Goal: Task Accomplishment & Management: Manage account settings

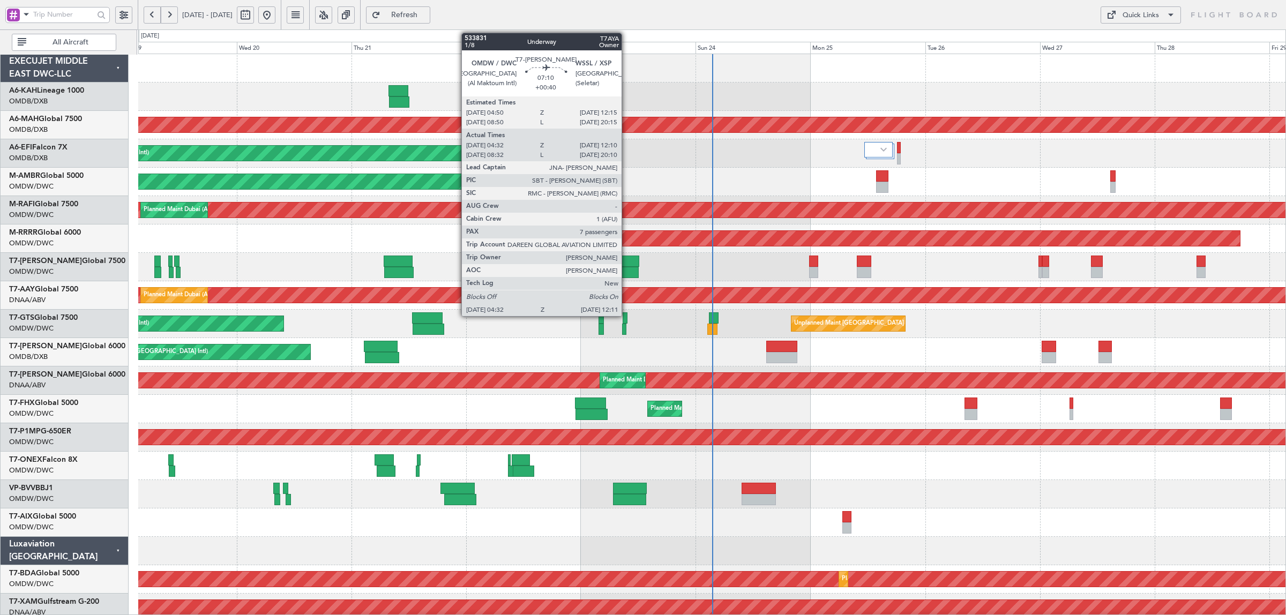
click at [624, 269] on div at bounding box center [620, 272] width 37 height 11
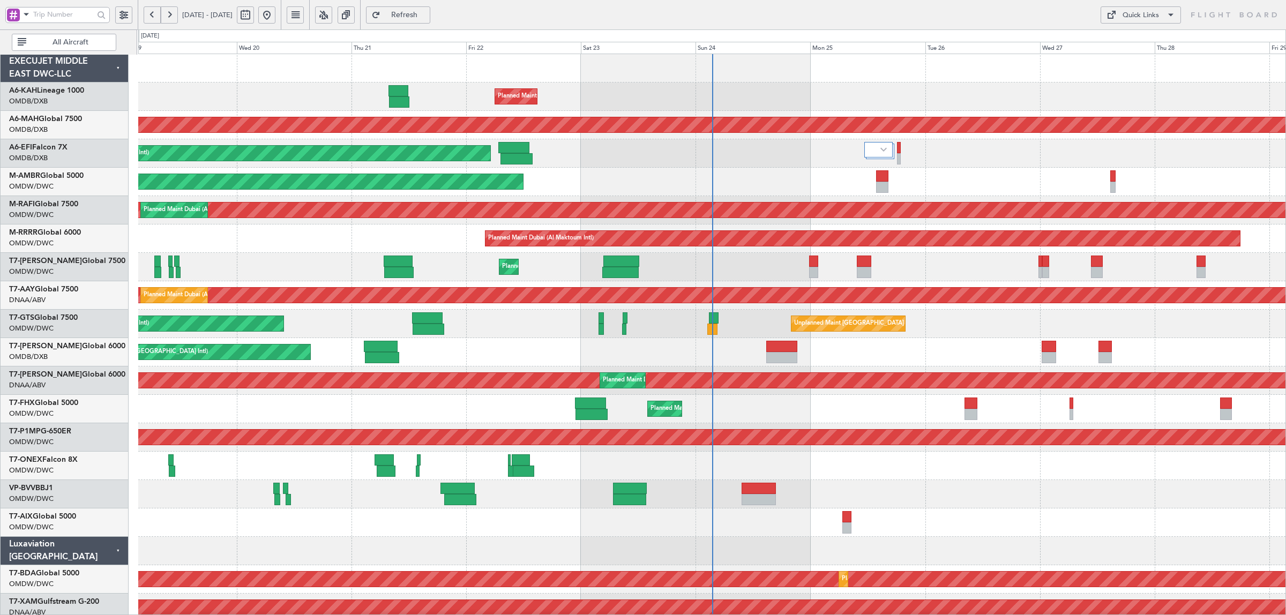
click at [21, 14] on span at bounding box center [26, 14] width 13 height 13
click at [42, 66] on span "A/C (Reg. or Type)" at bounding box center [54, 71] width 59 height 11
click at [47, 41] on span "All Aircraft" at bounding box center [70, 43] width 84 height 8
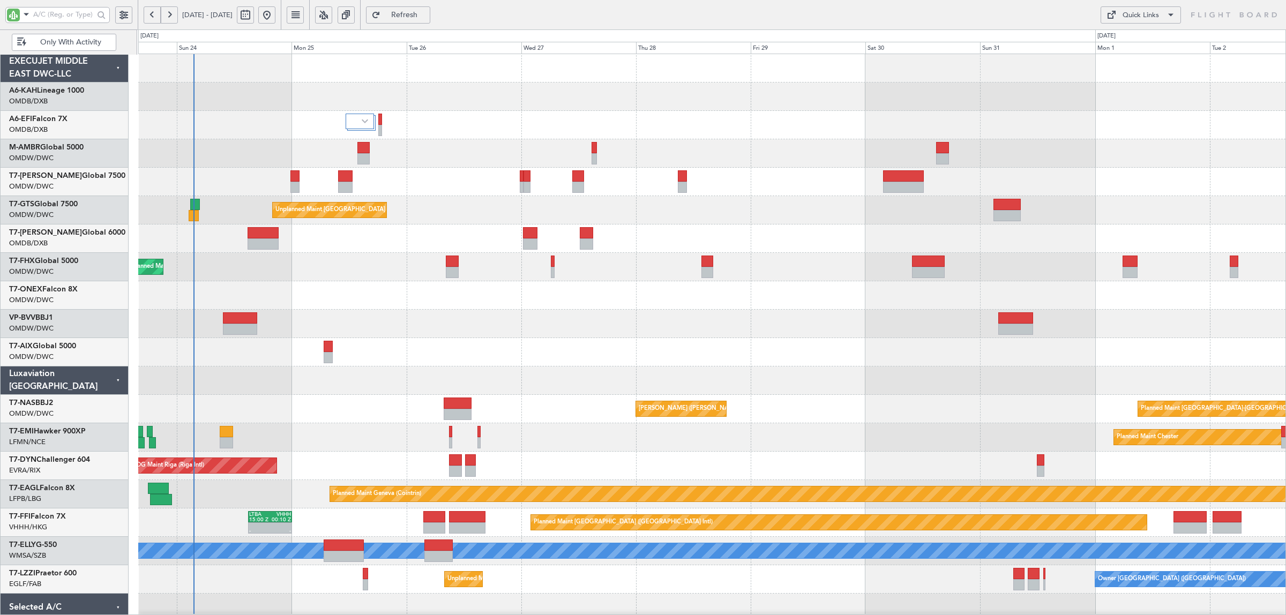
click at [247, 161] on div "Planned Maint Dubai (Al Maktoum Intl)" at bounding box center [711, 153] width 1147 height 28
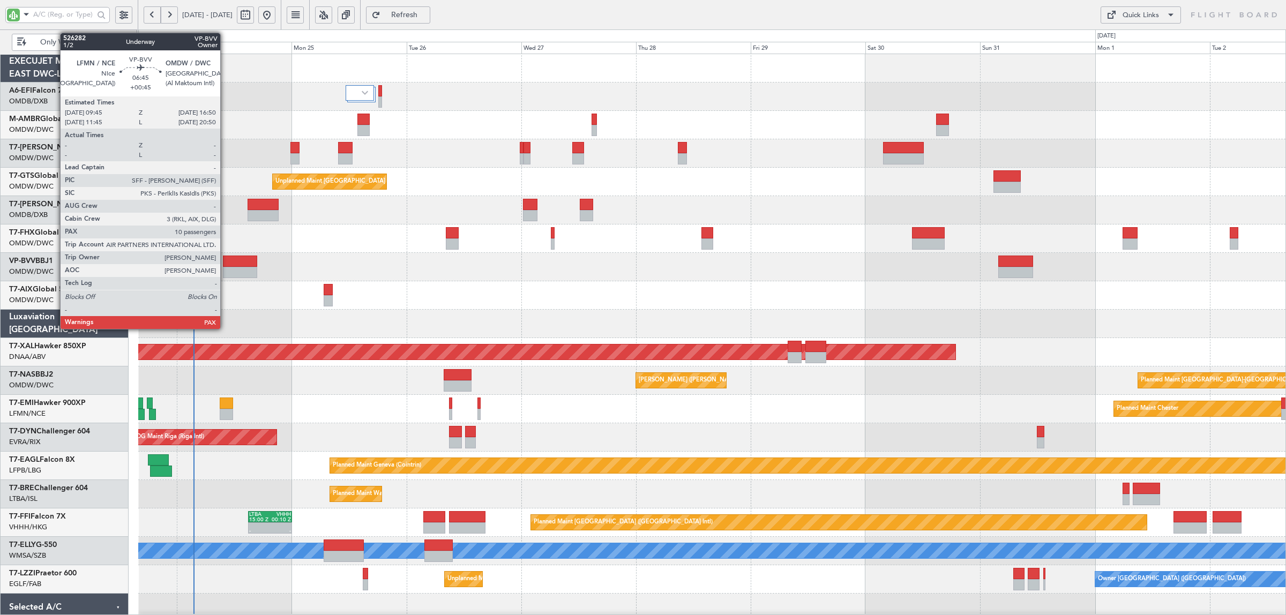
click at [226, 262] on div at bounding box center [240, 261] width 34 height 11
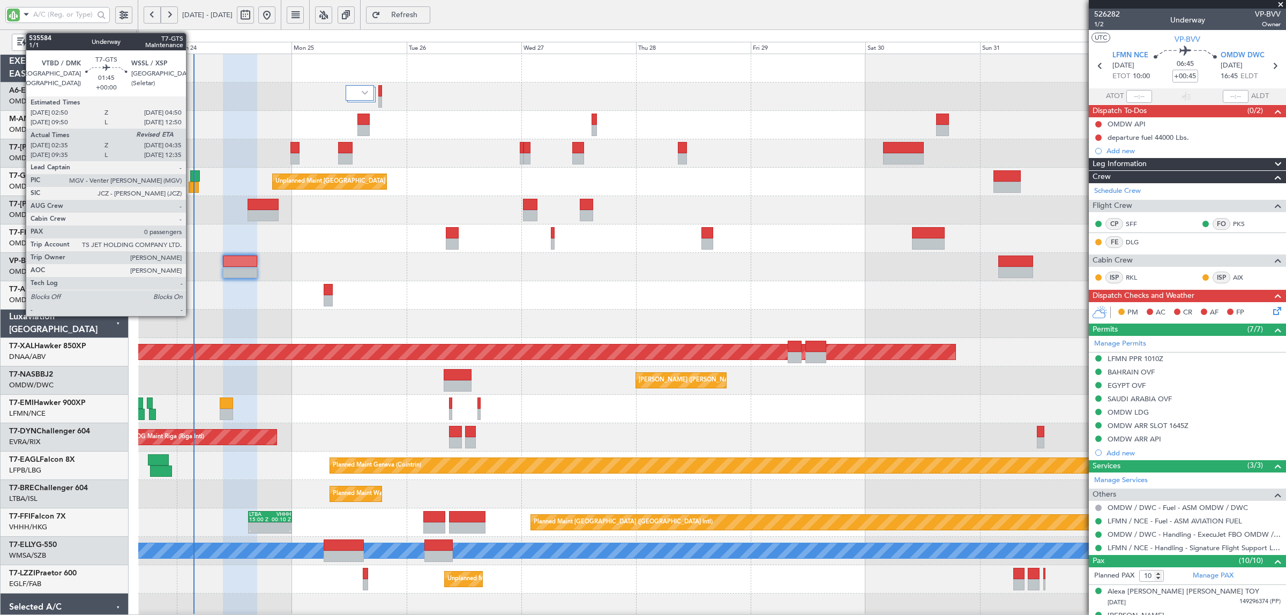
click at [191, 185] on div at bounding box center [194, 187] width 10 height 11
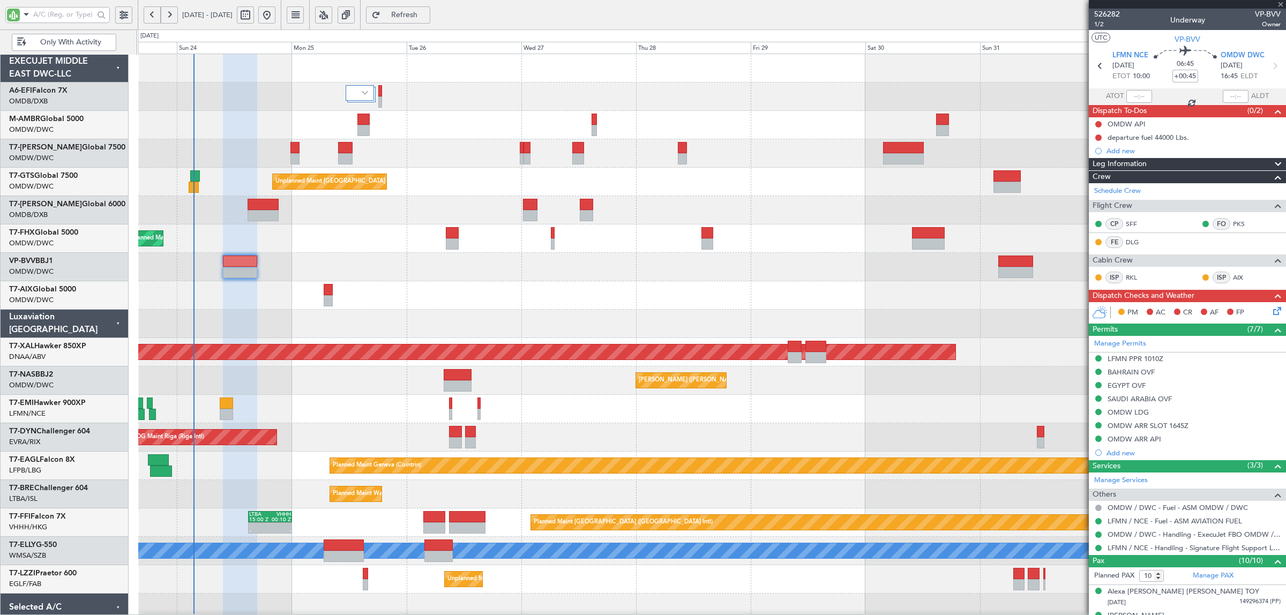
type input "02:45"
type input "0"
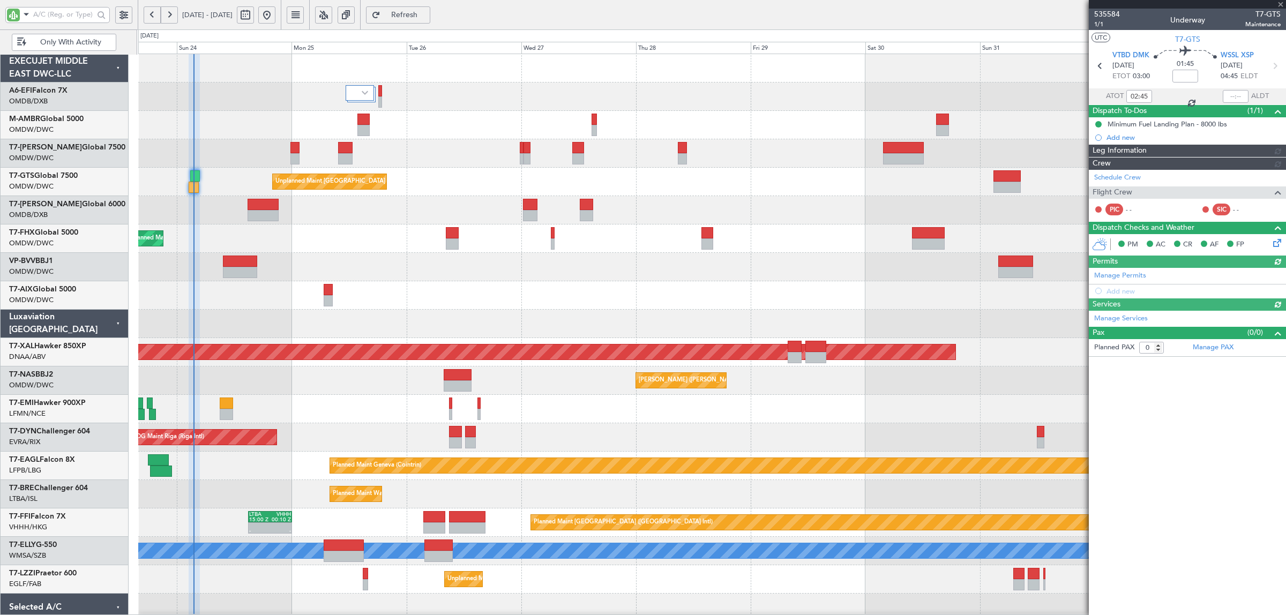
type input "[PERSON_NAME] ([PERSON_NAME])"
type input "7108"
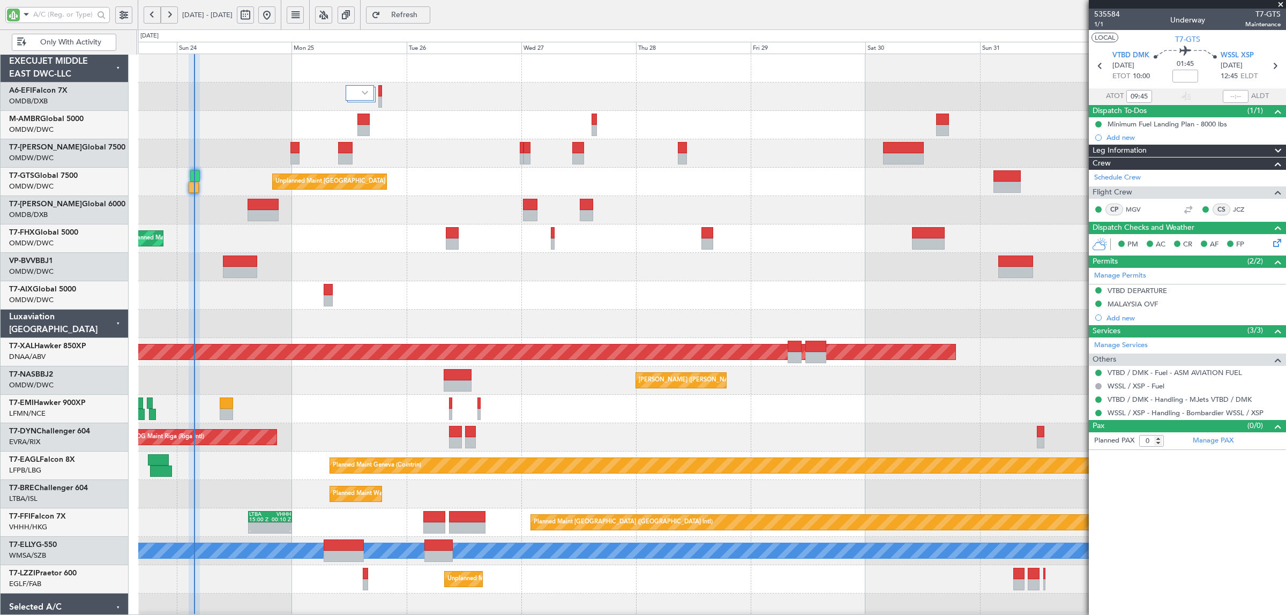
type input "02:45"
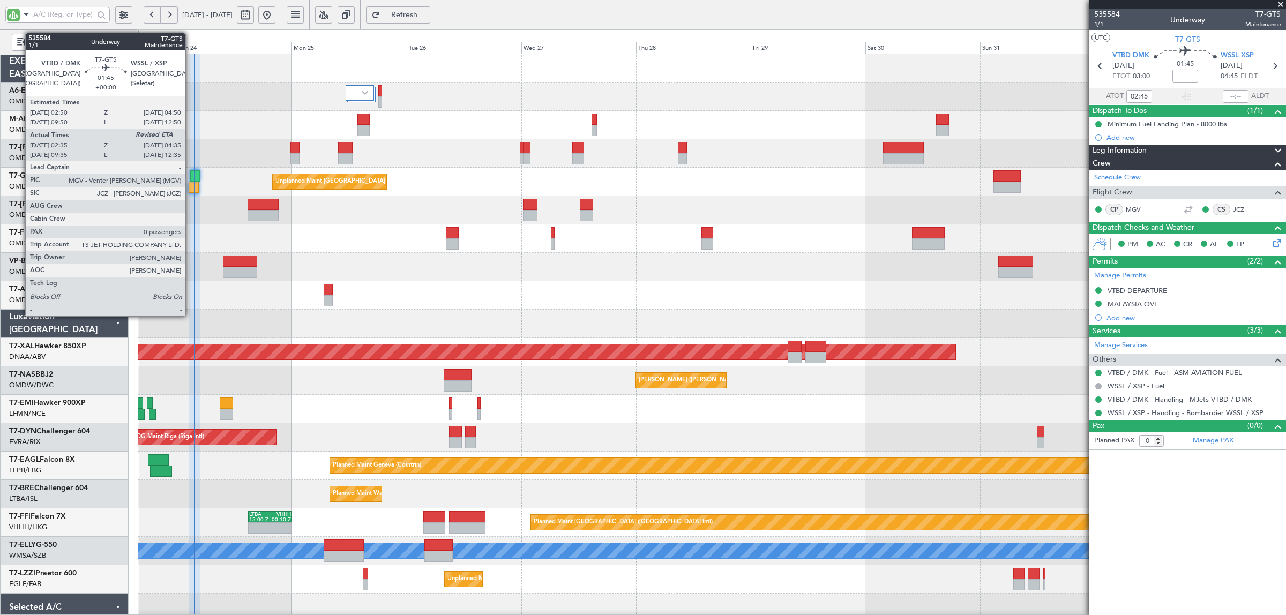
click at [191, 189] on div at bounding box center [194, 187] width 10 height 11
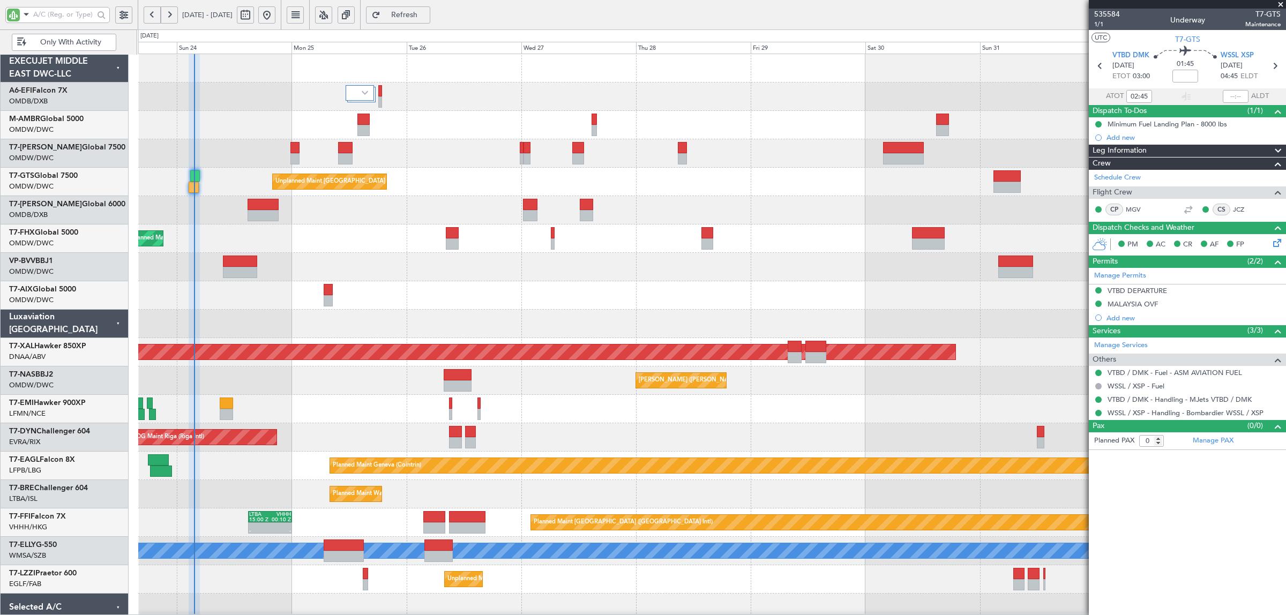
click at [422, 15] on span "Refresh" at bounding box center [405, 15] width 44 height 8
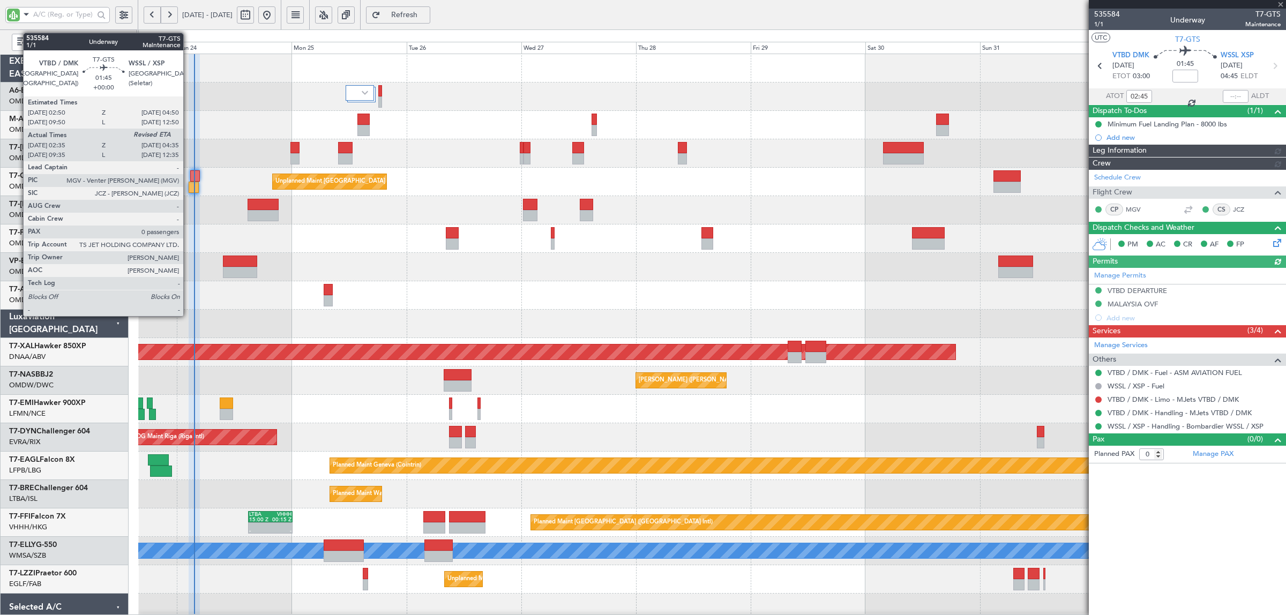
type input "[PERSON_NAME] ([PERSON_NAME])"
type input "7108"
click at [189, 187] on div at bounding box center [194, 187] width 10 height 11
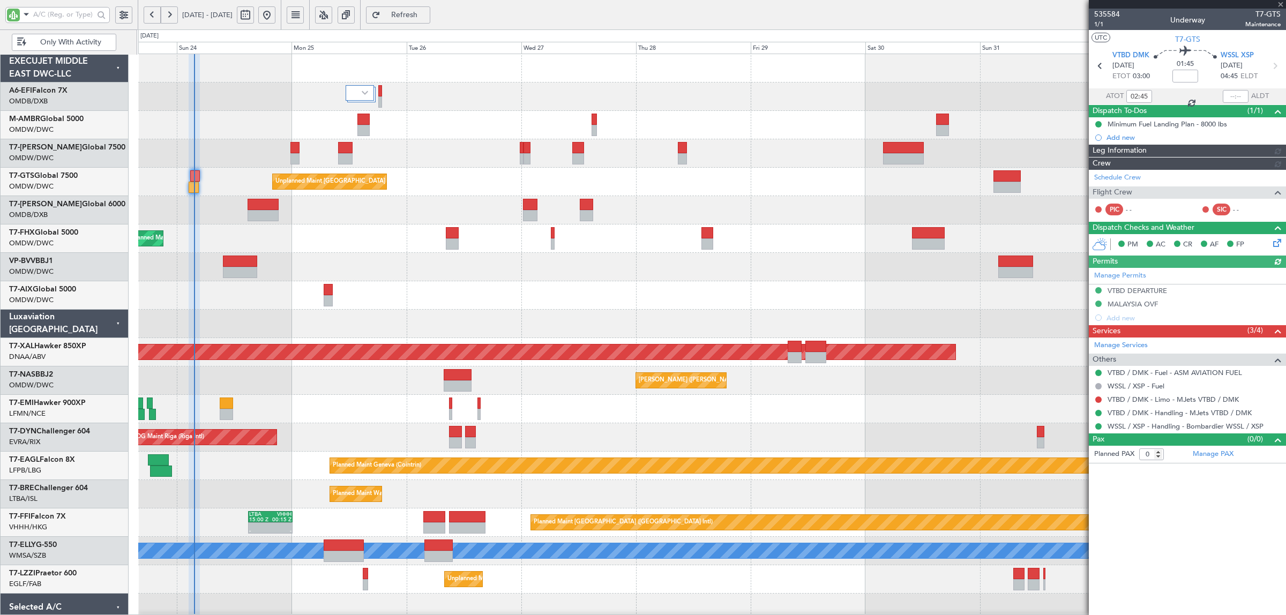
type input "[PERSON_NAME] ([PERSON_NAME])"
type input "7108"
click at [1099, 399] on button at bounding box center [1098, 400] width 6 height 6
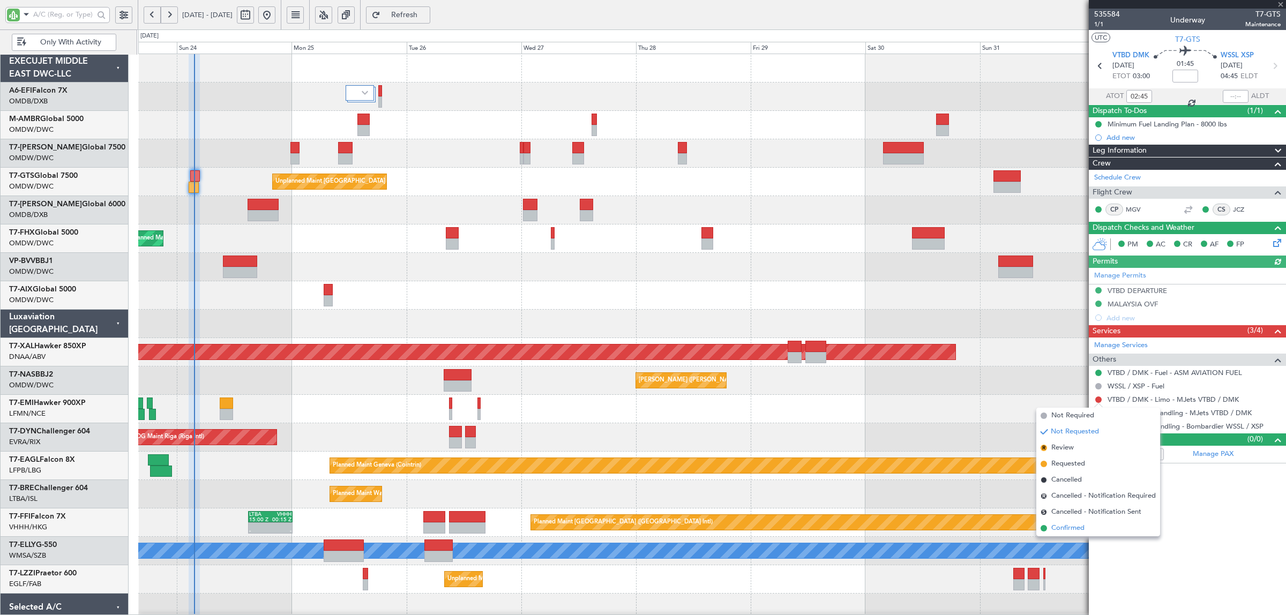
click at [1077, 524] on span "Confirmed" at bounding box center [1068, 528] width 33 height 11
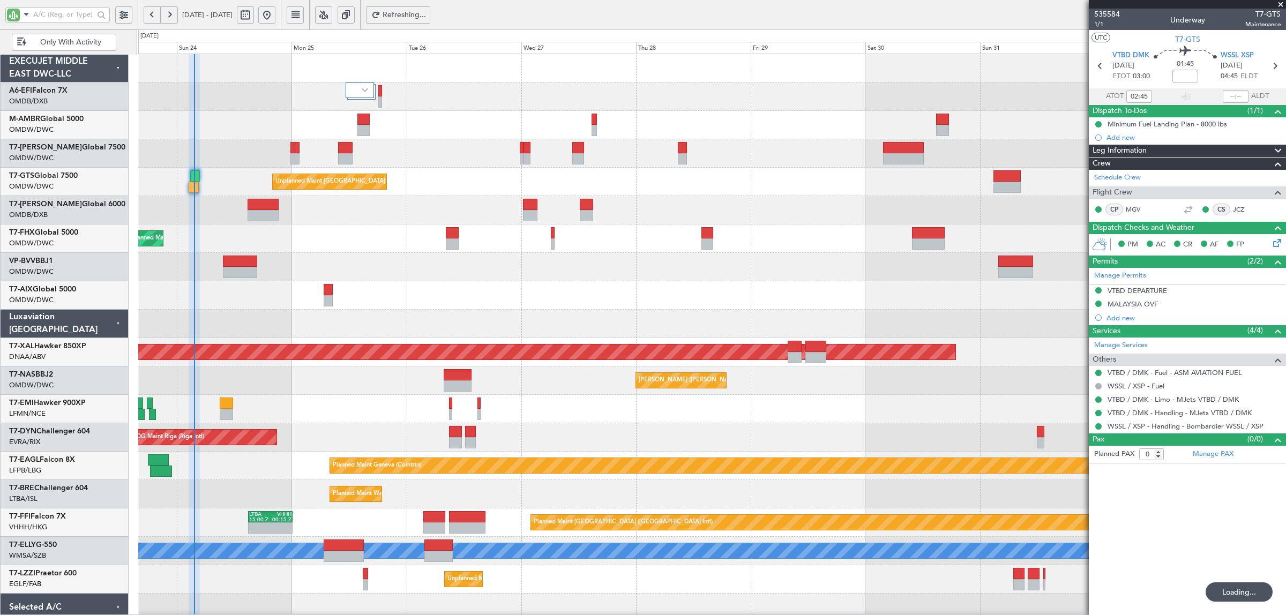
type input "[PERSON_NAME] ([PERSON_NAME])"
type input "7108"
type input "Rohit Roy (ROY)"
type input "7108"
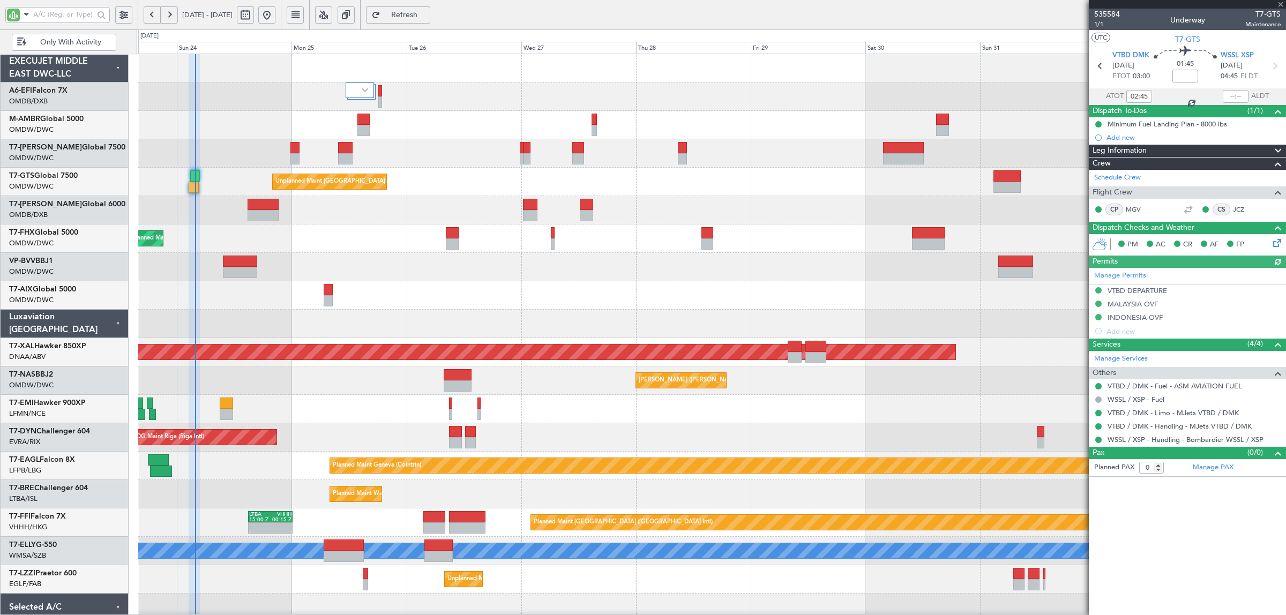
type input "Rohit Roy (ROY)"
type input "7108"
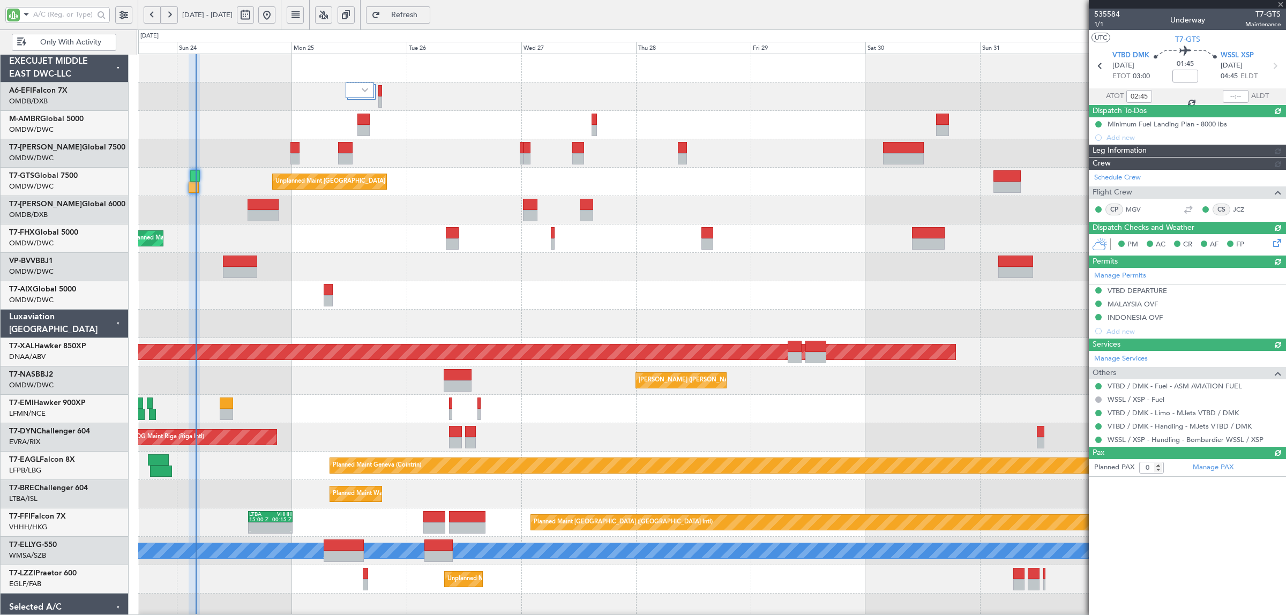
type input "Rohit Roy (ROY)"
type input "7108"
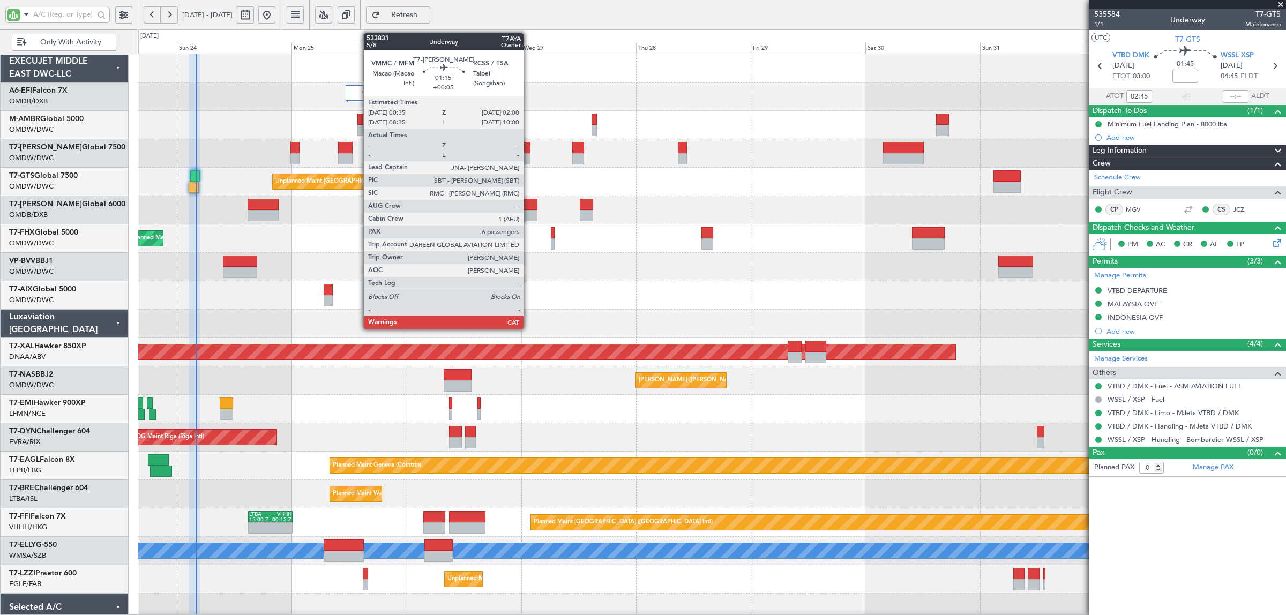
click at [529, 157] on div at bounding box center [527, 158] width 7 height 11
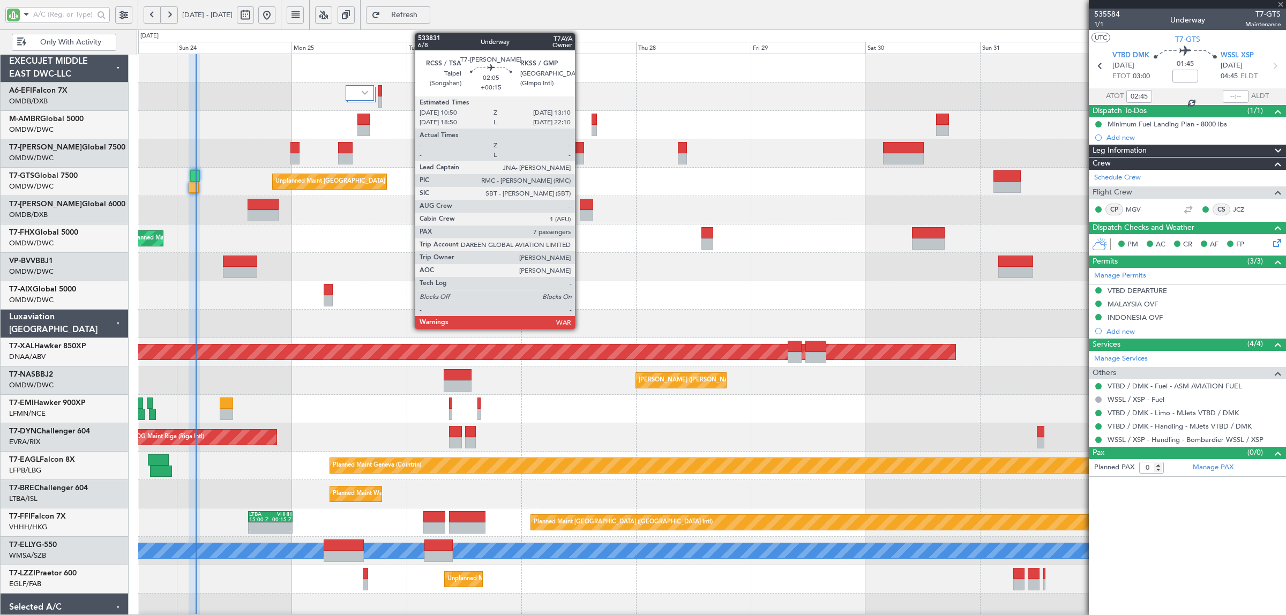
type input "+00:05"
type input "6"
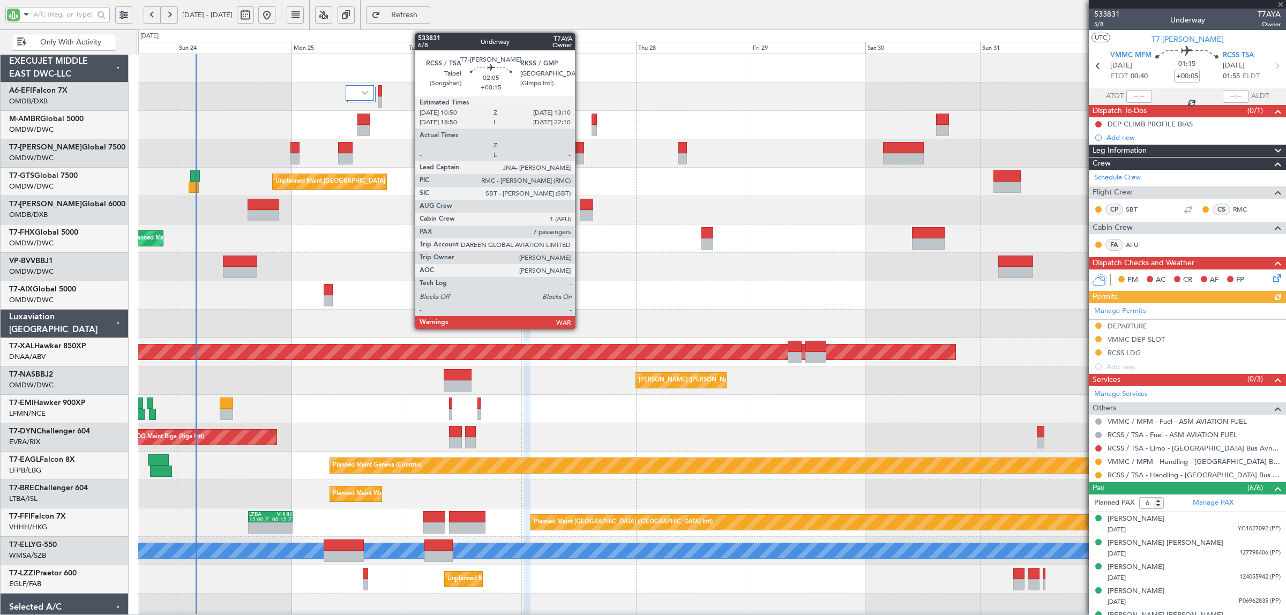
click at [580, 154] on div at bounding box center [577, 158] width 11 height 11
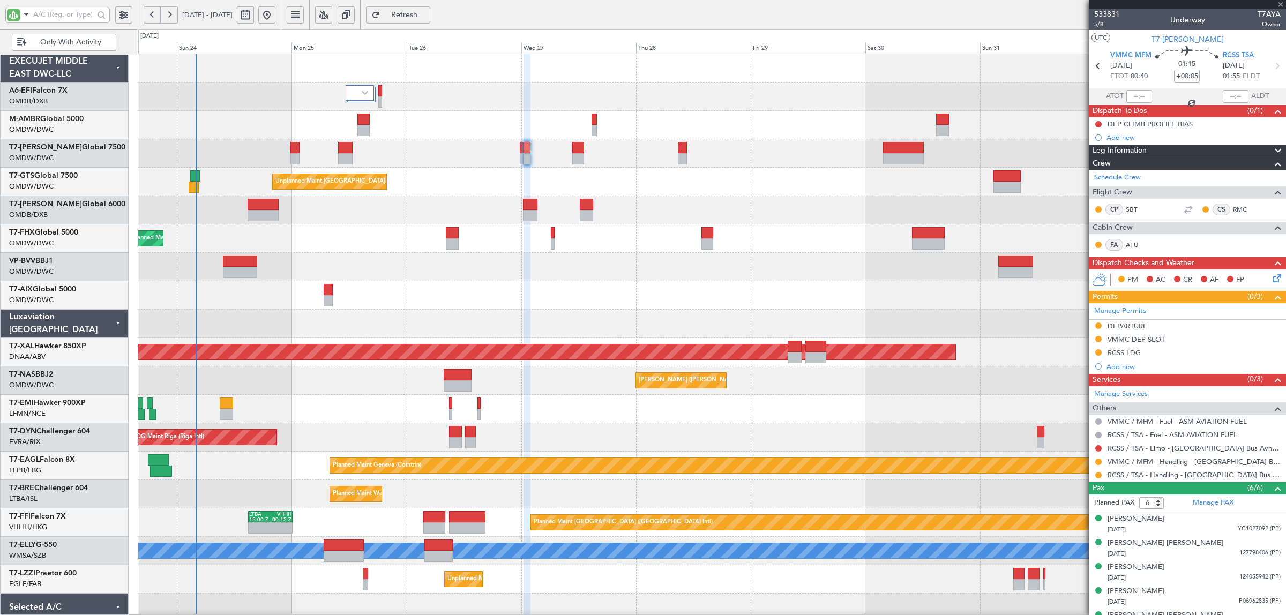
type input "+00:15"
type input "7"
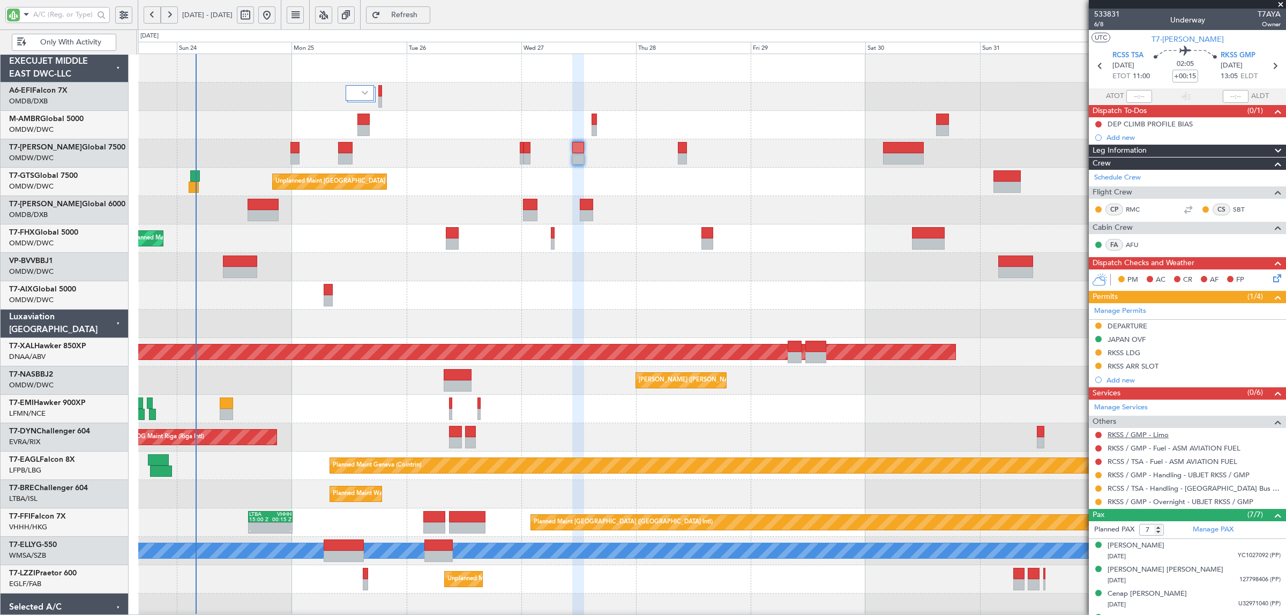
click at [1129, 437] on link "RKSS / GMP - Limo" at bounding box center [1138, 434] width 61 height 9
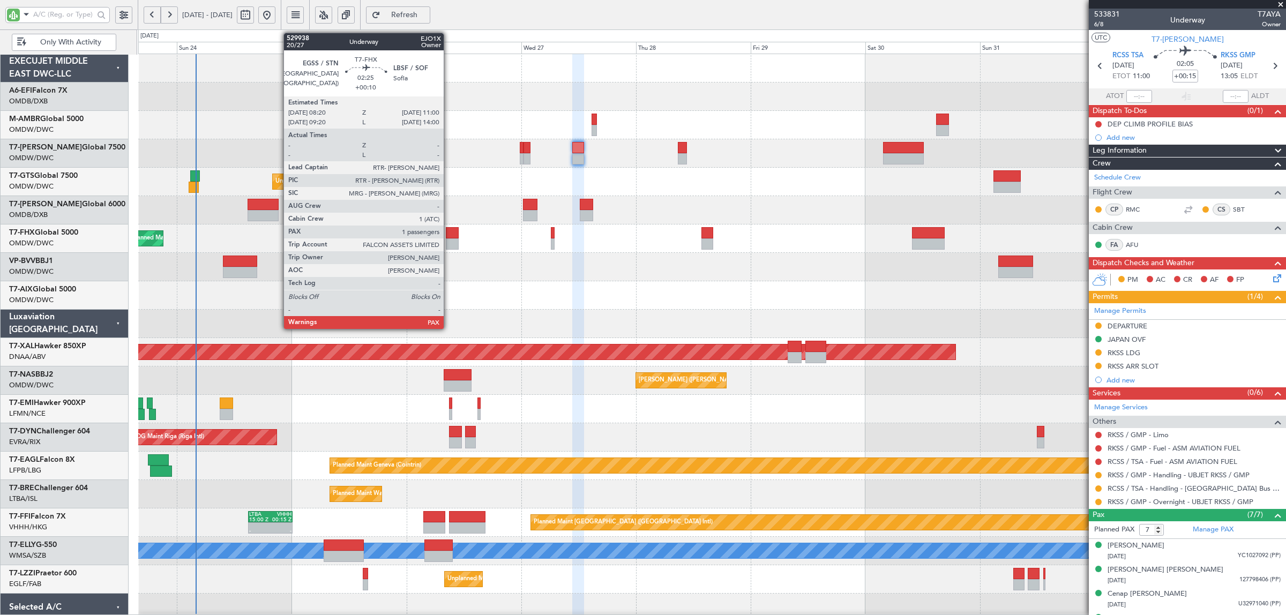
click at [449, 242] on div at bounding box center [452, 244] width 13 height 11
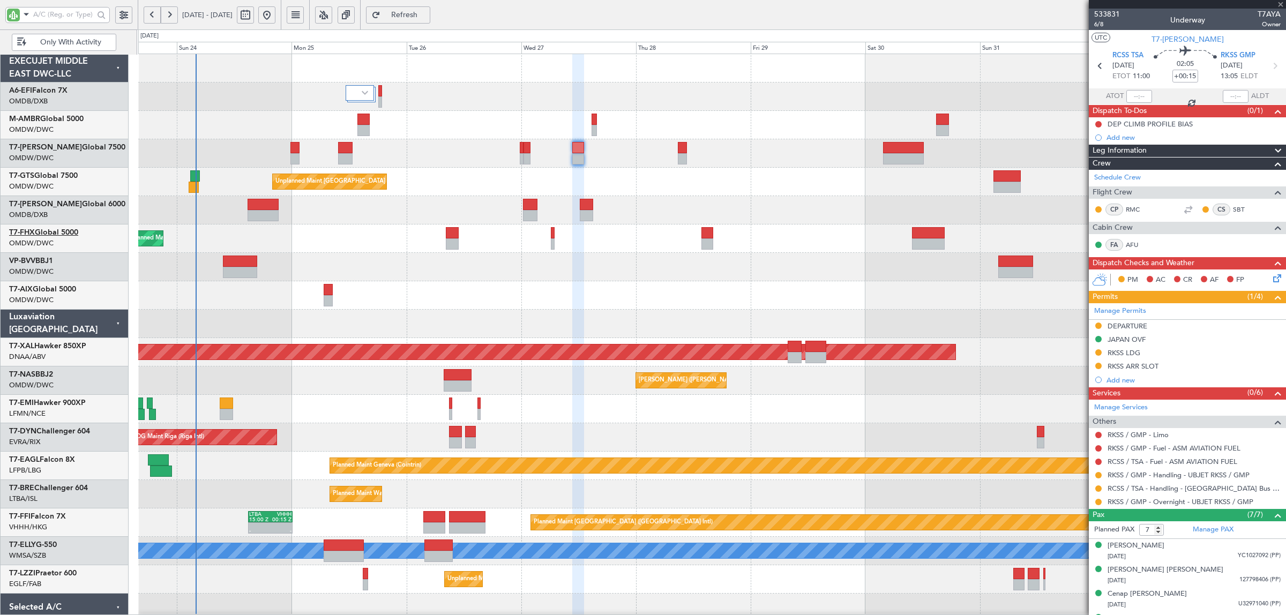
type input "+00:10"
type input "2"
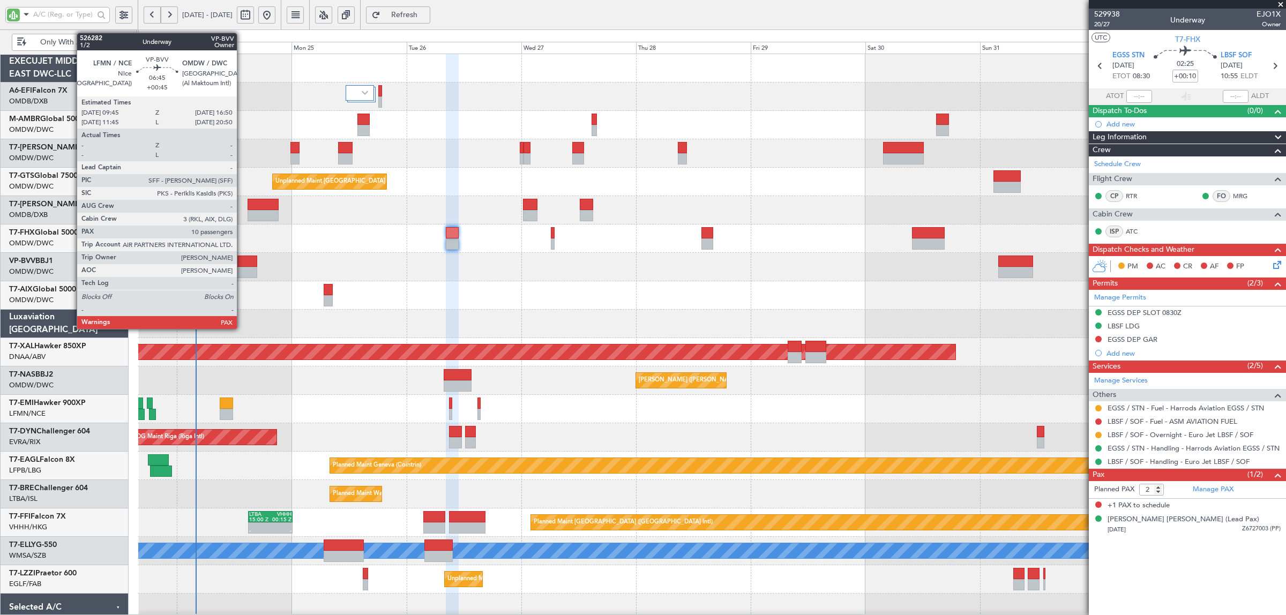
click at [242, 264] on div at bounding box center [240, 261] width 34 height 11
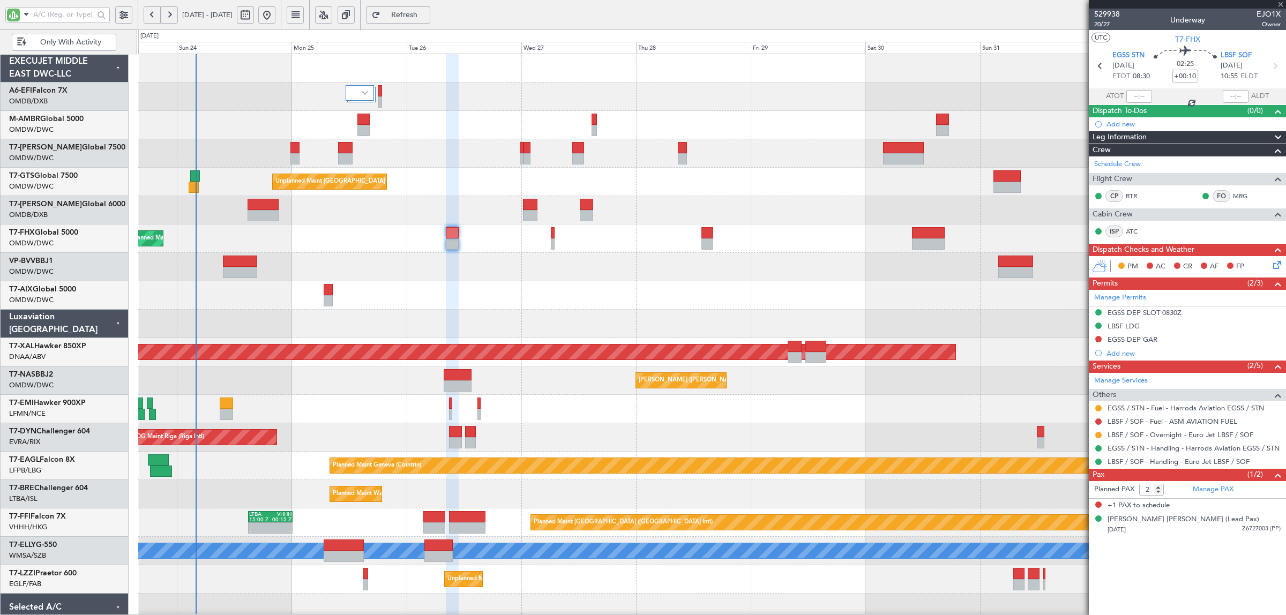
type input "+00:45"
type input "10"
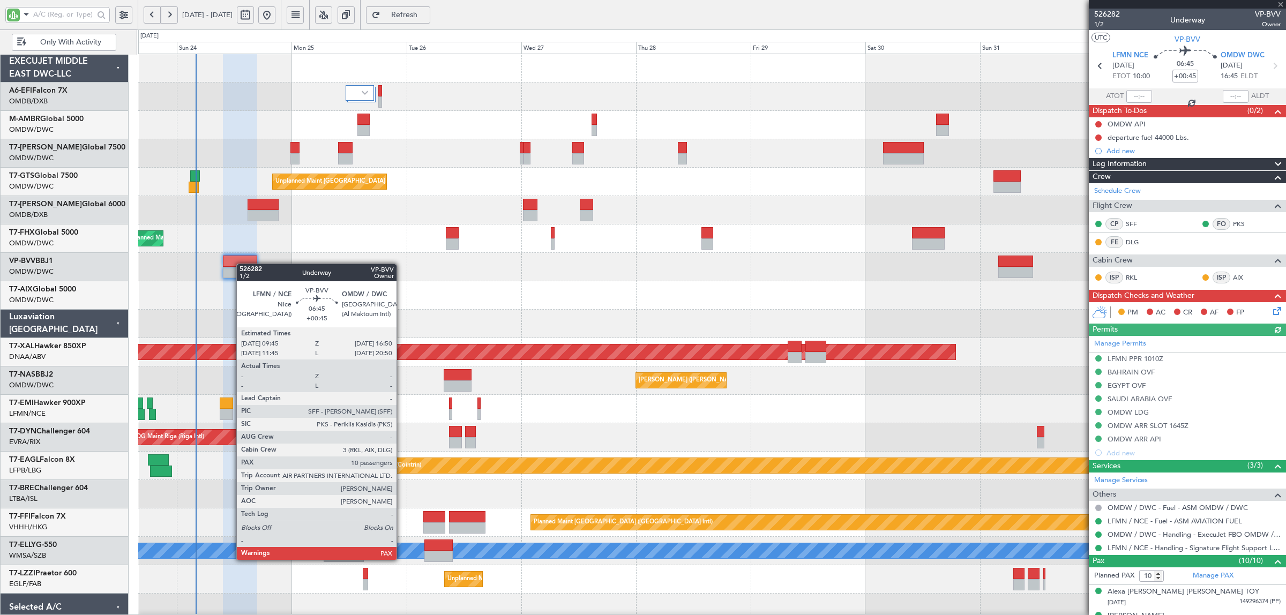
click at [242, 264] on div at bounding box center [240, 261] width 34 height 11
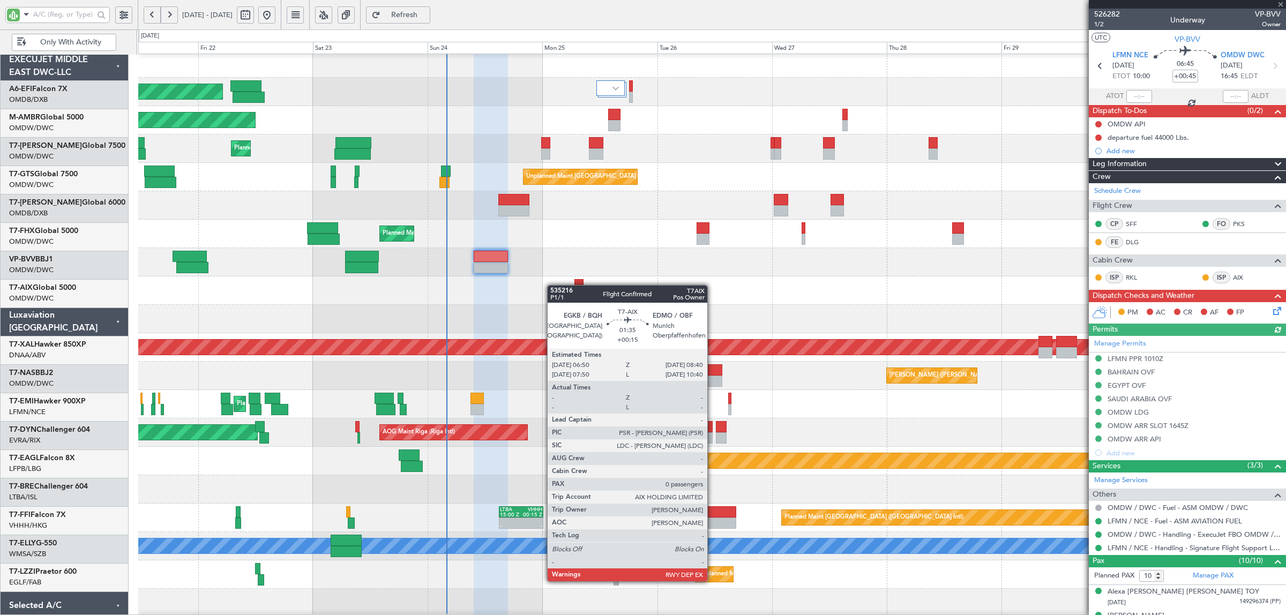
scroll to position [12, 0]
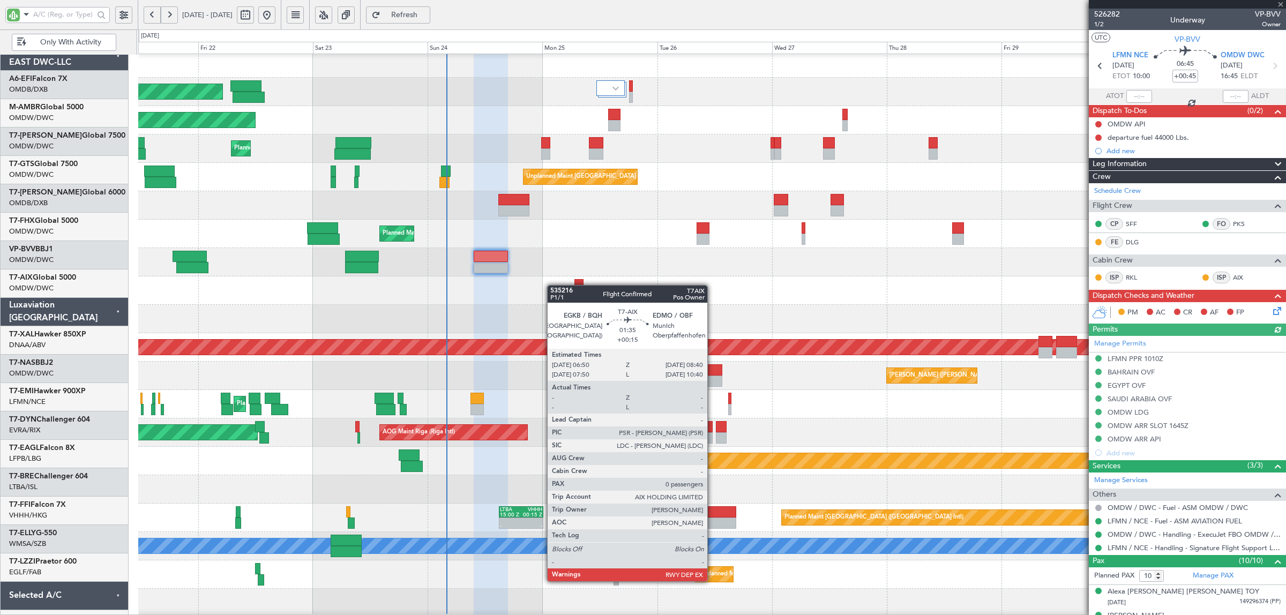
click at [642, 279] on div at bounding box center [711, 291] width 1147 height 28
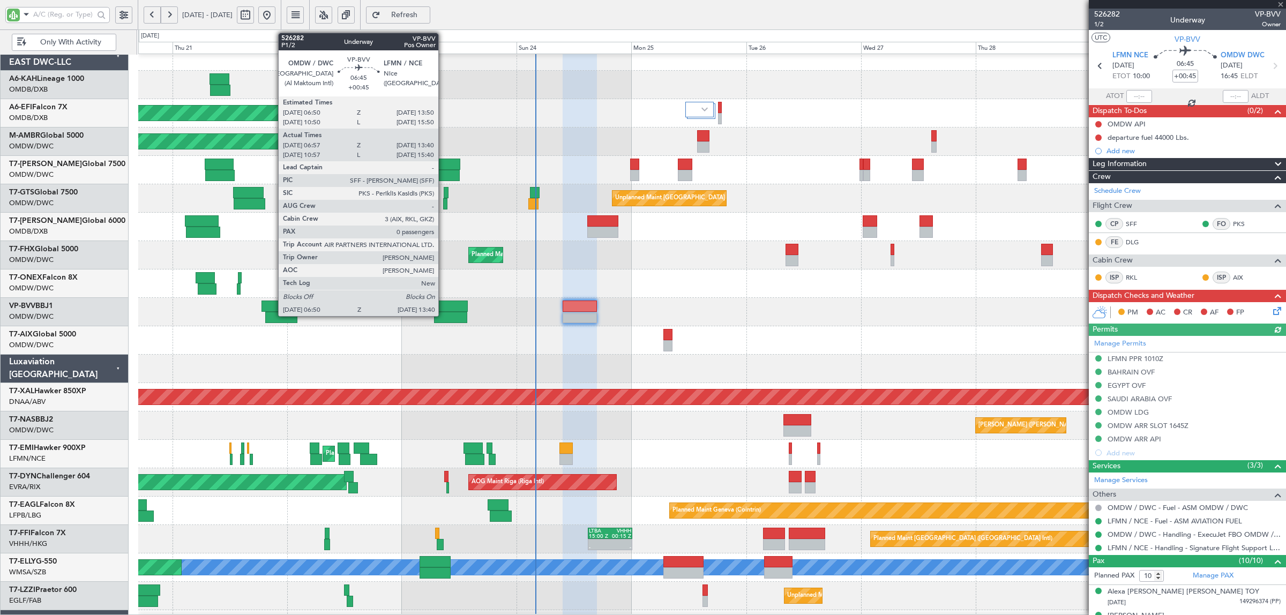
click at [444, 308] on div at bounding box center [451, 306] width 34 height 11
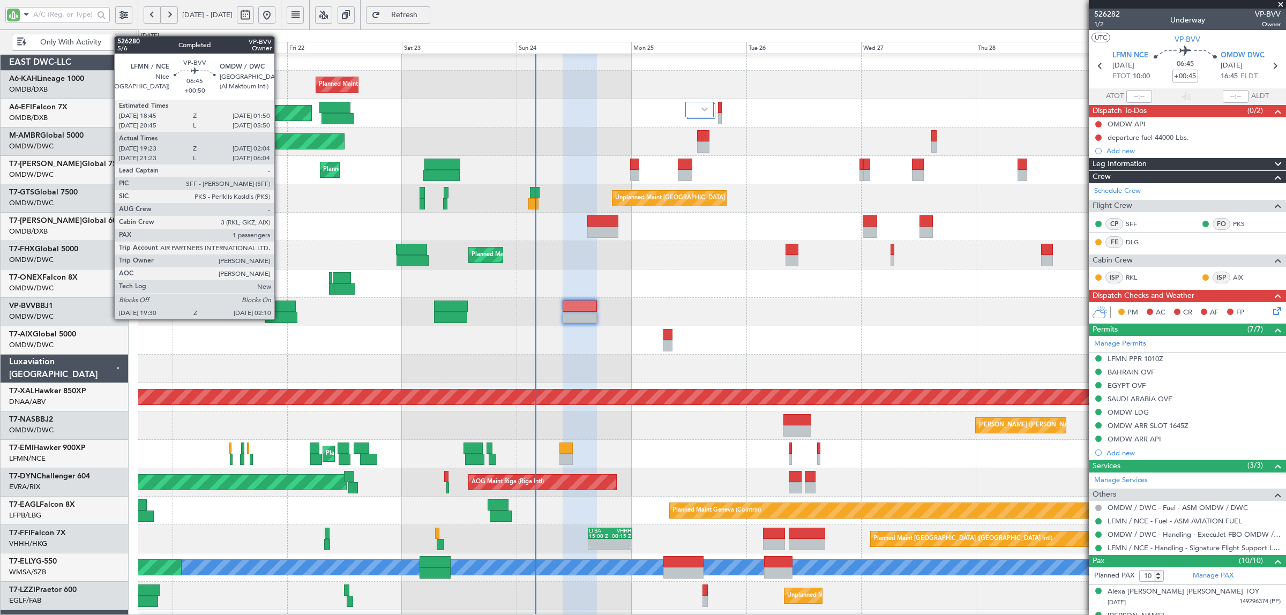
click at [280, 318] on div at bounding box center [281, 317] width 32 height 11
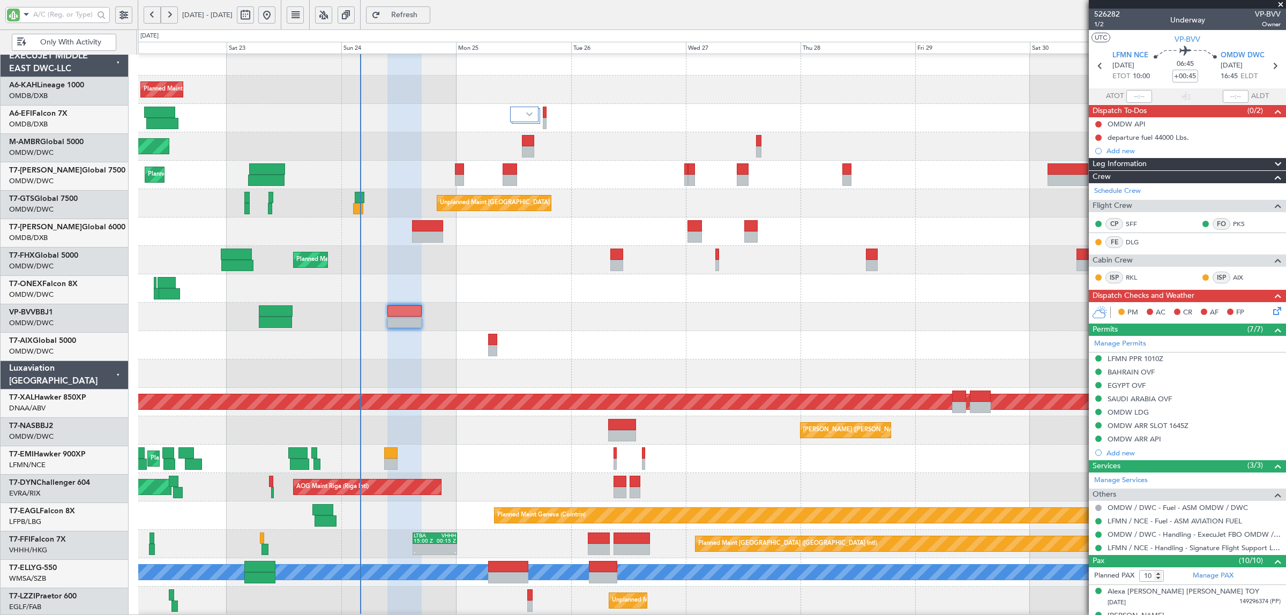
scroll to position [4, 0]
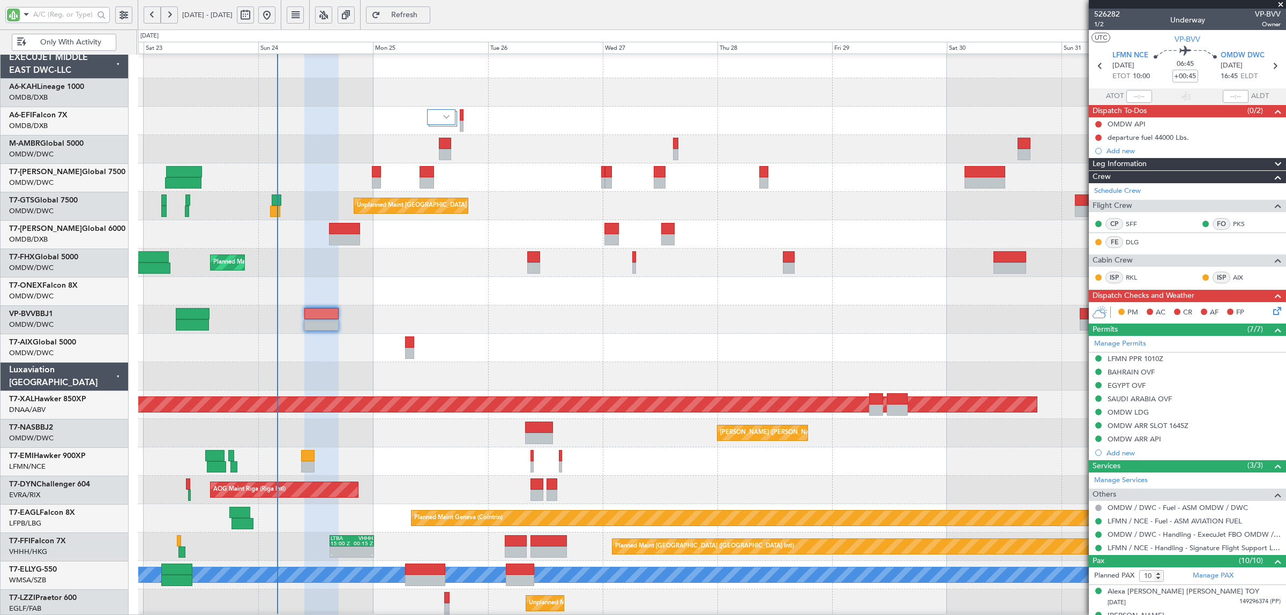
click at [420, 314] on div at bounding box center [711, 319] width 1147 height 28
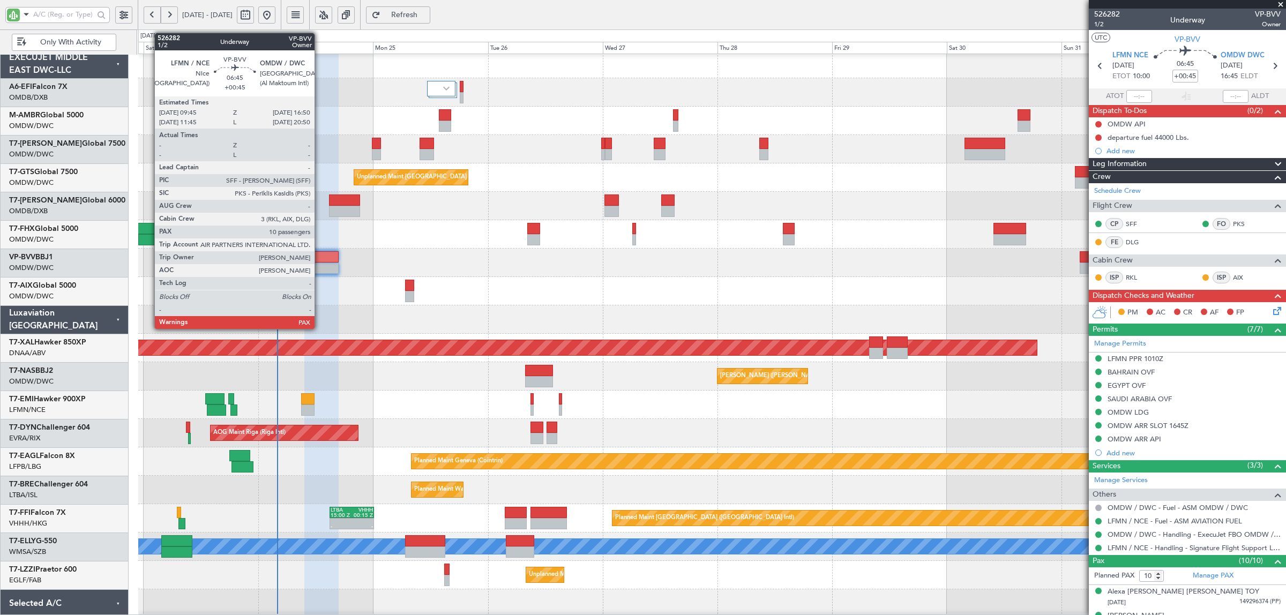
click at [320, 254] on div at bounding box center [321, 256] width 34 height 11
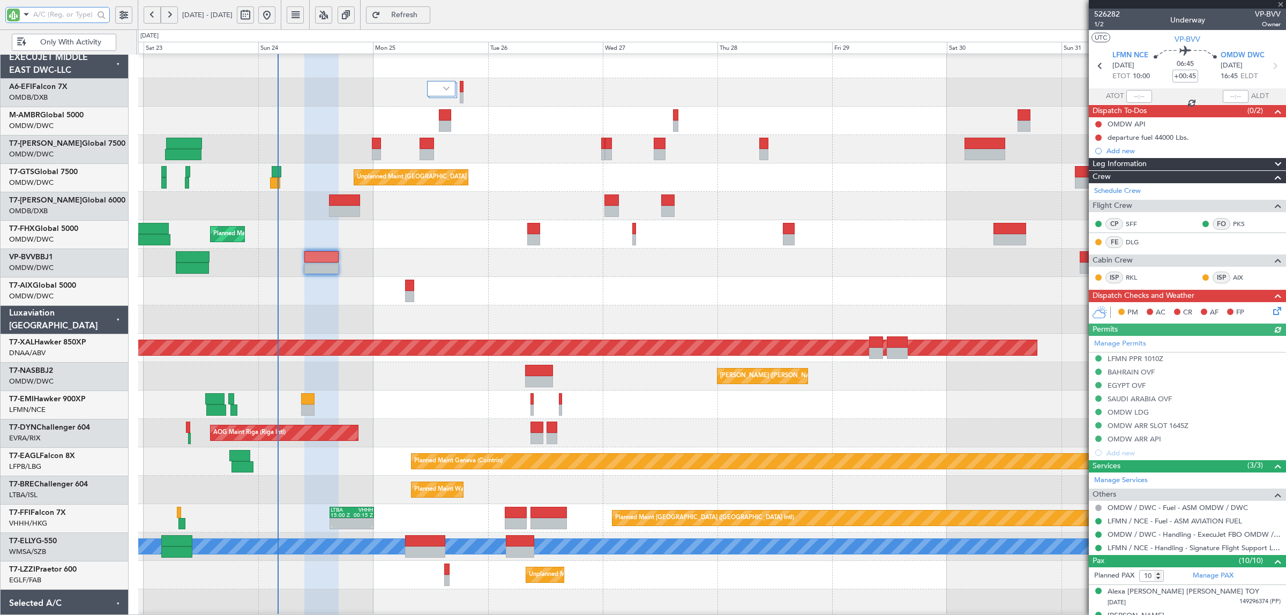
click at [86, 8] on input "text" at bounding box center [63, 14] width 61 height 16
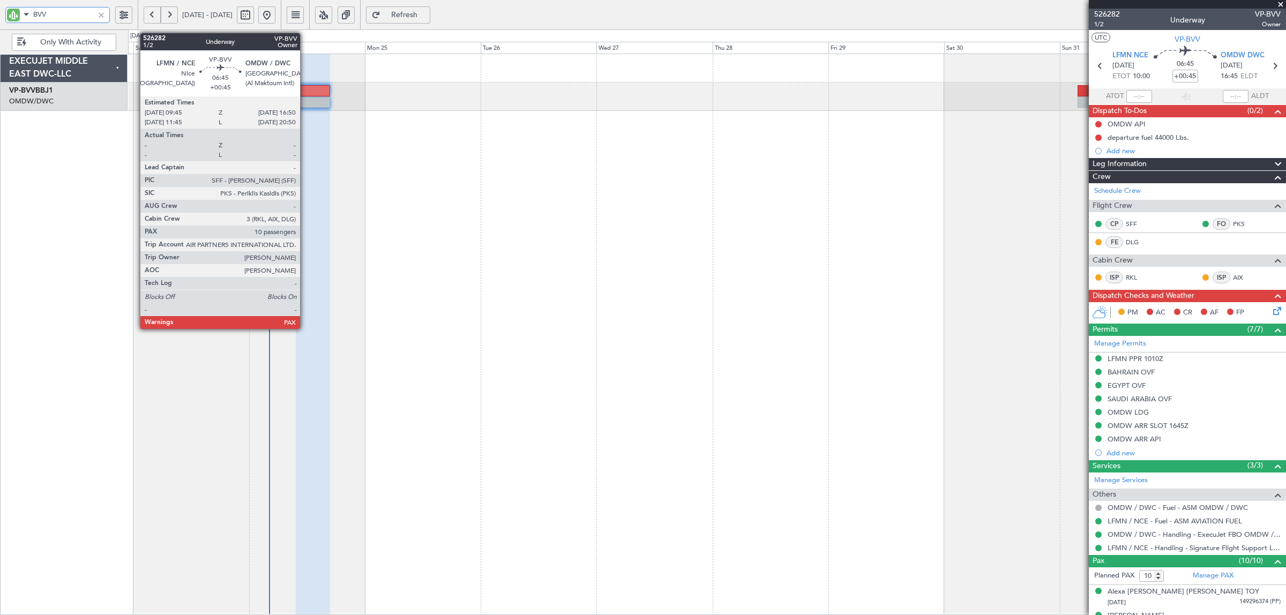
click at [305, 97] on div at bounding box center [313, 101] width 34 height 11
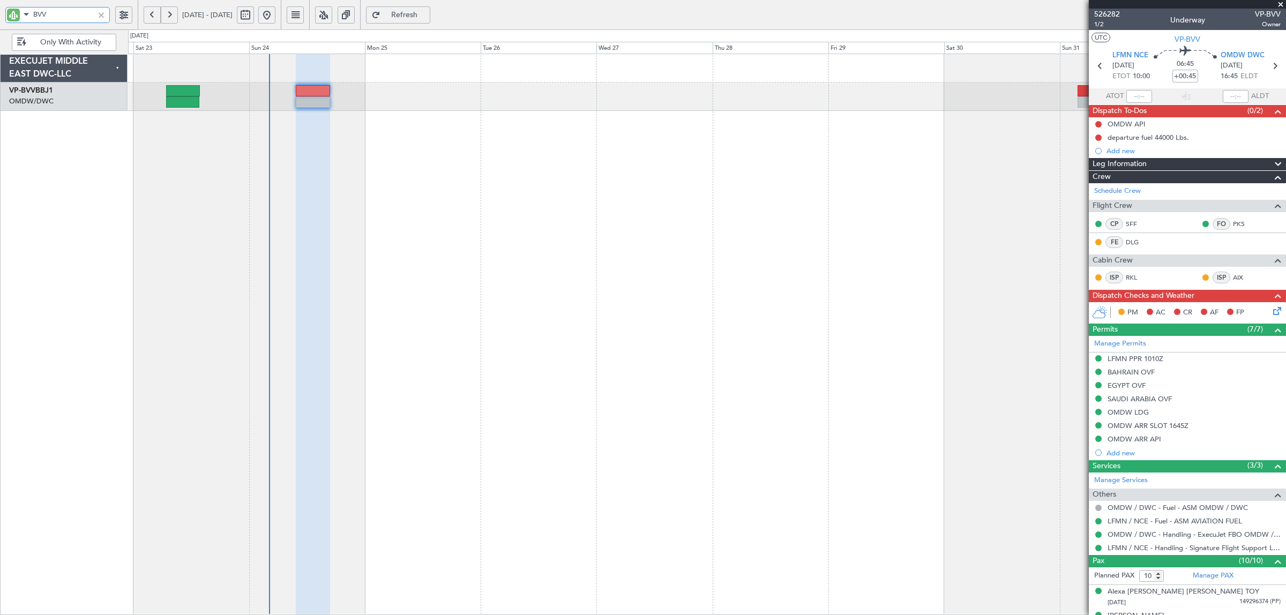
type input "BVV"
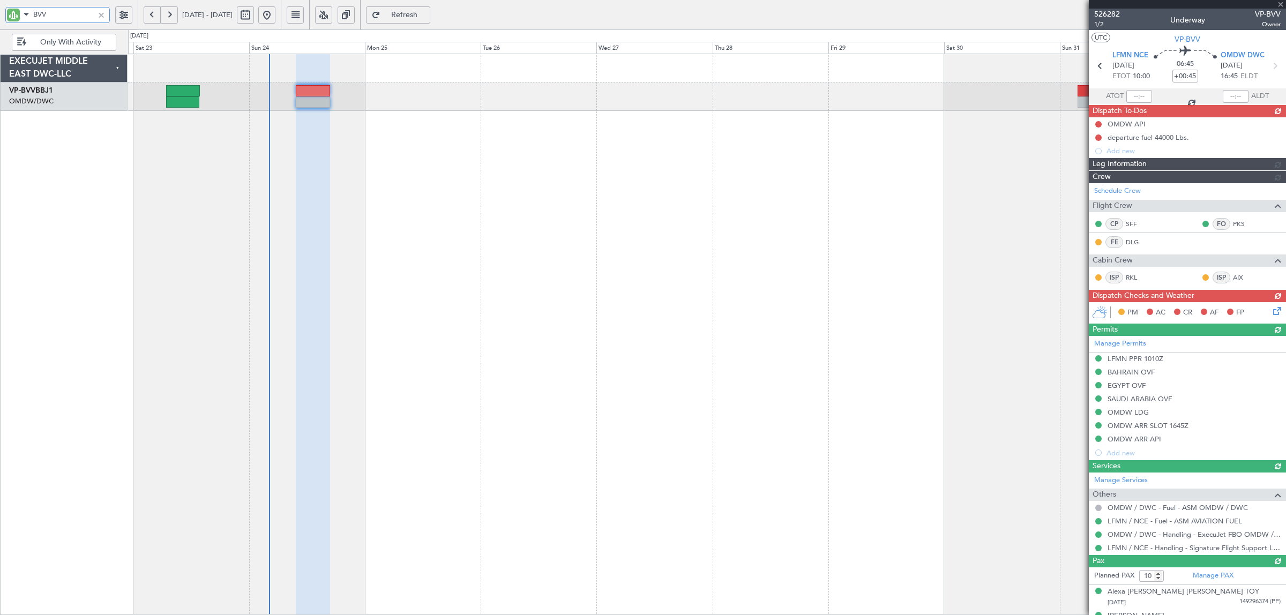
type input "+00:30"
type input "Syed Shakeel (SYS)"
type input "7011"
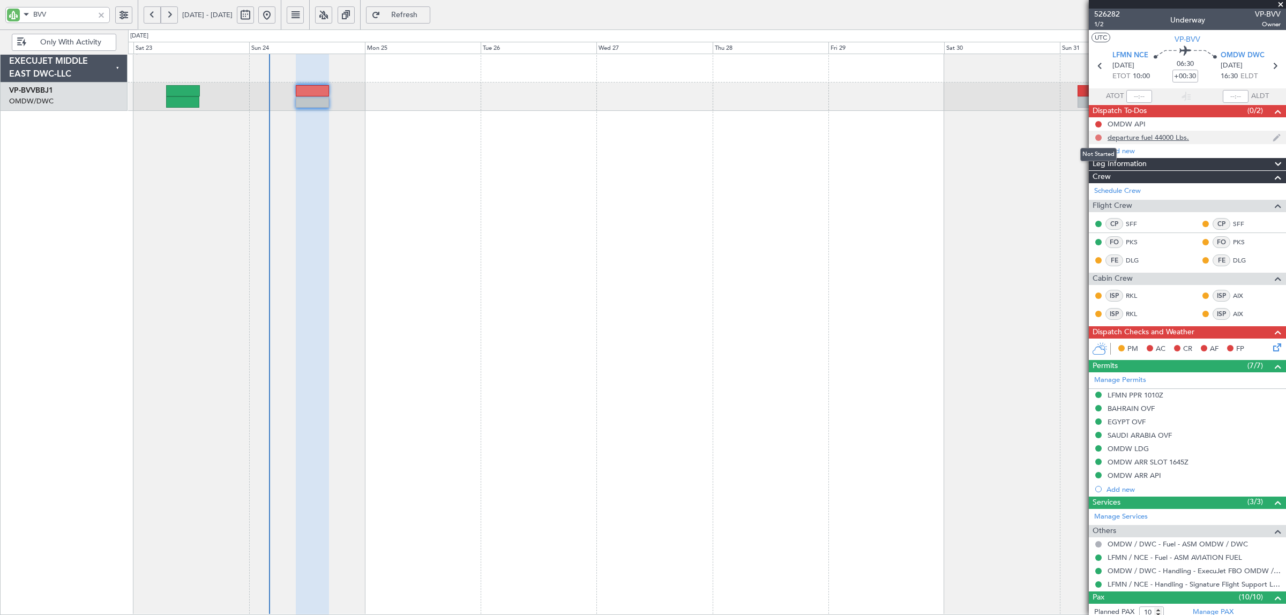
click at [1097, 137] on button at bounding box center [1098, 138] width 6 height 6
click at [1098, 184] on span "Completed" at bounding box center [1103, 185] width 35 height 11
click at [1097, 124] on button at bounding box center [1098, 124] width 6 height 6
click at [1098, 173] on span "Completed" at bounding box center [1103, 171] width 35 height 11
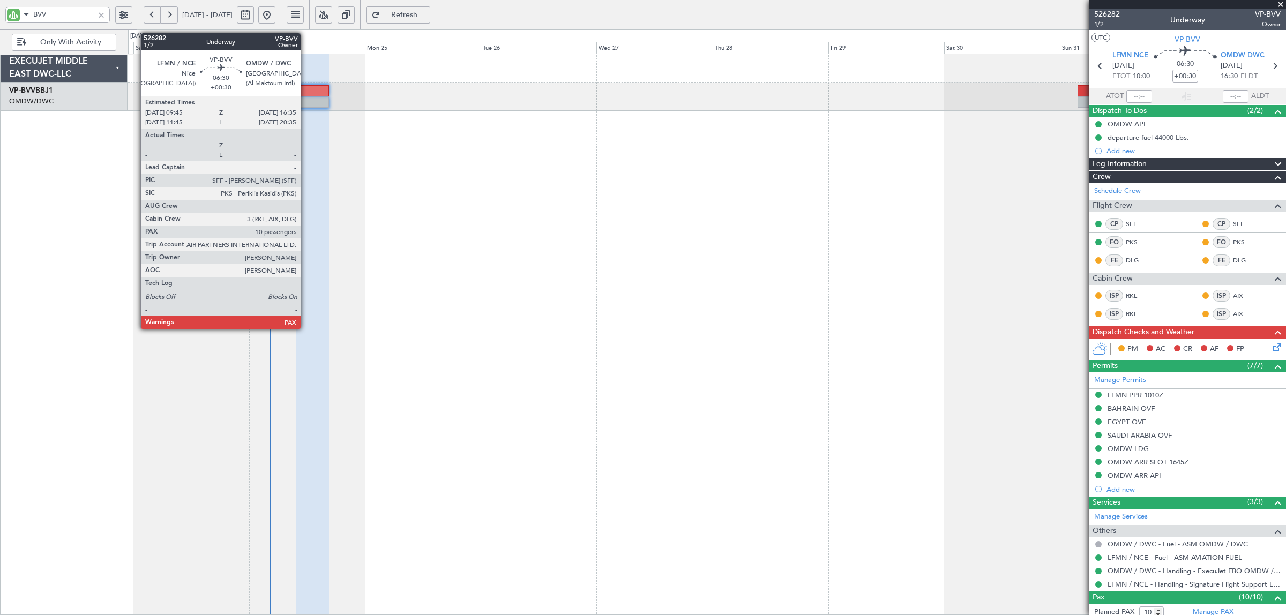
click at [306, 105] on div at bounding box center [312, 101] width 33 height 11
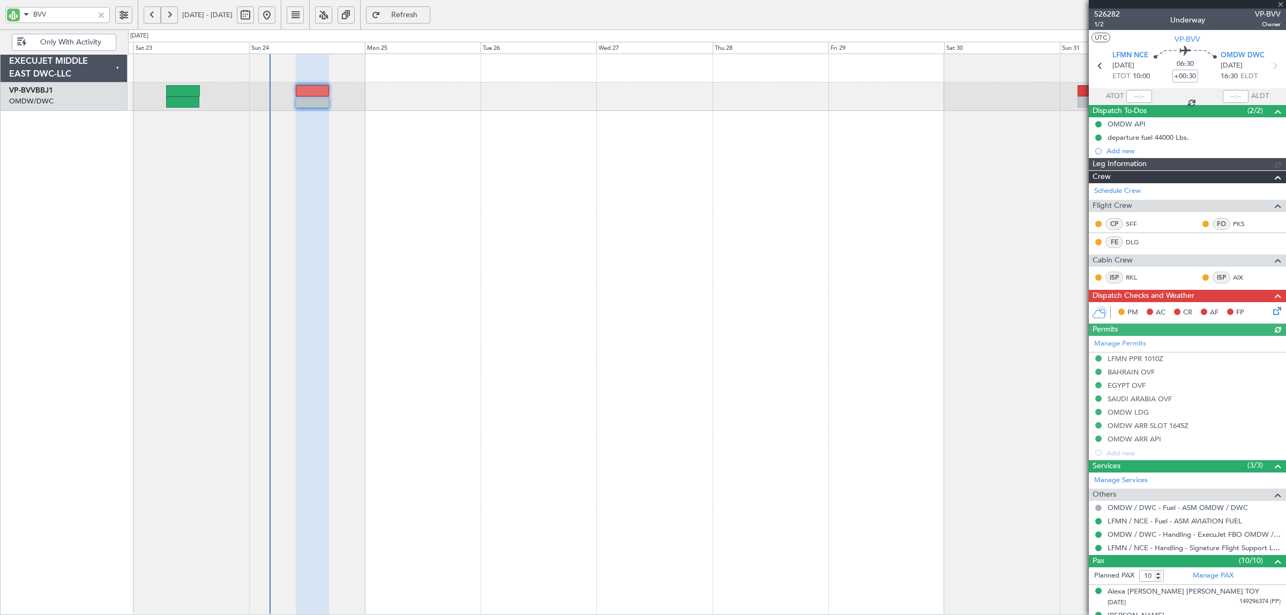
type input "Syed Shakeel (SYS)"
type input "7011"
type input "Syed Shakeel (SYS)"
type input "7011"
type input "Syed Shakeel (SYS)"
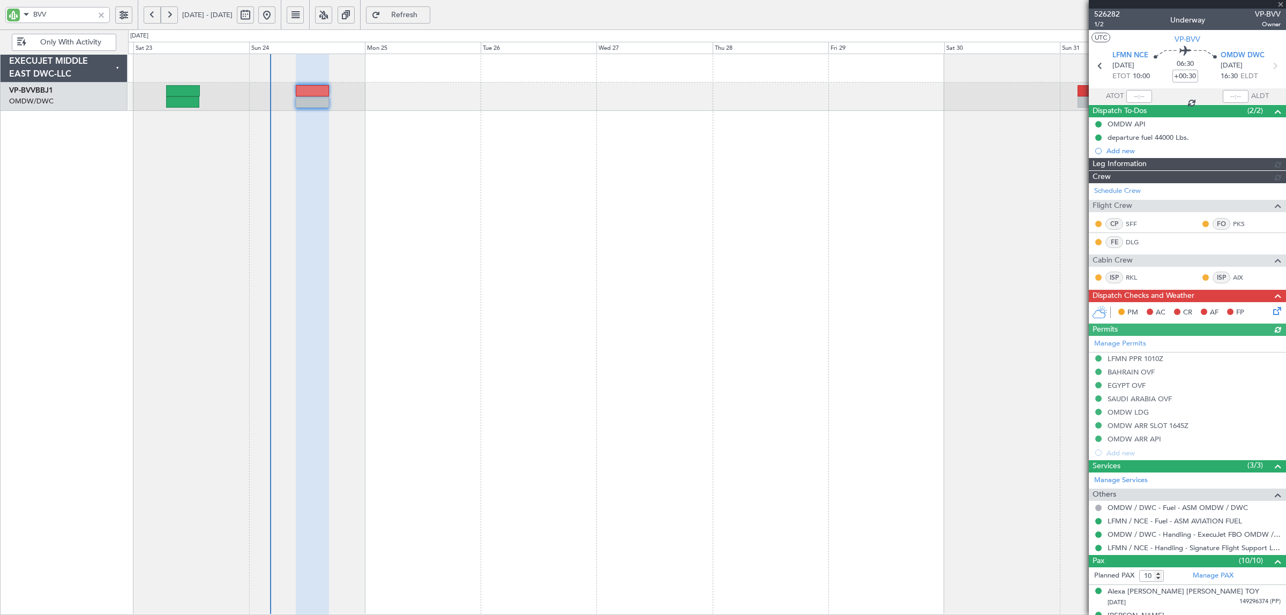
type input "7011"
click at [105, 14] on div at bounding box center [101, 15] width 12 height 12
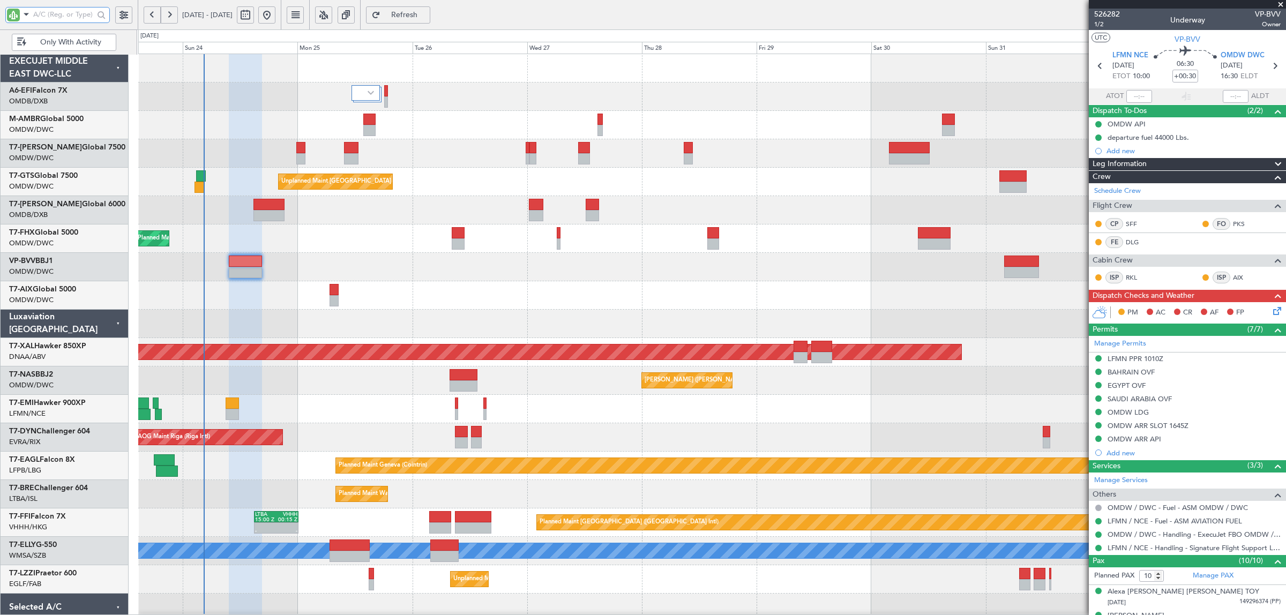
click at [214, 172] on div "Planned Maint Dubai (Al Maktoum Intl) Planned Maint Dubai (Al Maktoum Intl) Pla…" at bounding box center [711, 366] width 1147 height 625
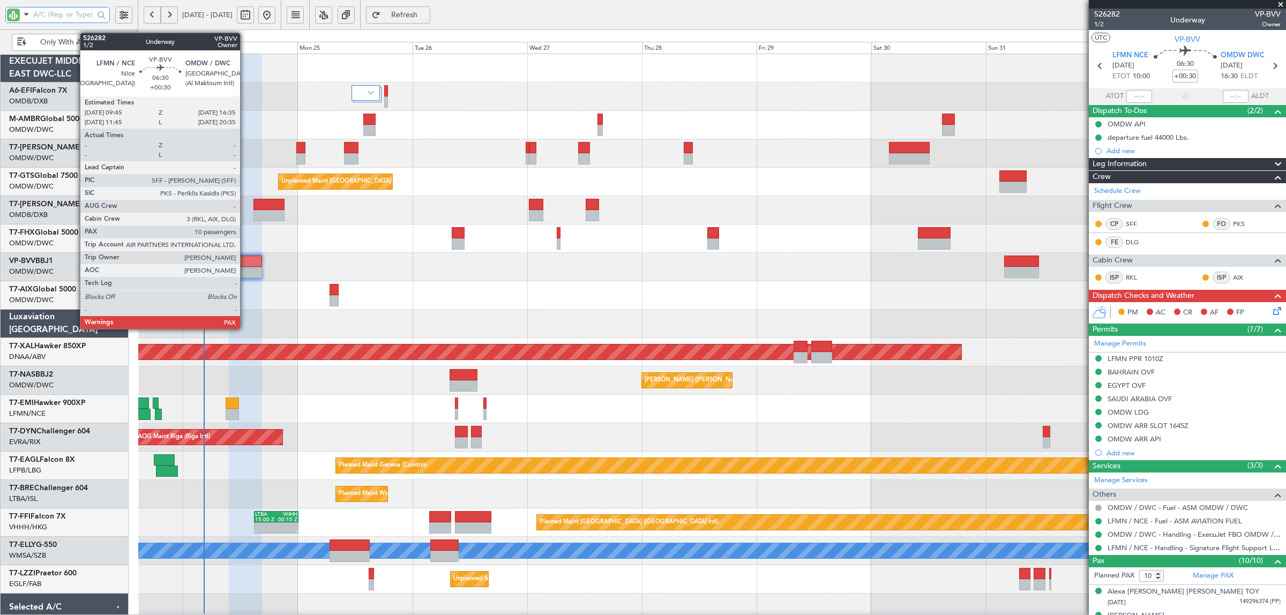
click at [245, 269] on div at bounding box center [245, 272] width 33 height 11
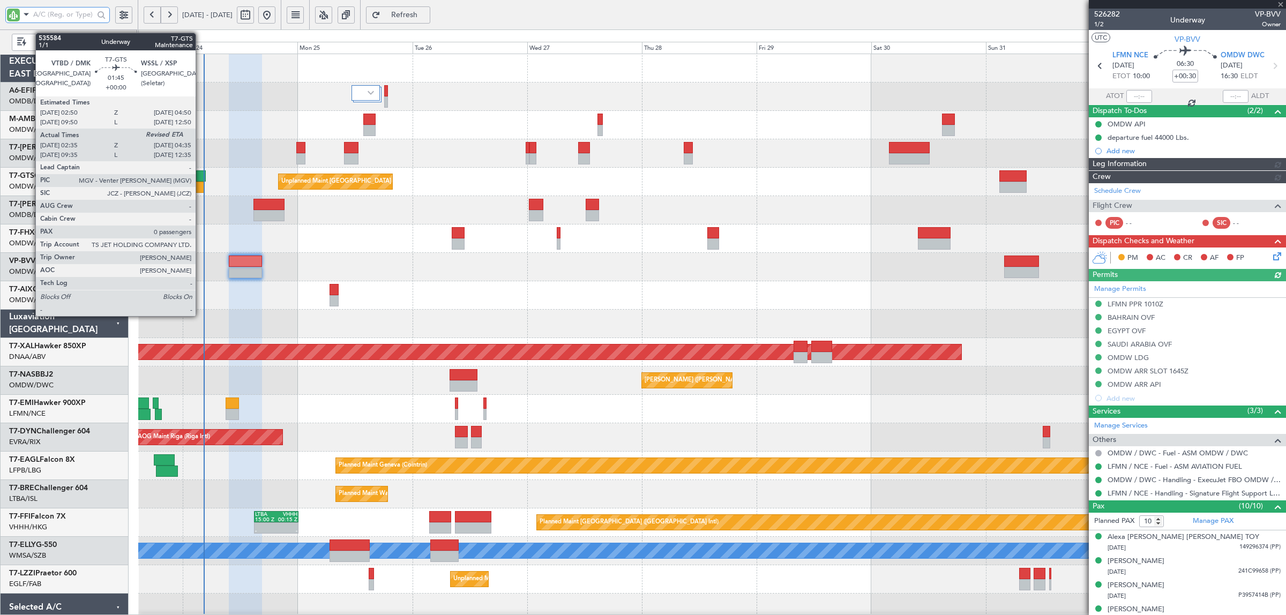
type input "Syed Shakeel (SYS)"
type input "7011"
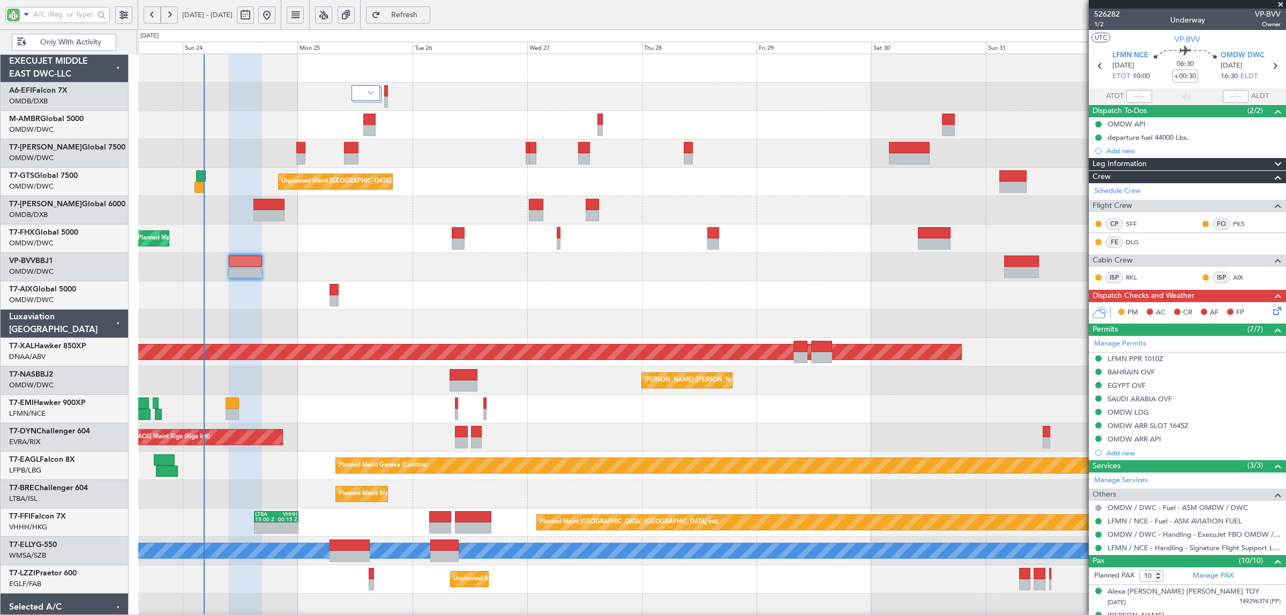
click at [1271, 312] on icon at bounding box center [1275, 309] width 9 height 9
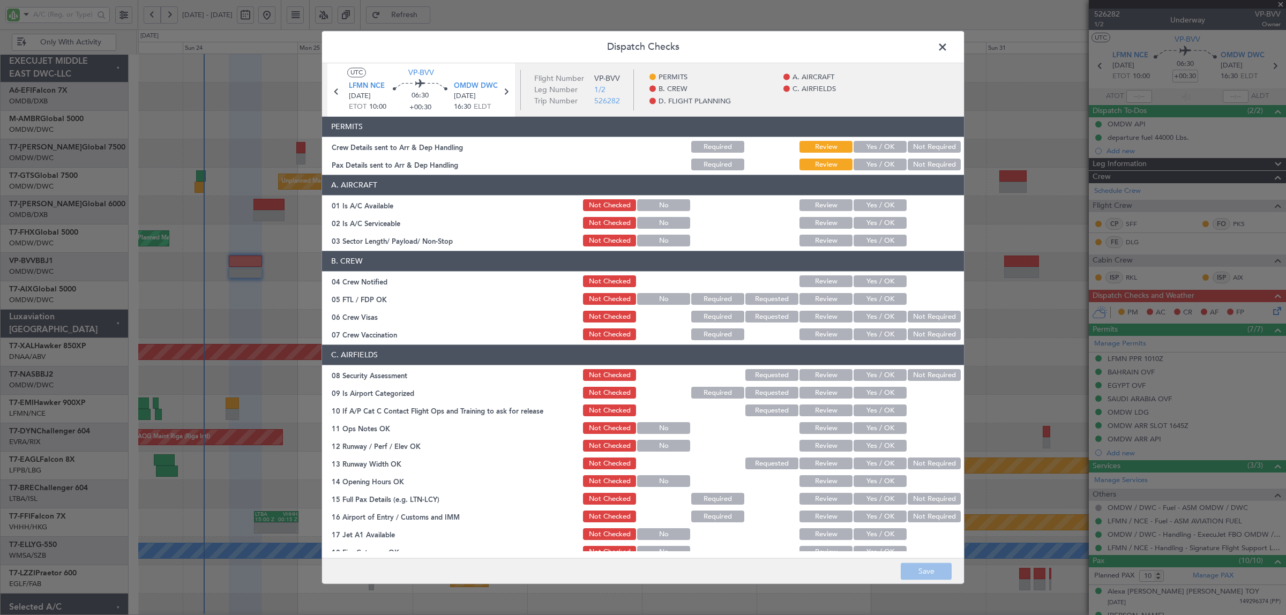
click at [883, 147] on button "Yes / OK" at bounding box center [880, 147] width 53 height 12
click at [878, 167] on button "Yes / OK" at bounding box center [880, 165] width 53 height 12
click at [886, 205] on button "Yes / OK" at bounding box center [880, 206] width 53 height 12
click at [884, 225] on button "Yes / OK" at bounding box center [880, 224] width 53 height 12
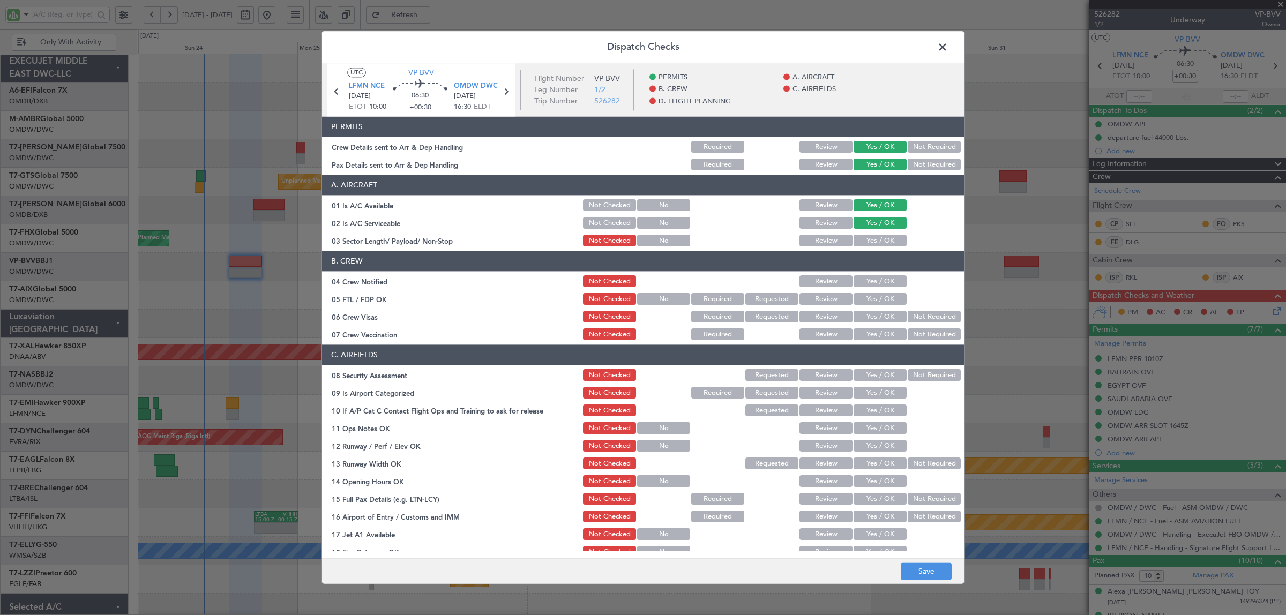
click at [883, 242] on button "Yes / OK" at bounding box center [880, 241] width 53 height 12
click at [880, 282] on button "Yes / OK" at bounding box center [880, 282] width 53 height 12
click at [880, 299] on button "Yes / OK" at bounding box center [880, 300] width 53 height 12
click at [886, 317] on button "Yes / OK" at bounding box center [880, 317] width 53 height 12
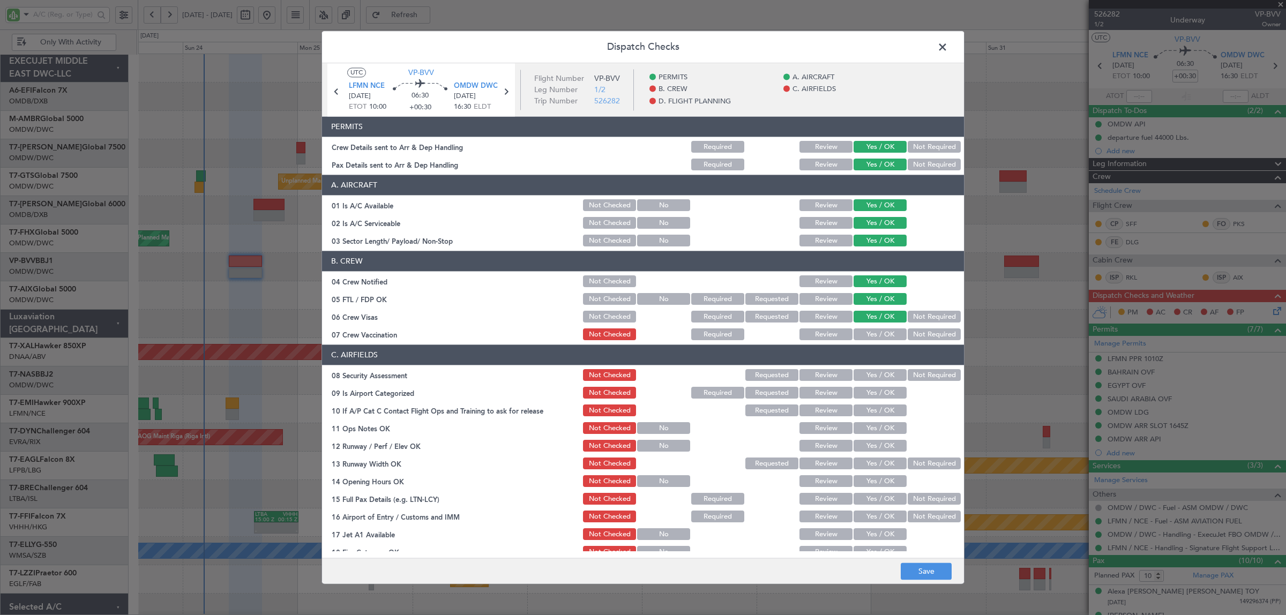
click at [918, 336] on button "Not Required" at bounding box center [934, 335] width 53 height 12
click at [914, 374] on button "Not Required" at bounding box center [934, 376] width 53 height 12
click at [878, 394] on button "Yes / OK" at bounding box center [880, 393] width 53 height 12
click at [877, 406] on button "Yes / OK" at bounding box center [880, 411] width 53 height 12
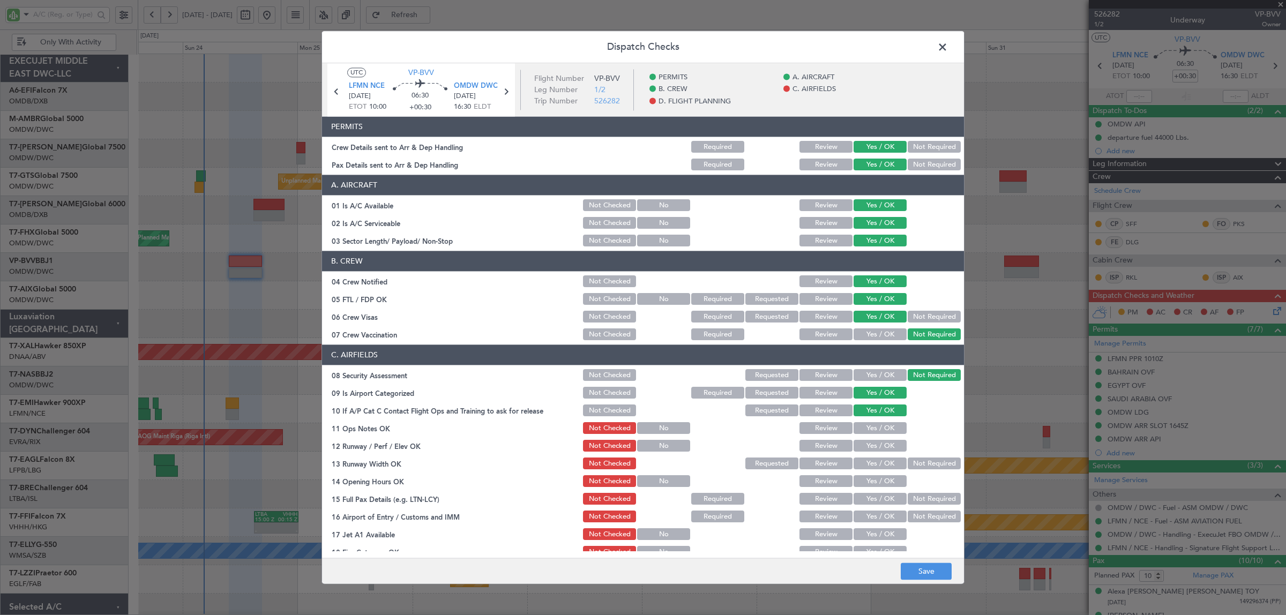
click at [877, 430] on button "Yes / OK" at bounding box center [880, 429] width 53 height 12
click at [877, 446] on button "Yes / OK" at bounding box center [880, 447] width 53 height 12
click at [877, 464] on button "Yes / OK" at bounding box center [880, 464] width 53 height 12
click at [875, 485] on button "Yes / OK" at bounding box center [880, 482] width 53 height 12
click at [874, 500] on button "Yes / OK" at bounding box center [880, 500] width 53 height 12
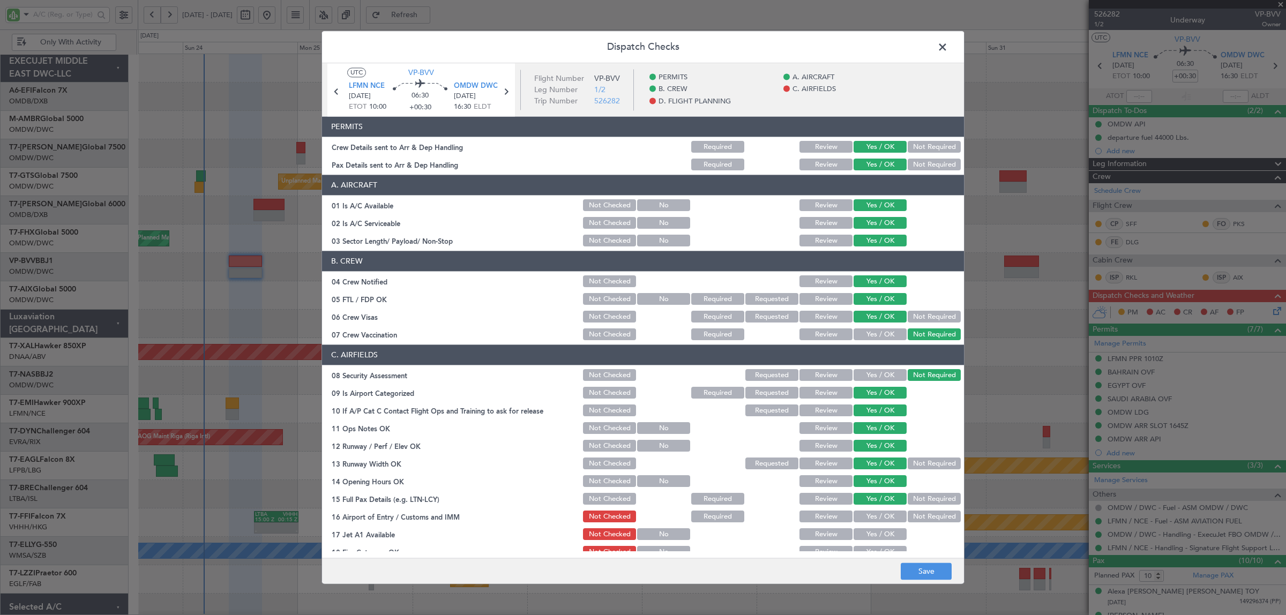
click at [873, 513] on button "Yes / OK" at bounding box center [880, 517] width 53 height 12
click at [872, 531] on button "Yes / OK" at bounding box center [880, 535] width 53 height 12
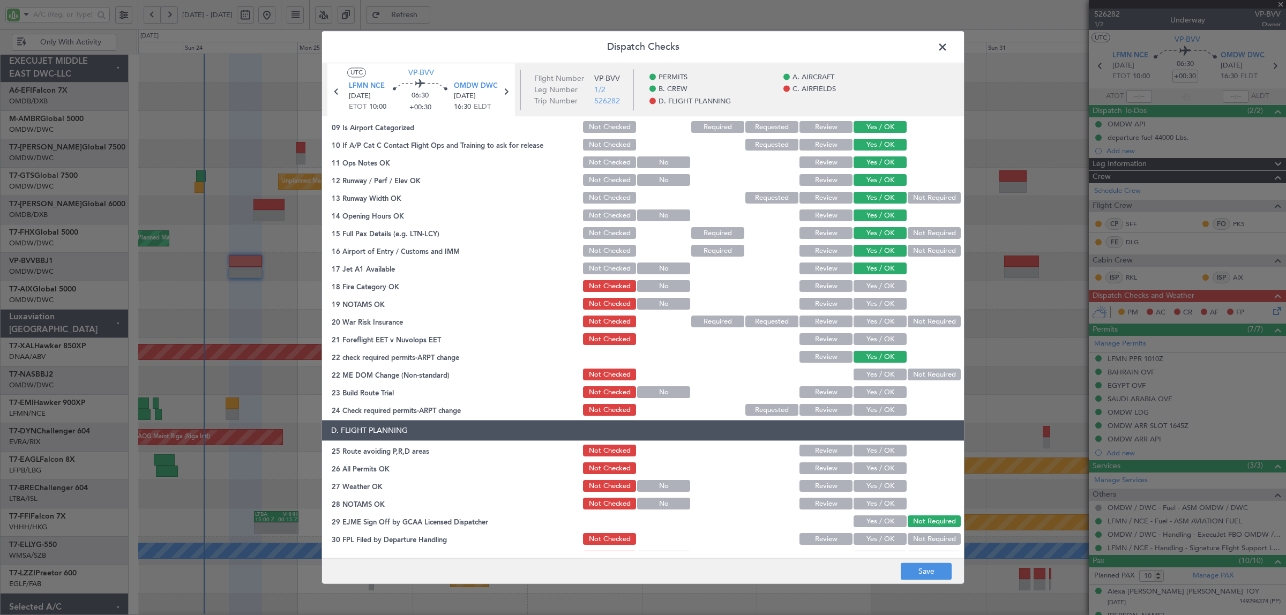
scroll to position [268, 0]
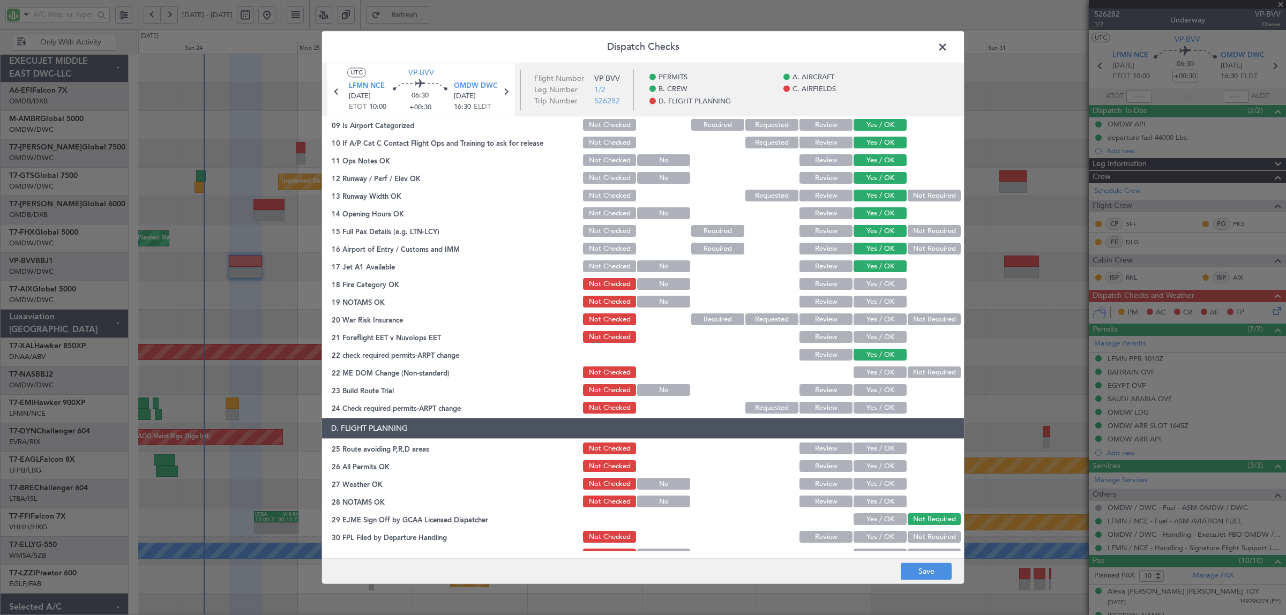
click at [877, 285] on button "Yes / OK" at bounding box center [880, 285] width 53 height 12
click at [876, 300] on button "Yes / OK" at bounding box center [880, 302] width 53 height 12
click at [912, 317] on button "Not Required" at bounding box center [934, 320] width 53 height 12
click at [890, 338] on button "Yes / OK" at bounding box center [880, 338] width 53 height 12
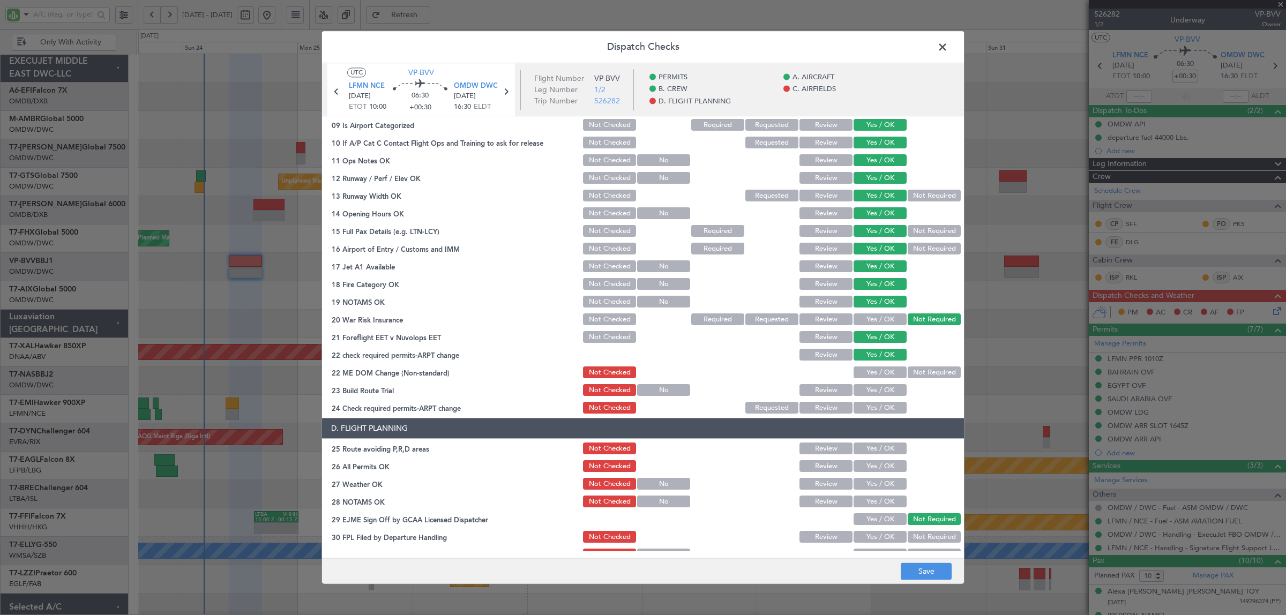
click at [886, 374] on button "Yes / OK" at bounding box center [880, 373] width 53 height 12
click at [885, 390] on button "Yes / OK" at bounding box center [880, 391] width 53 height 12
click at [888, 406] on button "Yes / OK" at bounding box center [880, 409] width 53 height 12
click at [886, 445] on button "Yes / OK" at bounding box center [880, 449] width 53 height 12
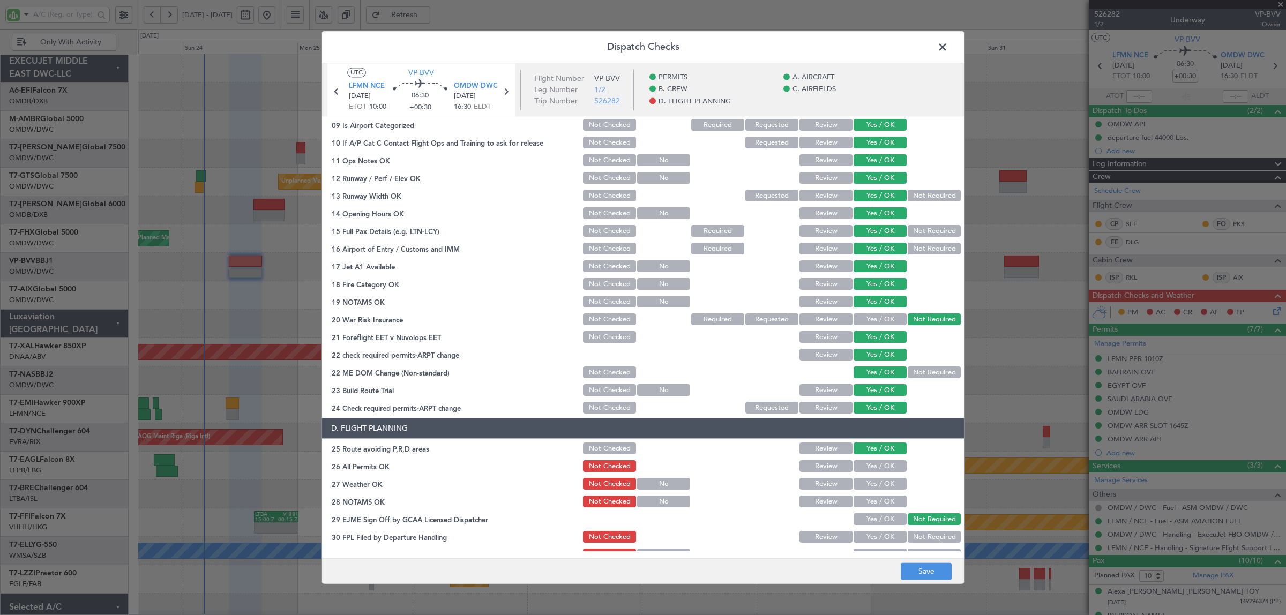
click at [883, 464] on button "Yes / OK" at bounding box center [880, 467] width 53 height 12
click at [881, 484] on button "Yes / OK" at bounding box center [880, 485] width 53 height 12
click at [880, 500] on button "Yes / OK" at bounding box center [880, 502] width 53 height 12
click at [880, 532] on button "Yes / OK" at bounding box center [880, 538] width 53 height 12
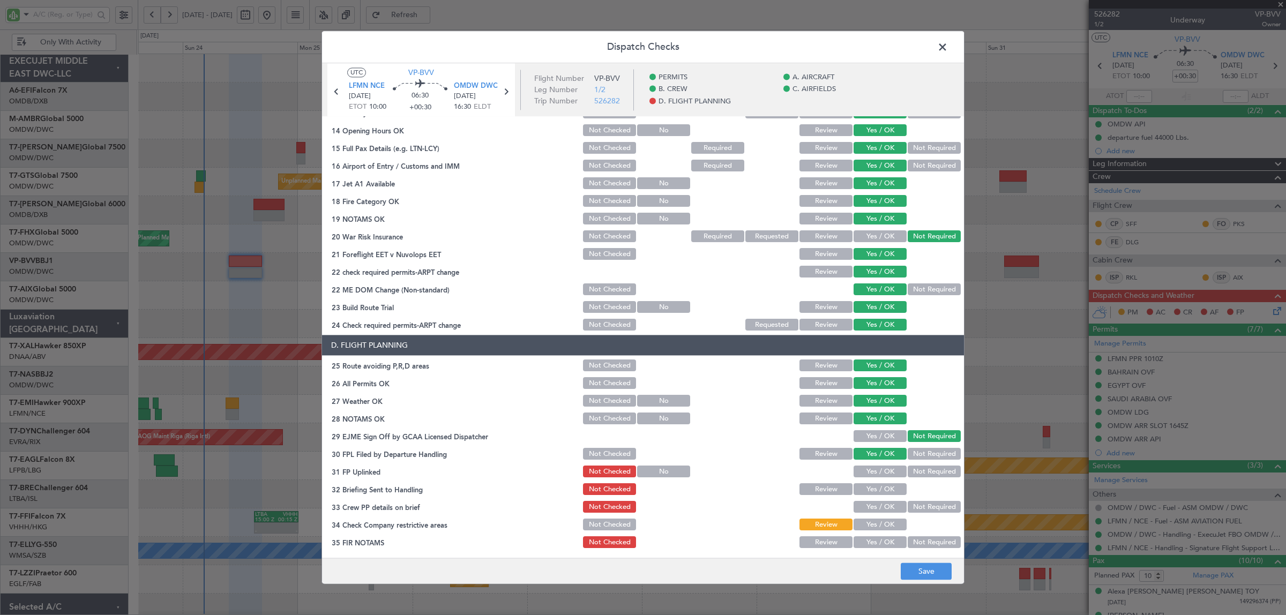
scroll to position [352, 0]
click at [890, 473] on button "Yes / OK" at bounding box center [880, 472] width 53 height 12
click at [887, 489] on button "Yes / OK" at bounding box center [880, 489] width 53 height 12
click at [885, 504] on button "Yes / OK" at bounding box center [880, 507] width 53 height 12
click at [884, 520] on button "Yes / OK" at bounding box center [880, 525] width 53 height 12
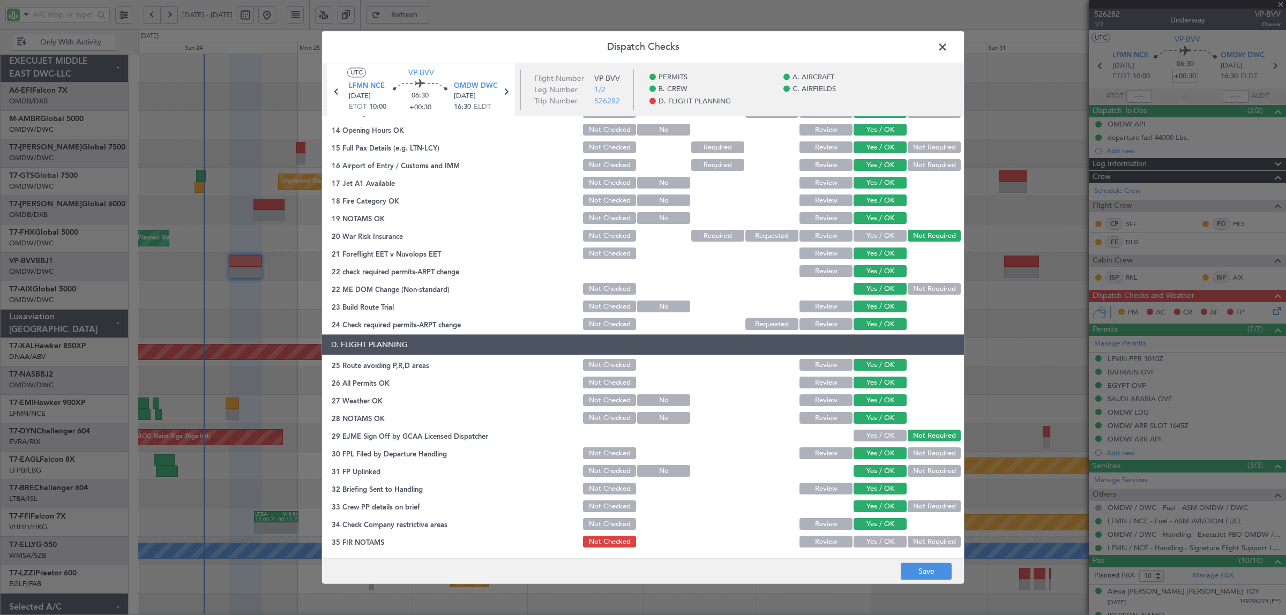
click at [918, 539] on button "Not Required" at bounding box center [934, 542] width 53 height 12
click at [925, 570] on button "Save" at bounding box center [926, 571] width 51 height 17
click at [948, 41] on span at bounding box center [948, 49] width 0 height 21
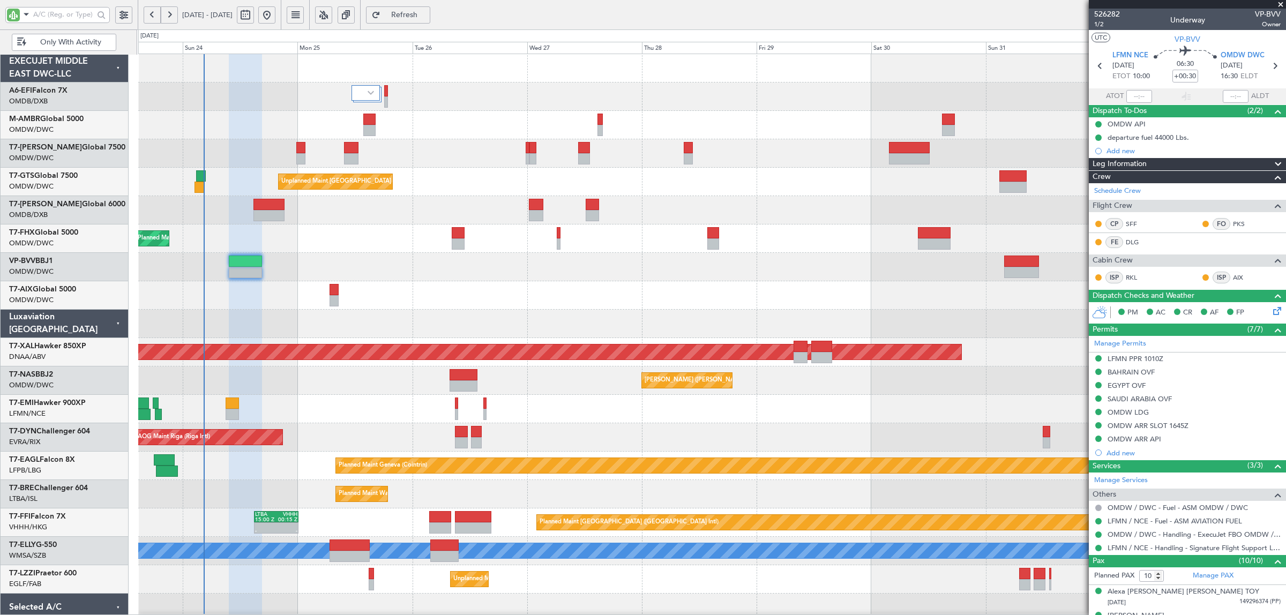
click at [250, 205] on div at bounding box center [711, 210] width 1147 height 28
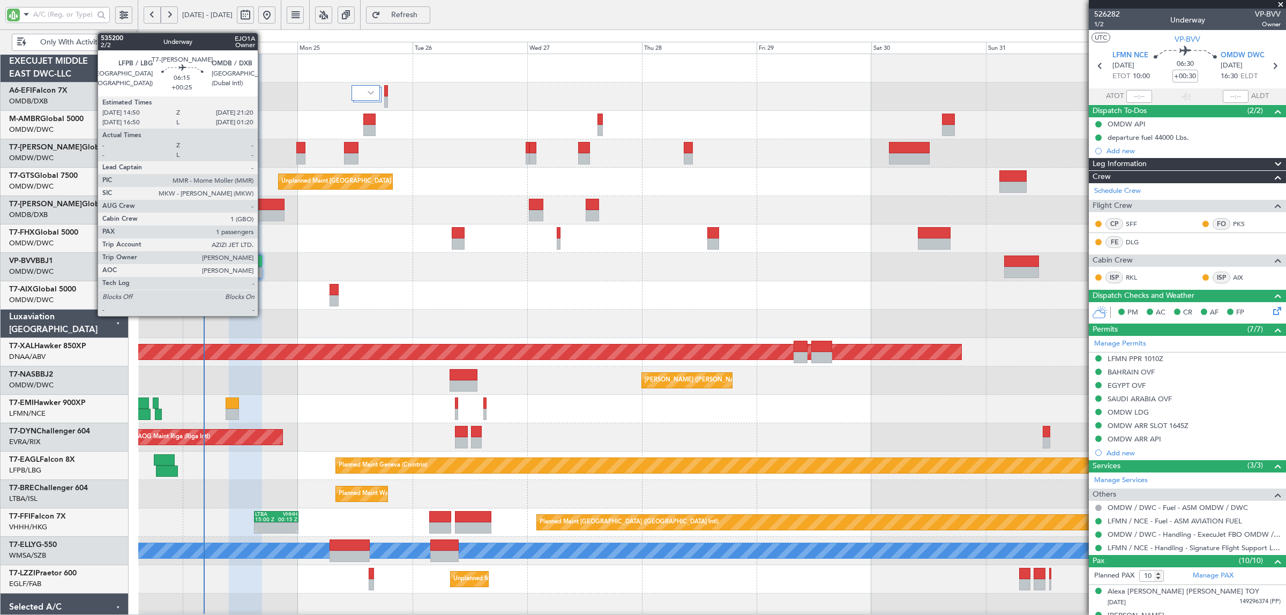
click at [263, 210] on div at bounding box center [269, 215] width 31 height 11
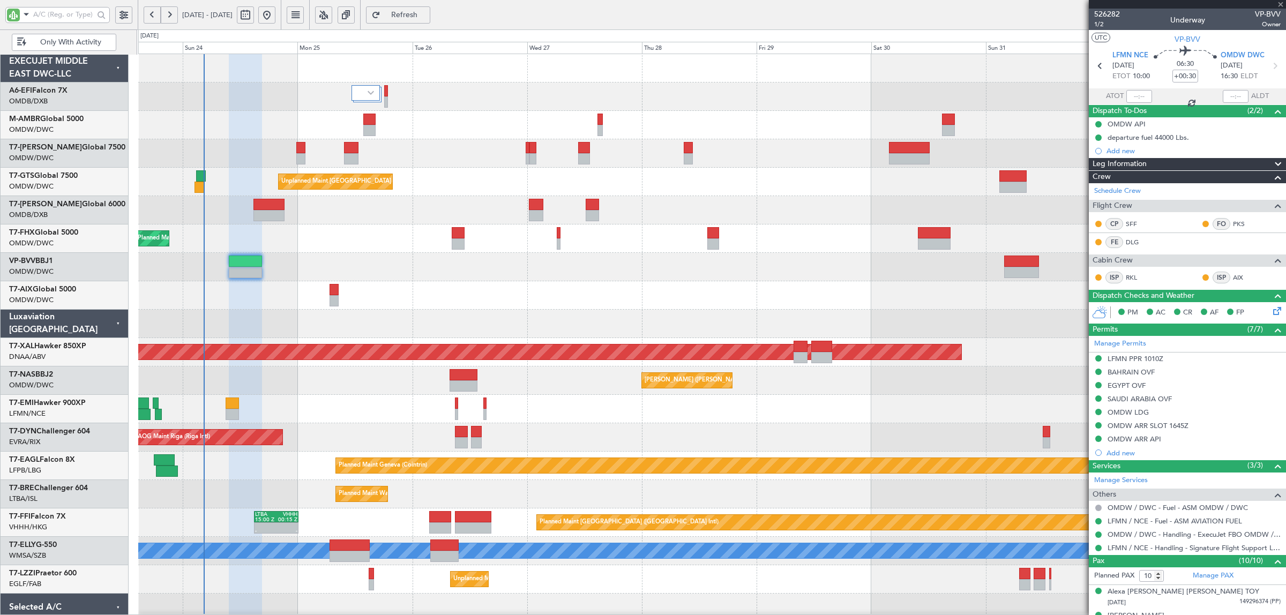
type input "+00:25"
type input "1"
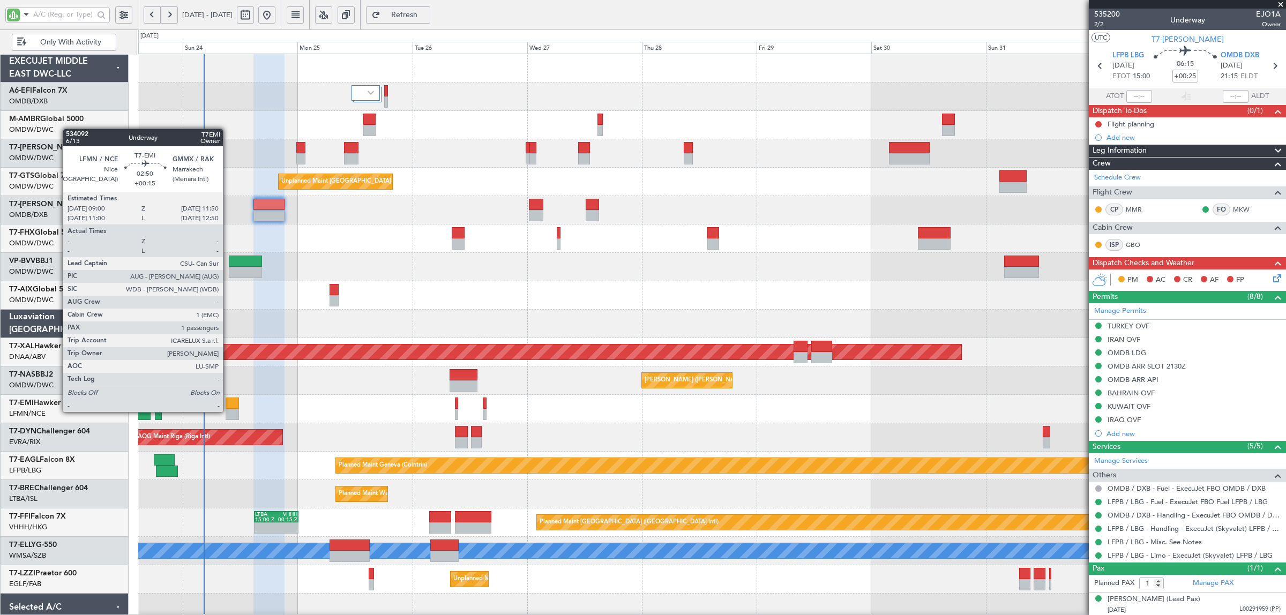
click at [228, 412] on div at bounding box center [233, 414] width 14 height 11
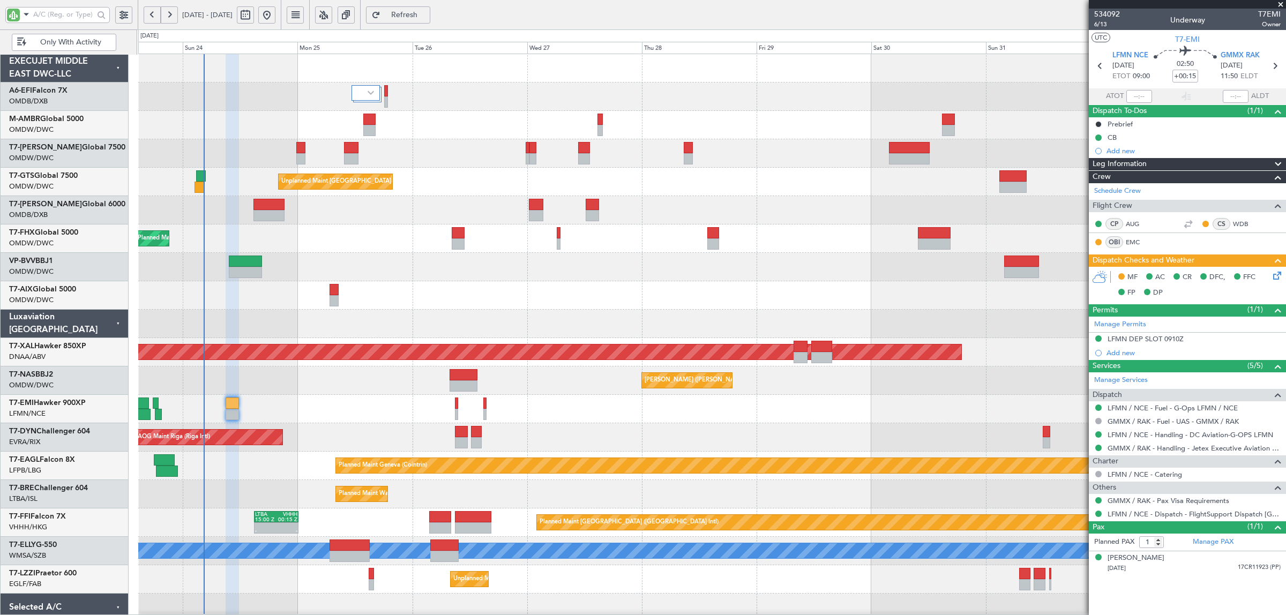
click at [260, 198] on div at bounding box center [711, 210] width 1147 height 28
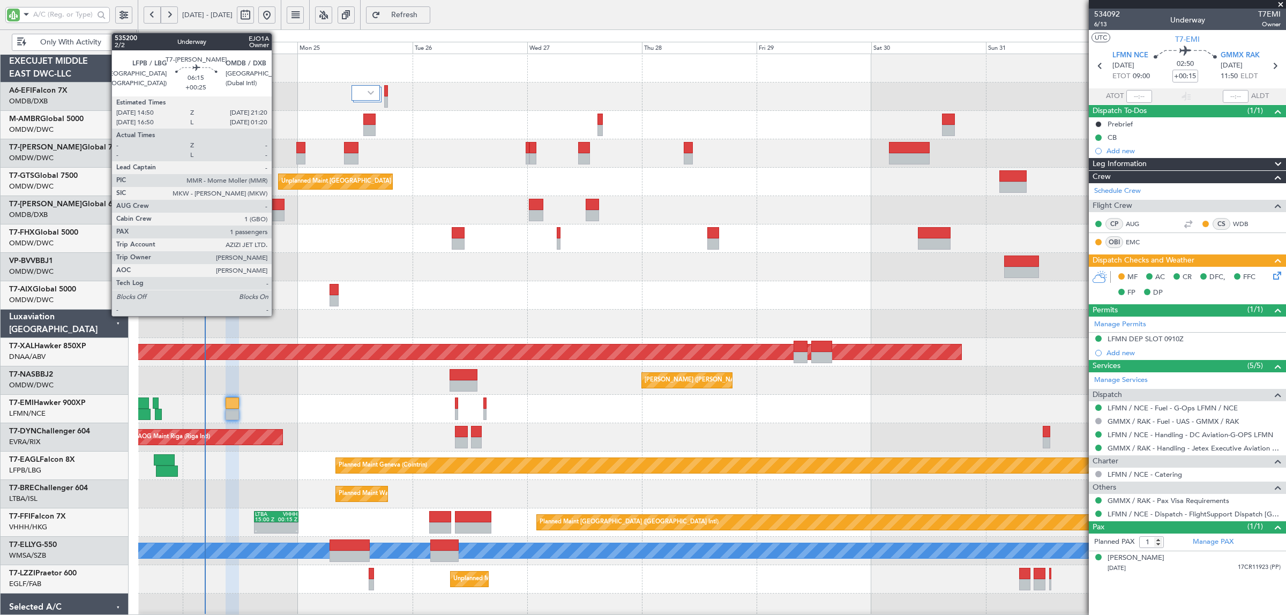
click at [277, 217] on div at bounding box center [269, 215] width 31 height 11
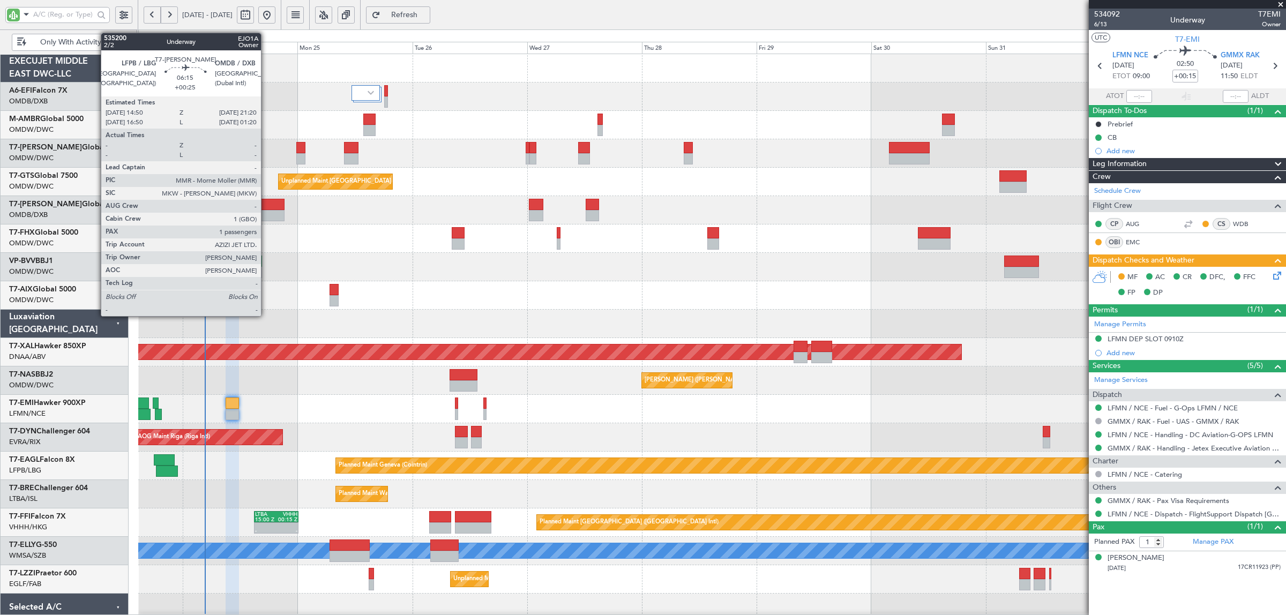
click at [266, 210] on div at bounding box center [269, 215] width 31 height 11
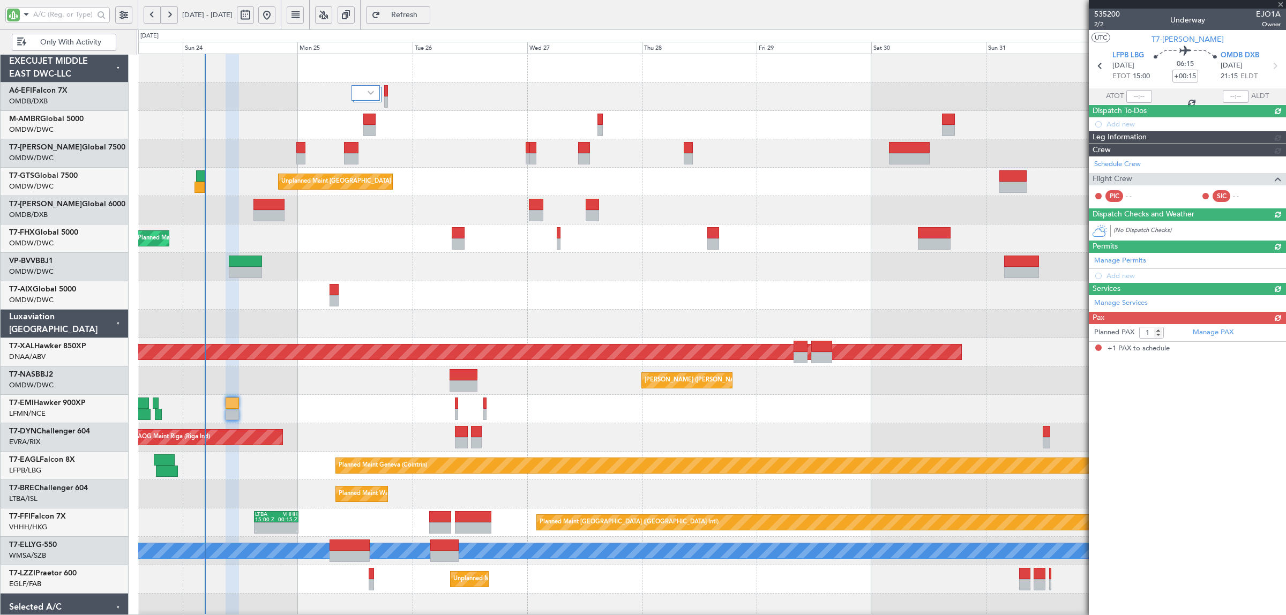
type input "+00:25"
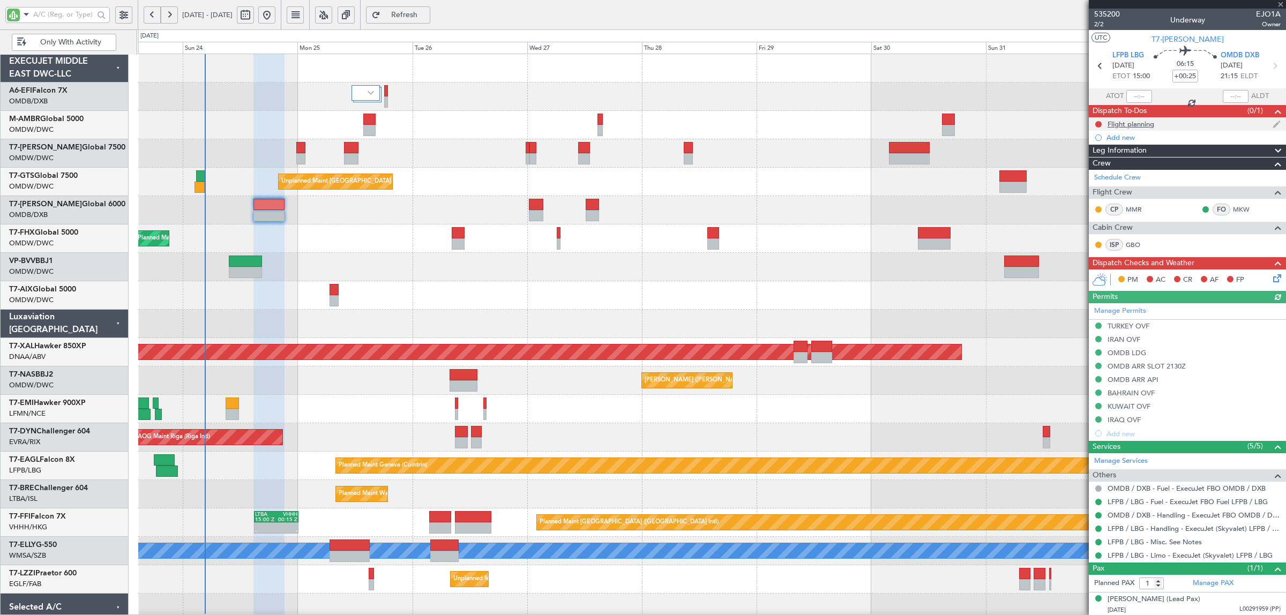
click at [1141, 124] on div "Flight planning" at bounding box center [1131, 124] width 47 height 9
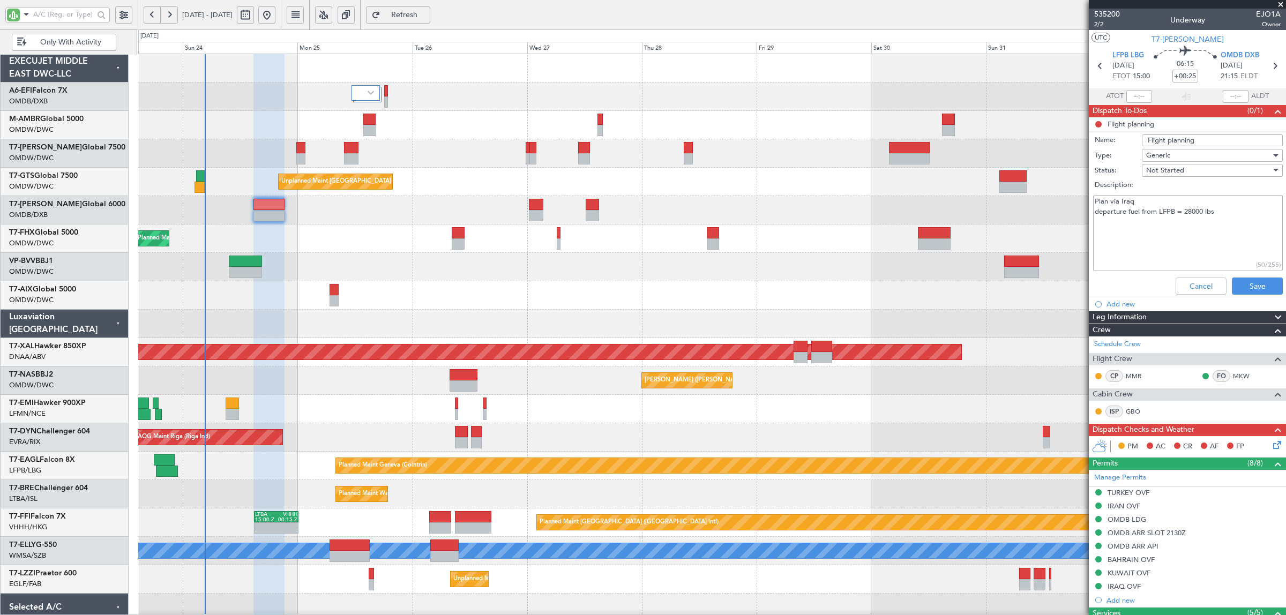
drag, startPoint x: 1218, startPoint y: 212, endPoint x: 1096, endPoint y: 197, distance: 122.6
click at [1096, 197] on textarea "Plan via Iraq departure fuel from LFPB = 28000 lbs" at bounding box center [1188, 233] width 190 height 77
click at [1167, 151] on span "Generic" at bounding box center [1158, 156] width 24 height 10
click at [1156, 236] on div at bounding box center [643, 307] width 1286 height 615
click at [1159, 170] on span "Not Started" at bounding box center [1165, 171] width 38 height 10
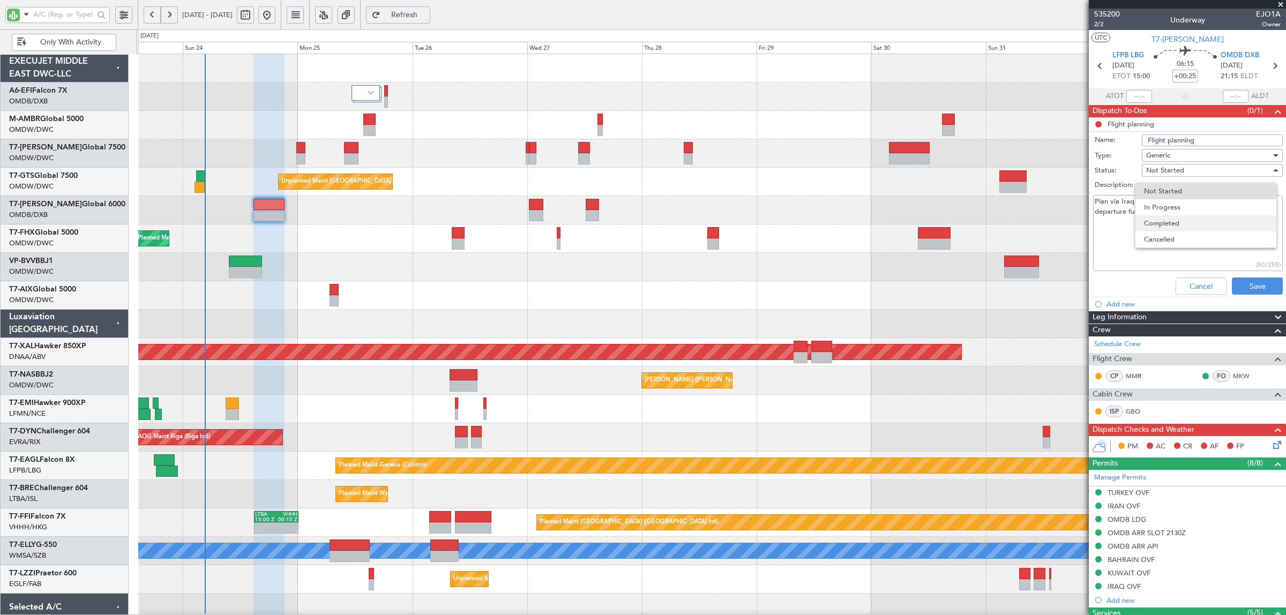
click at [1169, 222] on span "Completed" at bounding box center [1206, 223] width 124 height 16
click at [1236, 287] on button "Save" at bounding box center [1257, 286] width 51 height 17
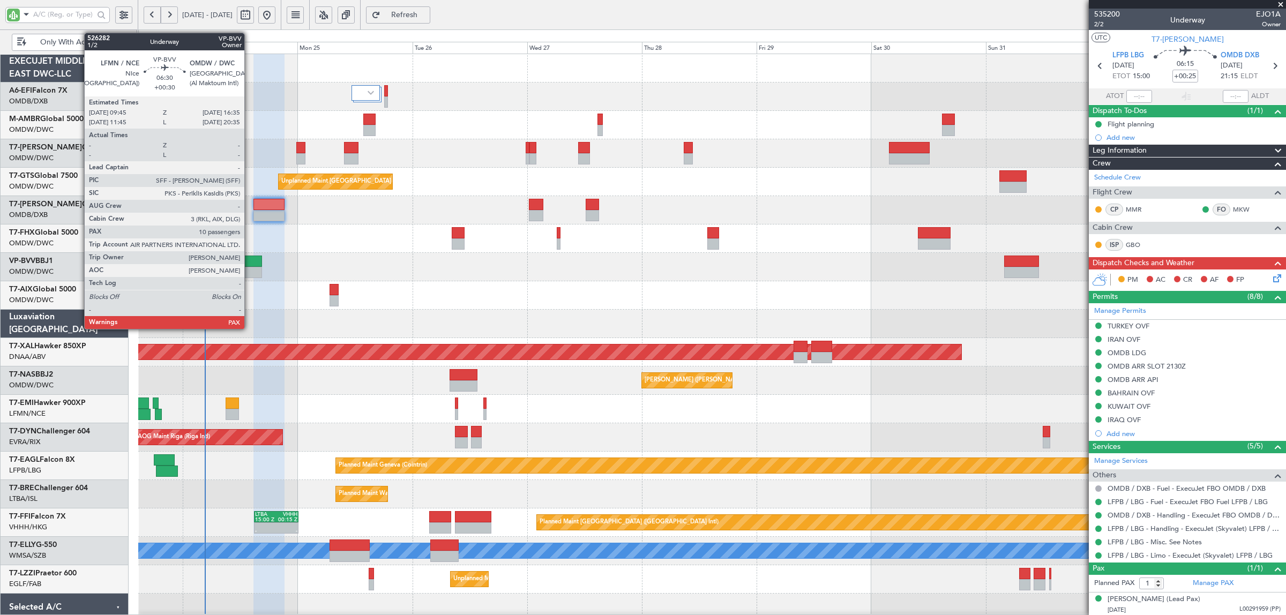
click at [250, 269] on div at bounding box center [245, 272] width 33 height 11
click at [250, 267] on div at bounding box center [245, 272] width 33 height 11
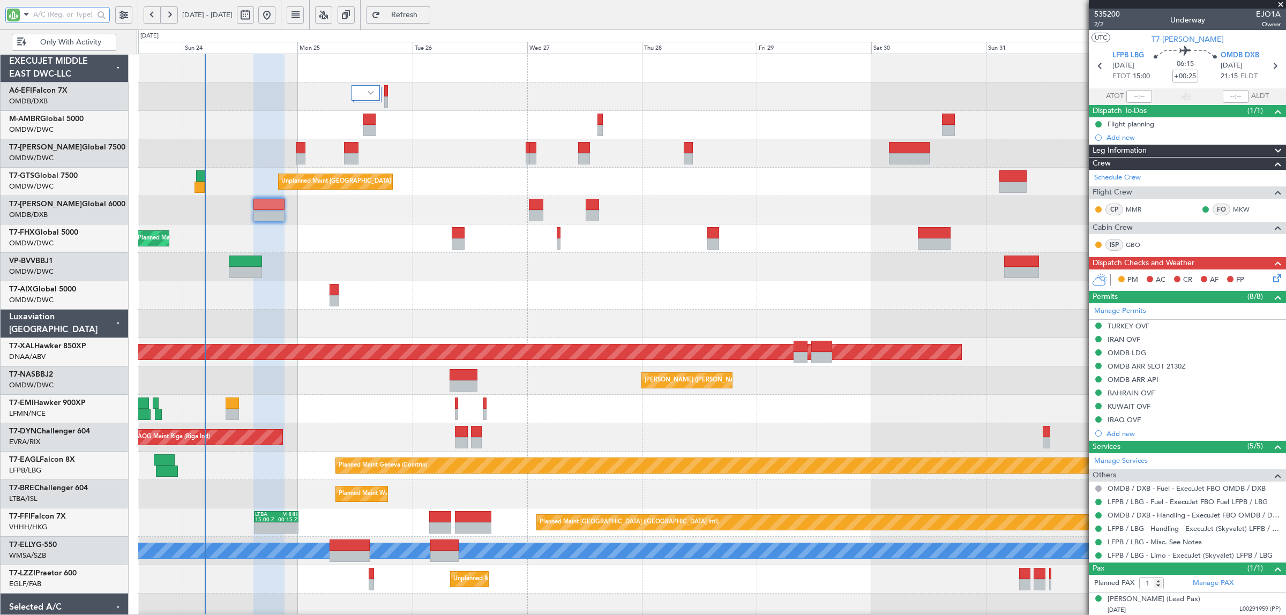
click at [79, 16] on input "text" at bounding box center [63, 14] width 61 height 16
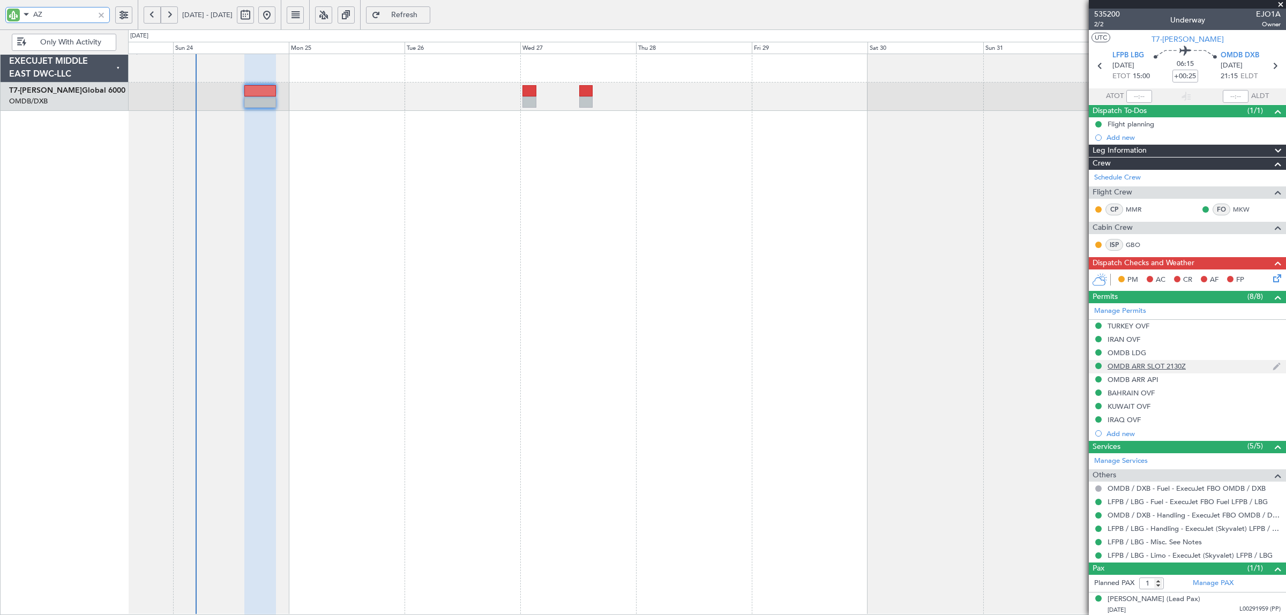
type input "AZ"
type input "Syed Shakeel (SYS)"
type input "7114"
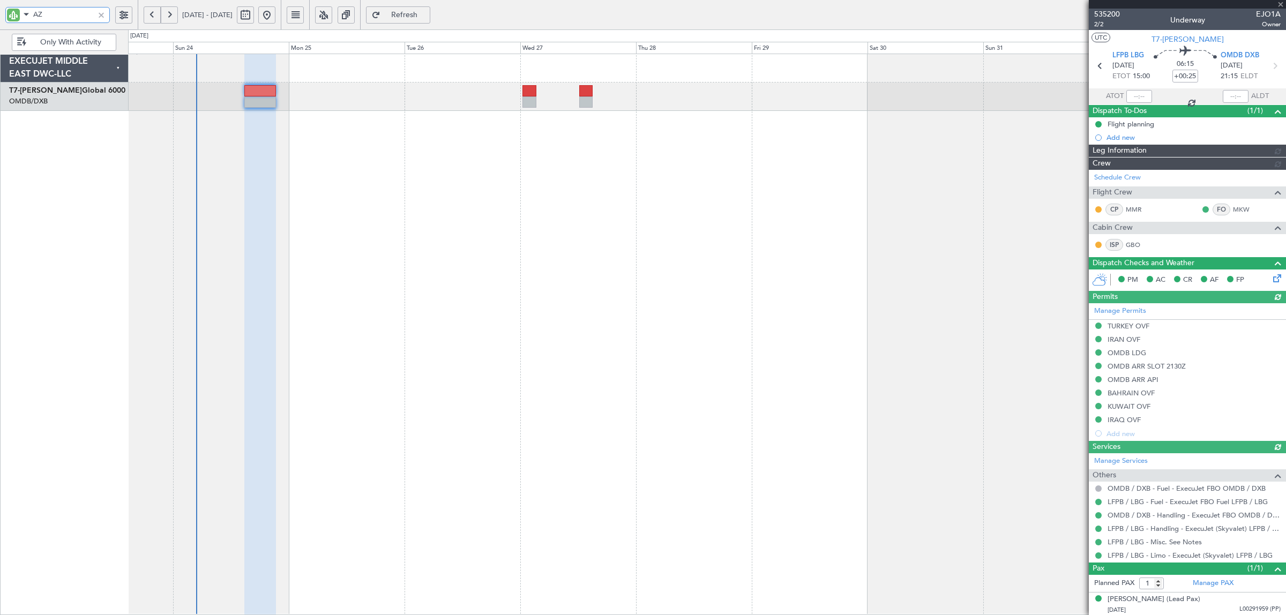
type input "Syed Shakeel (SYS)"
type input "7114"
drag, startPoint x: 55, startPoint y: 12, endPoint x: 5, endPoint y: 11, distance: 49.3
click at [5, 11] on div "AZ" at bounding box center [57, 15] width 105 height 16
type input "AYA"
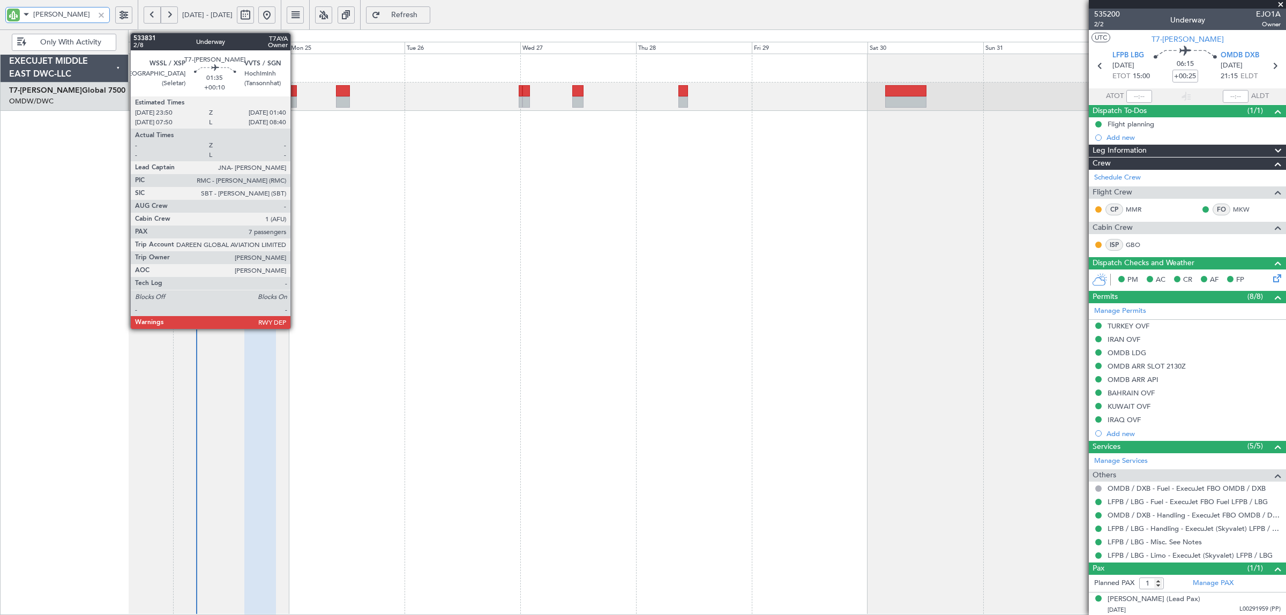
click at [296, 97] on div at bounding box center [292, 101] width 9 height 11
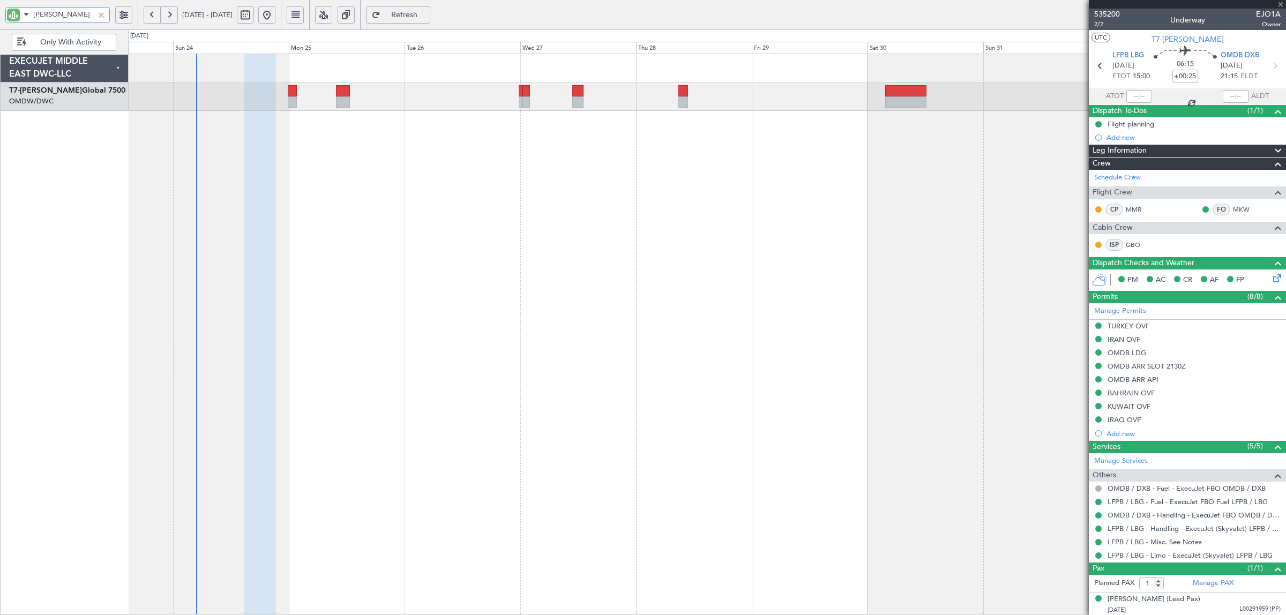
type input "+00:10"
type input "7"
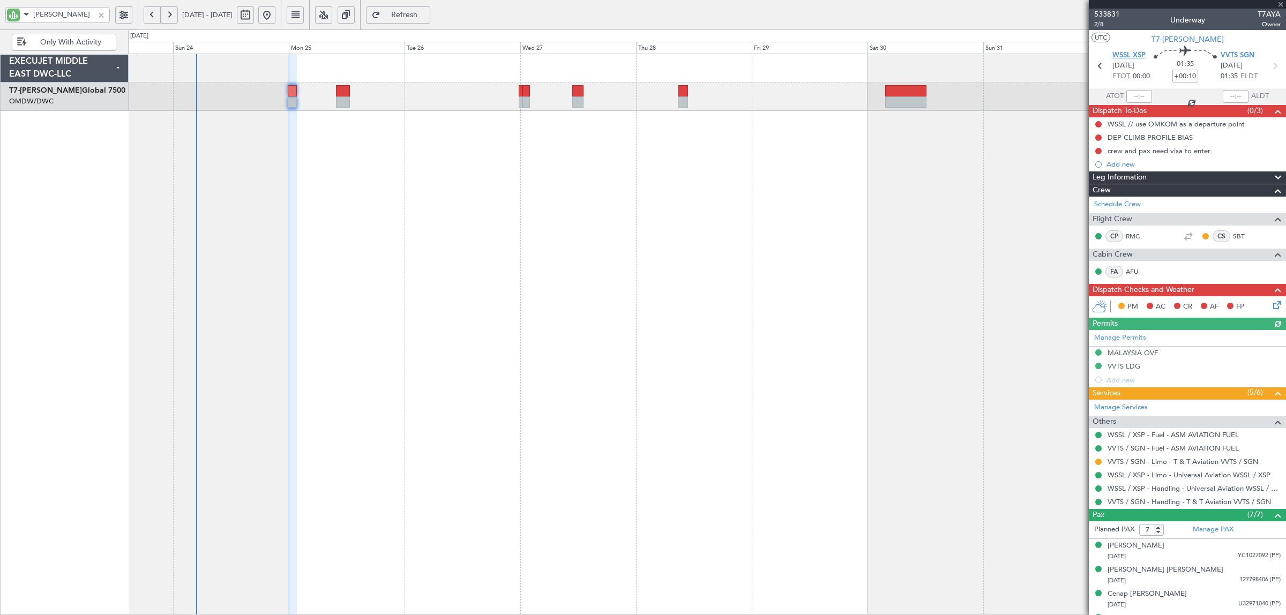
click at [1119, 54] on span "WSSL XSP" at bounding box center [1129, 55] width 33 height 11
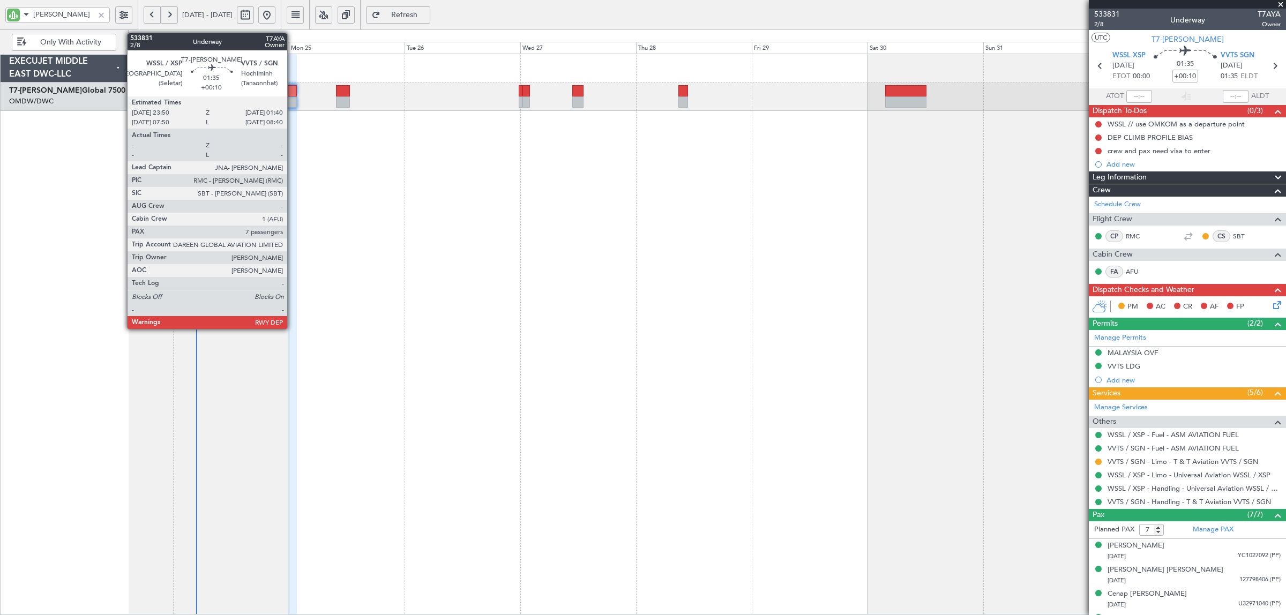
click at [293, 100] on div at bounding box center [292, 101] width 9 height 11
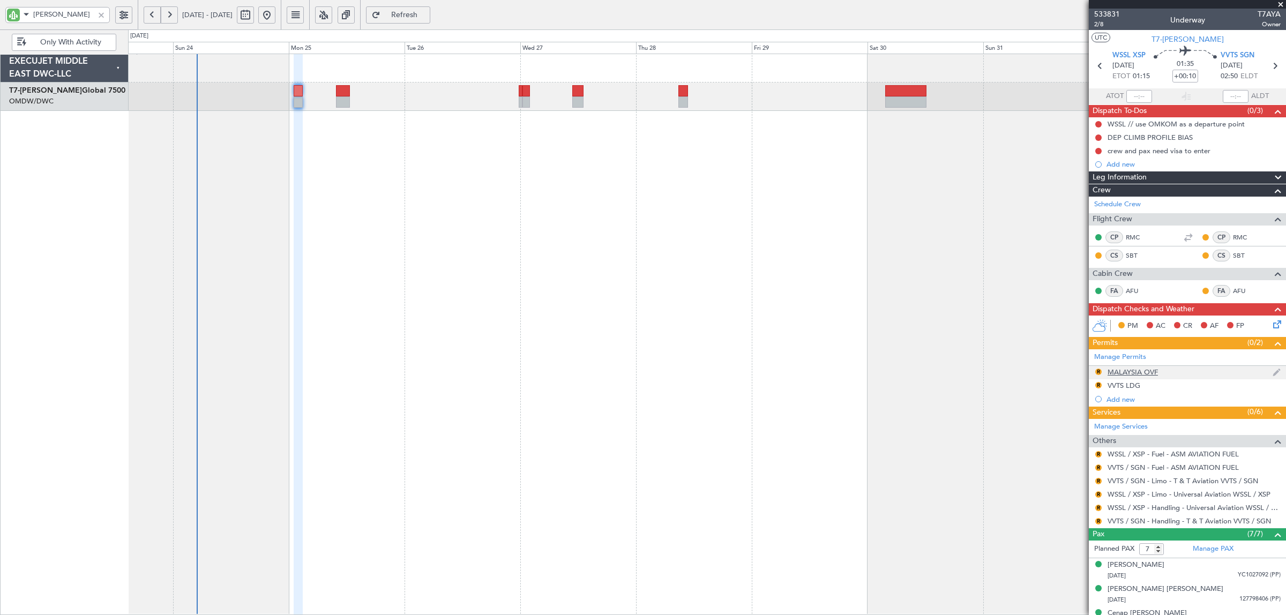
click at [1135, 373] on div "MALAYSIA OVF" at bounding box center [1133, 372] width 50 height 9
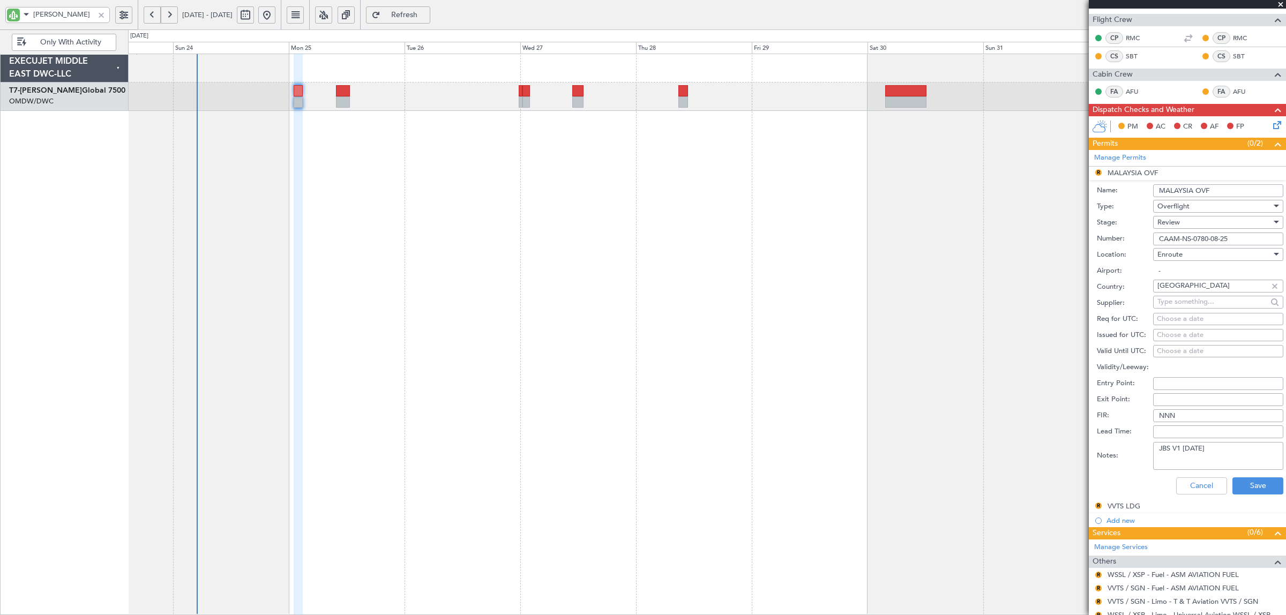
scroll to position [201, 0]
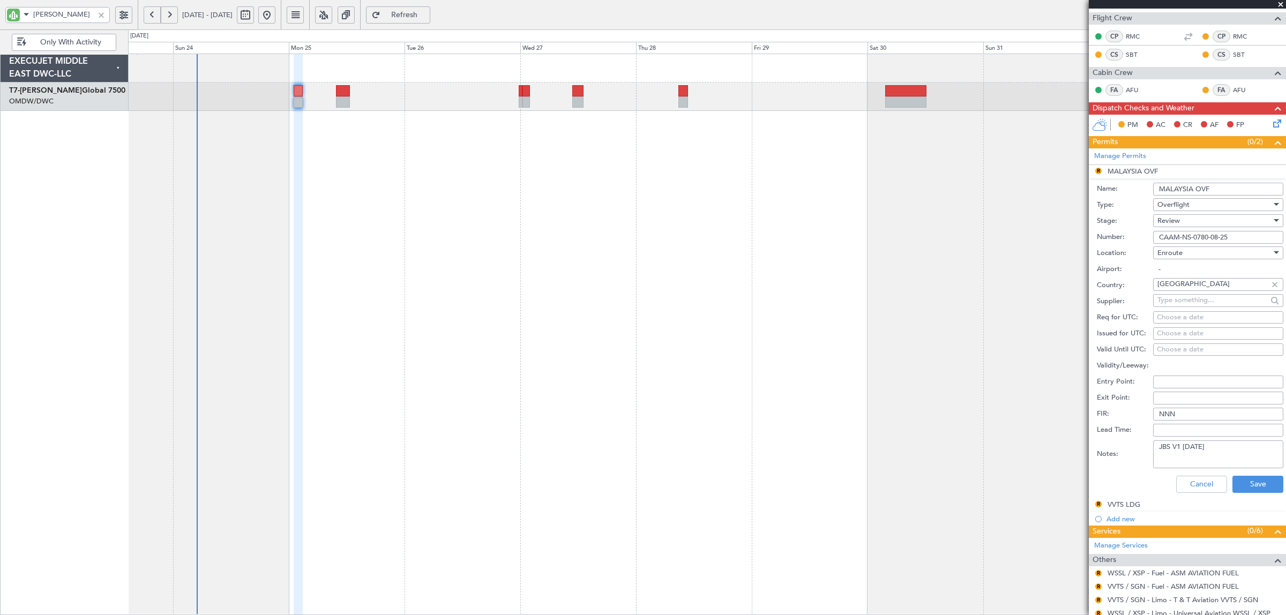
click at [1189, 220] on div "Review" at bounding box center [1215, 221] width 114 height 16
click at [1193, 309] on span "Received OK" at bounding box center [1213, 308] width 110 height 16
click at [1255, 485] on button "Save" at bounding box center [1258, 484] width 51 height 17
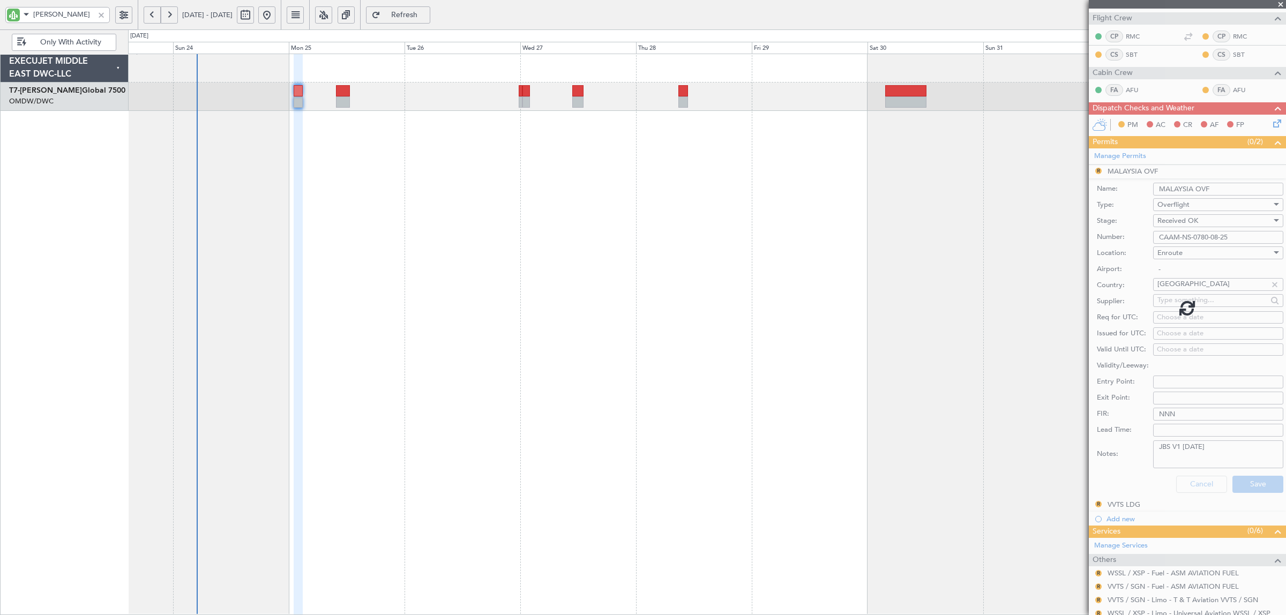
scroll to position [113, 0]
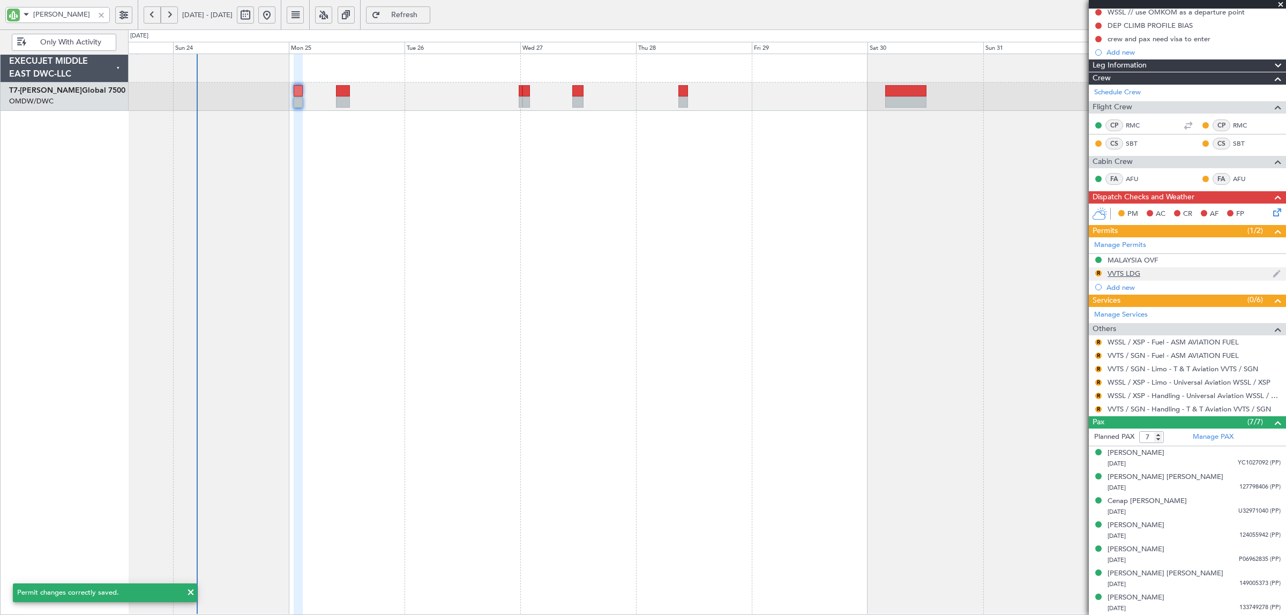
click at [1122, 270] on div "VVTS LDG" at bounding box center [1124, 273] width 33 height 9
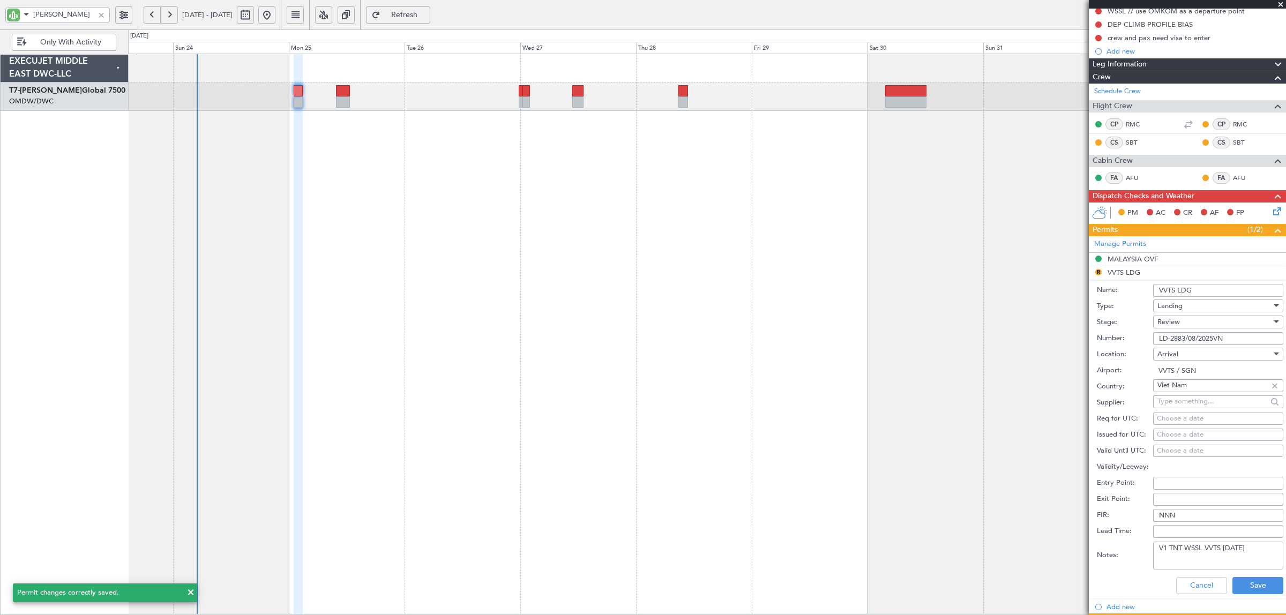
scroll to position [201, 0]
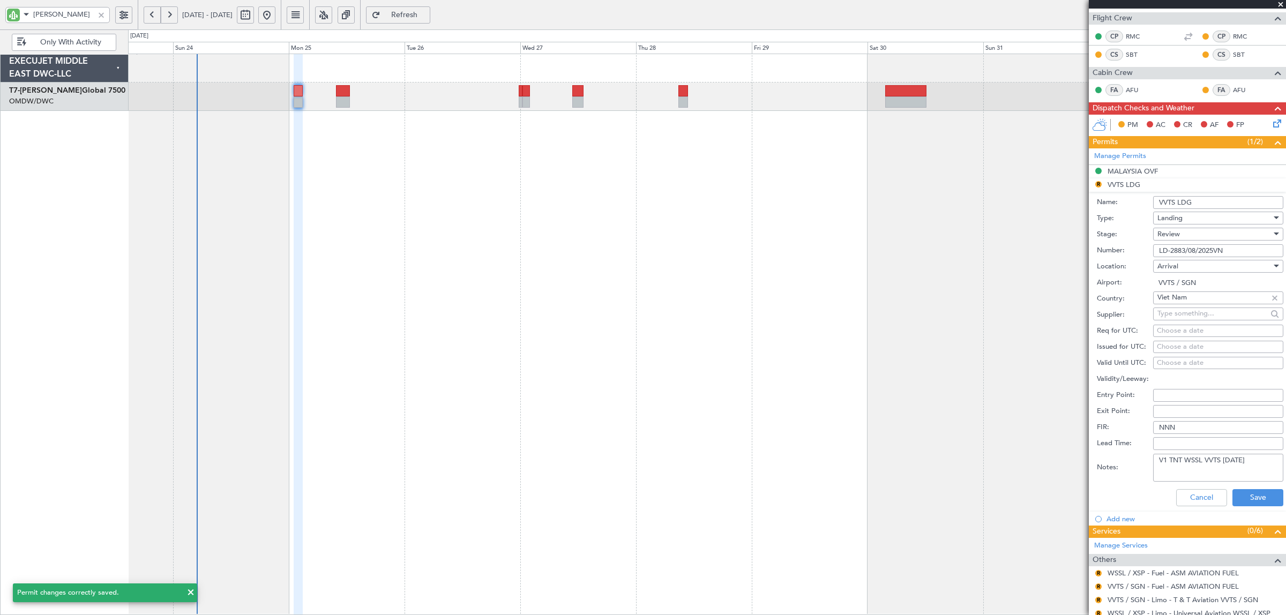
click at [1175, 233] on span "Review" at bounding box center [1169, 234] width 23 height 10
click at [1188, 322] on span "Received OK" at bounding box center [1213, 322] width 110 height 16
click at [1252, 500] on button "Save" at bounding box center [1258, 497] width 51 height 17
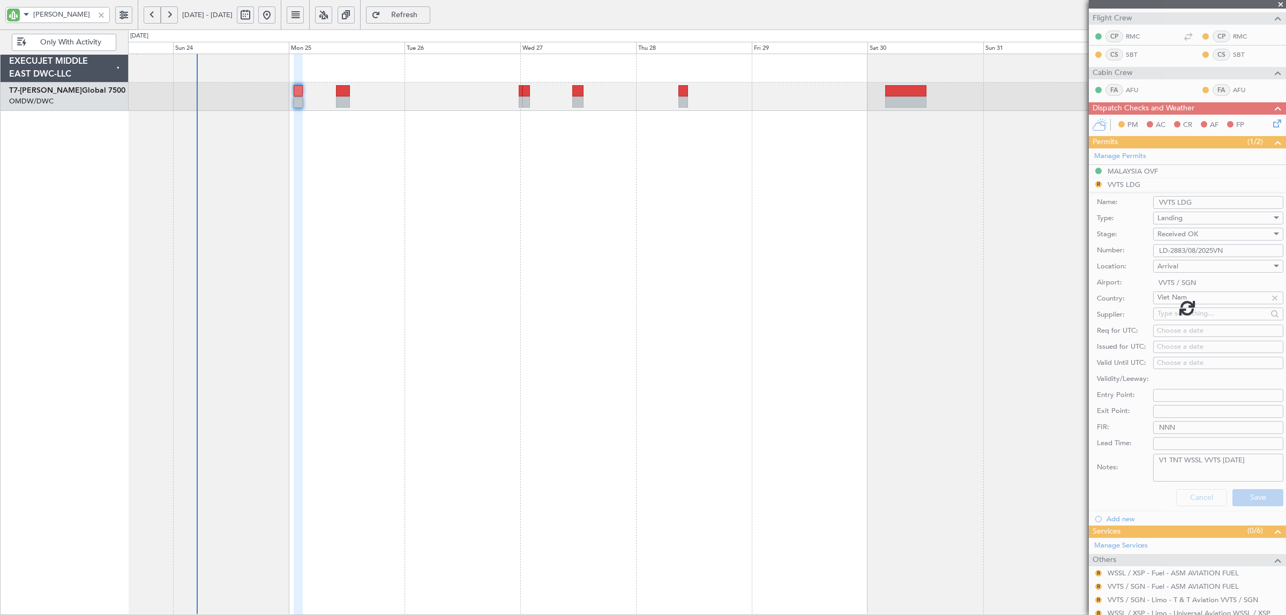
scroll to position [113, 0]
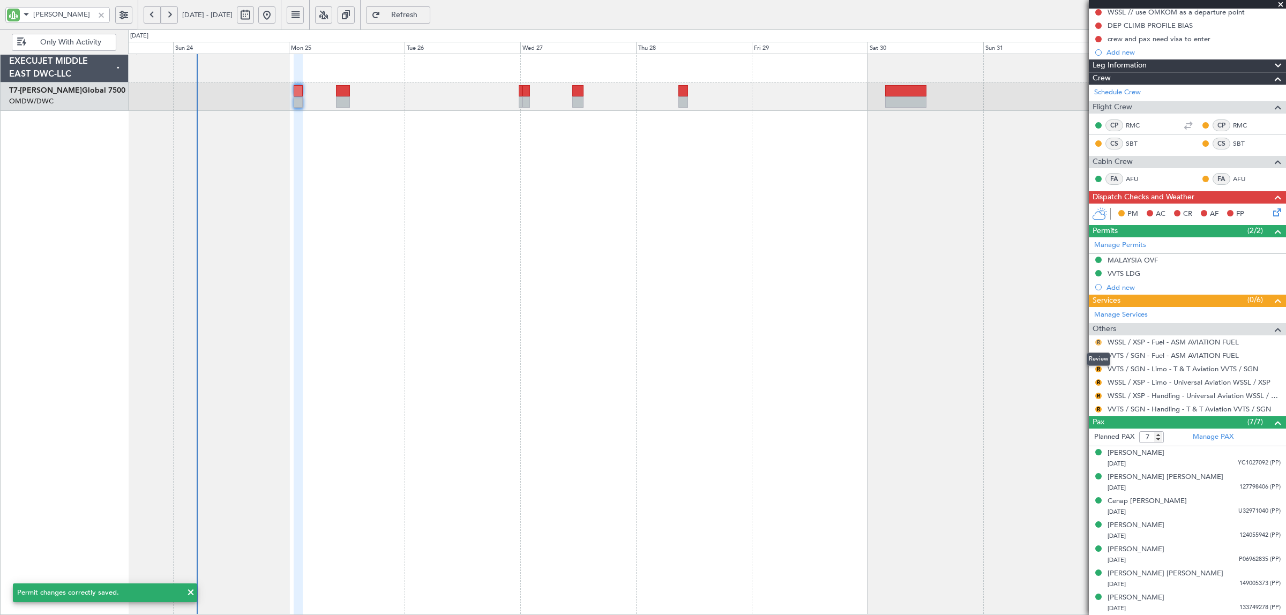
click at [1099, 342] on button "R" at bounding box center [1098, 342] width 6 height 6
click at [1065, 406] on span "Requested" at bounding box center [1069, 405] width 34 height 11
click at [1098, 355] on button "R" at bounding box center [1098, 356] width 6 height 6
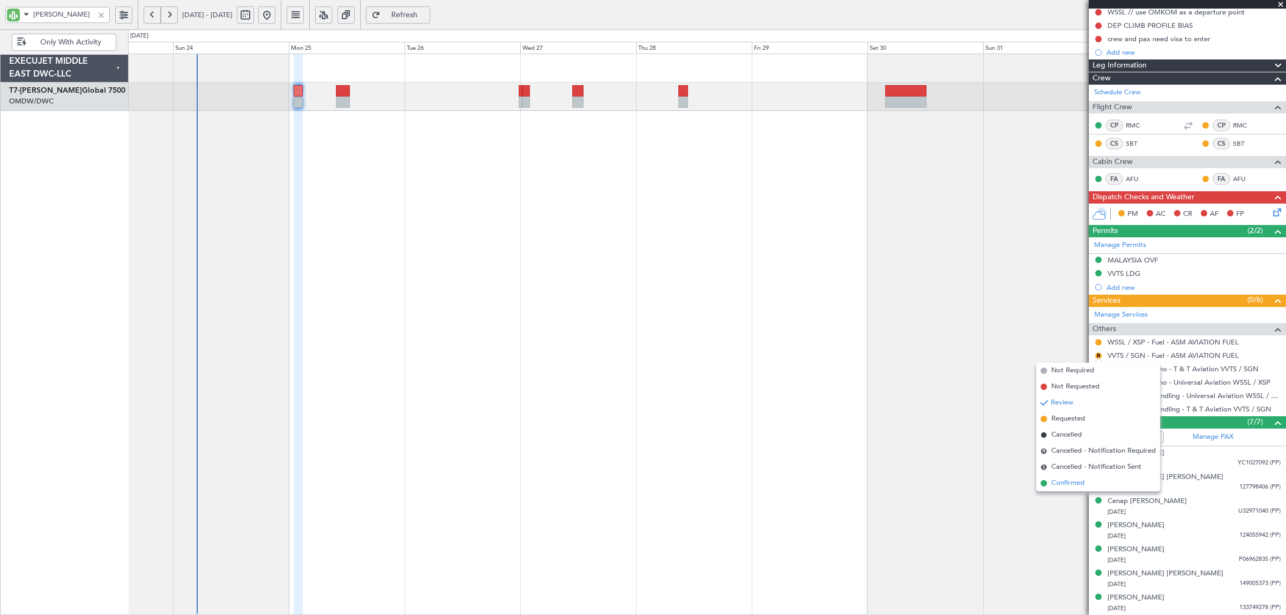
click at [1074, 483] on span "Confirmed" at bounding box center [1068, 483] width 33 height 11
click at [1098, 394] on button "R" at bounding box center [1098, 396] width 6 height 6
click at [1070, 457] on span "Requested" at bounding box center [1069, 459] width 34 height 11
click at [1100, 407] on button "R" at bounding box center [1098, 409] width 6 height 6
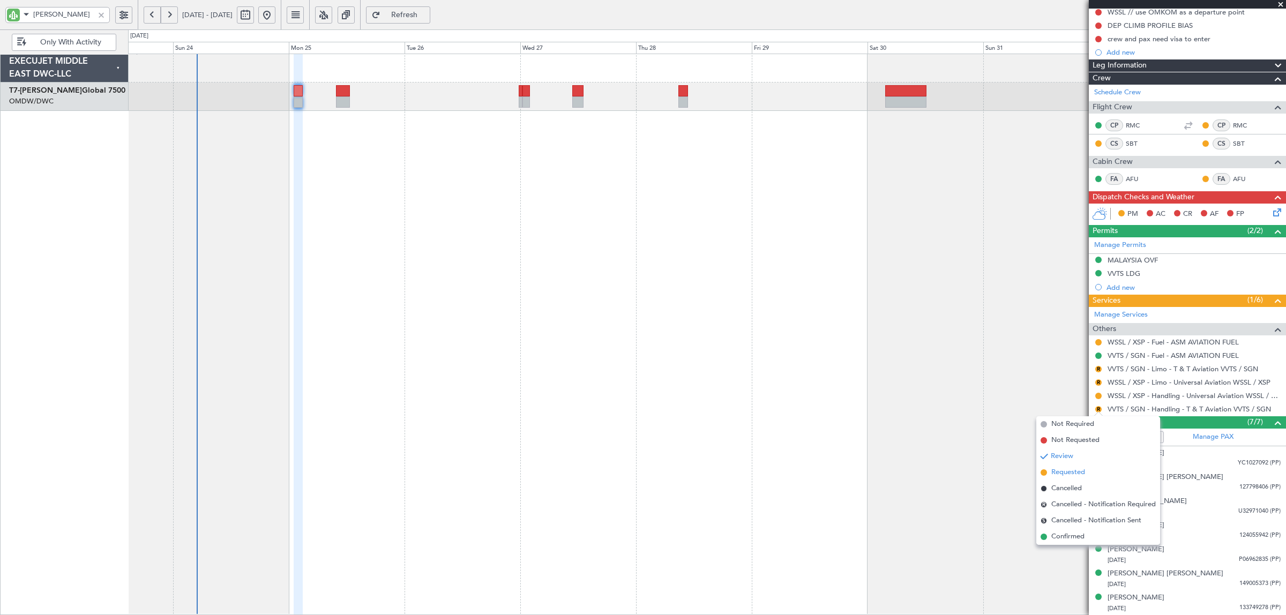
click at [1072, 473] on span "Requested" at bounding box center [1069, 472] width 34 height 11
drag, startPoint x: 16, startPoint y: 11, endPoint x: -20, endPoint y: 11, distance: 36.4
click at [0, 11] on html "AYA 23 Aug 2025 - 02 Sep 2025 Refresh Quick Links Only With Activity Planned Ma…" at bounding box center [643, 307] width 1286 height 615
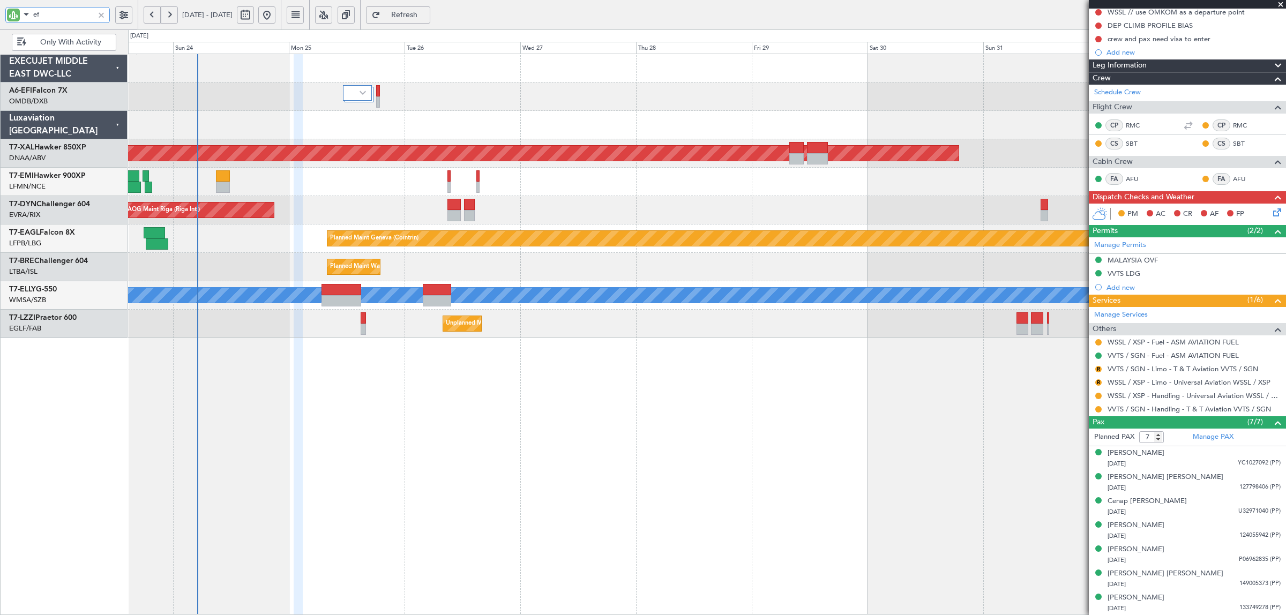
type input "efi"
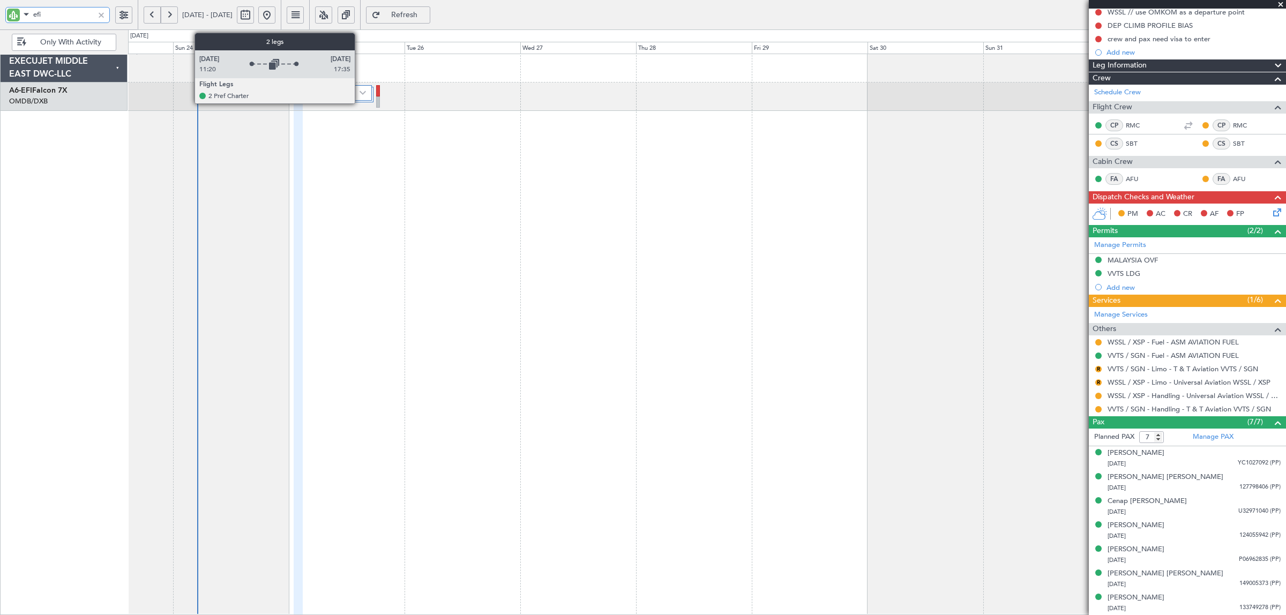
click at [360, 98] on div at bounding box center [357, 93] width 29 height 16
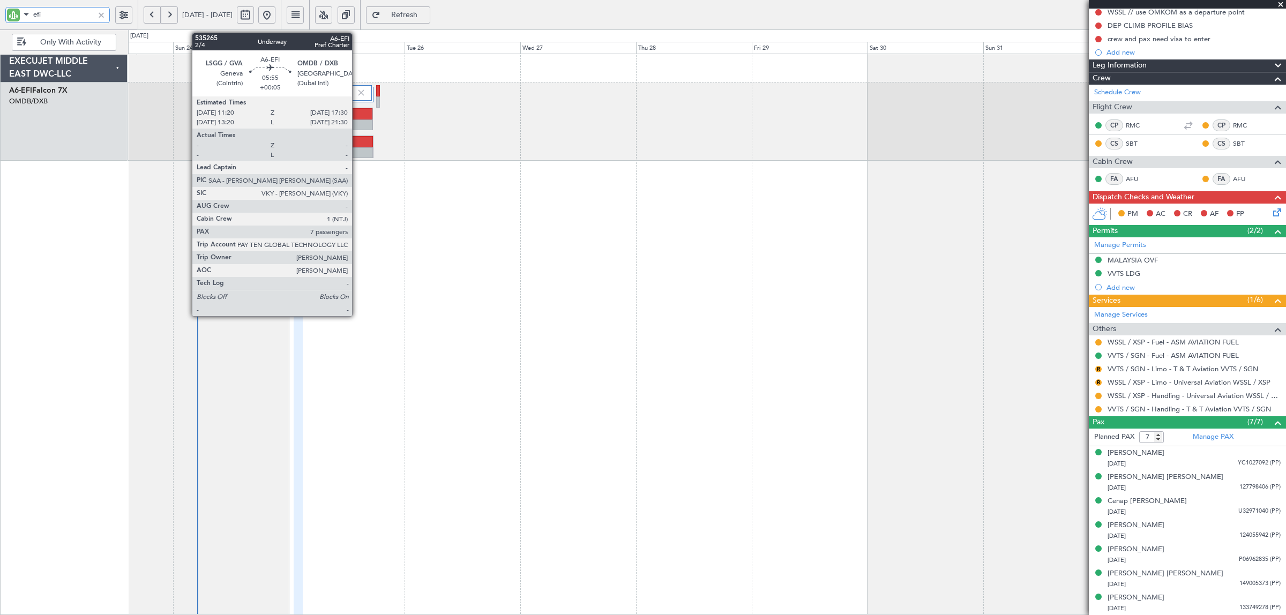
click at [357, 116] on div at bounding box center [358, 113] width 29 height 11
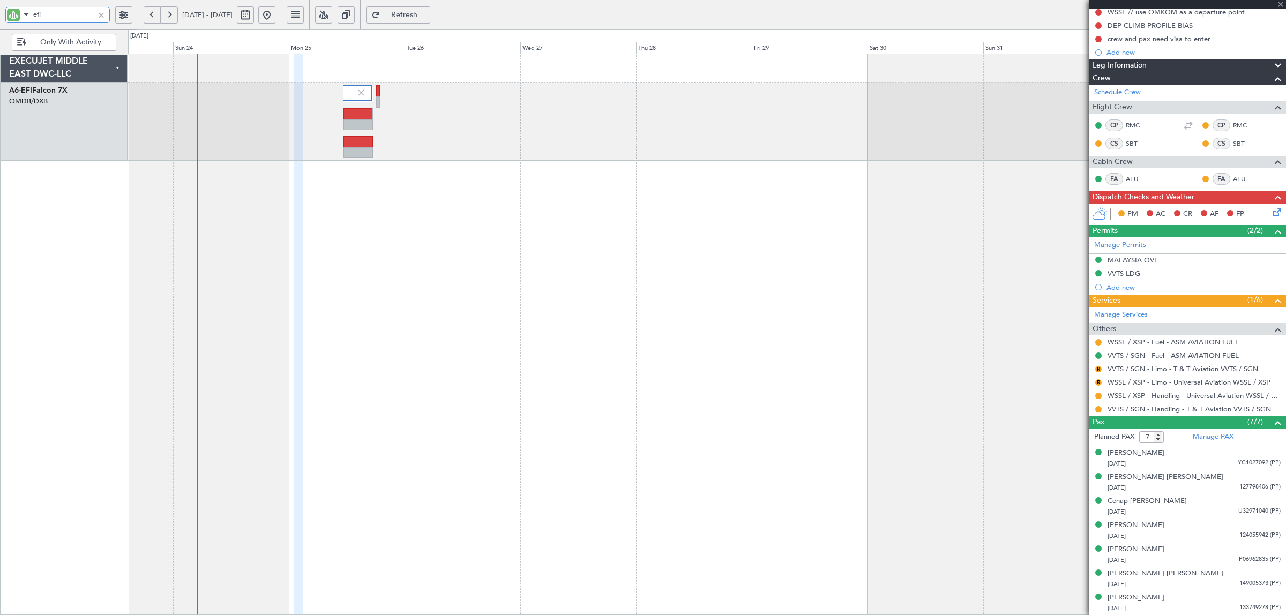
type input "+00:05"
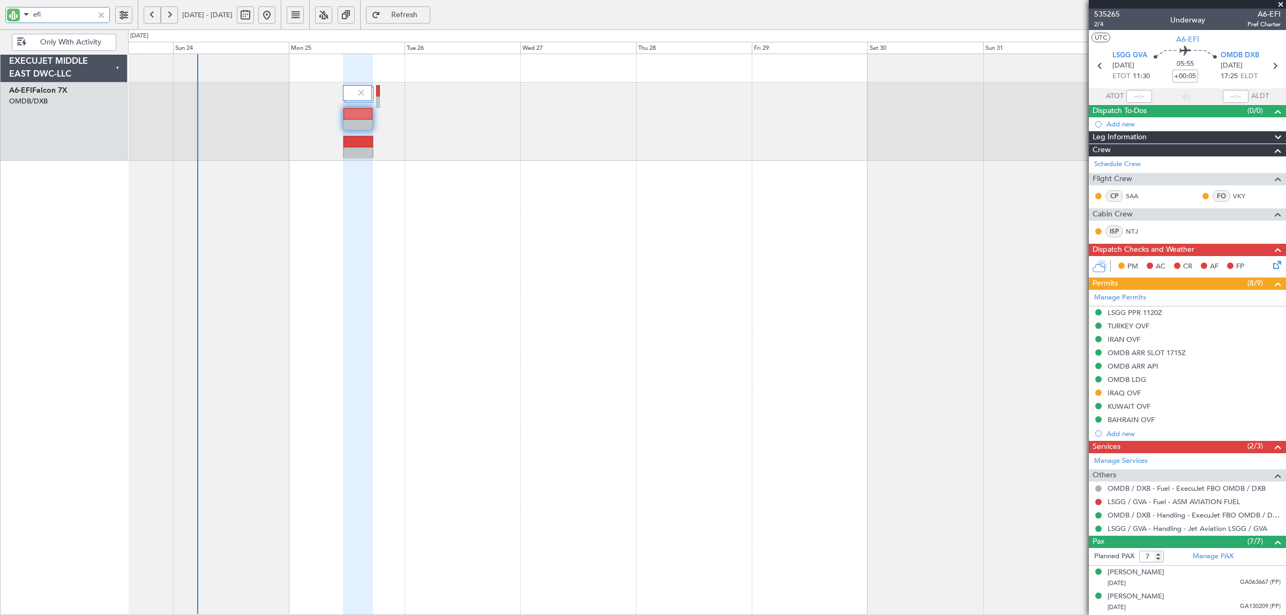
type input "efi"
click at [1129, 395] on div "IRAQ OVF" at bounding box center [1124, 393] width 33 height 9
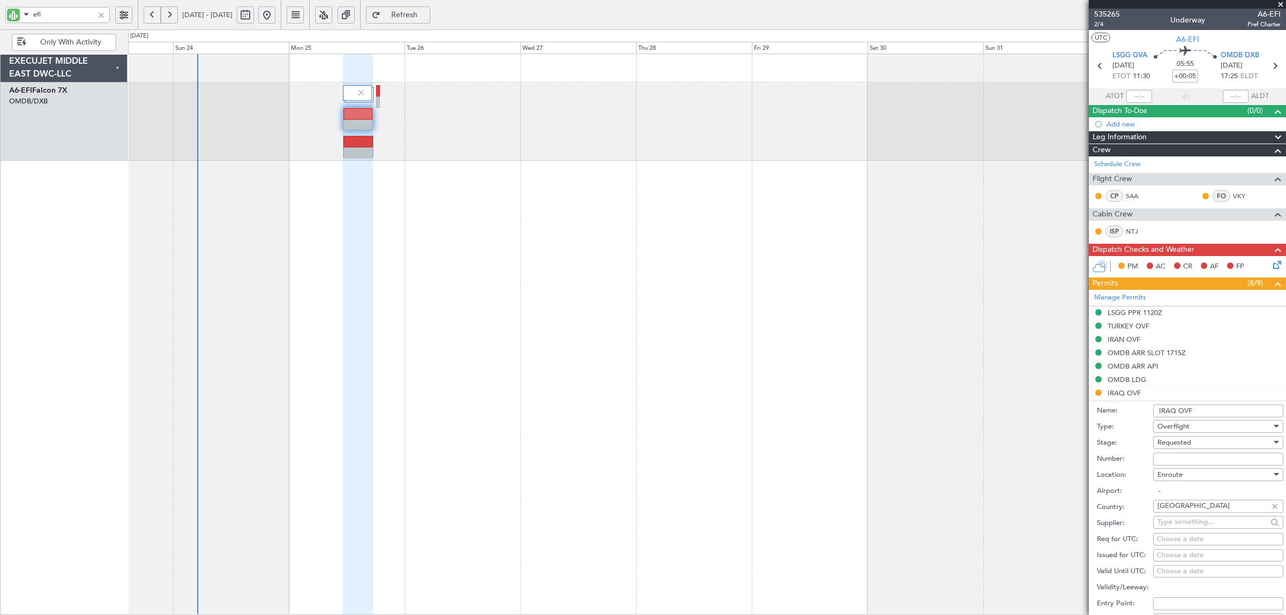
click at [1183, 446] on span "Requested" at bounding box center [1175, 443] width 34 height 10
drag, startPoint x: 1179, startPoint y: 530, endPoint x: 1179, endPoint y: 489, distance: 40.7
click at [1179, 529] on span "Received OK" at bounding box center [1213, 525] width 110 height 16
click at [1177, 458] on input "Number:" at bounding box center [1218, 459] width 130 height 13
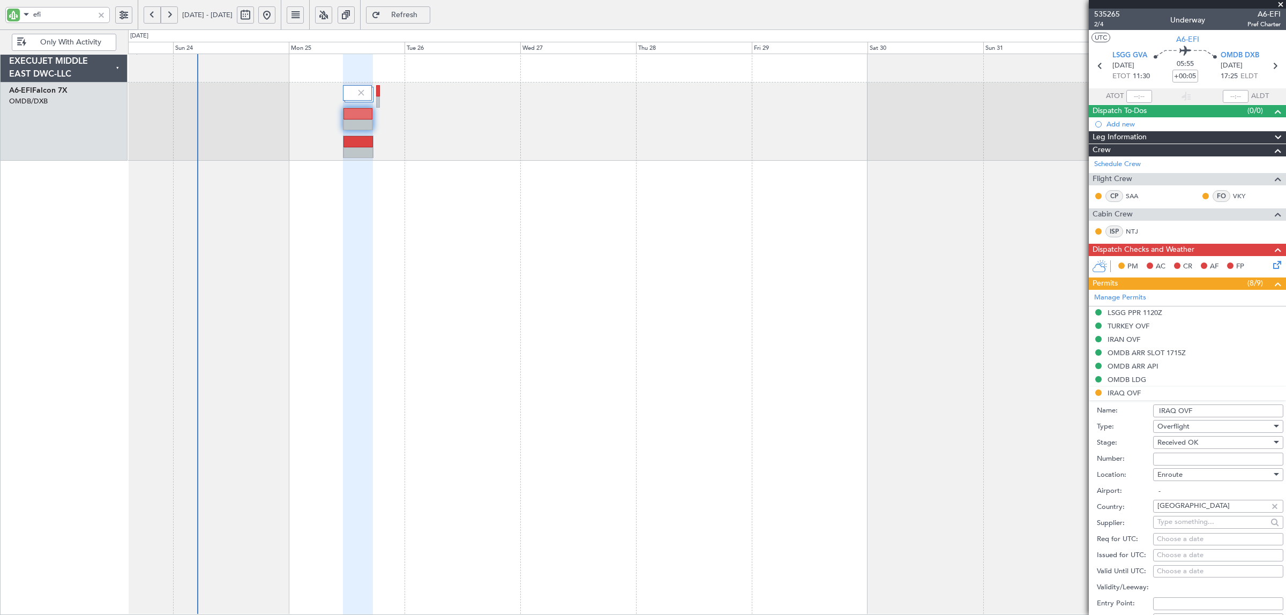
type input "o"
paste input "47079"
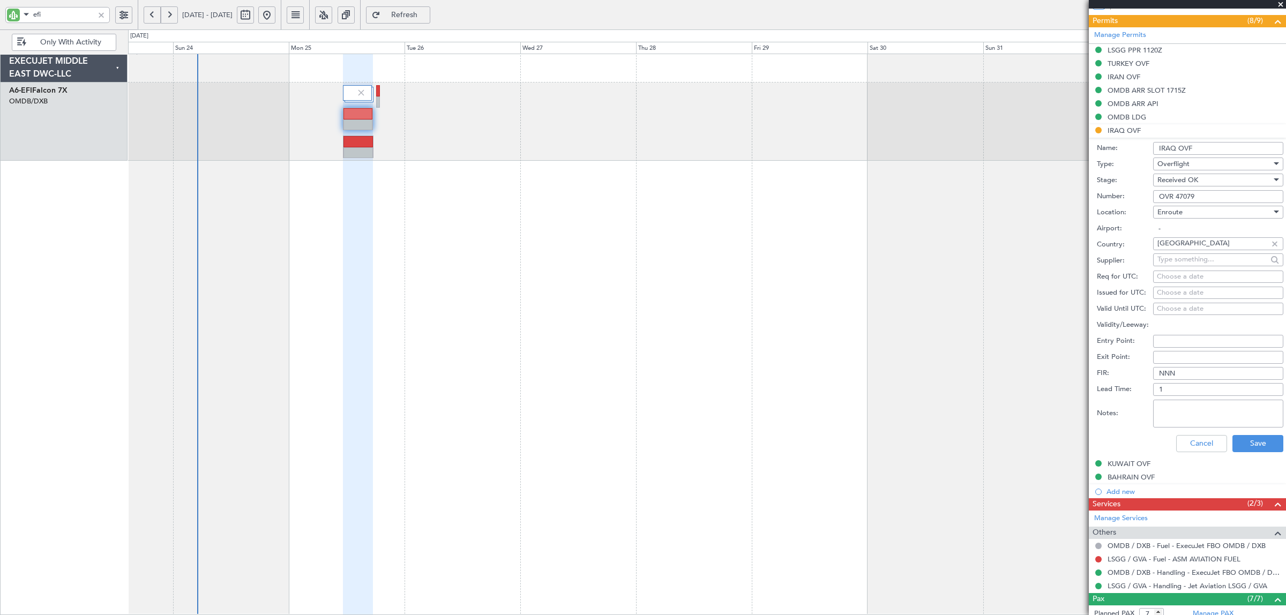
scroll to position [268, 0]
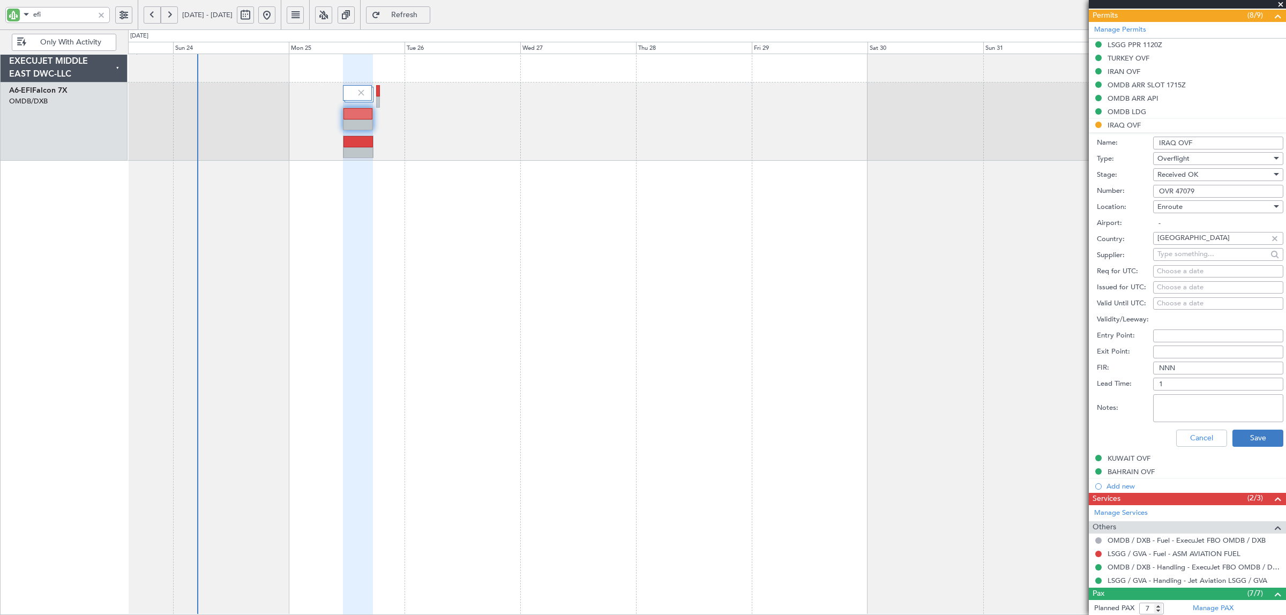
type input "OVR 47079"
click at [1246, 440] on button "Save" at bounding box center [1258, 438] width 51 height 17
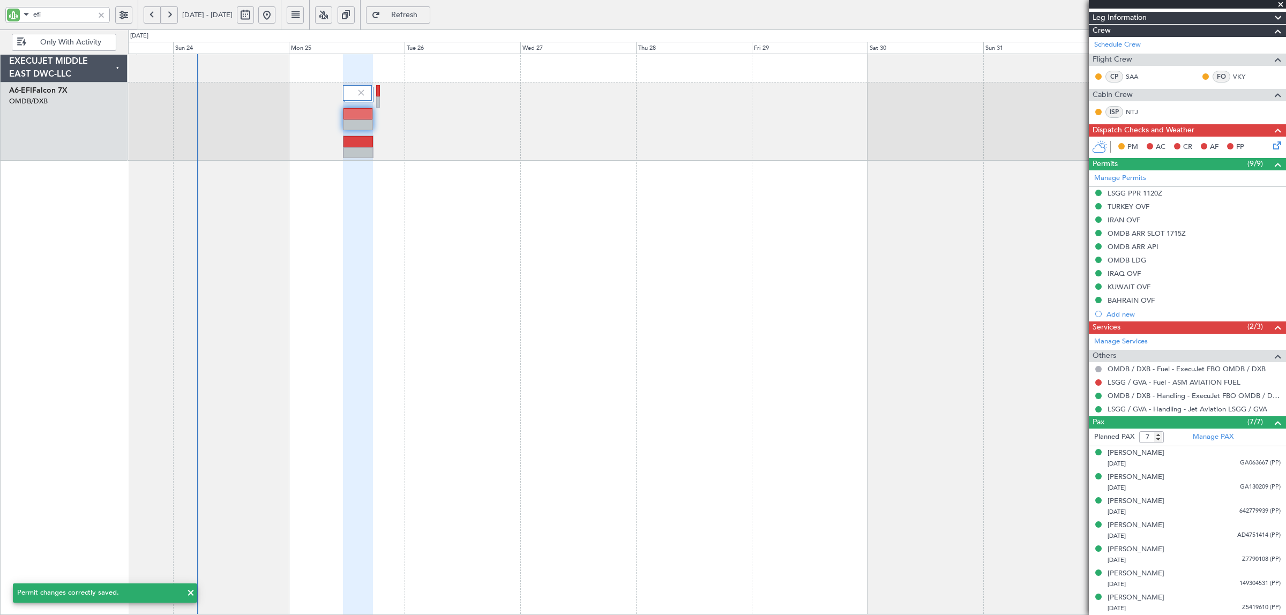
scroll to position [121, 0]
drag, startPoint x: 1129, startPoint y: 271, endPoint x: 1138, endPoint y: 281, distance: 13.7
click at [1129, 271] on div "IRAQ OVF" at bounding box center [1124, 273] width 33 height 9
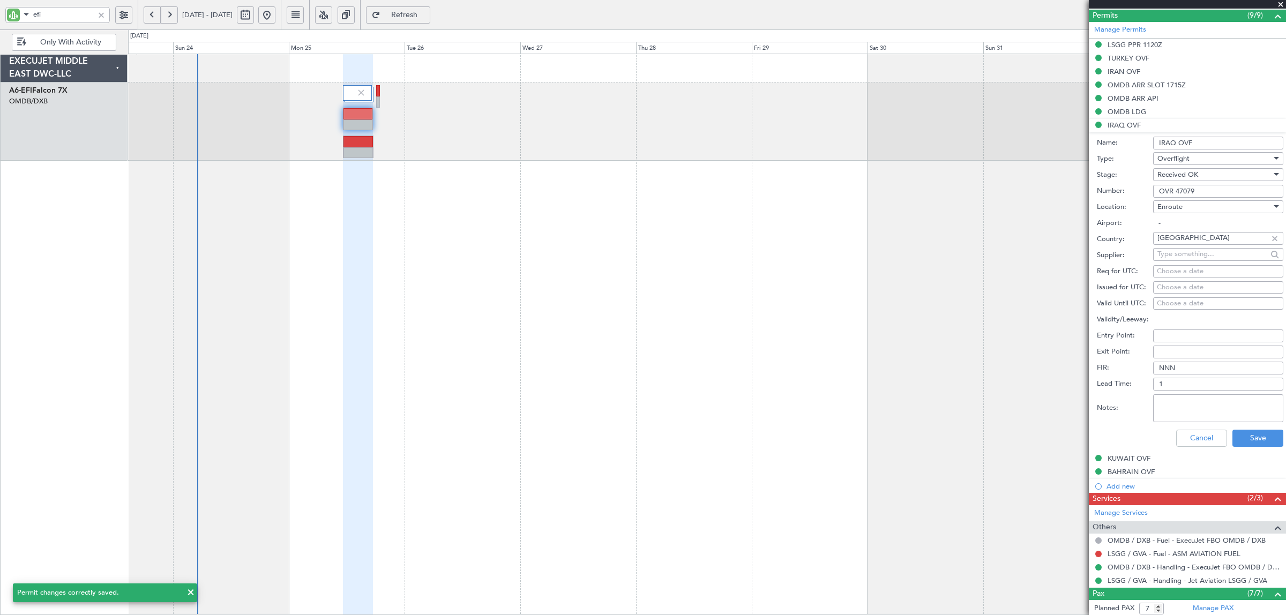
click at [1184, 411] on textarea "Notes:" at bounding box center [1218, 408] width 130 height 28
type textarea "JBS V1 25 AUG LSGG OMDB"
click at [1237, 446] on button "Save" at bounding box center [1258, 438] width 51 height 17
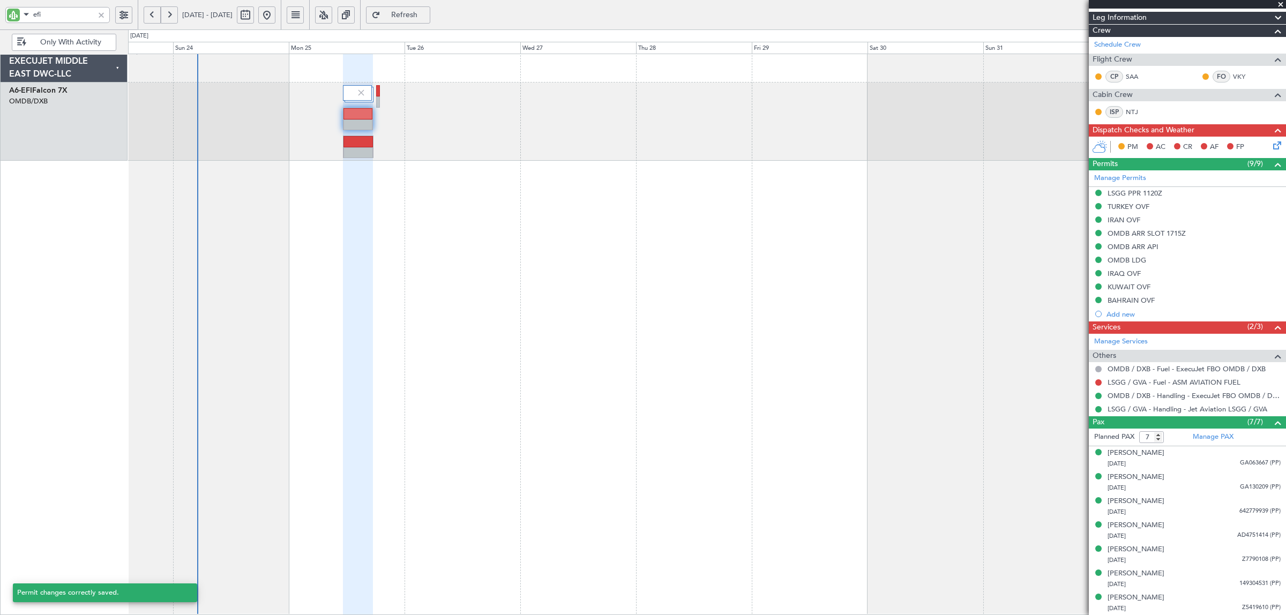
scroll to position [121, 0]
drag, startPoint x: 50, startPoint y: 17, endPoint x: 6, endPoint y: 15, distance: 44.0
click at [6, 15] on div "efi" at bounding box center [57, 15] width 105 height 16
type input "AYA"
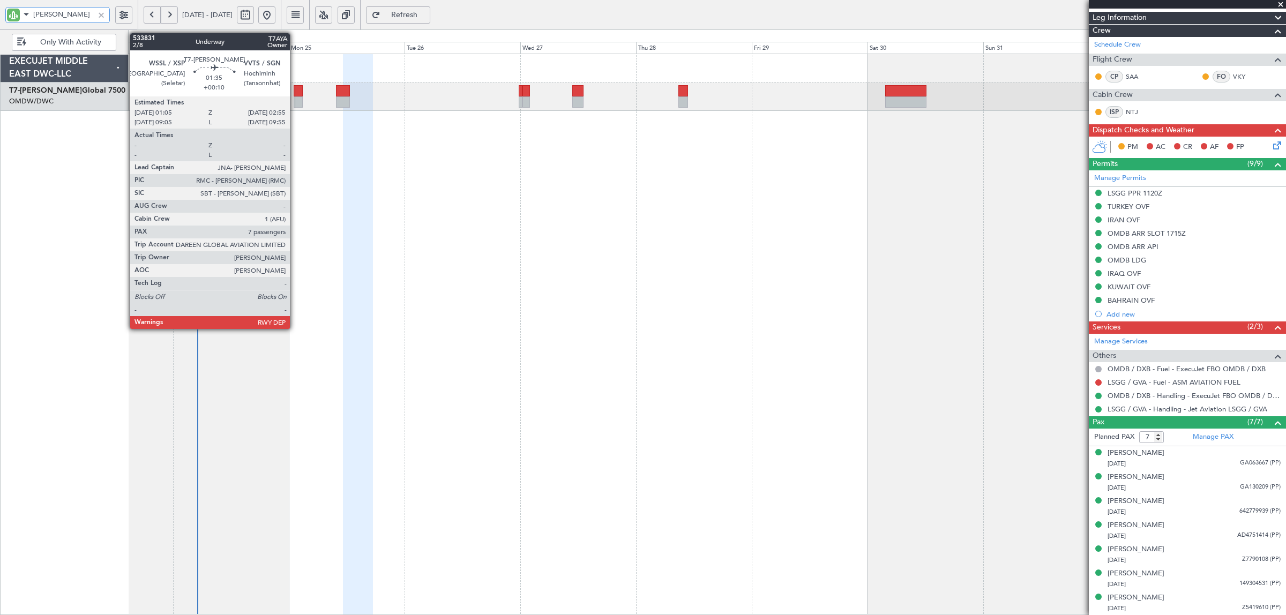
click at [295, 101] on div at bounding box center [298, 101] width 9 height 11
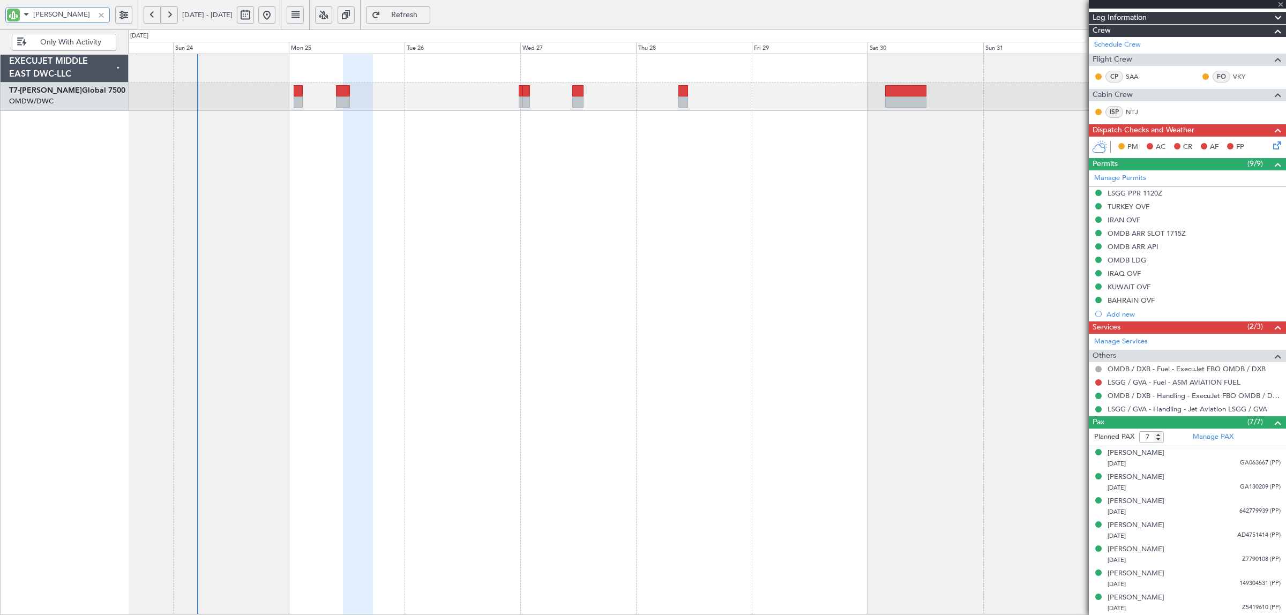
type input "+00:10"
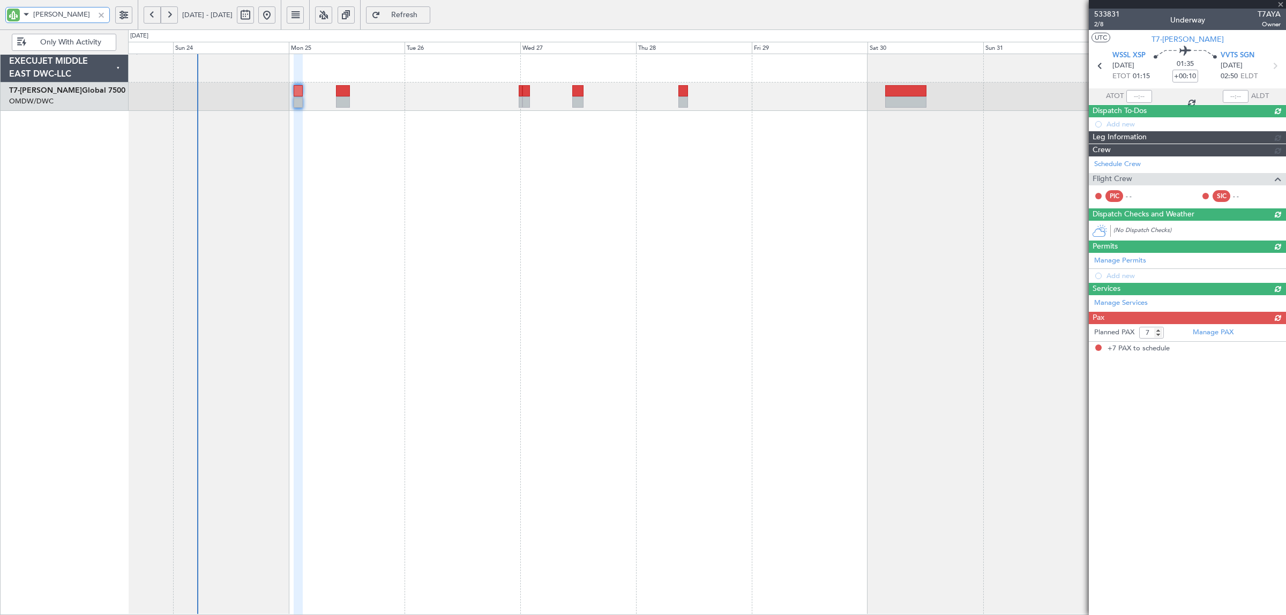
scroll to position [0, 0]
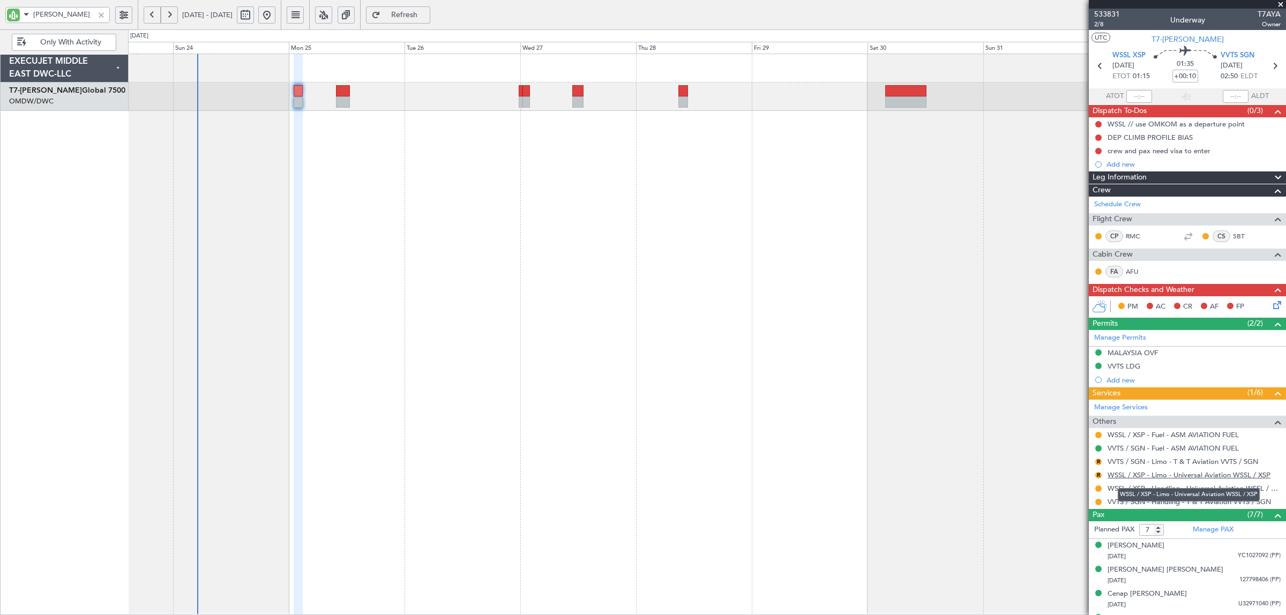
click at [1176, 475] on link "WSSL / XSP - Limo - Universal Aviation WSSL / XSP" at bounding box center [1189, 475] width 163 height 9
click at [1193, 462] on link "VVTS / SGN - Limo - T & T Aviation VVTS / SGN" at bounding box center [1183, 461] width 151 height 9
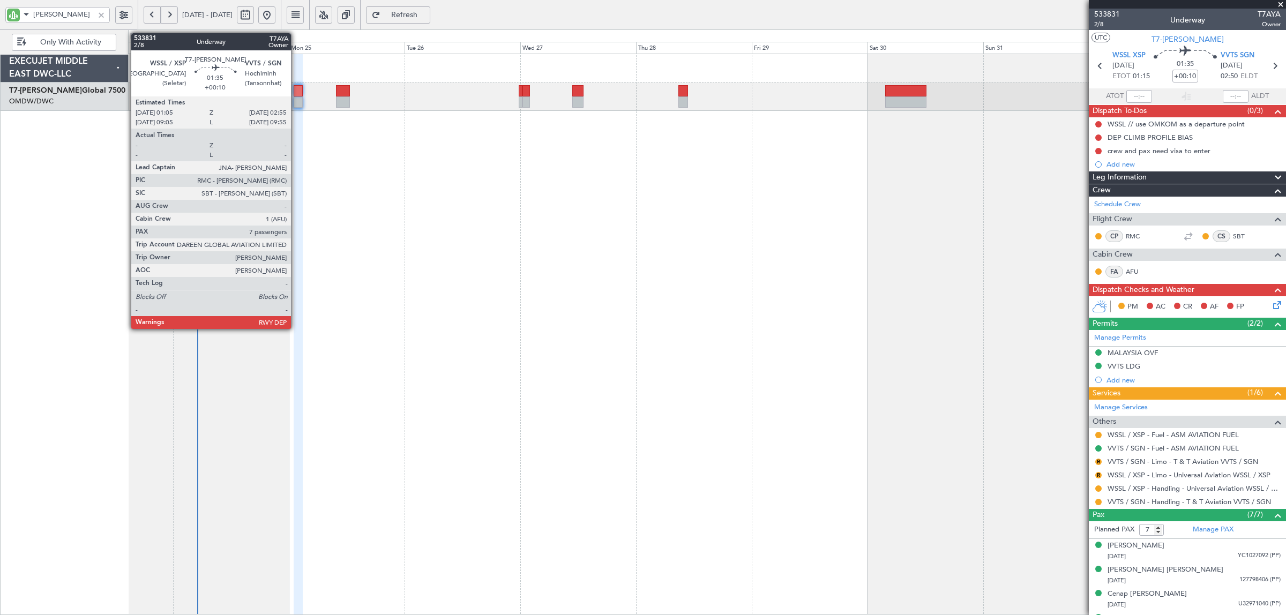
click at [296, 93] on div at bounding box center [298, 90] width 9 height 11
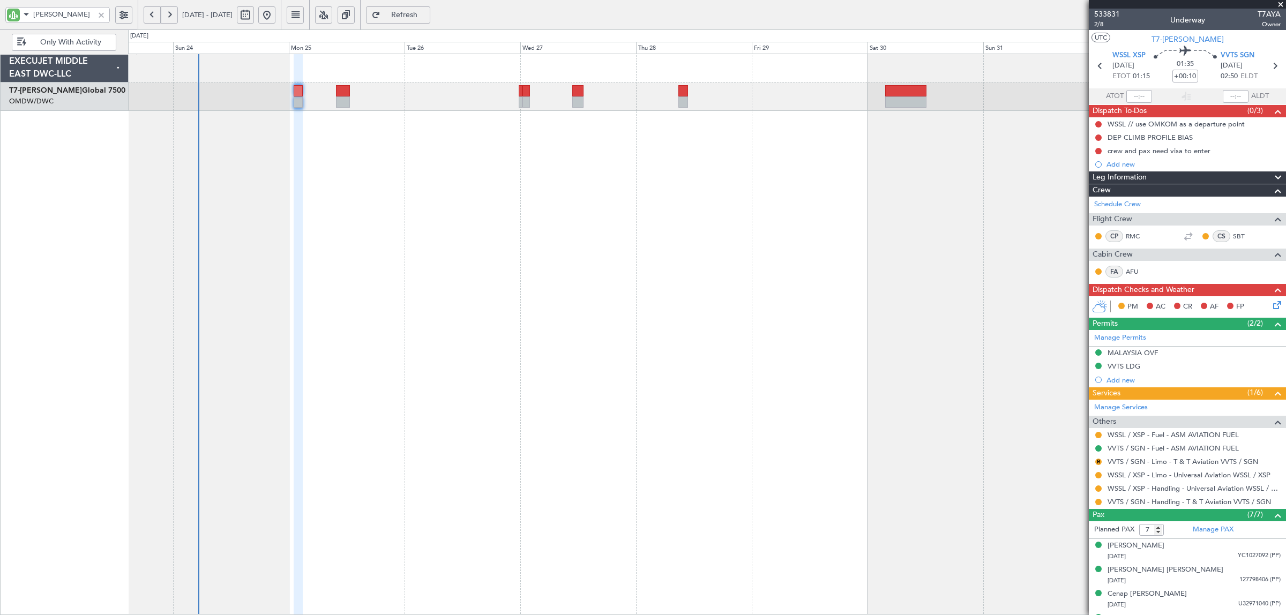
click at [315, 202] on div "Planned Maint Dubai (Al Maktoum Intl)" at bounding box center [707, 335] width 1158 height 562
drag, startPoint x: 23, startPoint y: 15, endPoint x: -5, endPoint y: 20, distance: 28.8
click at [0, 20] on html "AYA 23 Aug 2025 - 02 Sep 2025 Refresh Quick Links Only With Activity Planned Ma…" at bounding box center [643, 307] width 1286 height 615
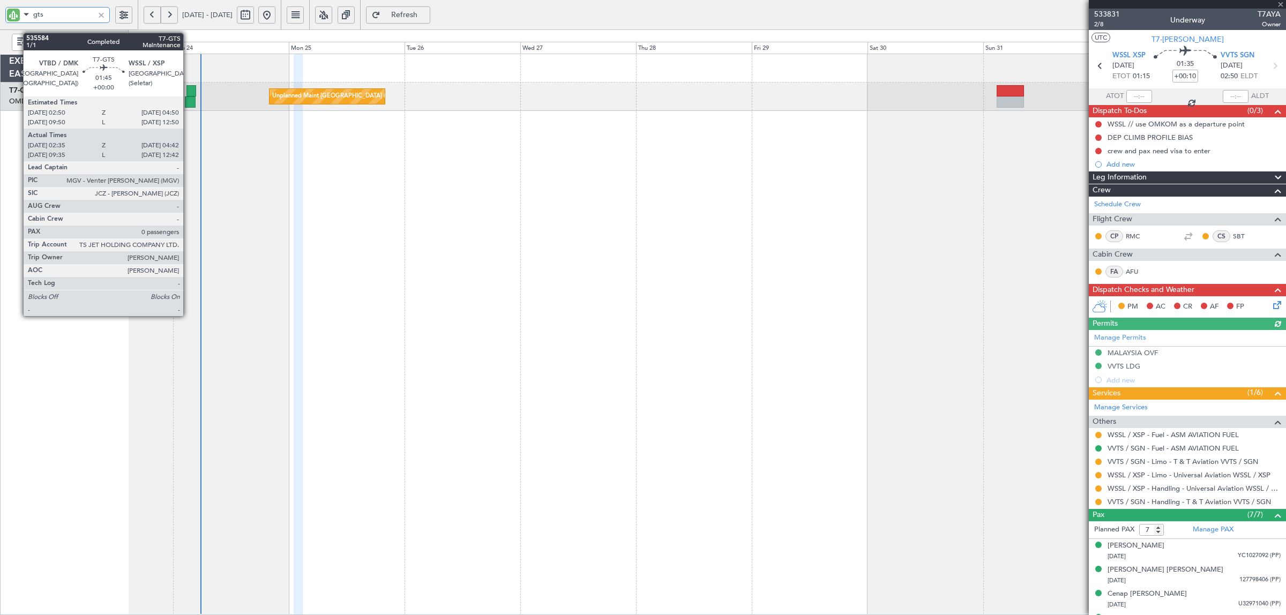
click at [189, 98] on div at bounding box center [190, 101] width 11 height 11
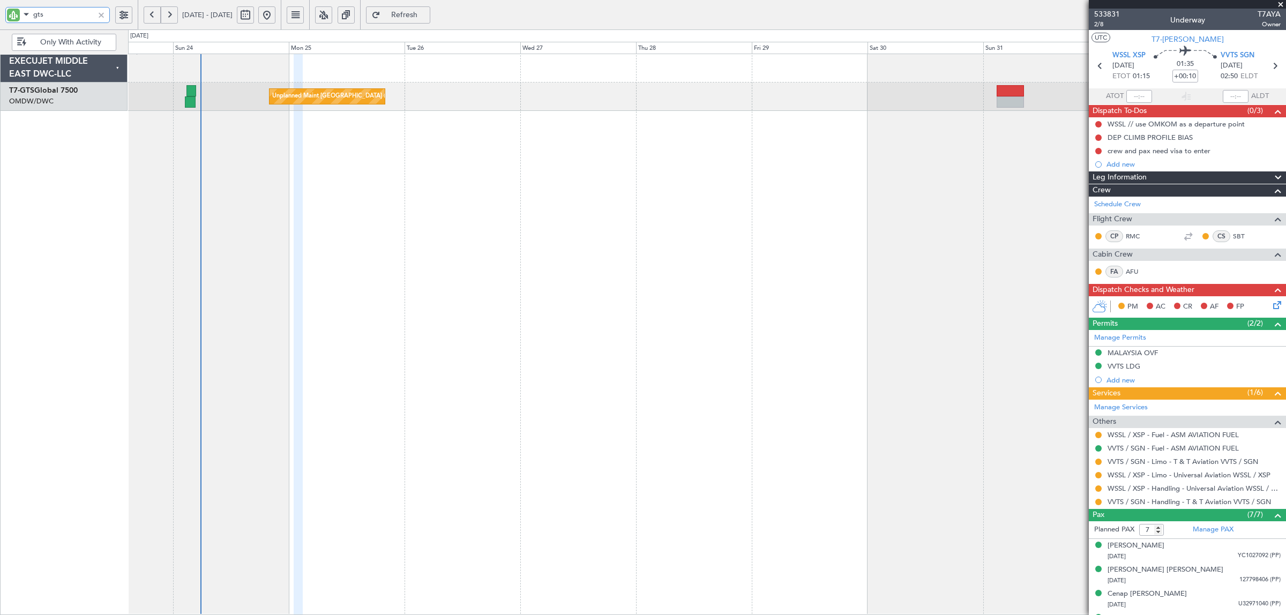
drag, startPoint x: 38, startPoint y: 18, endPoint x: -28, endPoint y: 19, distance: 65.9
click at [0, 19] on html "gts 23 Aug 2025 - 02 Sep 2025 Refresh Quick Links Only With Activity Unplanned …" at bounding box center [643, 307] width 1286 height 615
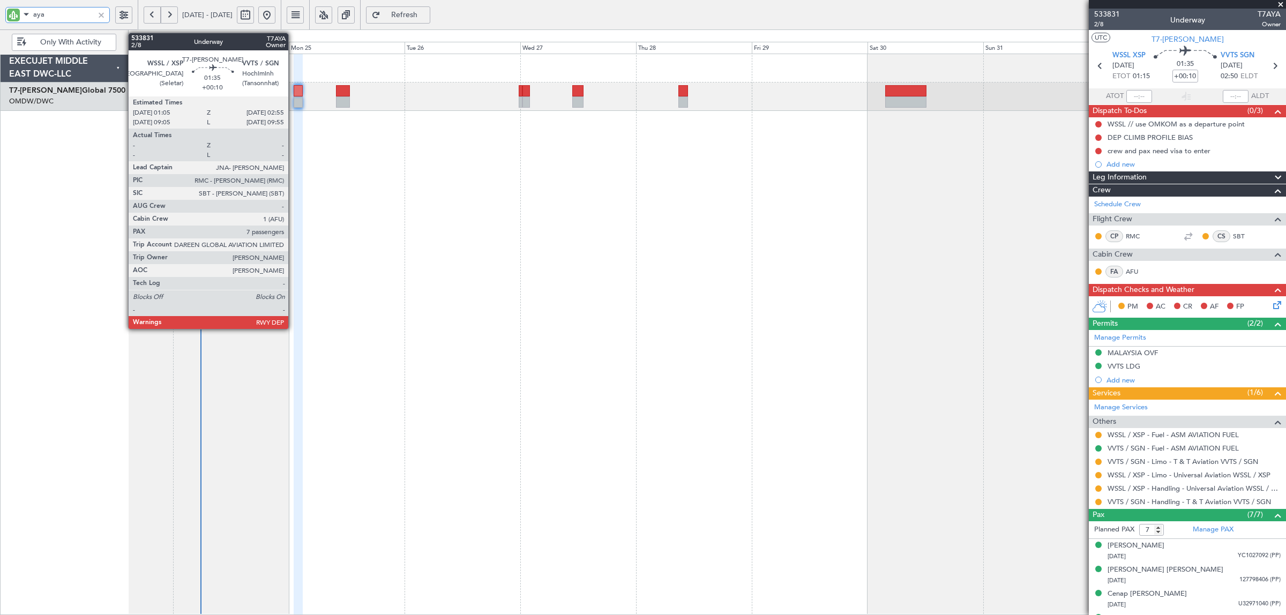
click at [294, 101] on div at bounding box center [298, 101] width 9 height 11
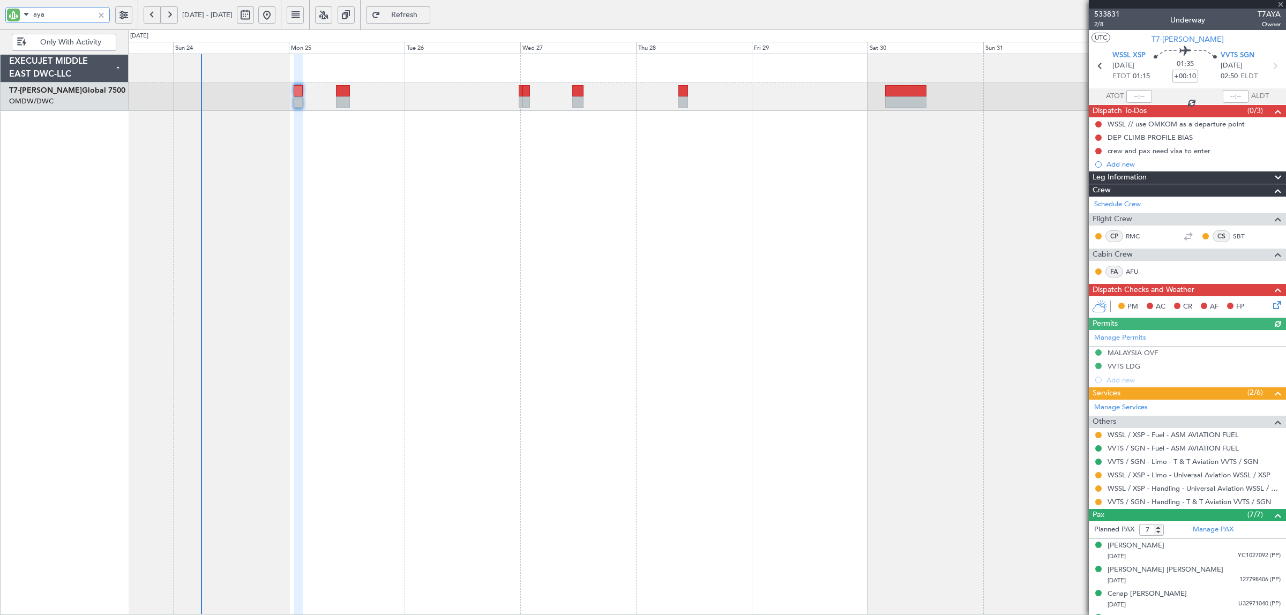
drag, startPoint x: 47, startPoint y: 15, endPoint x: -23, endPoint y: 24, distance: 69.7
click at [0, 24] on html "aya 23 Aug 2025 - 02 Sep 2025 Refresh Quick Links Only With Activity Planned Ma…" at bounding box center [643, 307] width 1286 height 615
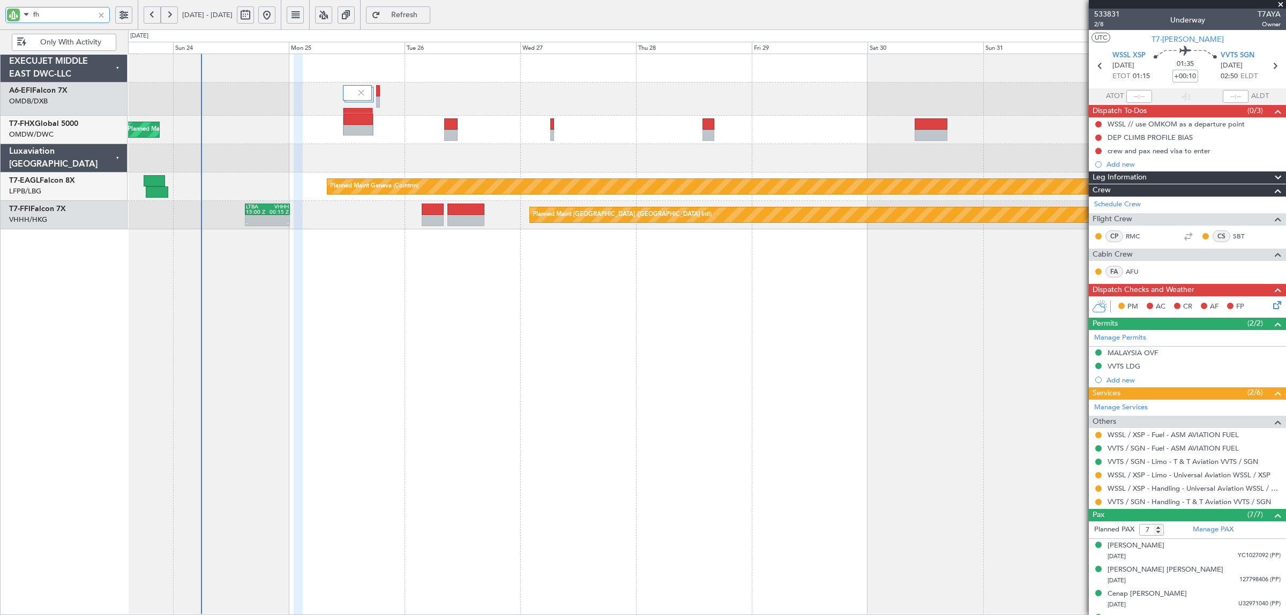
type input "fhx"
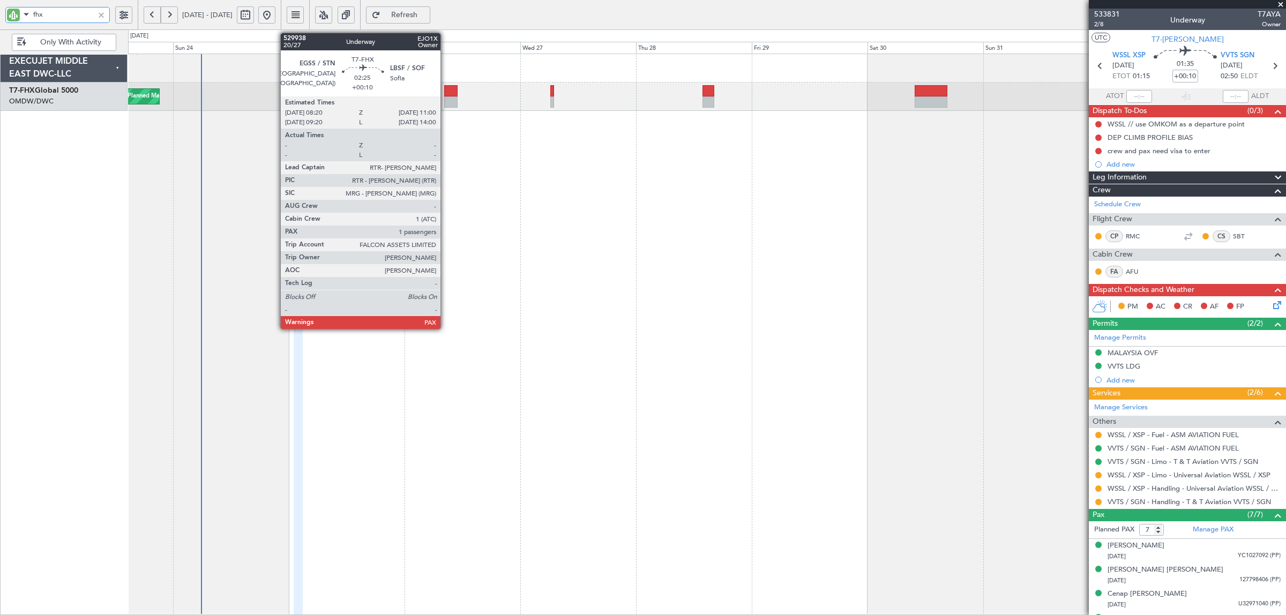
click at [446, 105] on div at bounding box center [450, 101] width 13 height 11
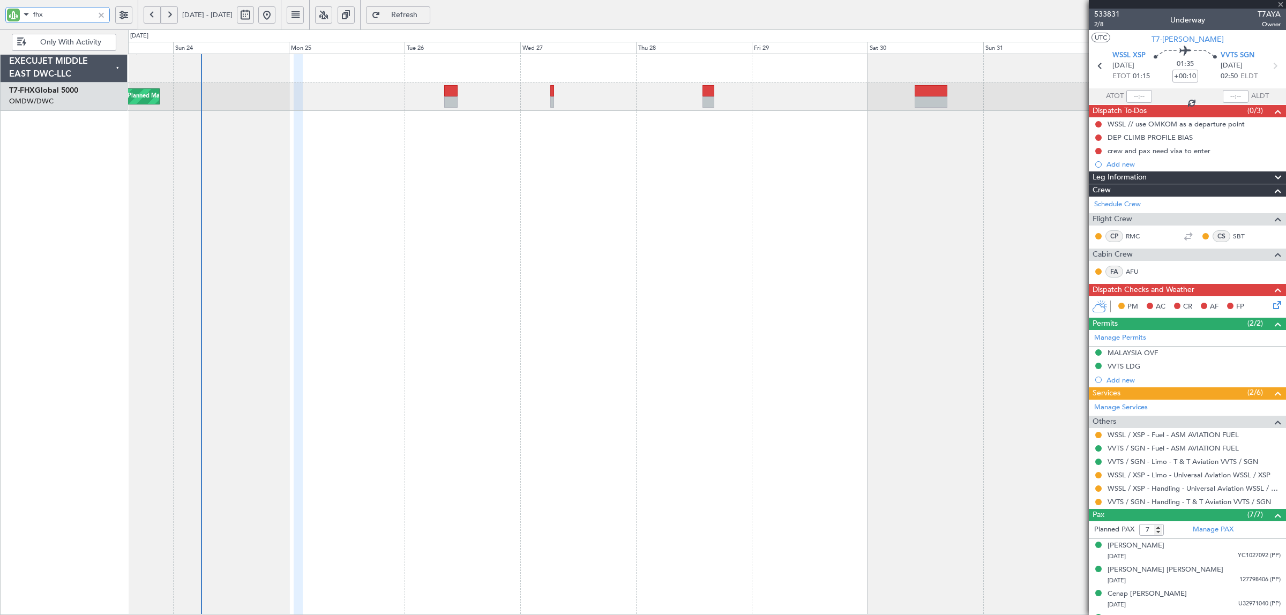
type input "2"
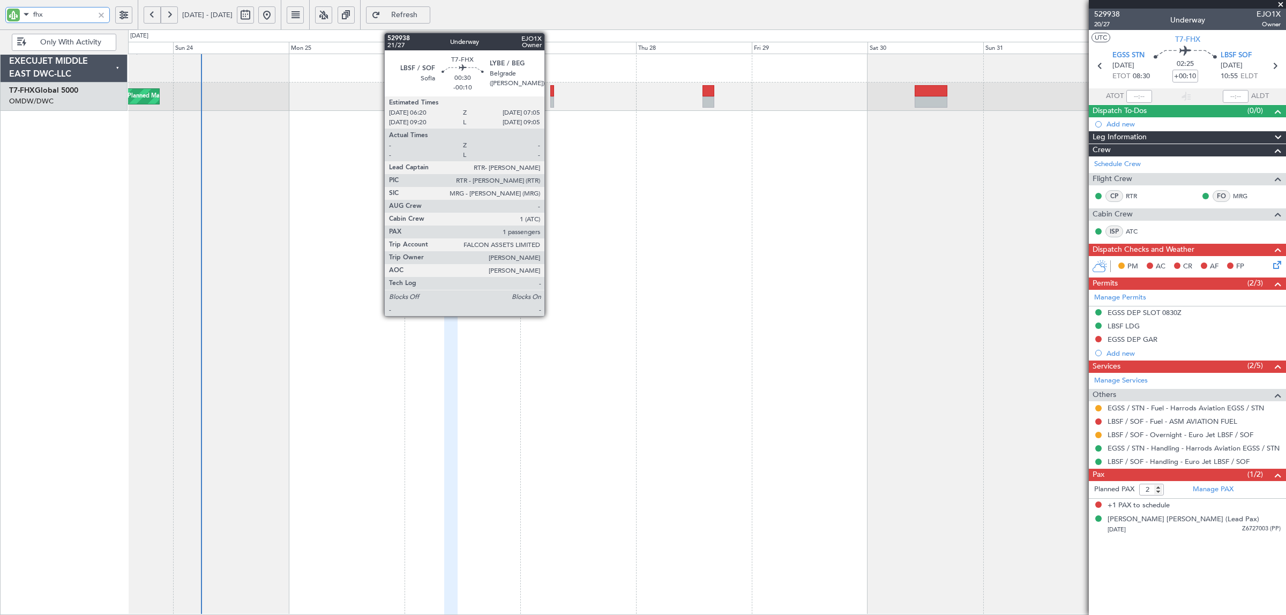
click at [550, 105] on div at bounding box center [552, 101] width 4 height 11
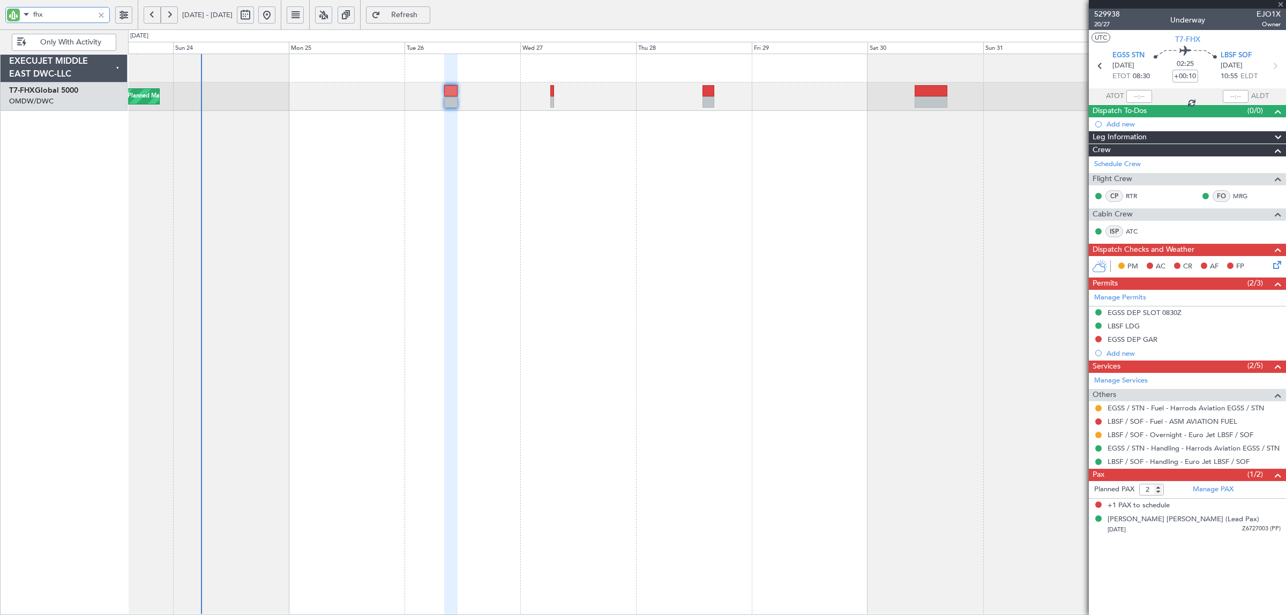
type input "-00:10"
type input "1"
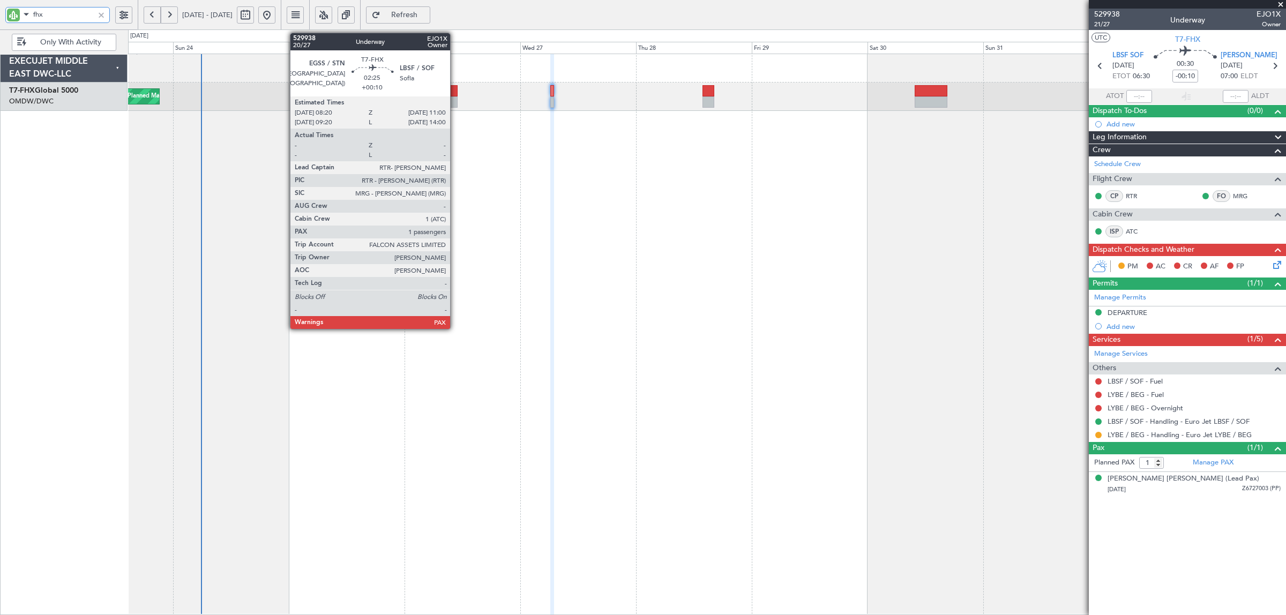
click at [456, 102] on div at bounding box center [450, 101] width 13 height 11
type input "fhx"
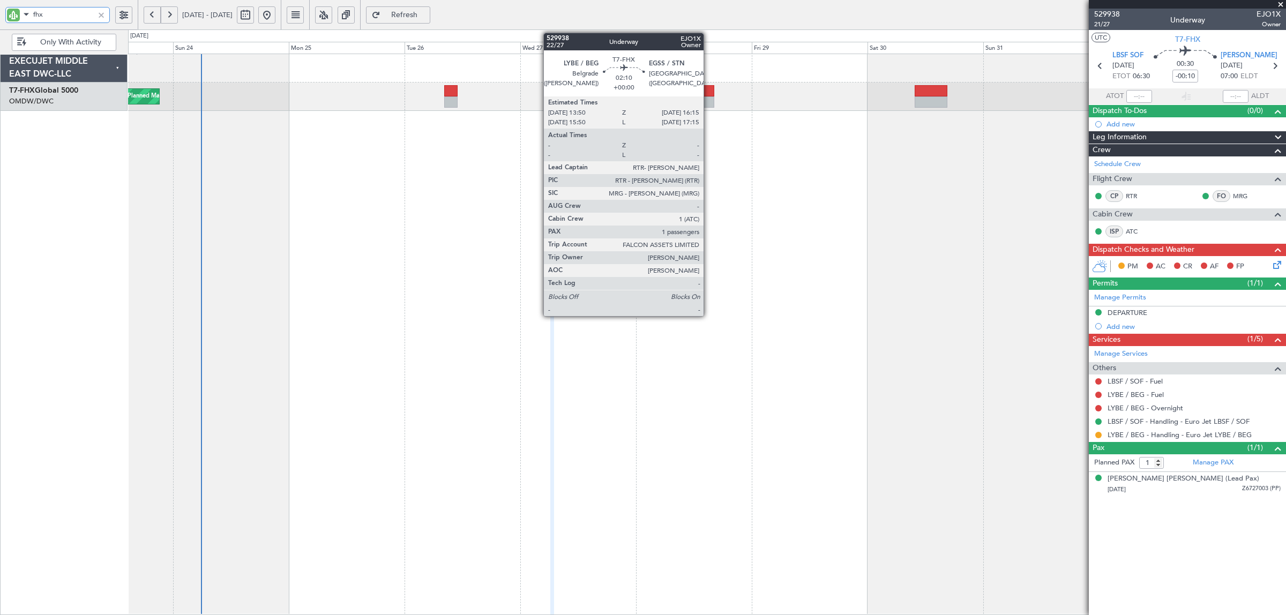
click at [709, 90] on div at bounding box center [709, 90] width 12 height 11
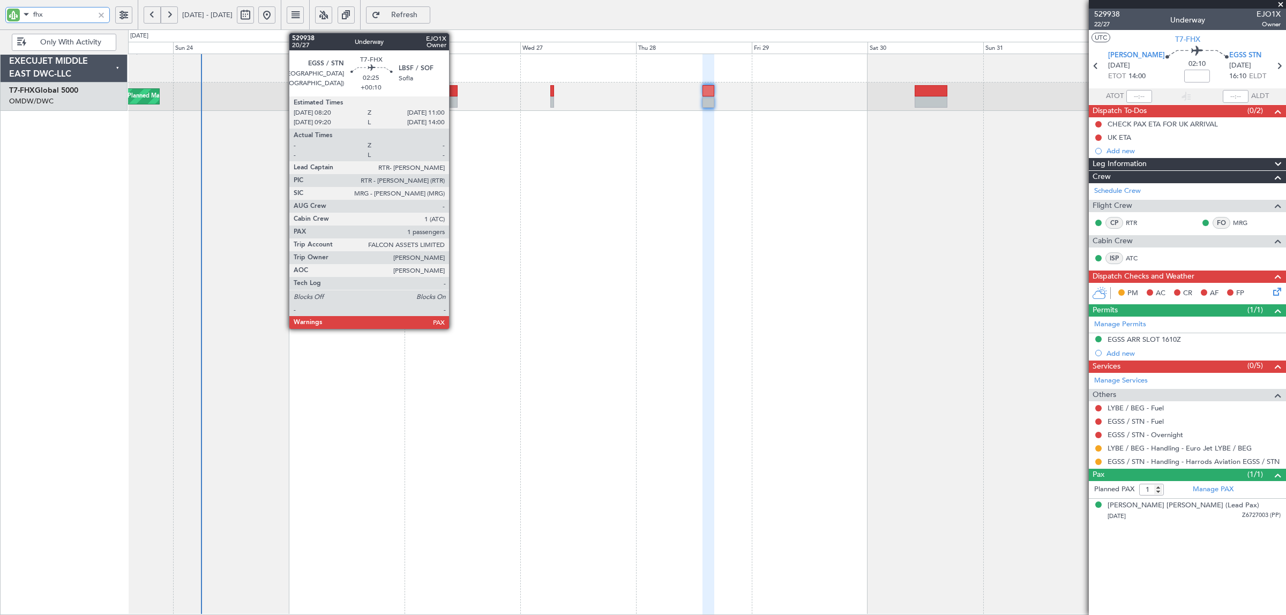
click at [454, 102] on div at bounding box center [450, 101] width 13 height 11
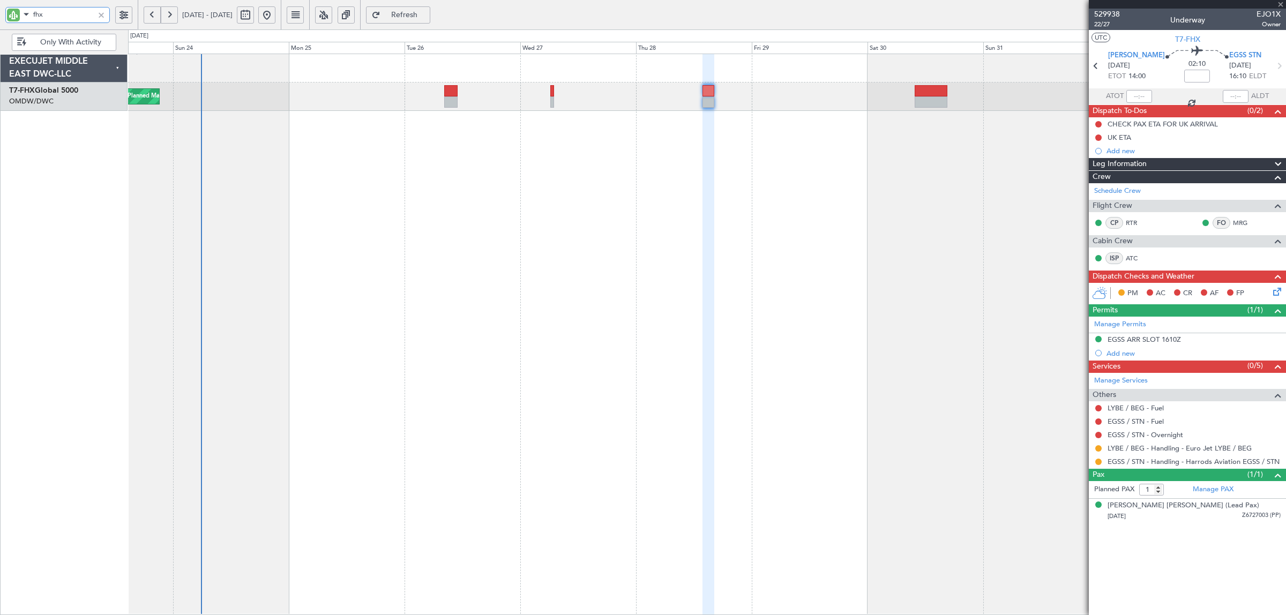
type input "+00:10"
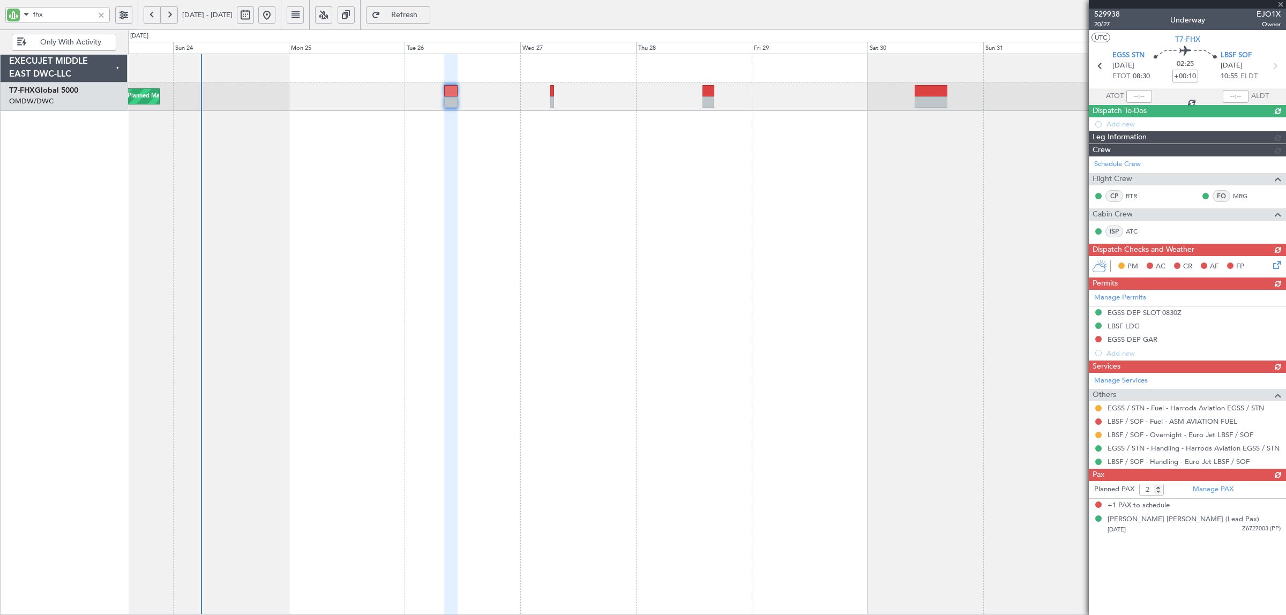
type input "1"
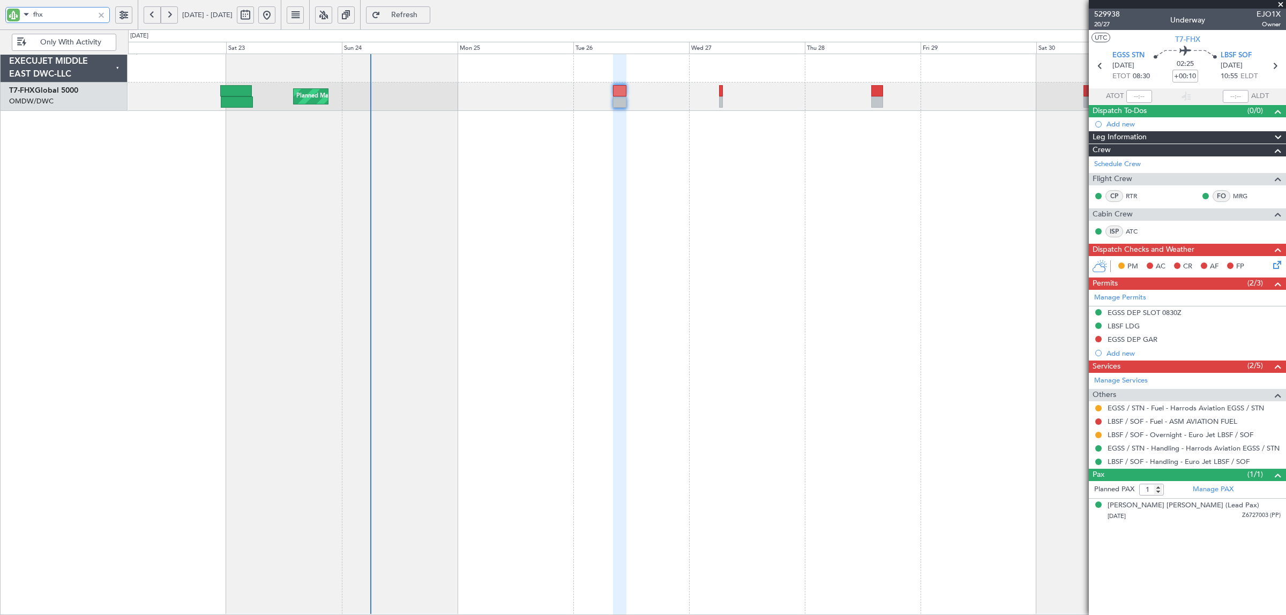
click at [376, 263] on div "Planned Maint [GEOGRAPHIC_DATA] ([GEOGRAPHIC_DATA])" at bounding box center [707, 335] width 1158 height 562
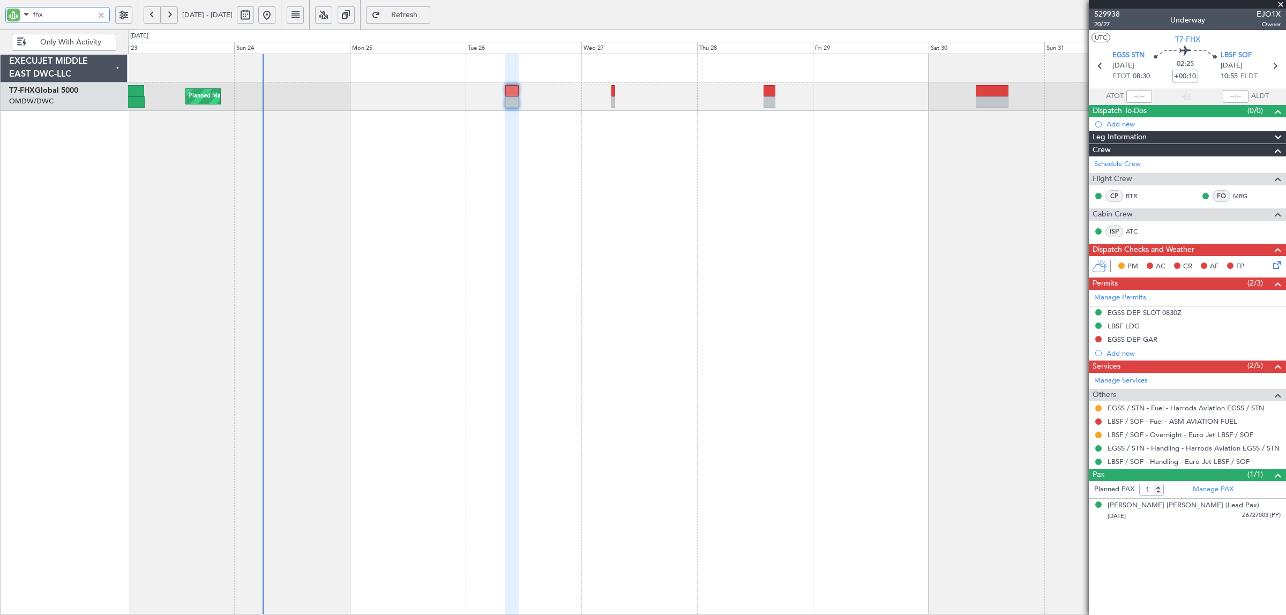
drag, startPoint x: 43, startPoint y: 13, endPoint x: -38, endPoint y: 12, distance: 80.9
click at [0, 12] on html "fhx 23 Aug 2025 - 02 Sep 2025 Refresh Quick Links Only With Activity Planned Ma…" at bounding box center [643, 307] width 1286 height 615
type input "aya"
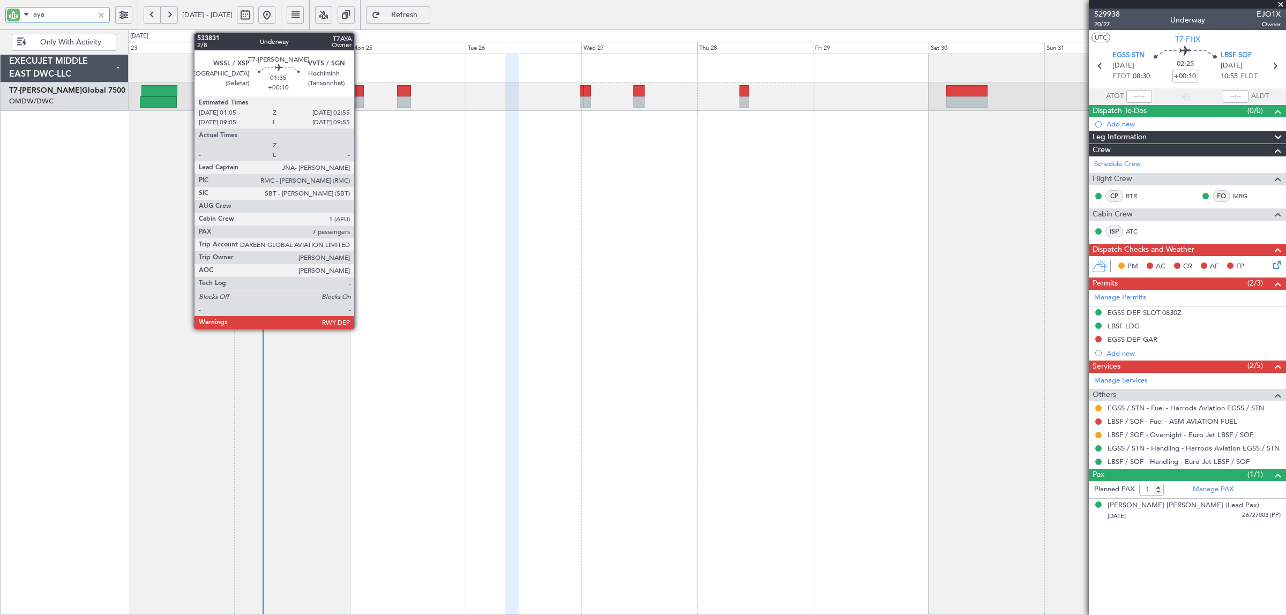
click at [360, 95] on div at bounding box center [359, 90] width 9 height 11
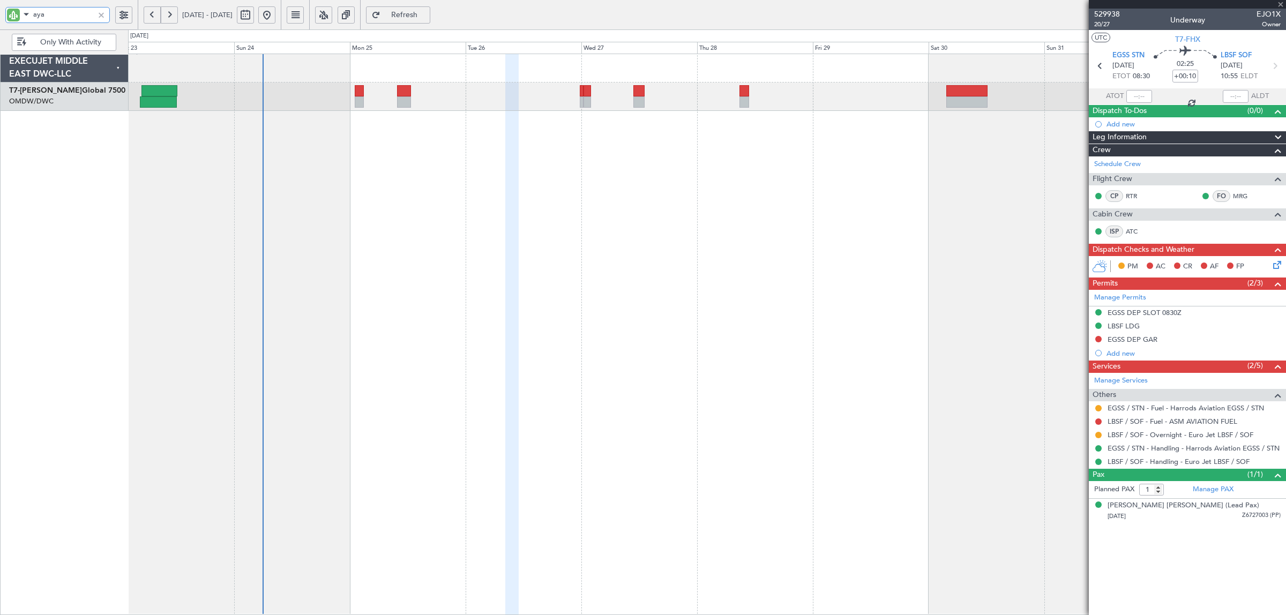
type input "7"
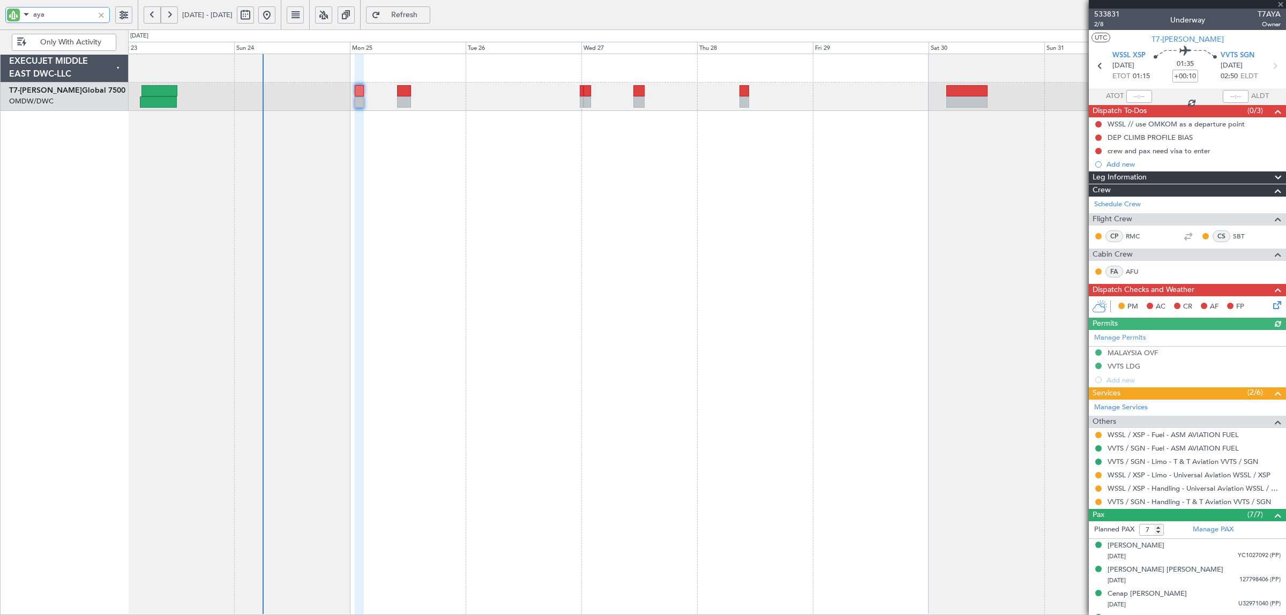
type input "aya"
click at [1186, 478] on link "WSSL / XSP - Limo - Universal Aviation WSSL / XSP" at bounding box center [1189, 475] width 163 height 9
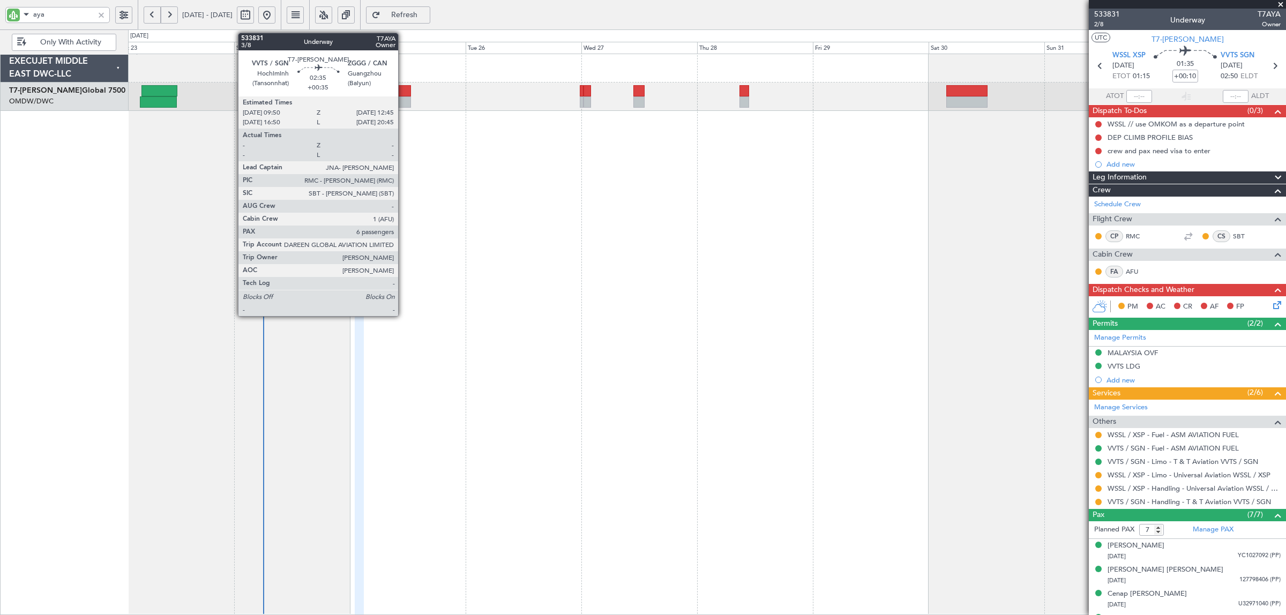
click at [404, 100] on div at bounding box center [404, 101] width 14 height 11
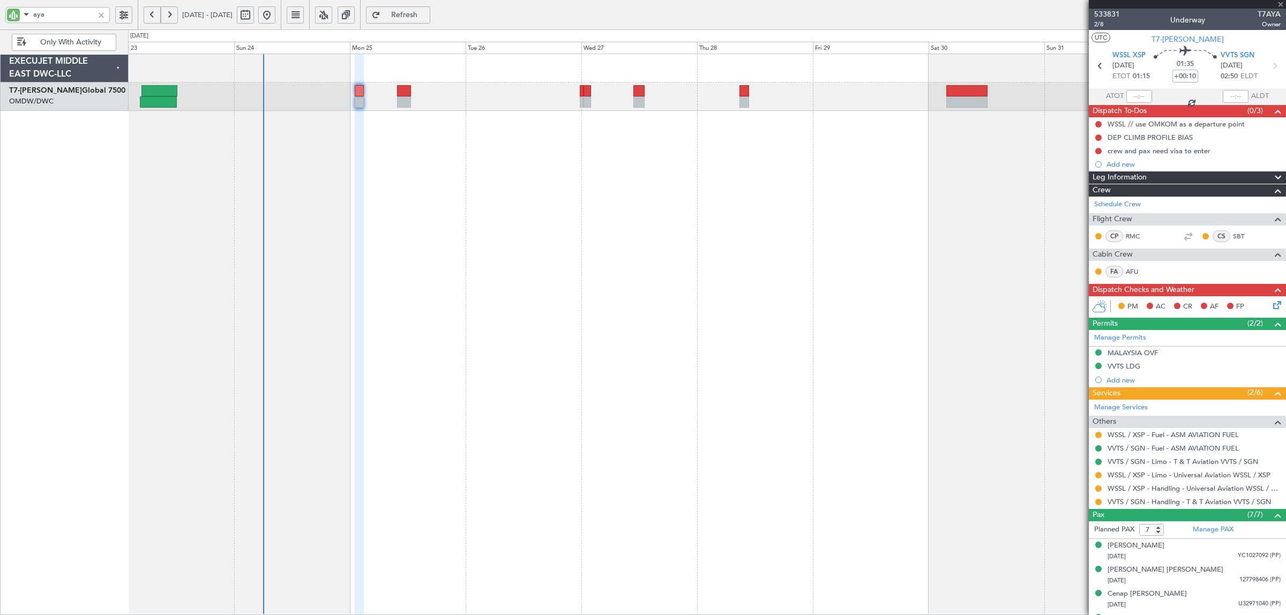
type input "+00:35"
type input "6"
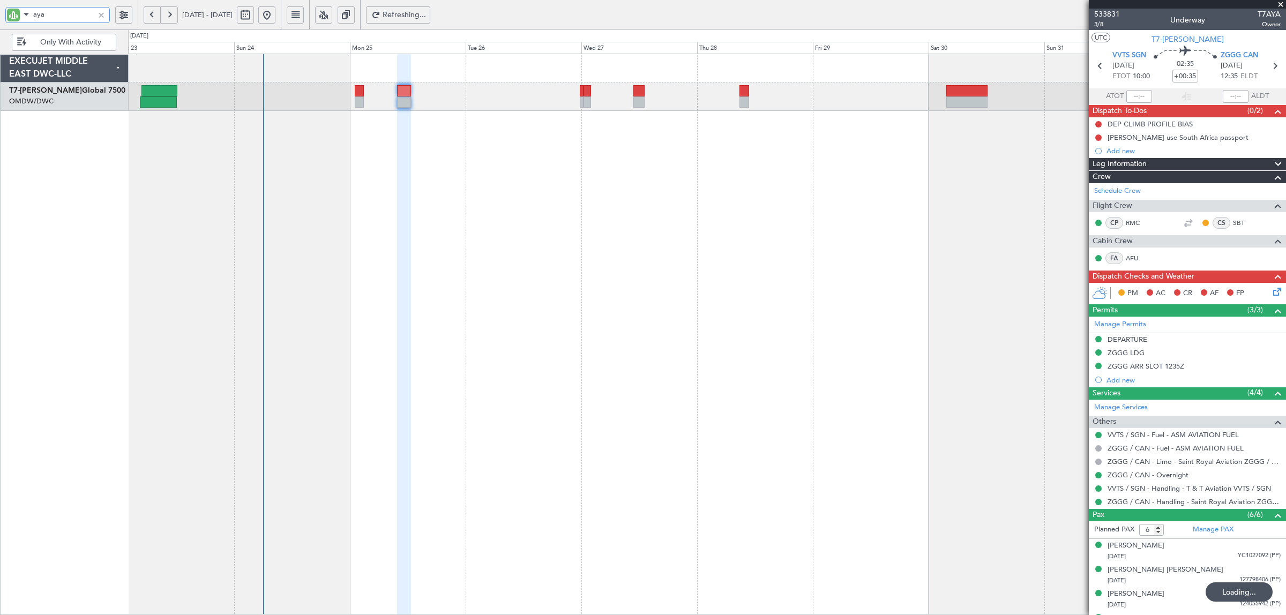
drag, startPoint x: 47, startPoint y: 19, endPoint x: 9, endPoint y: 16, distance: 37.7
click at [10, 16] on div "aya" at bounding box center [57, 15] width 105 height 16
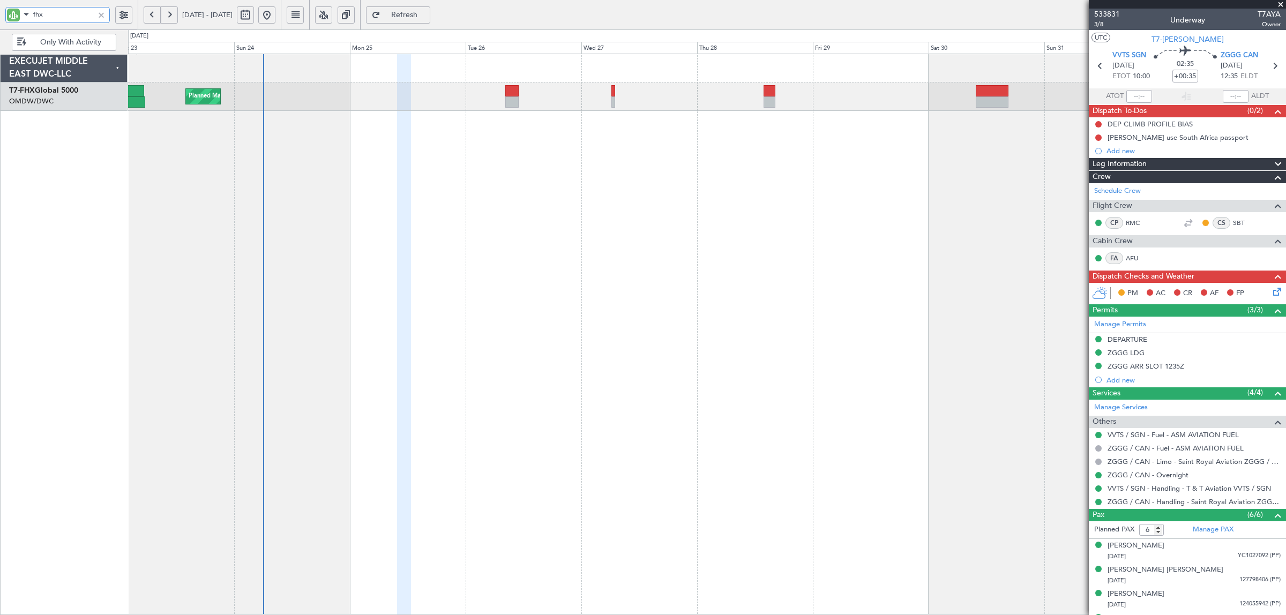
type input "fhx"
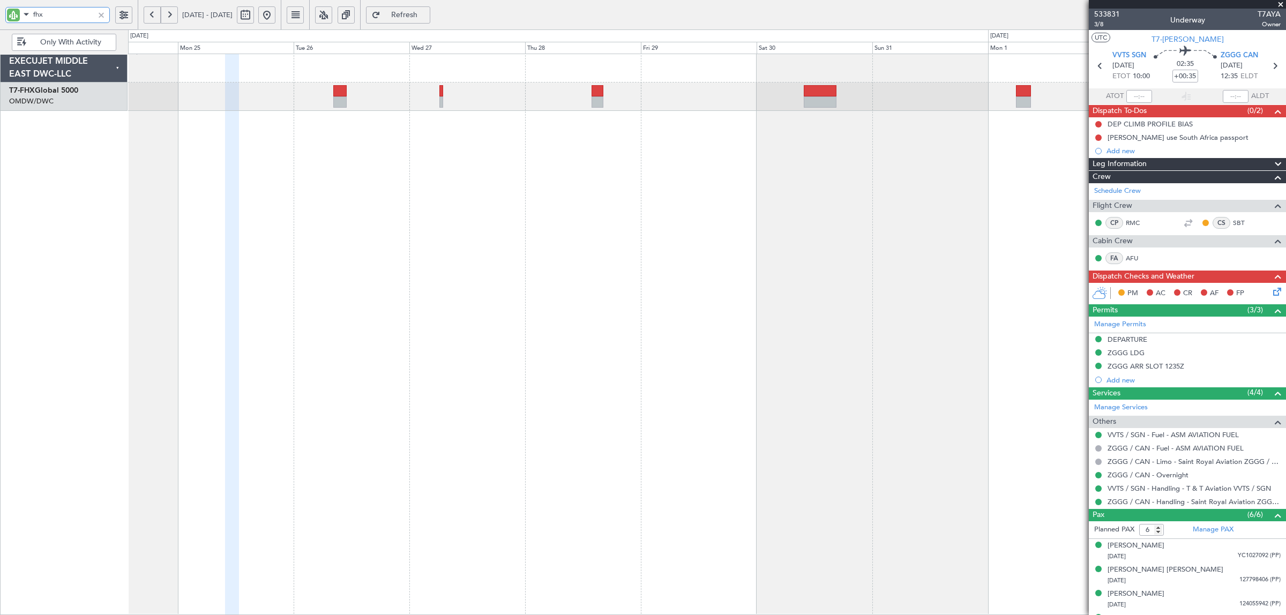
click at [460, 222] on div "Planned Maint London (Stansted) Planned Maint Singapore (Changi)" at bounding box center [707, 335] width 1158 height 562
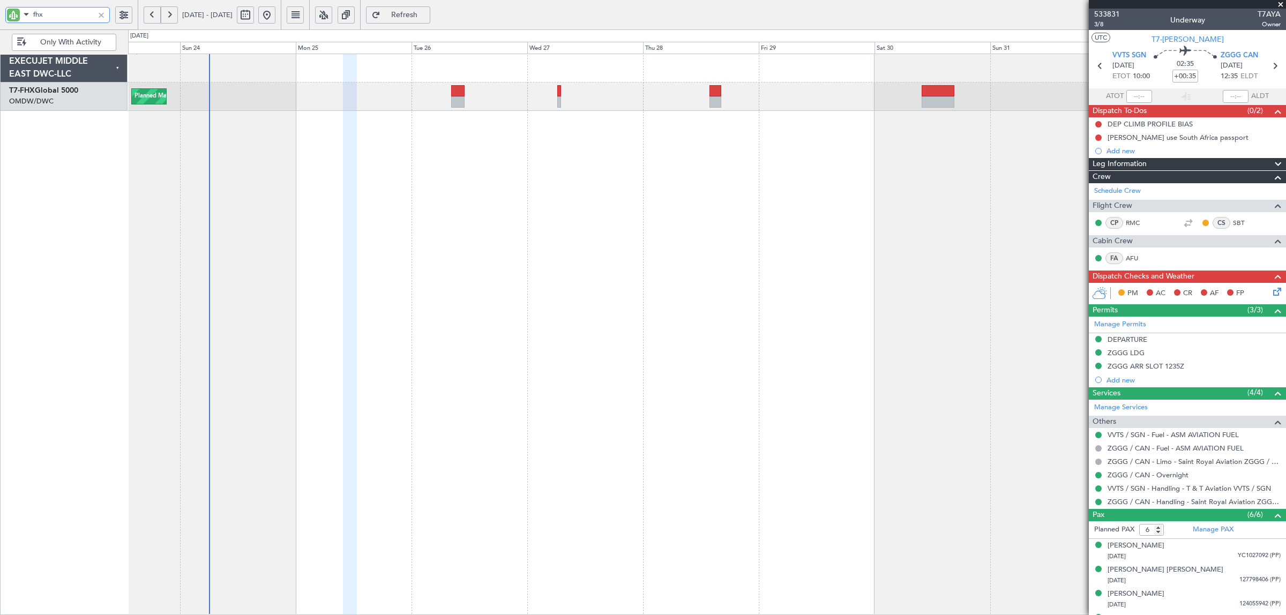
click at [560, 203] on div "Planned Maint [GEOGRAPHIC_DATA] ([GEOGRAPHIC_DATA])" at bounding box center [707, 335] width 1158 height 562
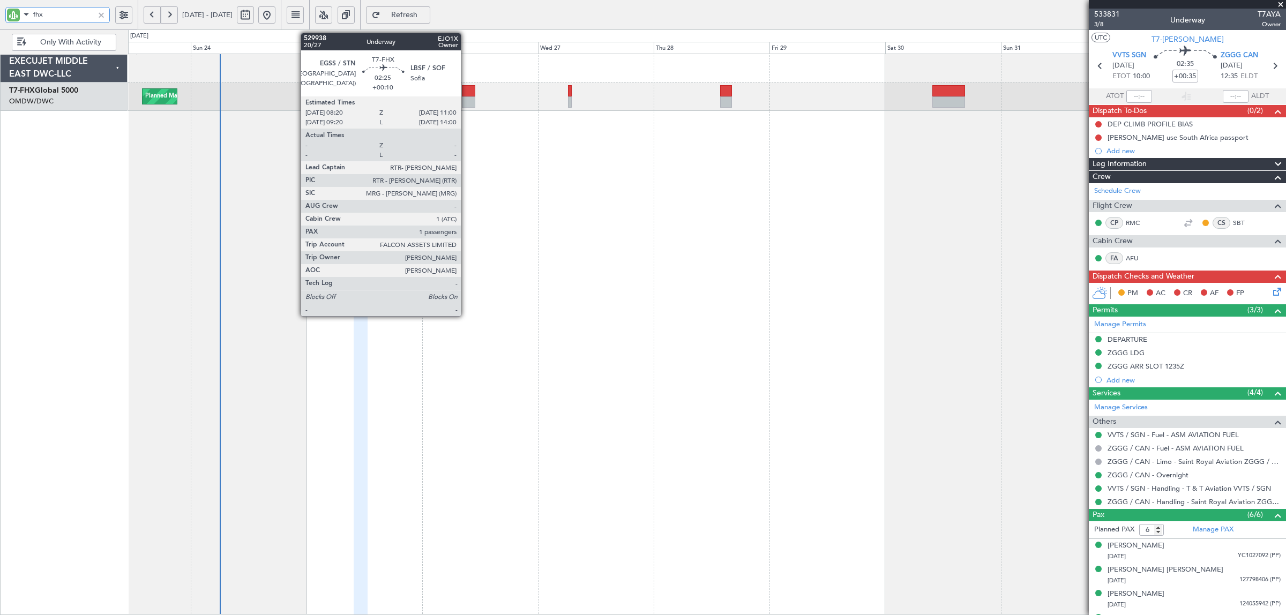
click at [466, 99] on div at bounding box center [468, 101] width 13 height 11
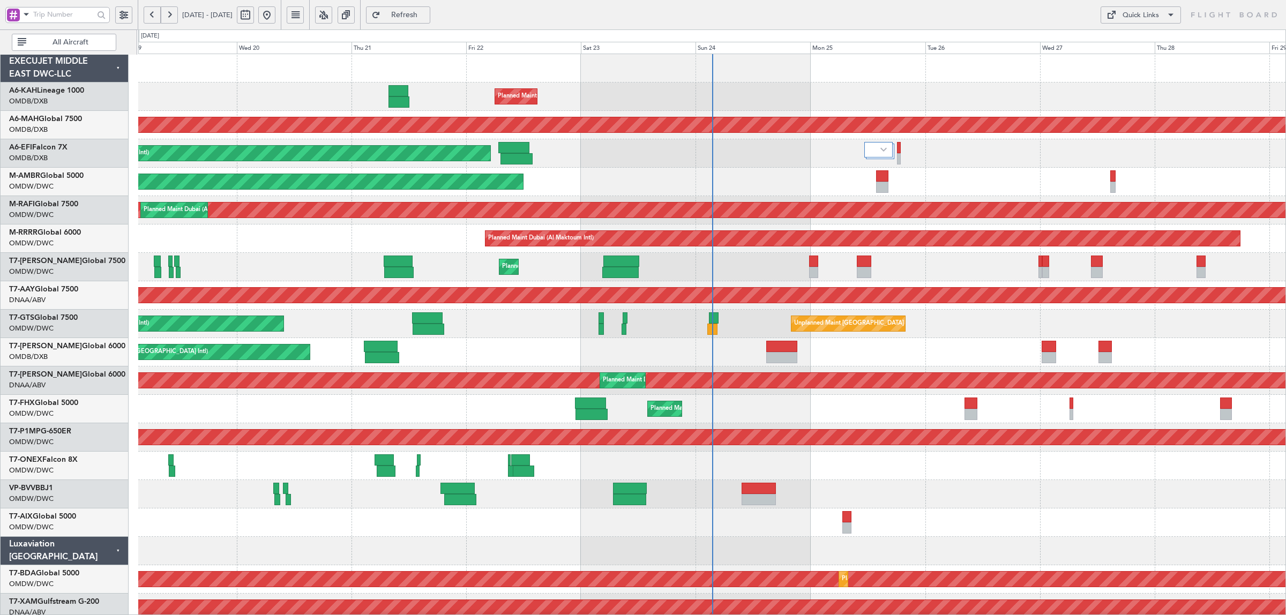
click at [77, 41] on span "All Aircraft" at bounding box center [70, 43] width 84 height 8
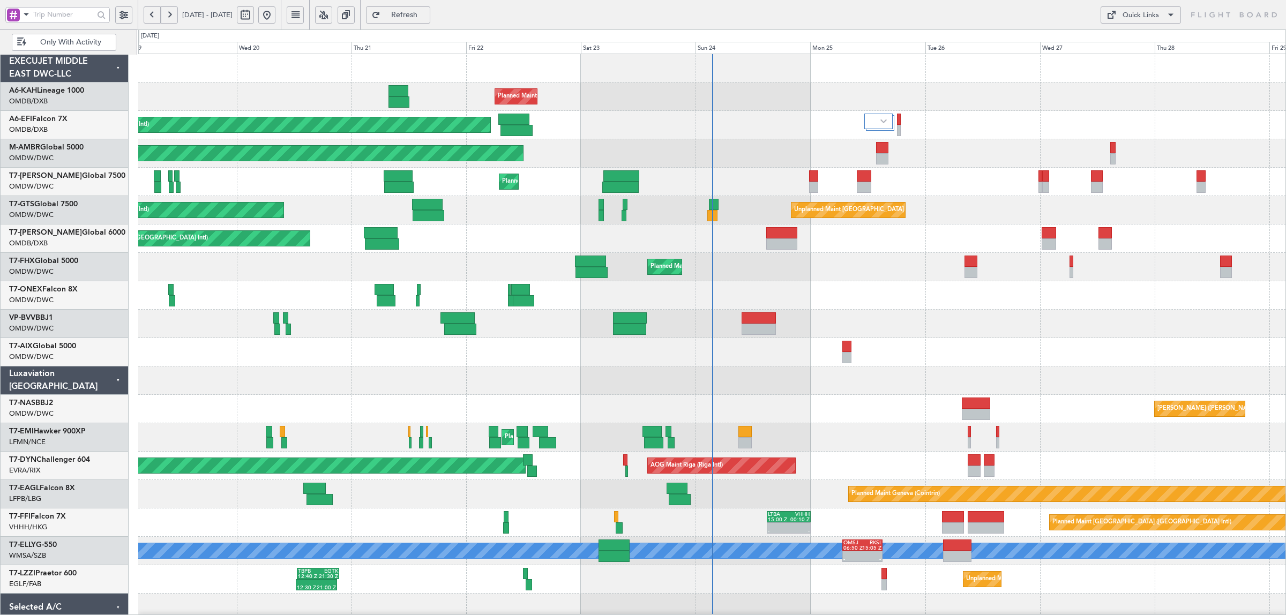
click at [26, 15] on span at bounding box center [26, 14] width 13 height 13
click at [39, 70] on span "A/C (Reg. or Type)" at bounding box center [54, 71] width 59 height 11
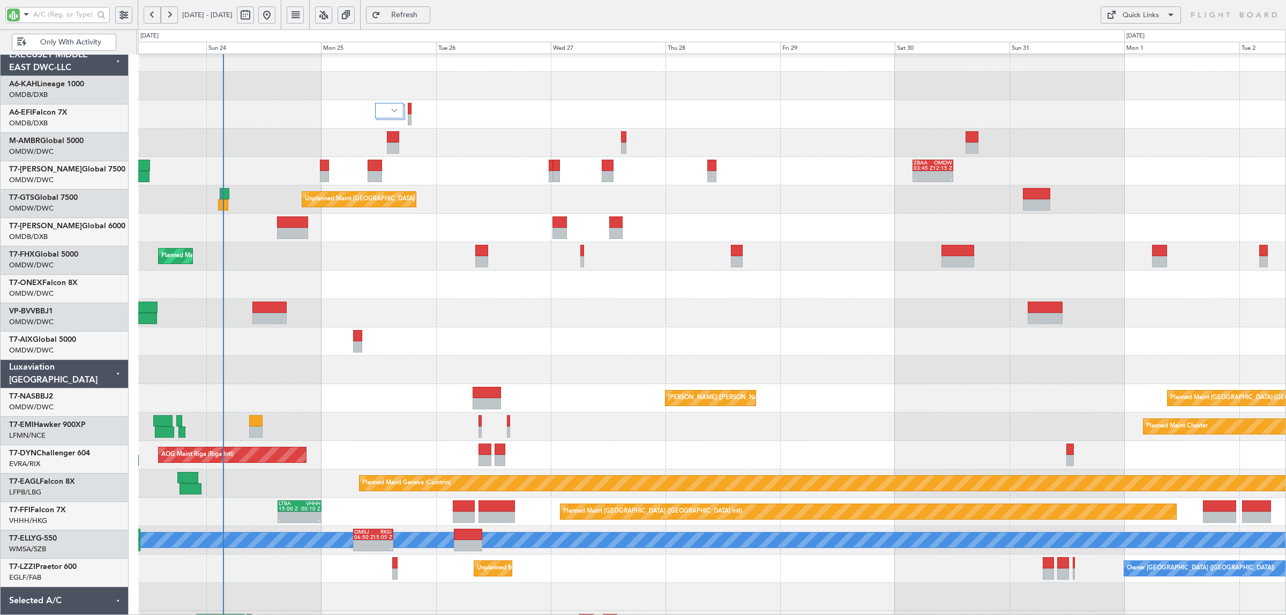
scroll to position [11, 0]
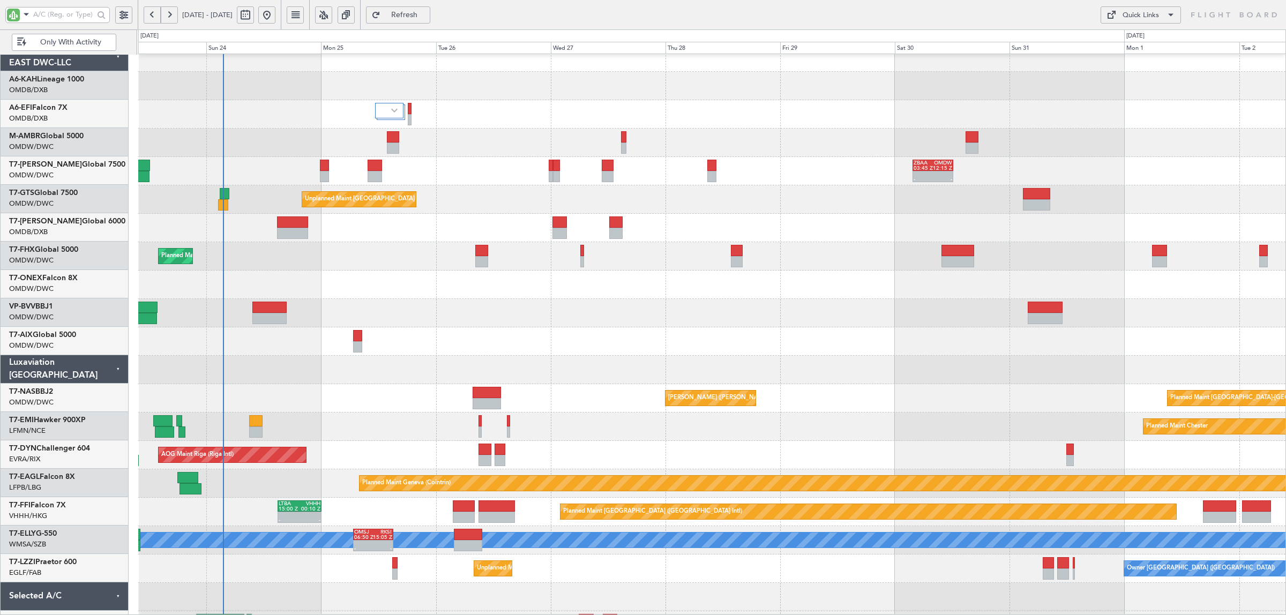
click at [270, 242] on div "Planned Maint [GEOGRAPHIC_DATA] ([GEOGRAPHIC_DATA])" at bounding box center [711, 256] width 1147 height 28
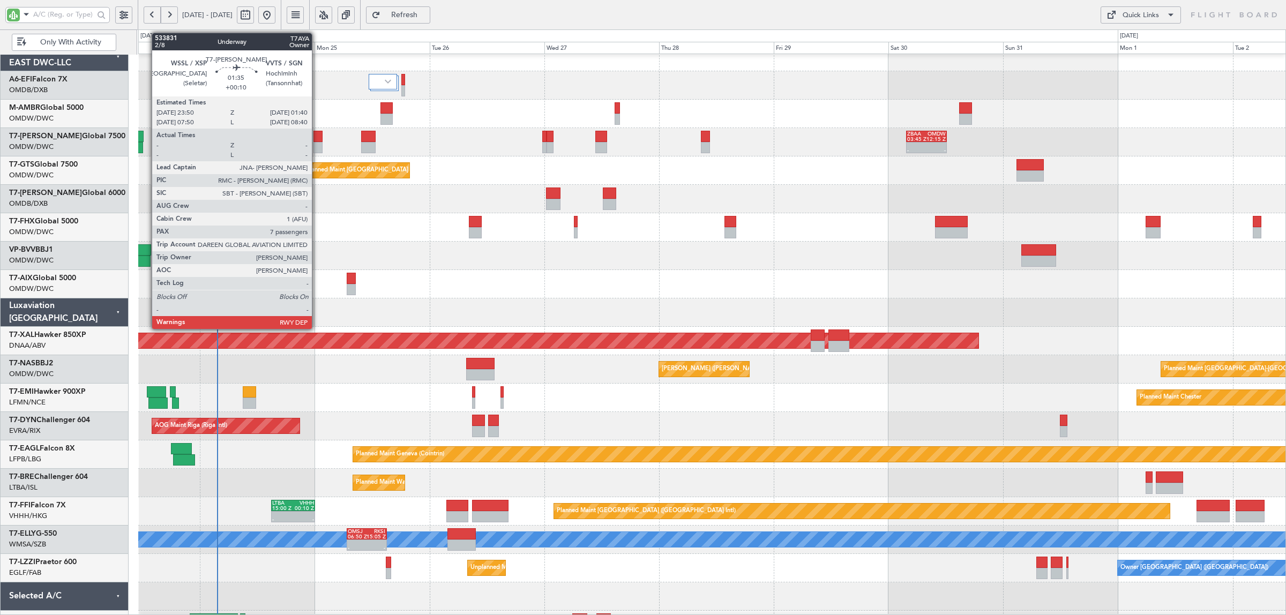
click at [317, 142] on div at bounding box center [318, 147] width 9 height 11
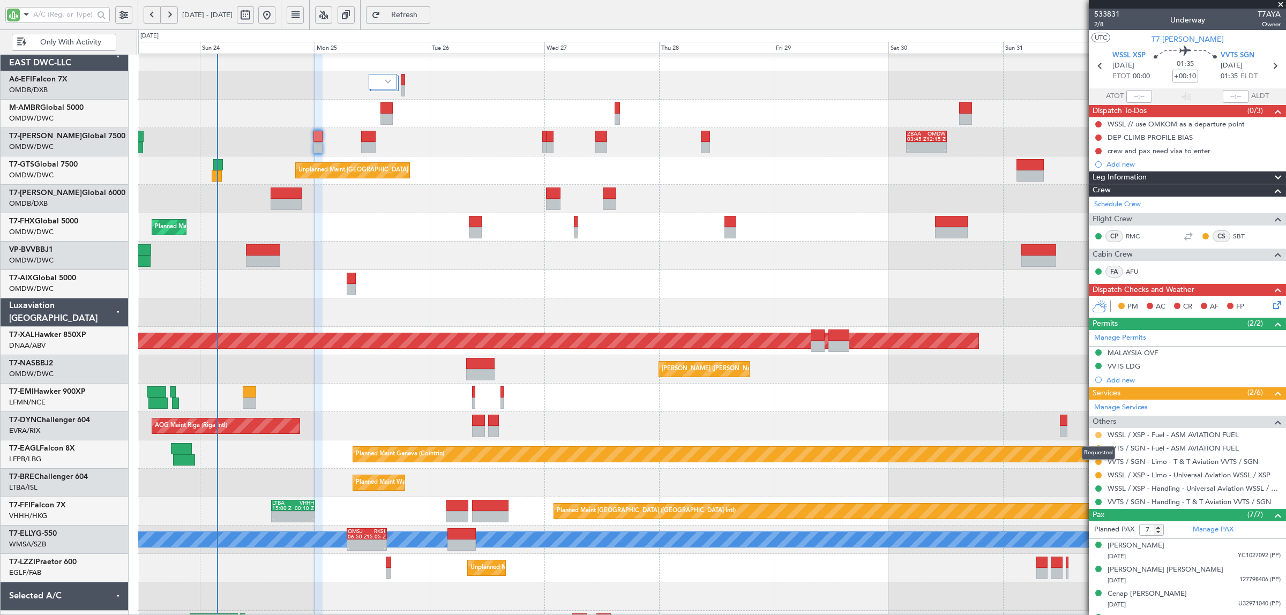
click at [1099, 436] on button at bounding box center [1098, 435] width 6 height 6
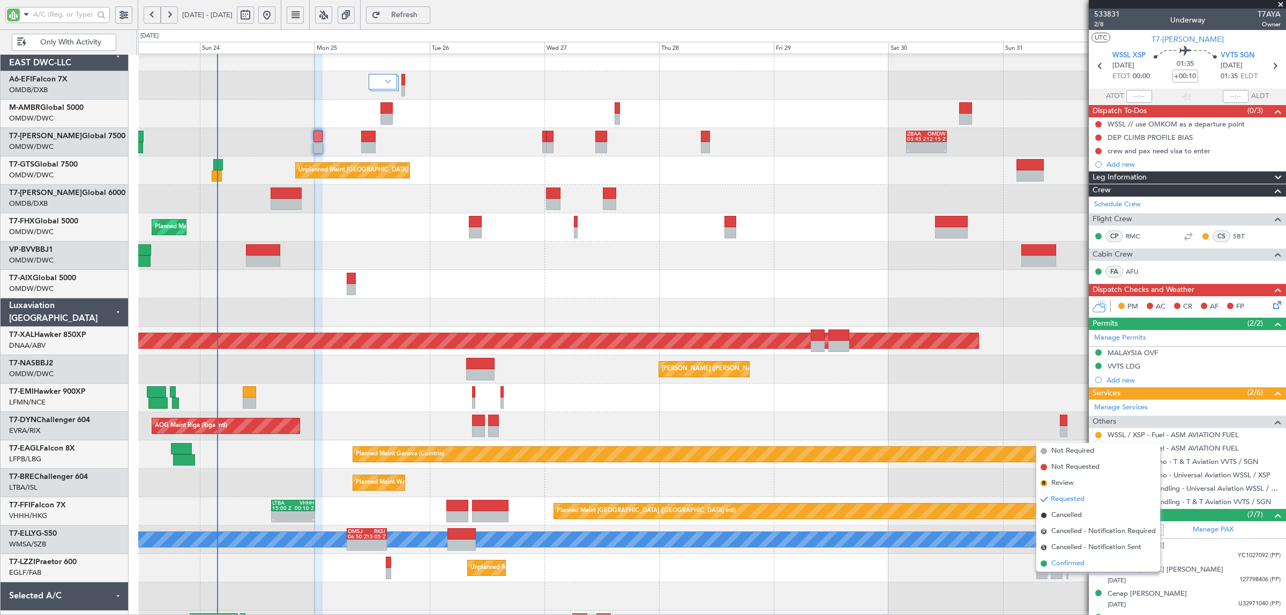
click at [1067, 563] on span "Confirmed" at bounding box center [1068, 563] width 33 height 11
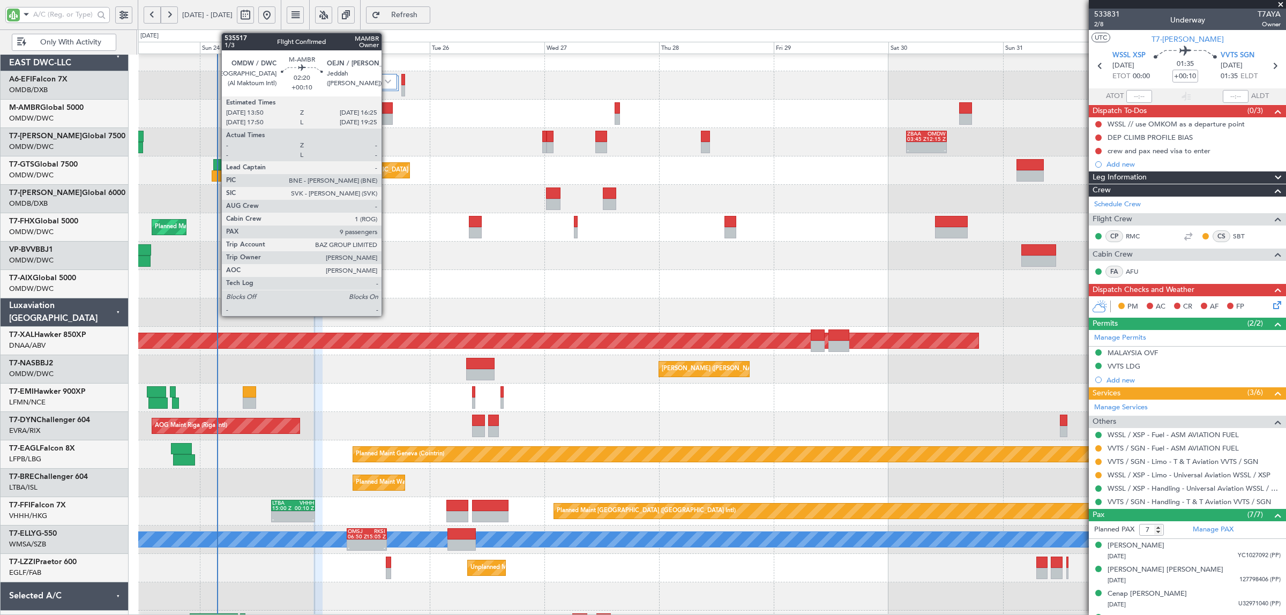
click at [387, 114] on div at bounding box center [387, 119] width 13 height 11
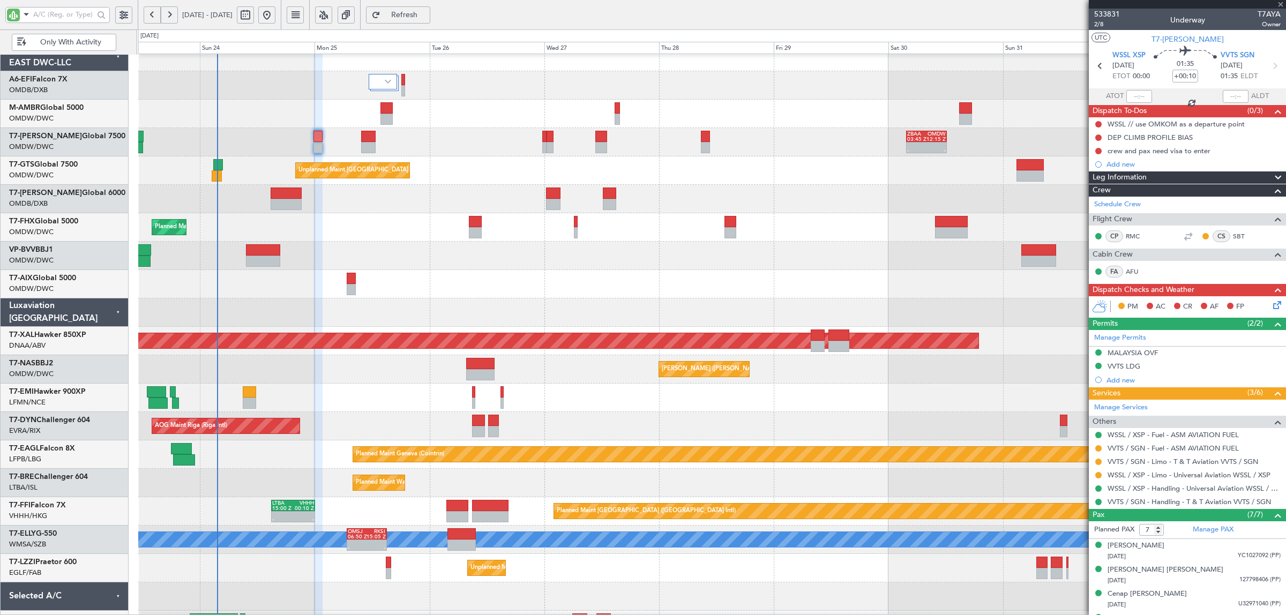
type input "9"
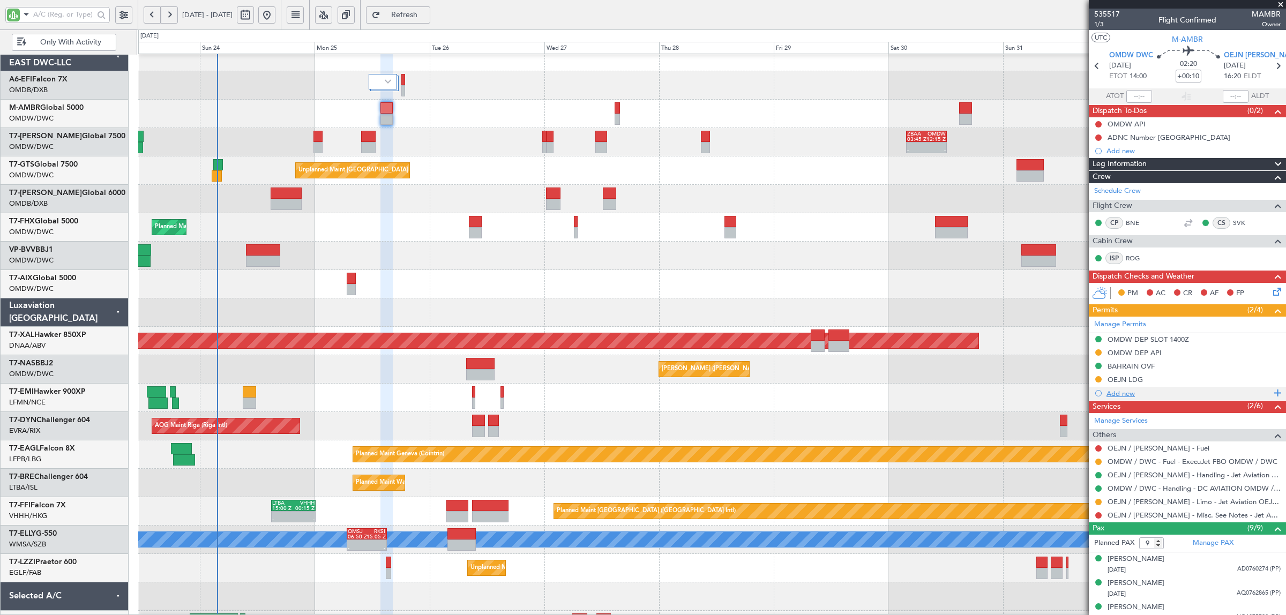
click at [1121, 393] on div "Add new" at bounding box center [1189, 393] width 165 height 9
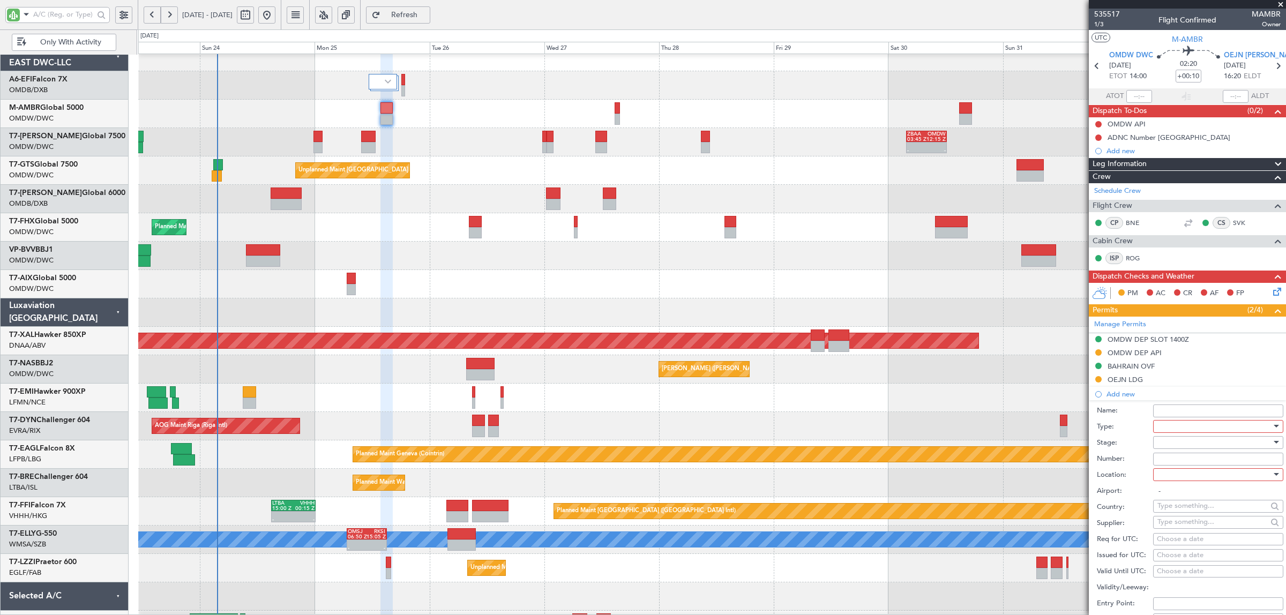
click at [1169, 424] on div at bounding box center [1215, 427] width 114 height 16
drag, startPoint x: 1180, startPoint y: 483, endPoint x: 1183, endPoint y: 473, distance: 11.0
click at [1181, 483] on span "API" at bounding box center [1213, 481] width 110 height 16
click at [1172, 448] on div at bounding box center [1215, 443] width 114 height 16
click at [1189, 530] on span "Received OK" at bounding box center [1213, 529] width 110 height 16
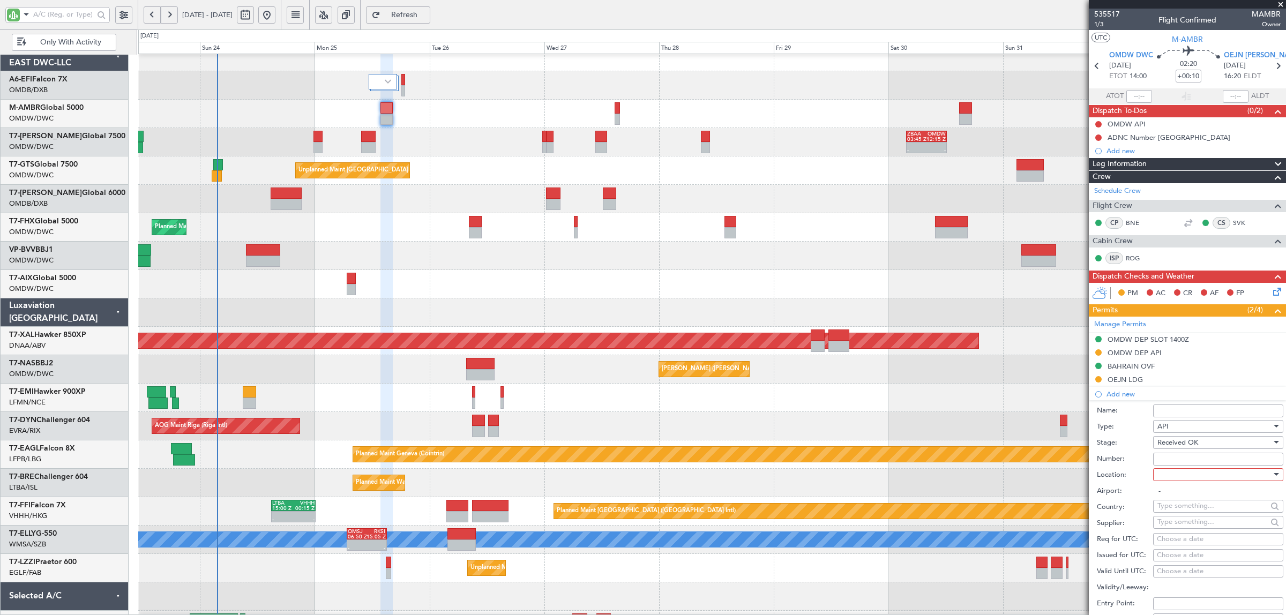
click at [1180, 461] on input "Number:" at bounding box center [1218, 459] width 130 height 13
type input "FILED BY DC"
click at [1201, 482] on div at bounding box center [1215, 475] width 114 height 16
click at [1183, 500] on span "Departure" at bounding box center [1213, 497] width 110 height 16
type input "OMDW / DWC"
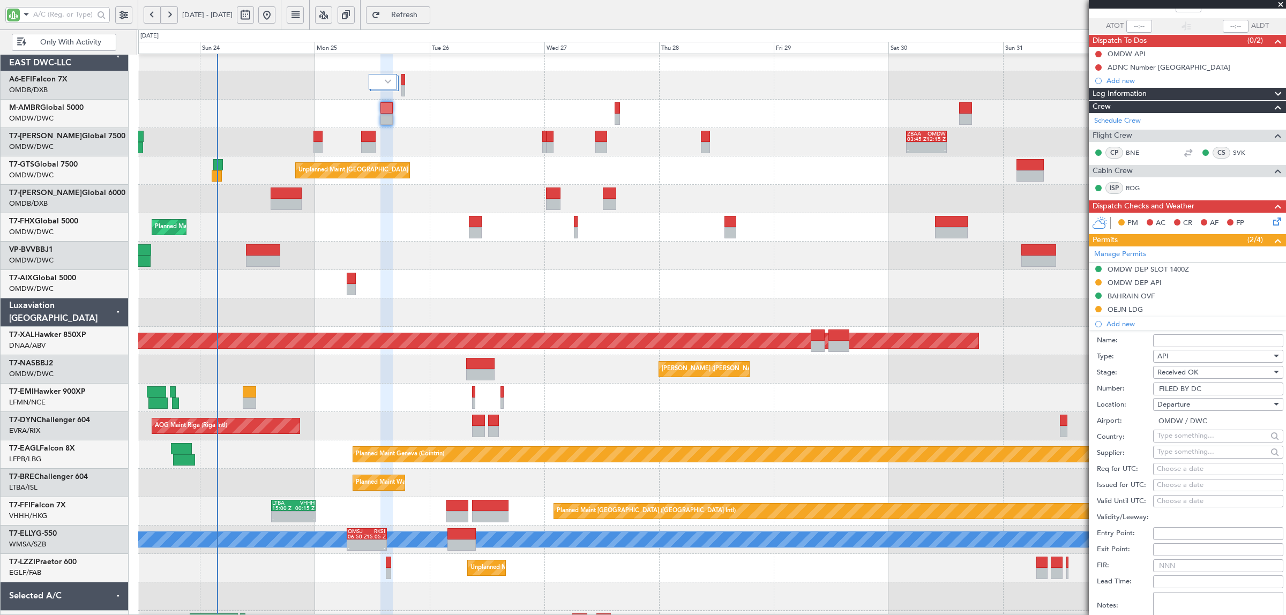
scroll to position [201, 0]
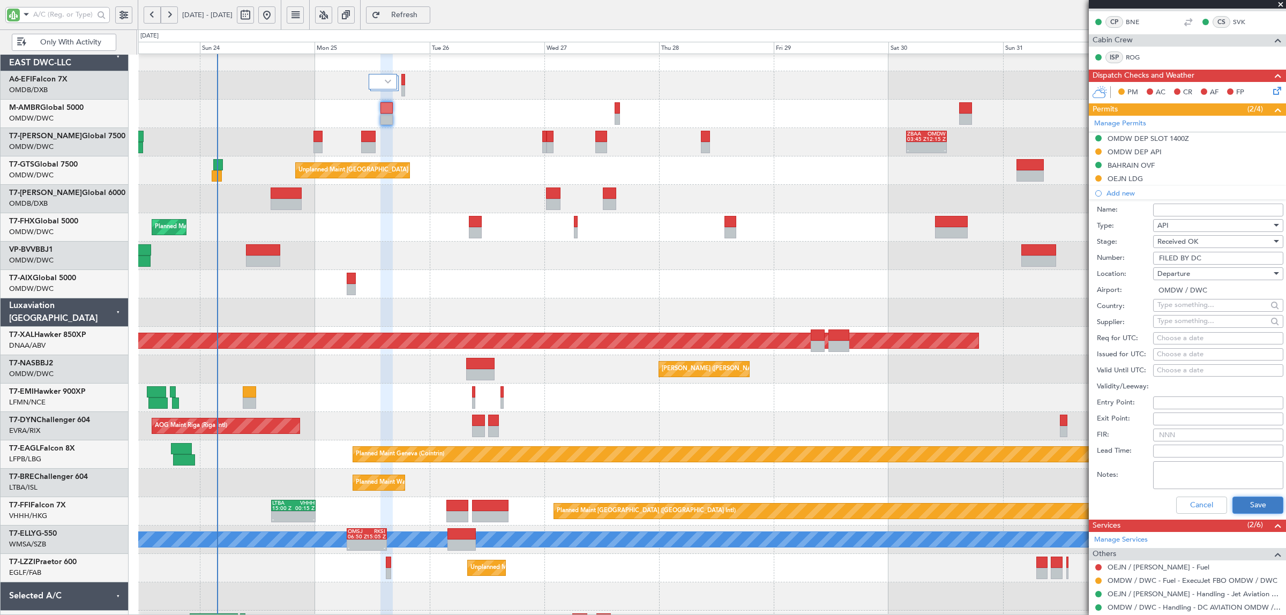
click at [1242, 505] on button "Save" at bounding box center [1258, 505] width 51 height 17
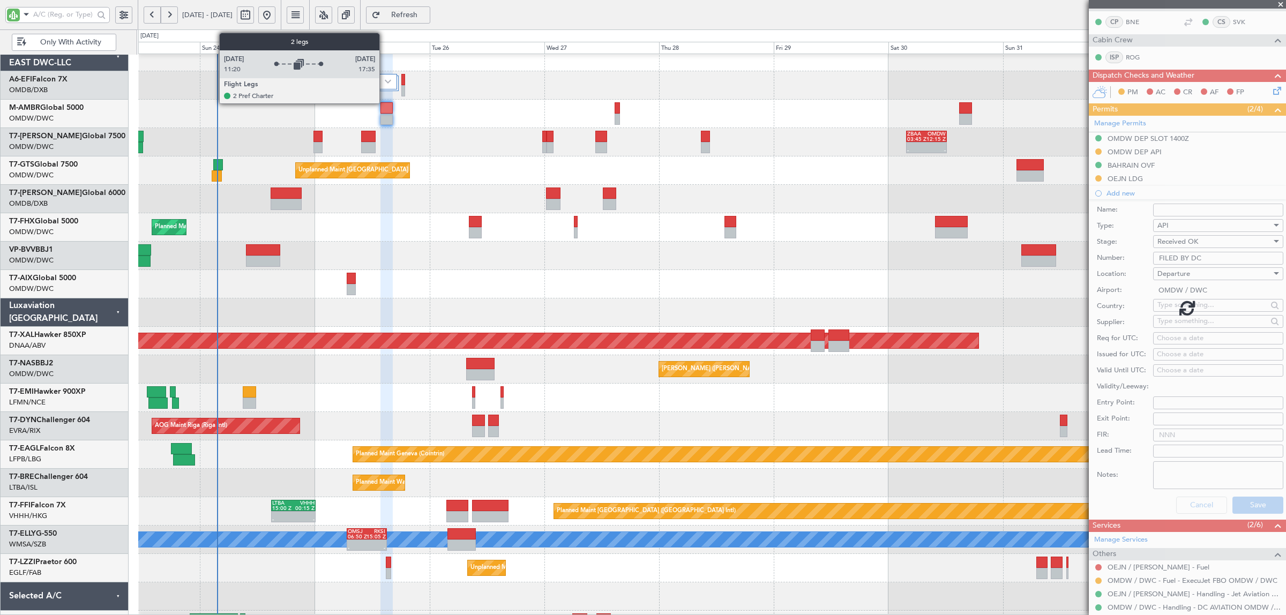
scroll to position [169, 0]
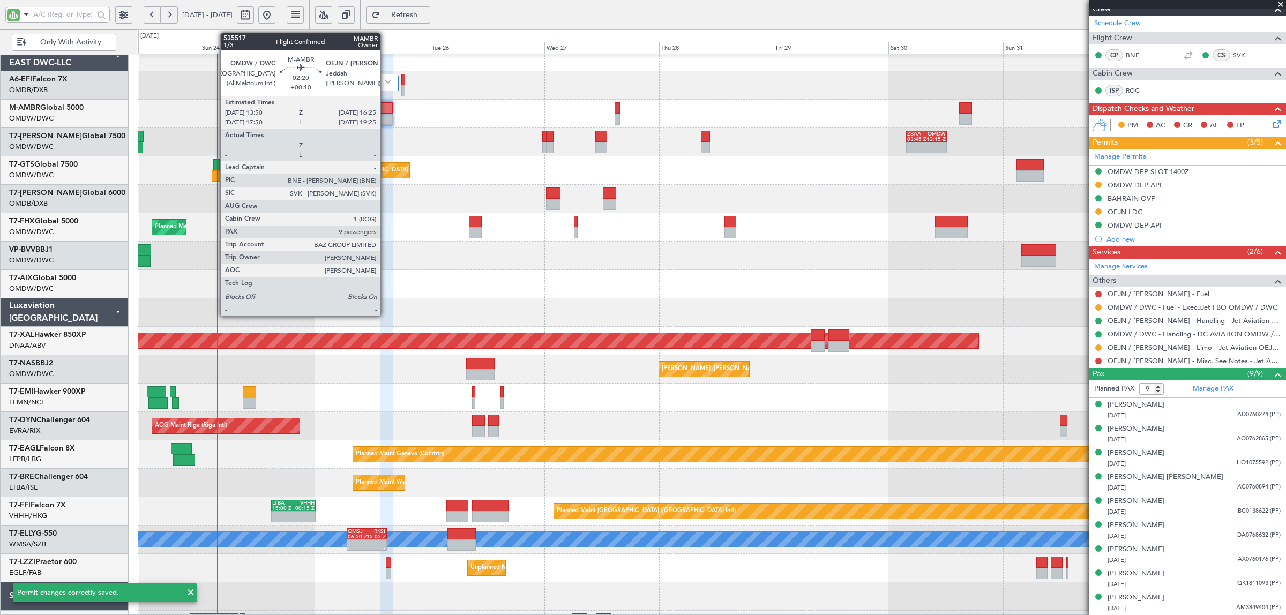
click at [386, 117] on div at bounding box center [387, 119] width 13 height 11
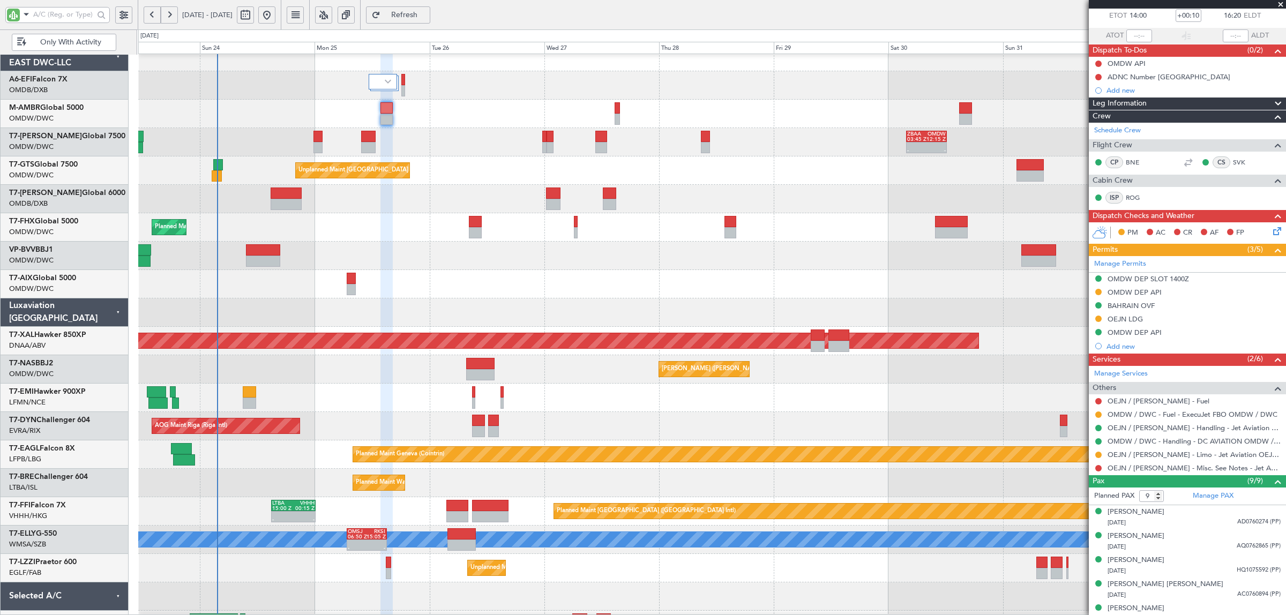
scroll to position [0, 0]
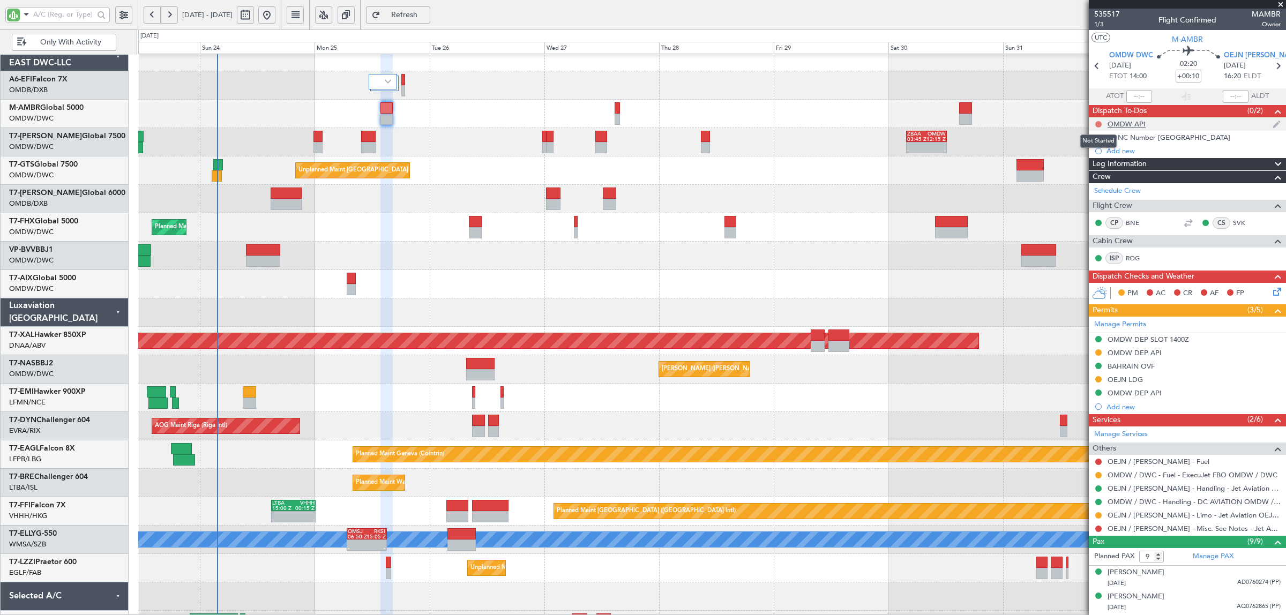
click at [1097, 122] on button at bounding box center [1098, 124] width 6 height 6
drag, startPoint x: 1098, startPoint y: 185, endPoint x: 1098, endPoint y: 174, distance: 11.3
click at [1098, 174] on ul "Not Started In Progress Completed Cancelled" at bounding box center [1099, 163] width 57 height 64
click at [1098, 172] on span "Completed" at bounding box center [1103, 171] width 35 height 11
click at [1097, 137] on button at bounding box center [1098, 138] width 6 height 6
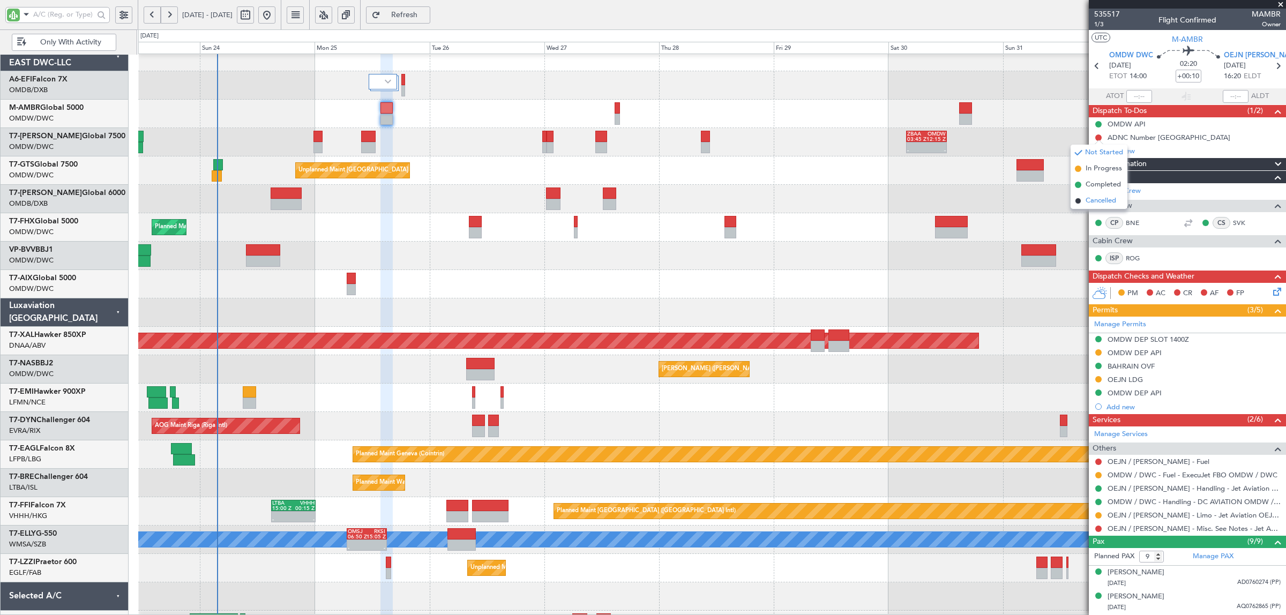
click at [1100, 200] on span "Cancelled" at bounding box center [1101, 201] width 31 height 11
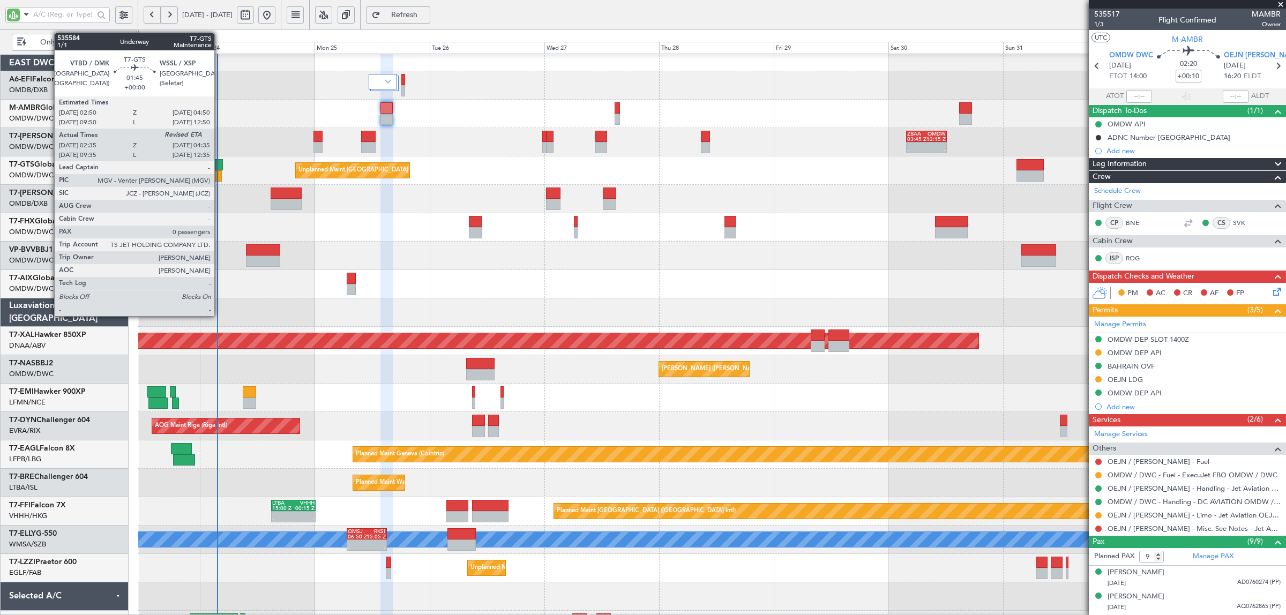
click at [220, 175] on div at bounding box center [217, 175] width 10 height 11
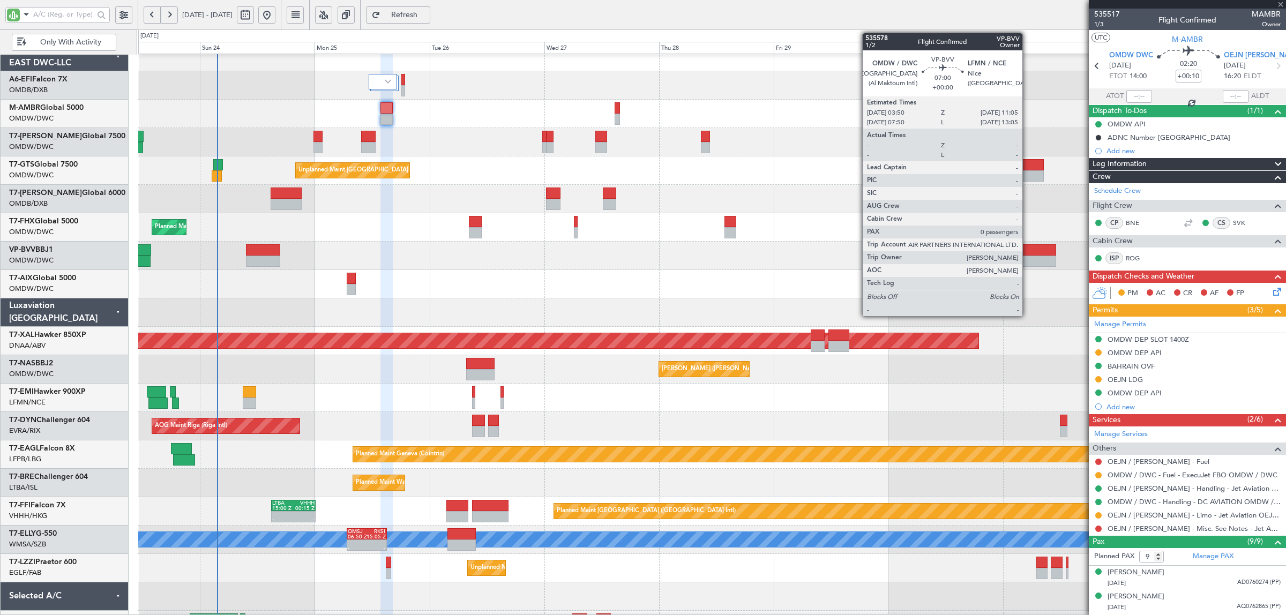
type input "02:45"
type input "0"
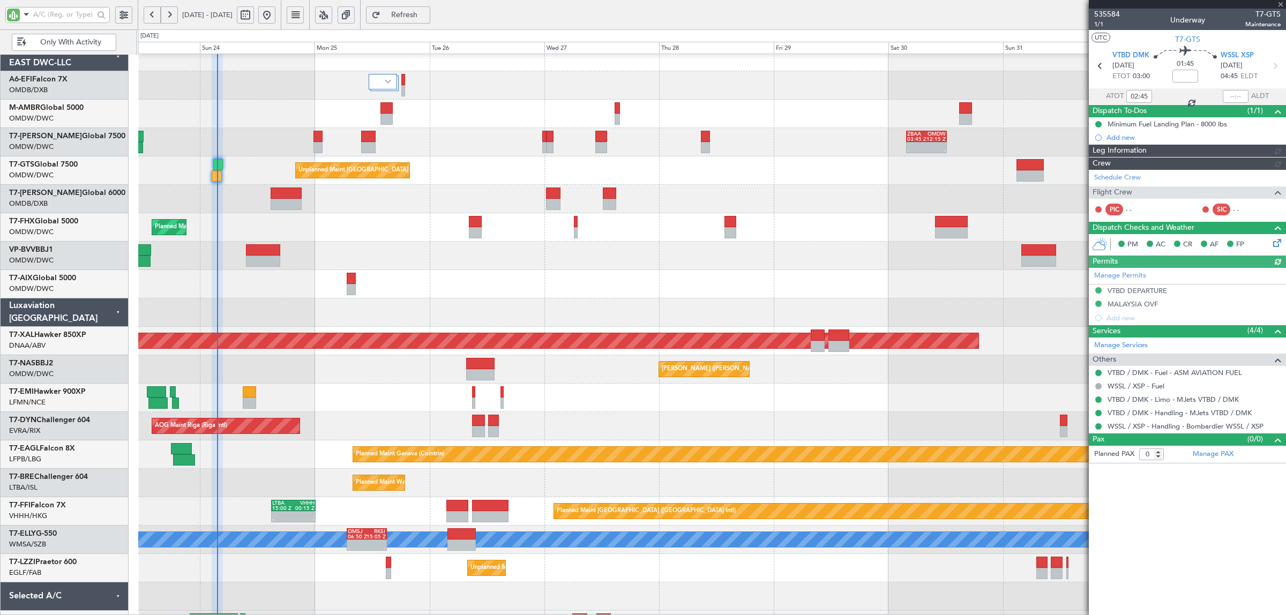
type input "Rohit Roy (ROY)"
type input "7108"
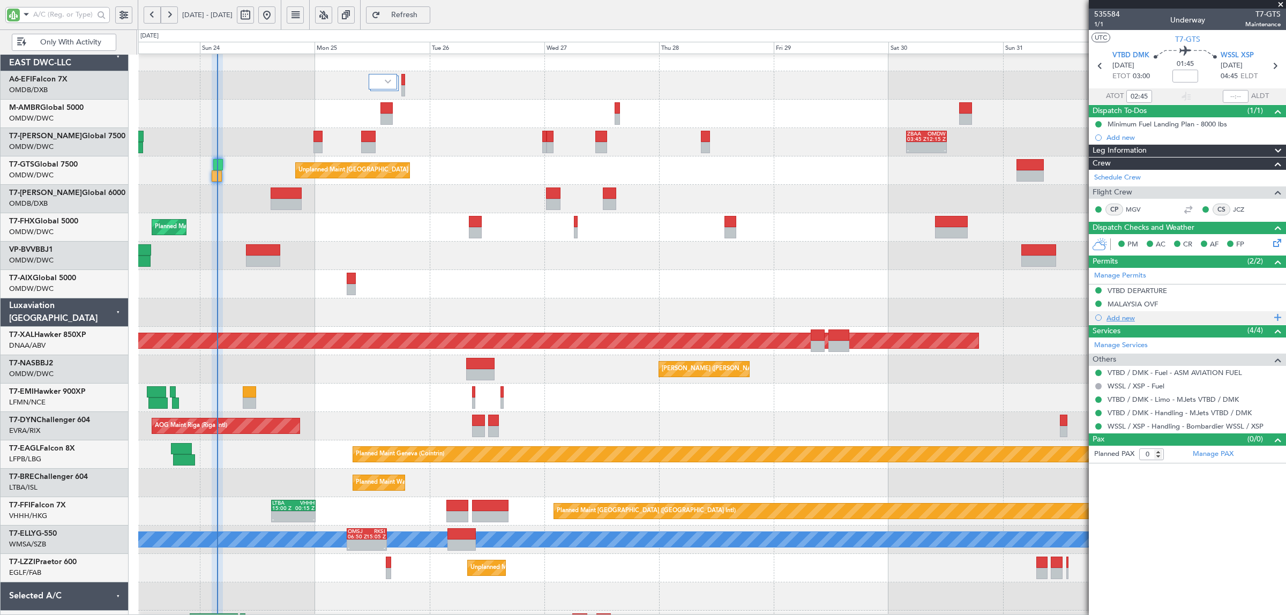
click at [1120, 321] on div "Add new" at bounding box center [1189, 318] width 165 height 9
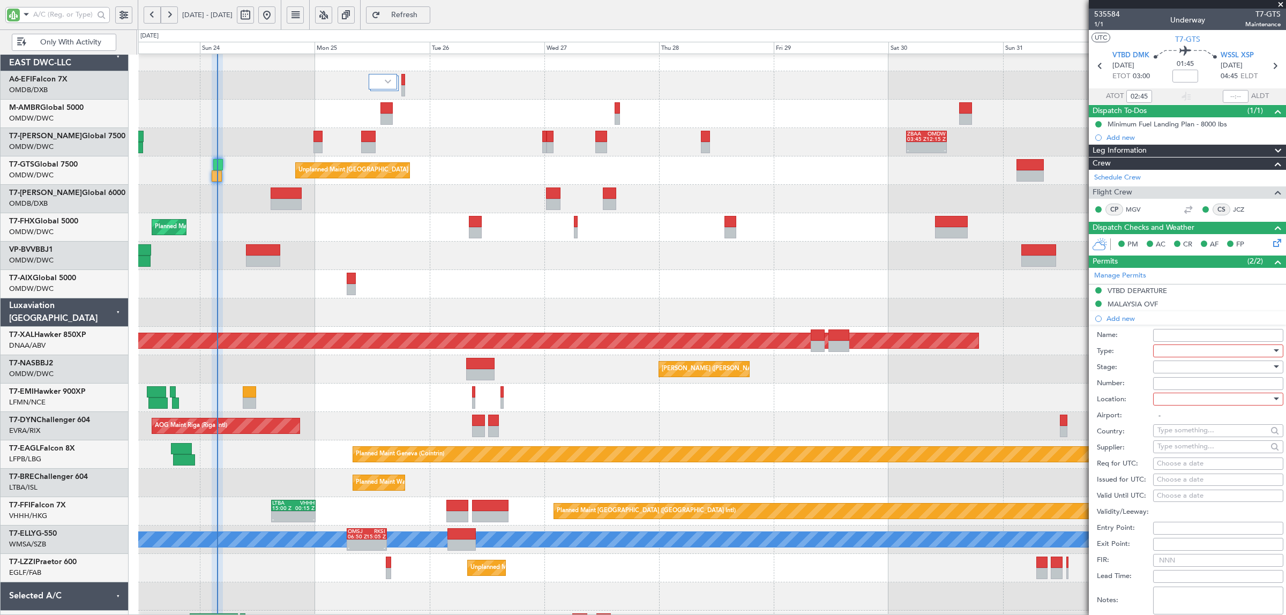
click at [1162, 350] on div at bounding box center [1215, 351] width 114 height 16
click at [1181, 396] on span "Overflight" at bounding box center [1213, 395] width 110 height 16
click at [1169, 371] on div at bounding box center [1215, 367] width 114 height 16
click at [1186, 460] on span "Received OK" at bounding box center [1213, 454] width 110 height 16
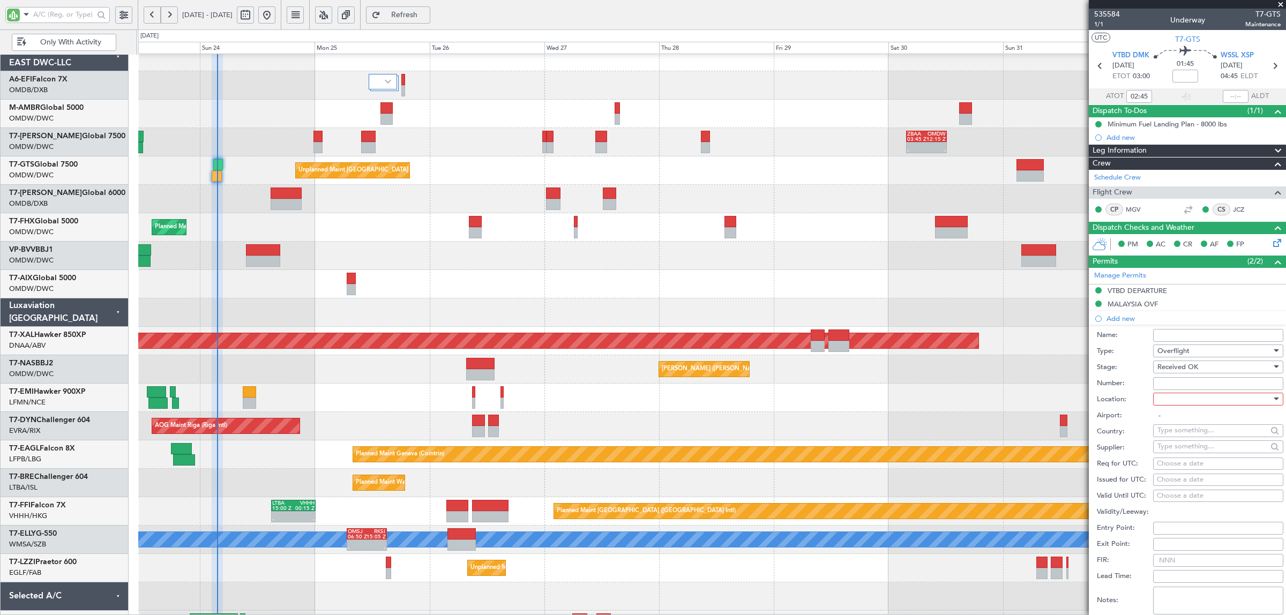
click at [1175, 379] on input "Number:" at bounding box center [1218, 383] width 130 height 13
paste input "SH12274"
type input "SH12274"
click at [1173, 405] on div at bounding box center [1215, 399] width 114 height 16
click at [1180, 487] on span "Enroute" at bounding box center [1213, 486] width 110 height 16
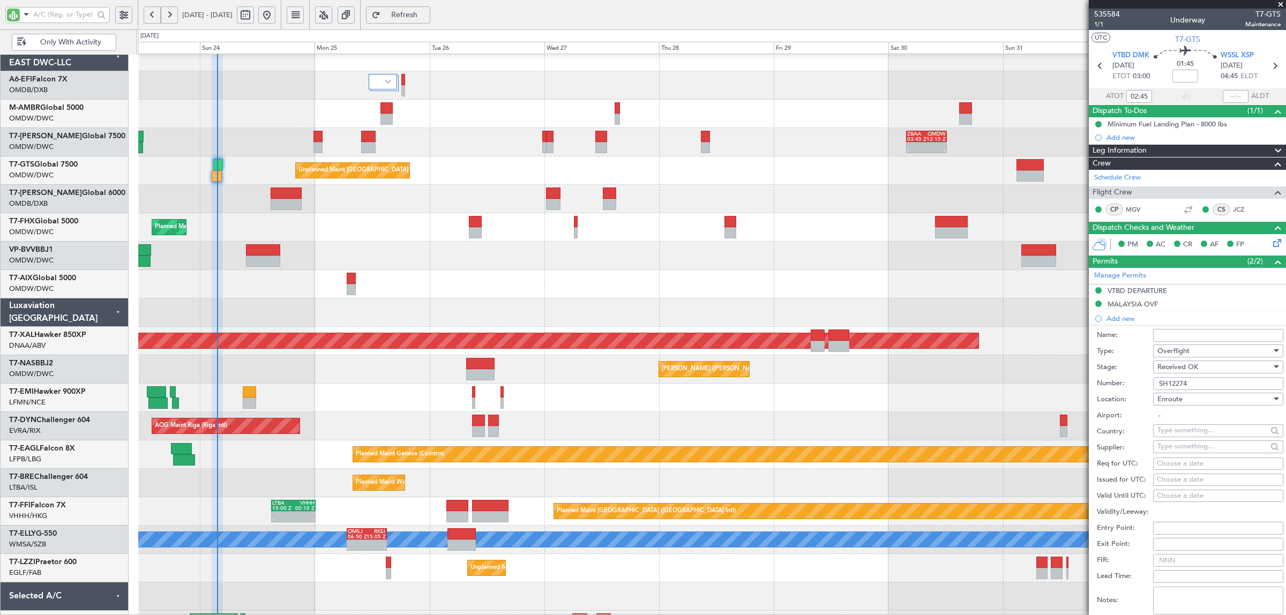
click at [1180, 434] on input "text" at bounding box center [1213, 430] width 110 height 16
click at [1177, 477] on span "Indonesia" at bounding box center [1213, 479] width 103 height 16
type input "Indonesia"
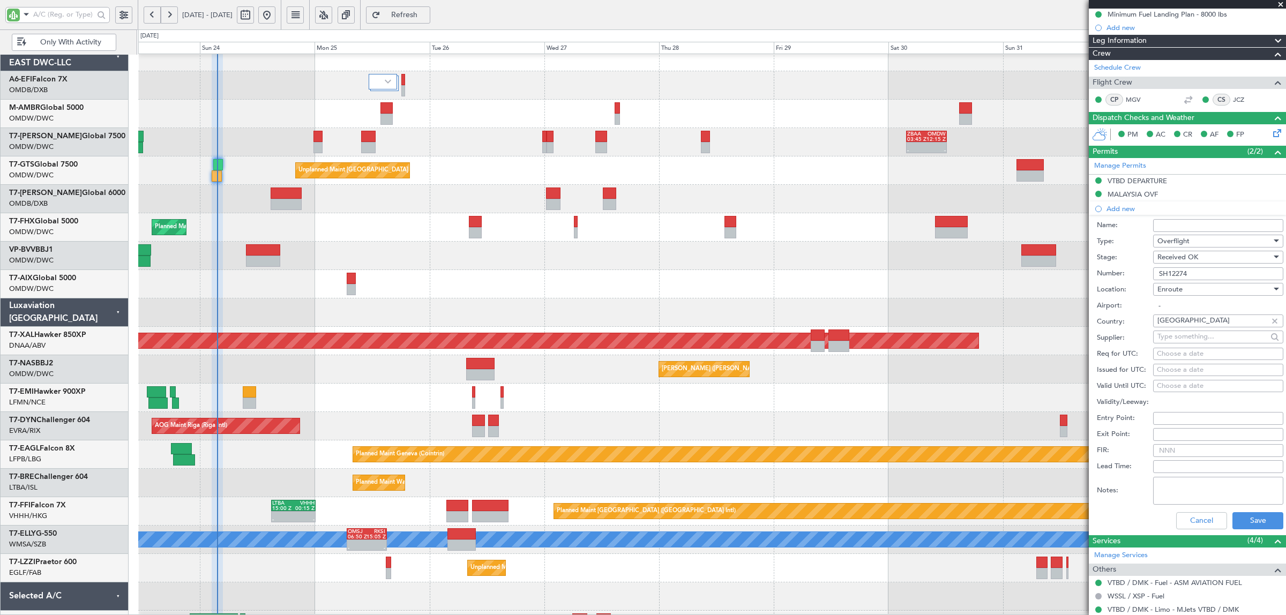
scroll to position [134, 0]
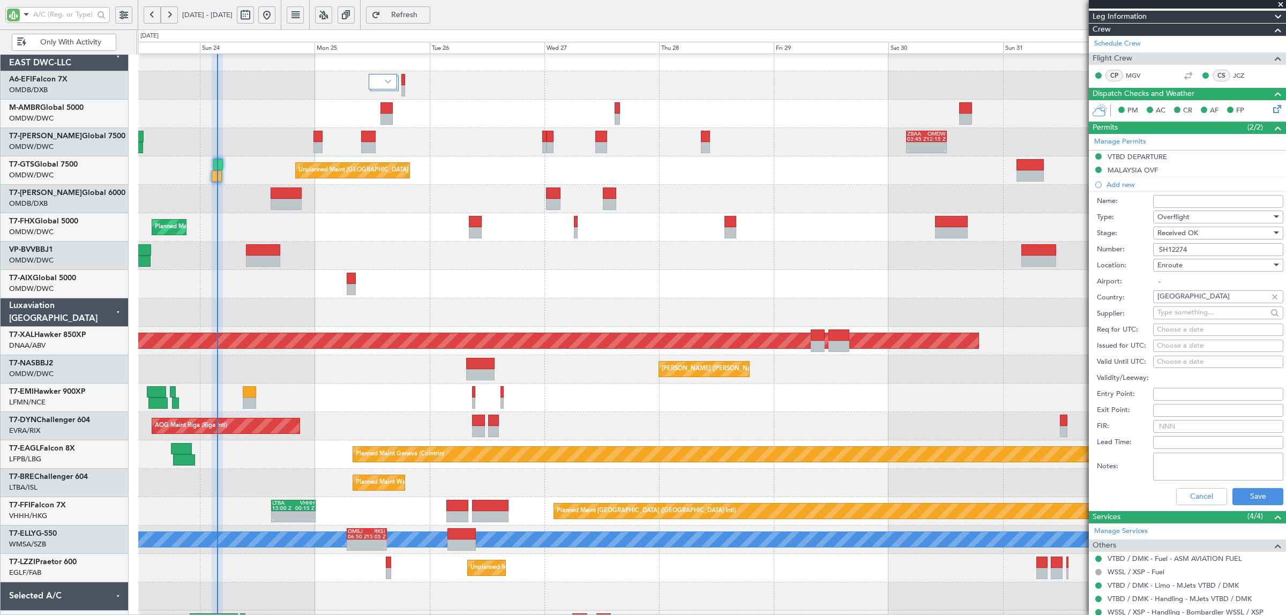
click at [1175, 463] on textarea "Notes:" at bounding box center [1218, 467] width 130 height 28
type textarea "jbs v1 vtbd wssl 24 aug"
click at [1250, 494] on button "Save" at bounding box center [1258, 496] width 51 height 17
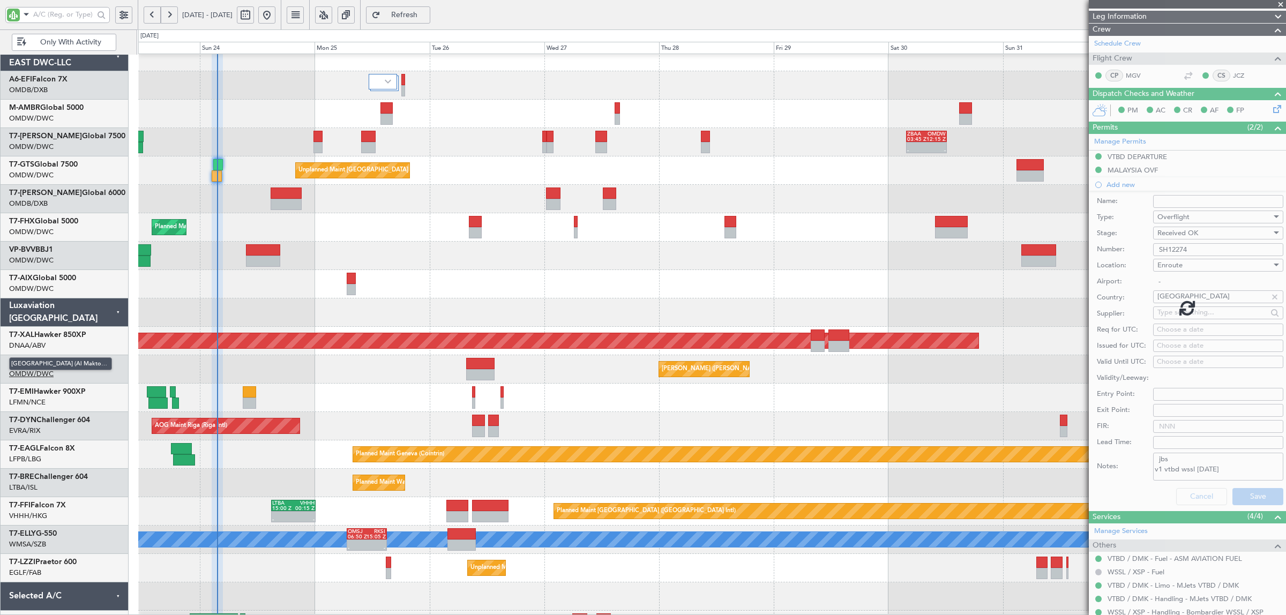
scroll to position [0, 0]
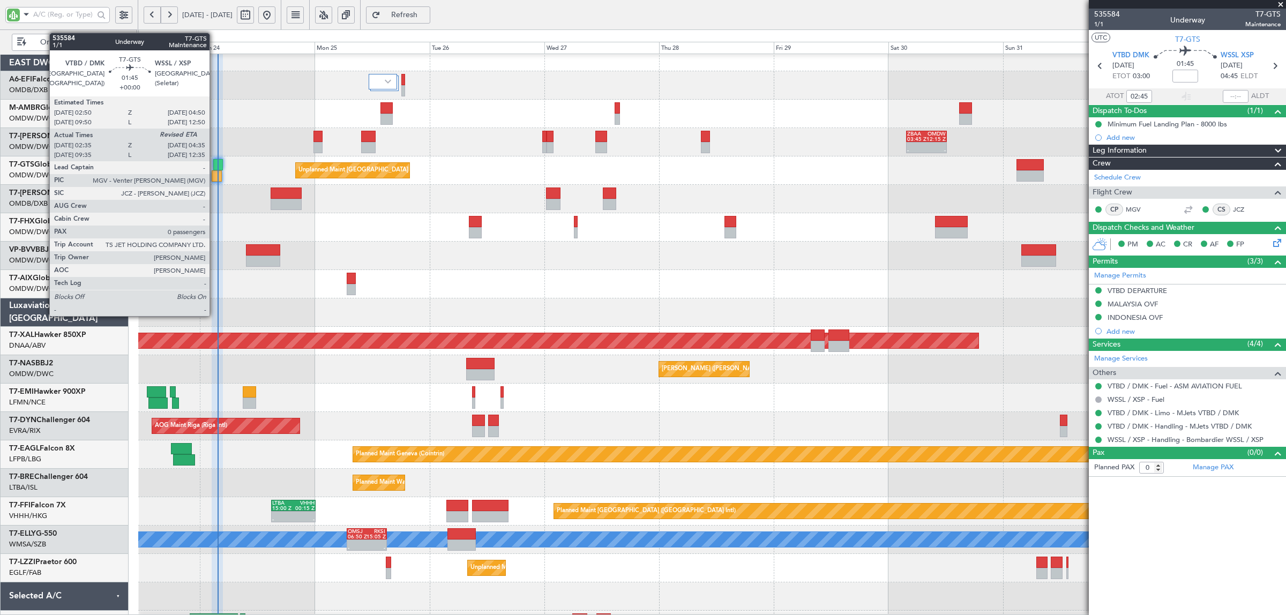
click at [213, 178] on div at bounding box center [217, 175] width 10 height 11
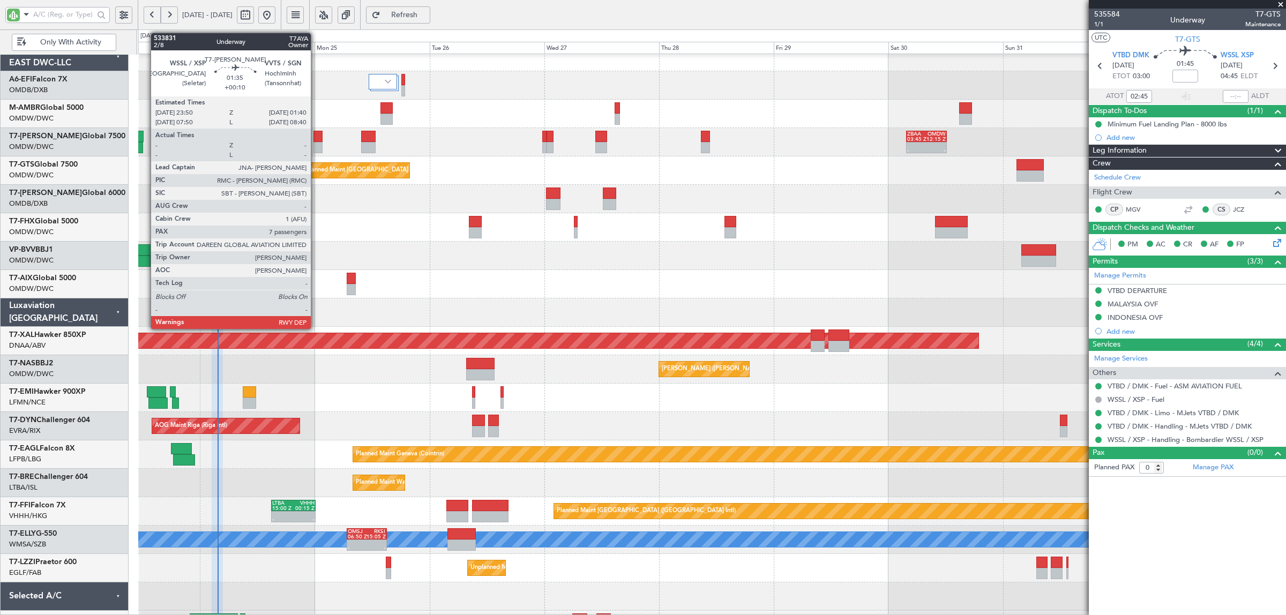
click at [316, 146] on div at bounding box center [318, 147] width 9 height 11
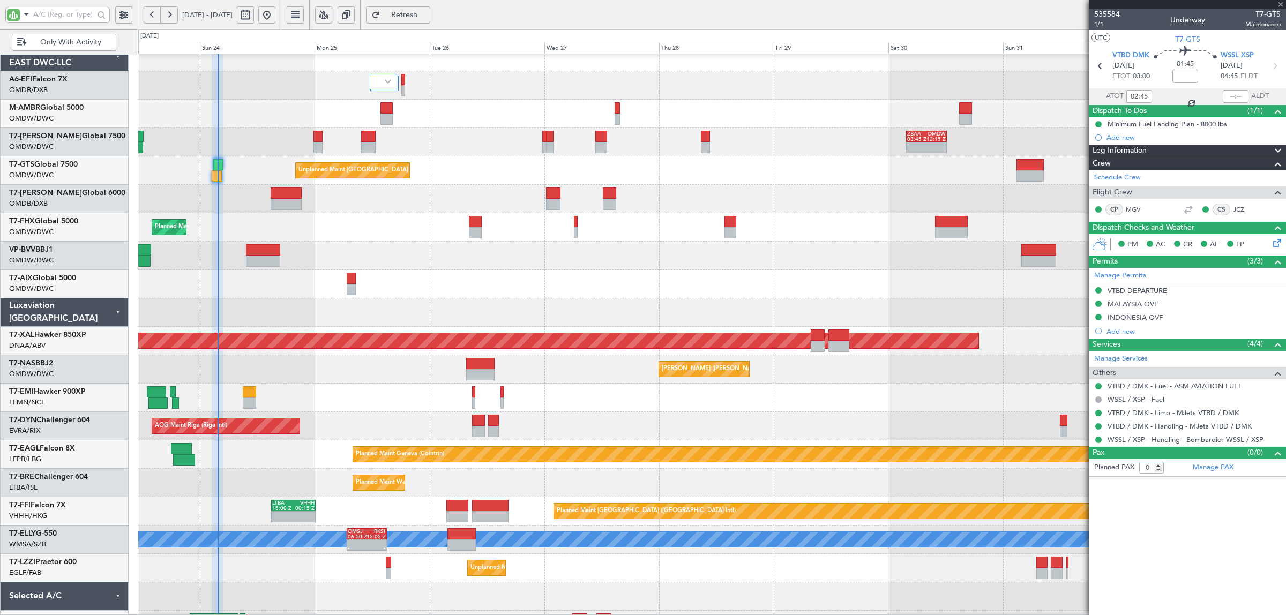
type input "+00:10"
type input "7"
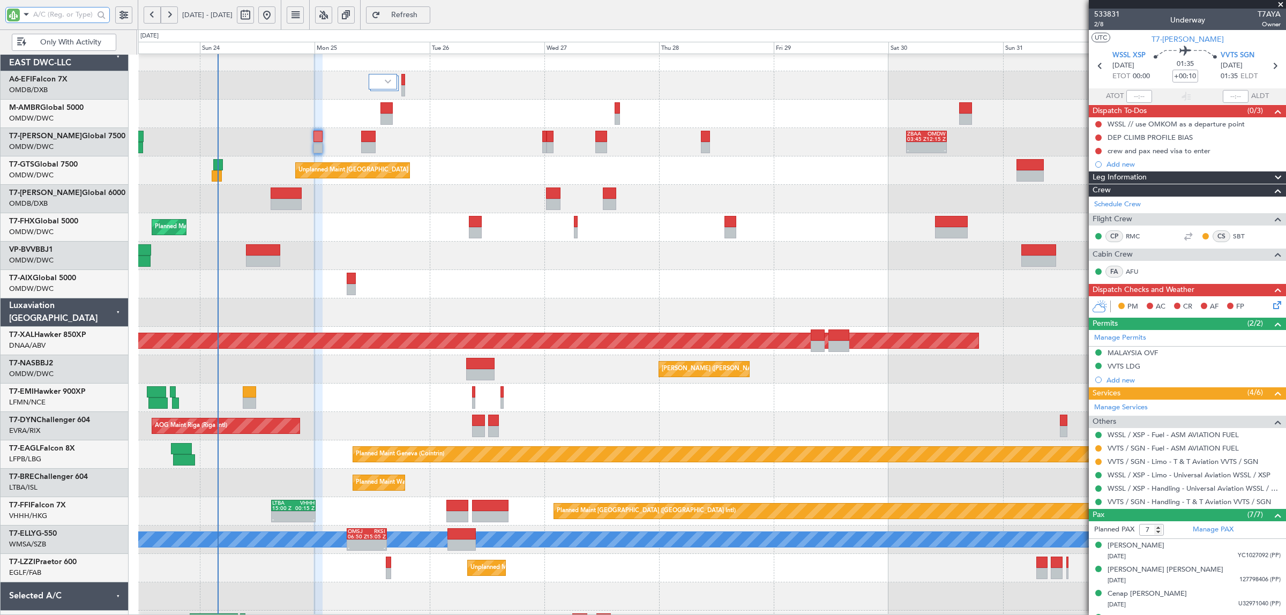
click at [69, 17] on input "text" at bounding box center [63, 14] width 61 height 16
type input "aya"
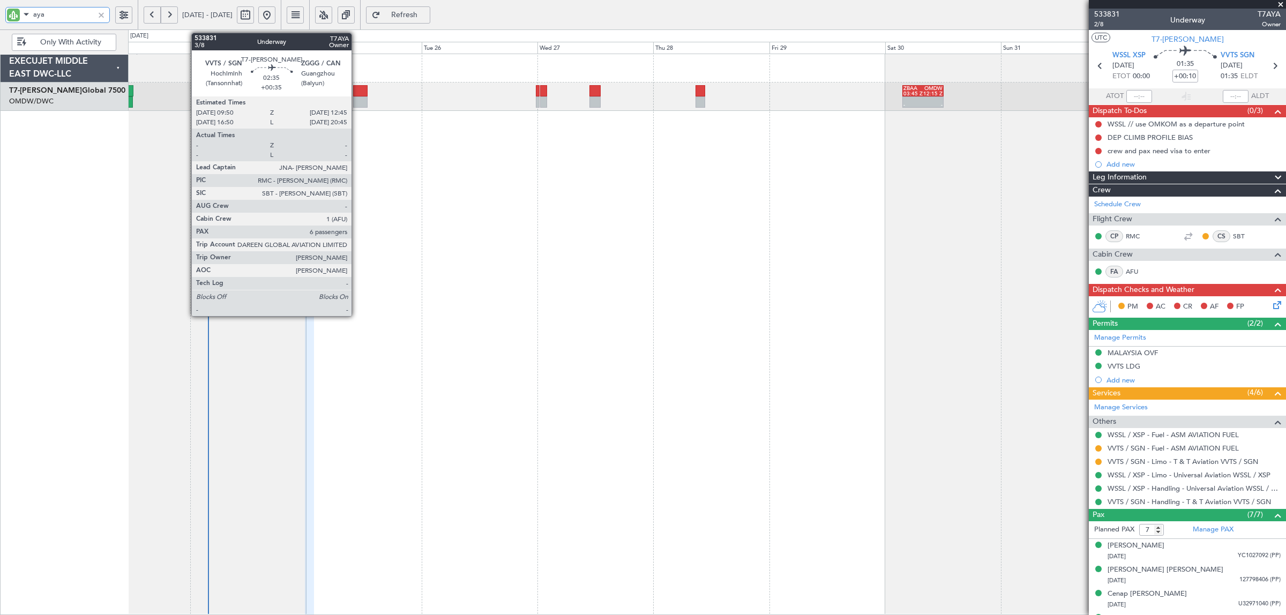
click at [357, 101] on div at bounding box center [360, 101] width 14 height 11
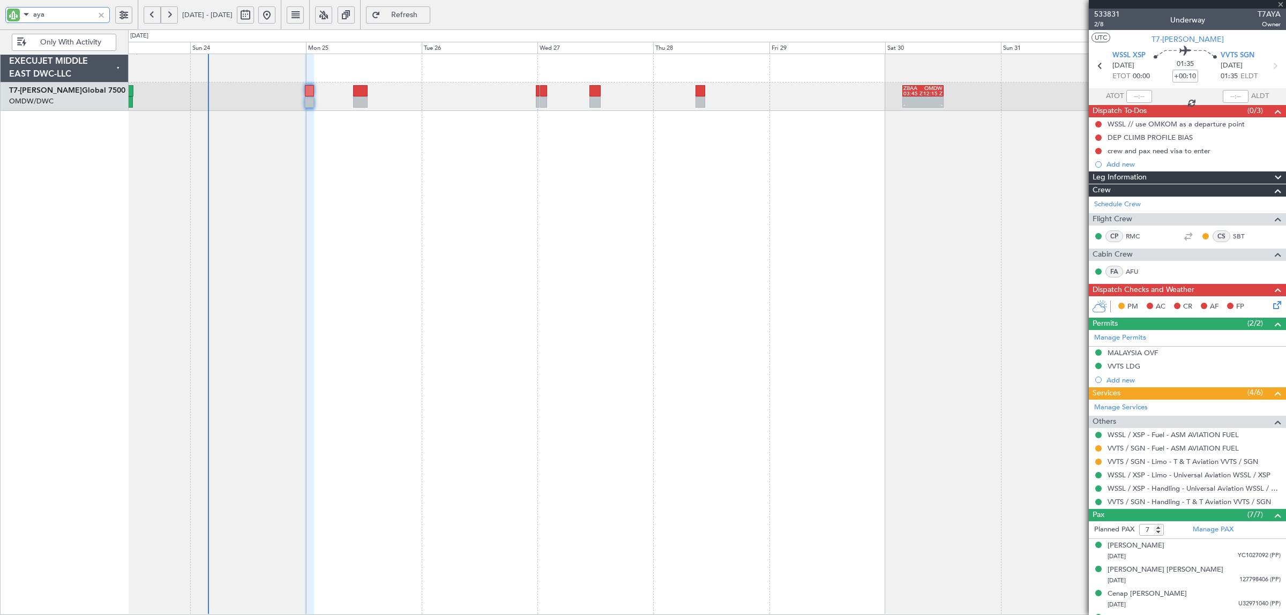
type input "+00:35"
type input "6"
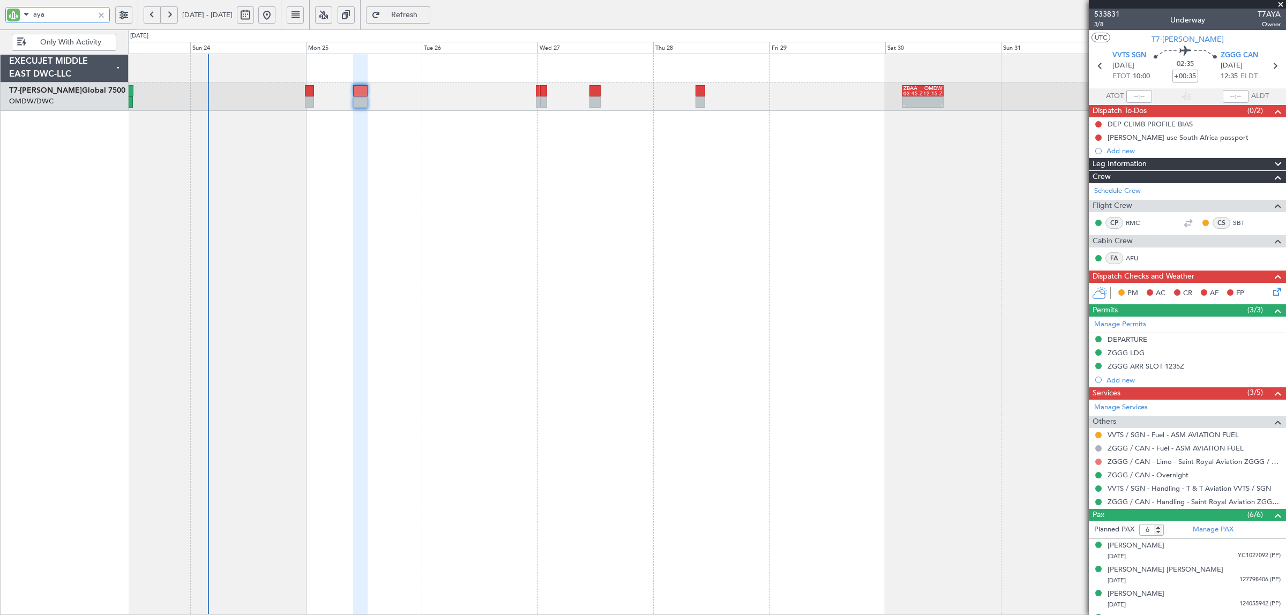
type input "aya"
click at [1097, 464] on button at bounding box center [1098, 462] width 6 height 6
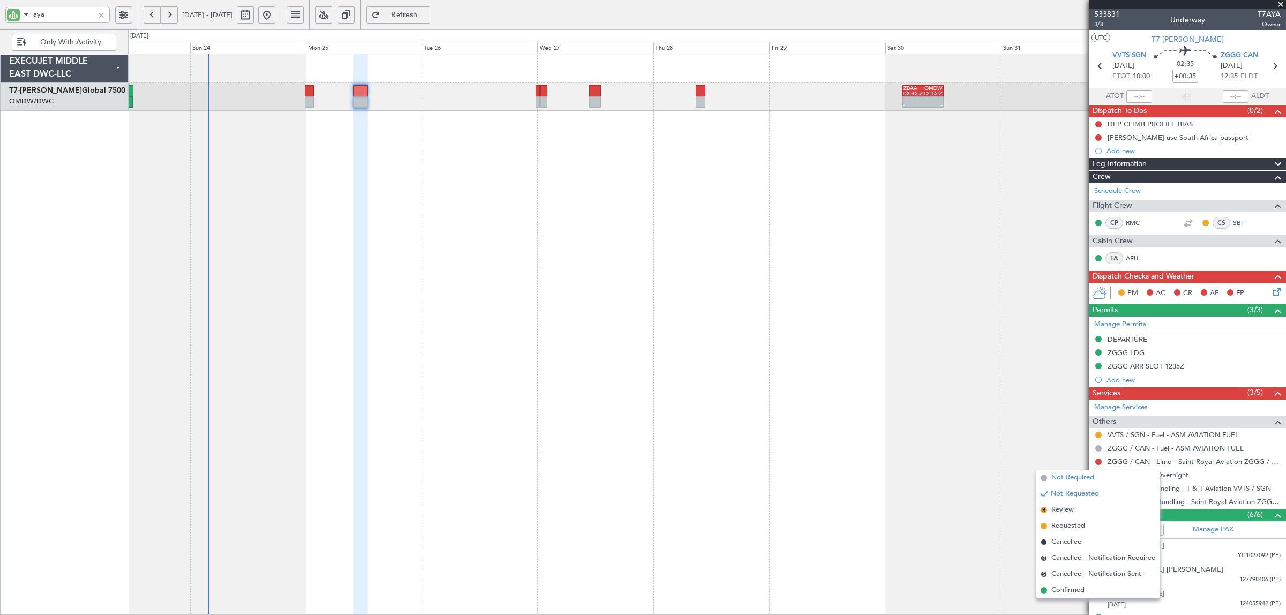
click at [1074, 475] on span "Not Required" at bounding box center [1073, 478] width 43 height 11
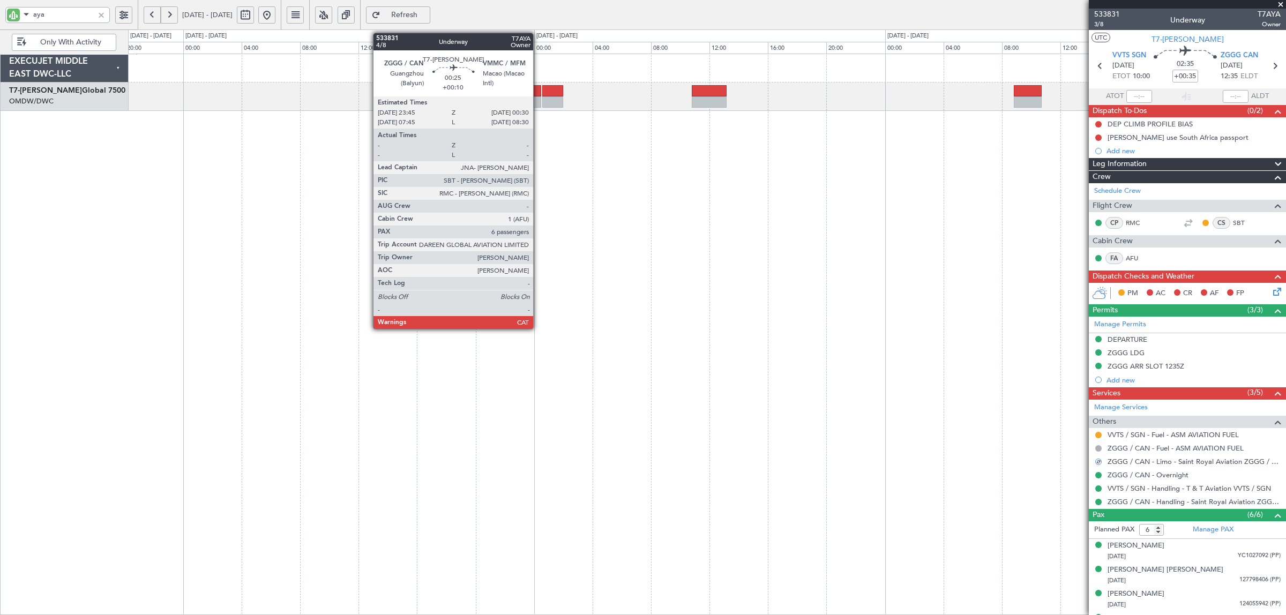
click at [539, 102] on div at bounding box center [535, 101] width 11 height 11
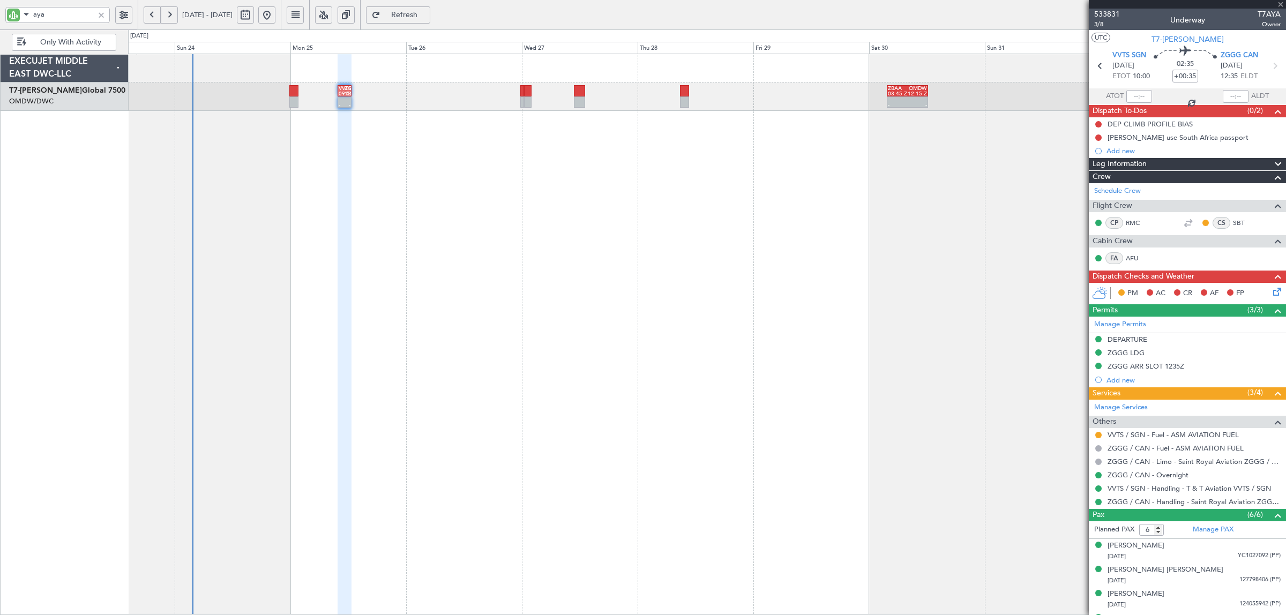
type input "+00:10"
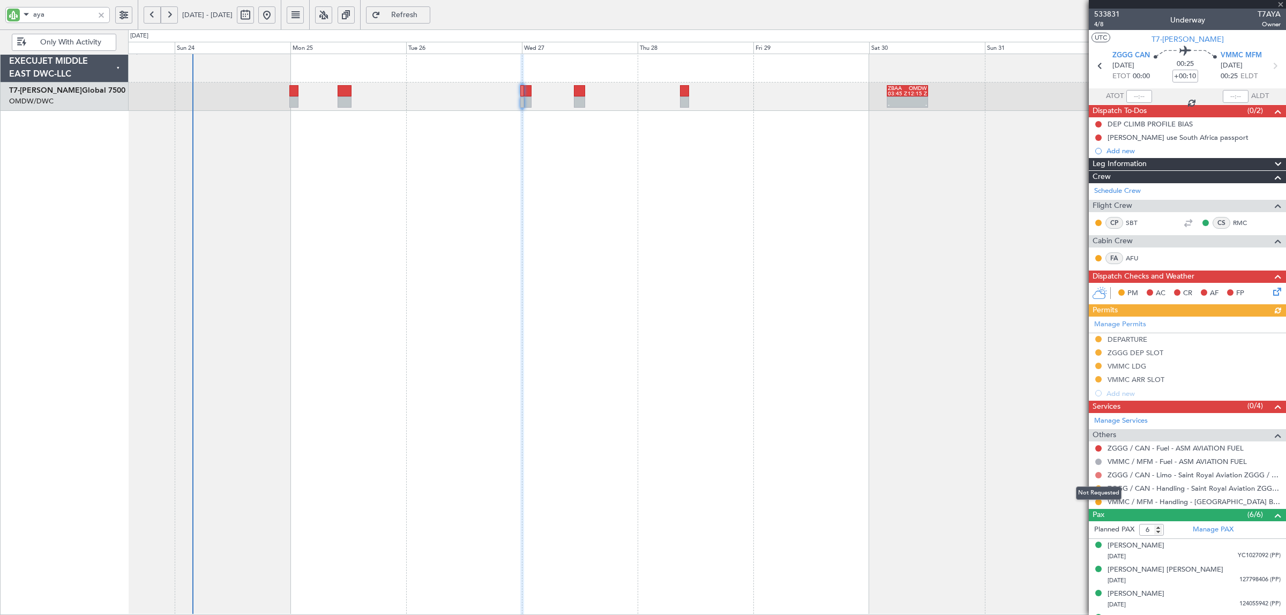
click at [1099, 476] on button at bounding box center [1098, 475] width 6 height 6
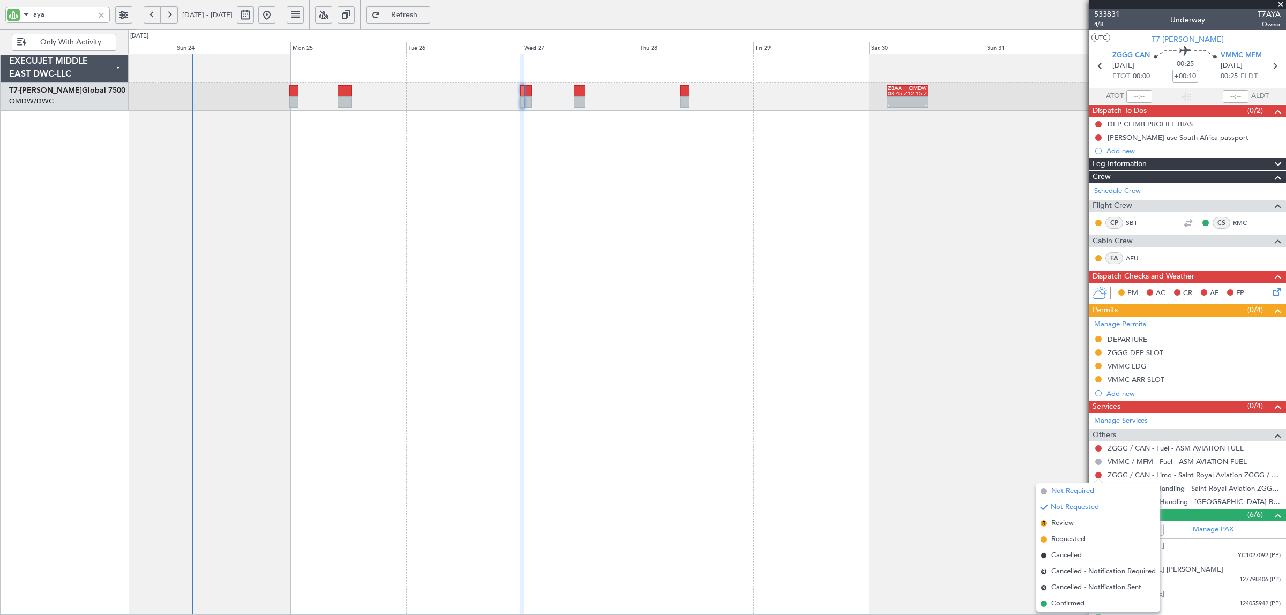
click at [1070, 493] on span "Not Required" at bounding box center [1073, 491] width 43 height 11
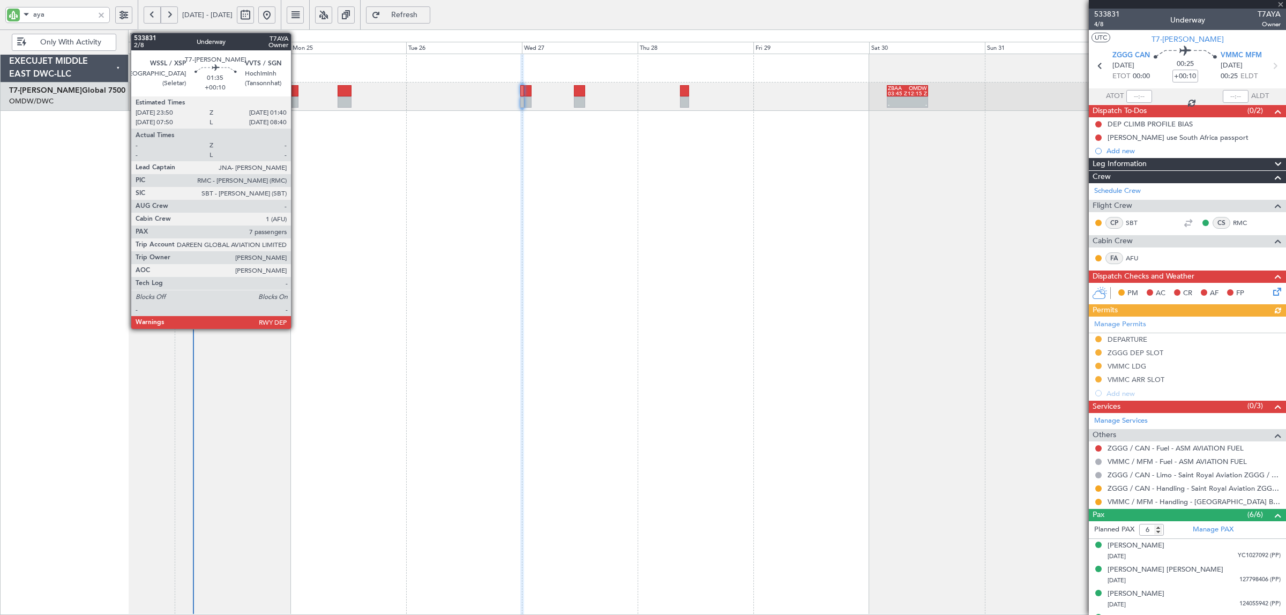
click at [296, 96] on div at bounding box center [293, 101] width 9 height 11
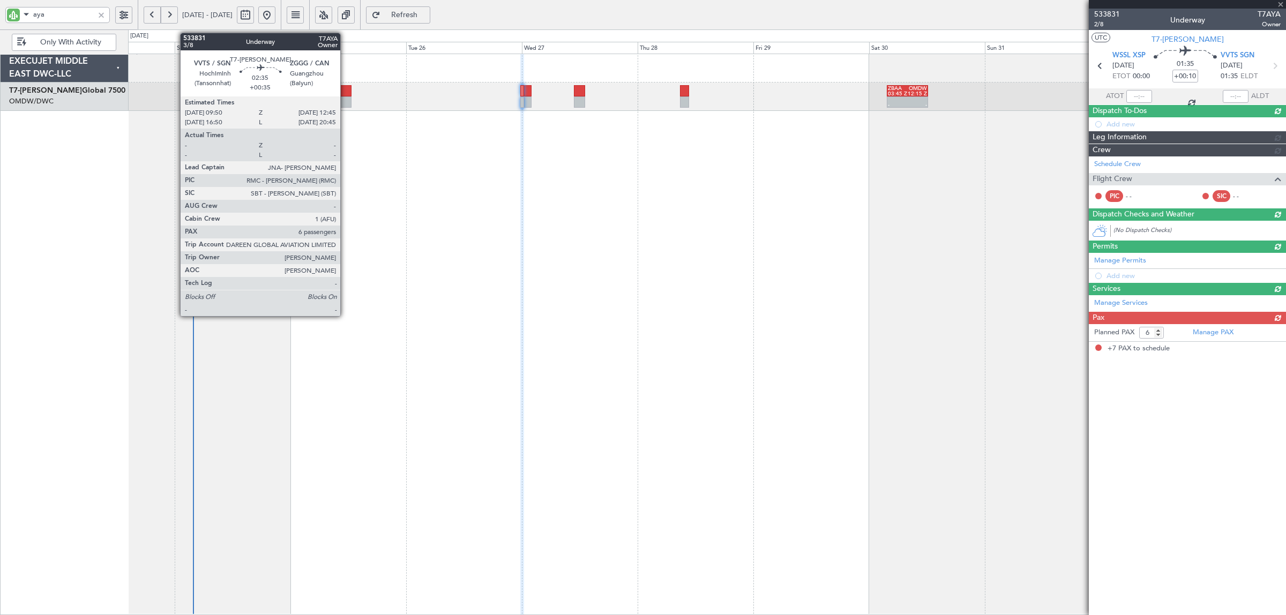
type input "7"
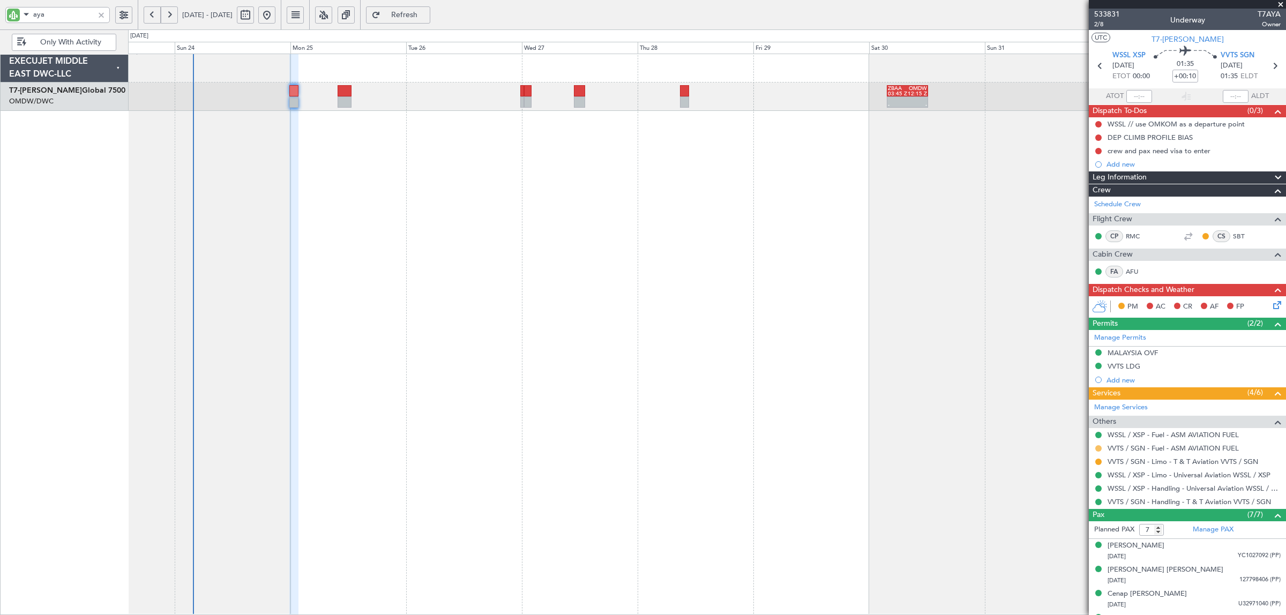
click at [1099, 448] on button at bounding box center [1098, 448] width 6 height 6
click at [1065, 576] on span "Confirmed" at bounding box center [1068, 577] width 33 height 11
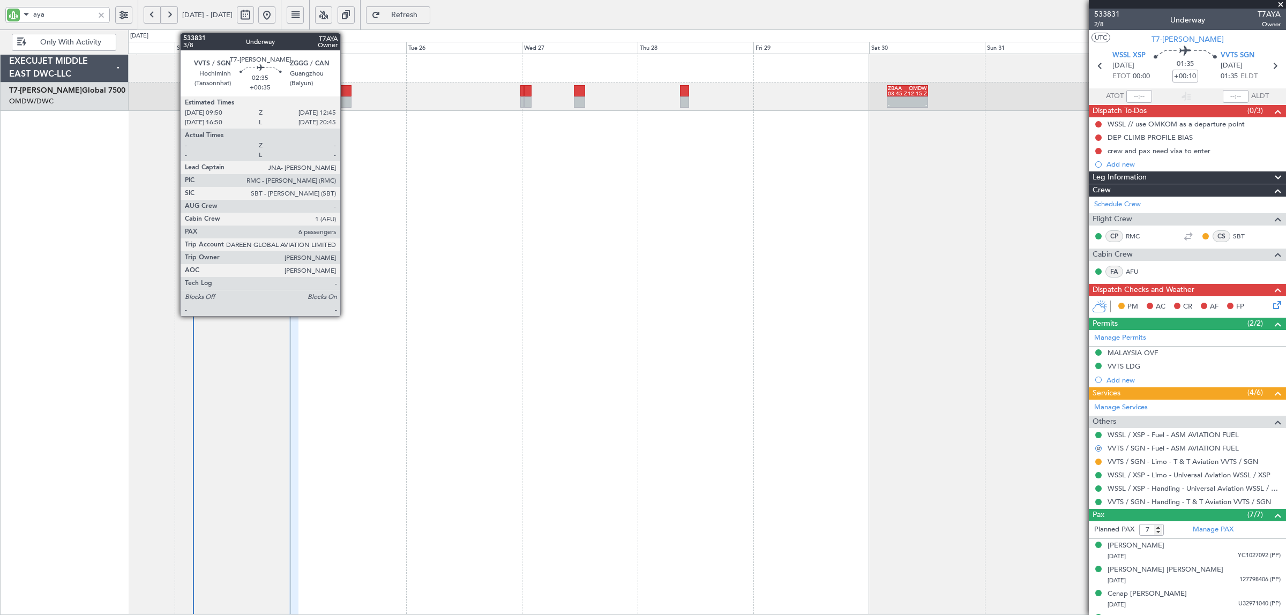
click at [346, 100] on div at bounding box center [345, 101] width 14 height 11
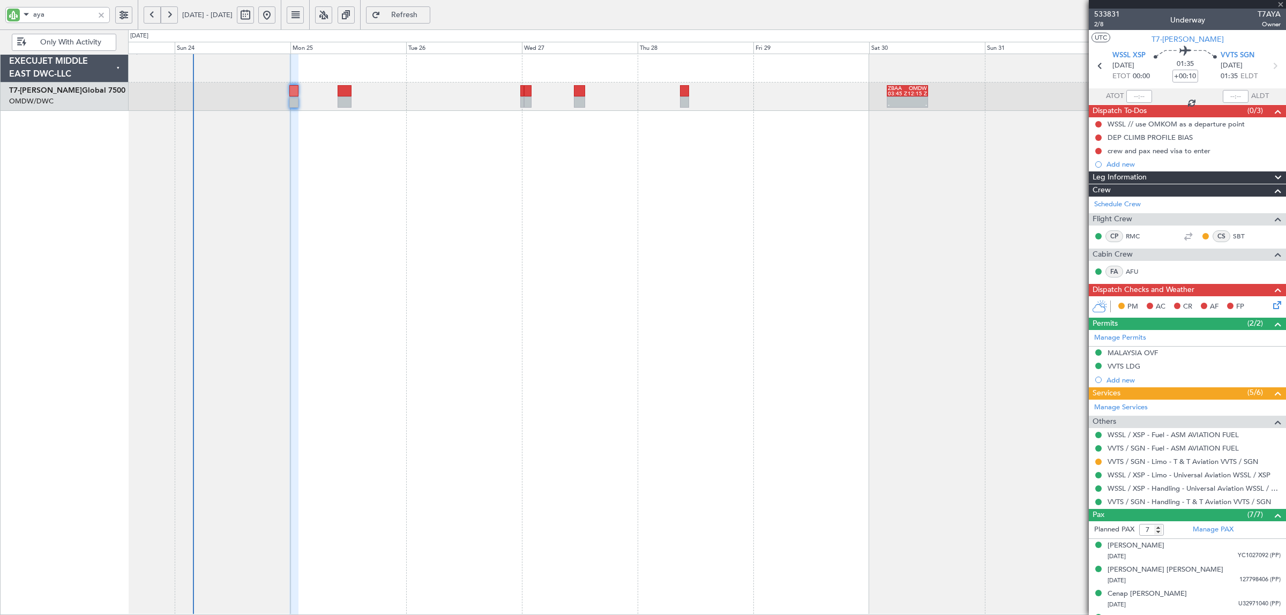
type input "+00:35"
type input "6"
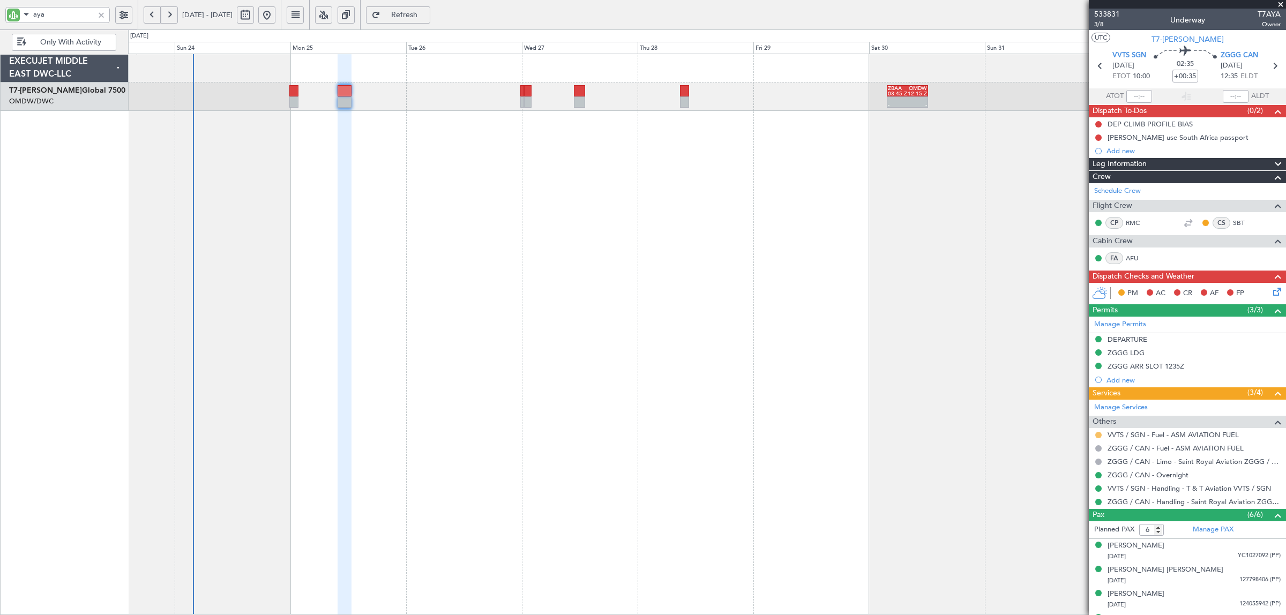
click at [1099, 436] on button at bounding box center [1098, 435] width 6 height 6
click at [1075, 564] on span "Confirmed" at bounding box center [1068, 563] width 33 height 11
drag, startPoint x: 54, startPoint y: 12, endPoint x: -58, endPoint y: 18, distance: 112.1
click at [0, 18] on html "aya 23 Aug 2025 - 02 Sep 2025 Refresh Quick Links Only With Activity - - ZBAA 0…" at bounding box center [643, 307] width 1286 height 615
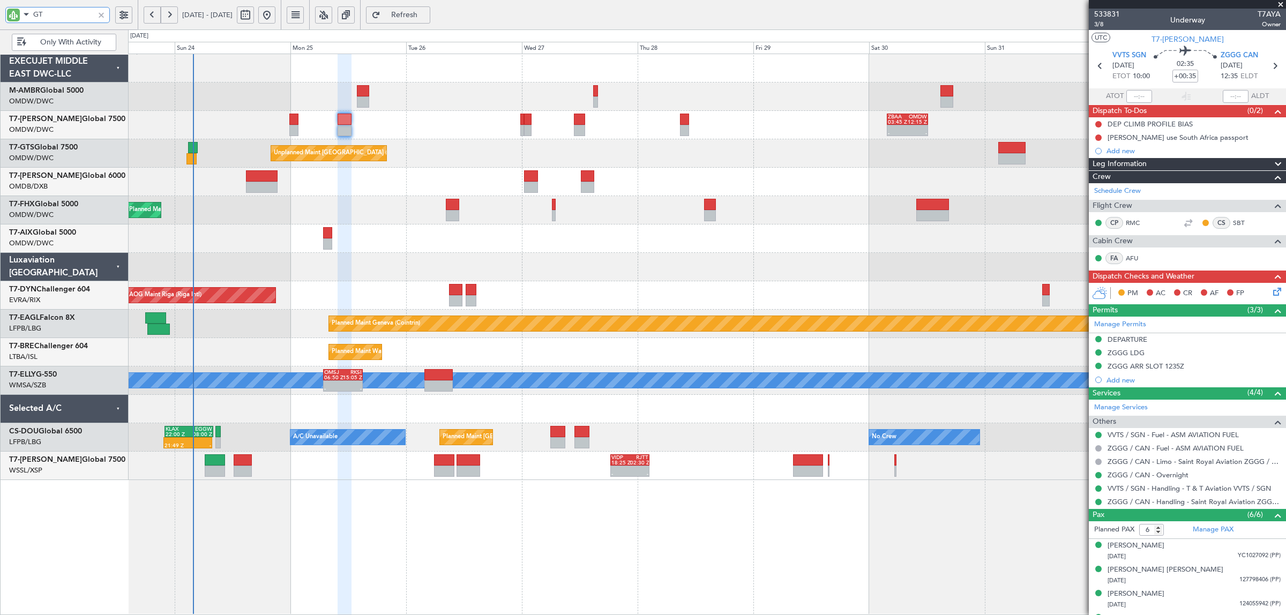
type input "GTS"
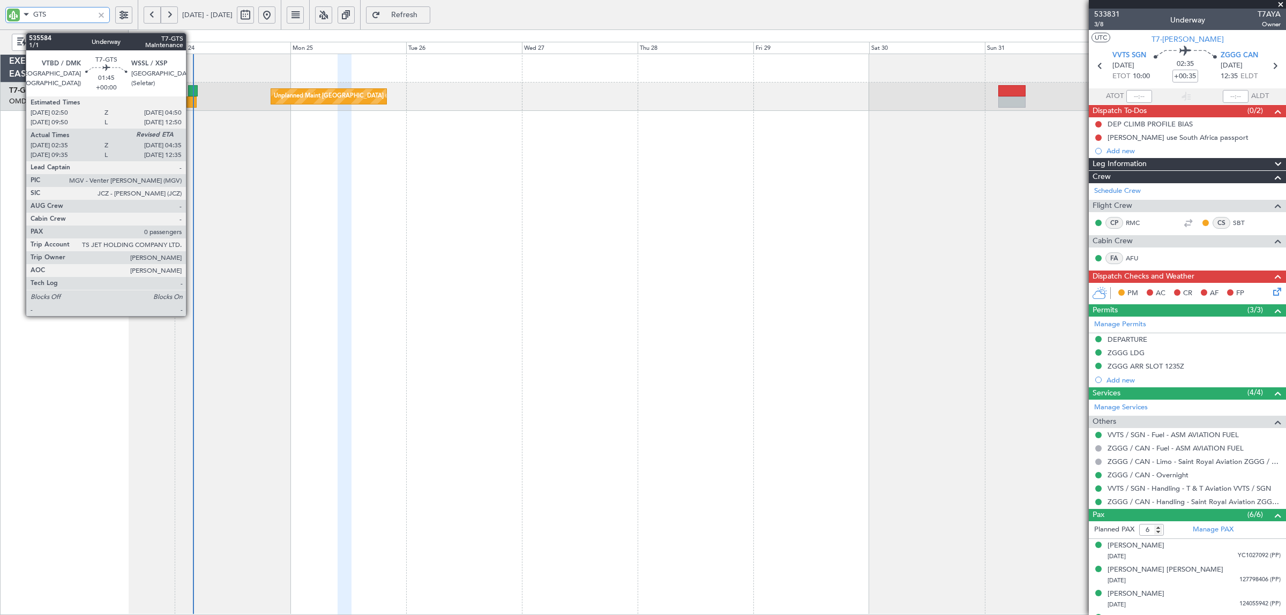
click at [189, 103] on div at bounding box center [192, 101] width 10 height 11
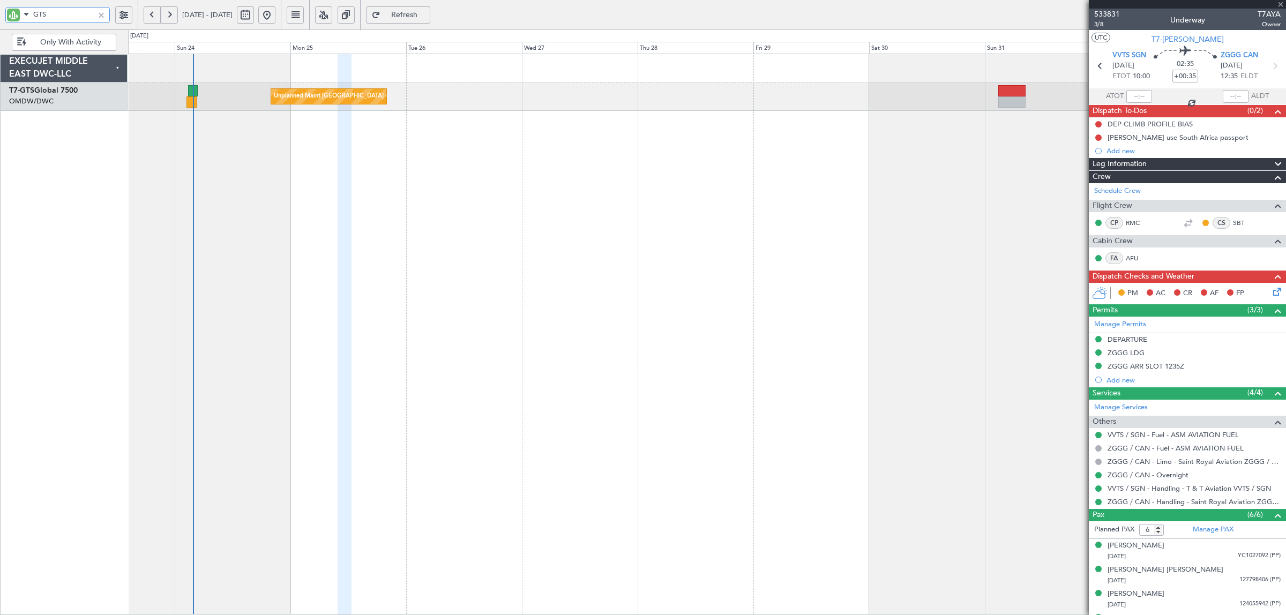
type input "02:45"
type input "0"
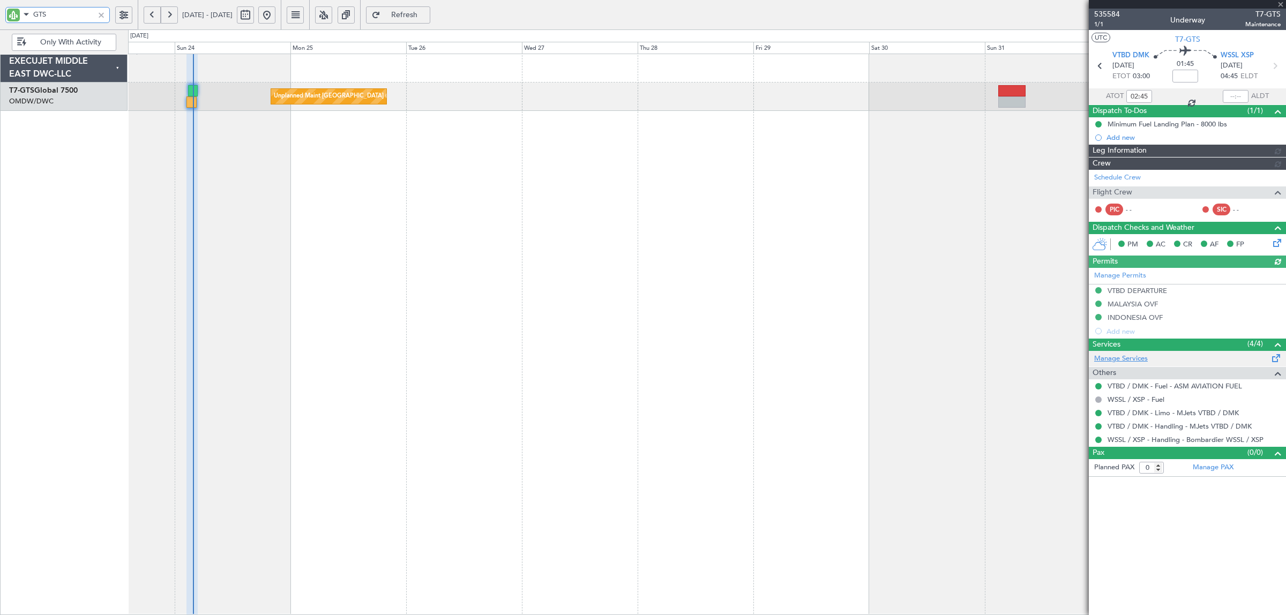
type input "Rohit Roy (ROY)"
type input "7108"
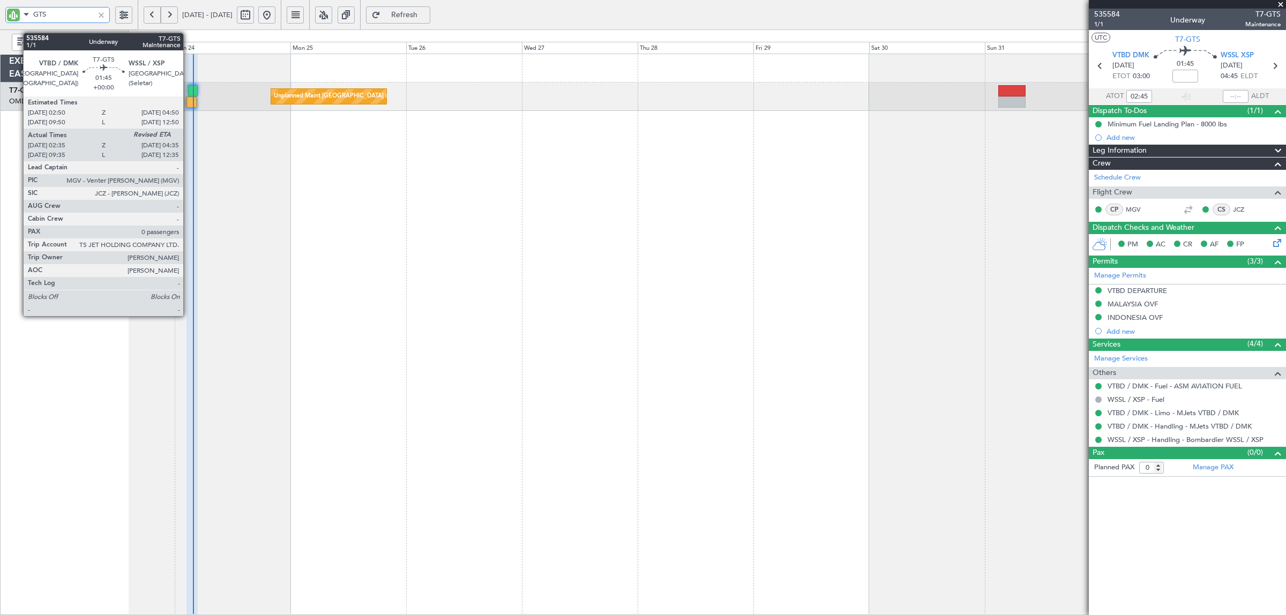
click at [189, 105] on div at bounding box center [192, 101] width 10 height 11
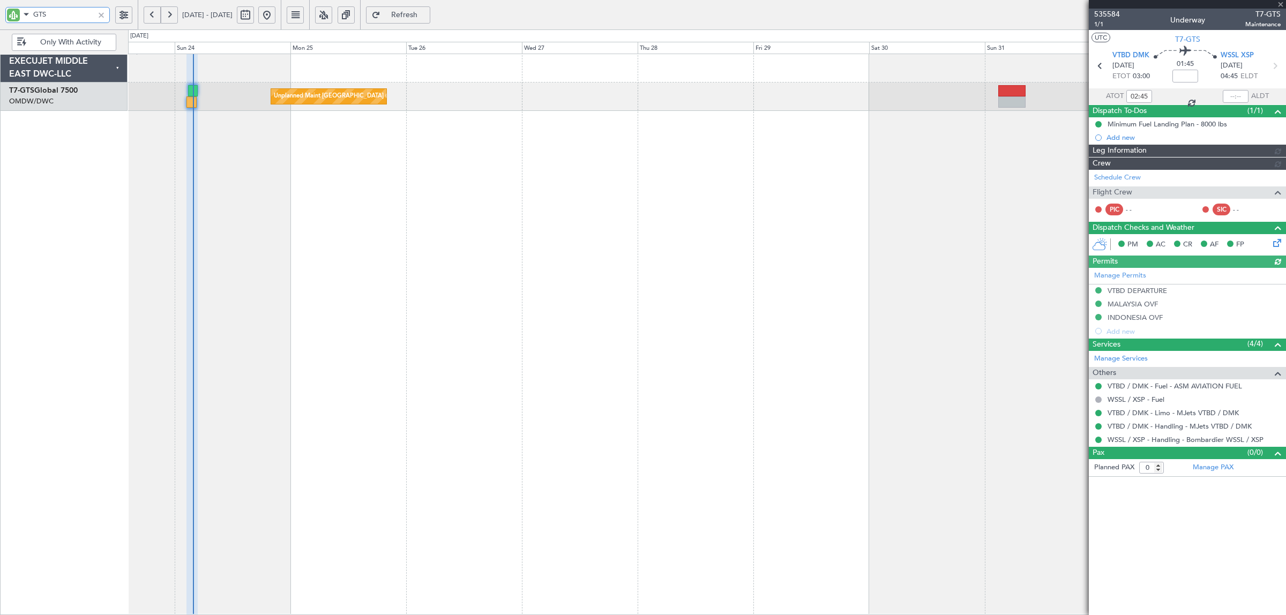
type input "Rohit Roy (ROY)"
type input "7108"
type input "GTS"
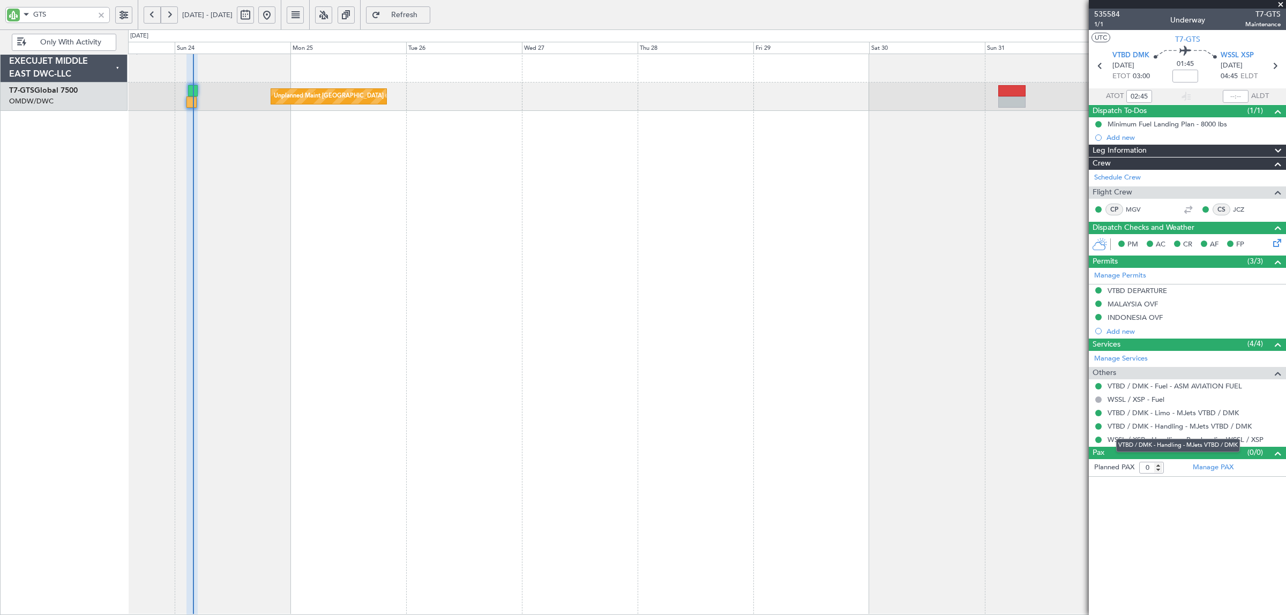
click at [1168, 442] on div "VTBD / DMK - Handling - MJets VTBD / DMK" at bounding box center [1178, 445] width 124 height 13
click at [1231, 438] on link "WSSL / XSP - Handling - Bombardier WSSL / XSP" at bounding box center [1186, 439] width 156 height 9
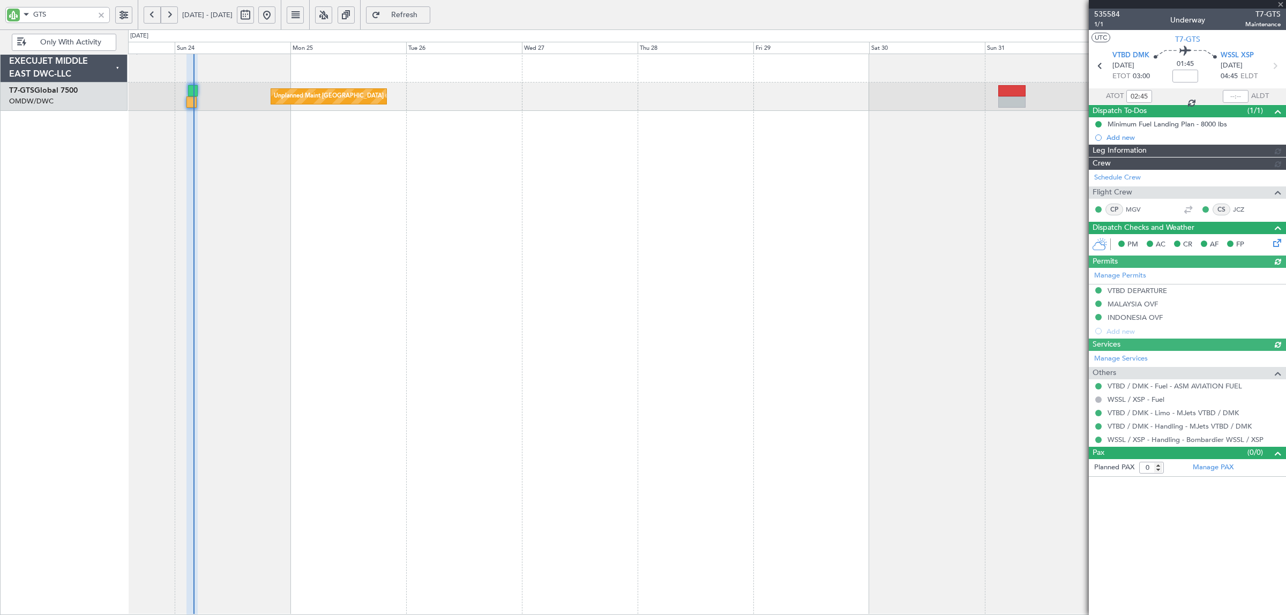
type input "Rohit Roy (ROY)"
type input "7108"
click at [101, 11] on div at bounding box center [101, 15] width 12 height 12
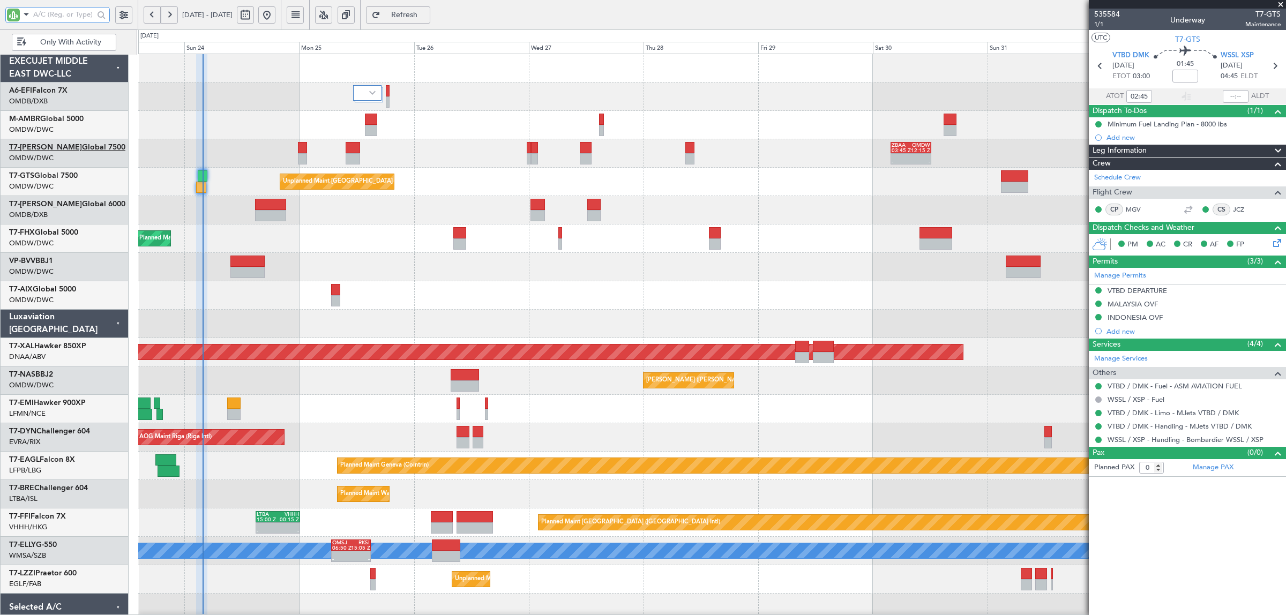
click at [75, 146] on link "T7-AYA Global 7500" at bounding box center [67, 148] width 116 height 8
type input "Rohit Roy (ROY)"
type input "7108"
type input "Rohit Roy (ROY)"
type input "7108"
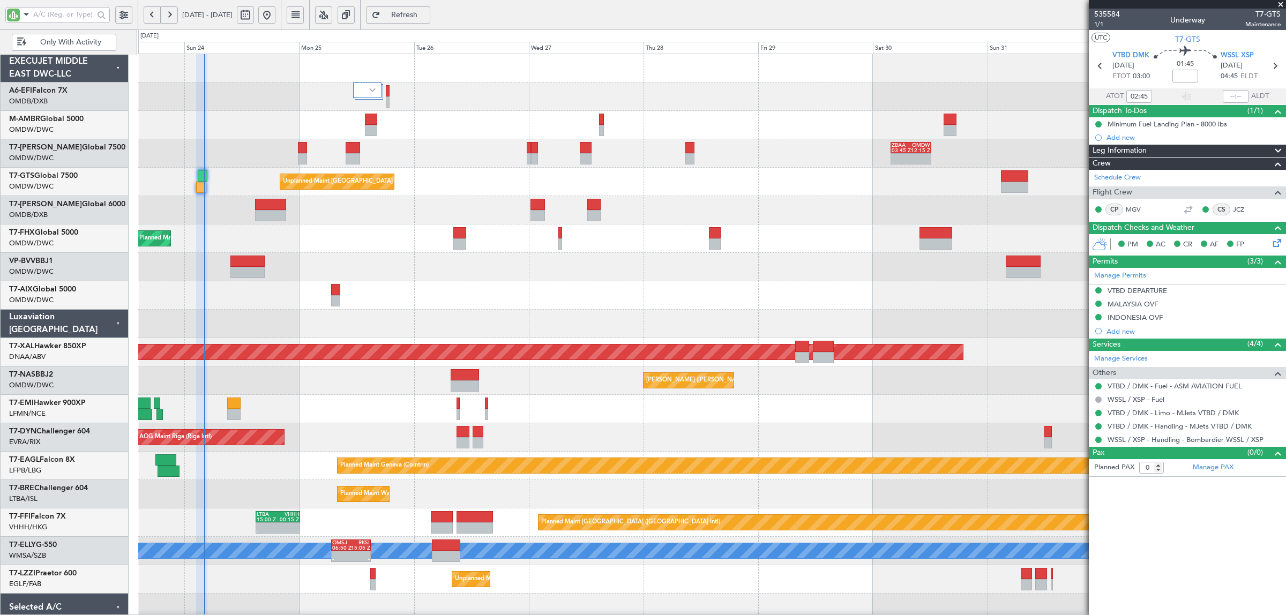
type input "Rohit Roy (ROY)"
type input "7108"
type input "[PERSON_NAME] ([PERSON_NAME])"
type input "7108"
type input "[PERSON_NAME] ([PERSON_NAME])"
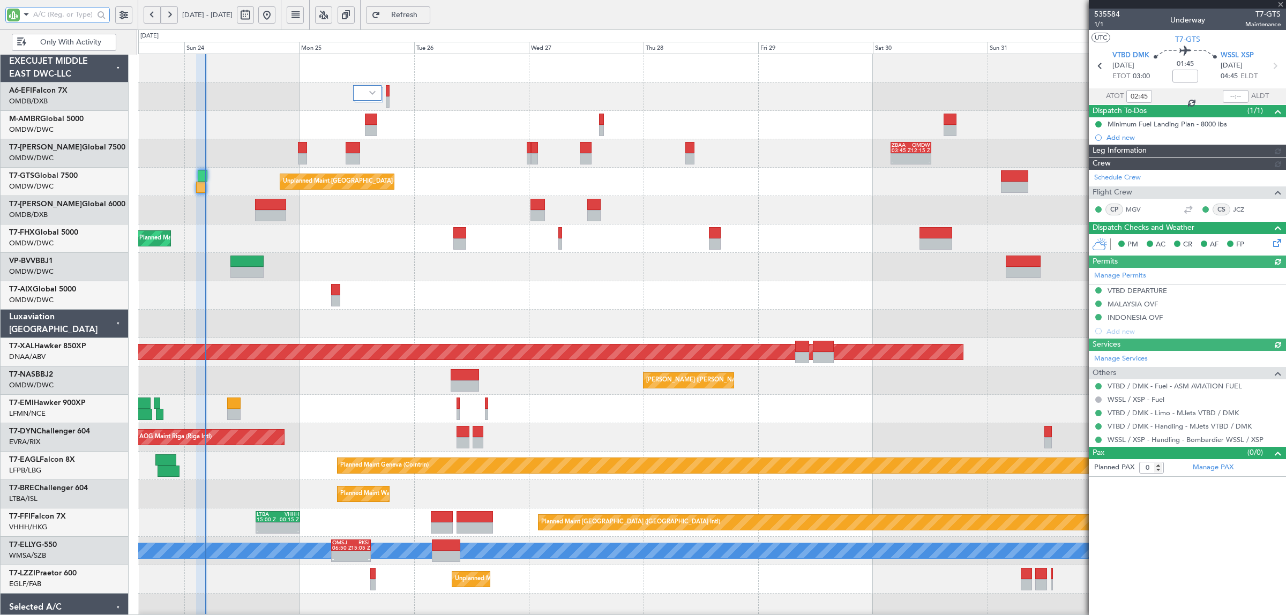
type input "7108"
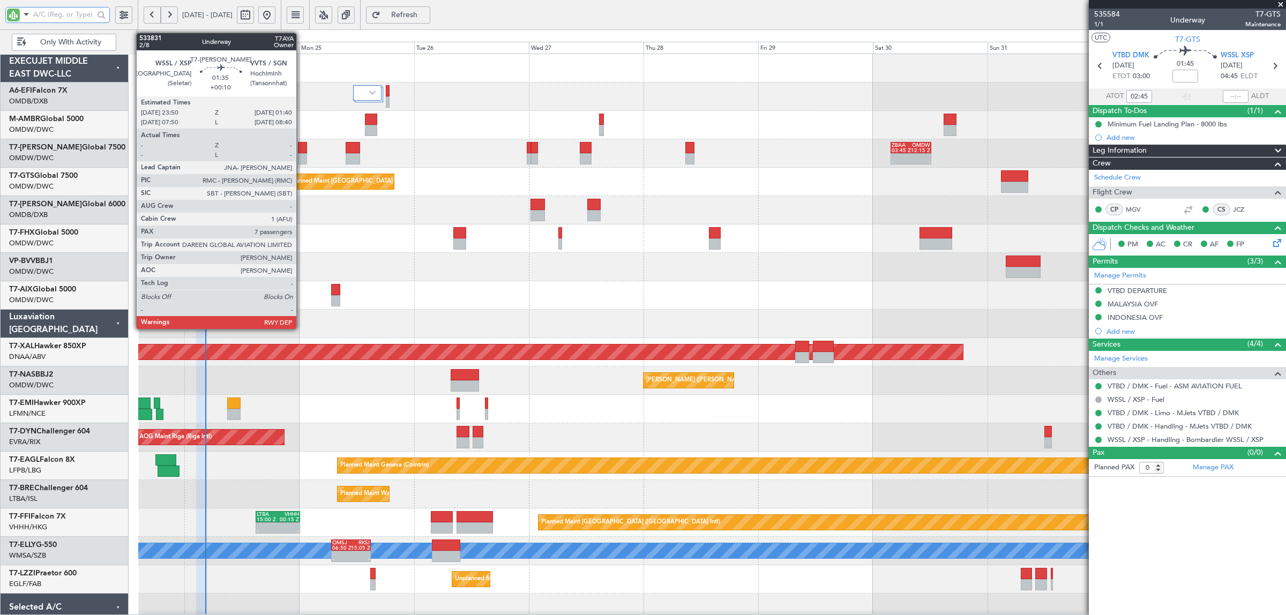
click at [302, 159] on div at bounding box center [302, 158] width 9 height 11
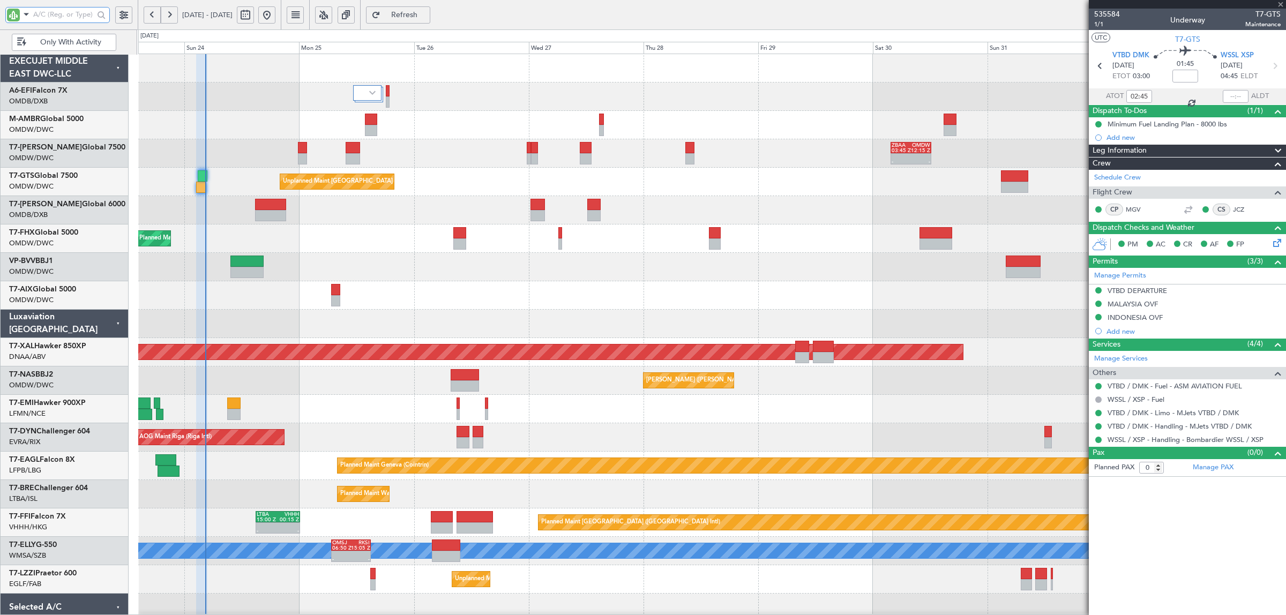
type input "+00:10"
type input "7"
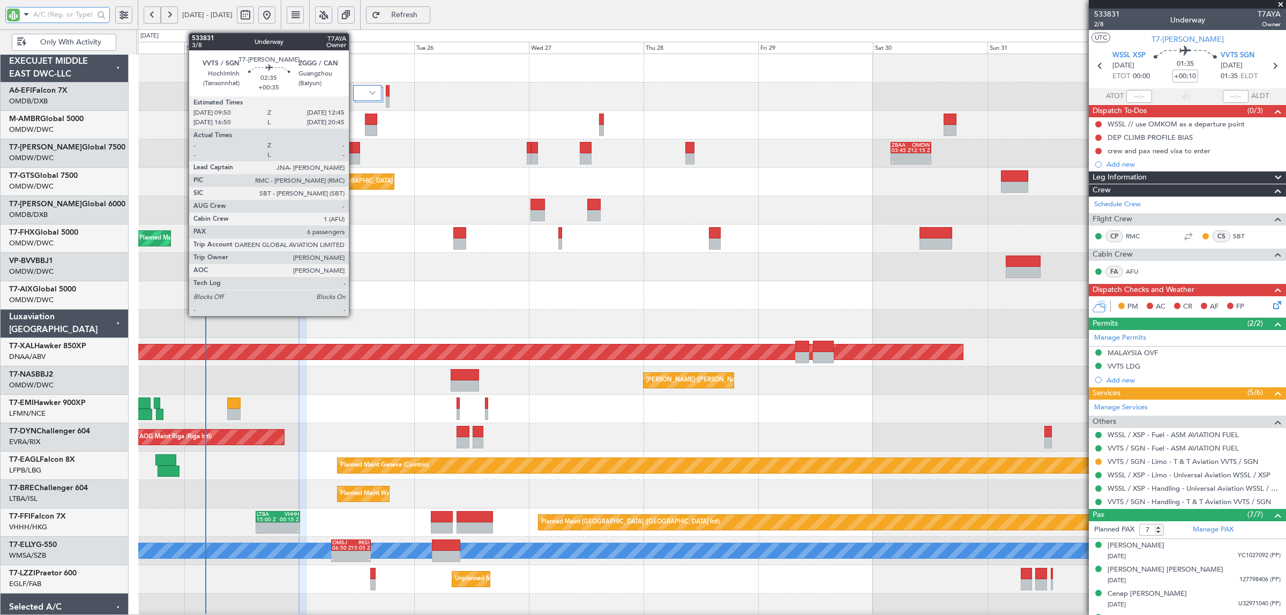
click at [354, 154] on div at bounding box center [353, 158] width 14 height 11
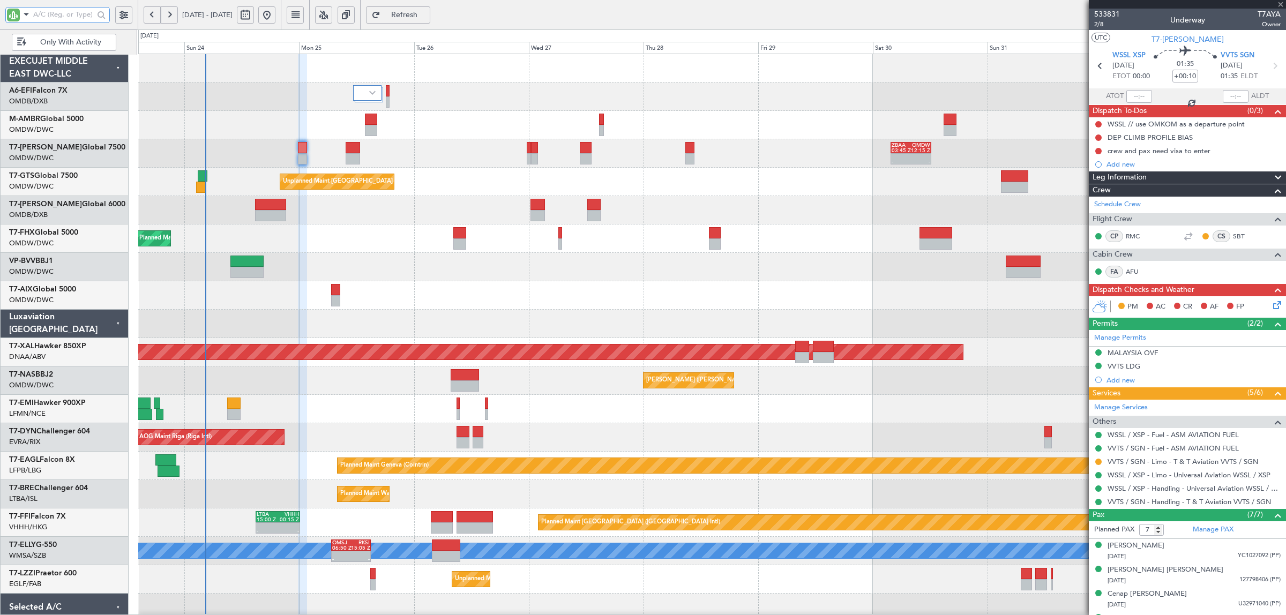
type input "+00:35"
type input "6"
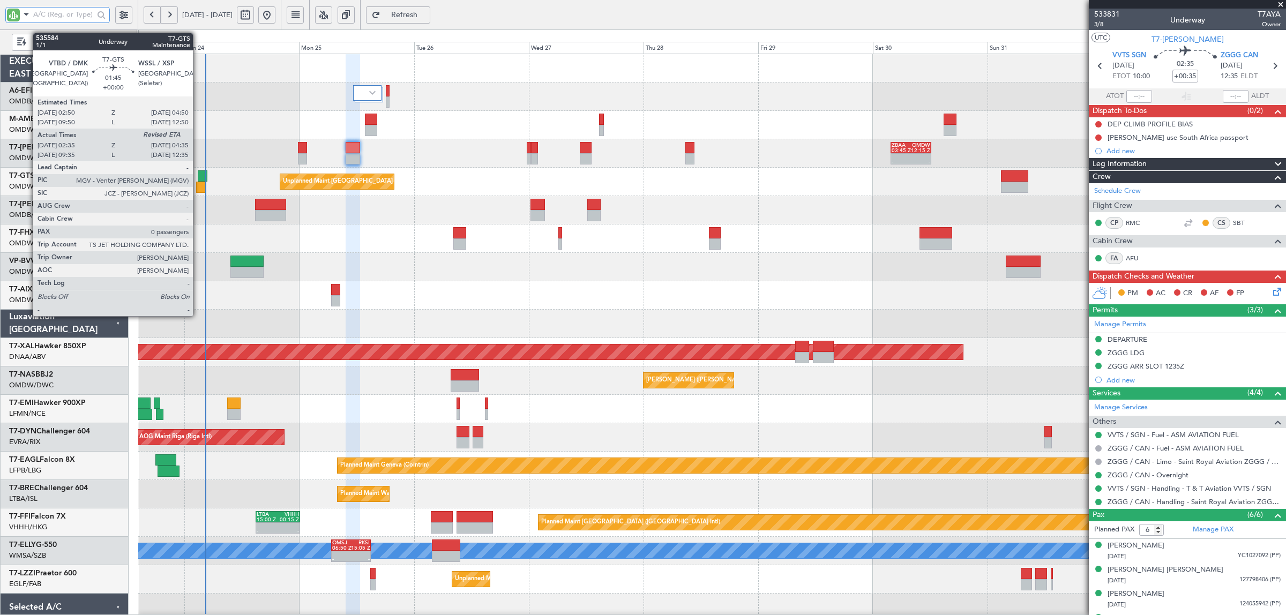
click at [198, 187] on div at bounding box center [201, 187] width 10 height 11
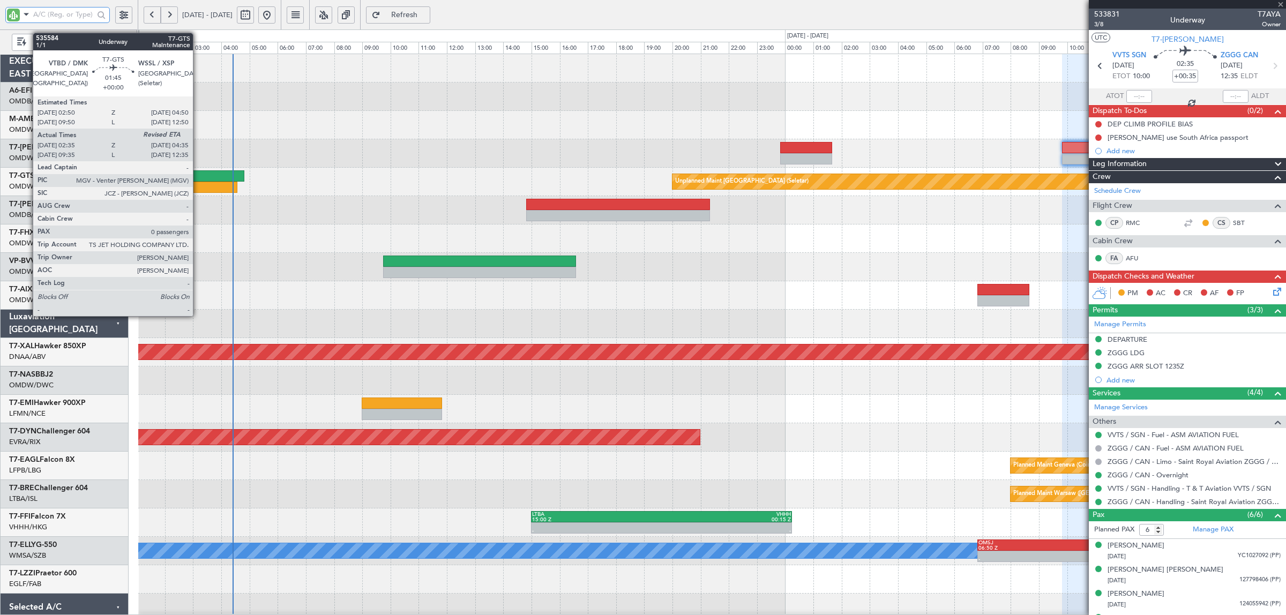
type input "02:45"
type input "0"
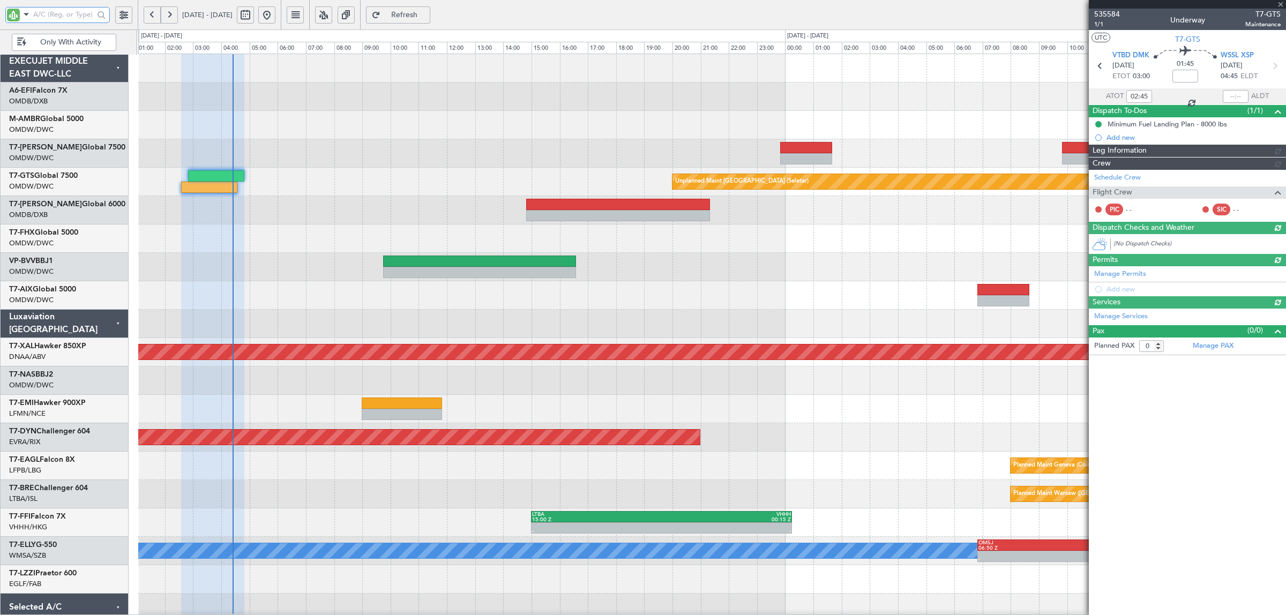
type input "[PERSON_NAME] ([PERSON_NAME])"
type input "7108"
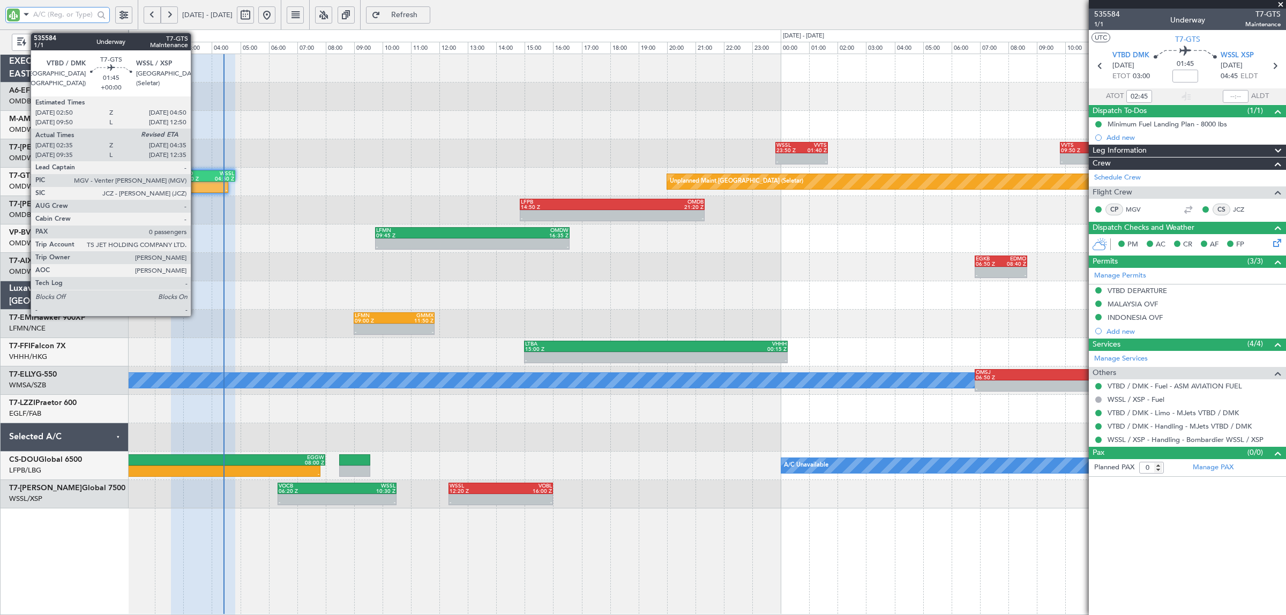
click at [196, 180] on div "02:50 Z" at bounding box center [193, 178] width 27 height 5
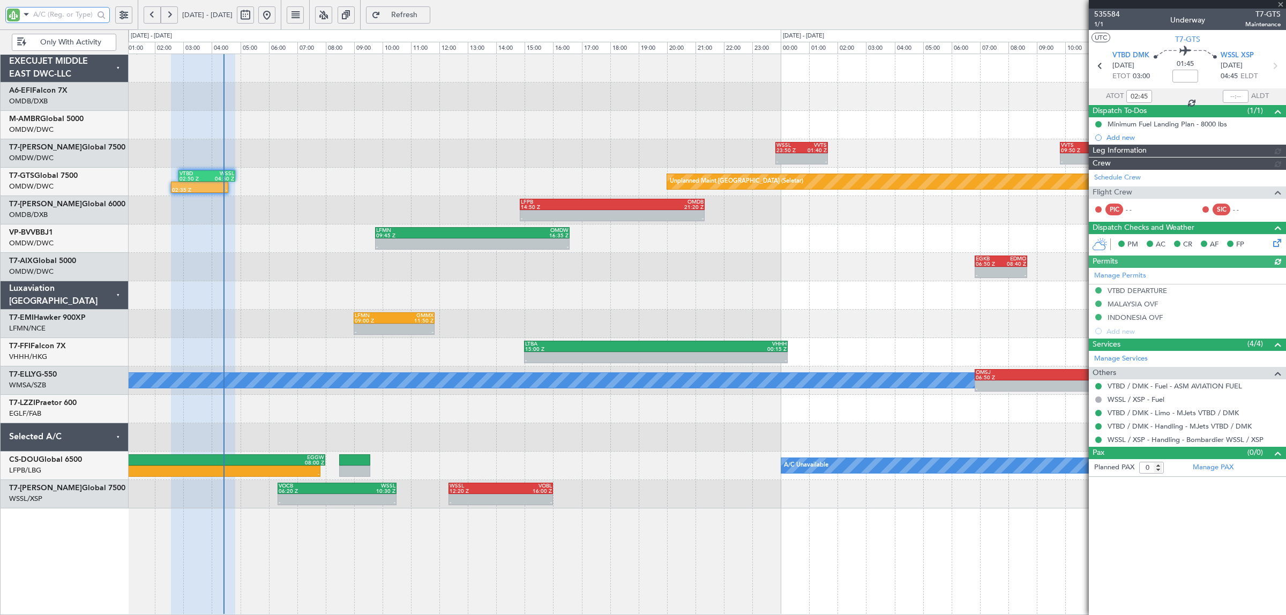
type input "[PERSON_NAME] ([PERSON_NAME])"
type input "7108"
click at [1241, 56] on span "WSSL XSP" at bounding box center [1237, 55] width 33 height 11
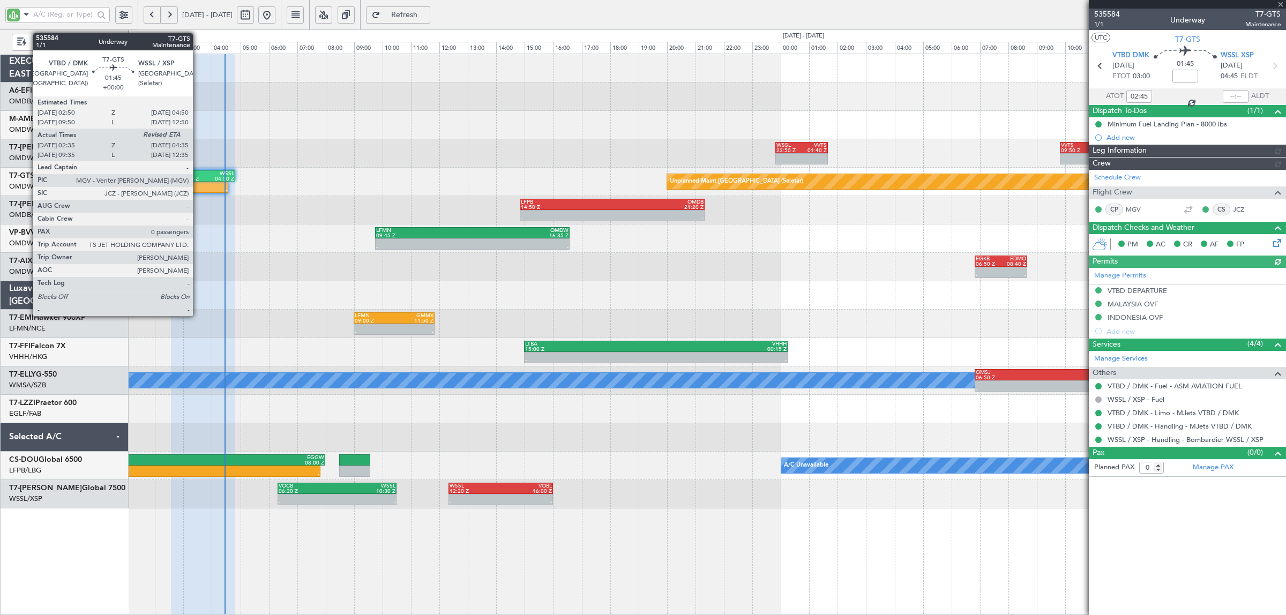
type input "[PERSON_NAME] ([PERSON_NAME])"
type input "7108"
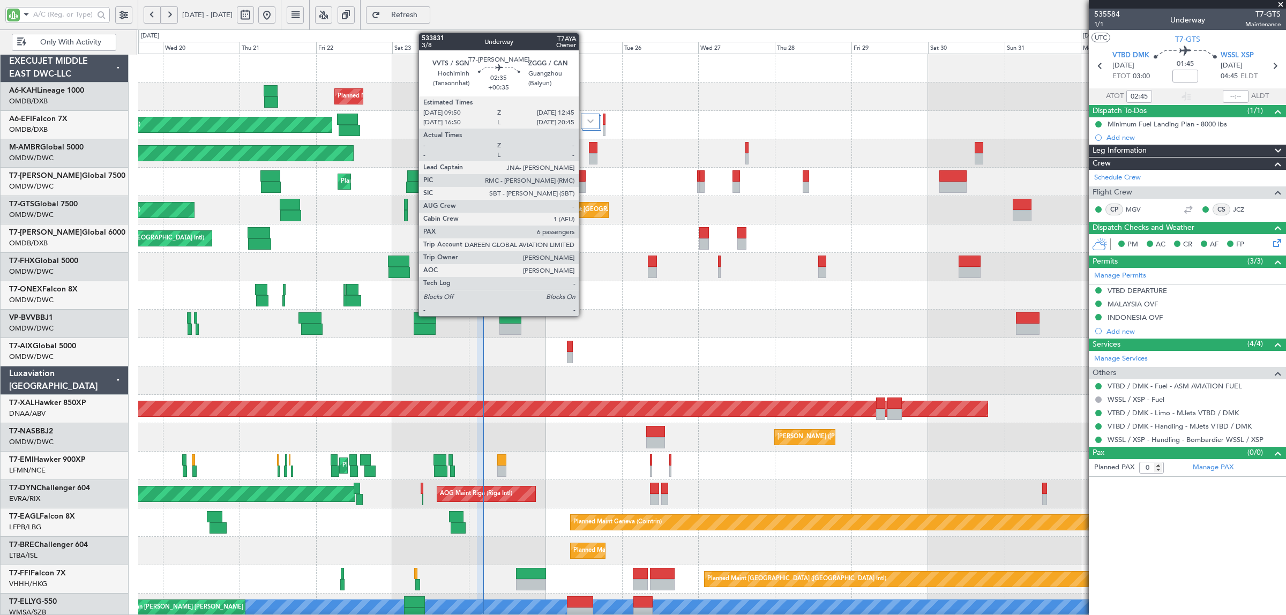
click at [584, 177] on div at bounding box center [581, 175] width 10 height 11
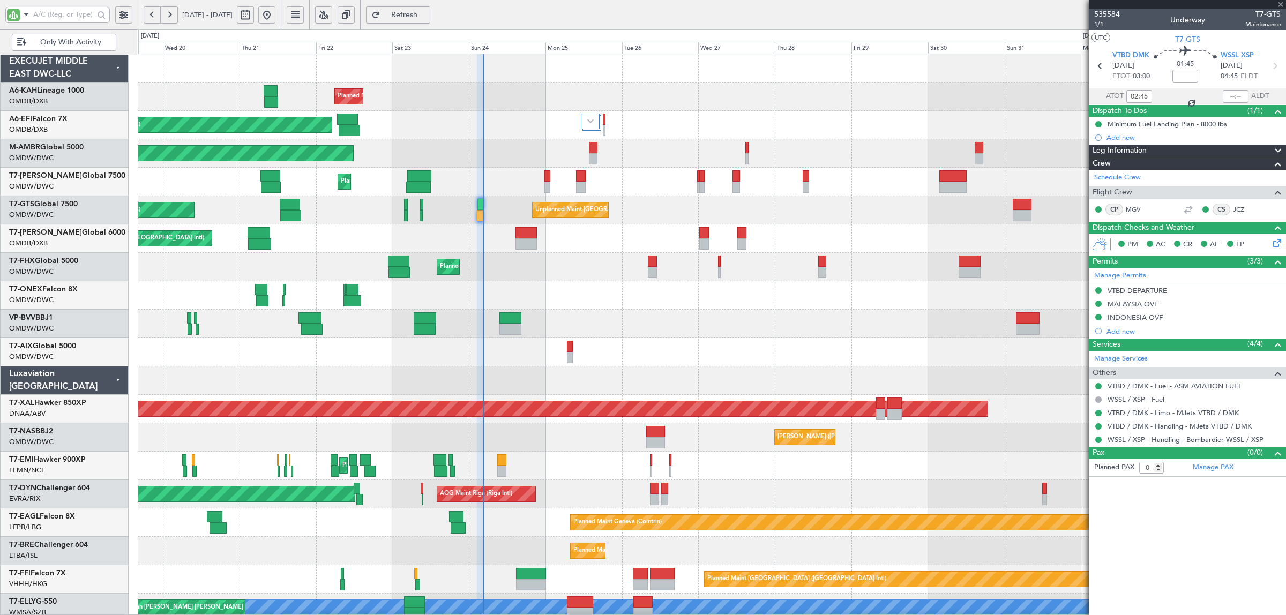
type input "+00:35"
type input "6"
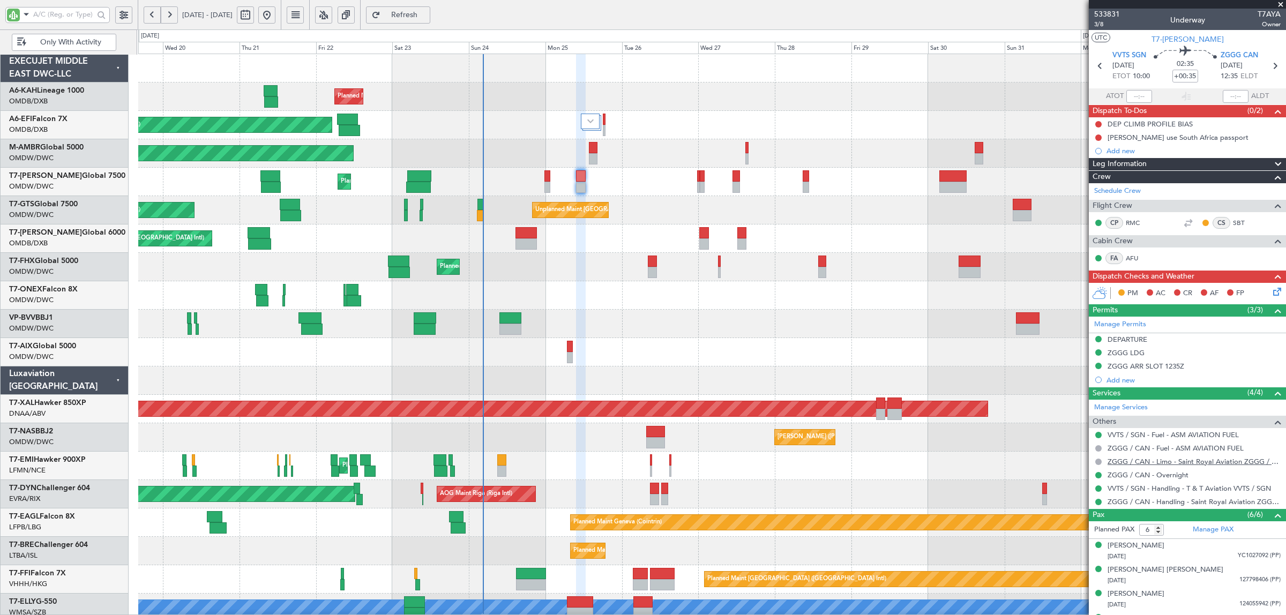
click at [1167, 466] on link "ZGGG / CAN - Limo - Saint Royal Aviation ZGGG / CAN" at bounding box center [1194, 461] width 173 height 9
click at [77, 16] on input "text" at bounding box center [63, 14] width 61 height 16
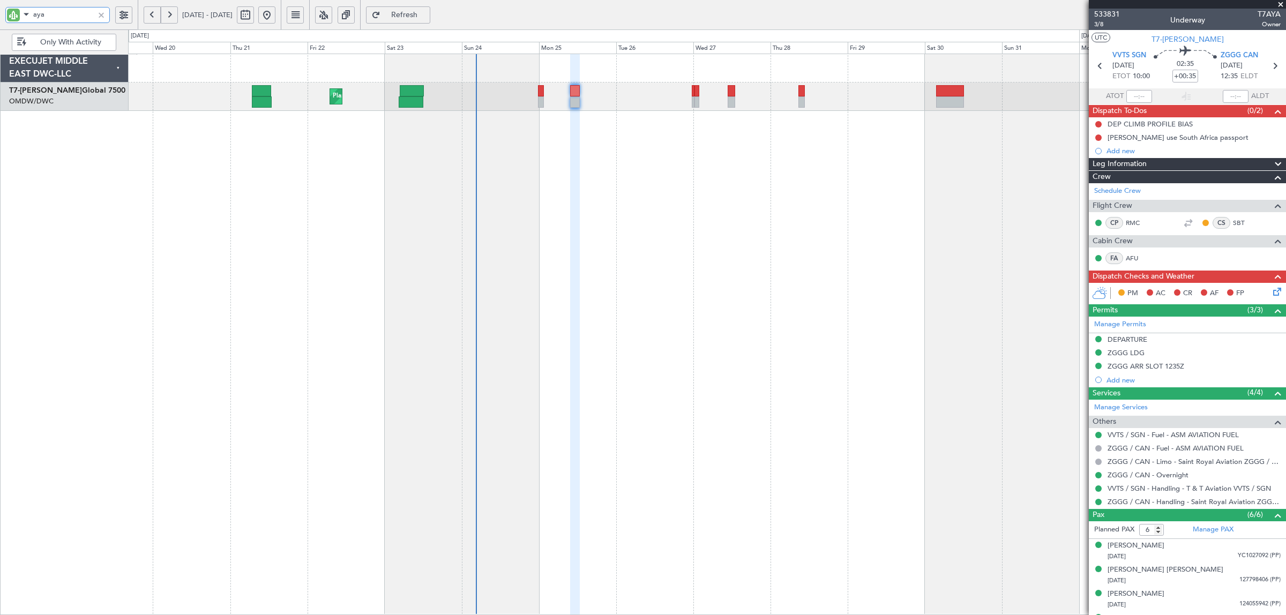
type input "aya"
click at [102, 12] on div at bounding box center [101, 15] width 12 height 12
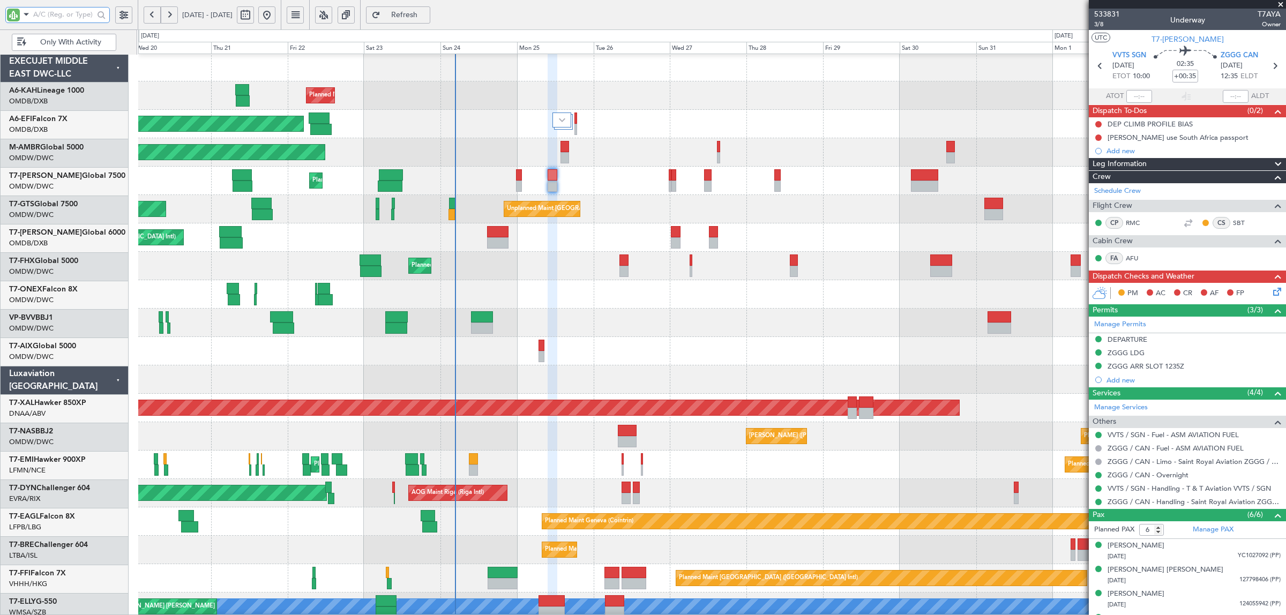
scroll to position [4, 0]
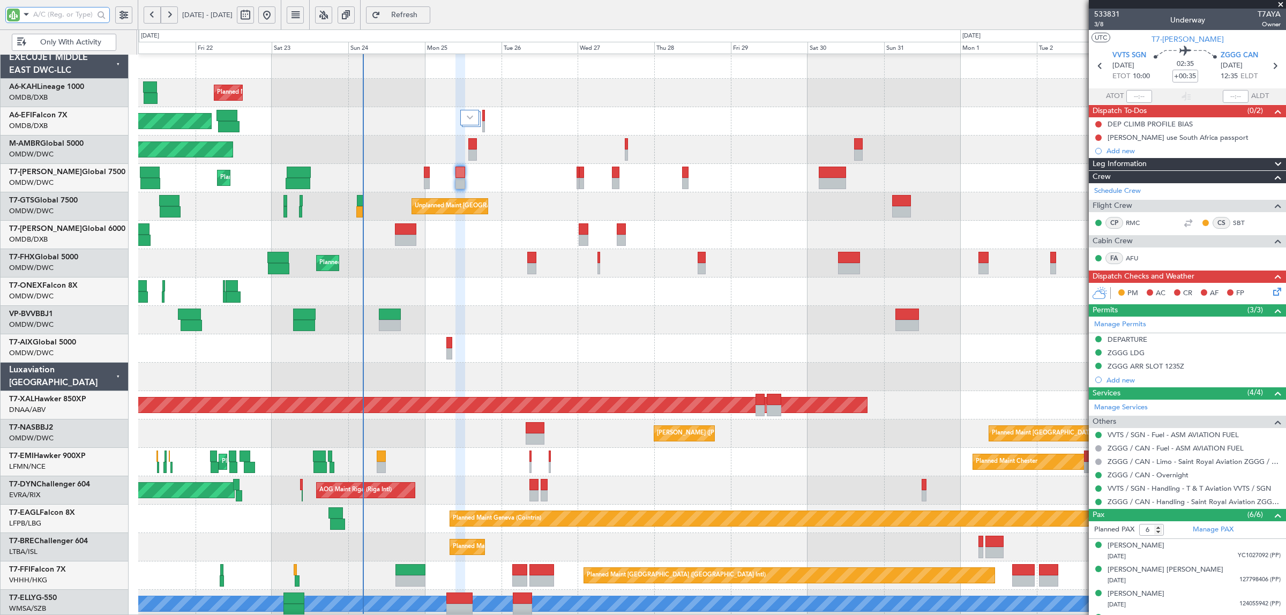
click at [392, 260] on div "Planned Maint London (Stansted) Planned Maint Singapore (Changi) Planned Maint …" at bounding box center [711, 263] width 1147 height 28
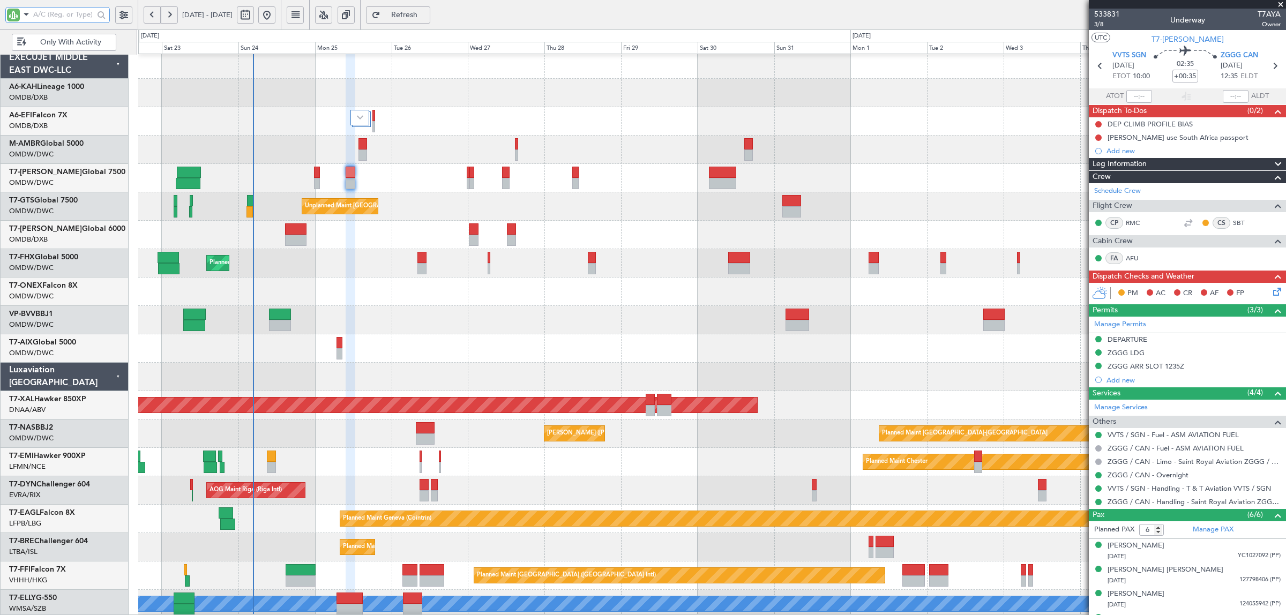
click at [365, 282] on div at bounding box center [711, 292] width 1147 height 28
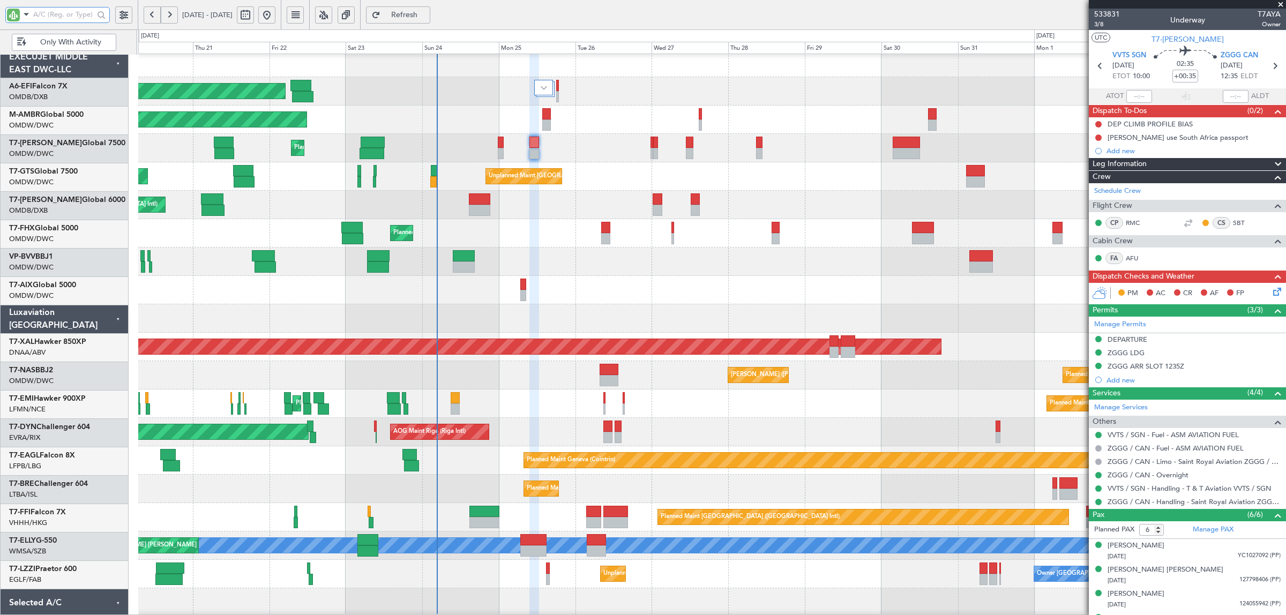
scroll to position [5, 0]
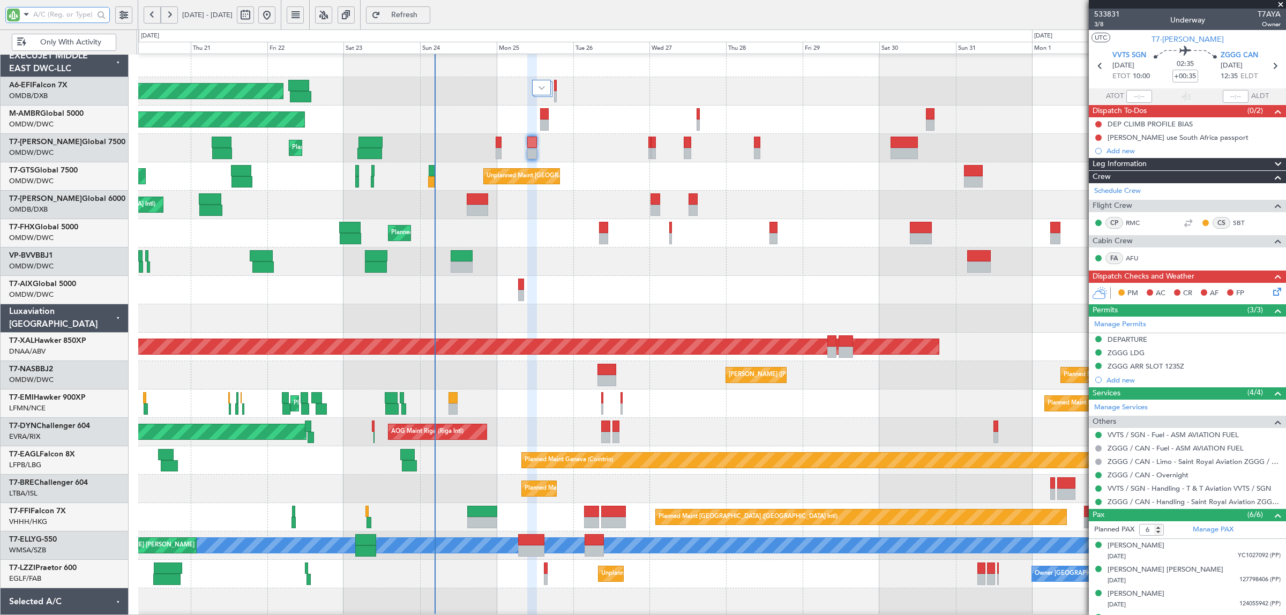
click at [470, 242] on div "Planned Maint London (Stansted) Planned Maint Trenton (Trenton Mercer) Planned …" at bounding box center [711, 233] width 1147 height 28
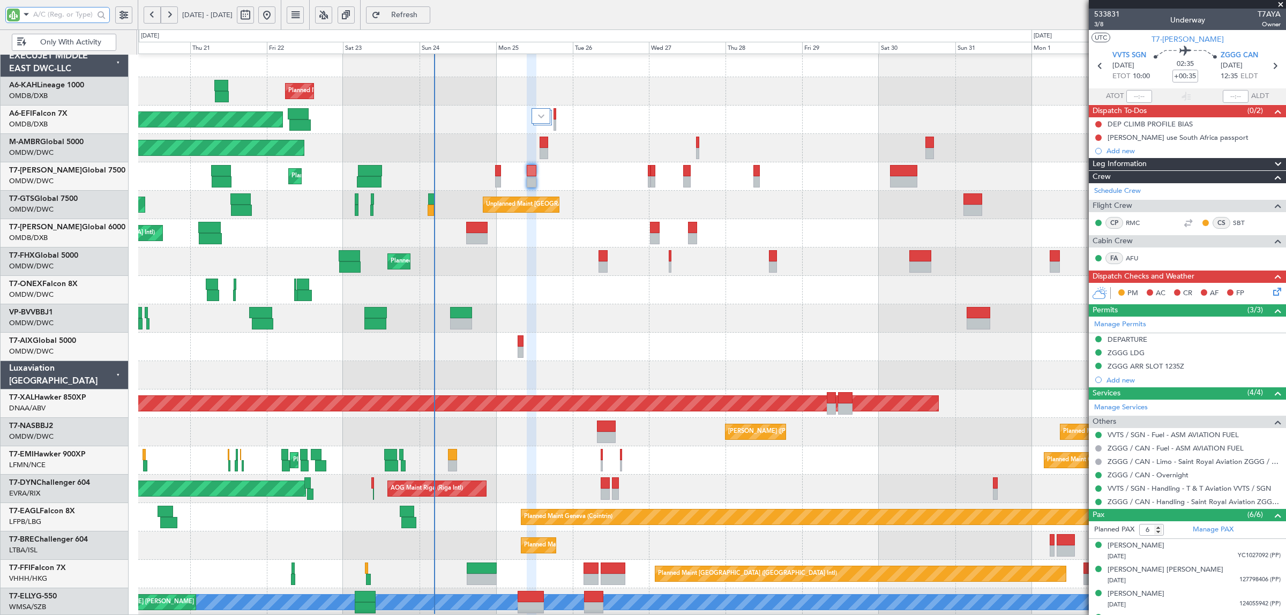
click at [73, 12] on input "text" at bounding box center [63, 14] width 61 height 16
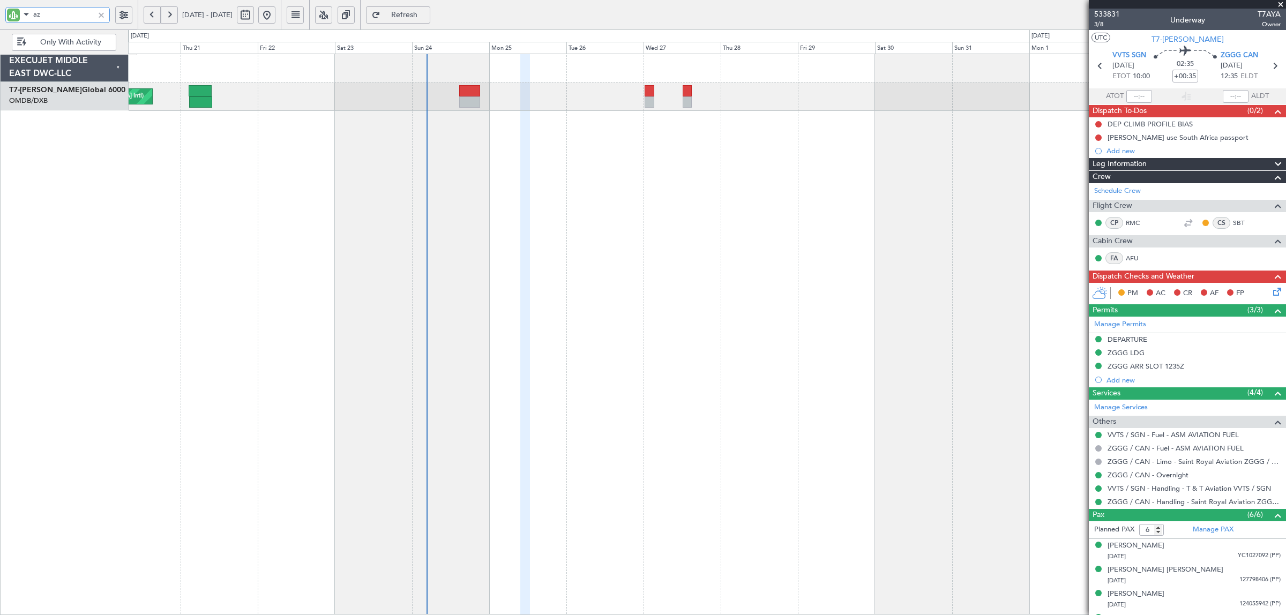
type input "azi"
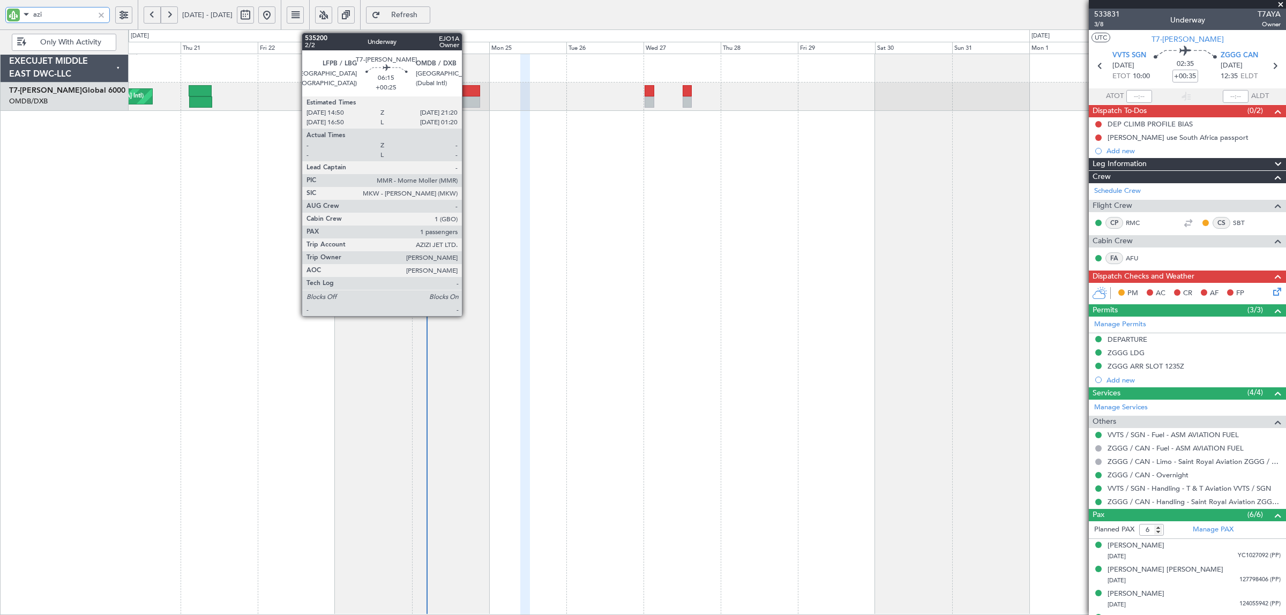
click at [467, 100] on div at bounding box center [469, 101] width 21 height 11
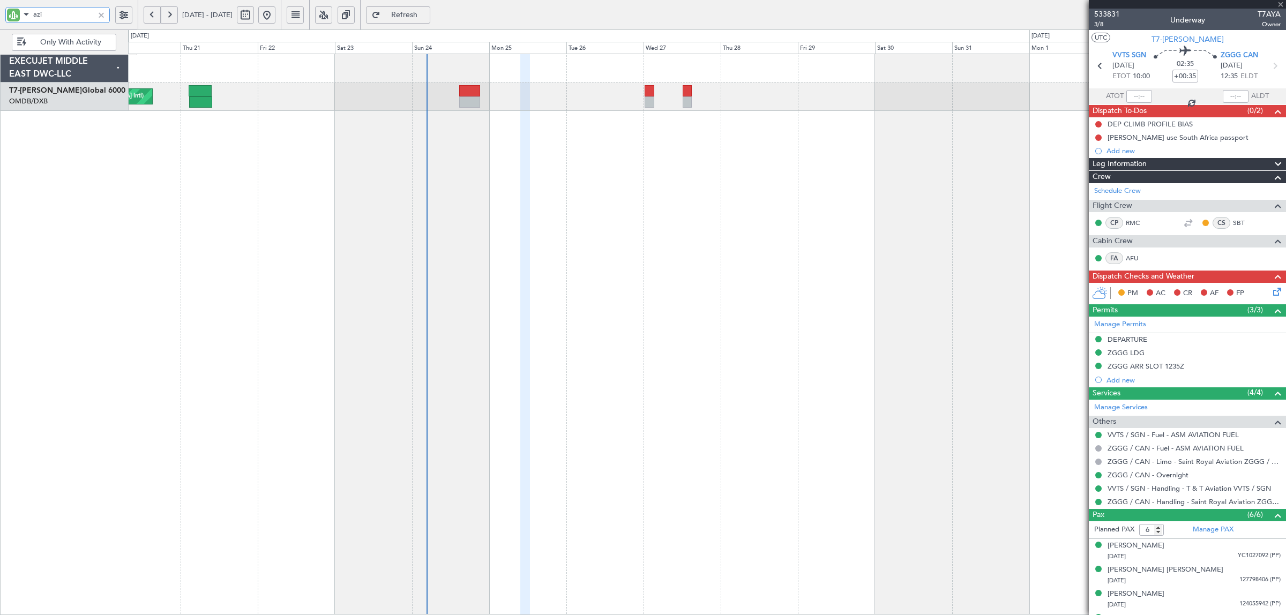
type input "+00:25"
type input "1"
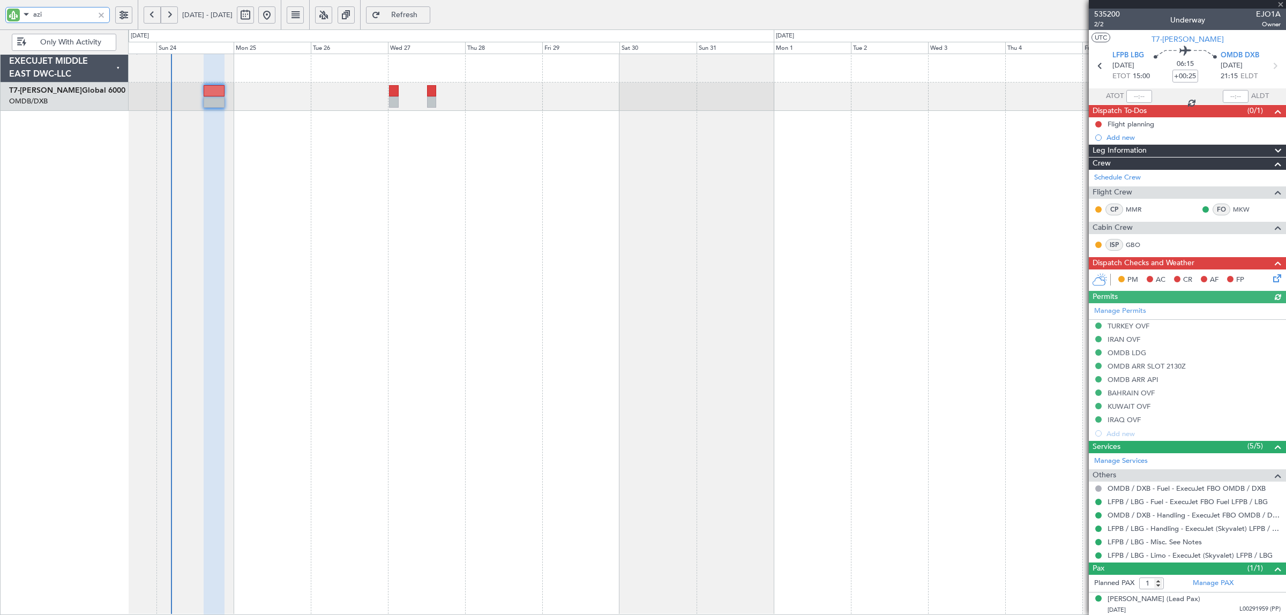
click at [247, 174] on div "Planned Maint [GEOGRAPHIC_DATA] ([GEOGRAPHIC_DATA] Intl)" at bounding box center [707, 335] width 1158 height 562
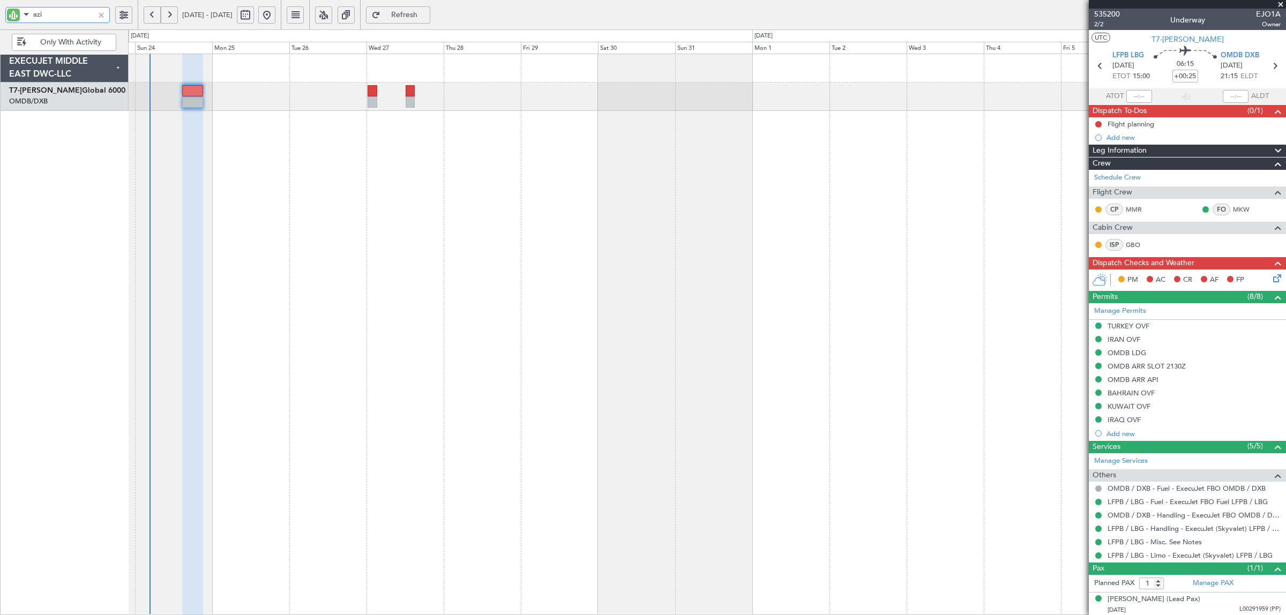
type input "azi"
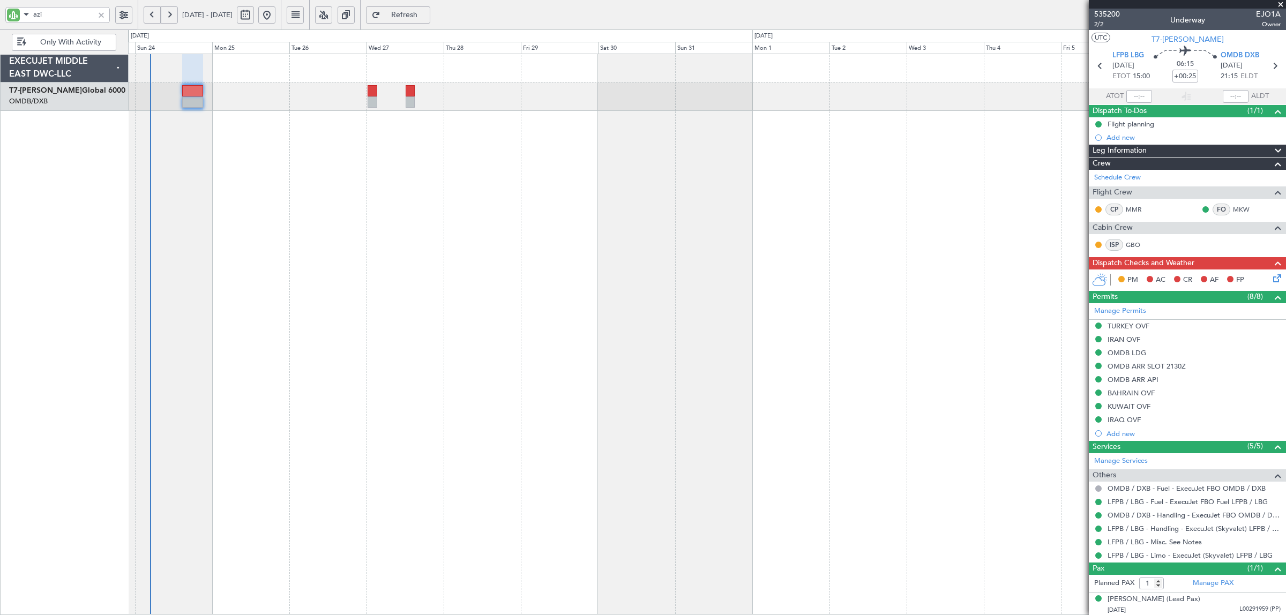
type input "[PERSON_NAME] (SYS)"
type input "7114"
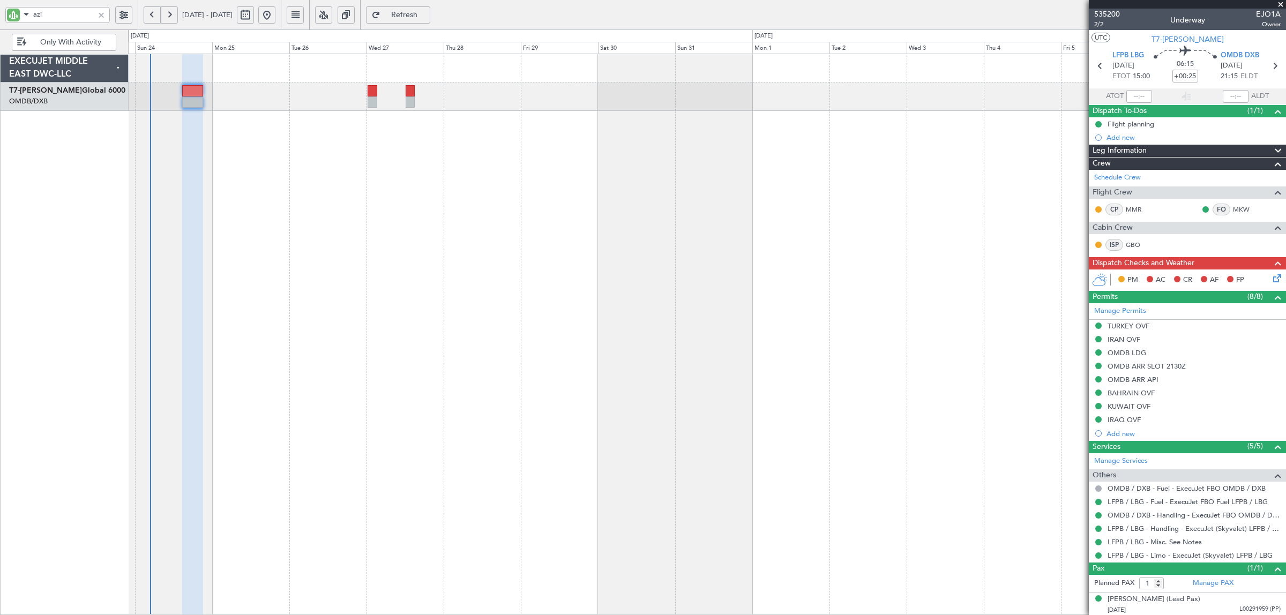
click at [1271, 278] on icon at bounding box center [1275, 276] width 9 height 9
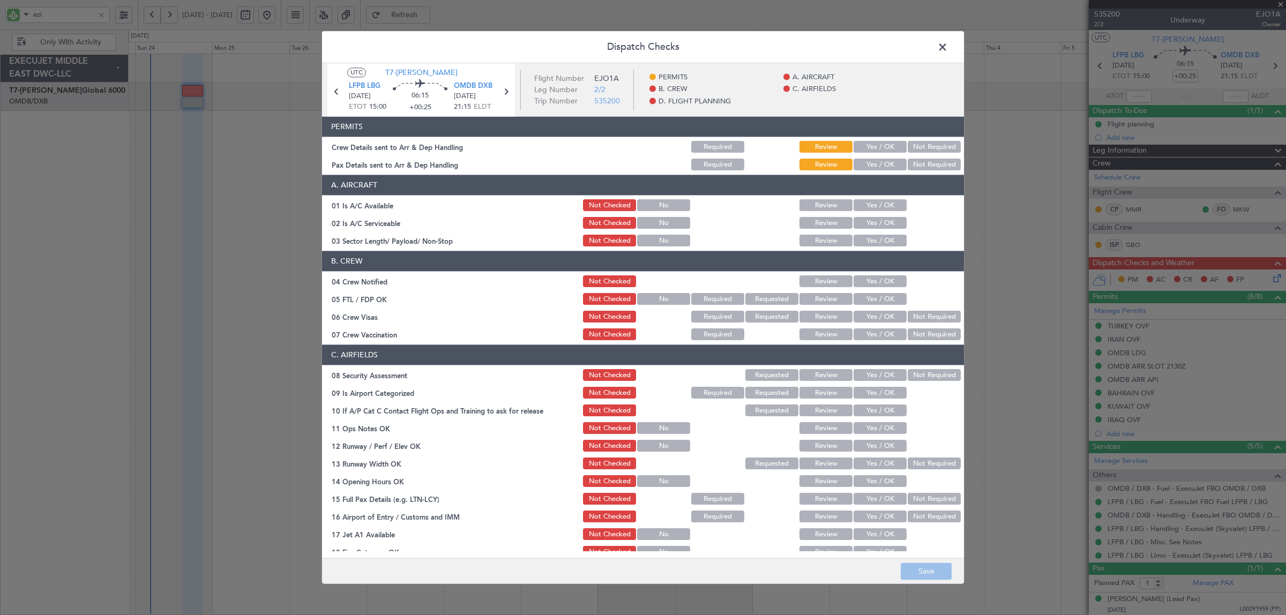
click at [873, 143] on button "Yes / OK" at bounding box center [880, 147] width 53 height 12
click at [873, 162] on button "Yes / OK" at bounding box center [880, 165] width 53 height 12
click at [875, 200] on button "Yes / OK" at bounding box center [880, 206] width 53 height 12
click at [877, 223] on button "Yes / OK" at bounding box center [880, 224] width 53 height 12
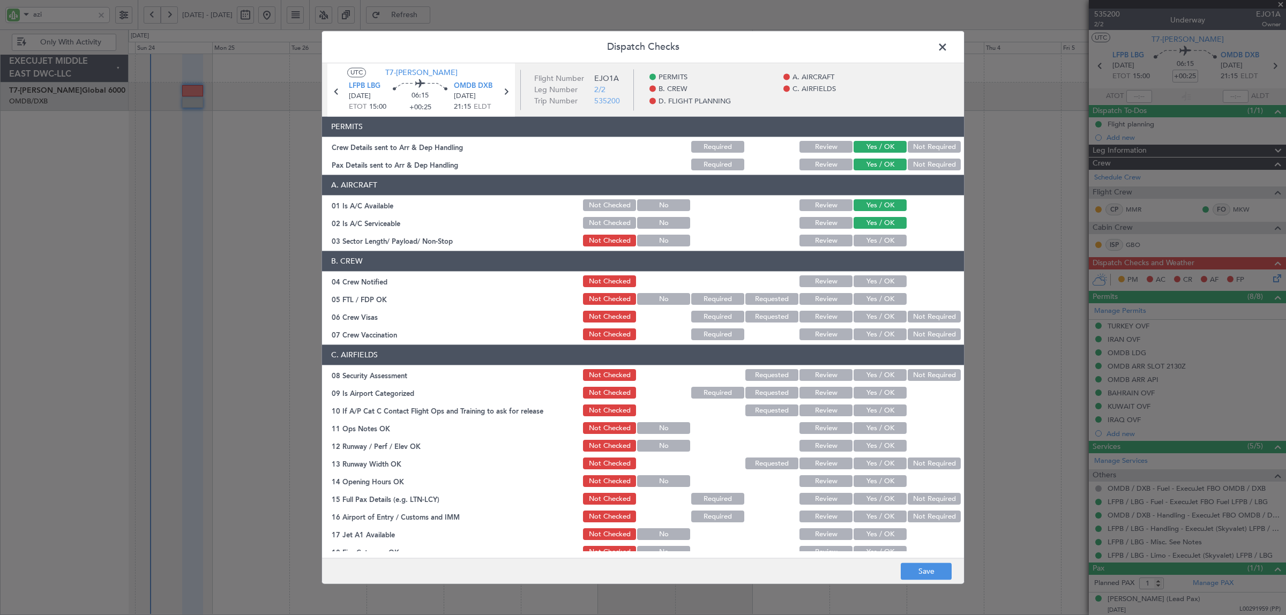
click at [877, 240] on button "Yes / OK" at bounding box center [880, 241] width 53 height 12
drag, startPoint x: 877, startPoint y: 280, endPoint x: 877, endPoint y: 288, distance: 8.0
click at [877, 281] on button "Yes / OK" at bounding box center [880, 282] width 53 height 12
click at [877, 299] on button "Yes / OK" at bounding box center [880, 300] width 53 height 12
click at [883, 316] on button "Yes / OK" at bounding box center [880, 317] width 53 height 12
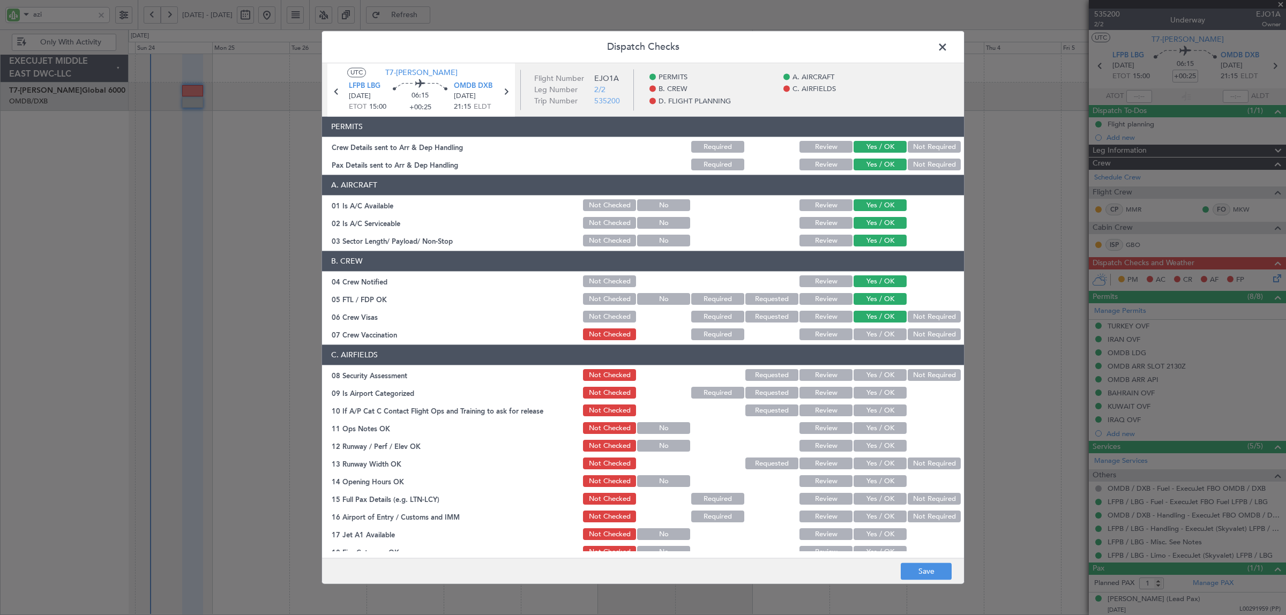
click at [916, 333] on button "Not Required" at bounding box center [934, 335] width 53 height 12
click at [910, 376] on button "Not Required" at bounding box center [934, 376] width 53 height 12
click at [866, 394] on button "Yes / OK" at bounding box center [880, 393] width 53 height 12
click at [867, 409] on button "Yes / OK" at bounding box center [880, 411] width 53 height 12
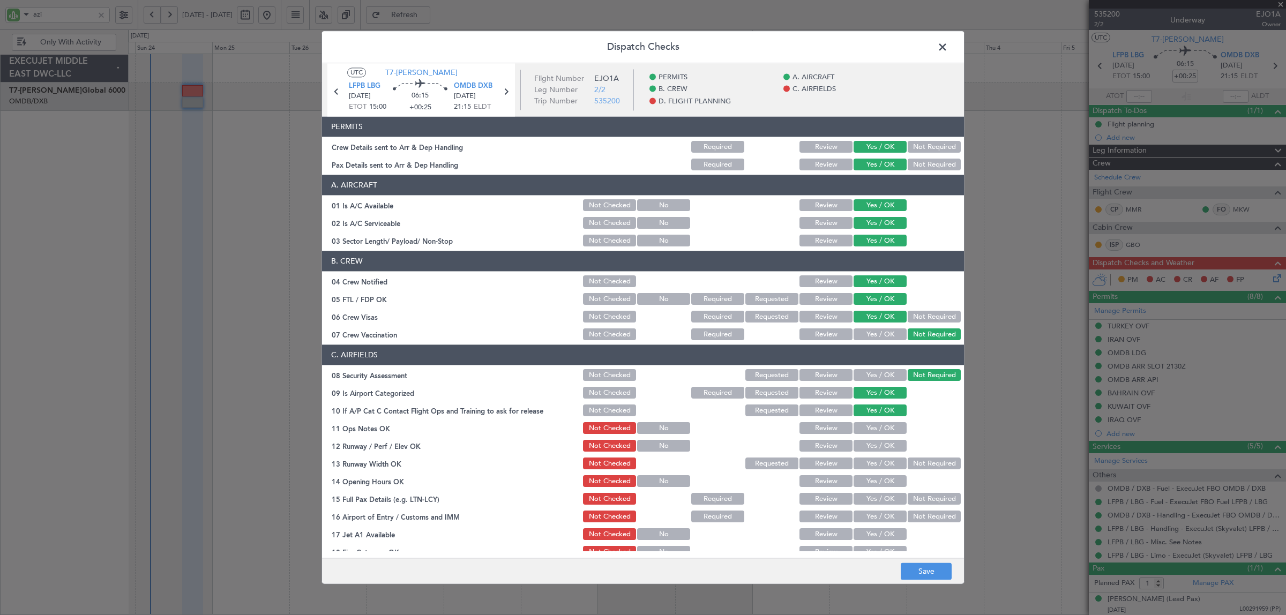
click at [869, 424] on button "Yes / OK" at bounding box center [880, 429] width 53 height 12
click at [874, 443] on button "Yes / OK" at bounding box center [880, 447] width 53 height 12
click at [874, 463] on button "Yes / OK" at bounding box center [880, 464] width 53 height 12
click at [874, 483] on button "Yes / OK" at bounding box center [880, 482] width 53 height 12
click at [874, 500] on button "Yes / OK" at bounding box center [880, 500] width 53 height 12
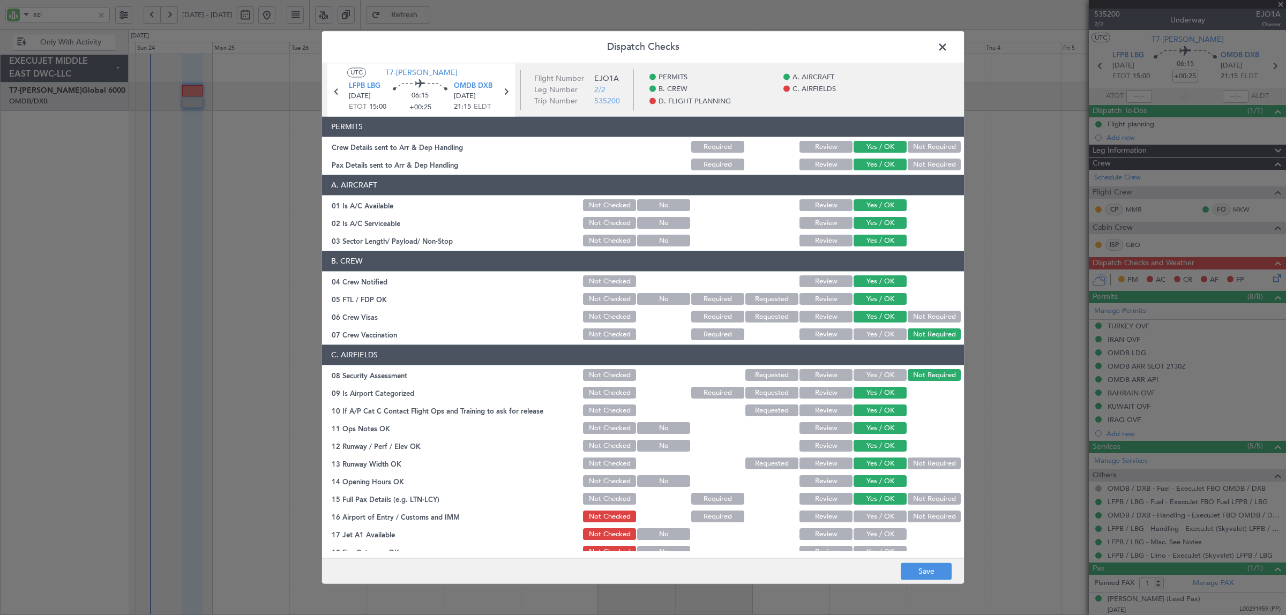
click at [874, 516] on button "Yes / OK" at bounding box center [880, 517] width 53 height 12
click at [873, 536] on button "Yes / OK" at bounding box center [880, 535] width 53 height 12
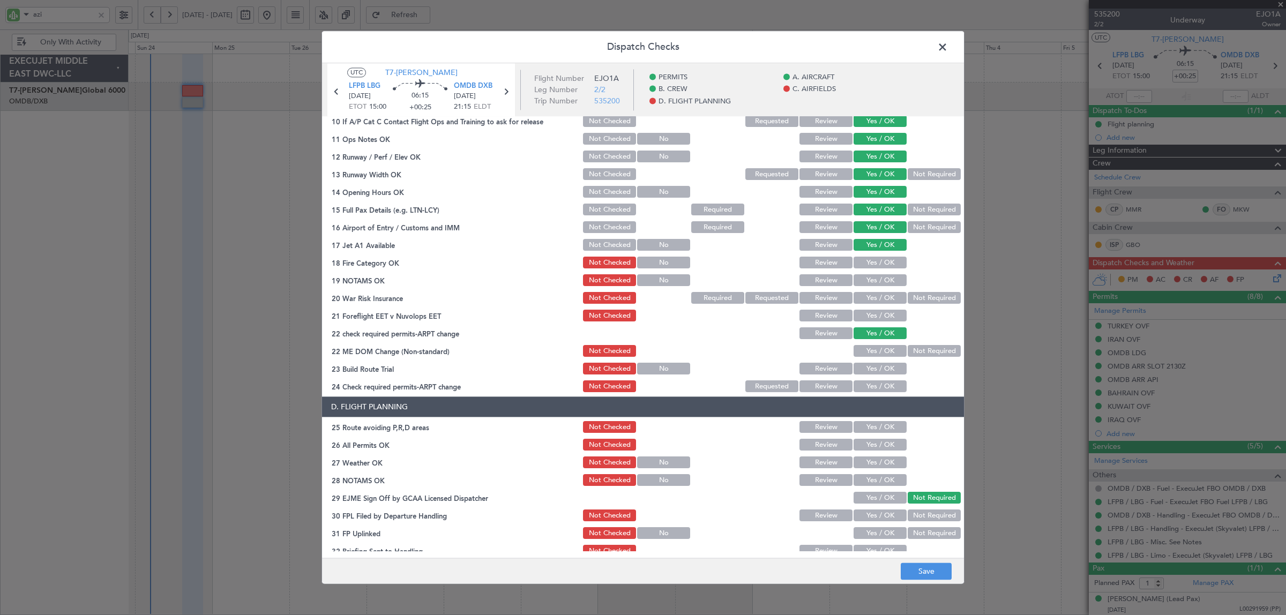
scroll to position [352, 0]
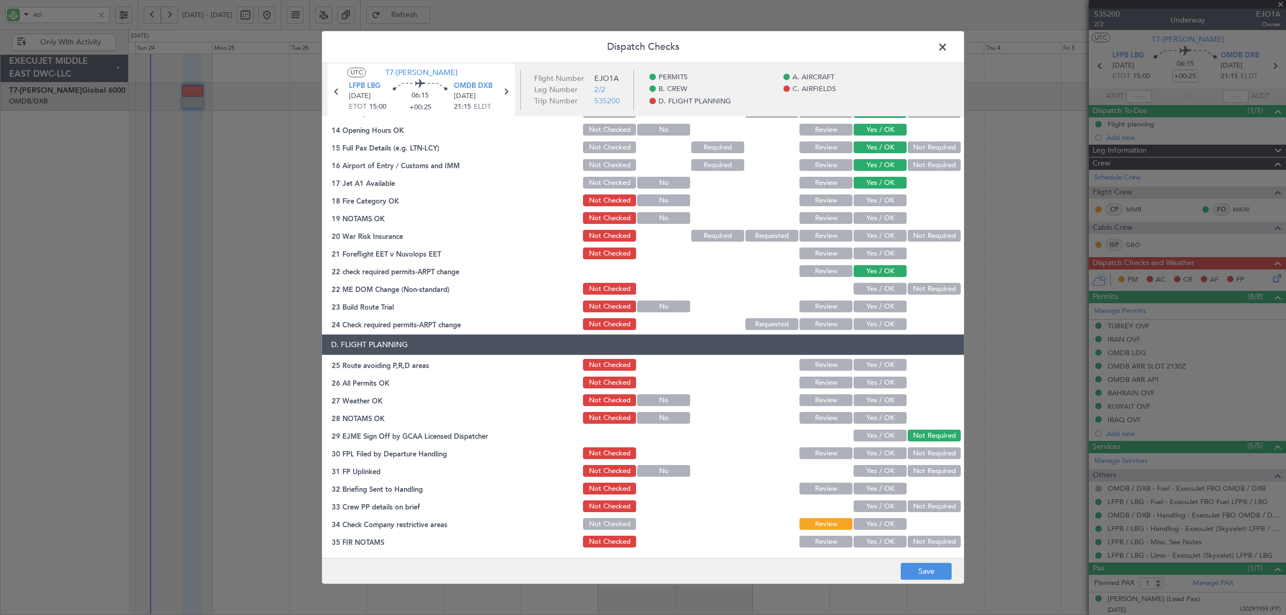
click at [882, 192] on section "C. AIRFIELDS 08 Security Assessment Not Checked Requested Review Yes / OK Not R…" at bounding box center [643, 163] width 642 height 339
click at [881, 197] on button "Yes / OK" at bounding box center [880, 201] width 53 height 12
click at [880, 214] on button "Yes / OK" at bounding box center [880, 219] width 53 height 12
click at [914, 241] on button "Not Required" at bounding box center [934, 236] width 53 height 12
click at [882, 254] on button "Yes / OK" at bounding box center [880, 254] width 53 height 12
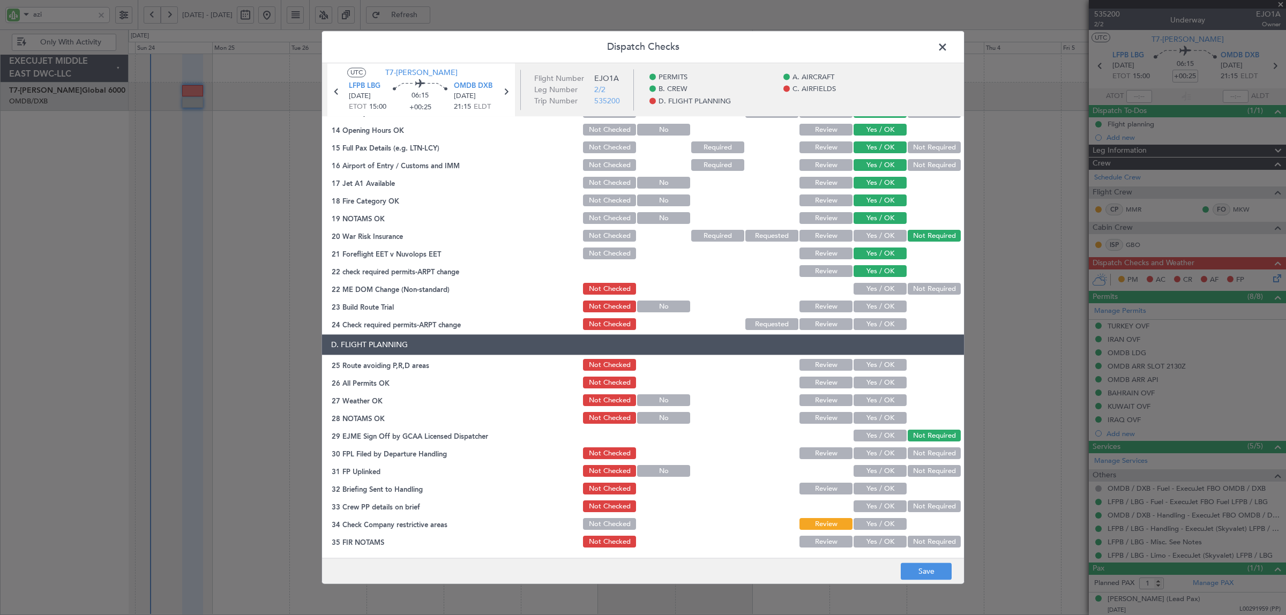
drag, startPoint x: 906, startPoint y: 290, endPoint x: 899, endPoint y: 300, distance: 12.3
click at [908, 290] on button "Not Required" at bounding box center [934, 290] width 53 height 12
click at [883, 307] on button "Yes / OK" at bounding box center [880, 307] width 53 height 12
click at [880, 322] on button "Yes / OK" at bounding box center [880, 325] width 53 height 12
click at [877, 363] on button "Yes / OK" at bounding box center [880, 366] width 53 height 12
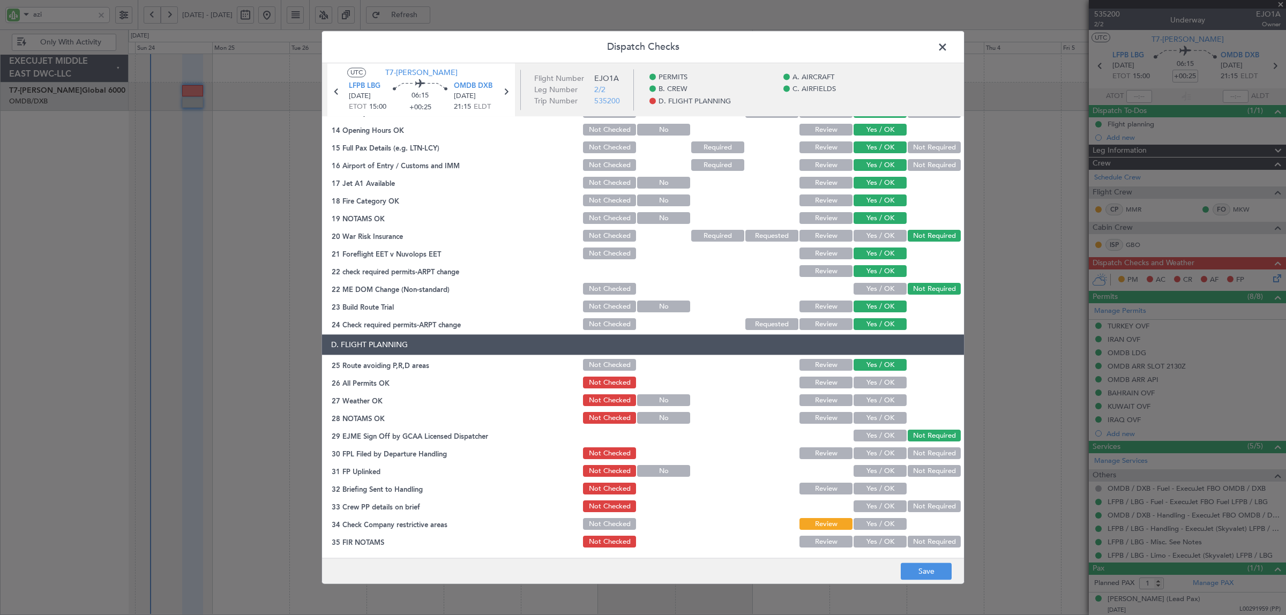
click at [875, 382] on button "Yes / OK" at bounding box center [880, 383] width 53 height 12
click at [875, 398] on button "Yes / OK" at bounding box center [880, 401] width 53 height 12
click at [875, 419] on button "Yes / OK" at bounding box center [880, 419] width 53 height 12
click at [881, 449] on button "Yes / OK" at bounding box center [880, 454] width 53 height 12
click at [880, 466] on button "Yes / OK" at bounding box center [880, 472] width 53 height 12
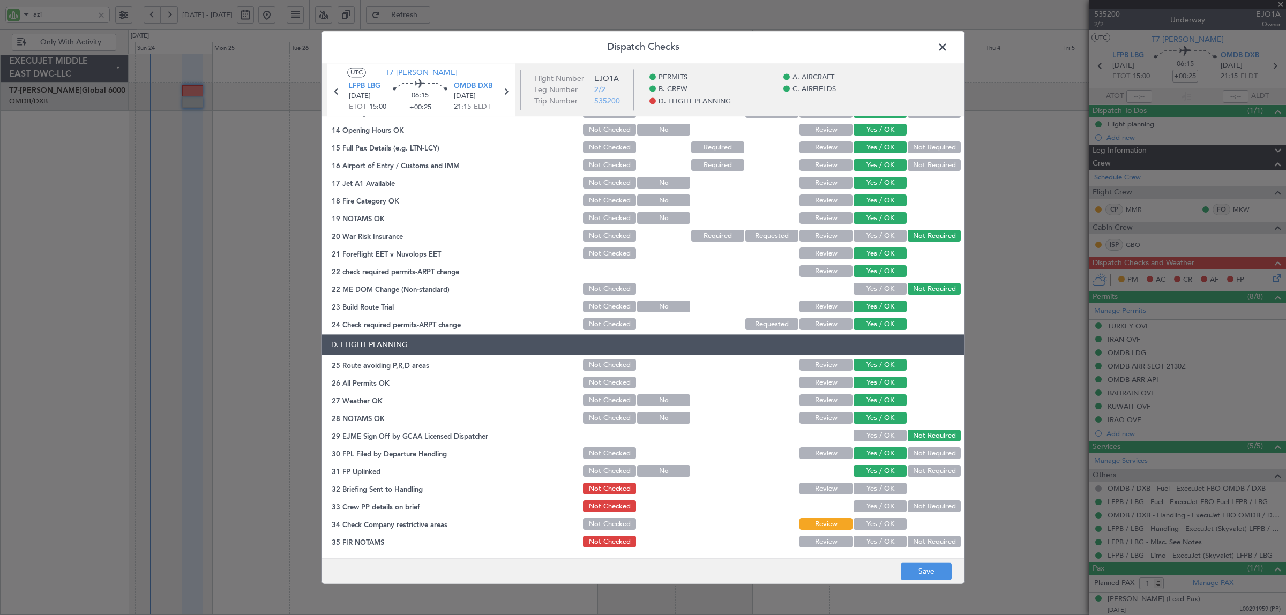
click at [876, 492] on button "Yes / OK" at bounding box center [880, 489] width 53 height 12
click at [876, 504] on button "Yes / OK" at bounding box center [880, 507] width 53 height 12
click at [876, 521] on button "Yes / OK" at bounding box center [880, 525] width 53 height 12
click at [877, 540] on button "Yes / OK" at bounding box center [880, 542] width 53 height 12
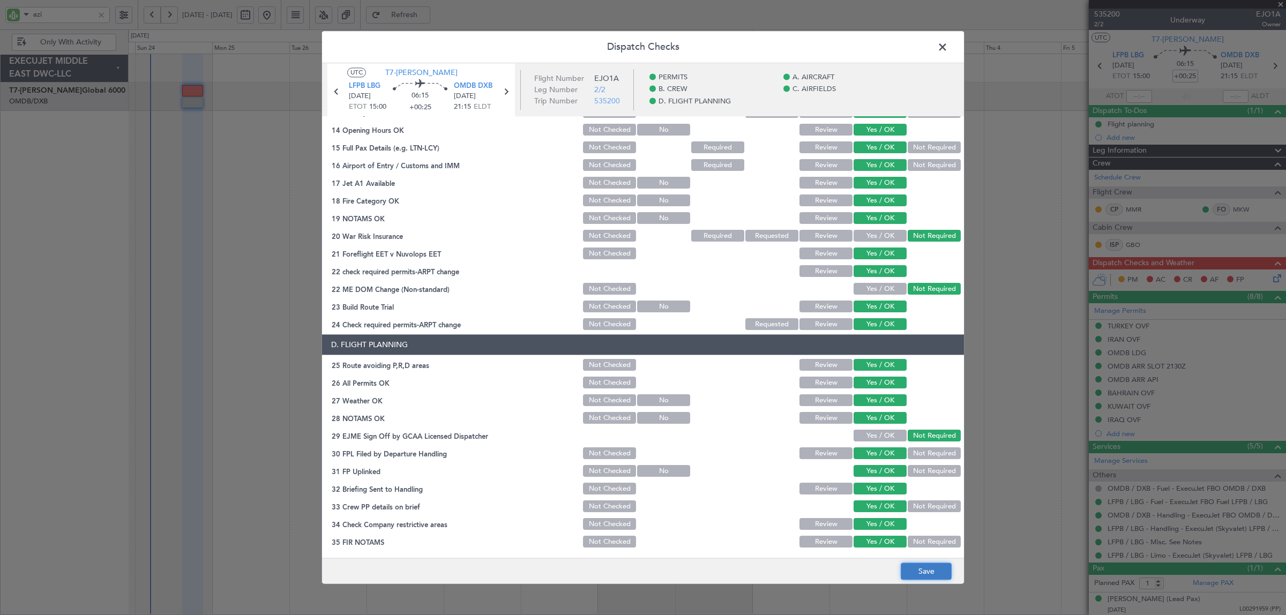
click at [921, 569] on button "Save" at bounding box center [926, 571] width 51 height 17
click at [948, 46] on span at bounding box center [948, 49] width 0 height 21
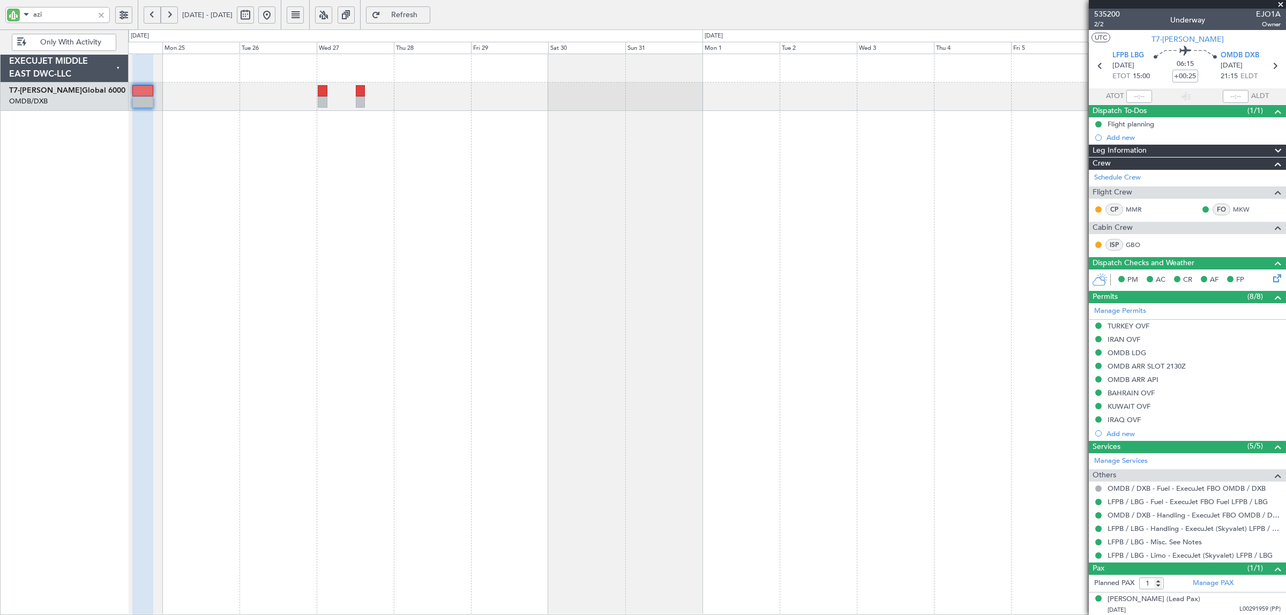
click at [430, 19] on button "Refresh" at bounding box center [398, 14] width 64 height 17
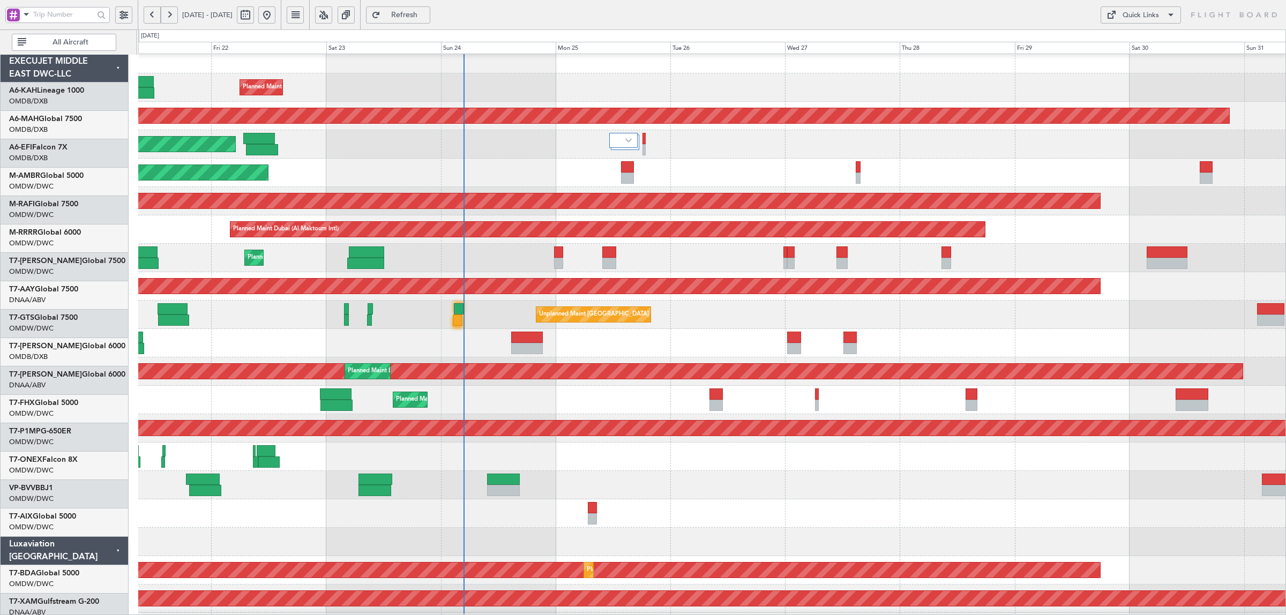
scroll to position [21, 0]
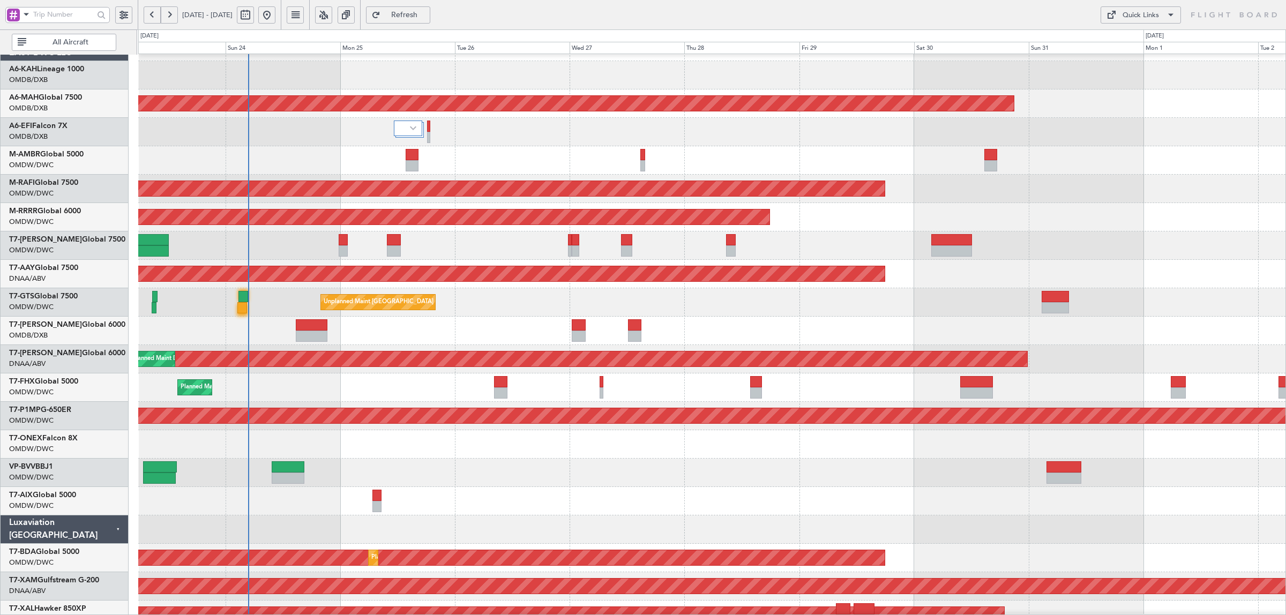
click at [245, 250] on div "Planned Maint Dubai (Al Maktoum Intl)" at bounding box center [711, 246] width 1147 height 28
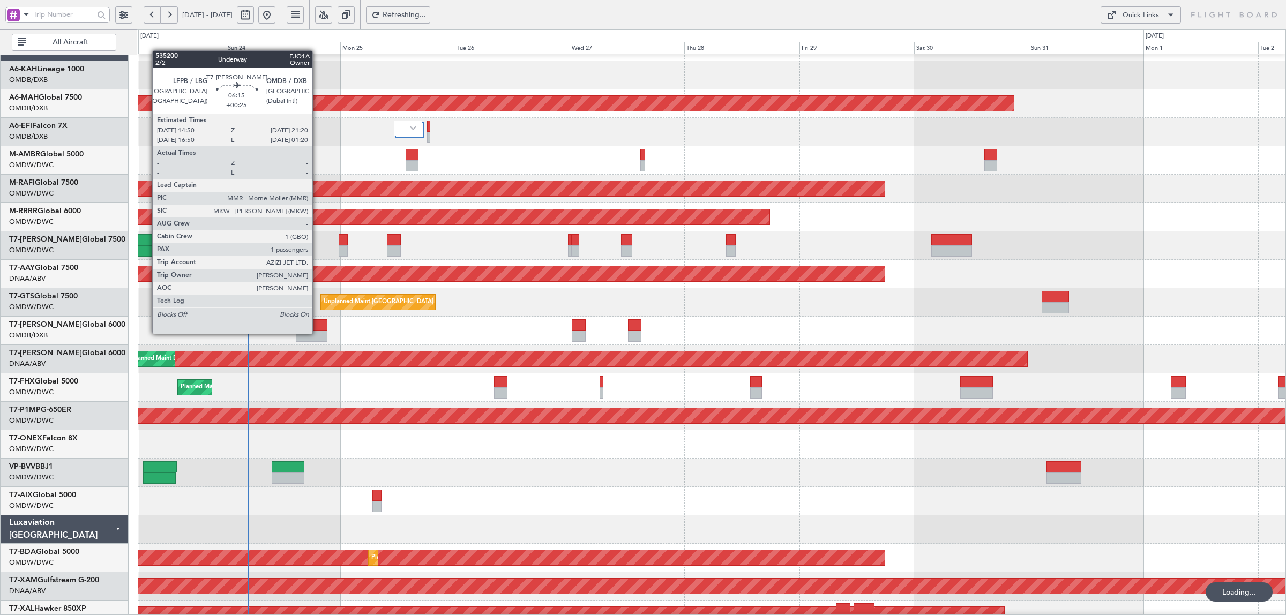
click at [317, 332] on div at bounding box center [311, 336] width 31 height 11
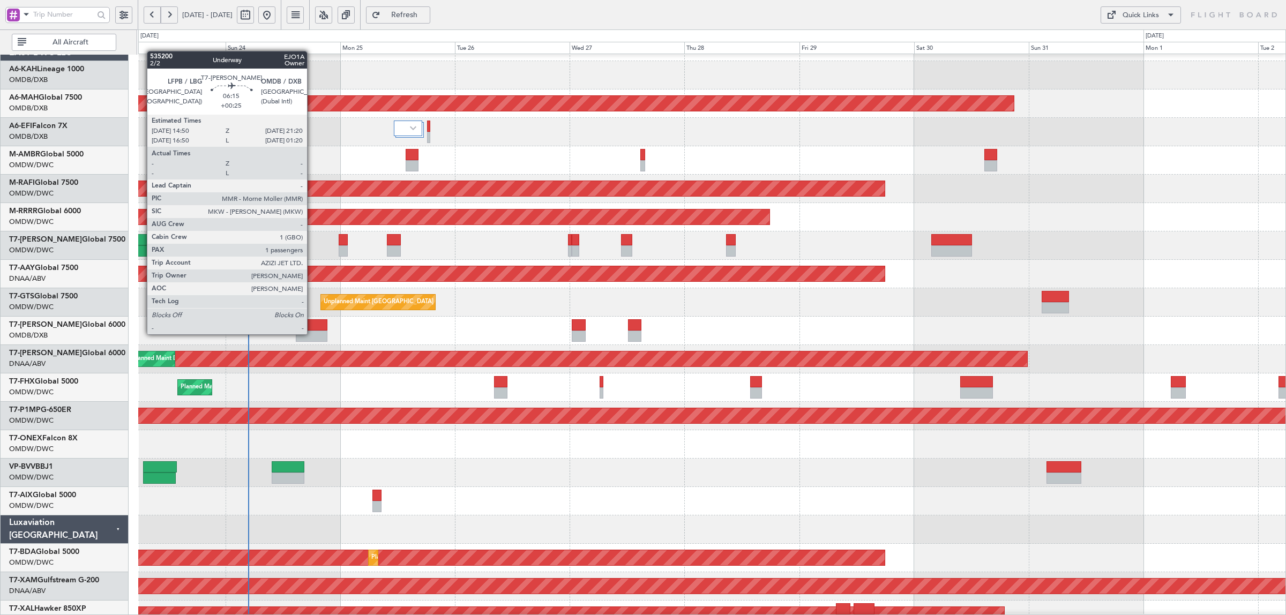
click at [312, 334] on div at bounding box center [311, 336] width 31 height 11
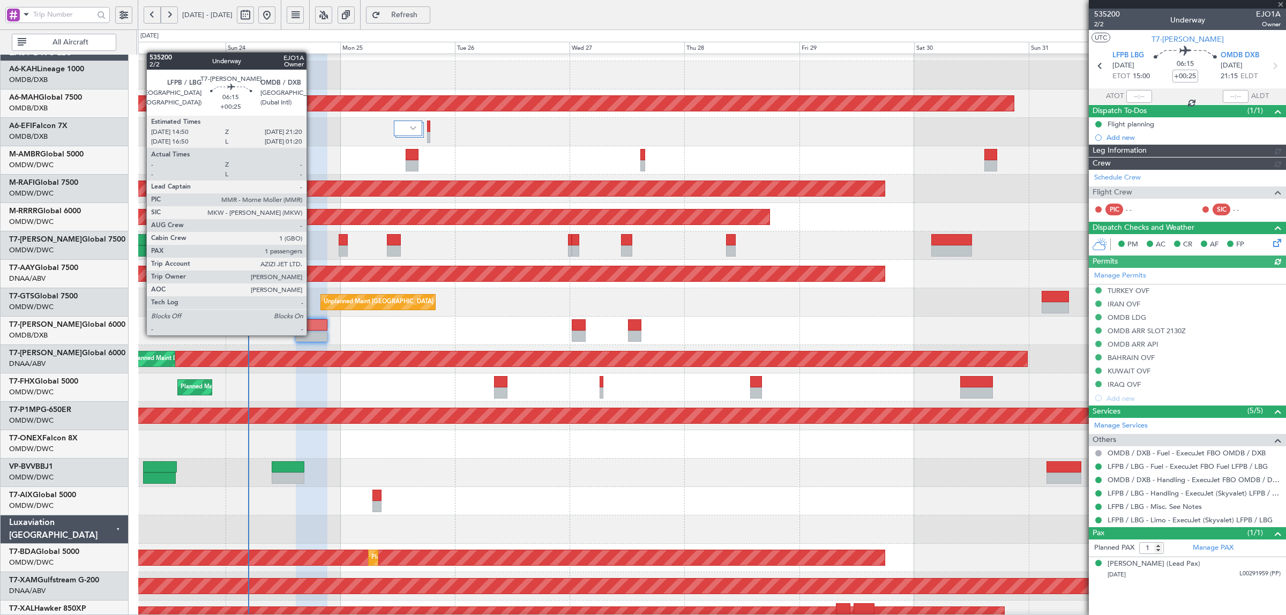
type input "[PERSON_NAME] (SYS)"
type input "7114"
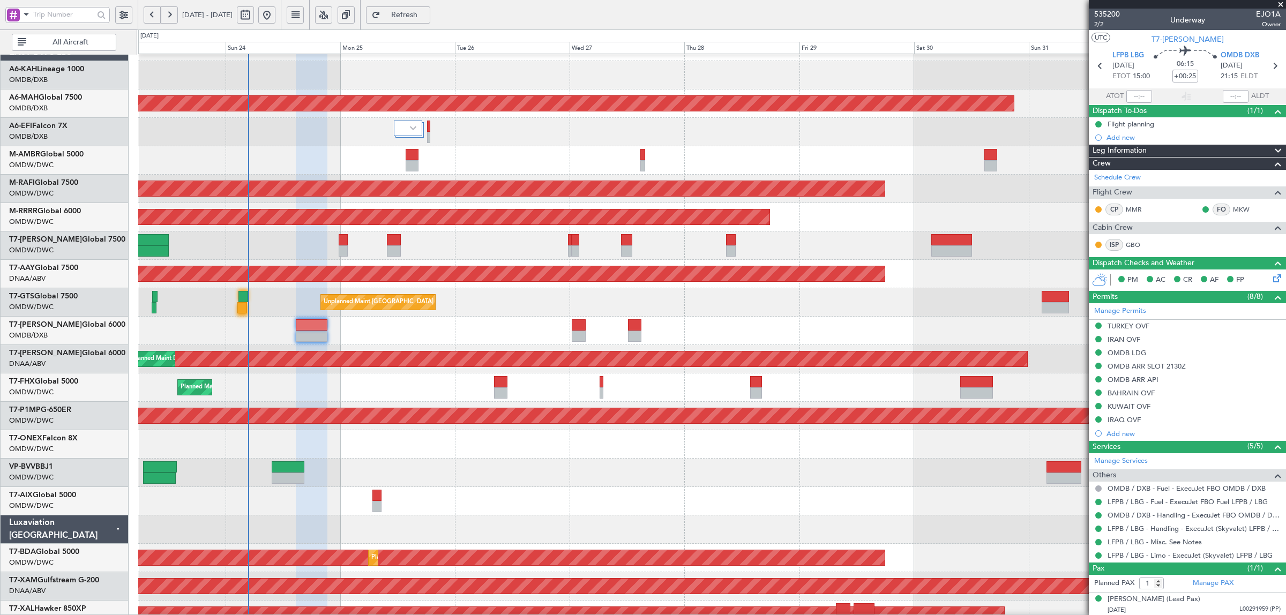
click at [427, 17] on span "Refresh" at bounding box center [405, 15] width 44 height 8
type input "[PERSON_NAME] (SYS)"
type input "7114"
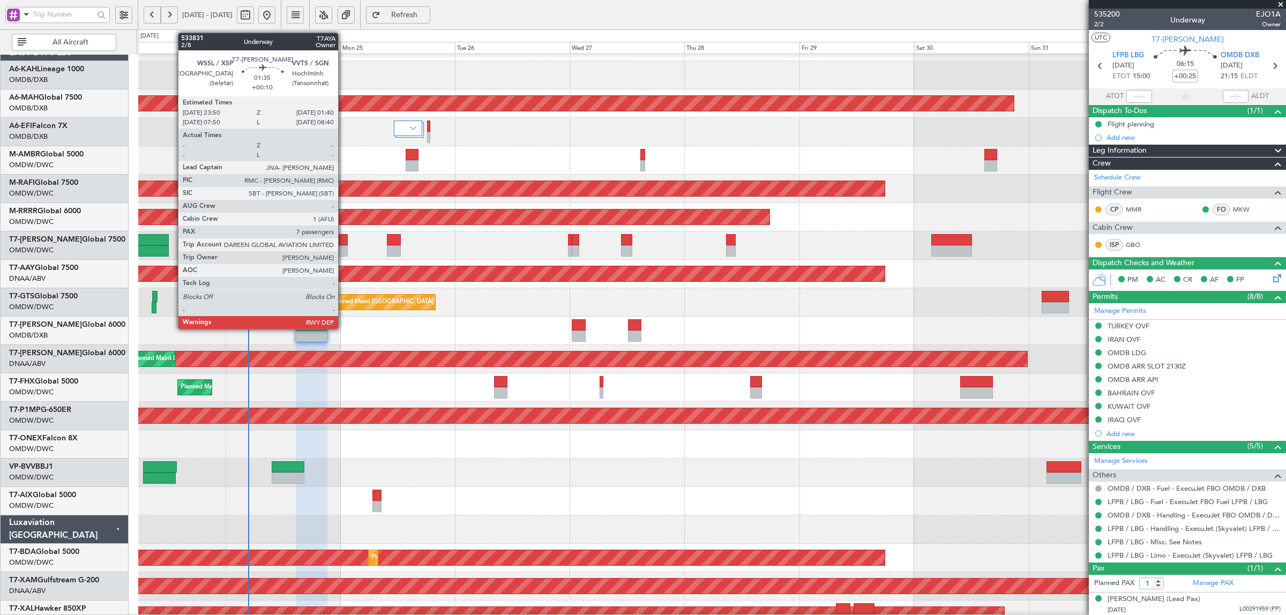
click at [344, 247] on div at bounding box center [343, 250] width 9 height 11
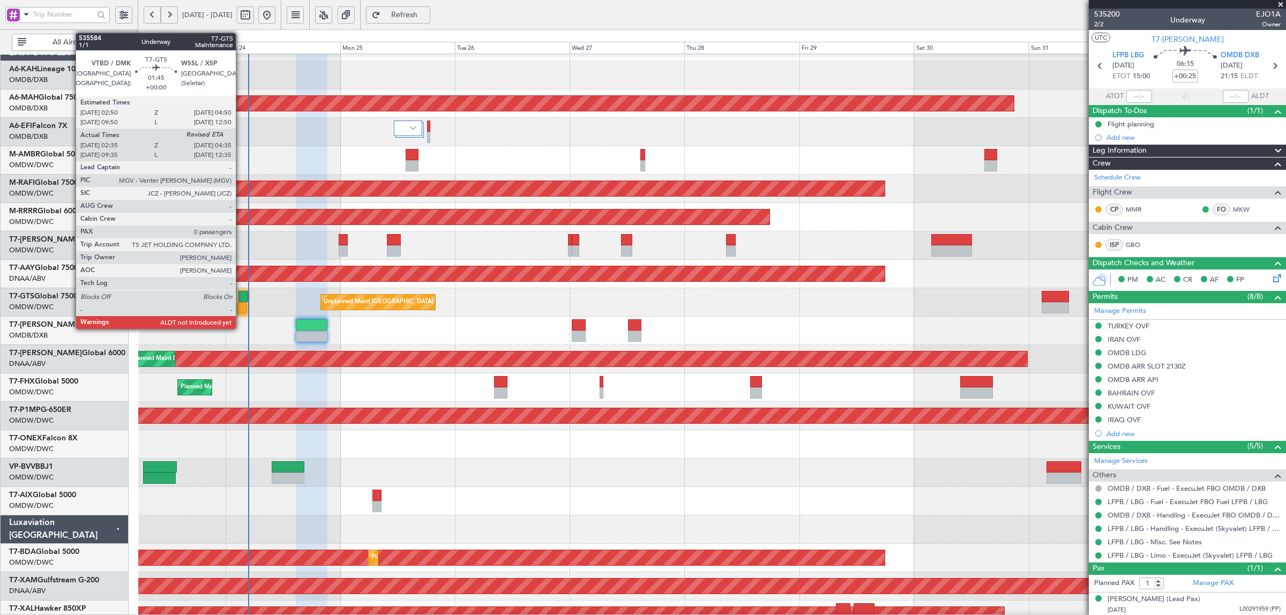
click at [241, 306] on div at bounding box center [242, 307] width 10 height 11
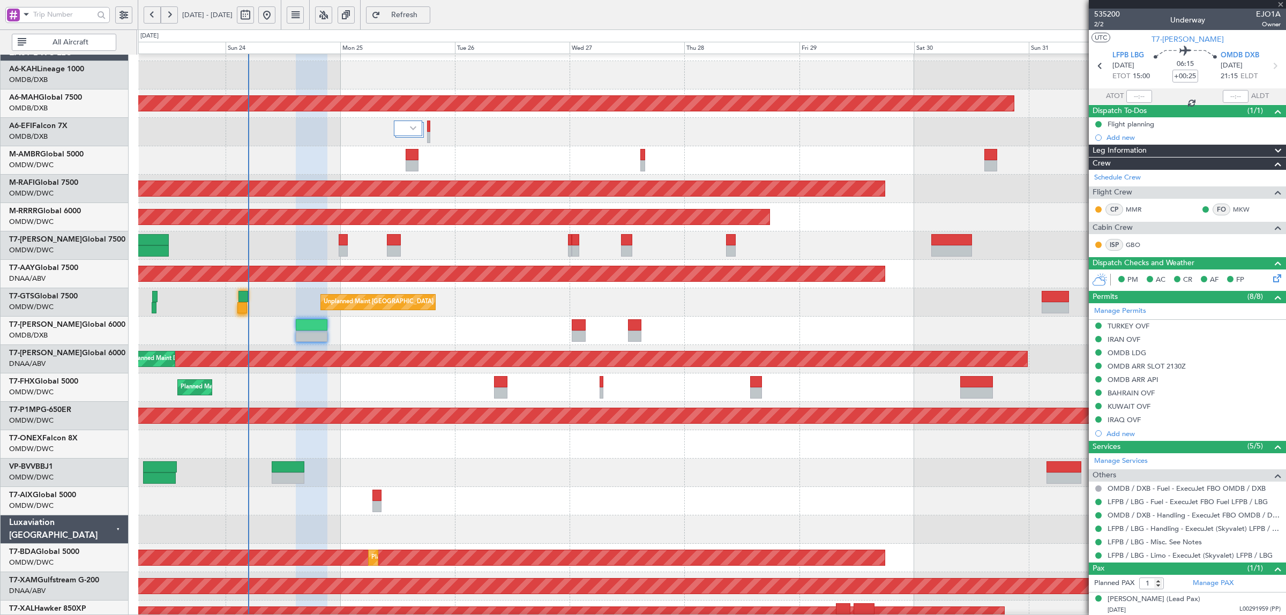
type input "02:45"
type input "0"
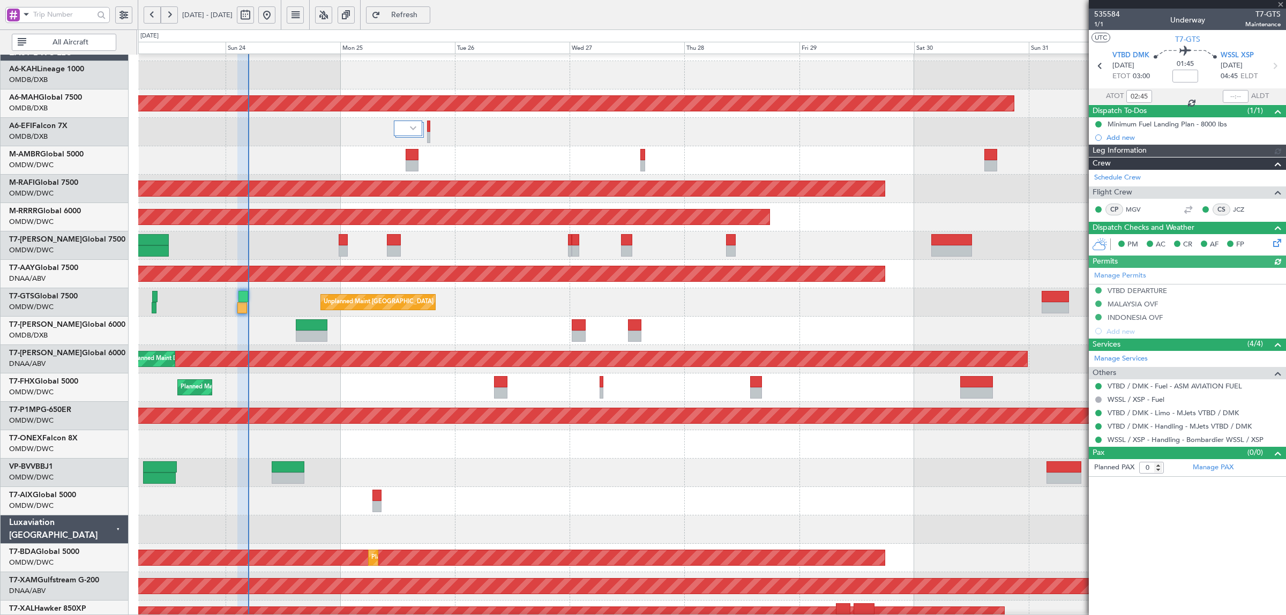
type input "[PERSON_NAME] ([PERSON_NAME])"
type input "7108"
click at [1239, 97] on div "Estimated Landing Time" at bounding box center [1236, 95] width 70 height 13
click at [1235, 98] on input "text" at bounding box center [1236, 96] width 26 height 13
type input "04:37"
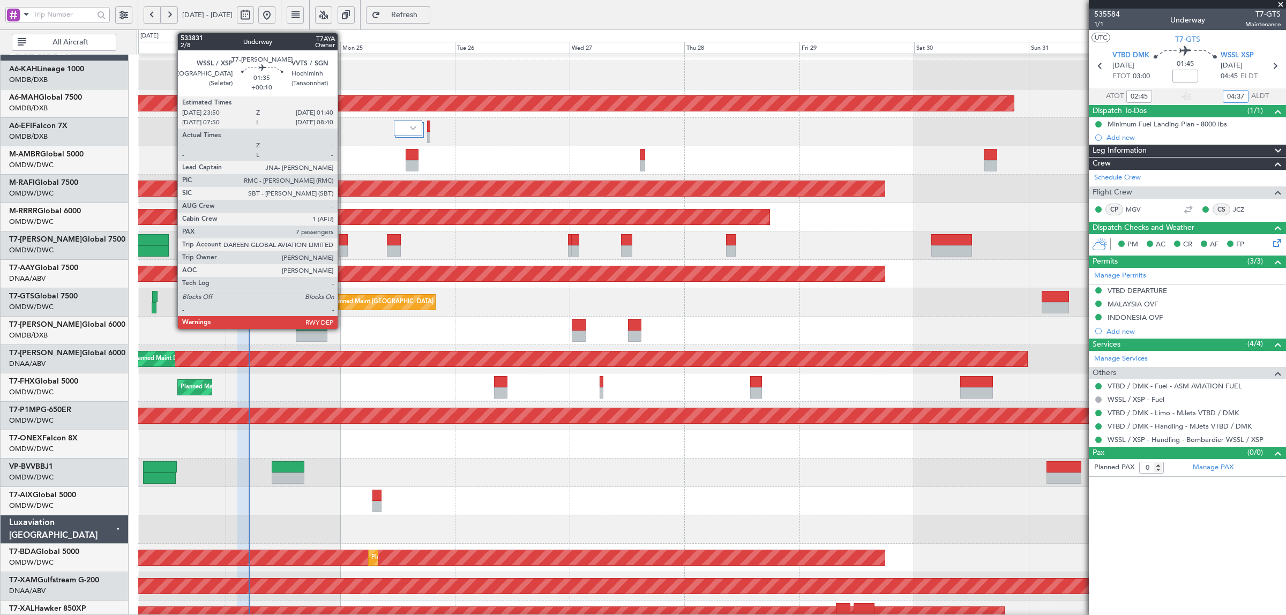
click at [343, 247] on div at bounding box center [343, 250] width 9 height 11
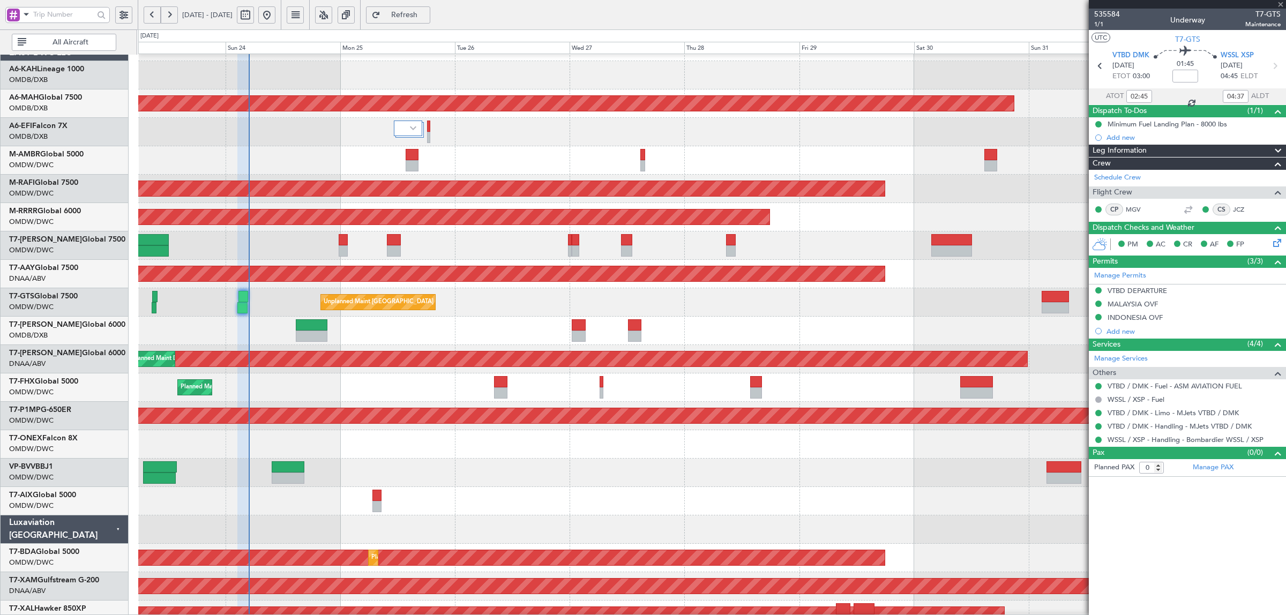
type input "+00:10"
type input "7"
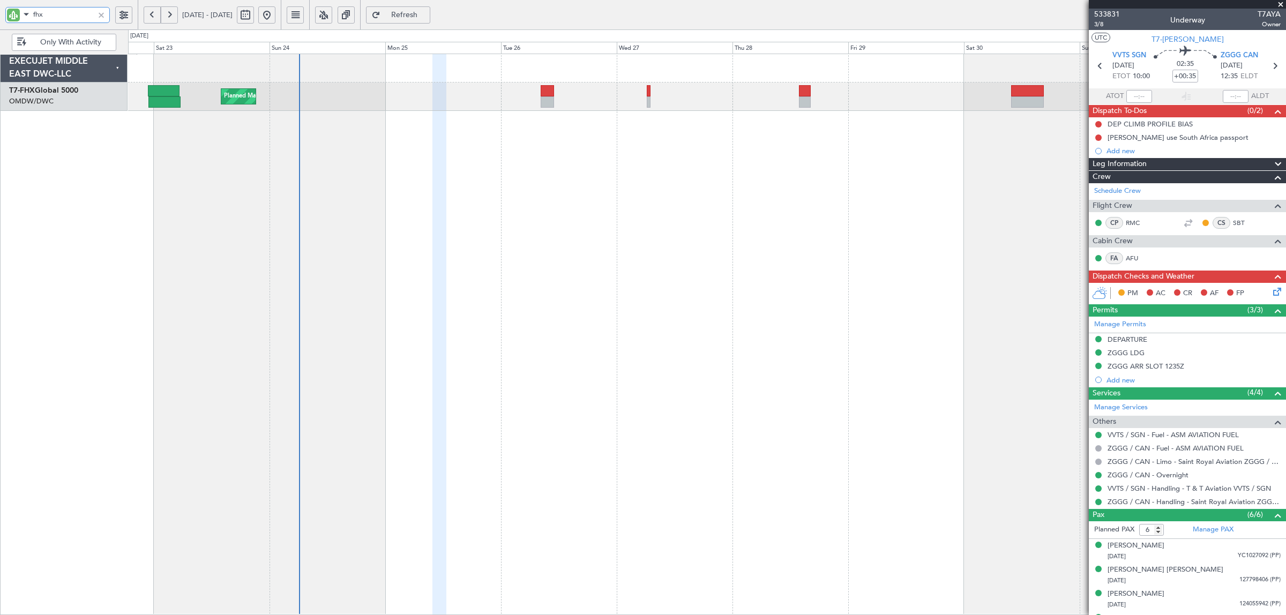
click at [398, 155] on div "Planned Maint [GEOGRAPHIC_DATA] ([GEOGRAPHIC_DATA])" at bounding box center [707, 335] width 1158 height 562
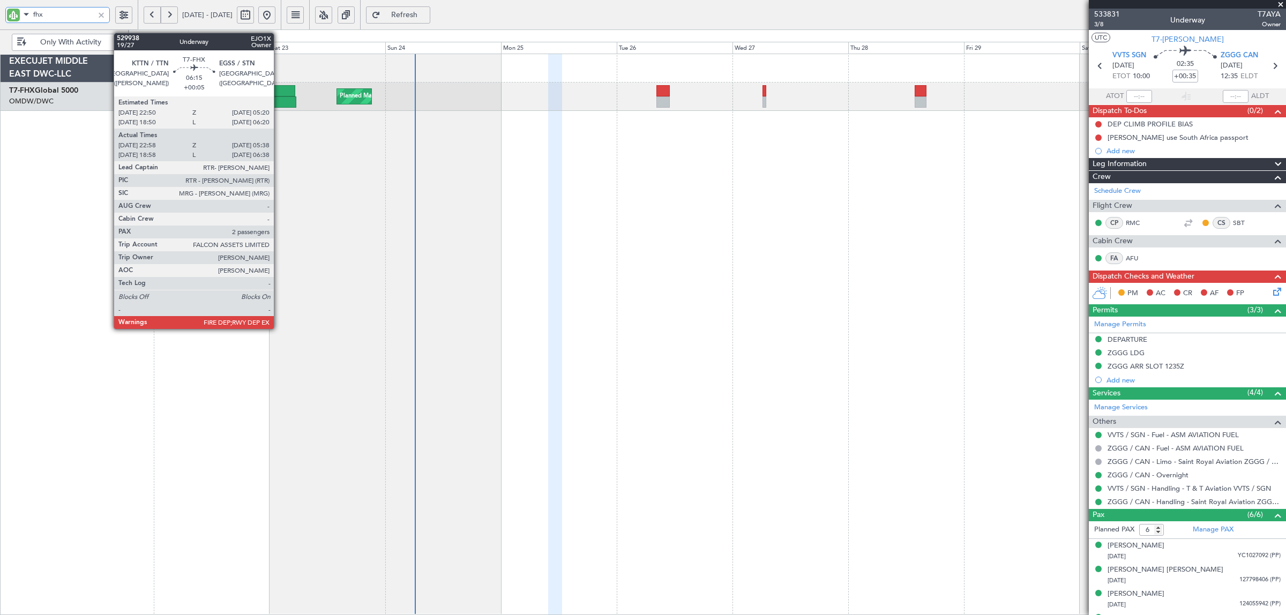
click at [279, 90] on div at bounding box center [280, 90] width 32 height 11
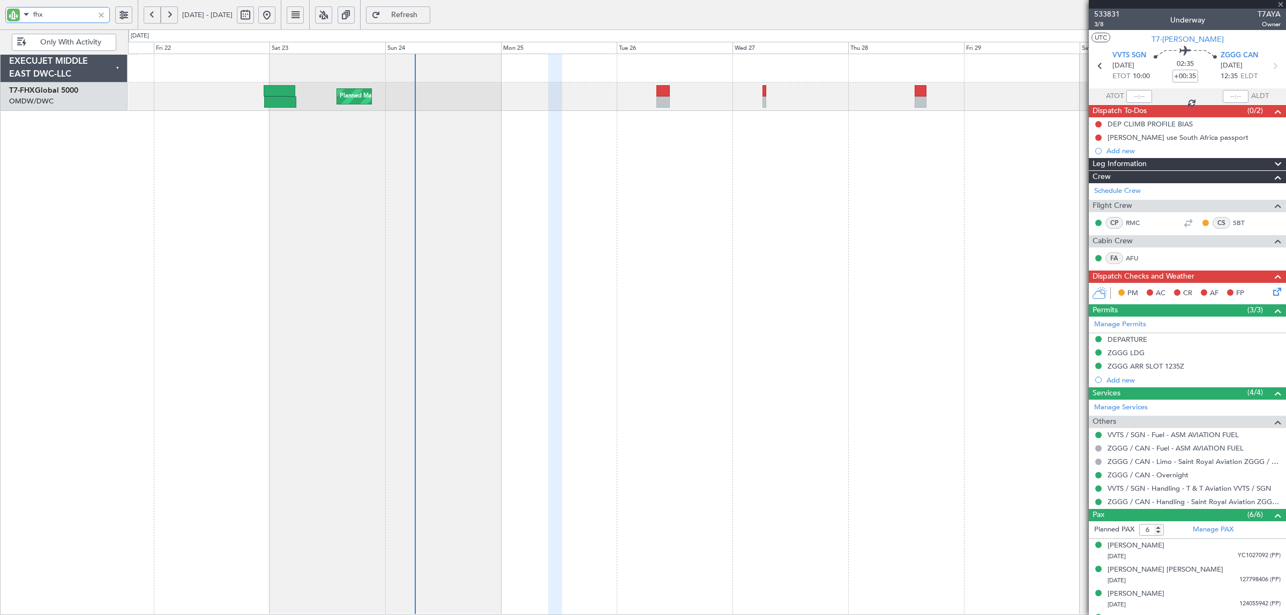
type input "+00:05"
type input "23:08"
type input "05:33"
type input "2"
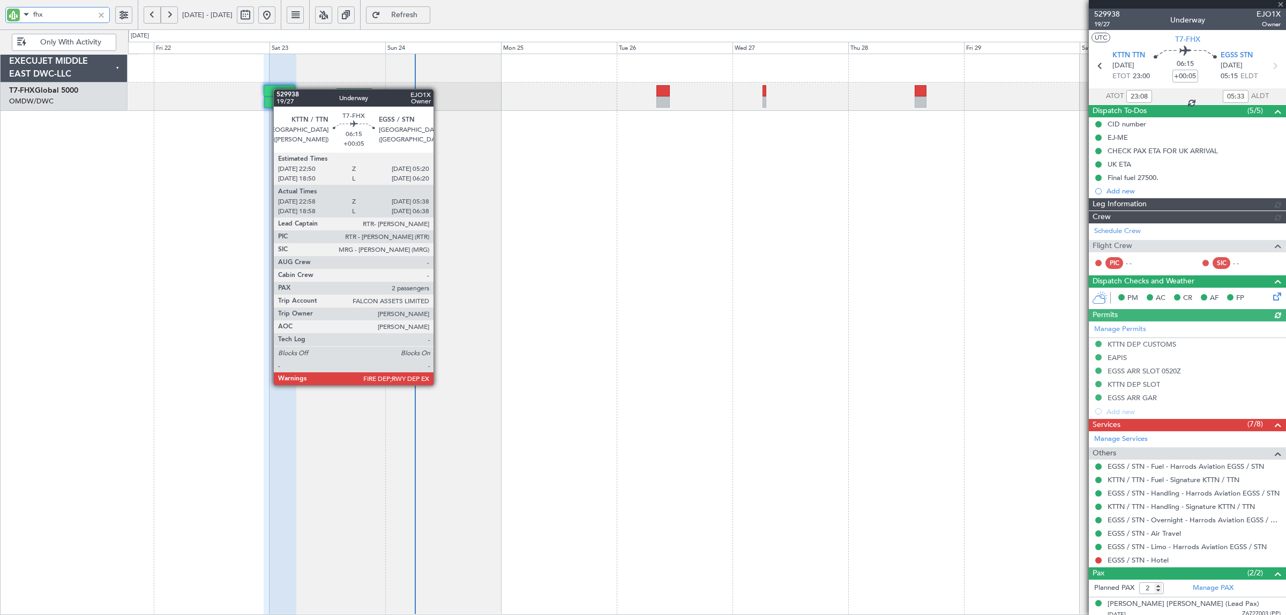
type input "[PERSON_NAME] ([PERSON_NAME])"
type input "6982"
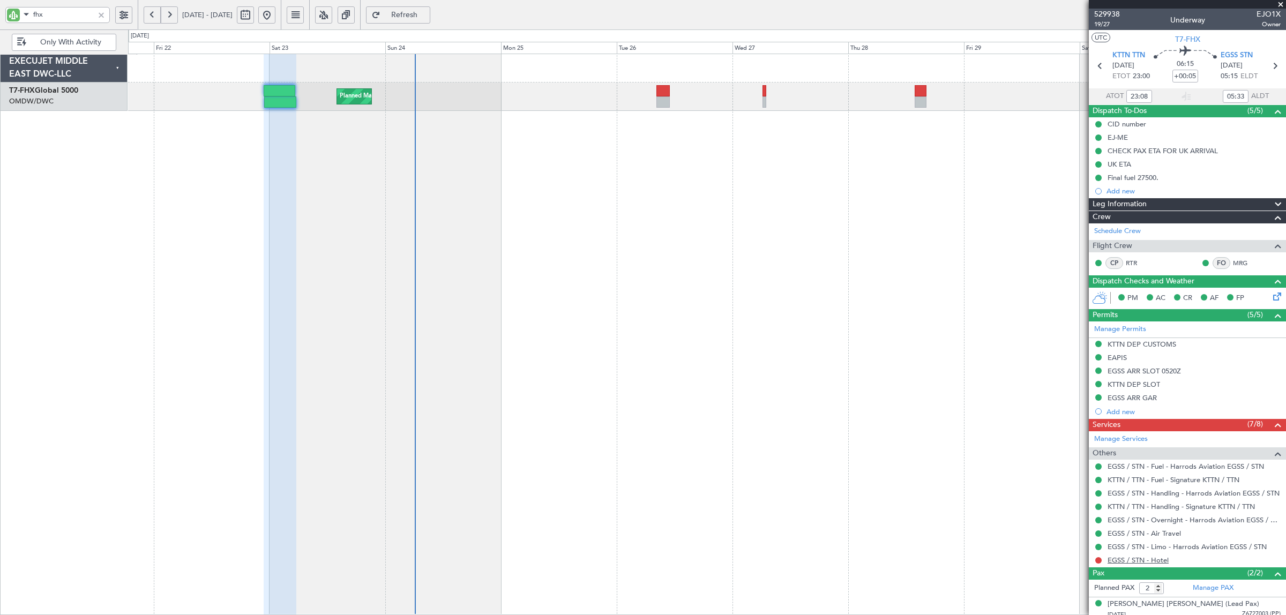
click at [1145, 561] on link "EGSS / STN - Hotel" at bounding box center [1138, 560] width 61 height 9
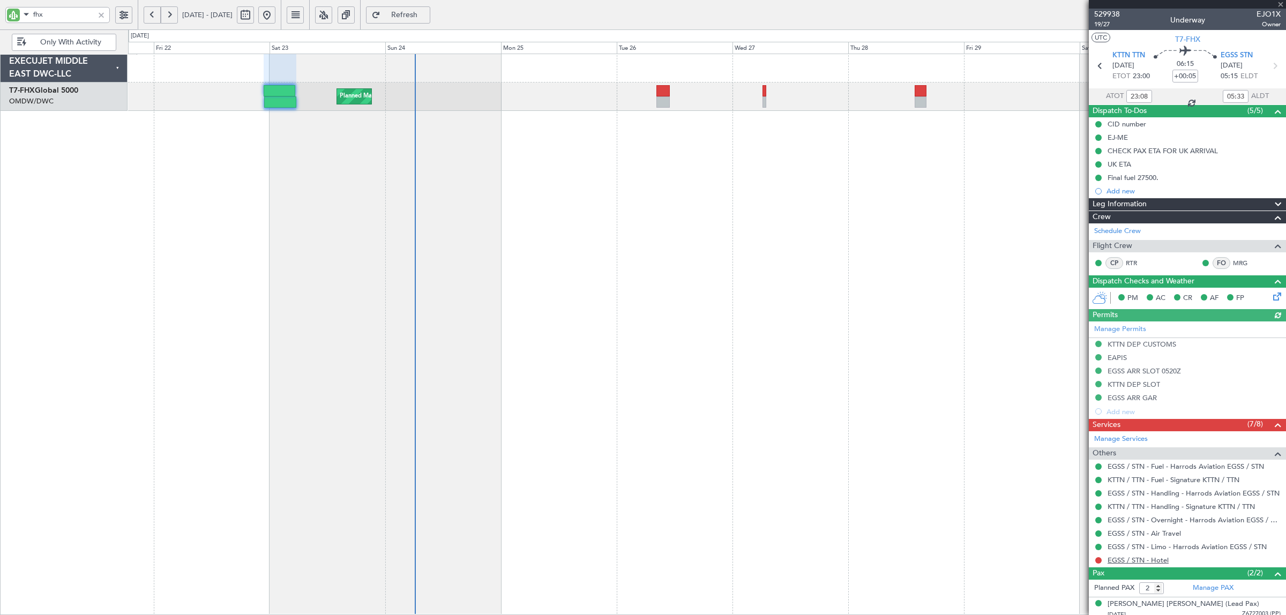
type input "[PERSON_NAME] ([PERSON_NAME])"
type input "6982"
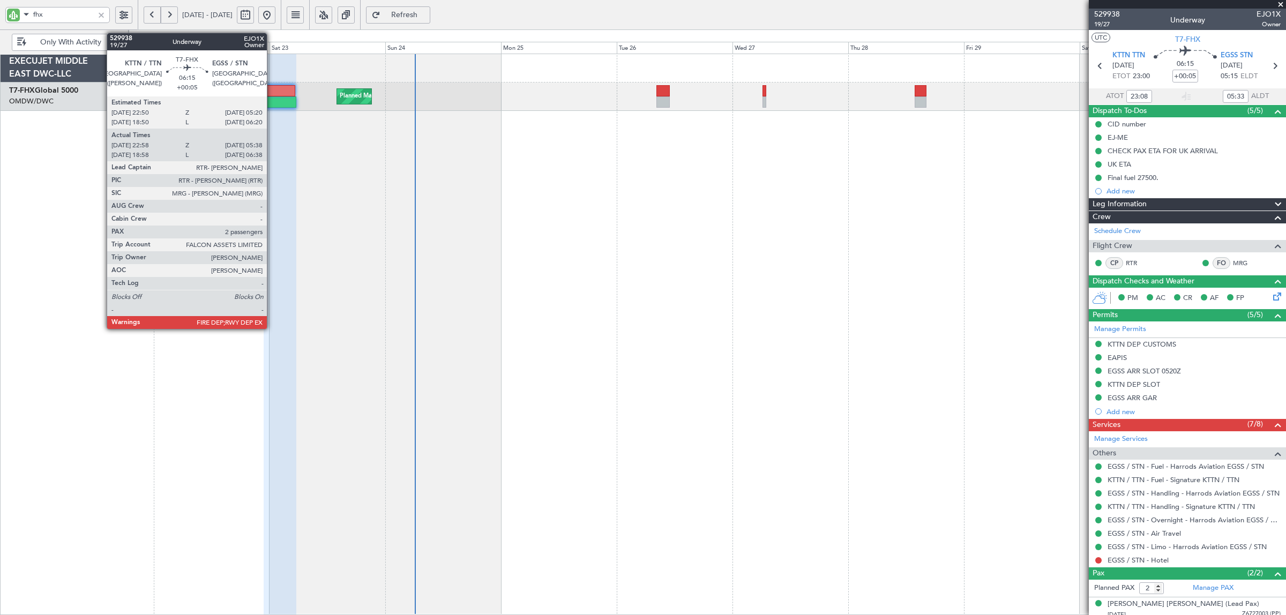
click at [272, 100] on div at bounding box center [280, 101] width 33 height 11
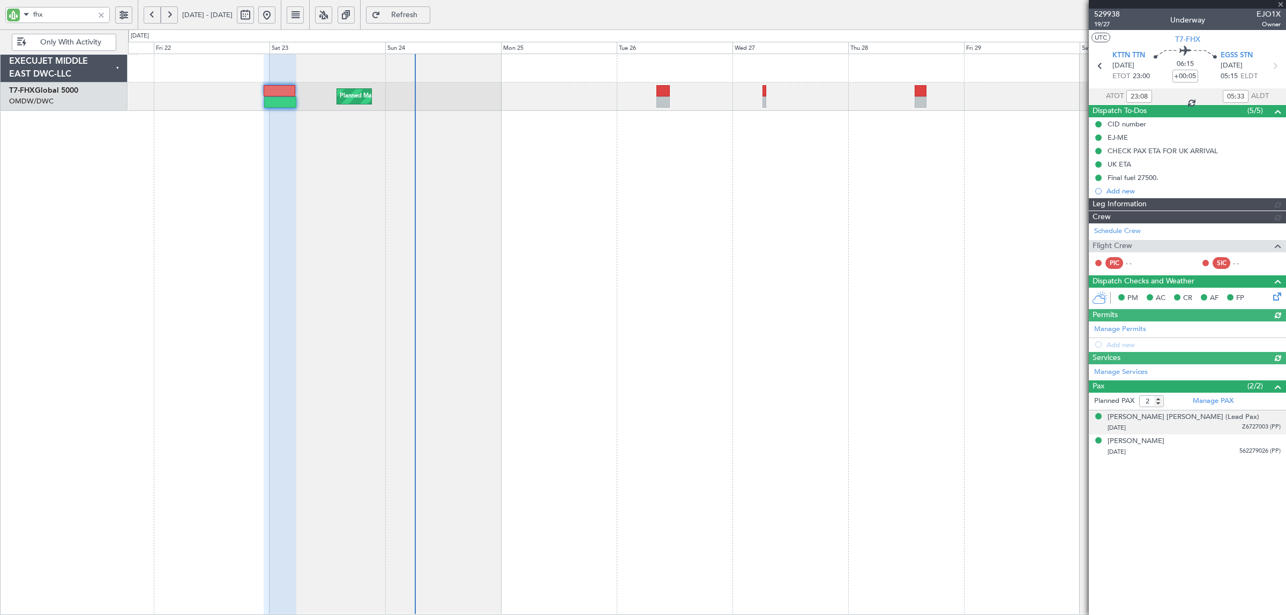
type input "[PERSON_NAME] ([PERSON_NAME])"
type input "6982"
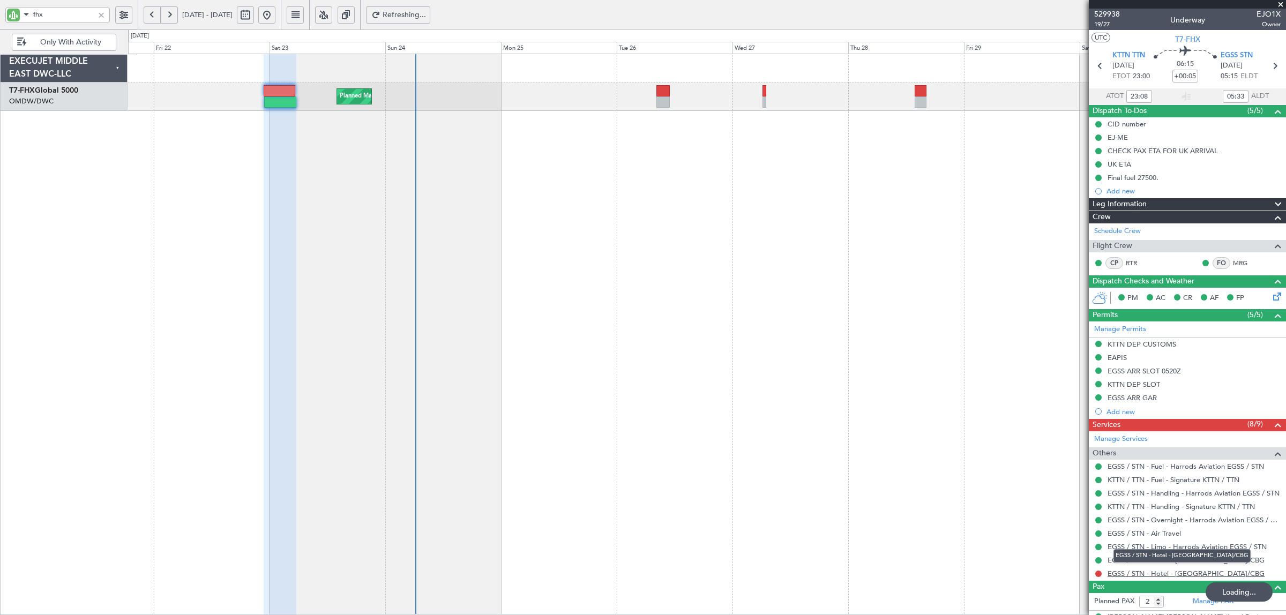
click at [1173, 575] on link "EGSS / STN - Hotel - [GEOGRAPHIC_DATA]/CBG" at bounding box center [1186, 573] width 157 height 9
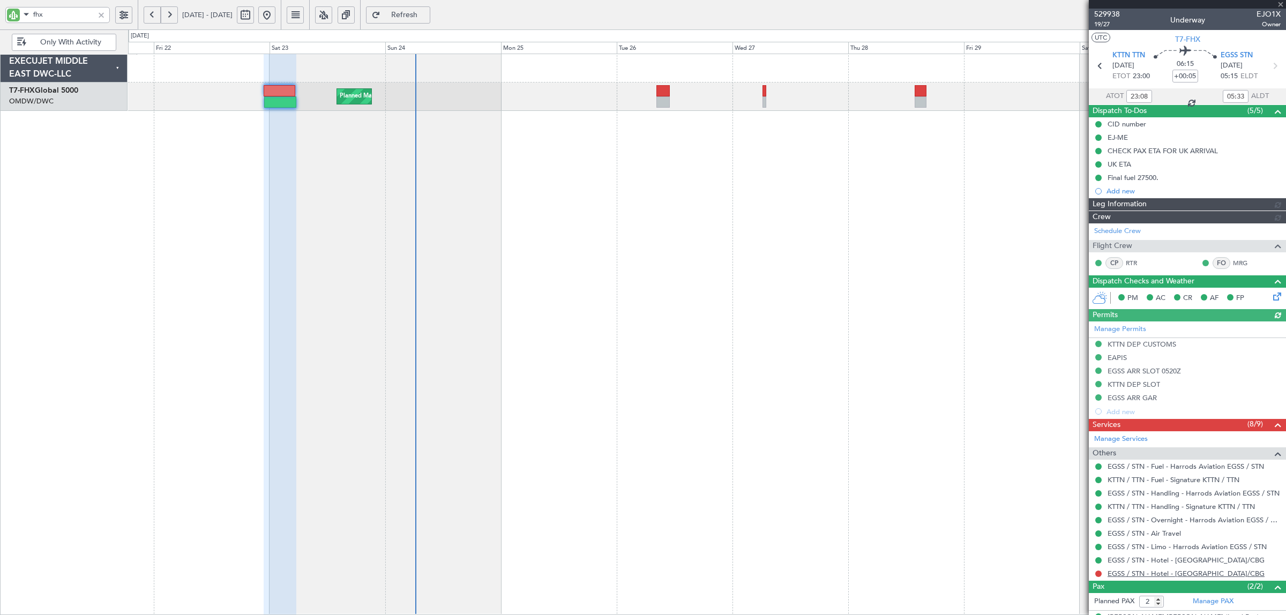
type input "[PERSON_NAME] ([PERSON_NAME])"
type input "6982"
click at [1172, 562] on link "EGSS / STN - Hotel - [GEOGRAPHIC_DATA]/CBG" at bounding box center [1186, 560] width 157 height 9
click at [1138, 561] on mat-tooltip-component "EGSS / STN - Hotel - [GEOGRAPHIC_DATA]/CBG" at bounding box center [1182, 556] width 152 height 28
click at [1186, 561] on div "Complete" at bounding box center [1182, 567] width 31 height 13
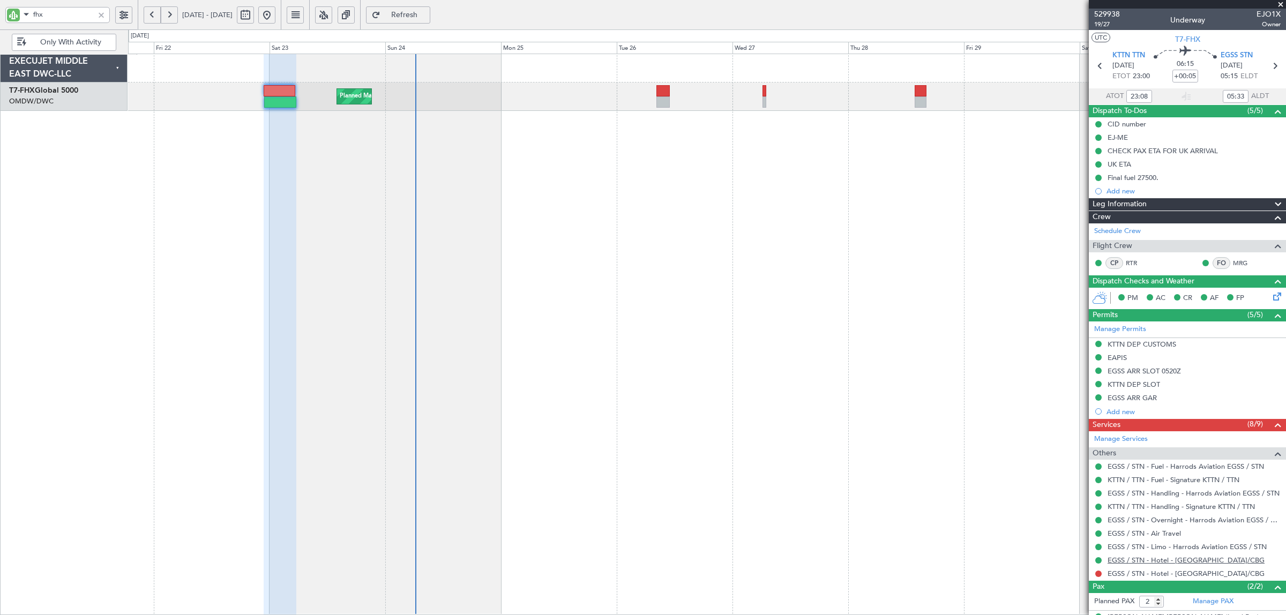
click at [1238, 559] on link "EGSS / STN - Hotel - [GEOGRAPHIC_DATA]/CBG" at bounding box center [1186, 560] width 157 height 9
click at [427, 14] on span "Refresh" at bounding box center [405, 15] width 44 height 8
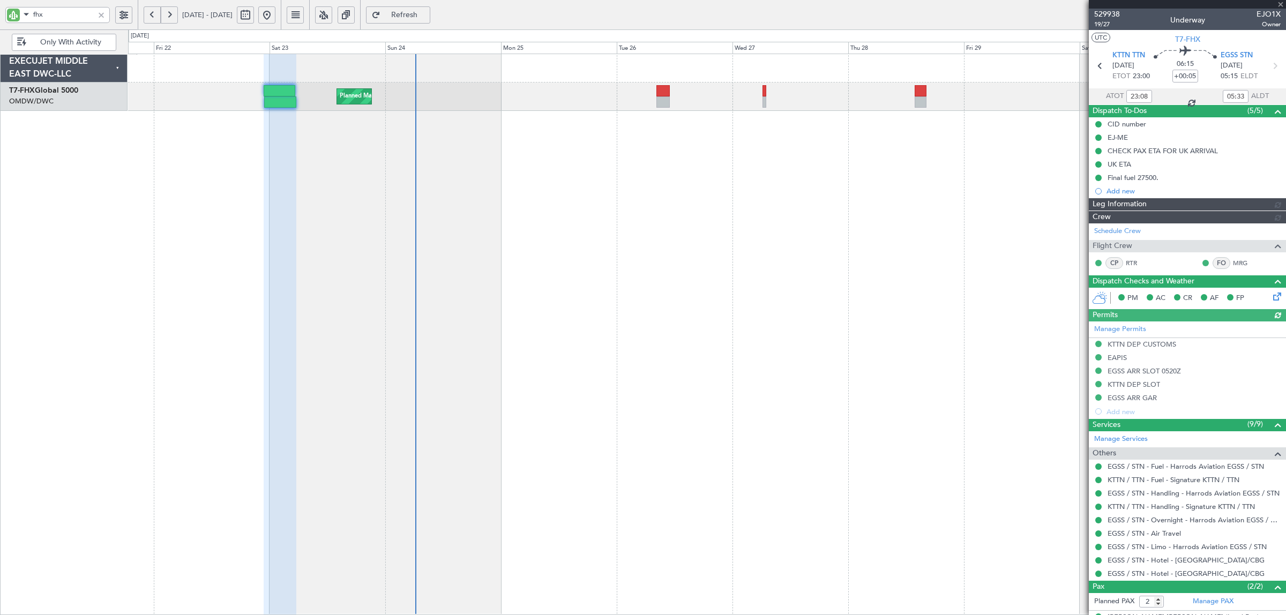
type input "[PERSON_NAME] ([PERSON_NAME])"
type input "6982"
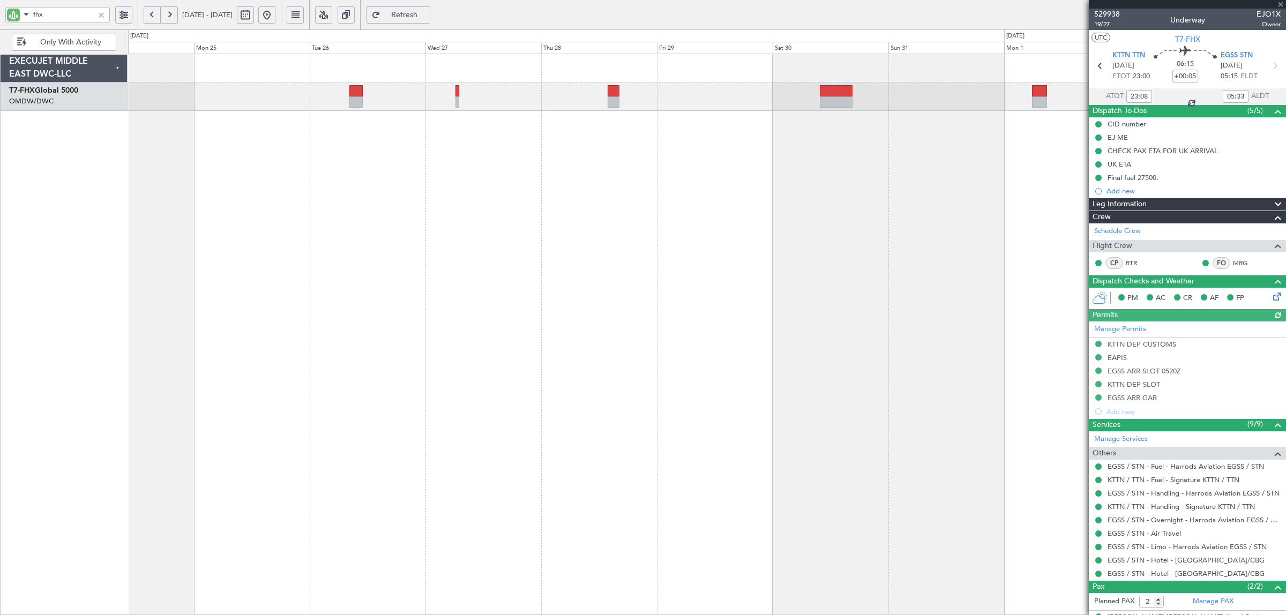
click at [308, 189] on div "Planned Maint [GEOGRAPHIC_DATA] ([GEOGRAPHIC_DATA]) Planned Maint [GEOGRAPHIC_D…" at bounding box center [707, 335] width 1158 height 562
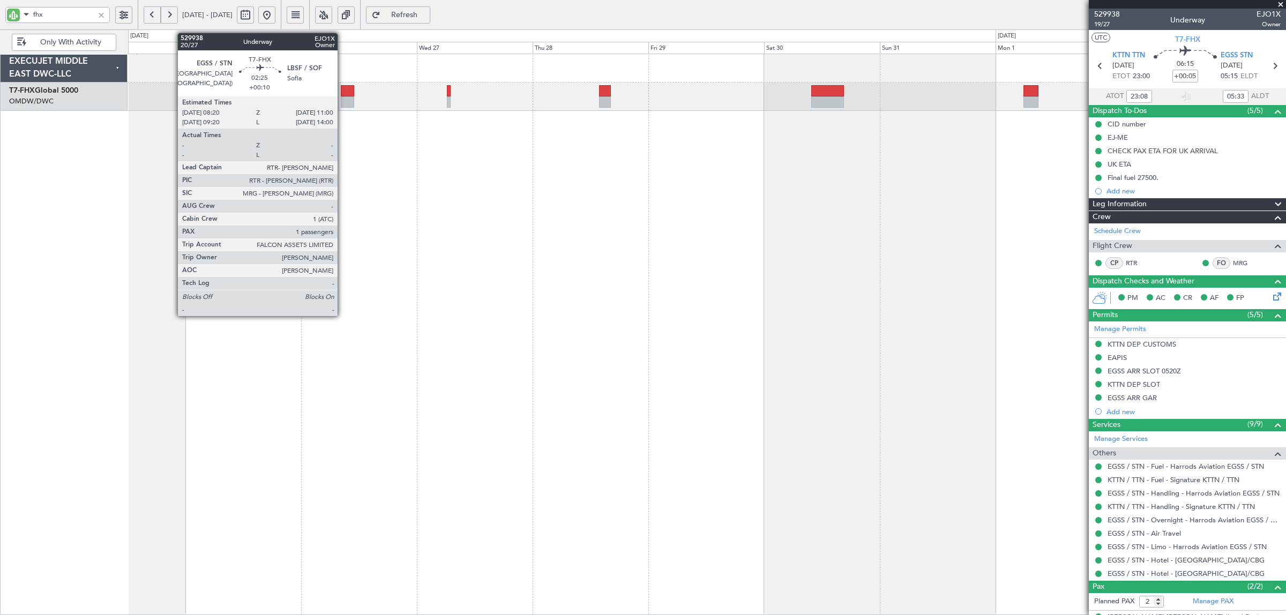
click at [343, 98] on div at bounding box center [347, 101] width 13 height 11
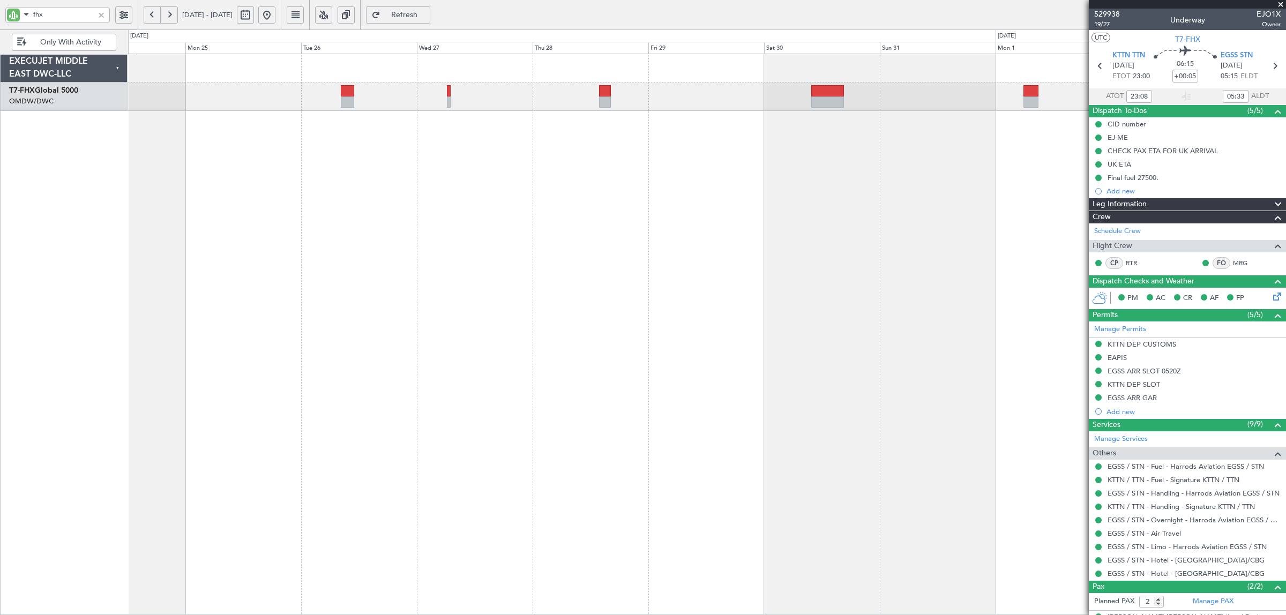
type input "[PERSON_NAME] ([PERSON_NAME])"
type input "6982"
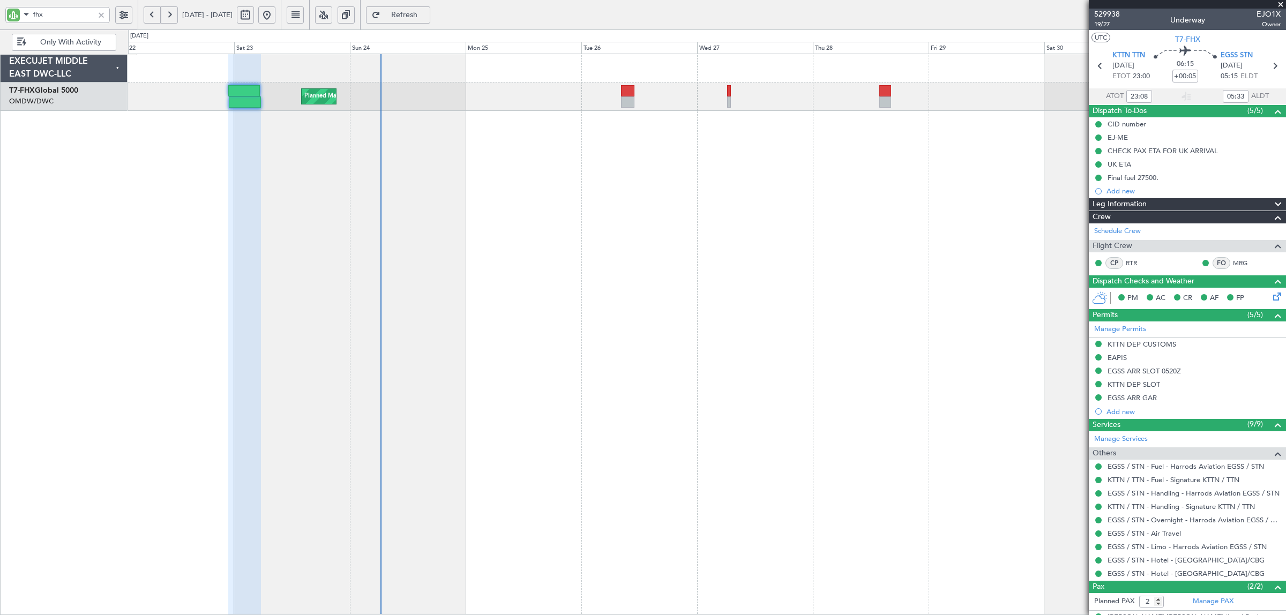
click at [586, 120] on div "Planned Maint [GEOGRAPHIC_DATA] ([GEOGRAPHIC_DATA])" at bounding box center [707, 335] width 1158 height 562
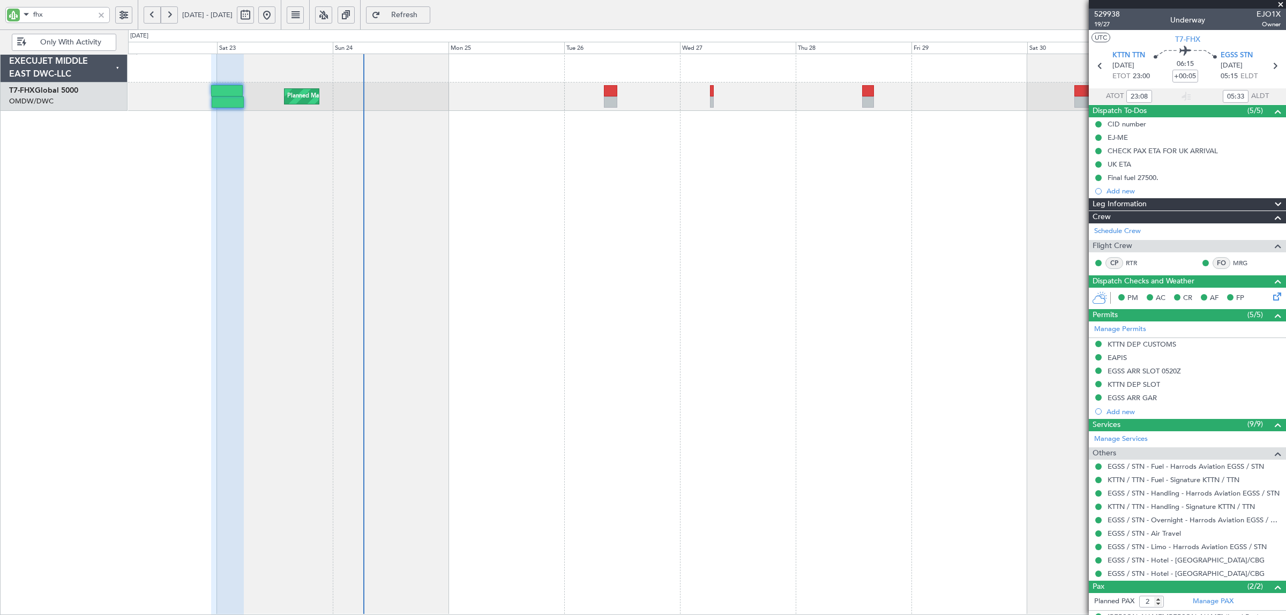
click at [352, 120] on div "Planned Maint [GEOGRAPHIC_DATA] ([GEOGRAPHIC_DATA])" at bounding box center [707, 335] width 1158 height 562
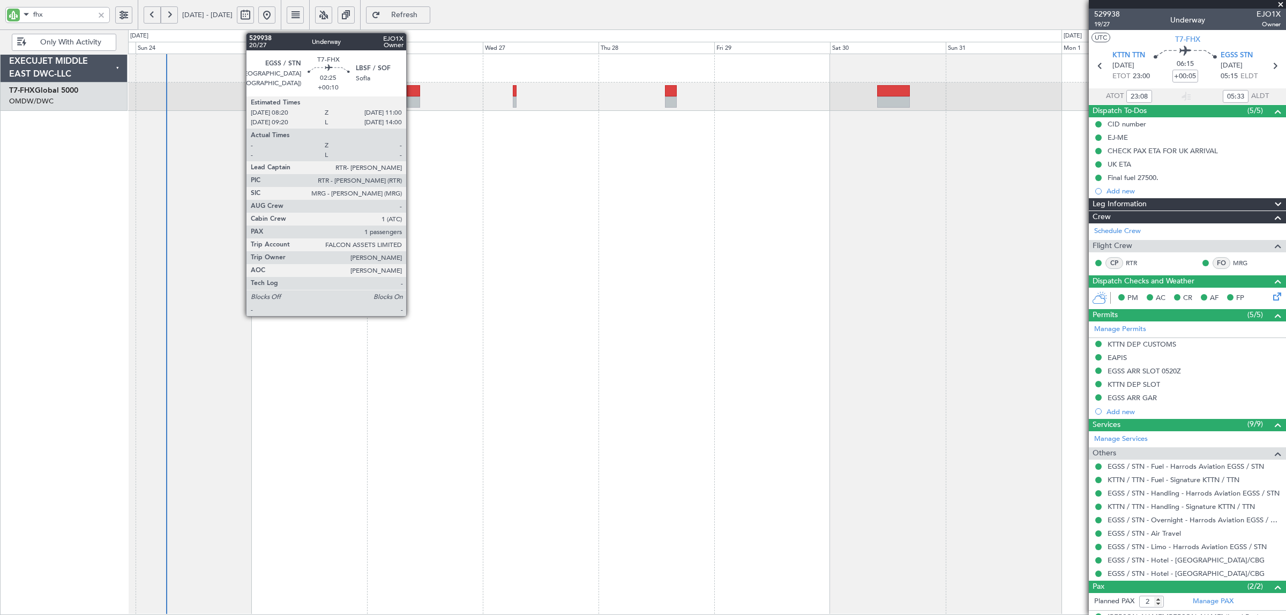
click at [412, 100] on div at bounding box center [413, 101] width 13 height 11
click at [413, 106] on div at bounding box center [413, 101] width 13 height 11
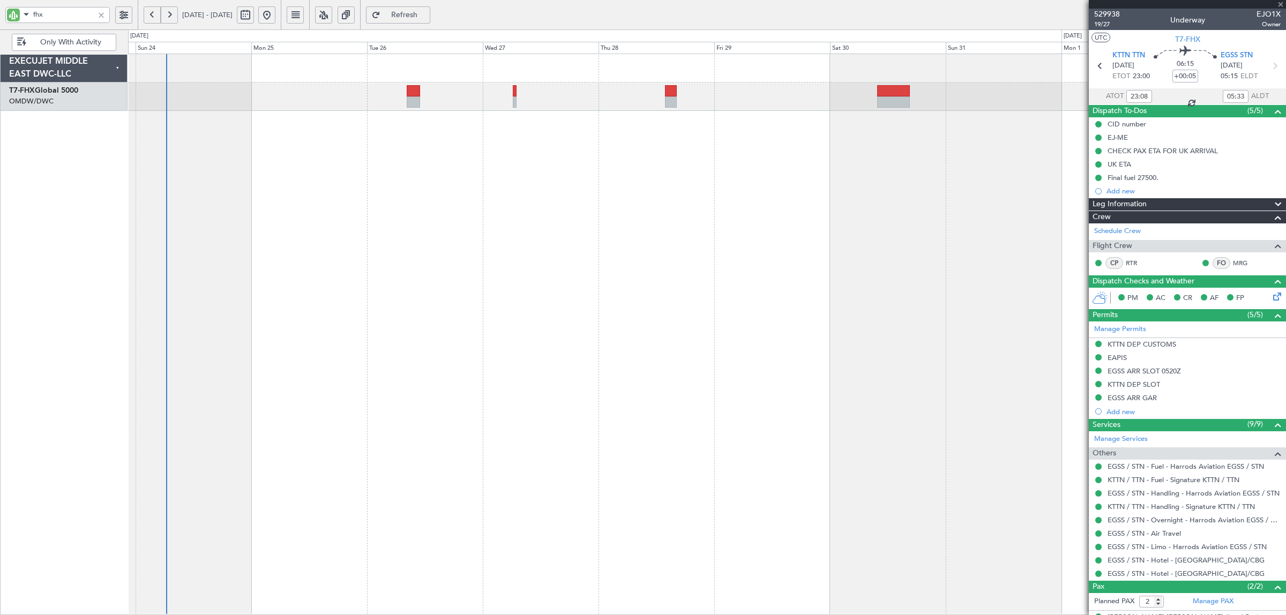
type input "+00:10"
type input "1"
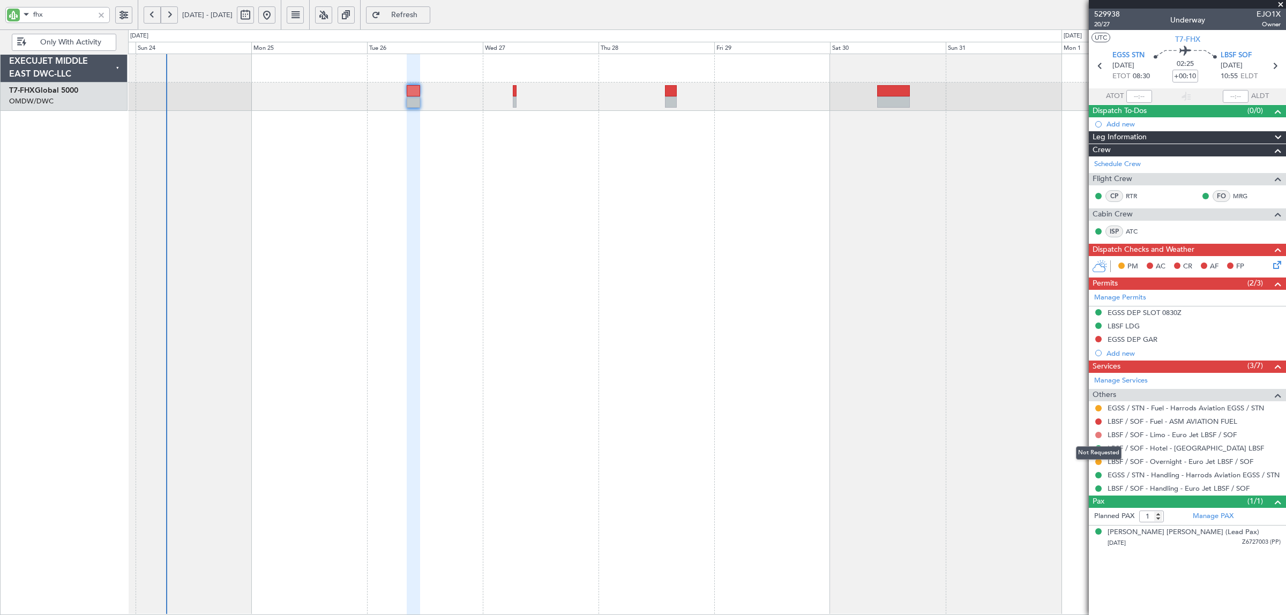
click at [1098, 437] on button at bounding box center [1098, 435] width 6 height 6
click at [1073, 501] on span "Requested" at bounding box center [1069, 499] width 34 height 11
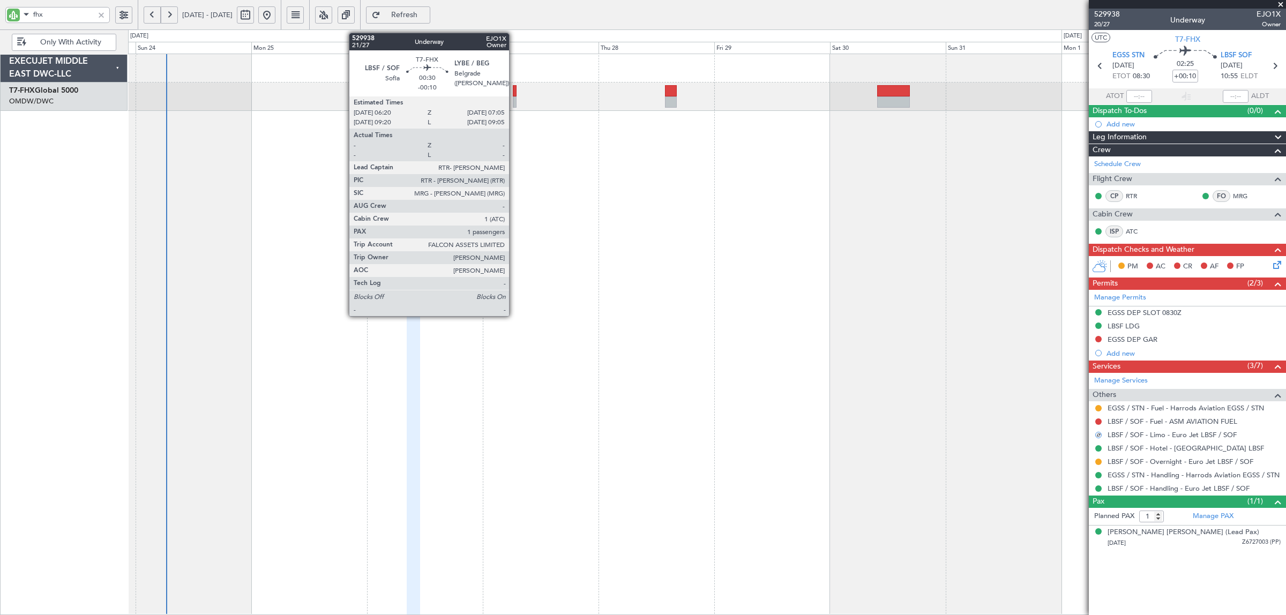
click at [515, 102] on div at bounding box center [515, 101] width 4 height 11
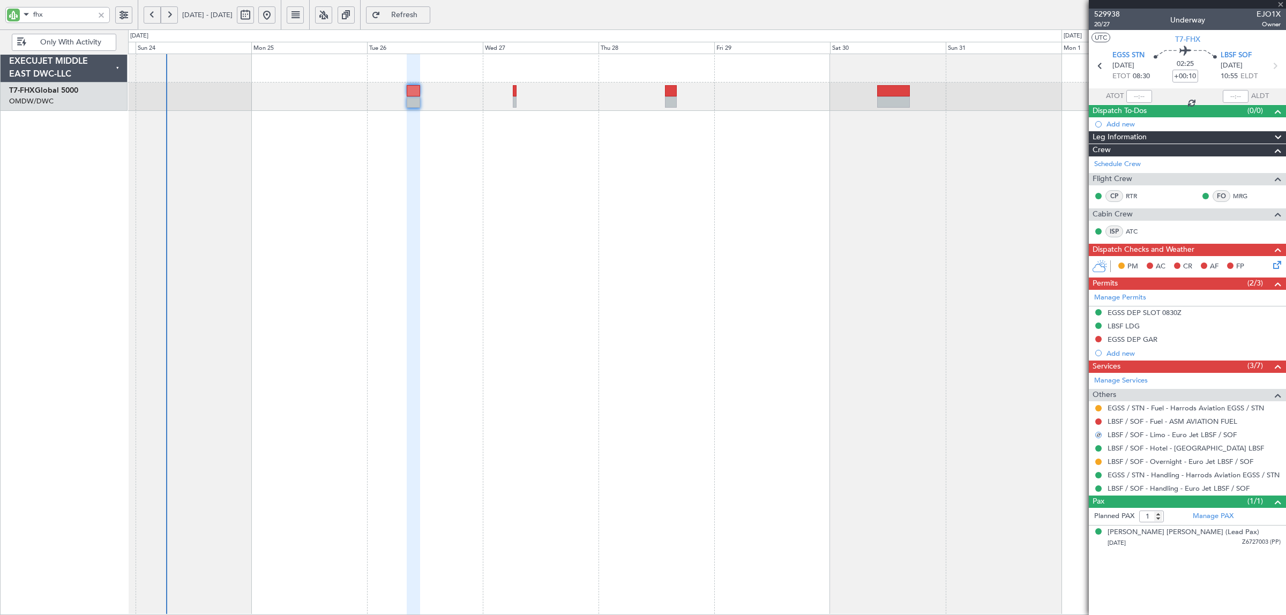
type input "-00:10"
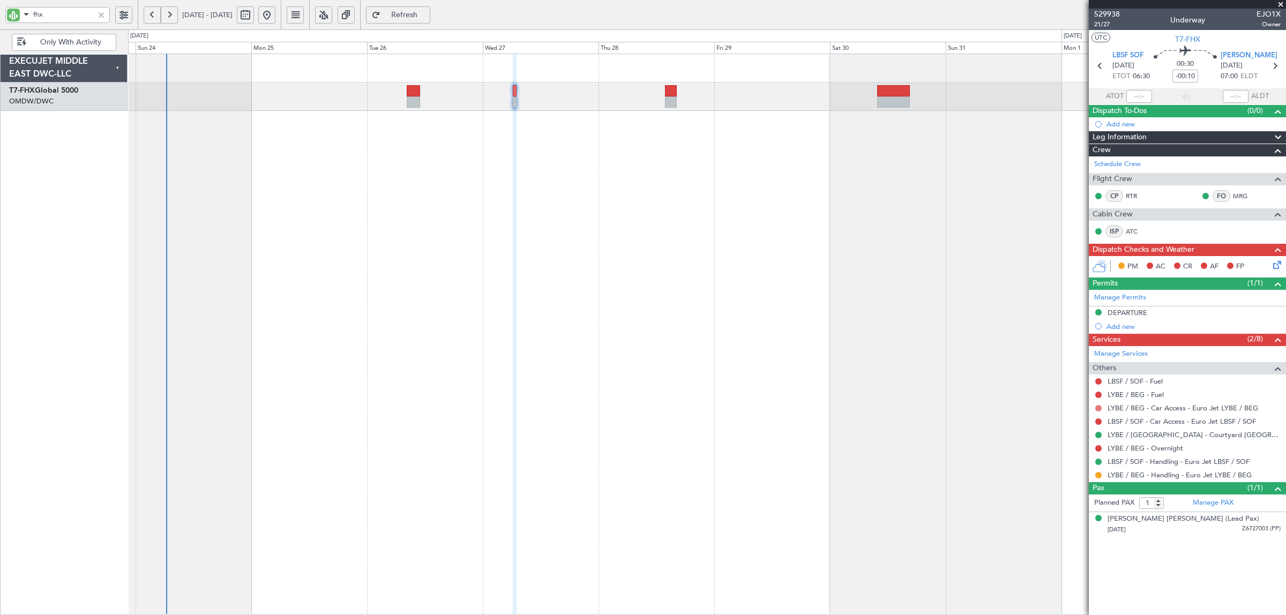
click at [1098, 410] on button at bounding box center [1098, 408] width 6 height 6
click at [1088, 471] on li "Requested" at bounding box center [1099, 473] width 124 height 16
click at [1100, 422] on button at bounding box center [1098, 422] width 6 height 6
click at [1086, 483] on li "Requested" at bounding box center [1099, 486] width 124 height 16
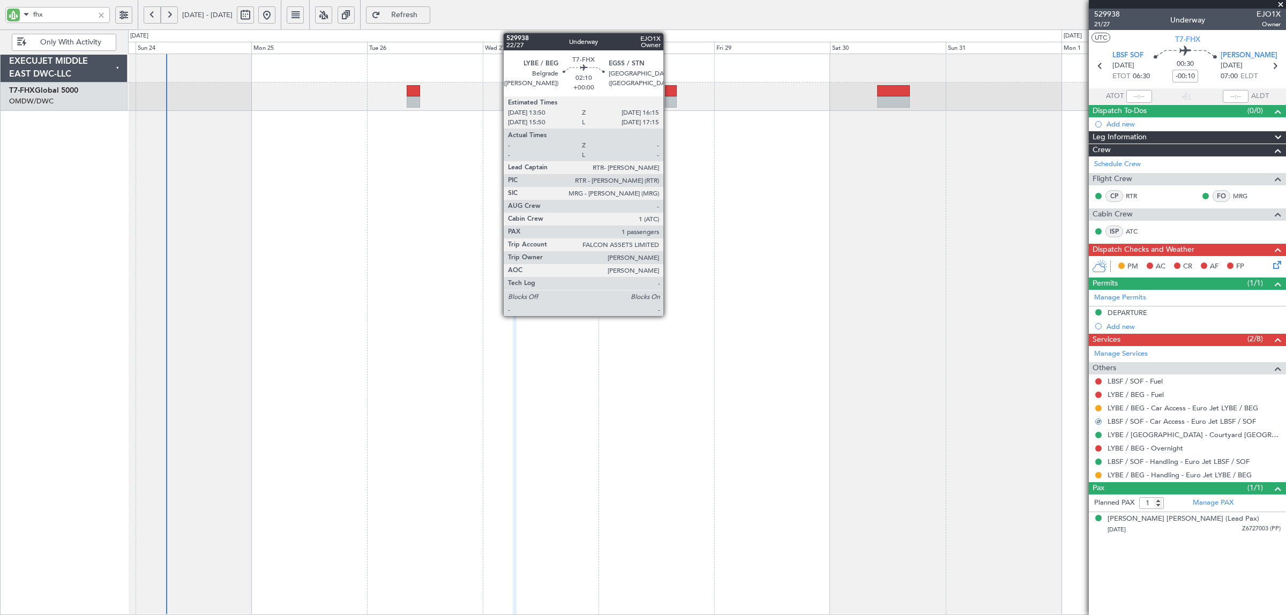
click at [669, 98] on div at bounding box center [671, 101] width 12 height 11
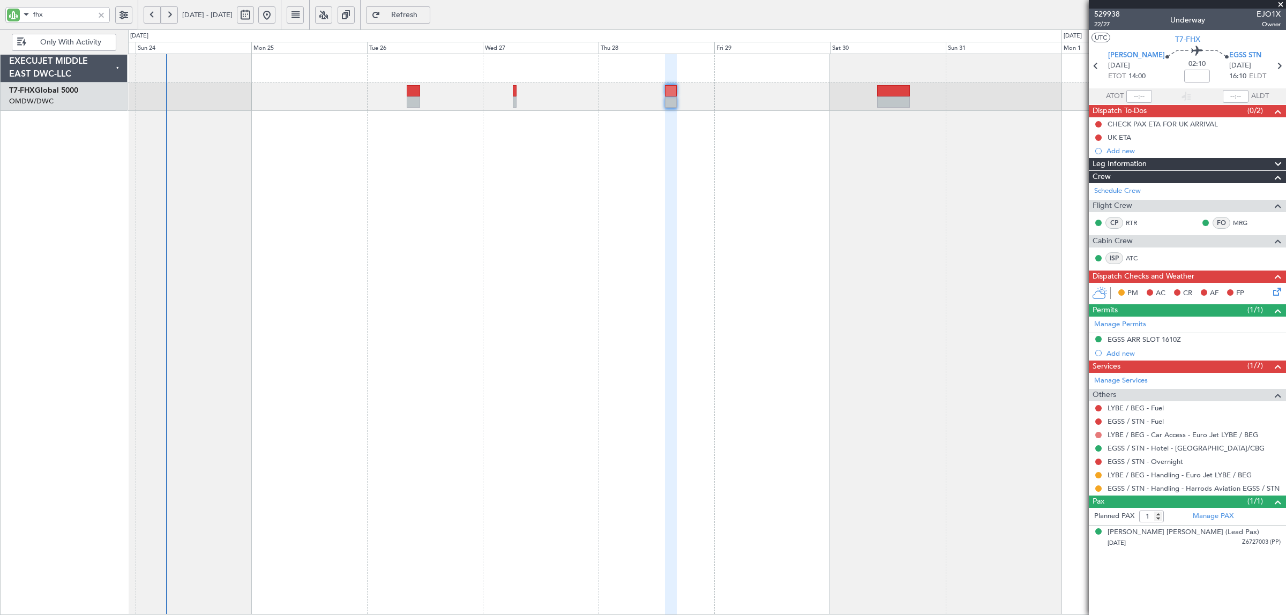
click at [1098, 437] on button at bounding box center [1098, 435] width 6 height 6
click at [1077, 496] on span "Requested" at bounding box center [1069, 499] width 34 height 11
click at [101, 14] on div at bounding box center [101, 15] width 12 height 12
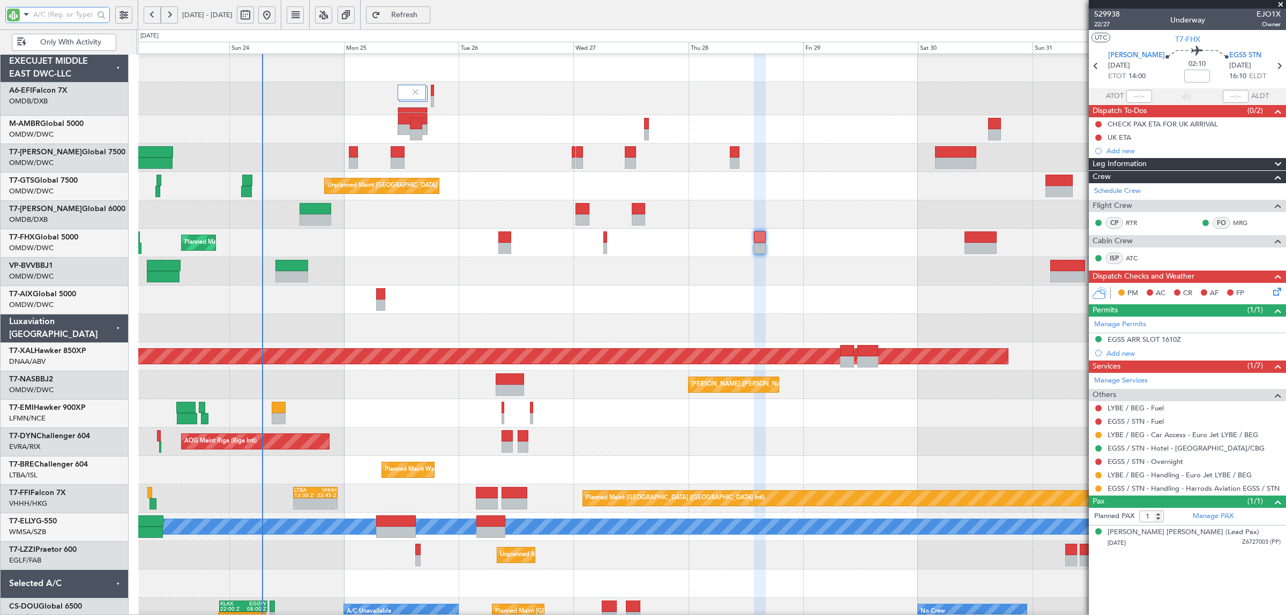
click at [354, 153] on div "Planned Maint Dubai (Al Maktoum Intl)" at bounding box center [711, 158] width 1147 height 28
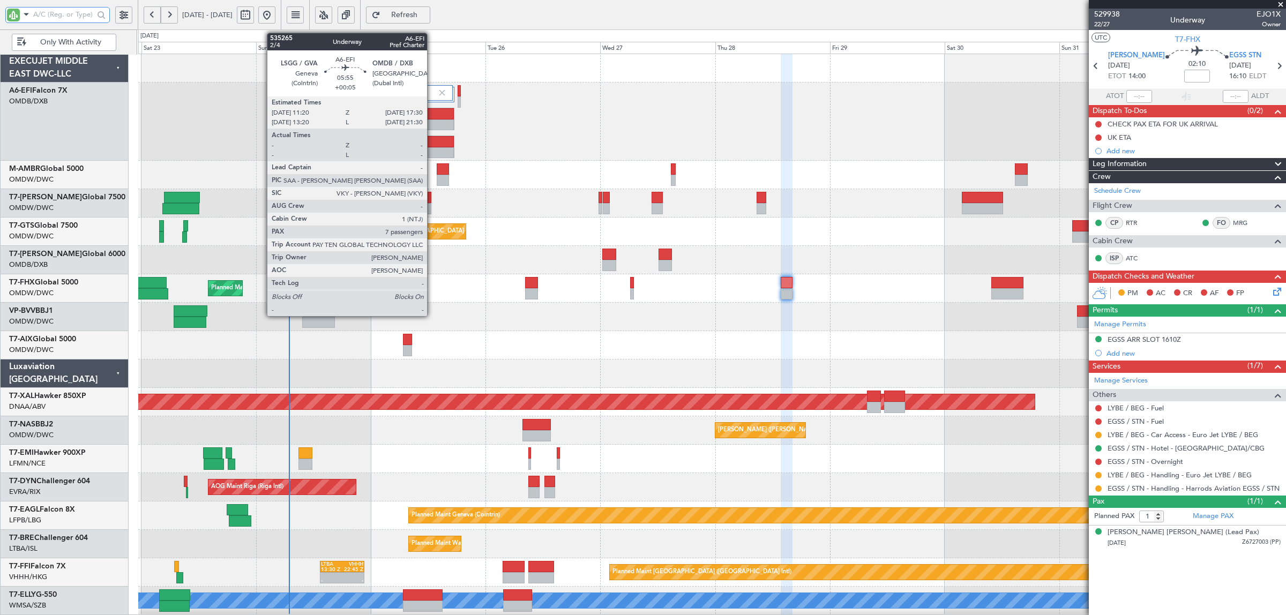
click at [433, 123] on div at bounding box center [439, 125] width 29 height 11
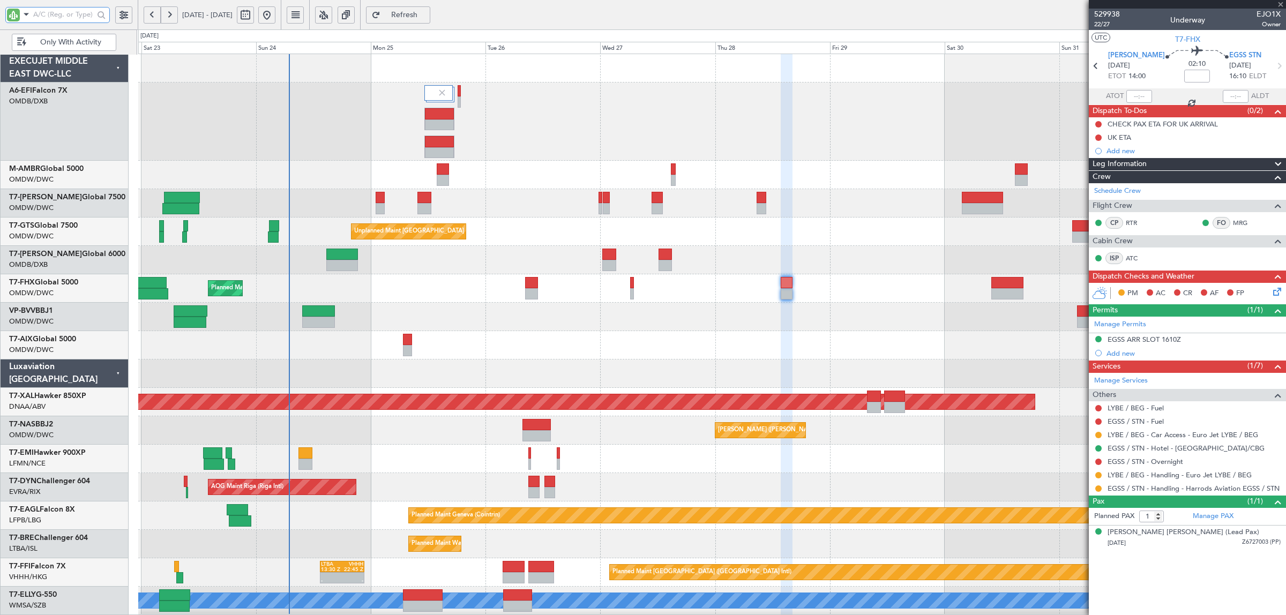
type input "+00:05"
type input "7"
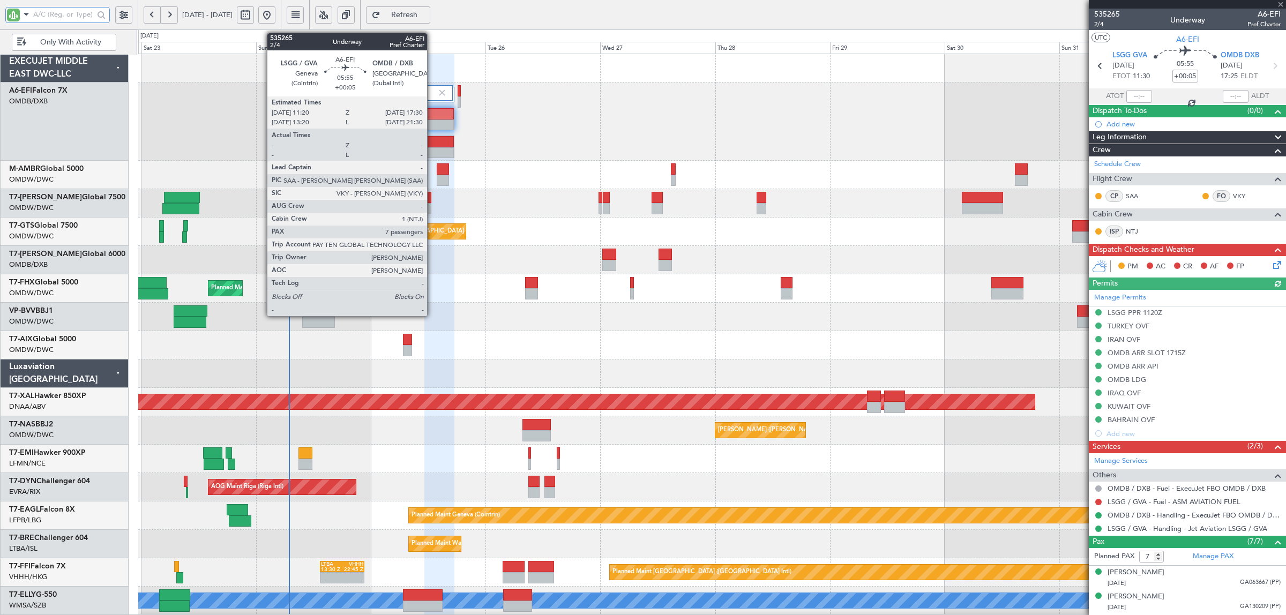
click at [433, 122] on div at bounding box center [439, 125] width 29 height 11
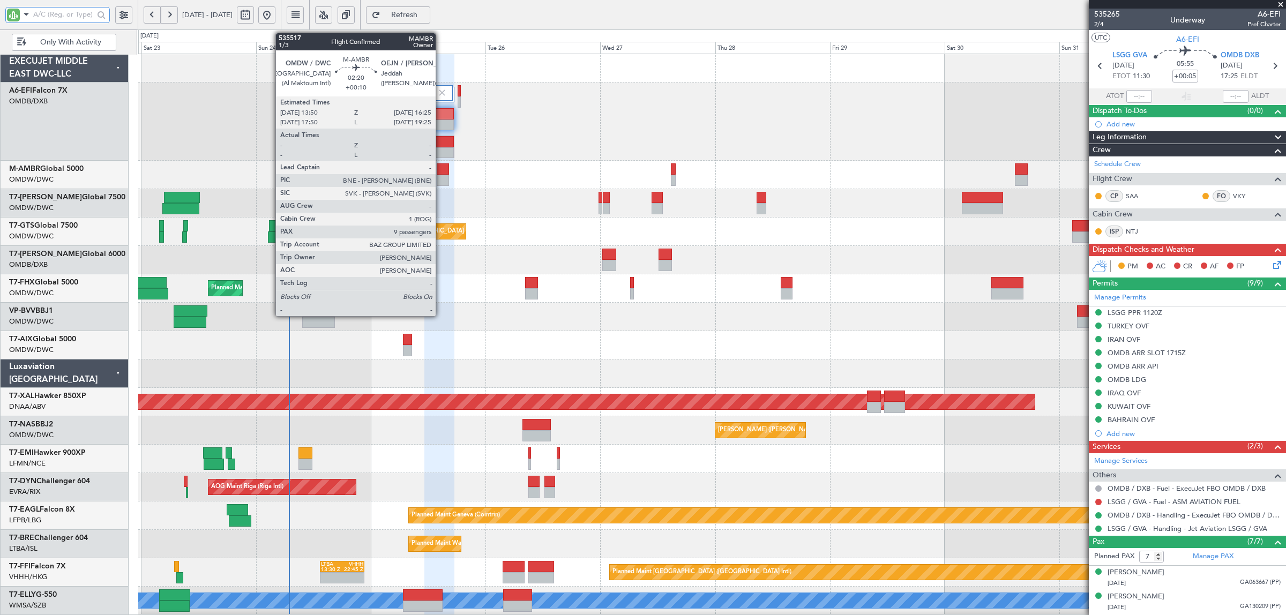
click at [441, 178] on div at bounding box center [443, 180] width 13 height 11
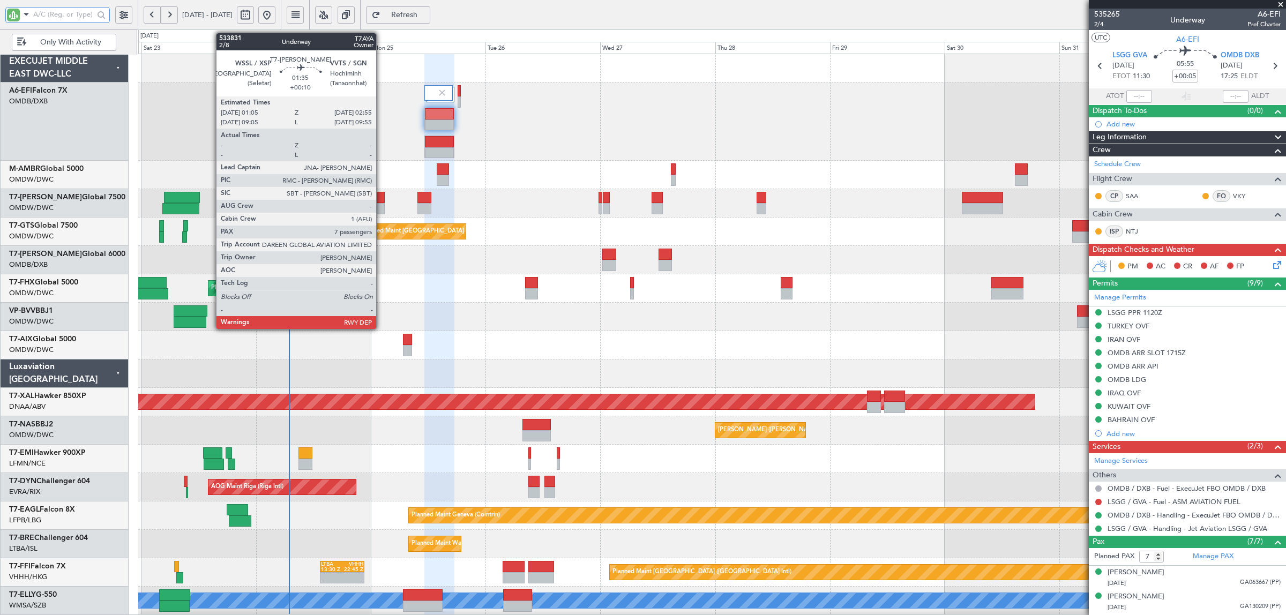
click at [382, 204] on div at bounding box center [380, 208] width 9 height 11
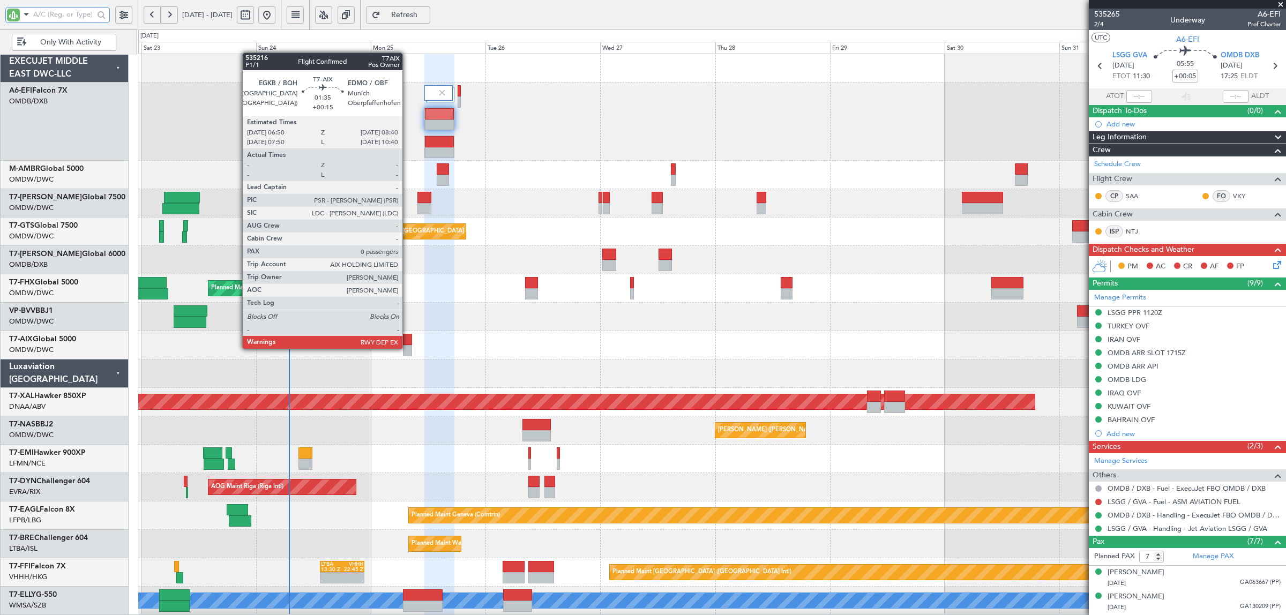
click at [408, 348] on div at bounding box center [407, 350] width 9 height 11
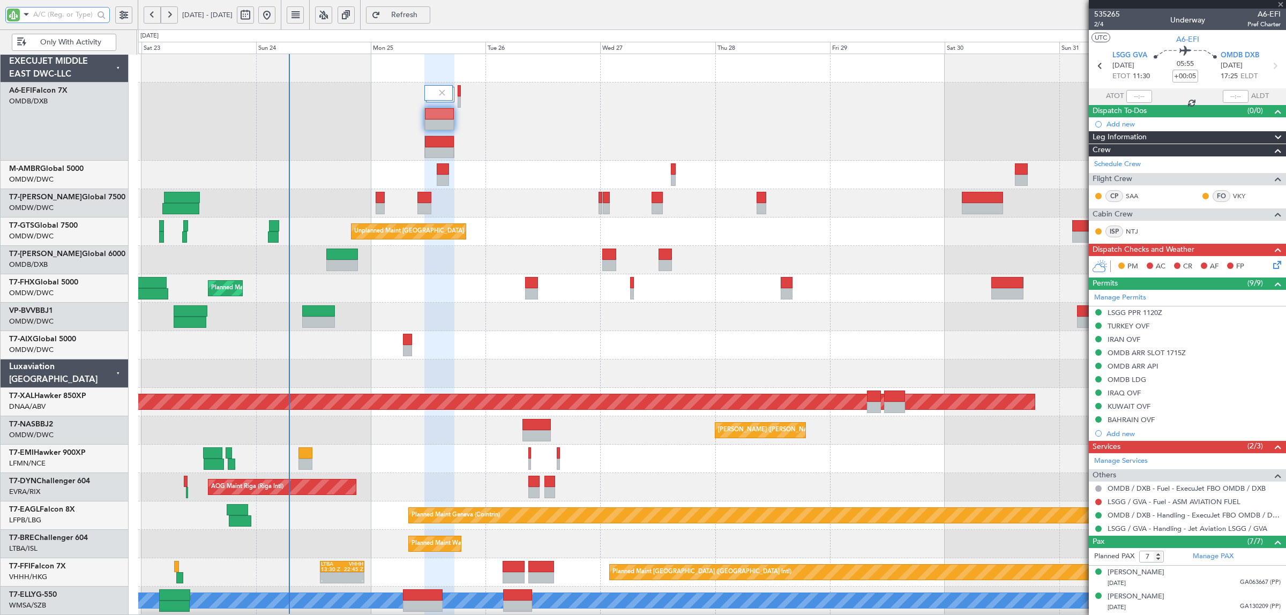
type input "+00:15"
type input "0"
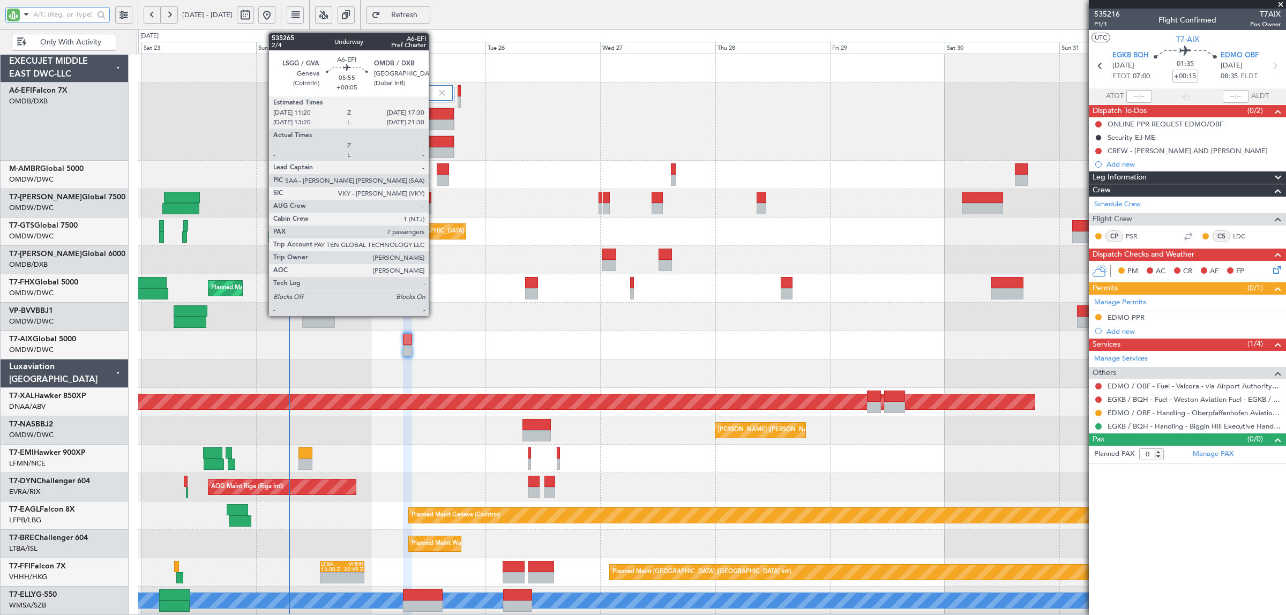
click at [434, 120] on div at bounding box center [439, 125] width 29 height 11
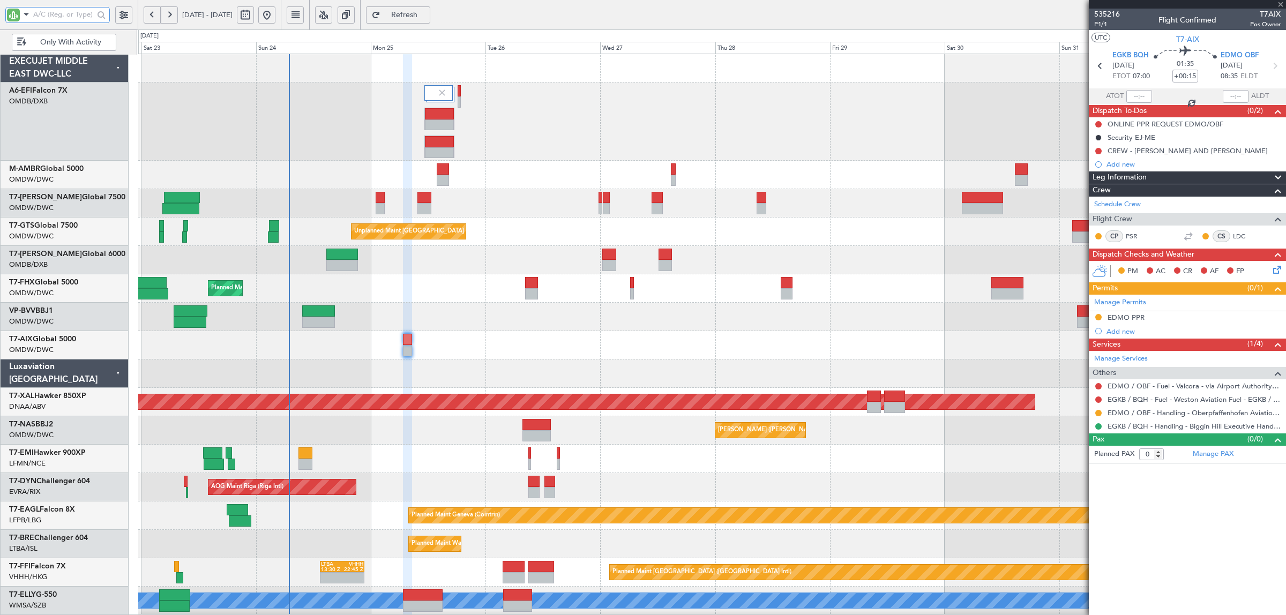
type input "+00:05"
type input "7"
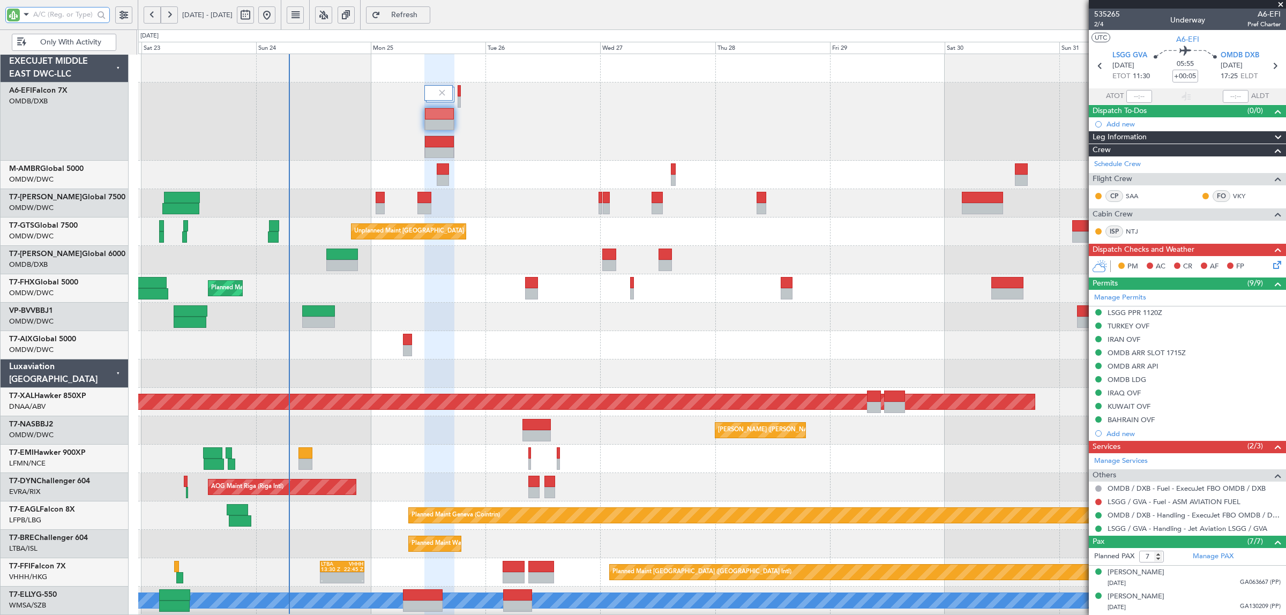
click at [818, 247] on div "Planned Maint [GEOGRAPHIC_DATA] ([GEOGRAPHIC_DATA] Intl)" at bounding box center [711, 260] width 1147 height 28
click at [58, 14] on input "text" at bounding box center [63, 14] width 61 height 16
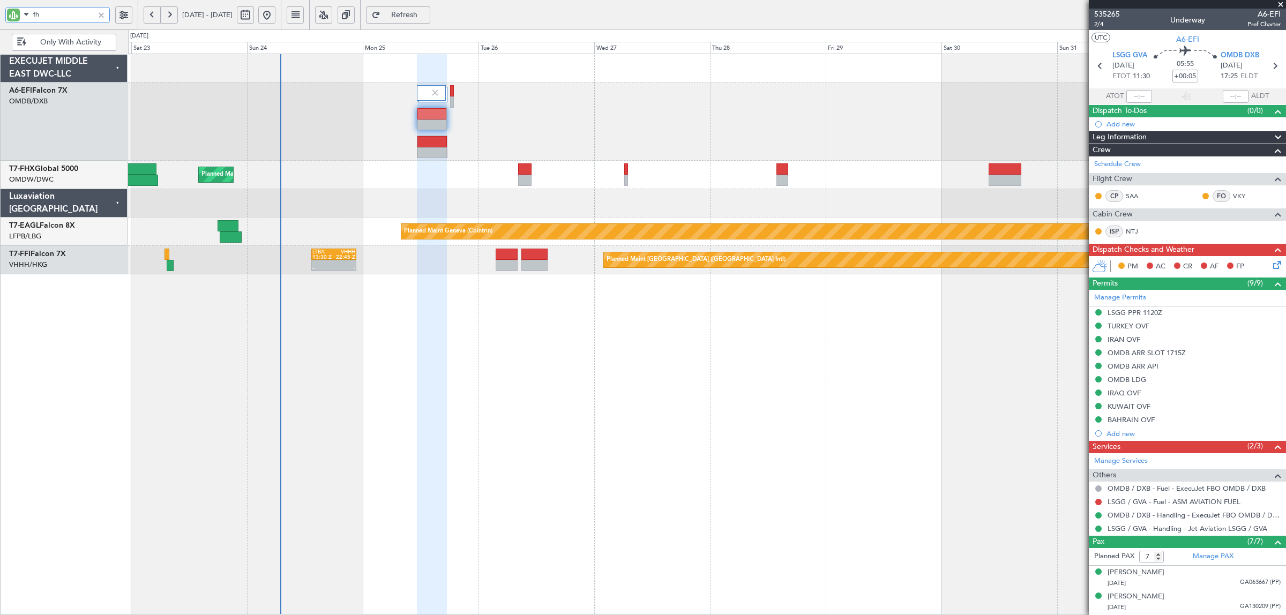
type input "fhx"
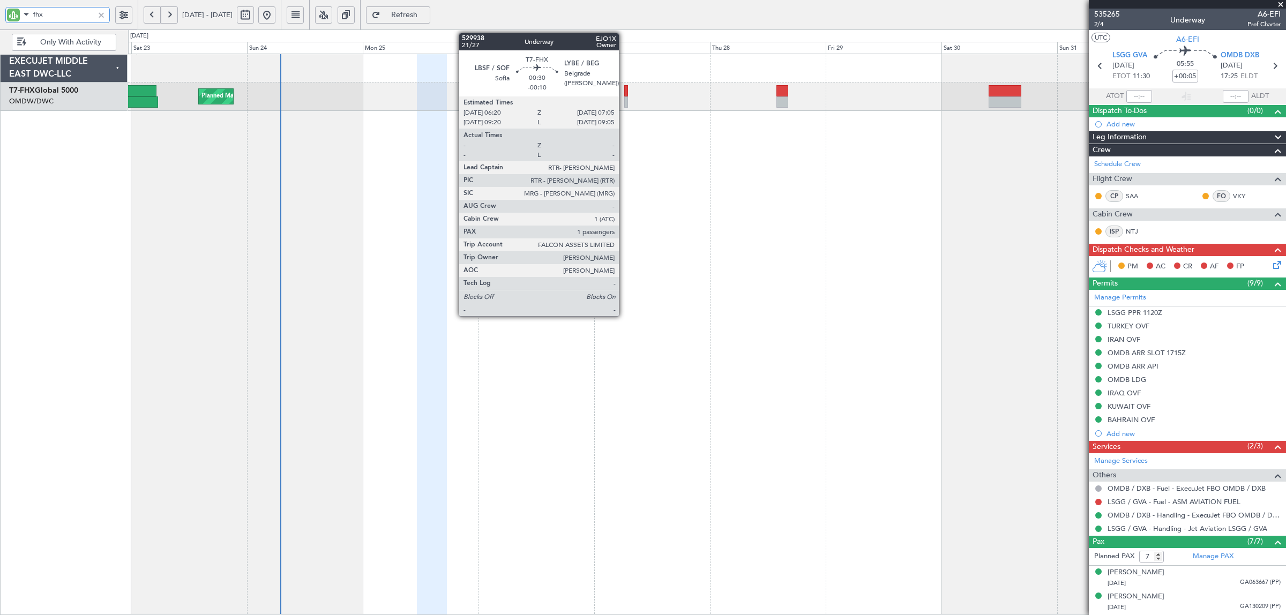
click at [625, 102] on div at bounding box center [626, 101] width 4 height 11
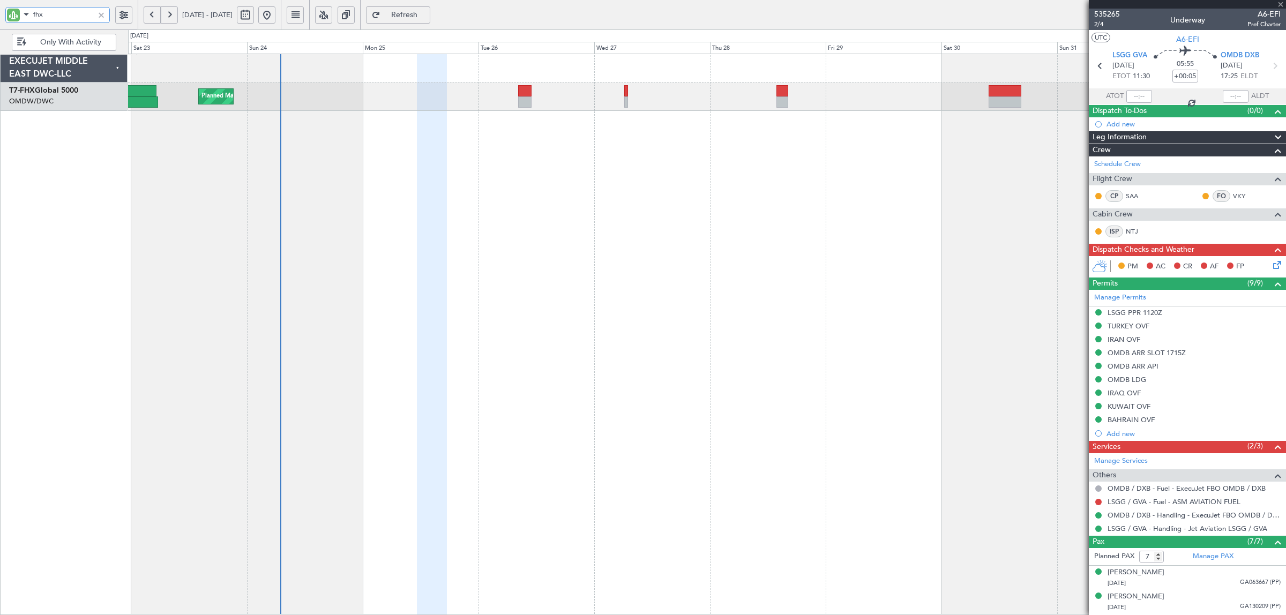
type input "-00:10"
type input "1"
type input "fhx"
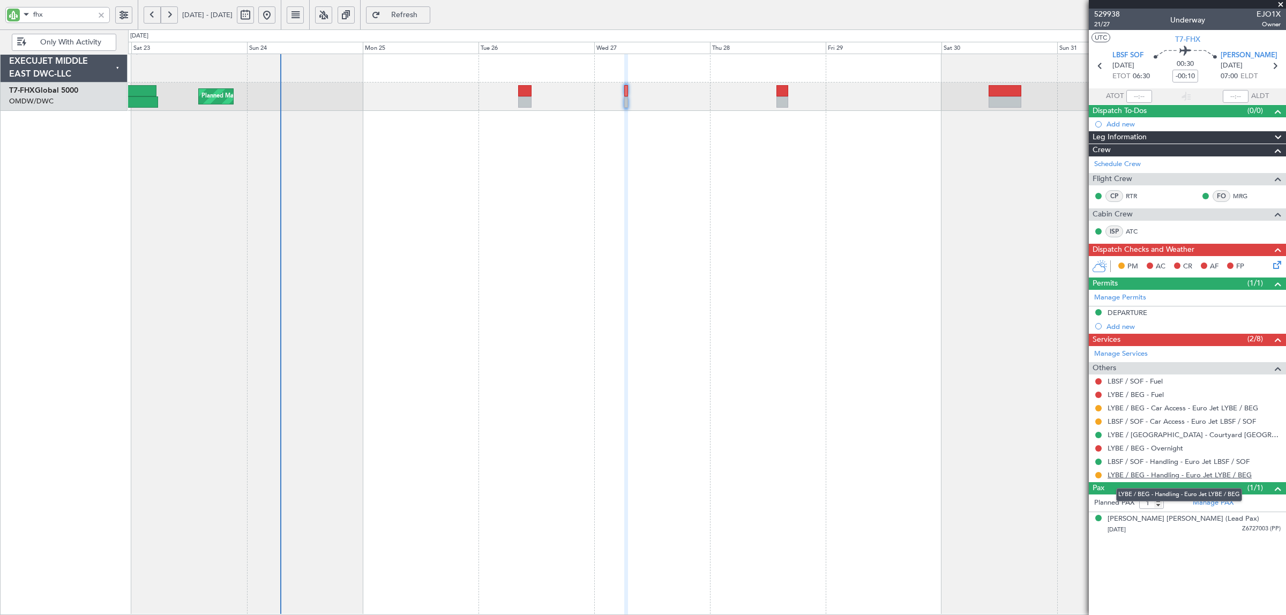
click at [1161, 476] on link "LYBE / BEG - Handling - Euro Jet LYBE / BEG" at bounding box center [1180, 475] width 144 height 9
click at [1232, 55] on span "[PERSON_NAME]" at bounding box center [1249, 55] width 57 height 11
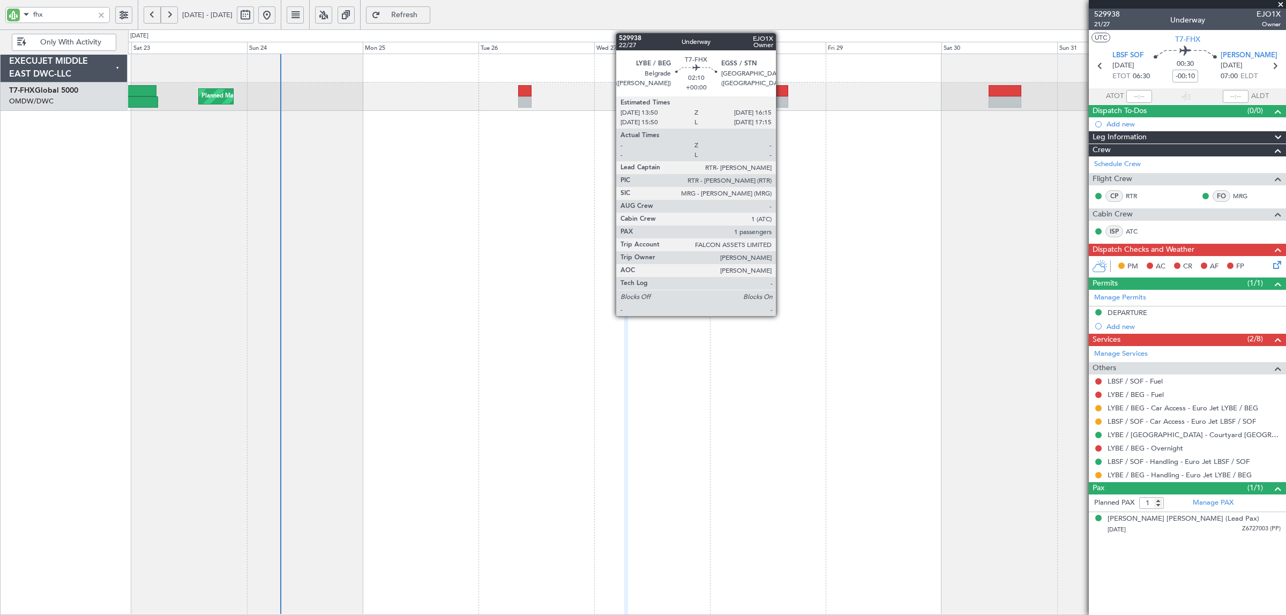
click at [781, 96] on div at bounding box center [783, 101] width 12 height 11
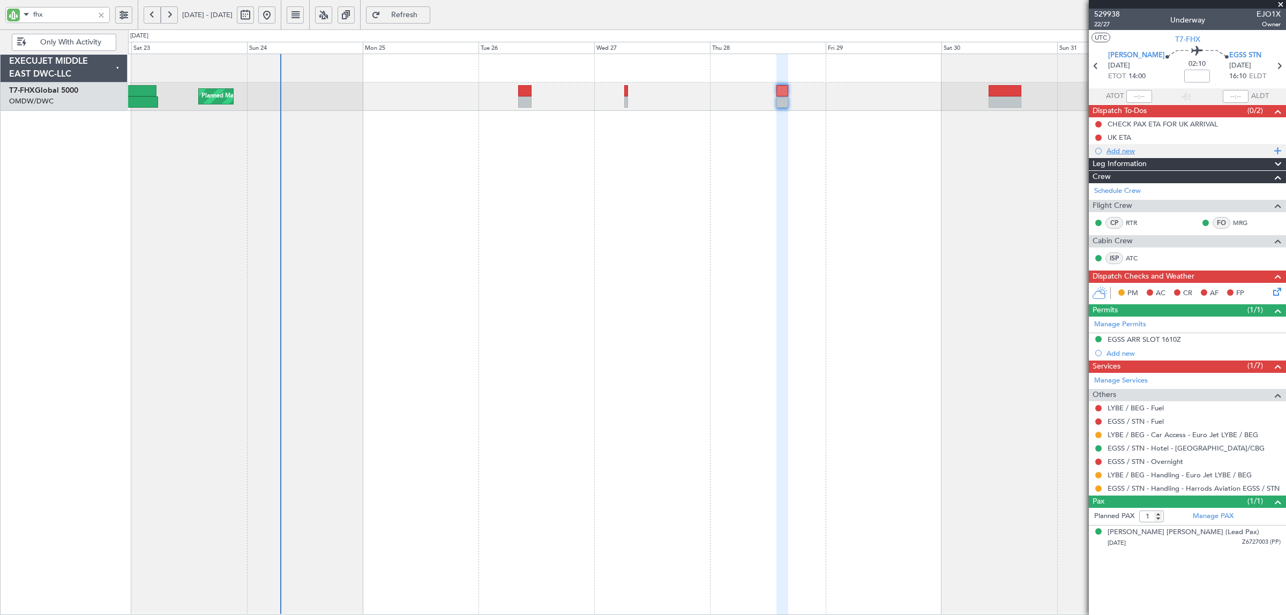
click at [1124, 153] on div "Add new" at bounding box center [1189, 150] width 165 height 9
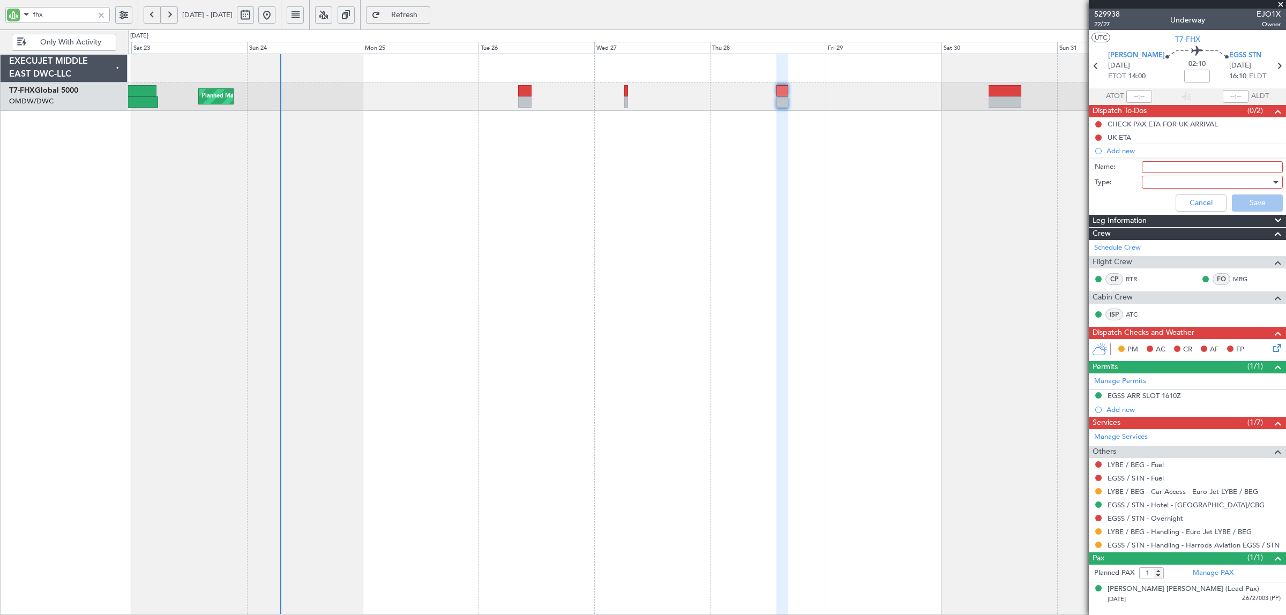
click at [1153, 167] on input "Name:" at bounding box center [1212, 167] width 141 height 12
type input "LYBE NOTAM CLOSURE 1400 UTC"
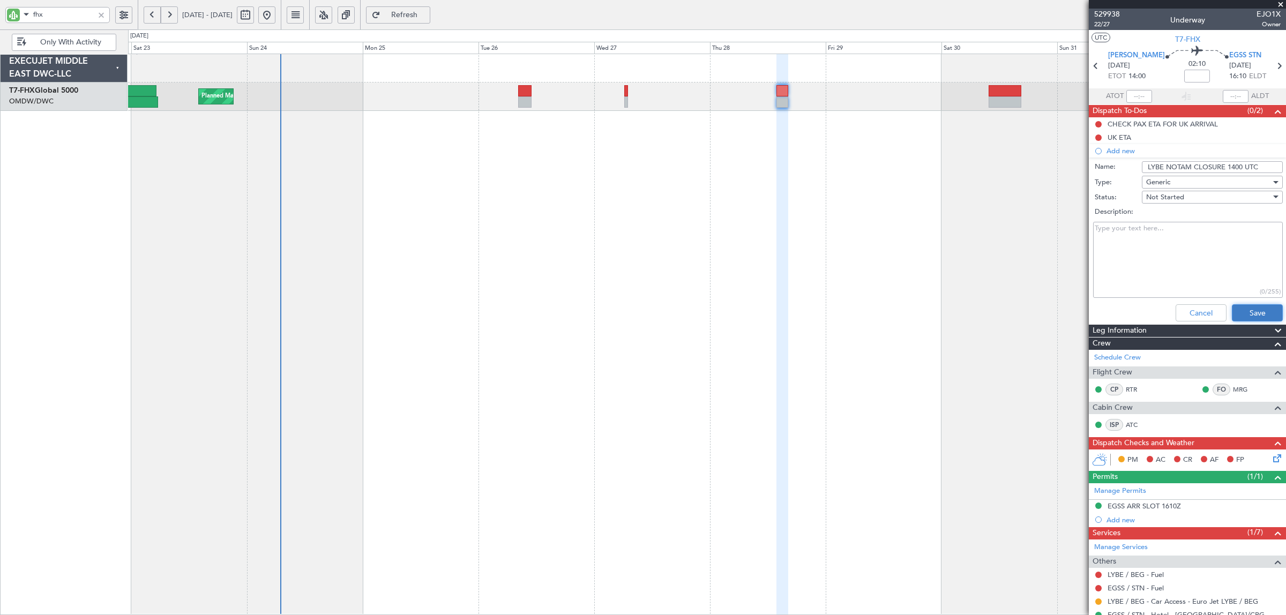
click at [1250, 312] on button "Save" at bounding box center [1257, 312] width 51 height 17
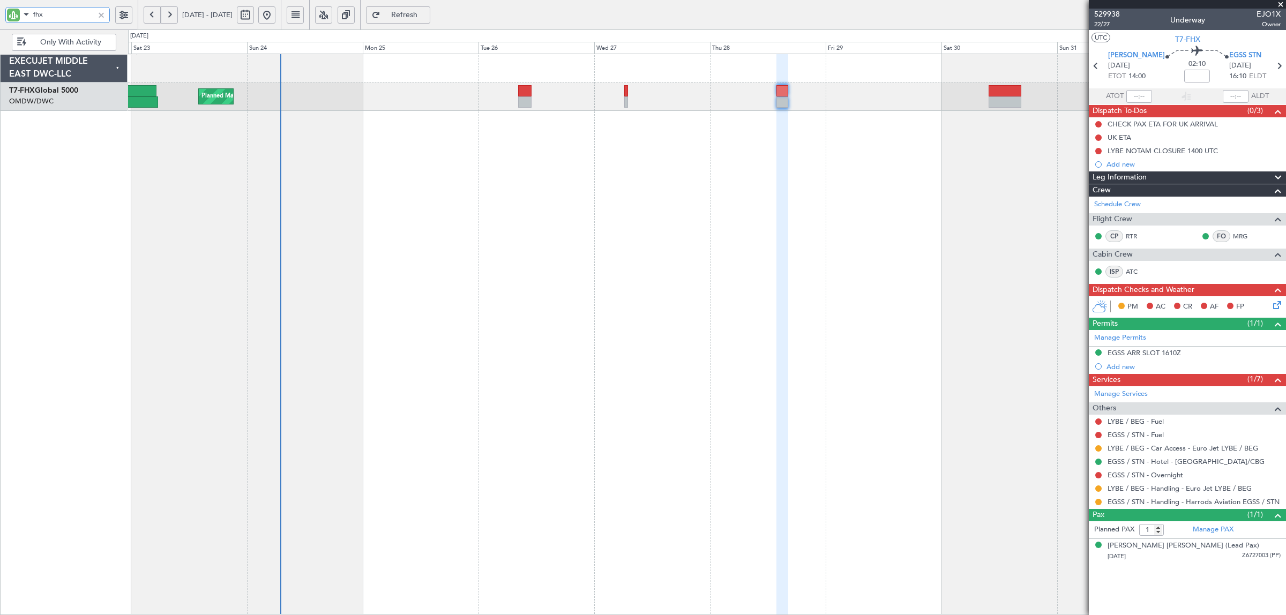
drag, startPoint x: 54, startPoint y: 19, endPoint x: 28, endPoint y: 20, distance: 25.7
click at [28, 20] on div "fhx" at bounding box center [57, 15] width 105 height 16
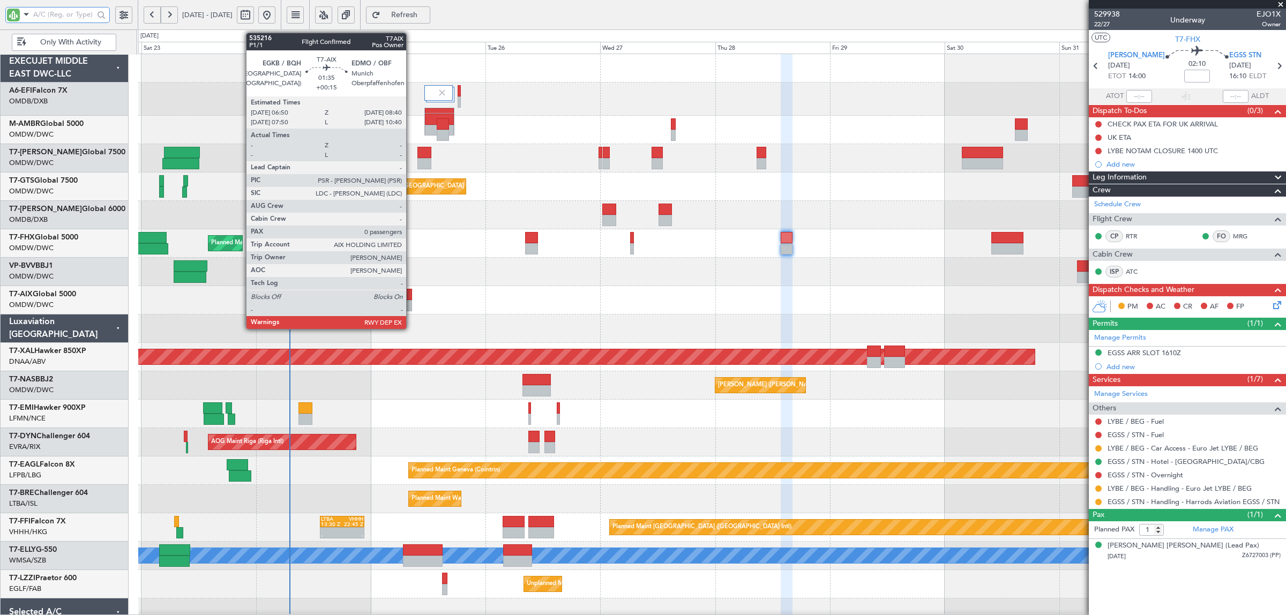
click at [412, 301] on div at bounding box center [407, 305] width 9 height 11
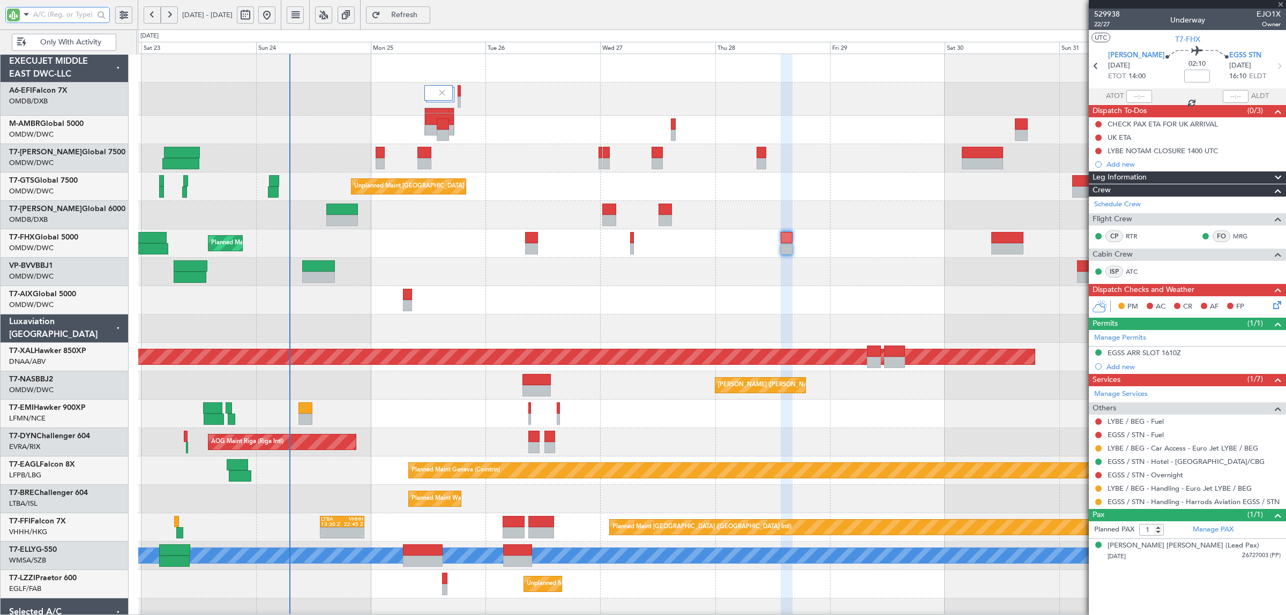
type input "+00:15"
type input "0"
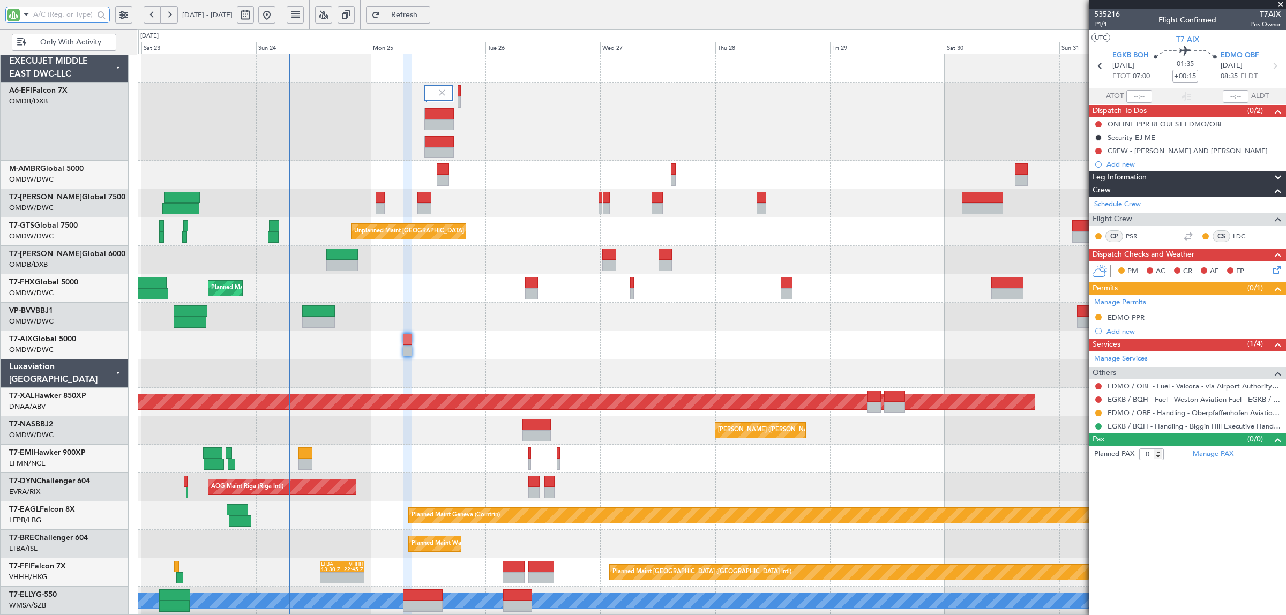
click at [463, 349] on div at bounding box center [711, 345] width 1147 height 28
click at [811, 156] on div "Planned Maint Dubai (Al Maktoum Intl)" at bounding box center [711, 122] width 1147 height 78
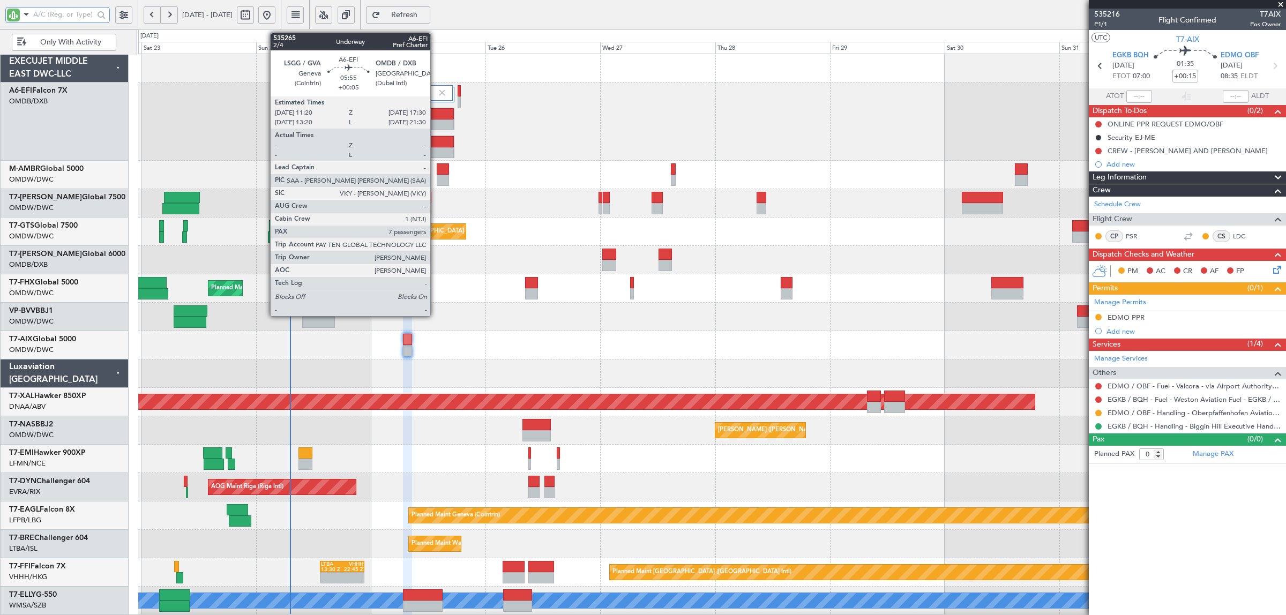
click at [436, 121] on div at bounding box center [439, 125] width 29 height 11
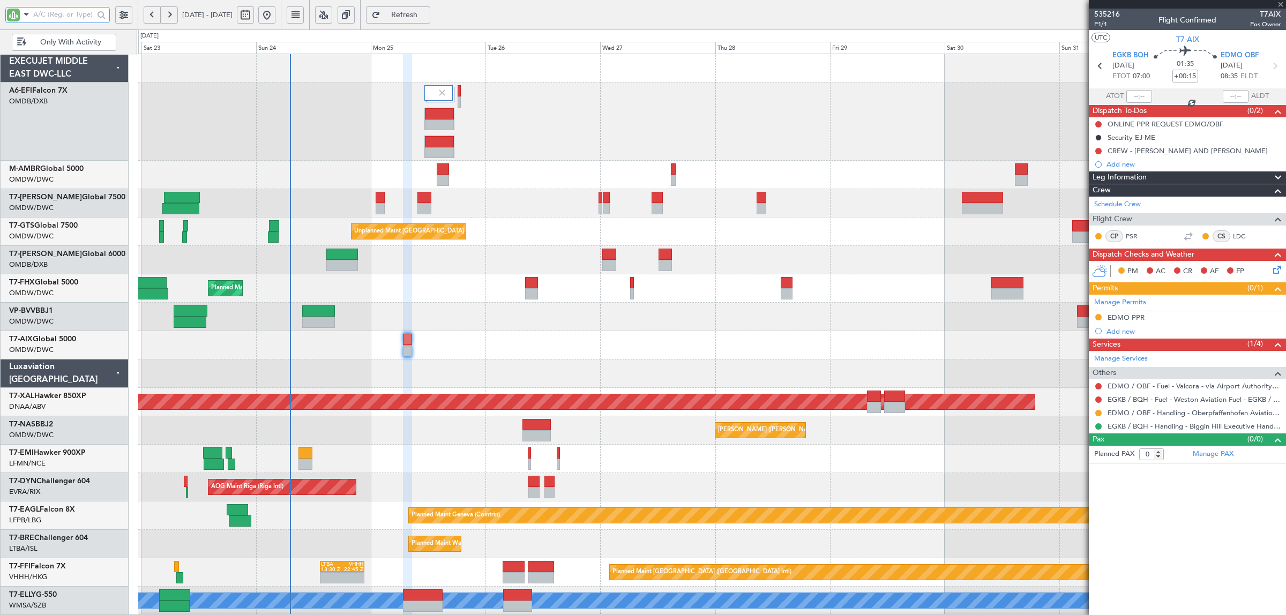
type input "+00:05"
type input "7"
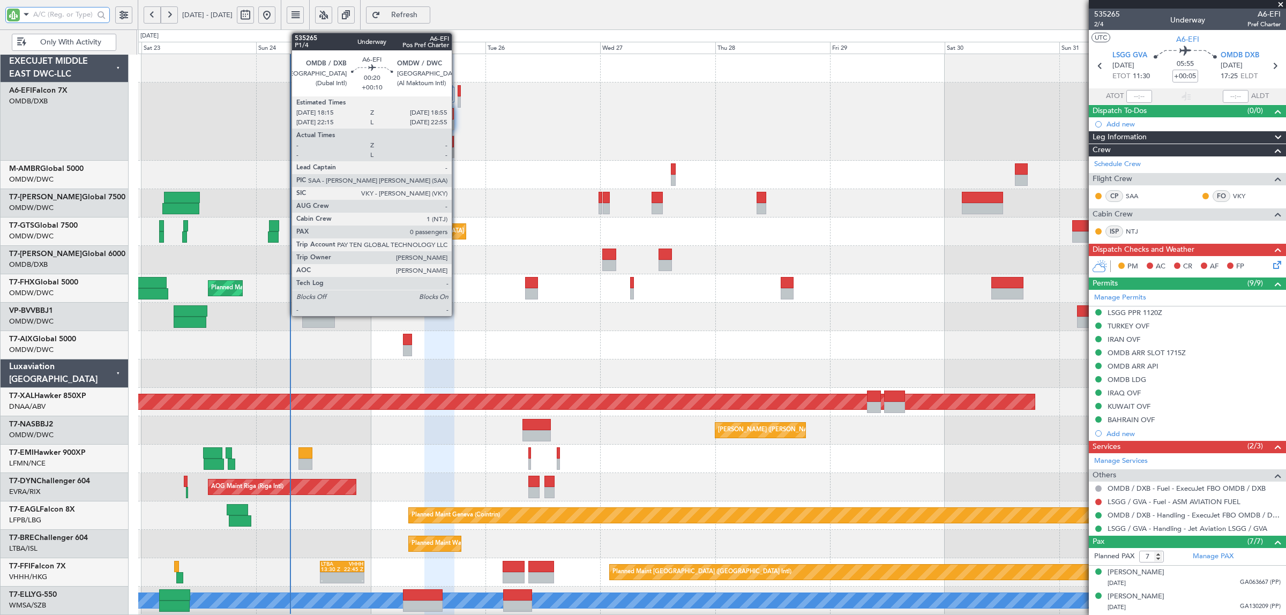
click at [458, 99] on div at bounding box center [459, 101] width 3 height 11
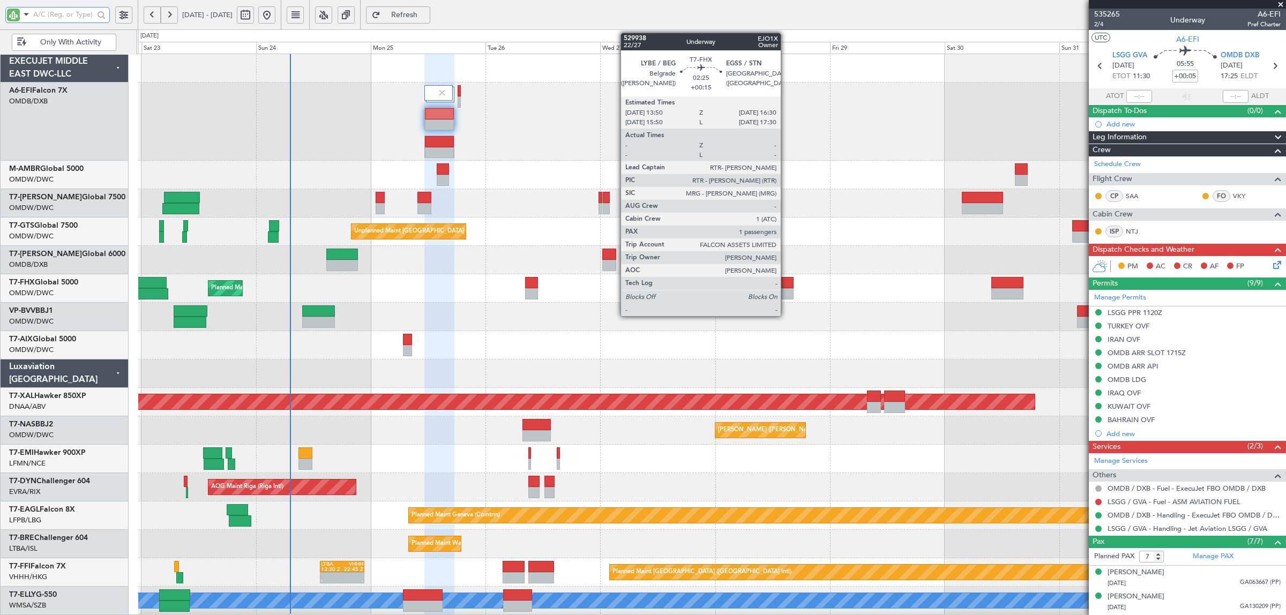
click at [791, 292] on div at bounding box center [787, 293] width 13 height 11
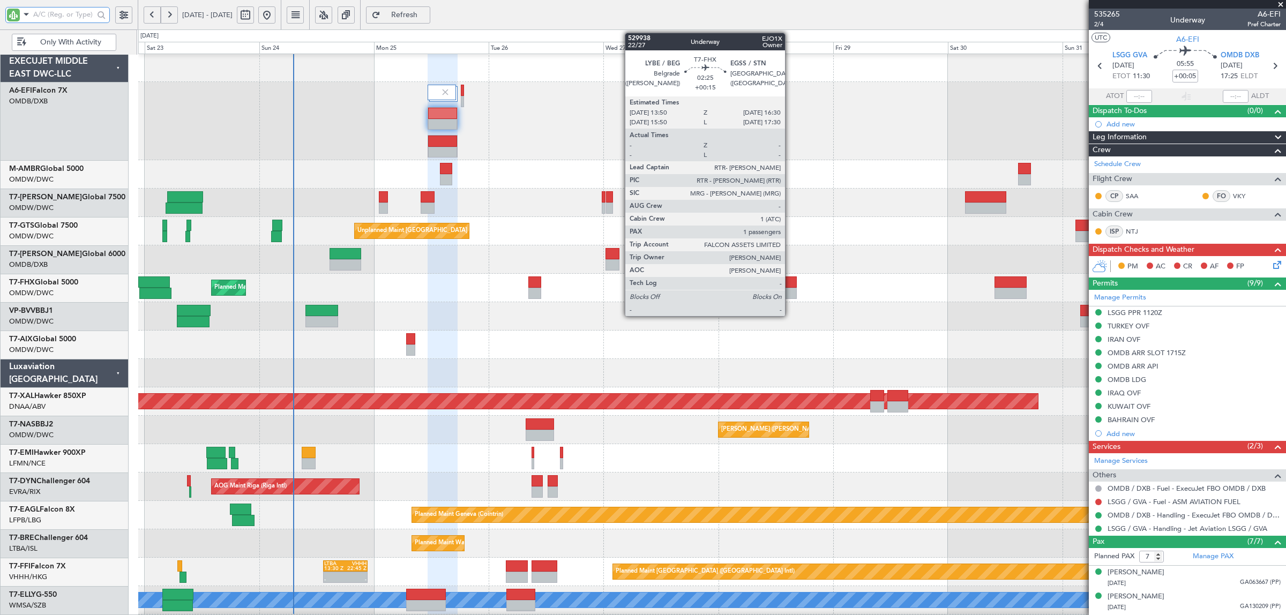
scroll to position [1, 0]
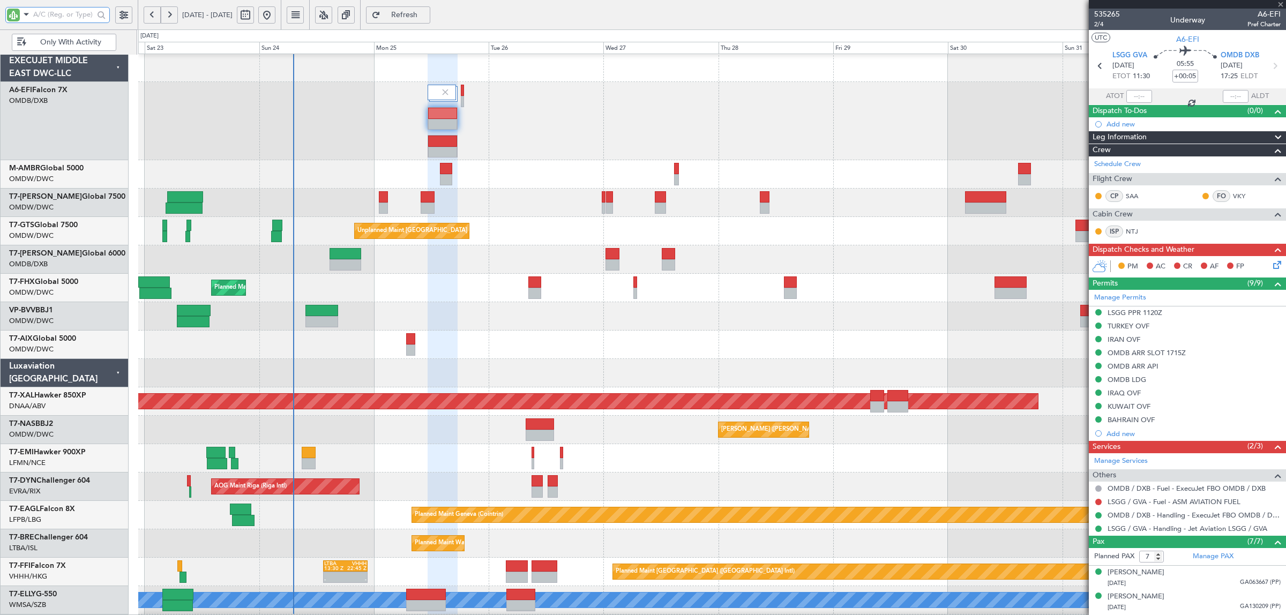
type input "+00:15"
type input "1"
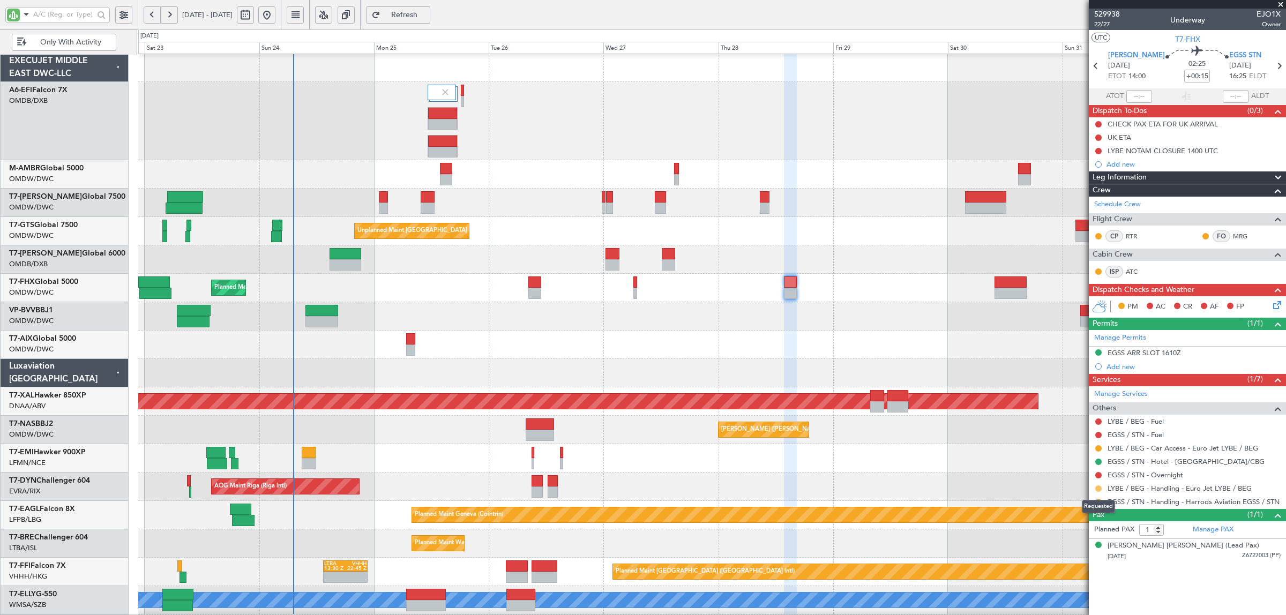
click at [1098, 490] on button at bounding box center [1098, 489] width 6 height 6
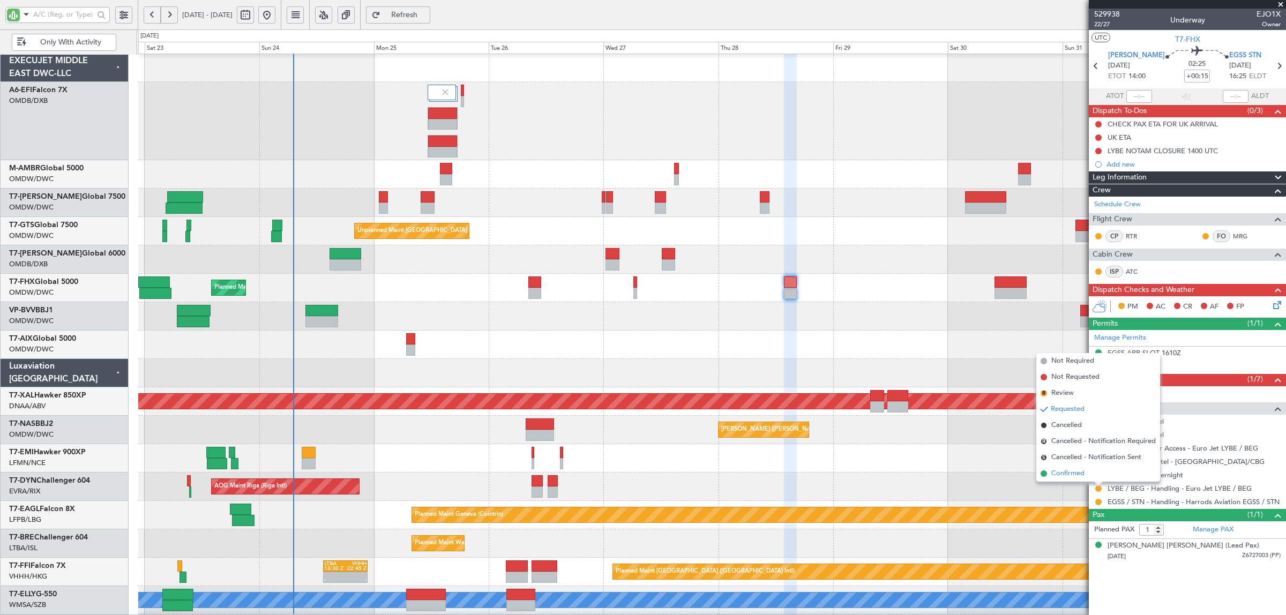
click at [1073, 474] on span "Confirmed" at bounding box center [1068, 473] width 33 height 11
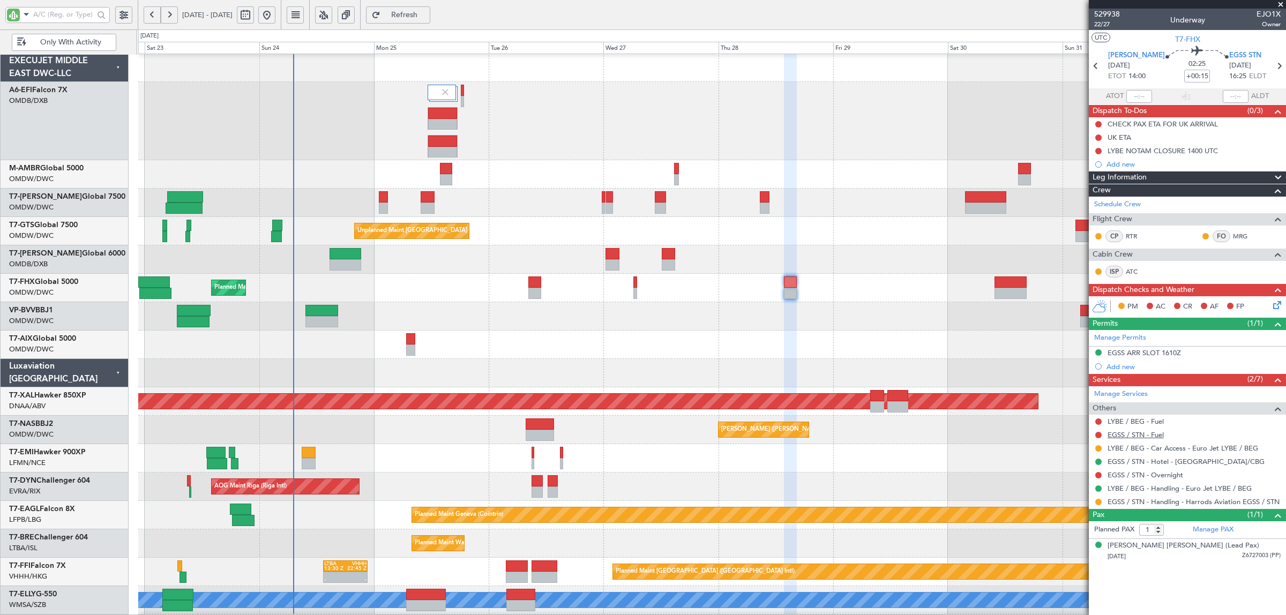
click at [1126, 435] on link "EGSS / STN - Fuel" at bounding box center [1136, 434] width 56 height 9
click at [1126, 420] on link "LYBE / BEG - Fuel" at bounding box center [1136, 421] width 56 height 9
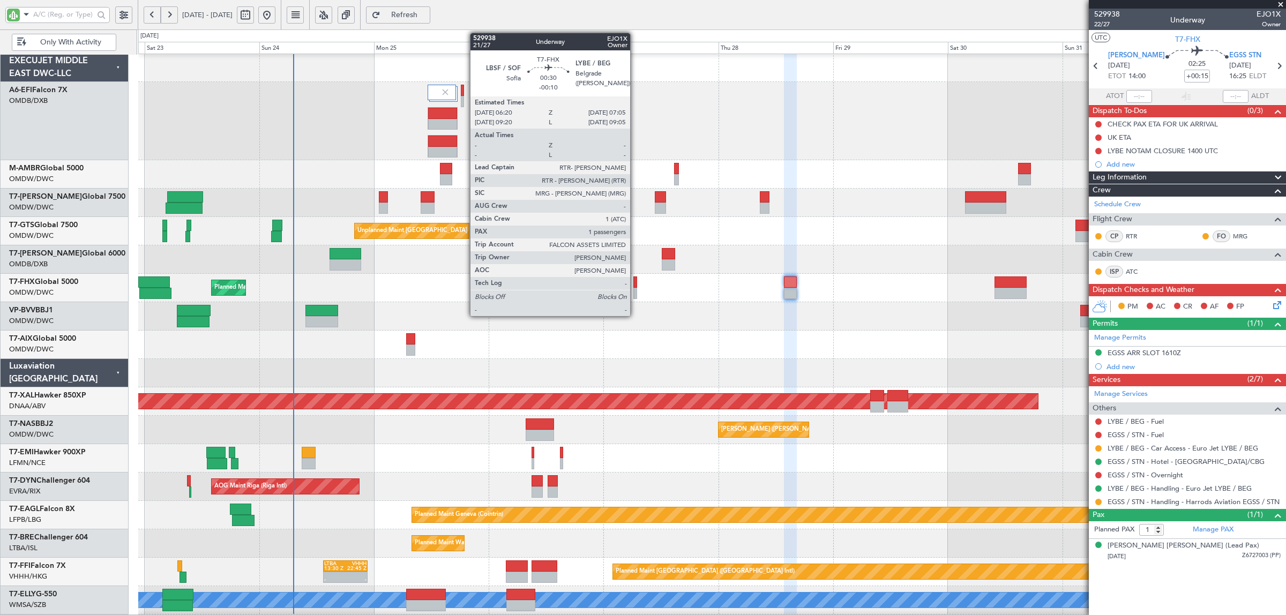
click at [636, 291] on div at bounding box center [636, 293] width 4 height 11
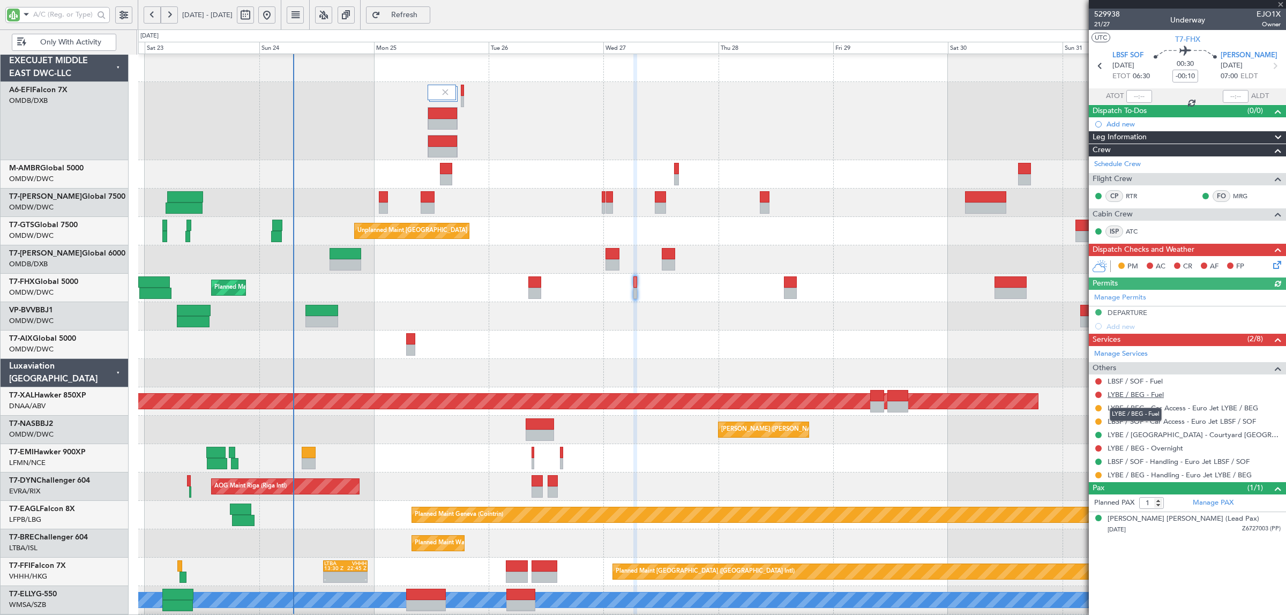
click at [1123, 395] on link "LYBE / BEG - Fuel" at bounding box center [1136, 394] width 56 height 9
click at [1148, 382] on link "LBSF / SOF - Fuel" at bounding box center [1135, 381] width 55 height 9
click at [430, 19] on button "Refresh" at bounding box center [398, 14] width 64 height 17
click at [1097, 474] on button at bounding box center [1098, 475] width 6 height 6
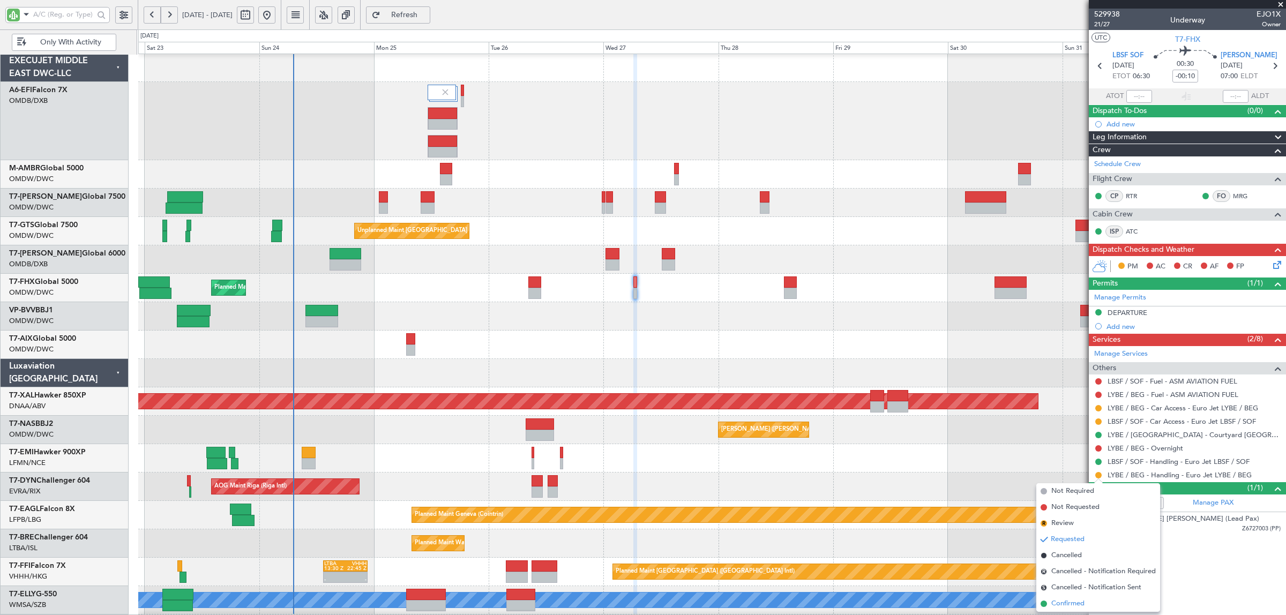
click at [1068, 603] on span "Confirmed" at bounding box center [1068, 604] width 33 height 11
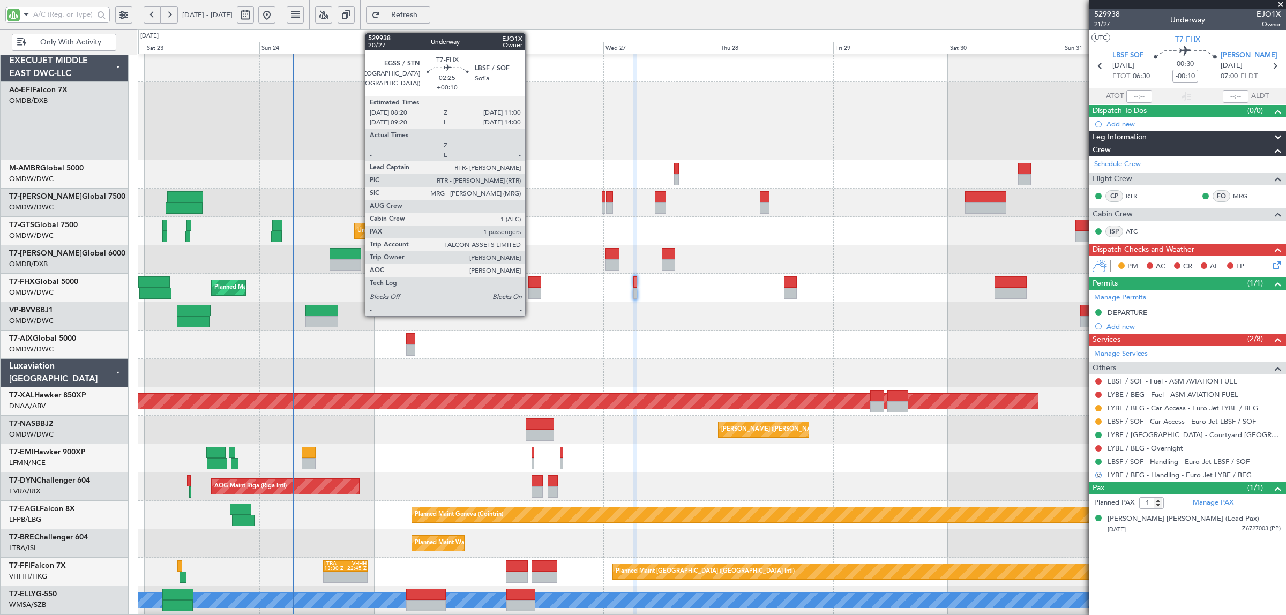
click at [531, 292] on div at bounding box center [534, 293] width 13 height 11
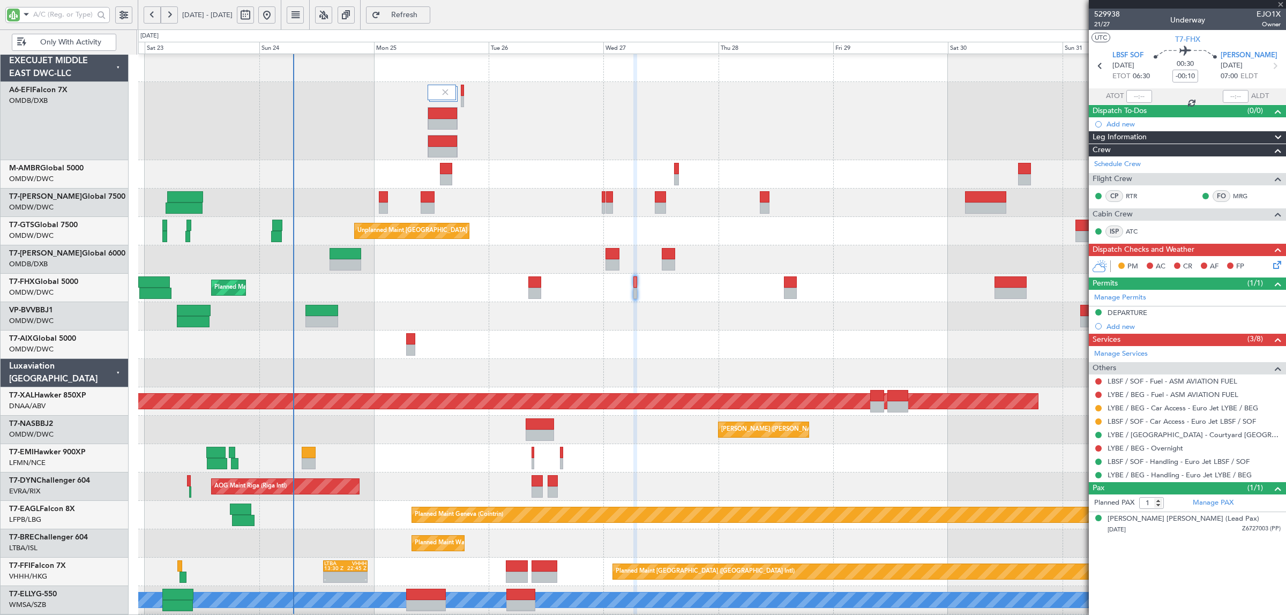
type input "+00:10"
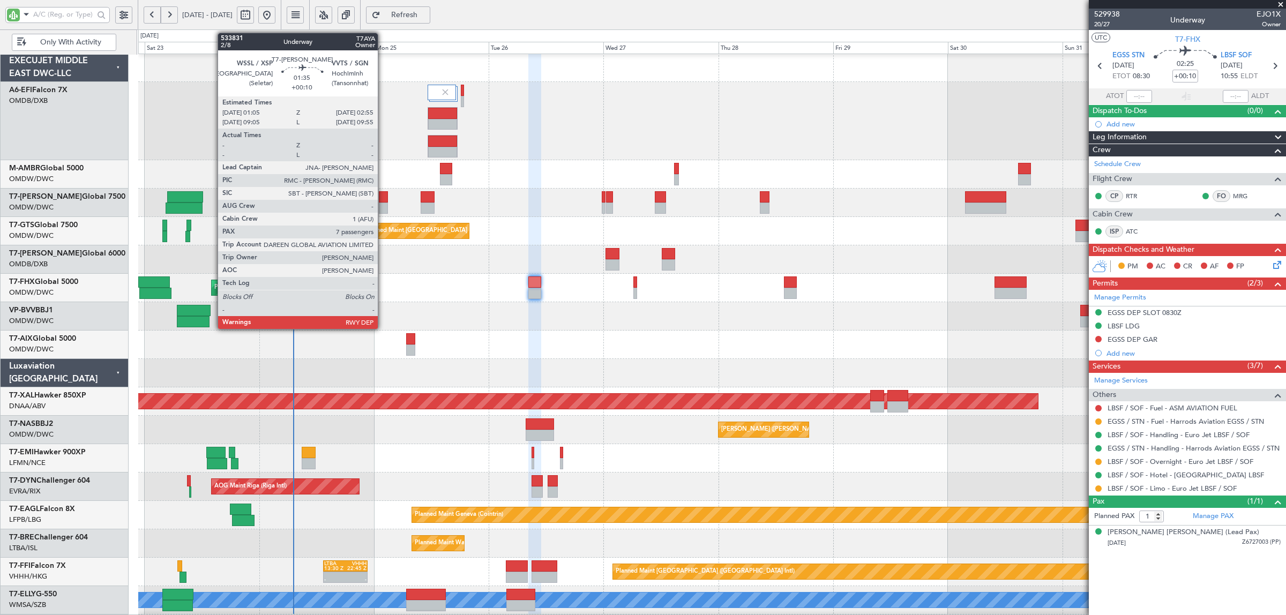
click at [383, 208] on div at bounding box center [383, 208] width 9 height 11
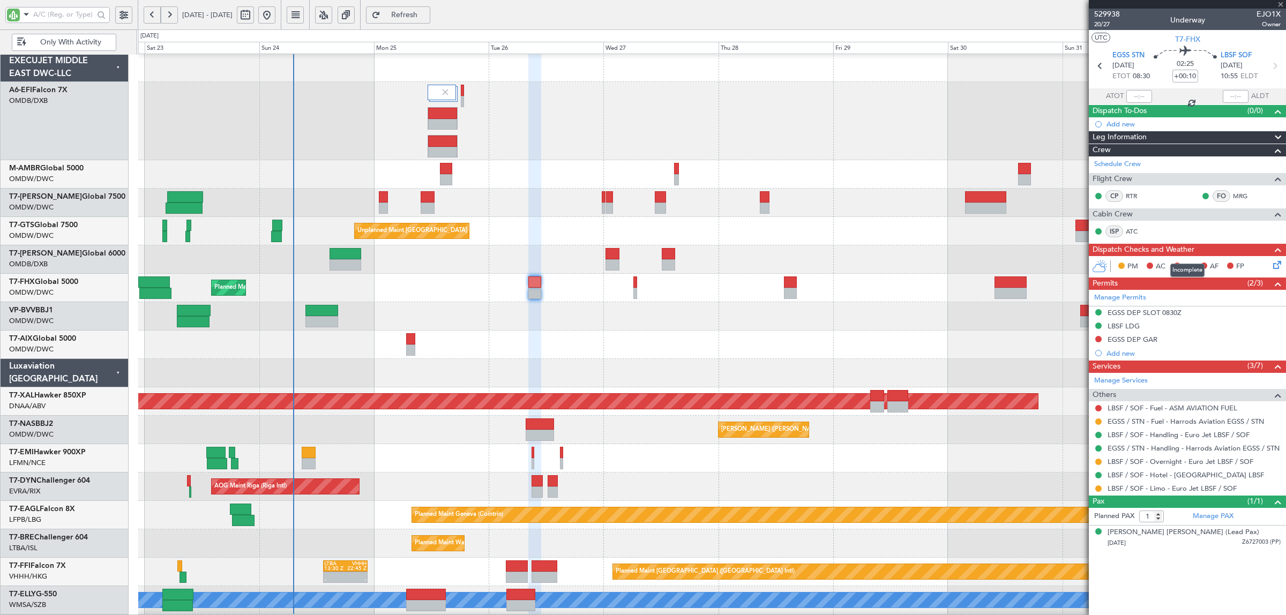
type input "7"
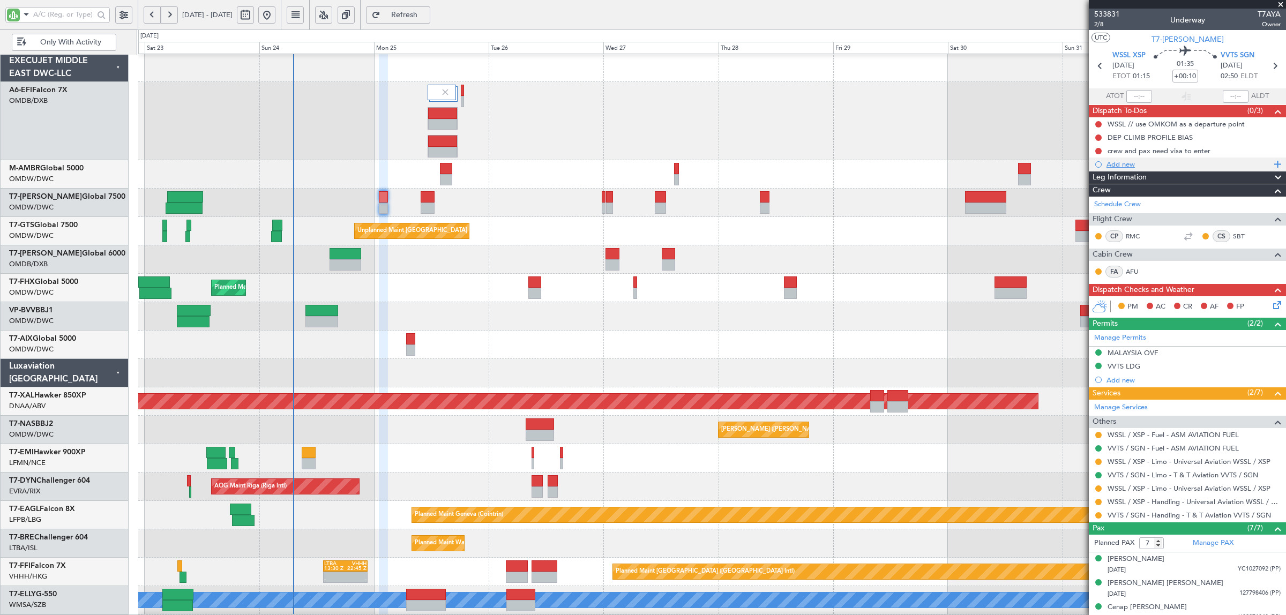
click at [1124, 165] on div "Add new" at bounding box center [1189, 164] width 165 height 9
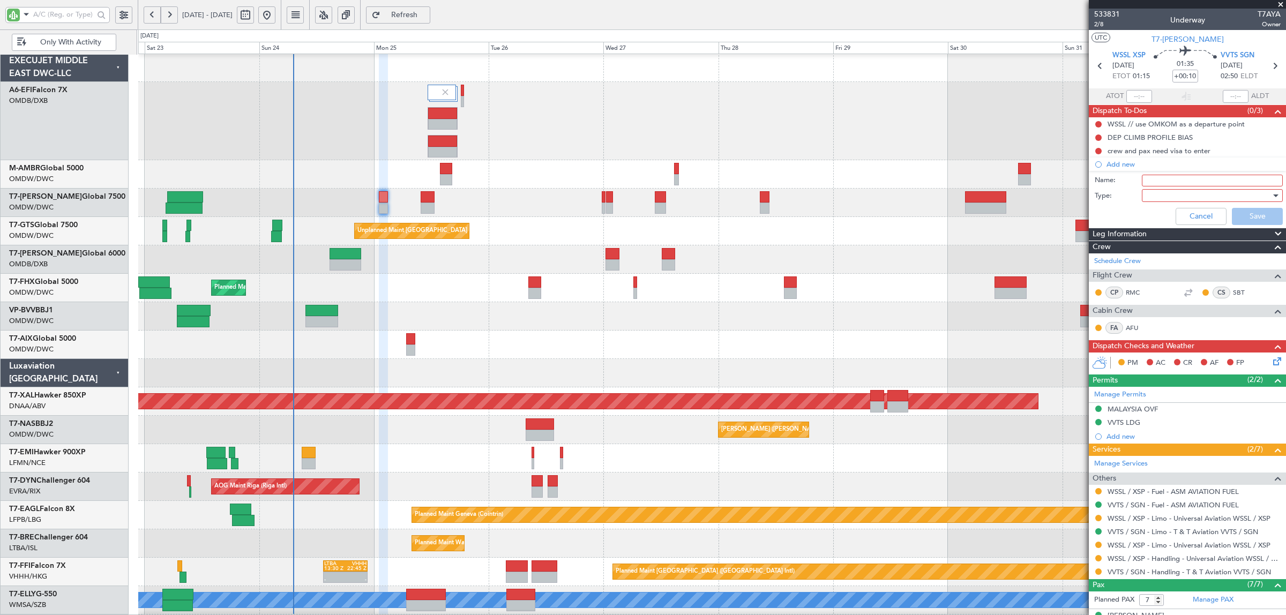
click at [1156, 178] on input "Name:" at bounding box center [1212, 181] width 141 height 12
type input "DEP FUEL: 30000 LBS"
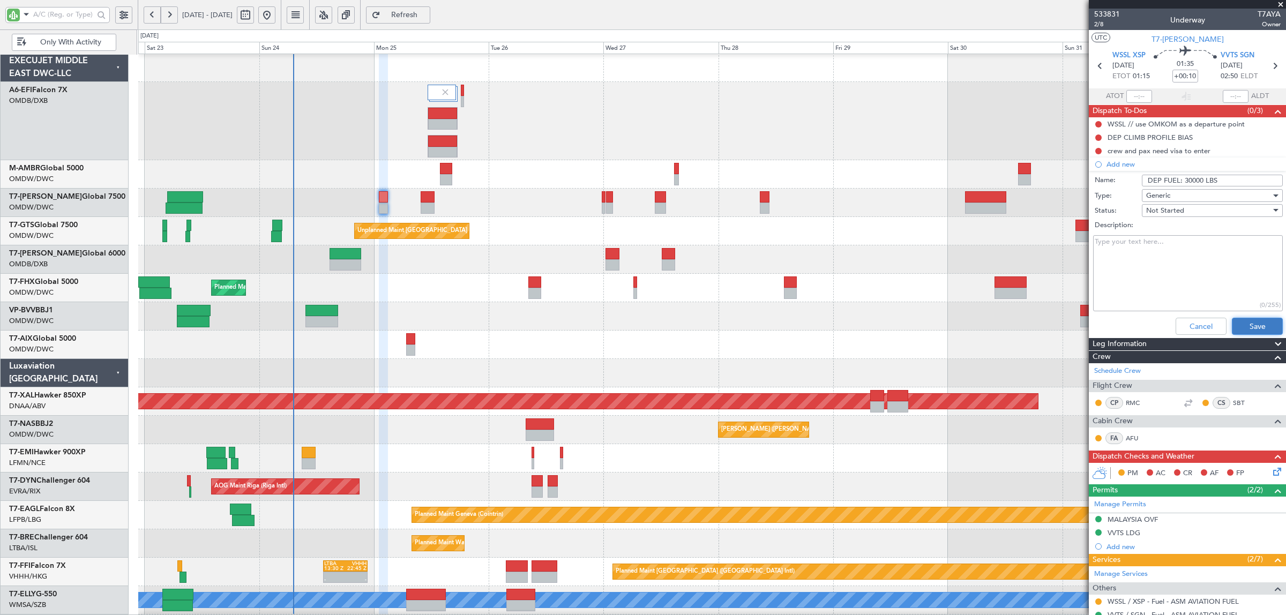
click at [1251, 325] on button "Save" at bounding box center [1257, 326] width 51 height 17
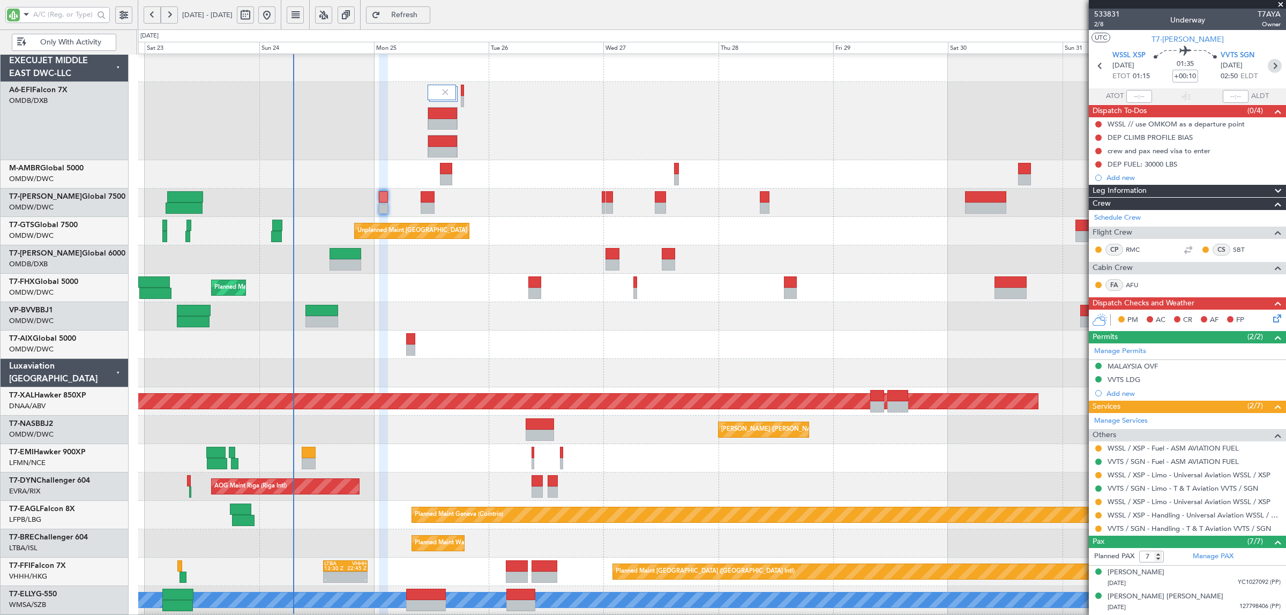
click at [1268, 66] on icon at bounding box center [1275, 66] width 14 height 14
type input "+00:35"
type input "6"
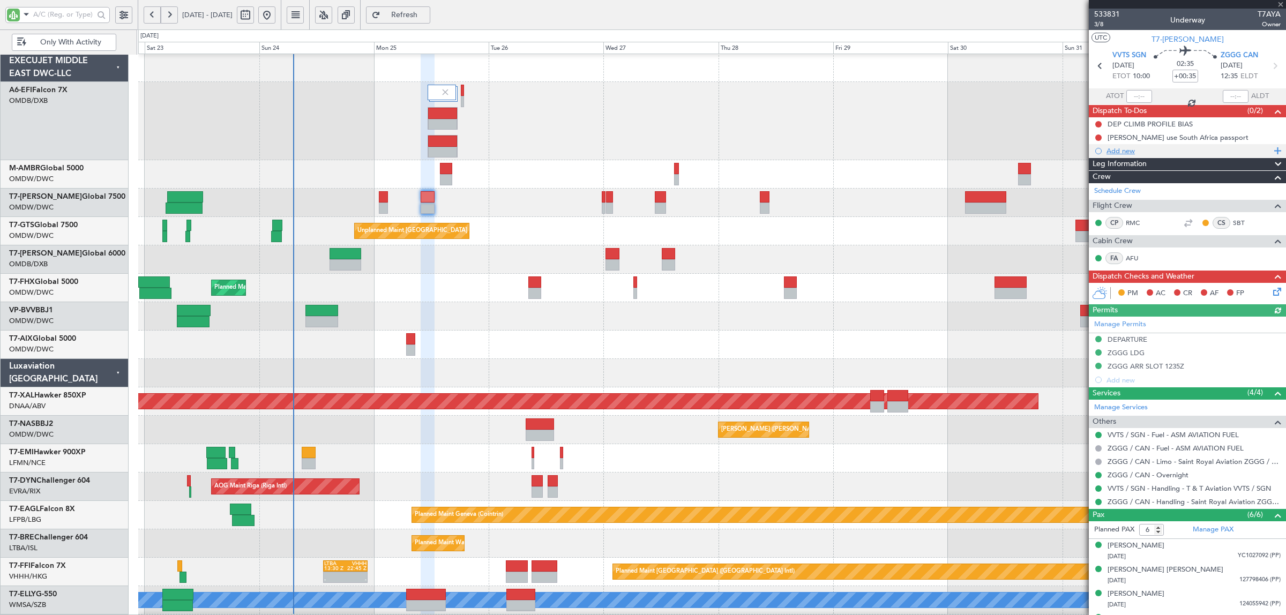
click at [1124, 153] on div "Add new" at bounding box center [1189, 150] width 165 height 9
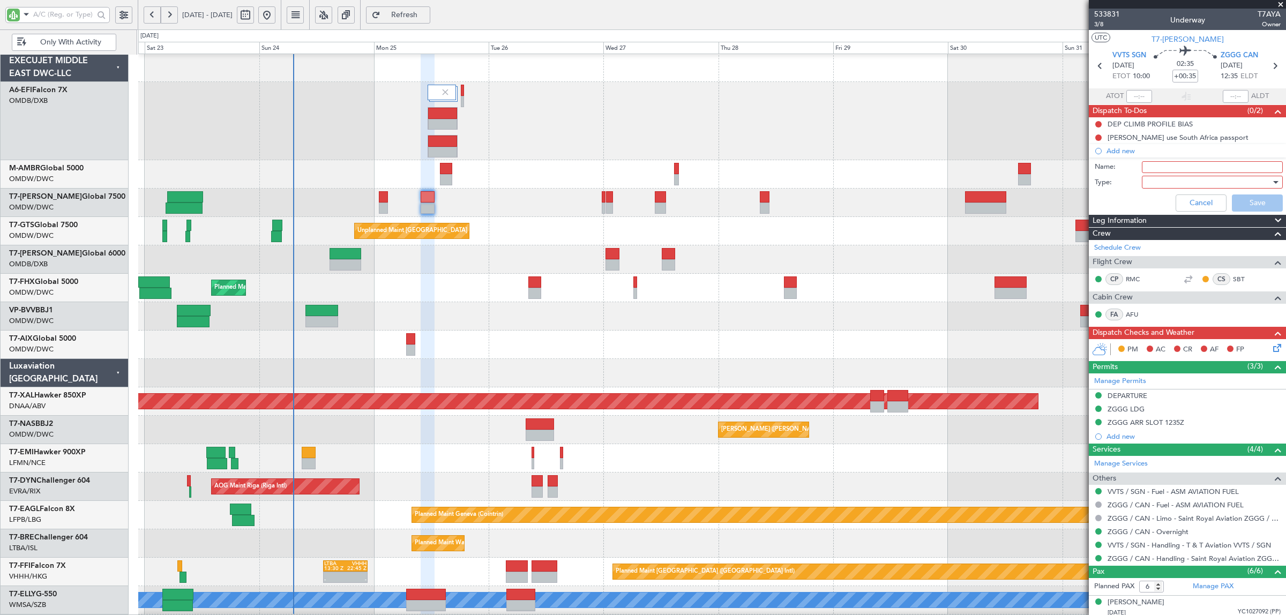
click at [1159, 167] on input "Name:" at bounding box center [1212, 167] width 141 height 12
type input "DEP FUEL: ROB"
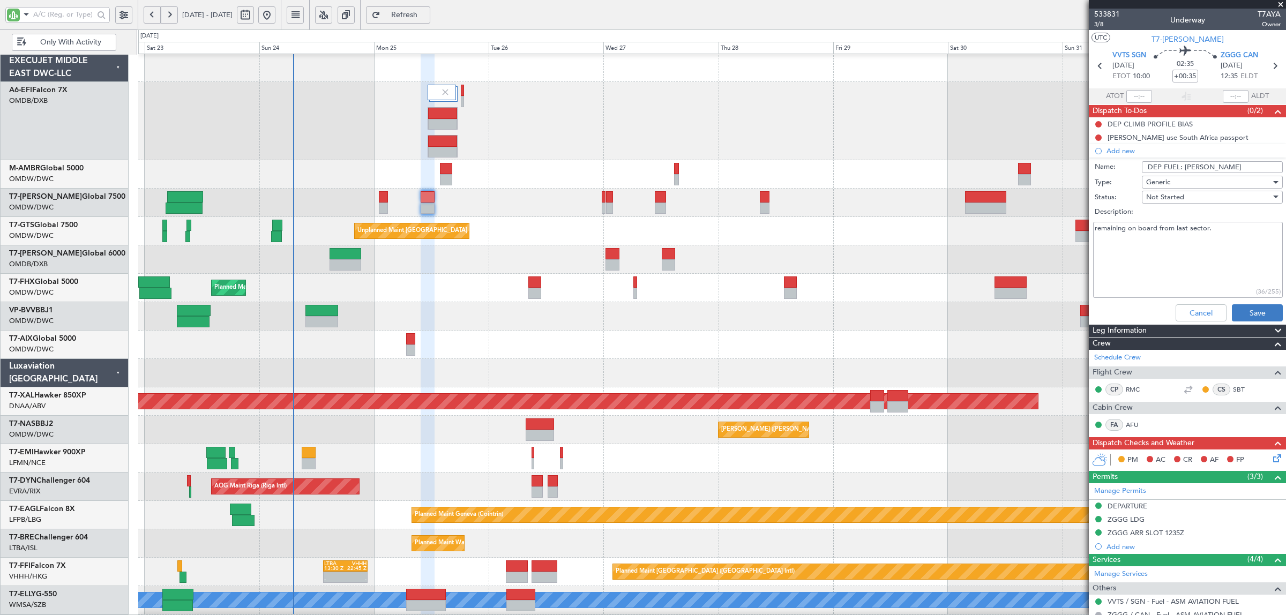
type textarea "remaining on board from last sector."
click at [1236, 311] on button "Save" at bounding box center [1257, 312] width 51 height 17
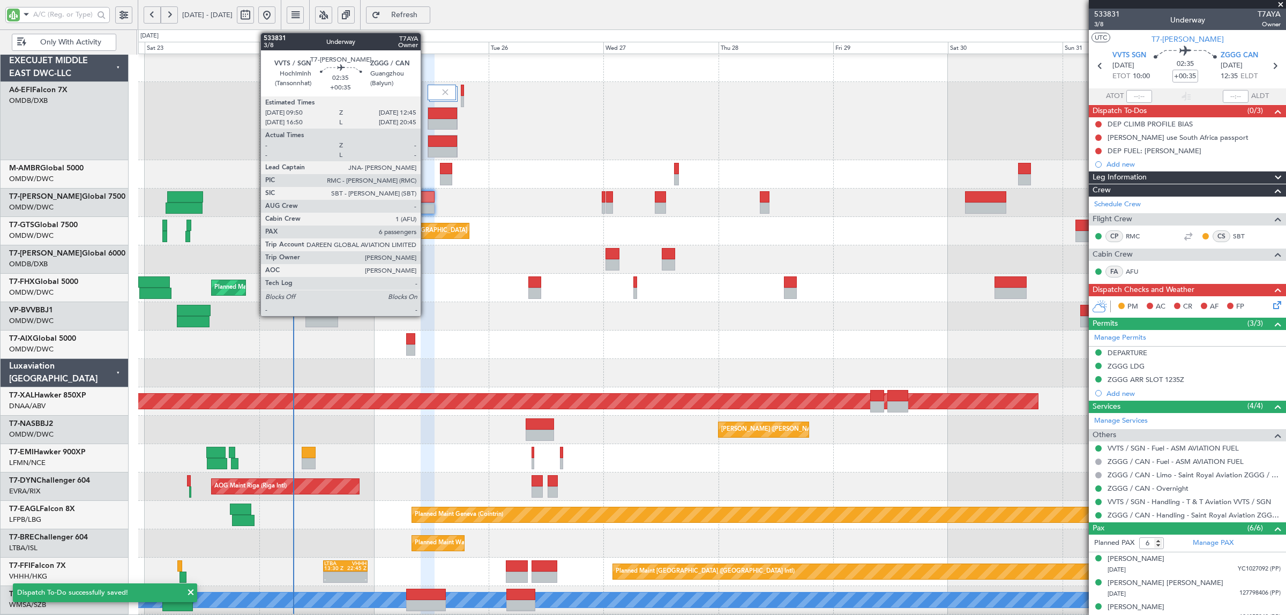
click at [426, 202] on div at bounding box center [428, 196] width 14 height 11
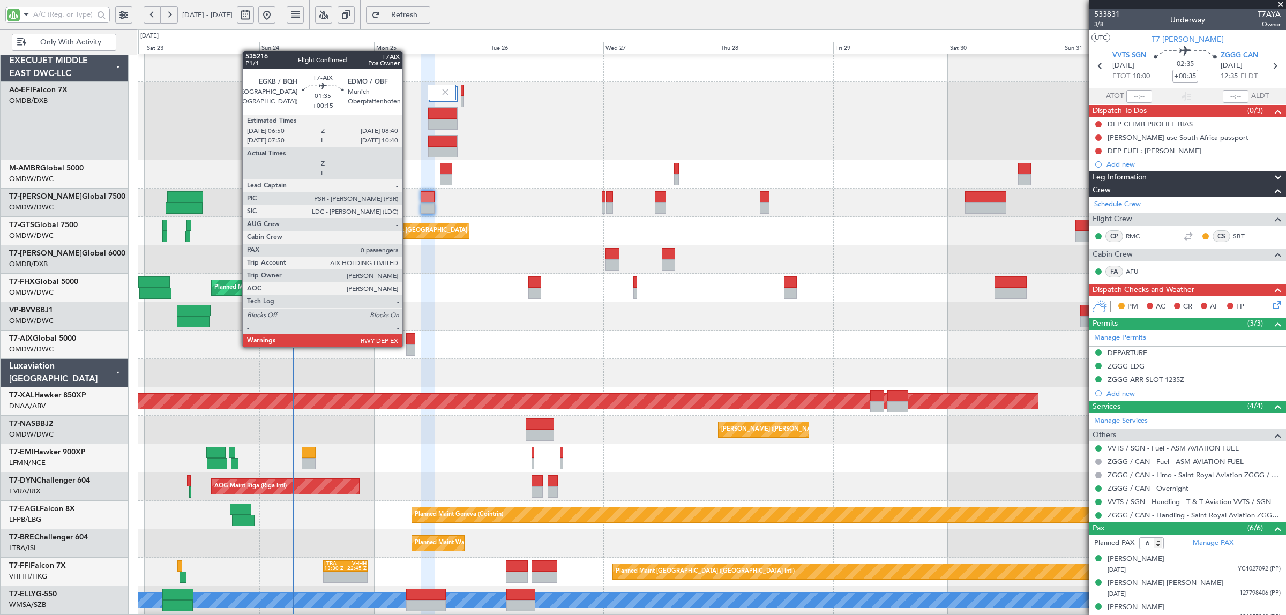
click at [408, 347] on div at bounding box center [410, 350] width 9 height 11
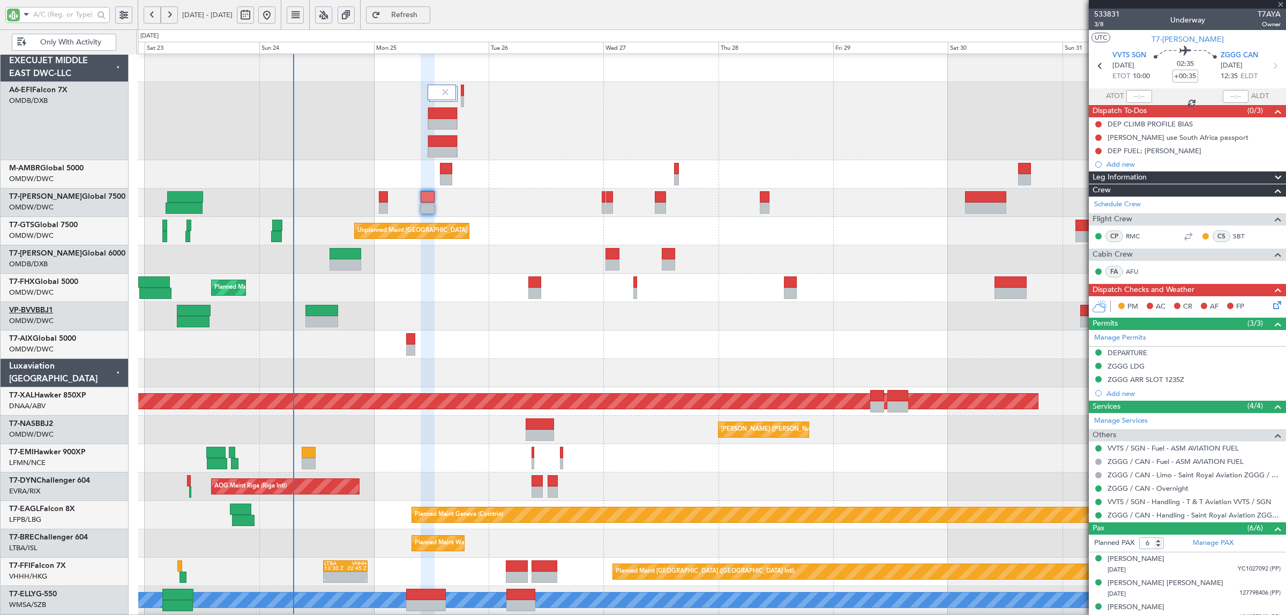
type input "+00:15"
type input "0"
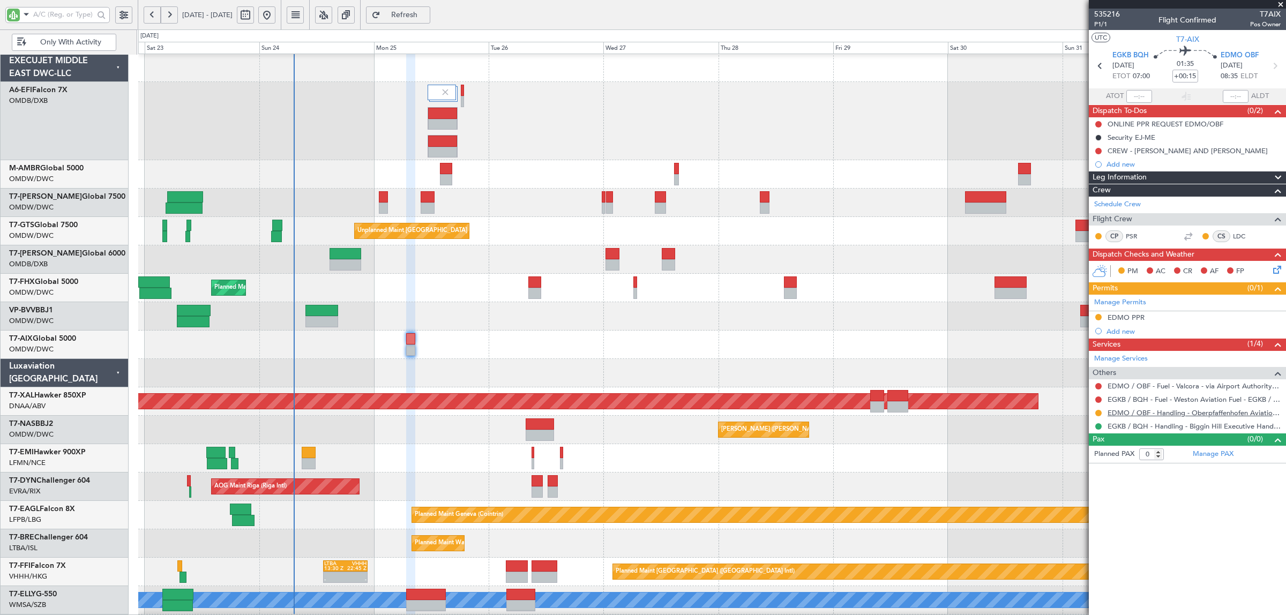
click at [1202, 414] on link "EDMO / OBF - Handling - Oberpfaffenhofen Aviation Service GmbH" at bounding box center [1194, 412] width 173 height 9
click at [75, 340] on link "T7-AIX Global 5000" at bounding box center [42, 339] width 67 height 8
click at [1118, 320] on div "EDMO PPR" at bounding box center [1126, 317] width 37 height 9
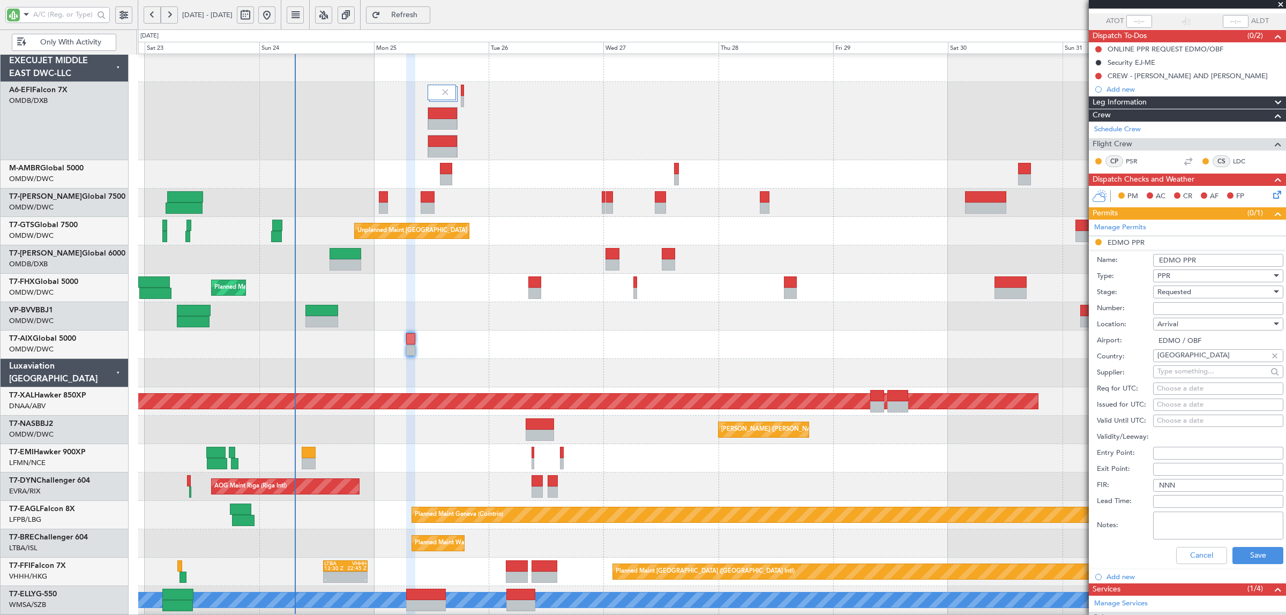
scroll to position [169, 0]
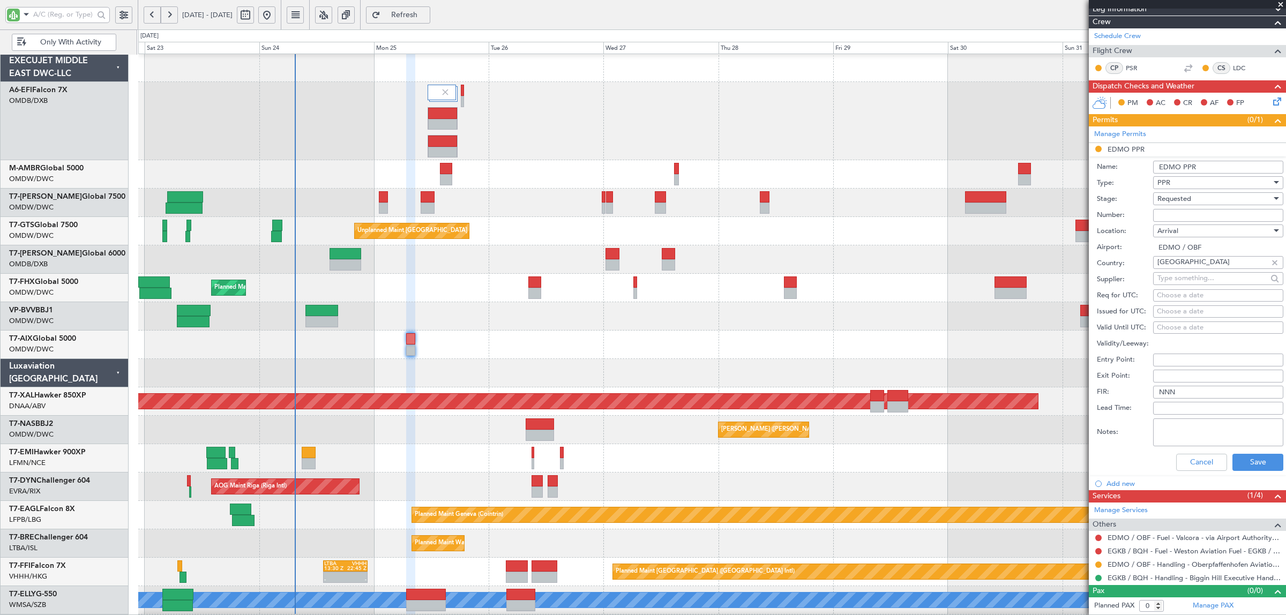
click at [1182, 424] on textarea "Notes:" at bounding box center [1218, 433] width 130 height 28
paste textarea "https://my.airport.software/RQU/internal/application/myrequest.aspx"
type textarea "Applied through website - https://my.airport.software/RQU/internal/application/…"
click at [1254, 467] on button "Save" at bounding box center [1258, 462] width 51 height 17
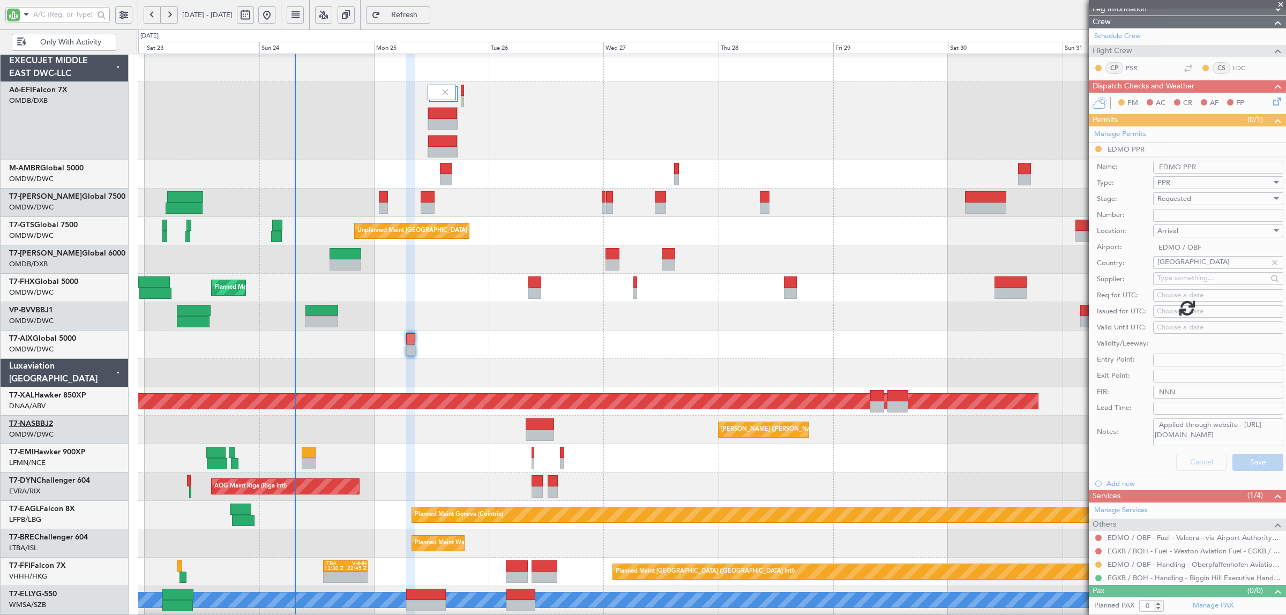
scroll to position [0, 0]
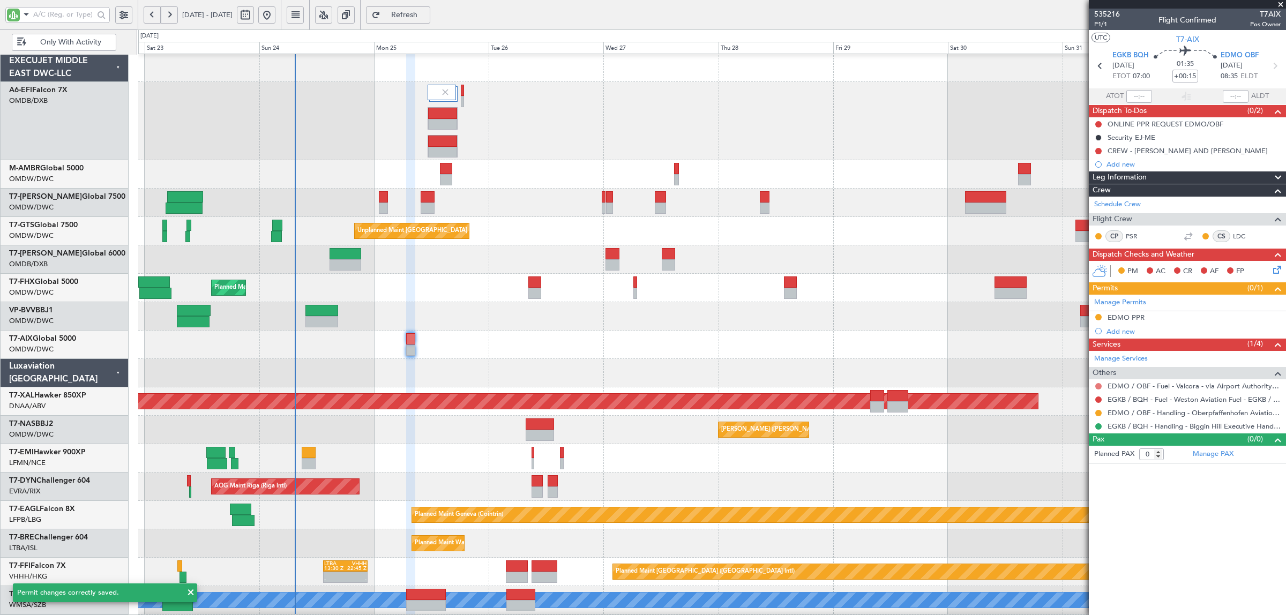
click at [1100, 387] on button at bounding box center [1098, 386] width 6 height 6
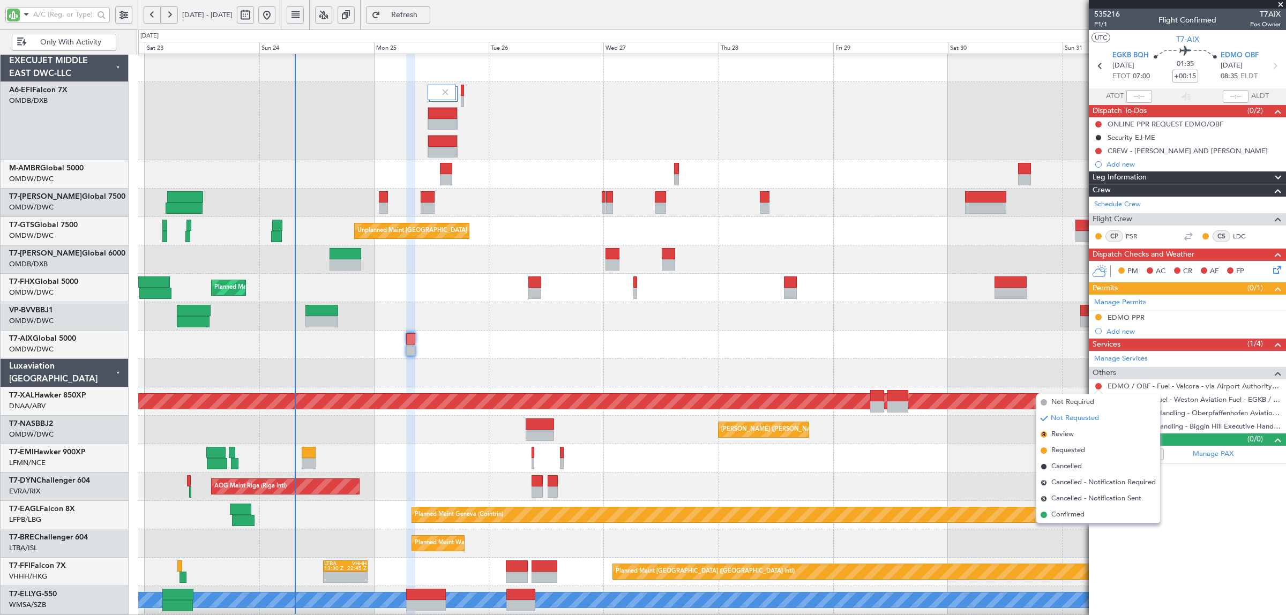
click at [1072, 421] on span "Not Requested" at bounding box center [1075, 418] width 48 height 11
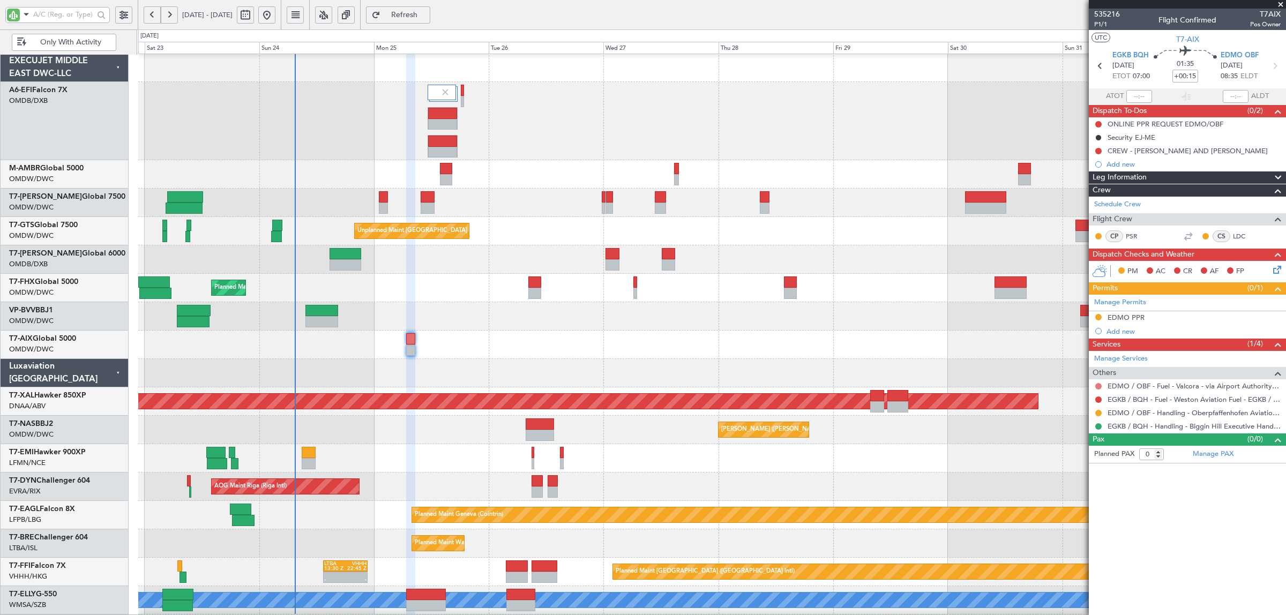
click at [1097, 387] on button at bounding box center [1098, 386] width 6 height 6
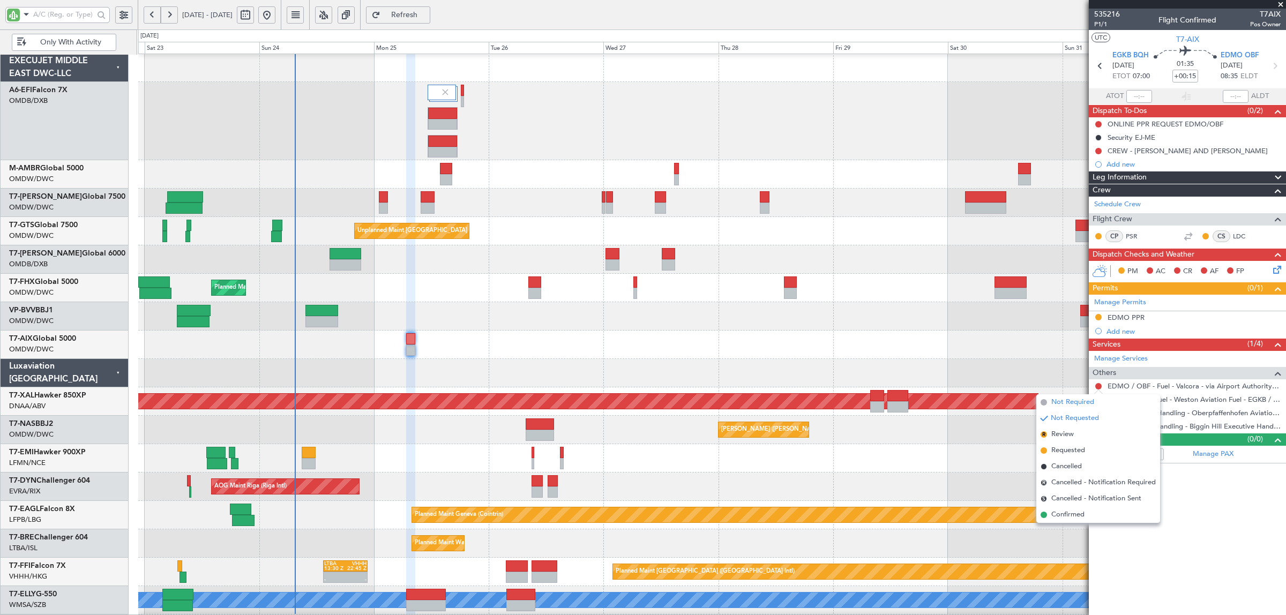
click at [1080, 400] on span "Not Required" at bounding box center [1073, 402] width 43 height 11
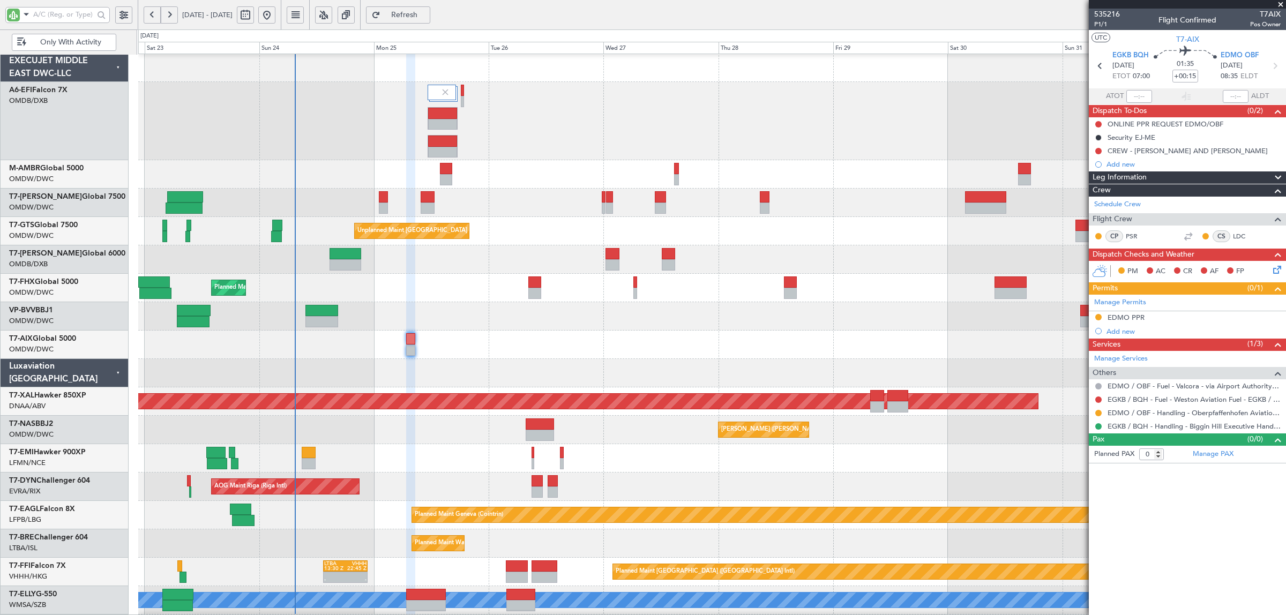
click at [448, 317] on div at bounding box center [711, 316] width 1147 height 28
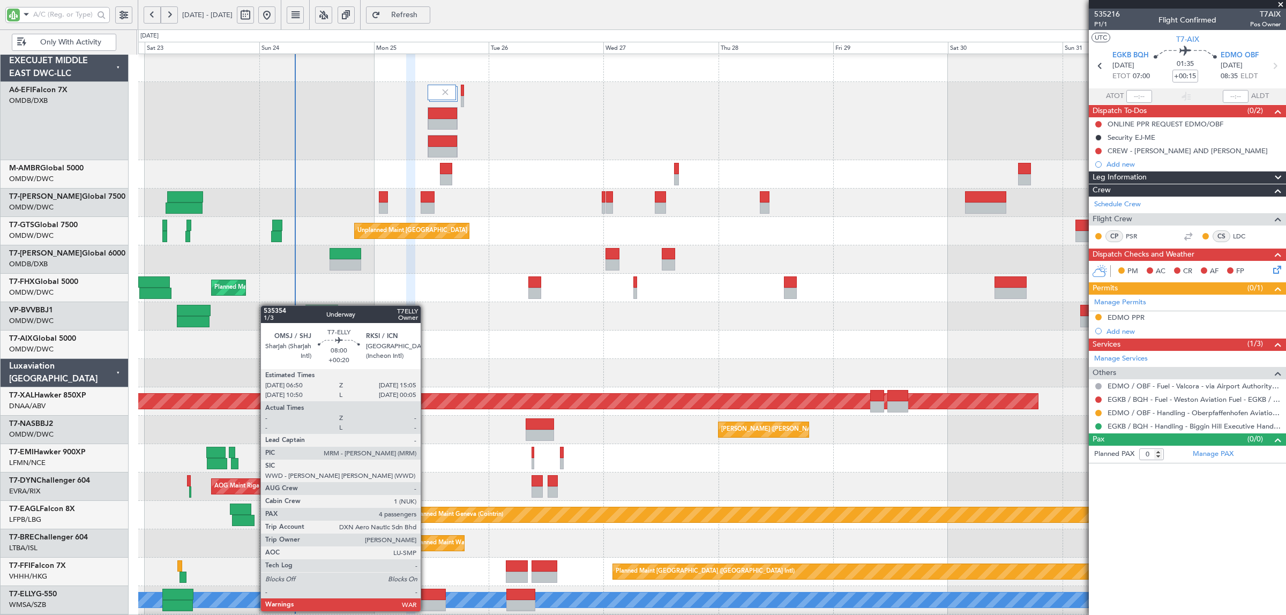
click at [426, 601] on div at bounding box center [426, 605] width 40 height 11
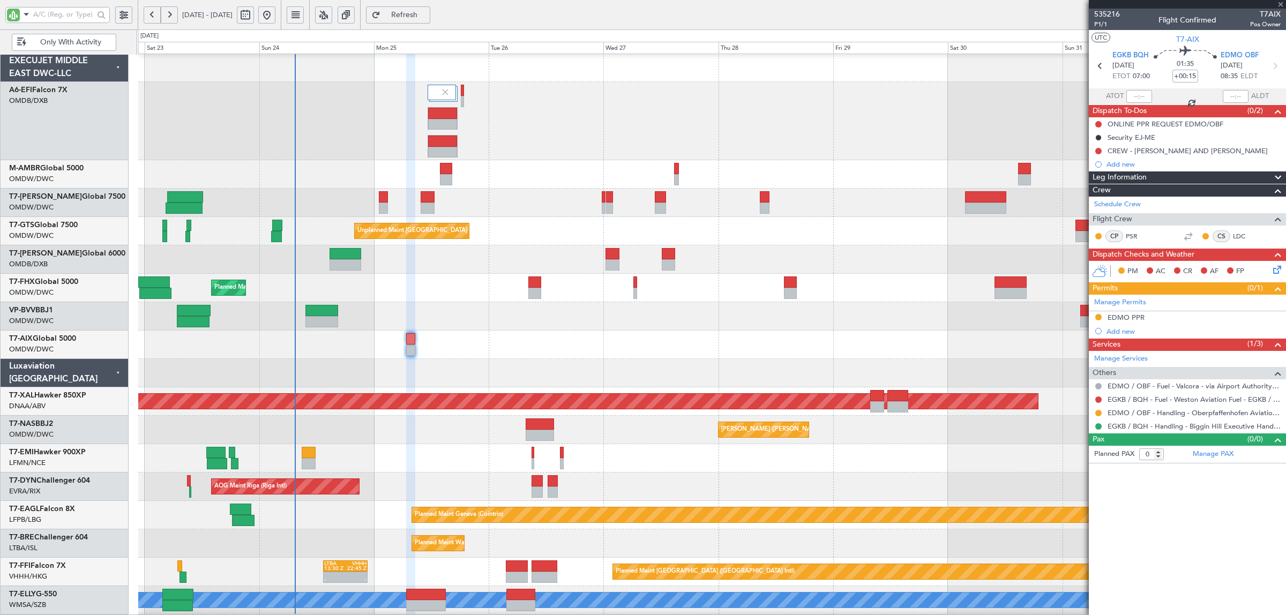
type input "+00:20"
type input "4"
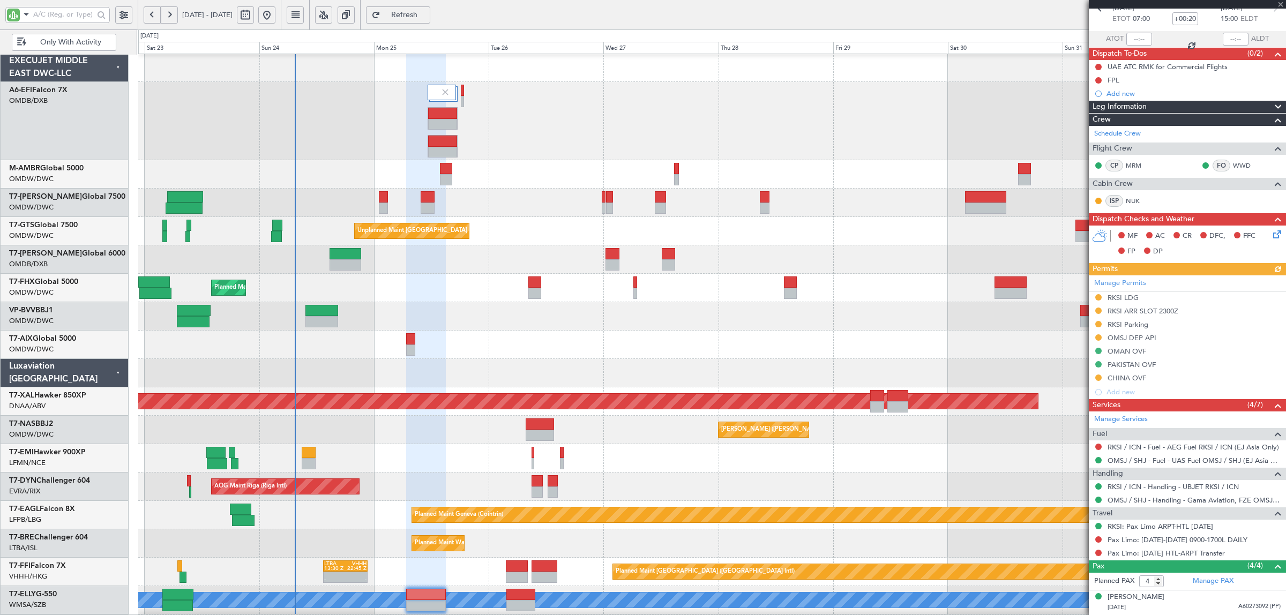
scroll to position [130, 0]
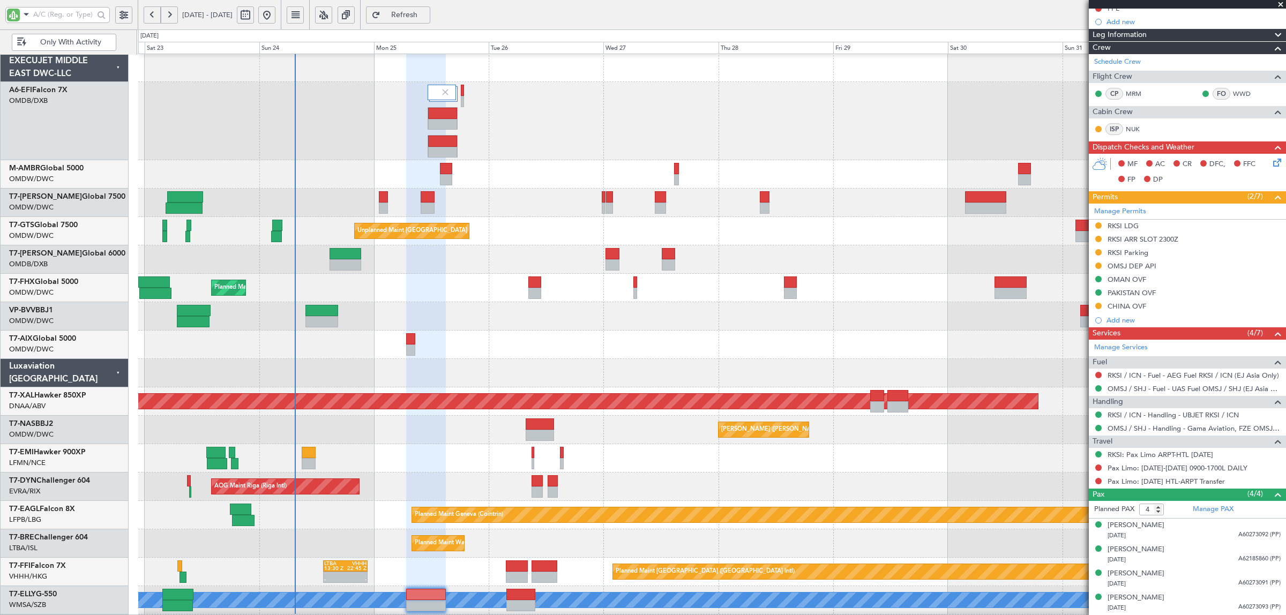
click at [421, 278] on div "Planned Maint [GEOGRAPHIC_DATA] ([GEOGRAPHIC_DATA])" at bounding box center [711, 288] width 1147 height 28
click at [58, 18] on input "text" at bounding box center [63, 14] width 61 height 16
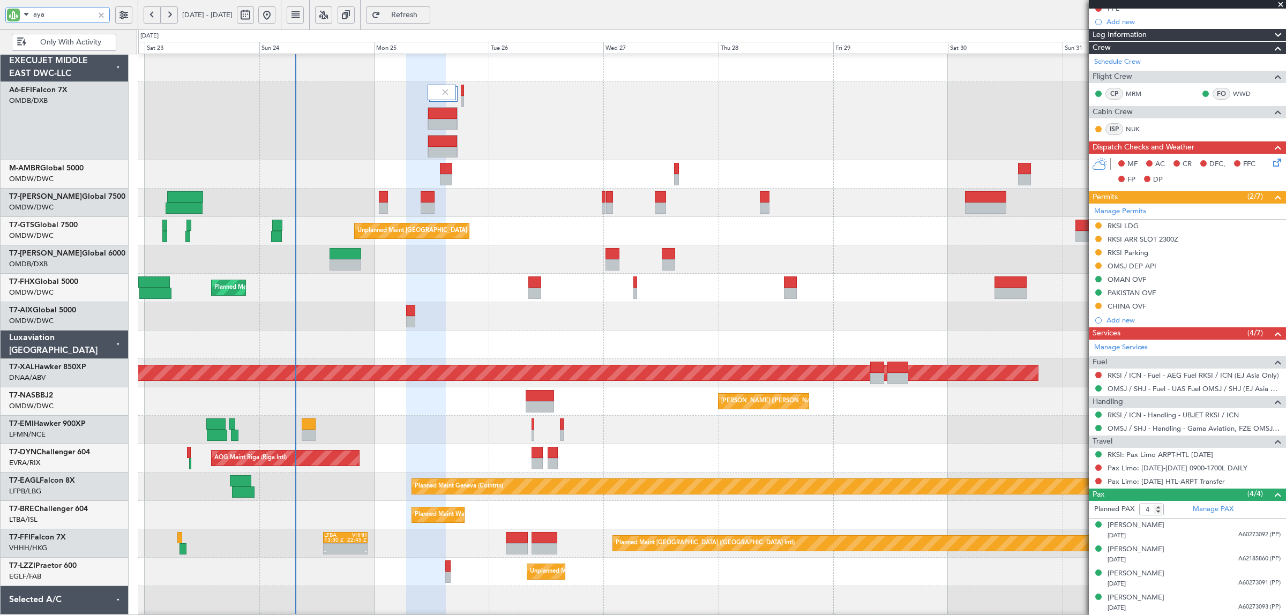
scroll to position [0, 0]
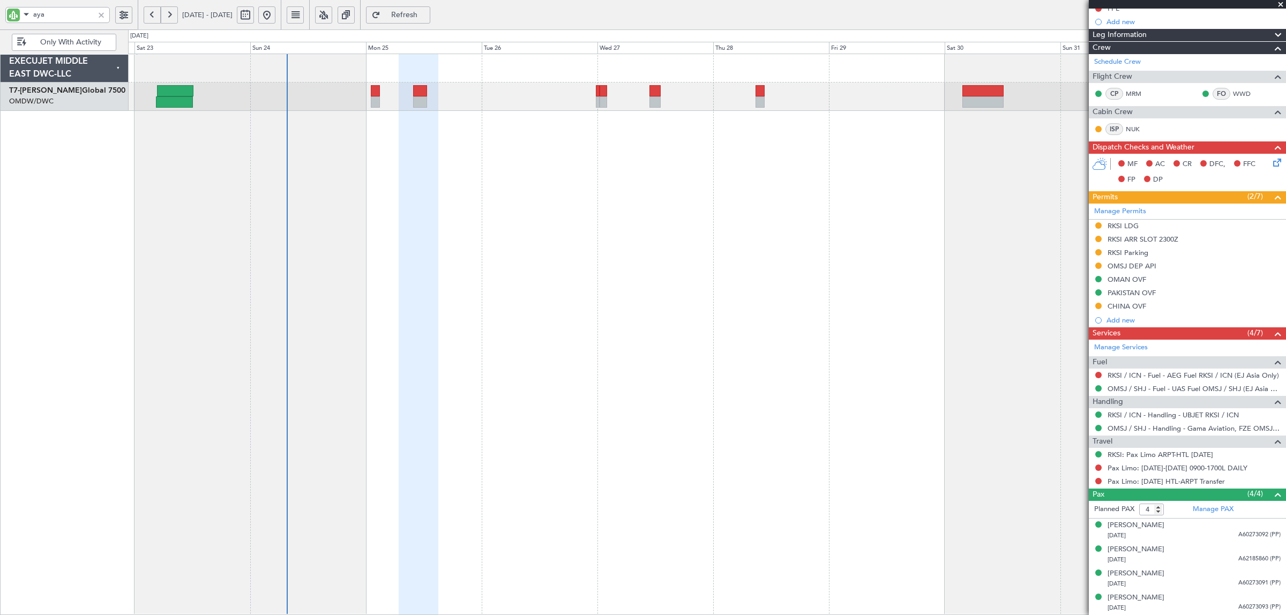
click at [153, 14] on button at bounding box center [152, 14] width 17 height 17
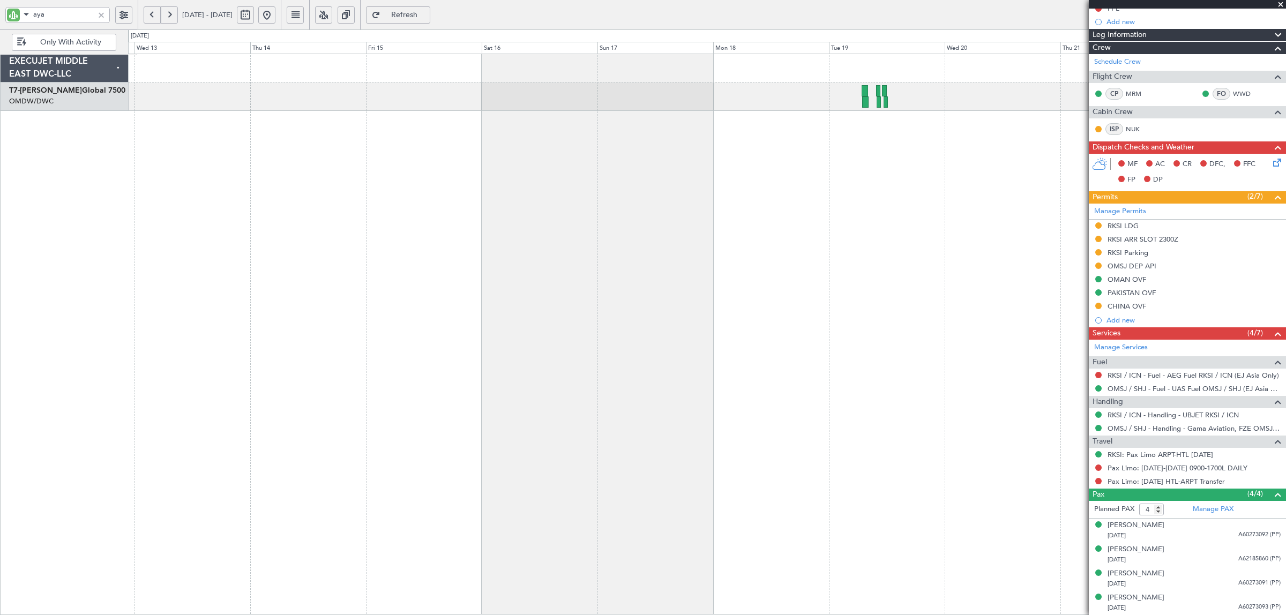
click at [153, 14] on button at bounding box center [152, 14] width 17 height 17
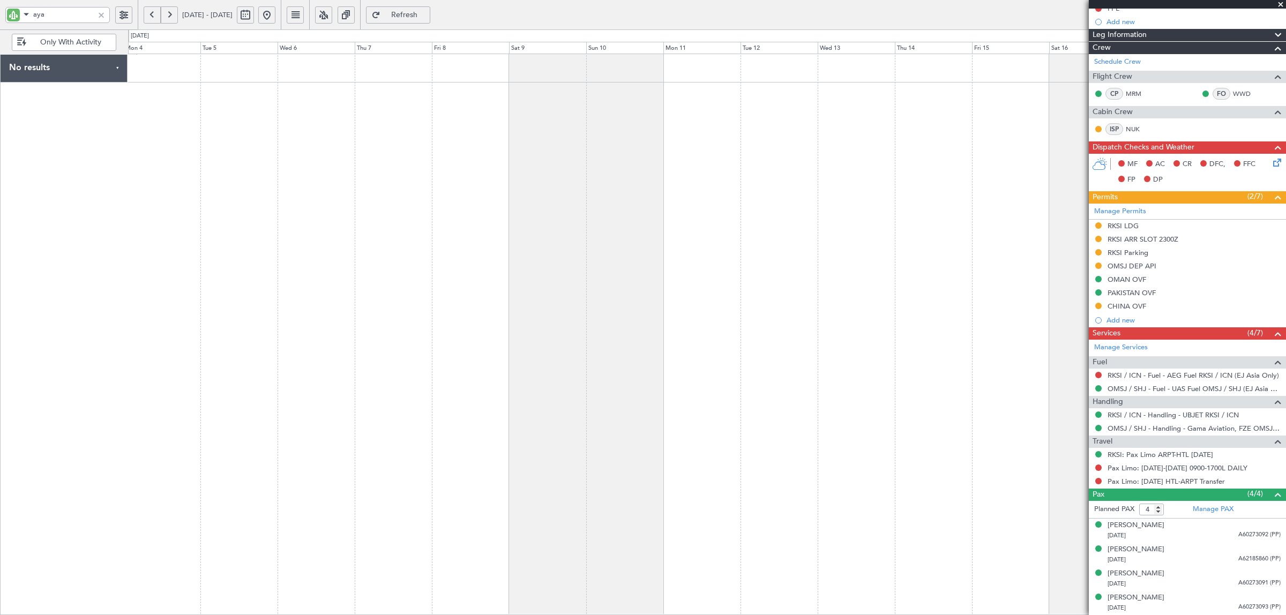
click at [146, 14] on button at bounding box center [152, 14] width 17 height 17
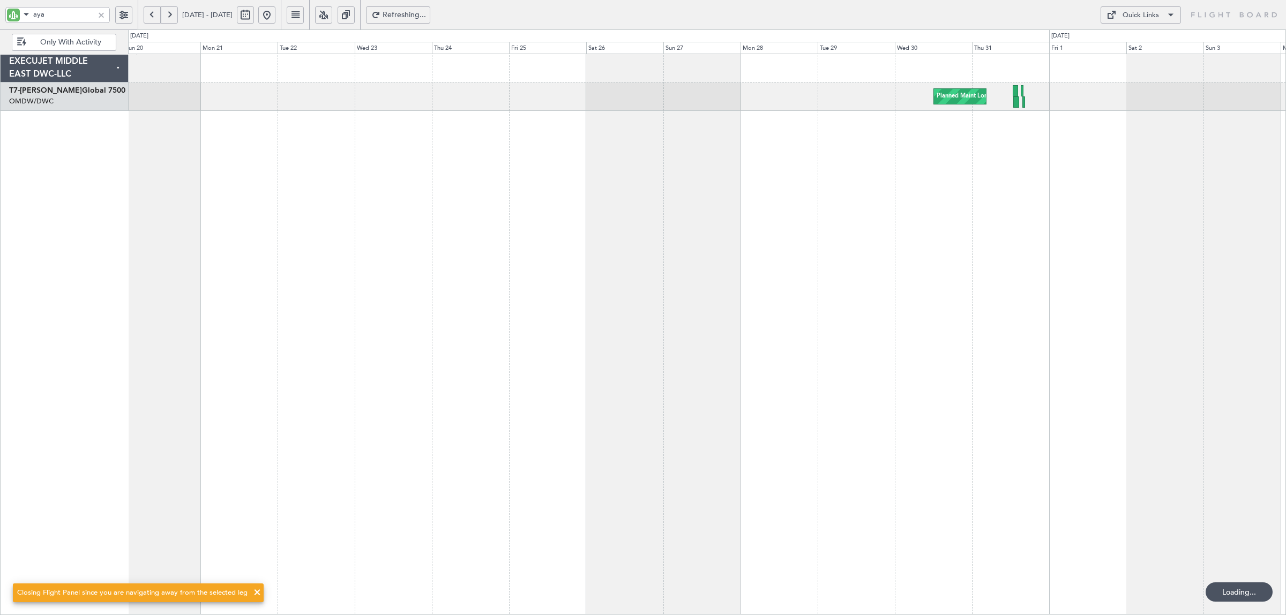
click at [146, 15] on button at bounding box center [152, 14] width 17 height 17
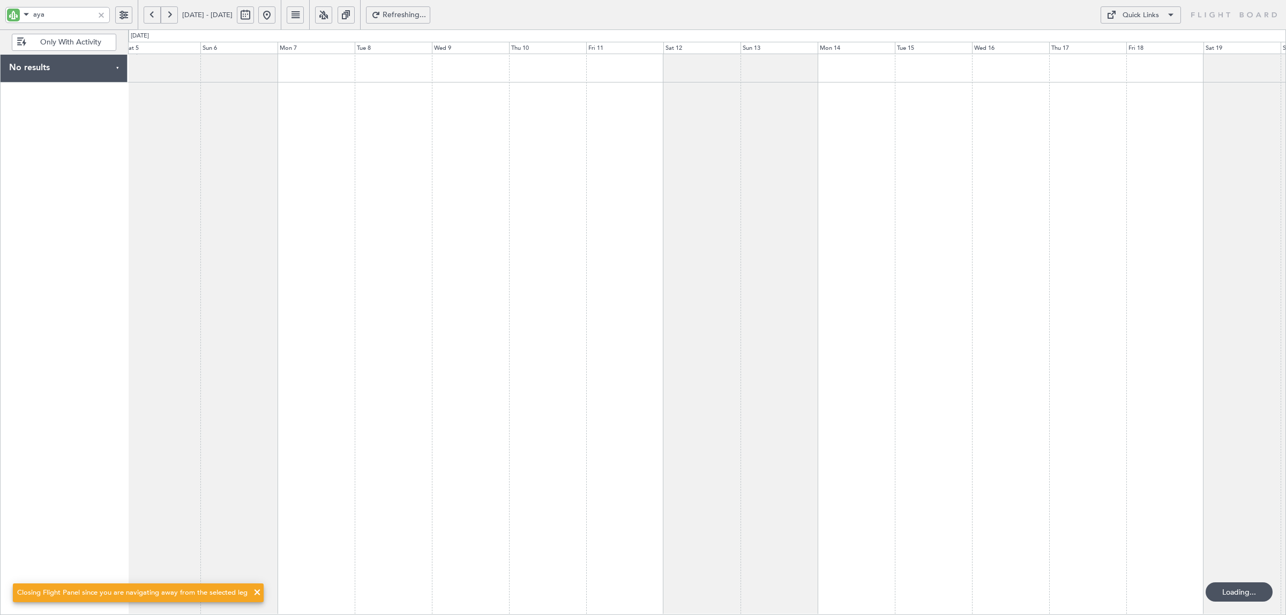
click at [146, 15] on button at bounding box center [152, 14] width 17 height 17
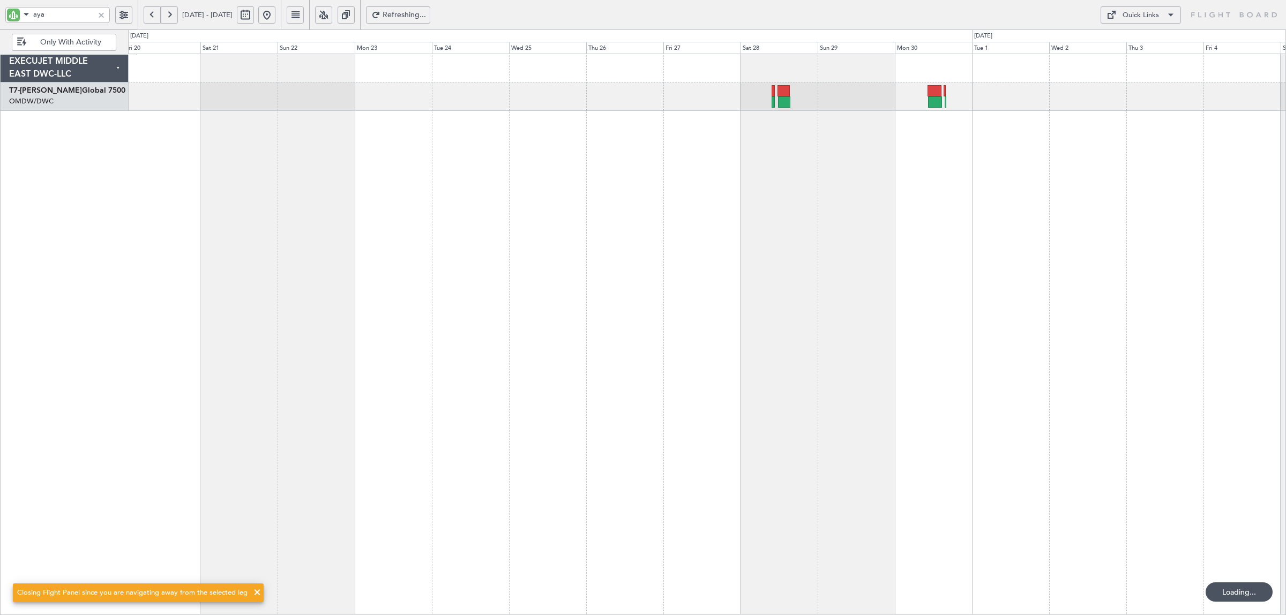
click at [146, 15] on button at bounding box center [152, 14] width 17 height 17
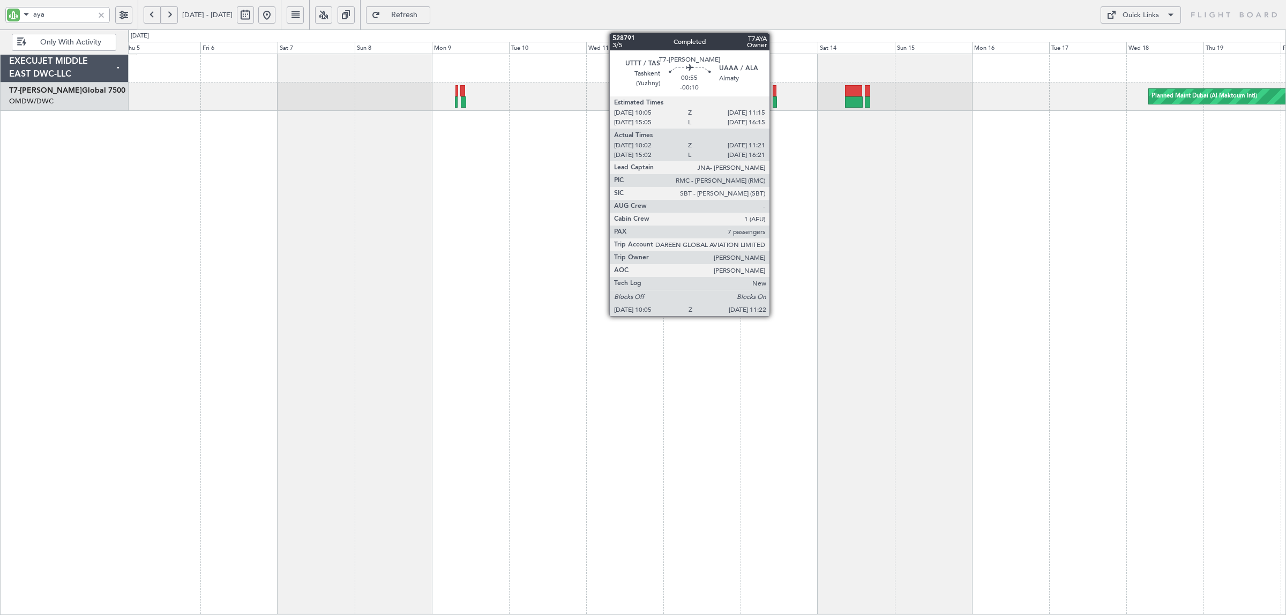
click at [775, 102] on div at bounding box center [775, 101] width 4 height 11
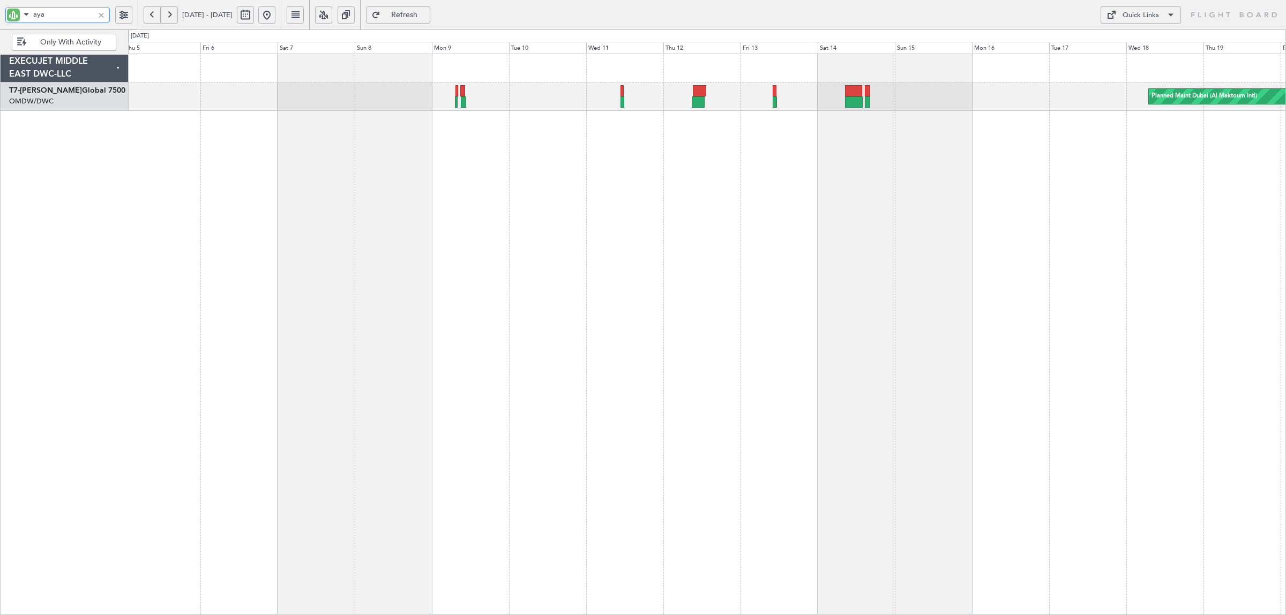
drag, startPoint x: 84, startPoint y: 17, endPoint x: 15, endPoint y: 21, distance: 69.3
click at [15, 21] on div "aya" at bounding box center [57, 15] width 105 height 16
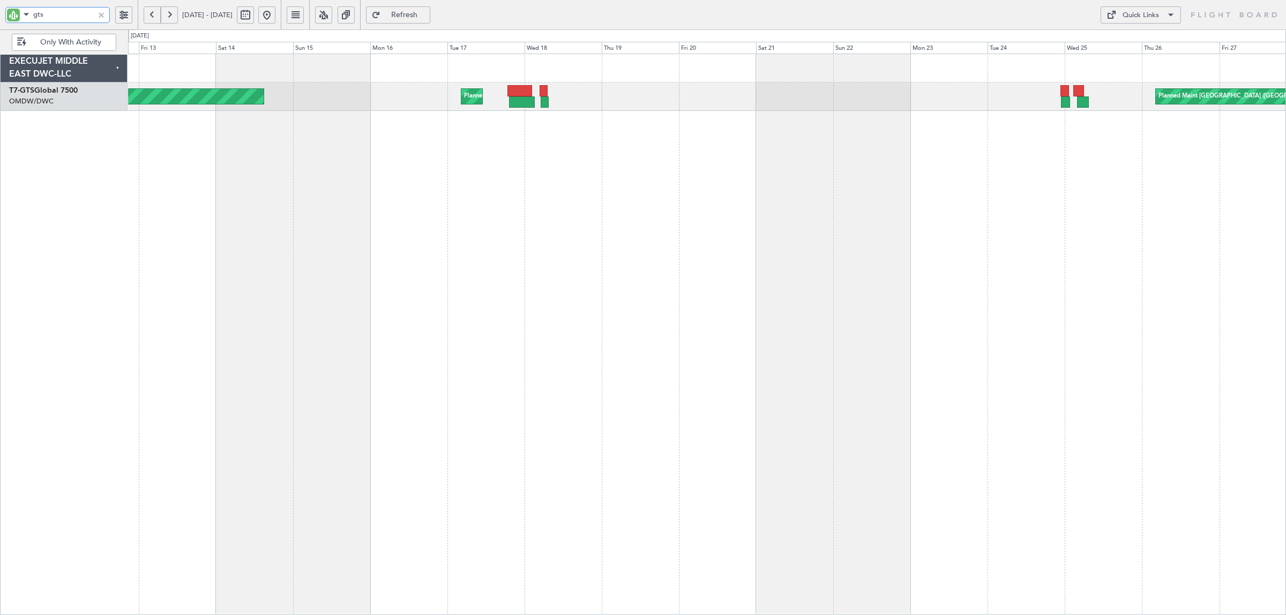
click at [352, 174] on div "Planned Maint Dubai (Al Maktoum Intl) Planned Maint Dubai (Dubai Intl) Planned …" at bounding box center [707, 335] width 1158 height 562
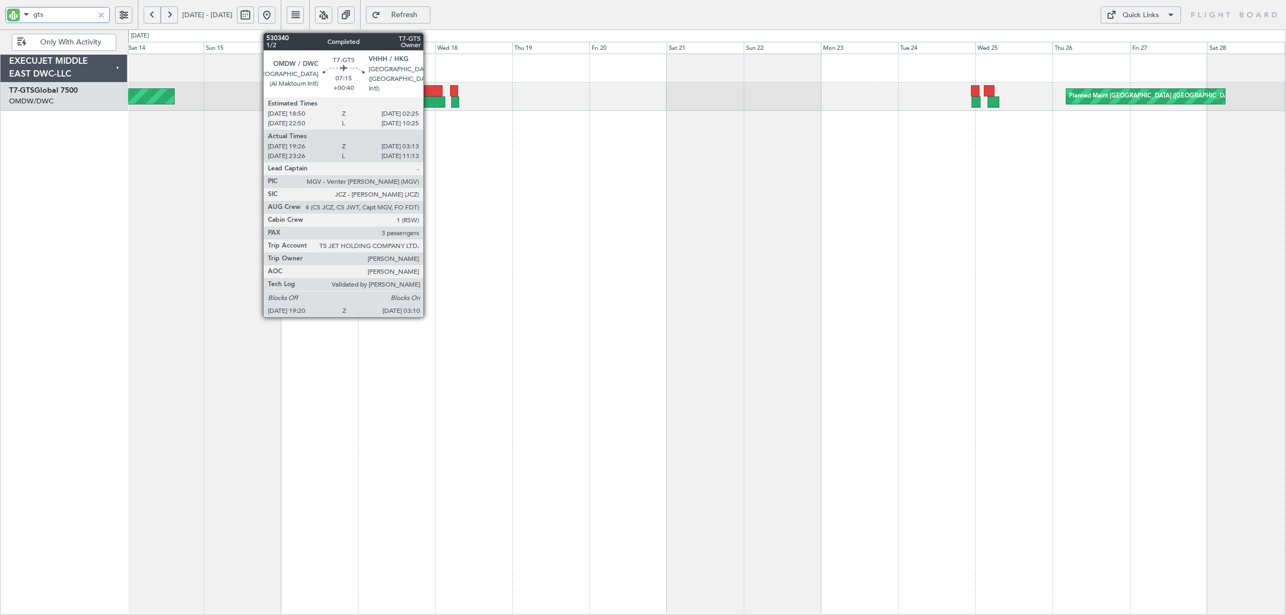
click at [429, 99] on div at bounding box center [433, 101] width 26 height 11
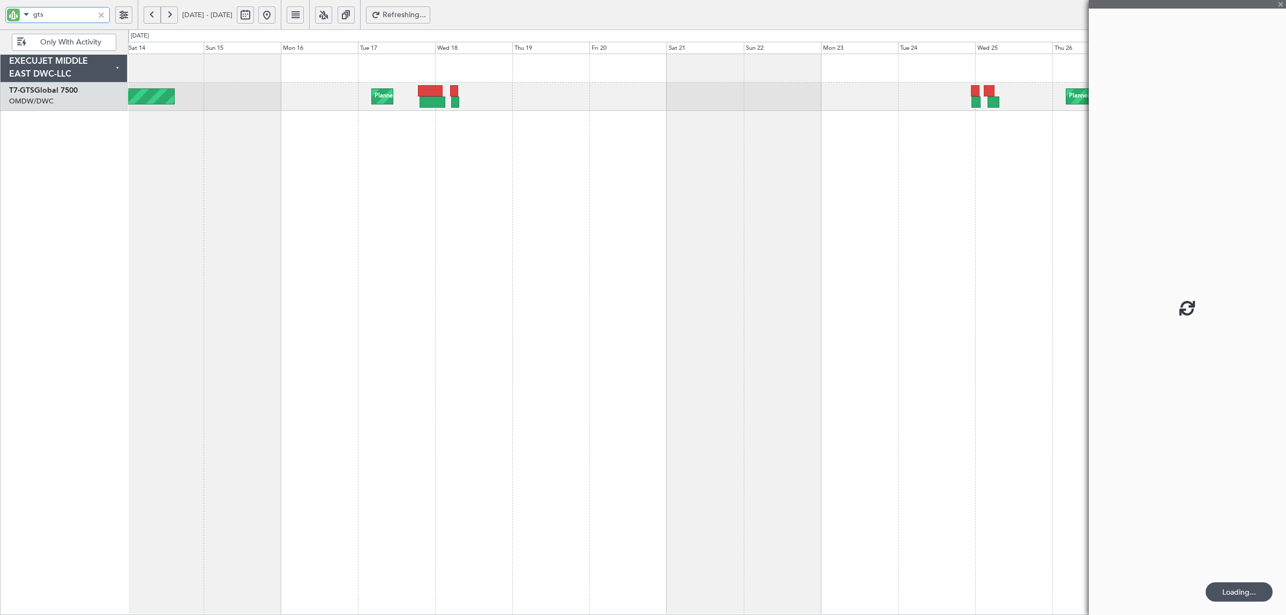
click at [429, 99] on div at bounding box center [433, 101] width 26 height 11
type input "gts"
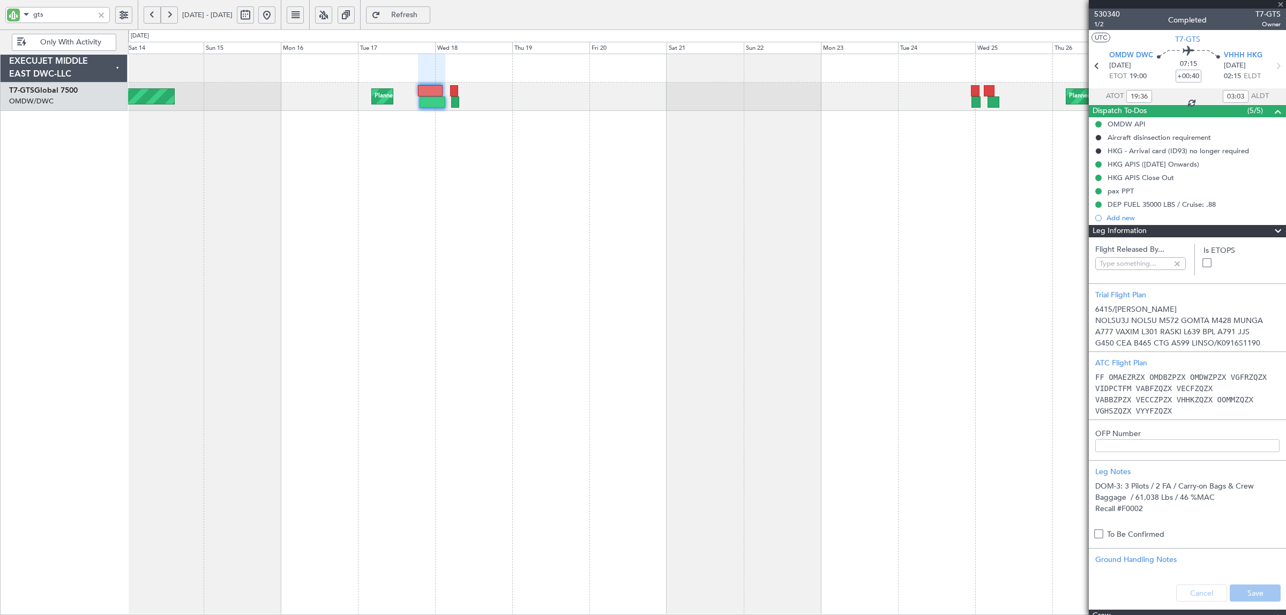
type input "[PERSON_NAME] (SYS)"
type input "6466"
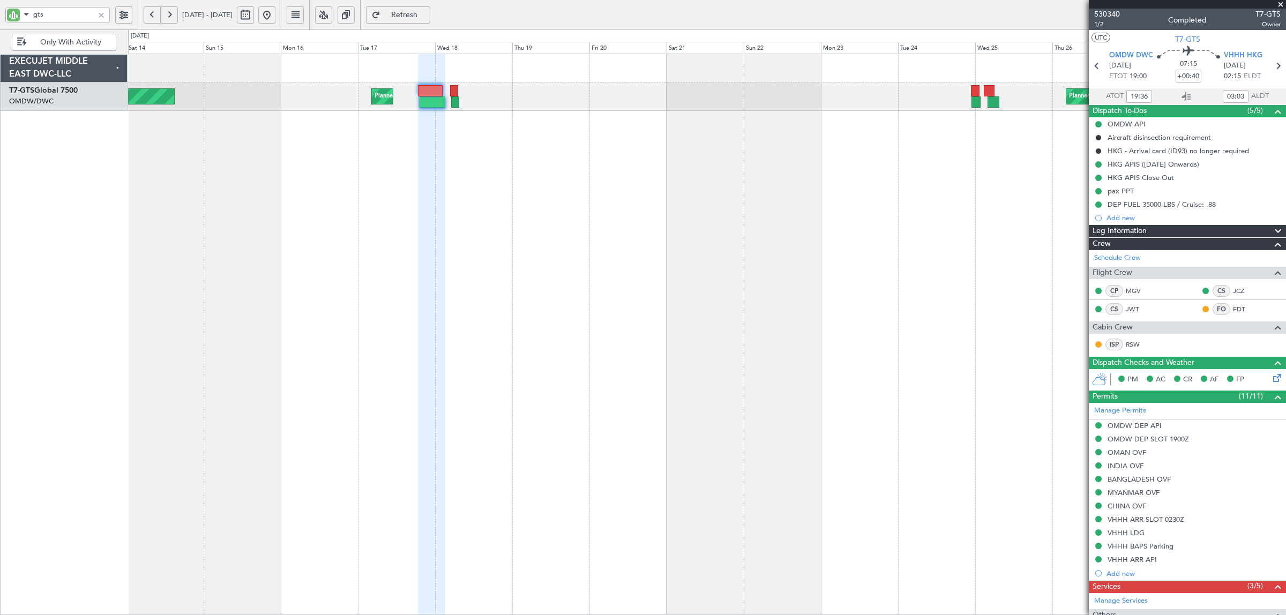
click at [172, 14] on button at bounding box center [169, 14] width 17 height 17
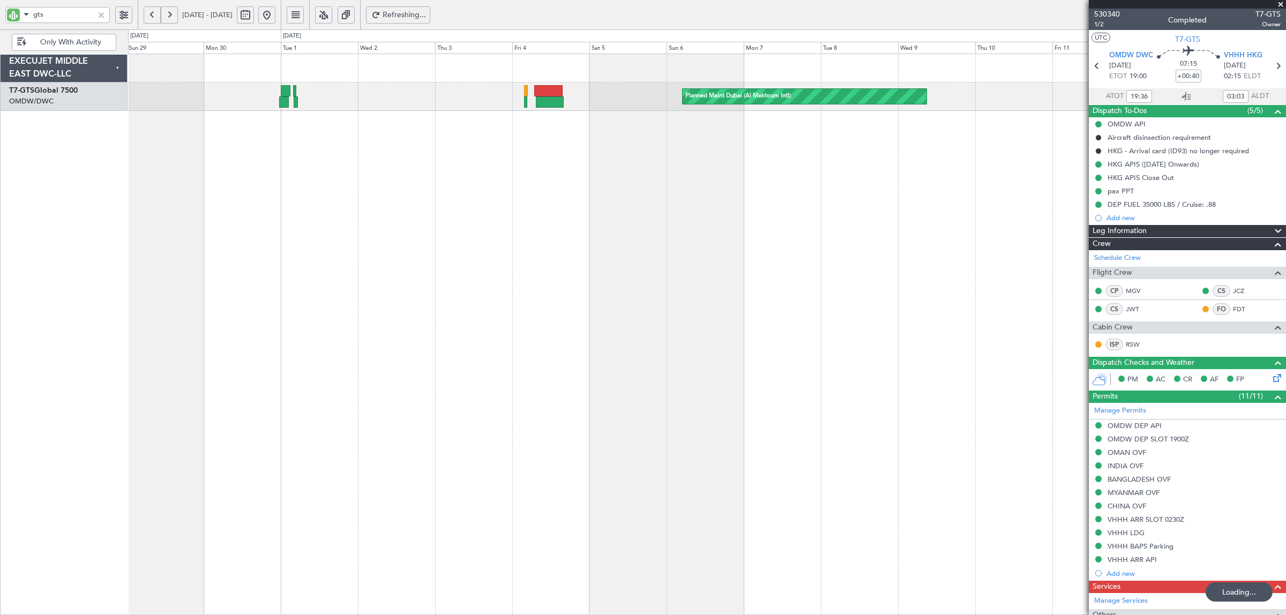
click at [170, 12] on button at bounding box center [169, 14] width 17 height 17
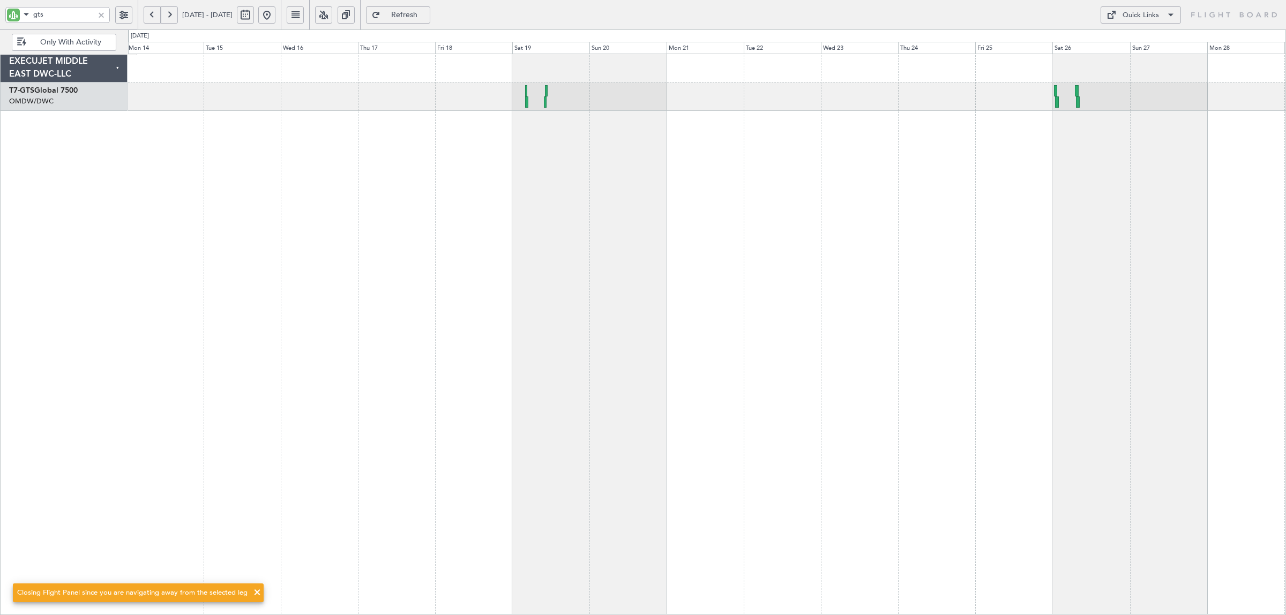
click at [351, 129] on div at bounding box center [707, 335] width 1158 height 562
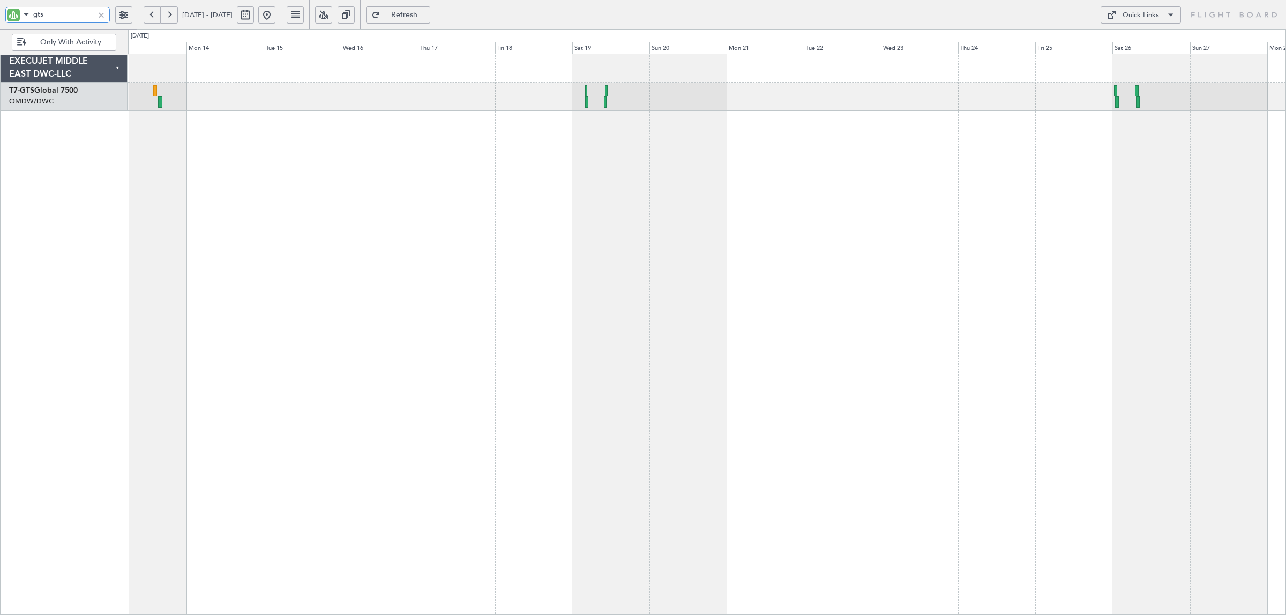
drag, startPoint x: 57, startPoint y: 14, endPoint x: -28, endPoint y: 15, distance: 85.2
click at [0, 15] on html "gts 13 Jul 2025 - 28 Jul 2025 Refresh Quick Links Only With Activity EXECUJET M…" at bounding box center [643, 307] width 1286 height 615
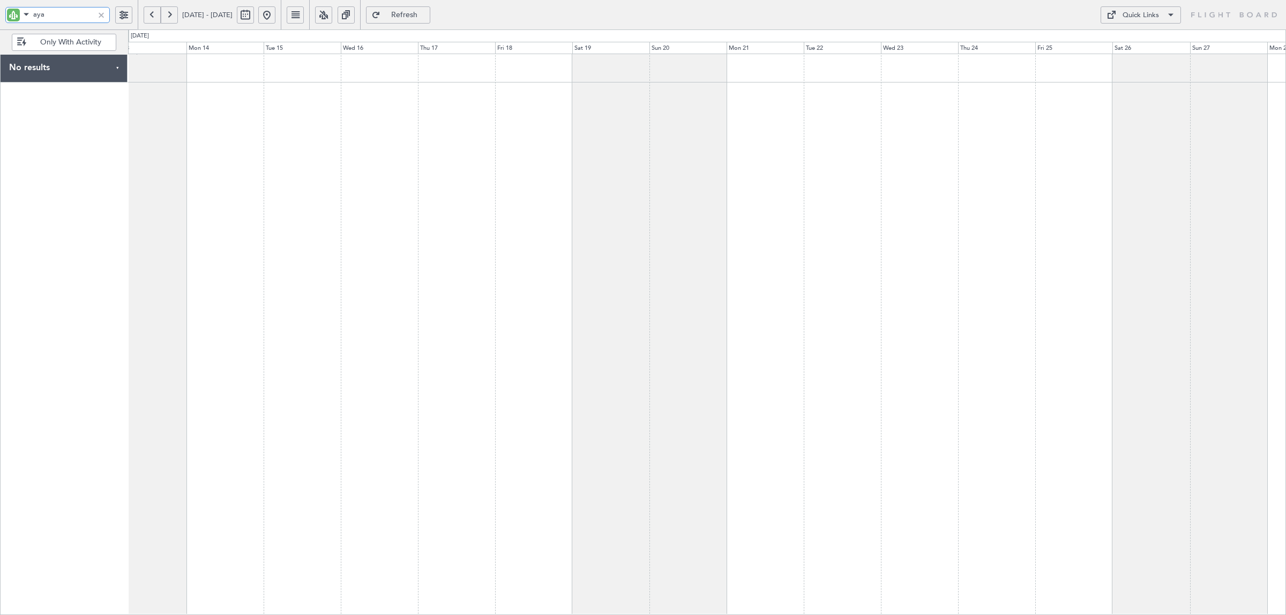
type input "aya"
click at [151, 17] on button at bounding box center [152, 14] width 17 height 17
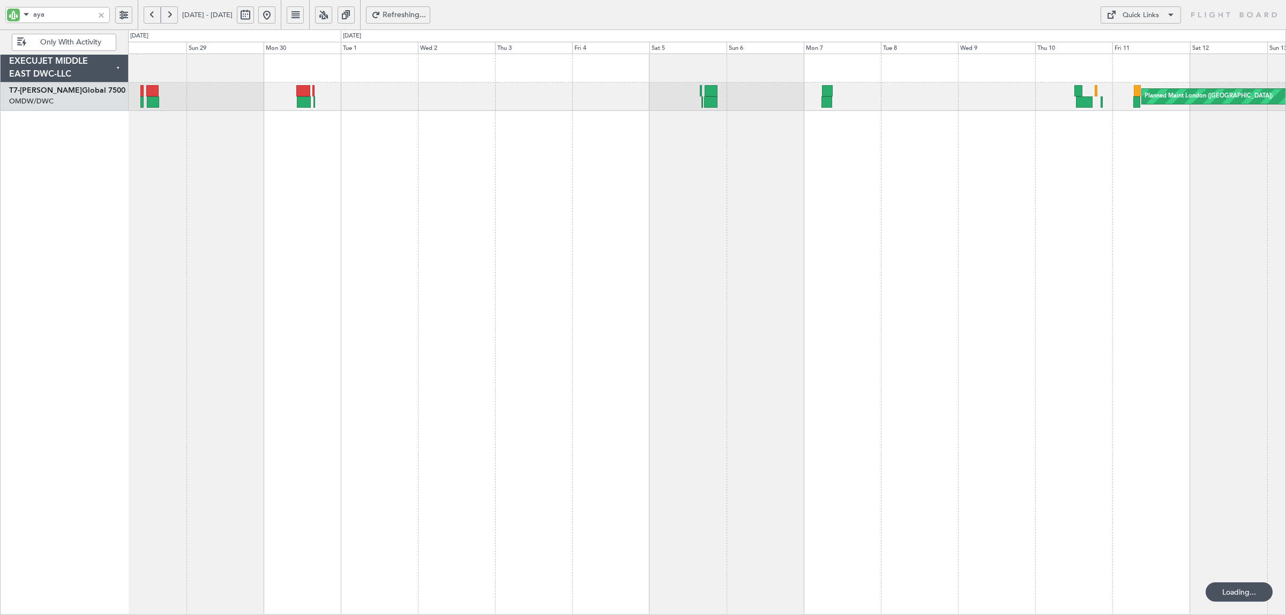
click at [151, 17] on button at bounding box center [152, 14] width 17 height 17
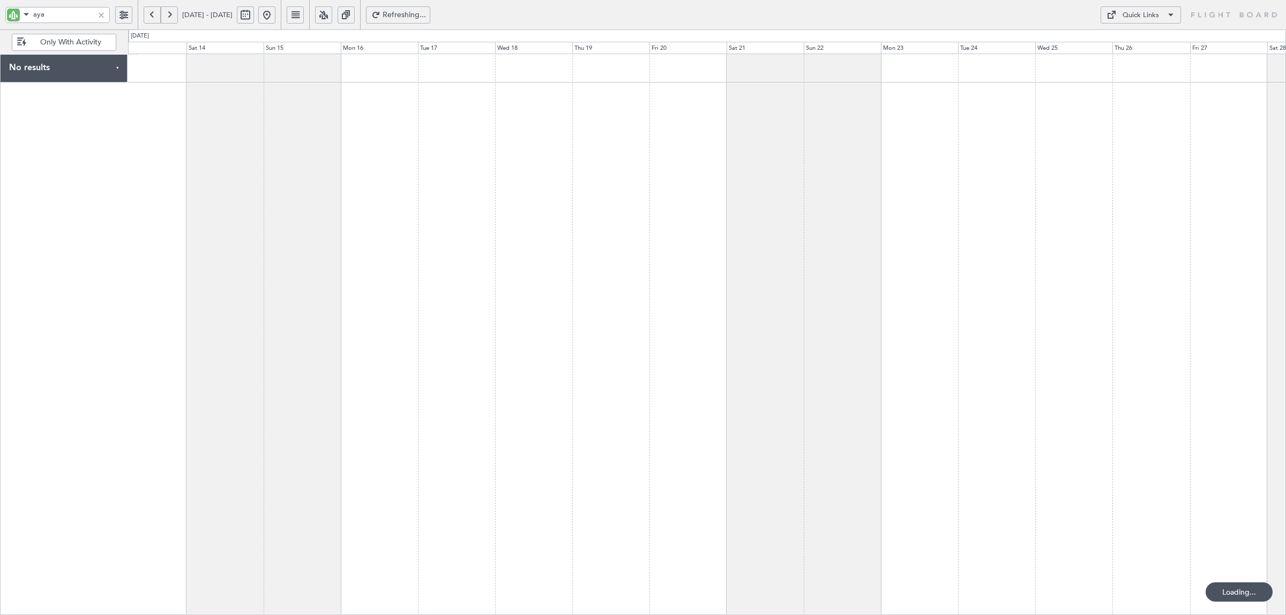
click at [151, 17] on button at bounding box center [152, 14] width 17 height 17
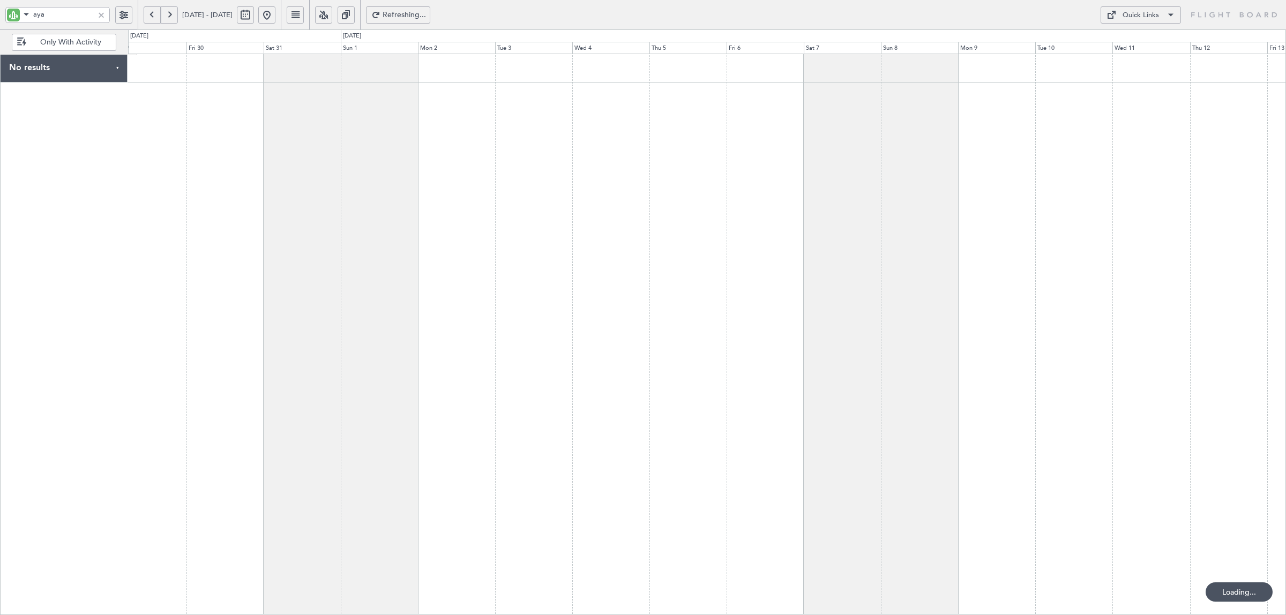
click at [151, 17] on button at bounding box center [152, 14] width 17 height 17
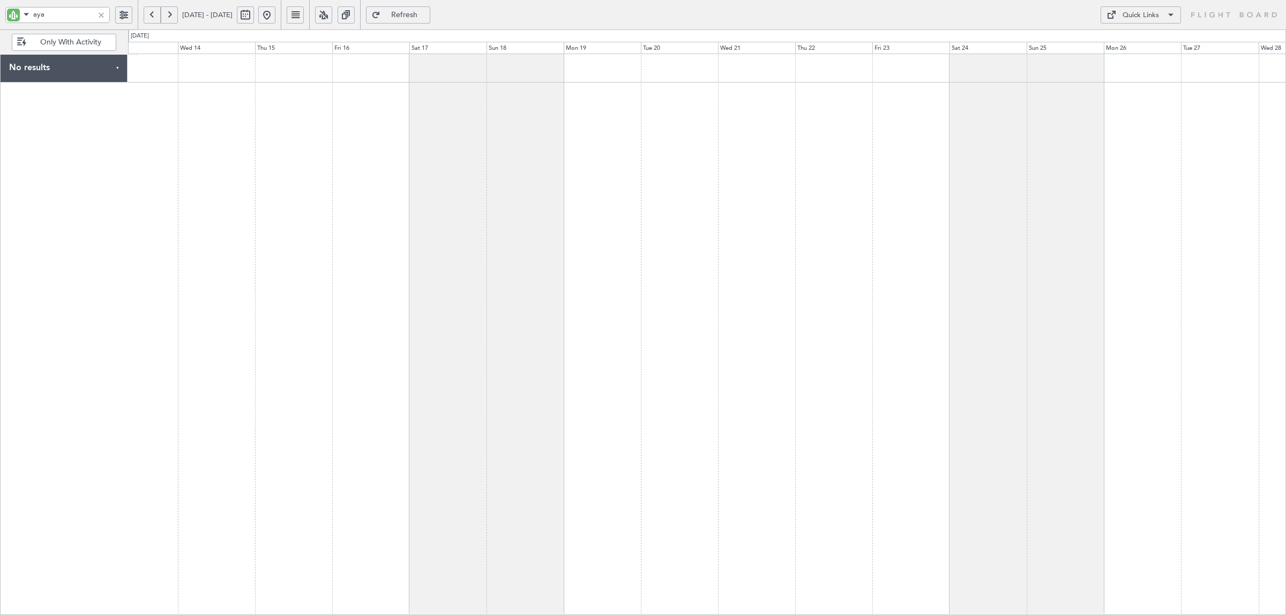
click at [285, 95] on div at bounding box center [707, 335] width 1158 height 562
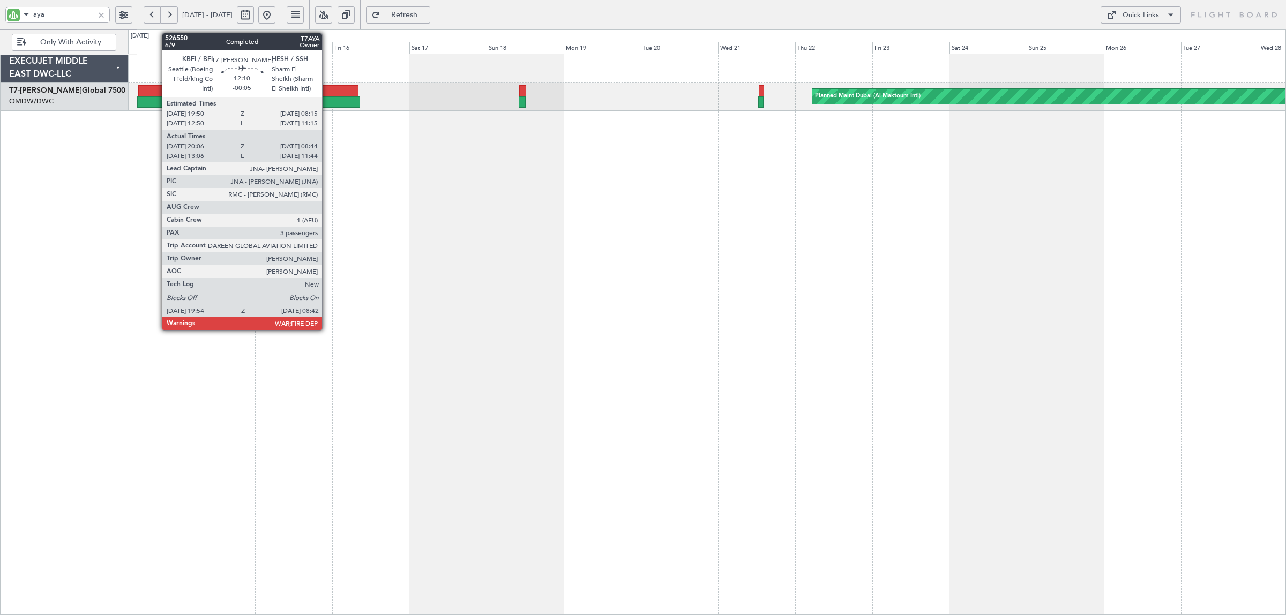
click at [327, 88] on div at bounding box center [338, 90] width 40 height 11
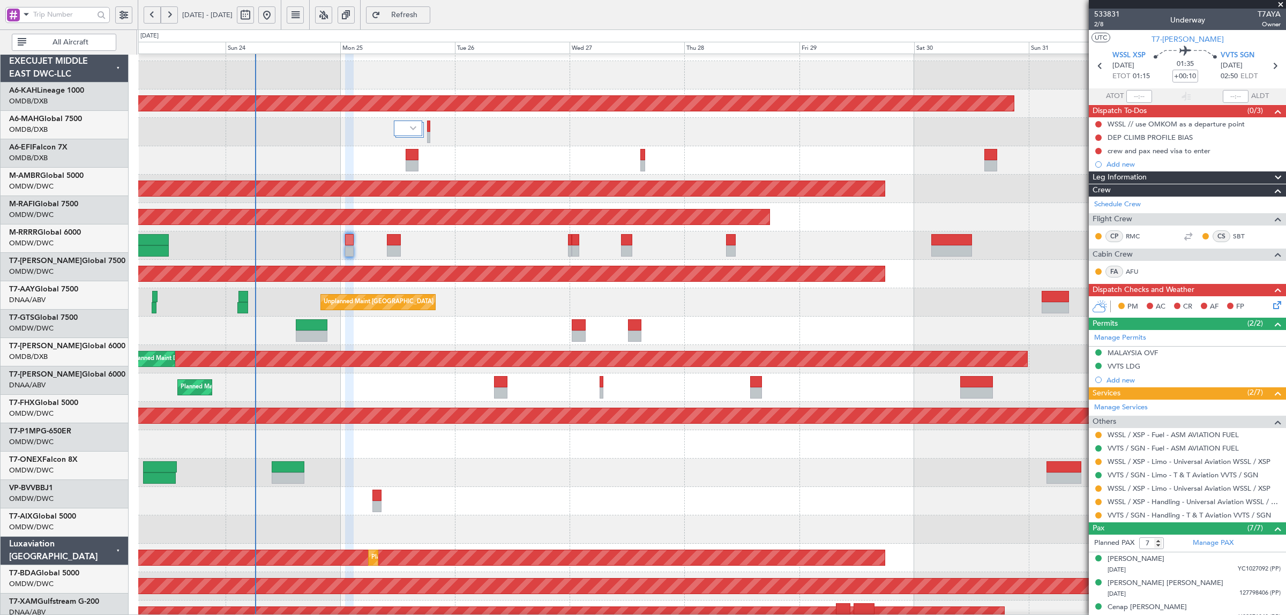
scroll to position [21, 0]
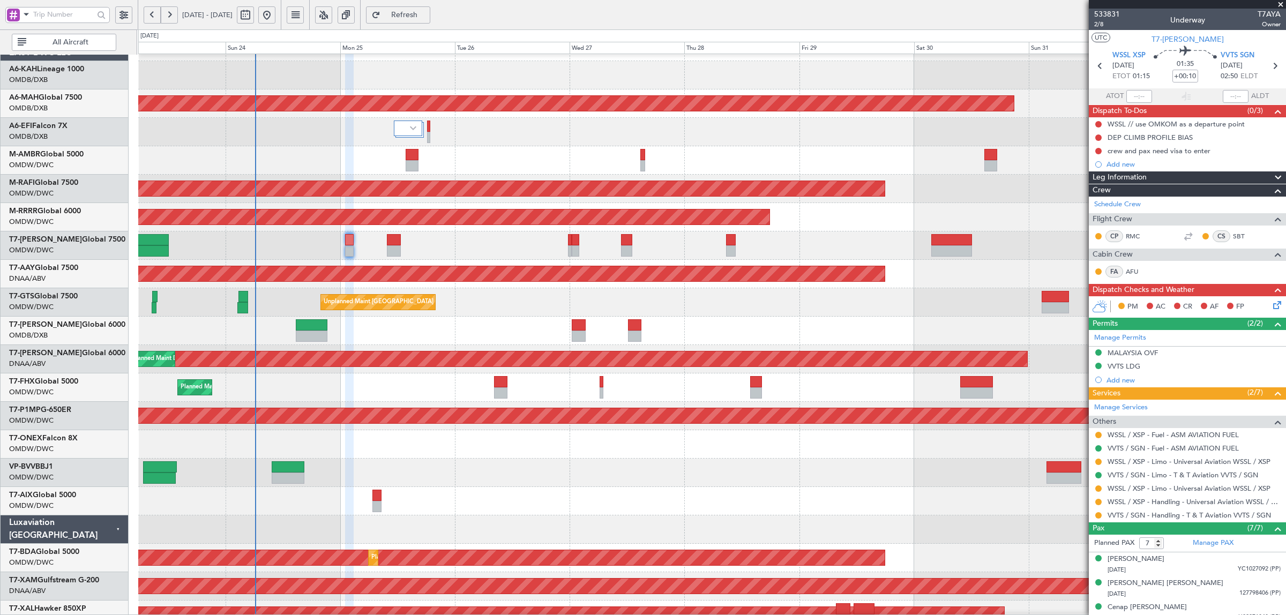
click at [25, 13] on span at bounding box center [26, 14] width 13 height 13
click at [43, 69] on span "A/C (Reg. or Type)" at bounding box center [54, 71] width 59 height 11
click at [46, 15] on input "text" at bounding box center [63, 14] width 61 height 16
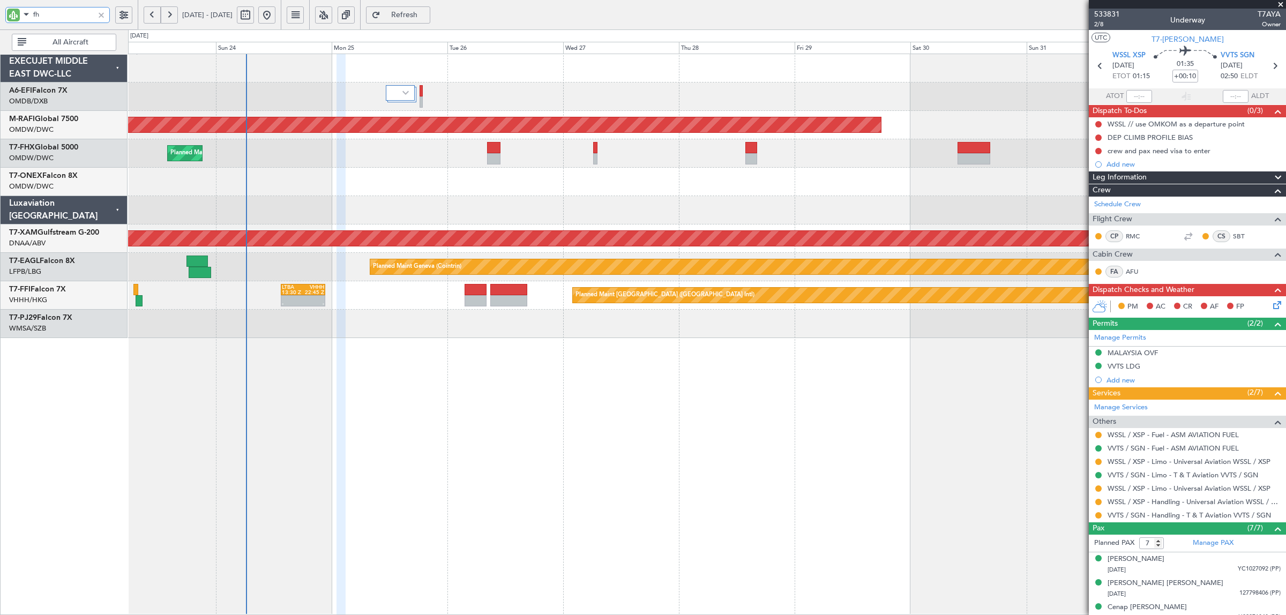
type input "fhx"
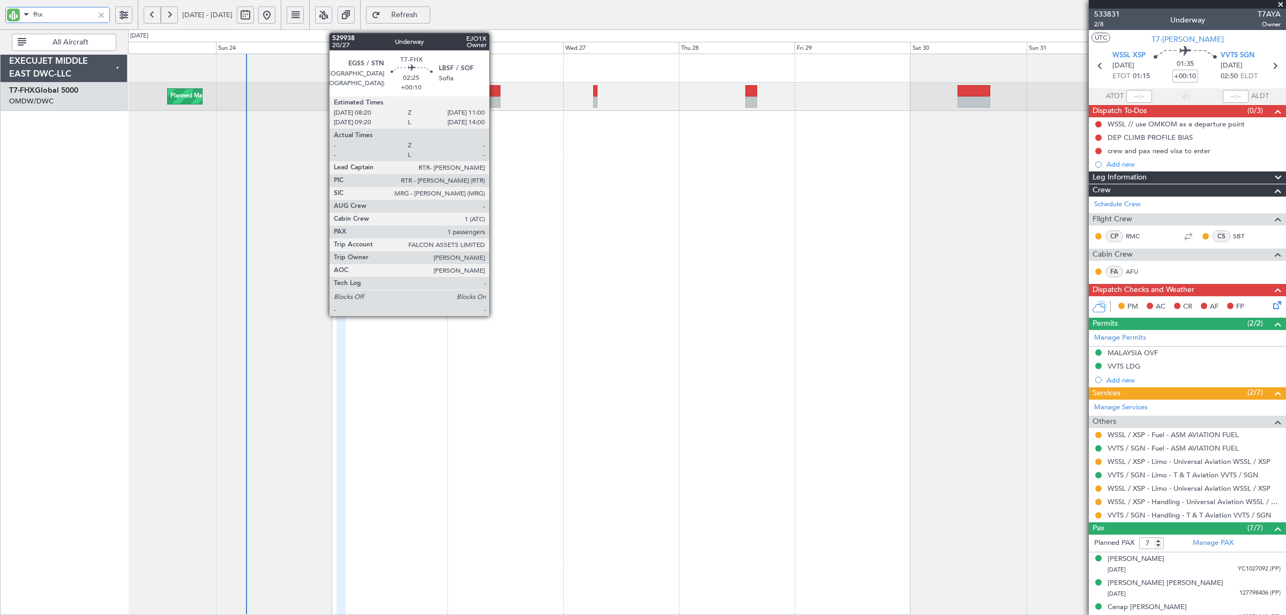
click at [497, 100] on div at bounding box center [493, 101] width 13 height 11
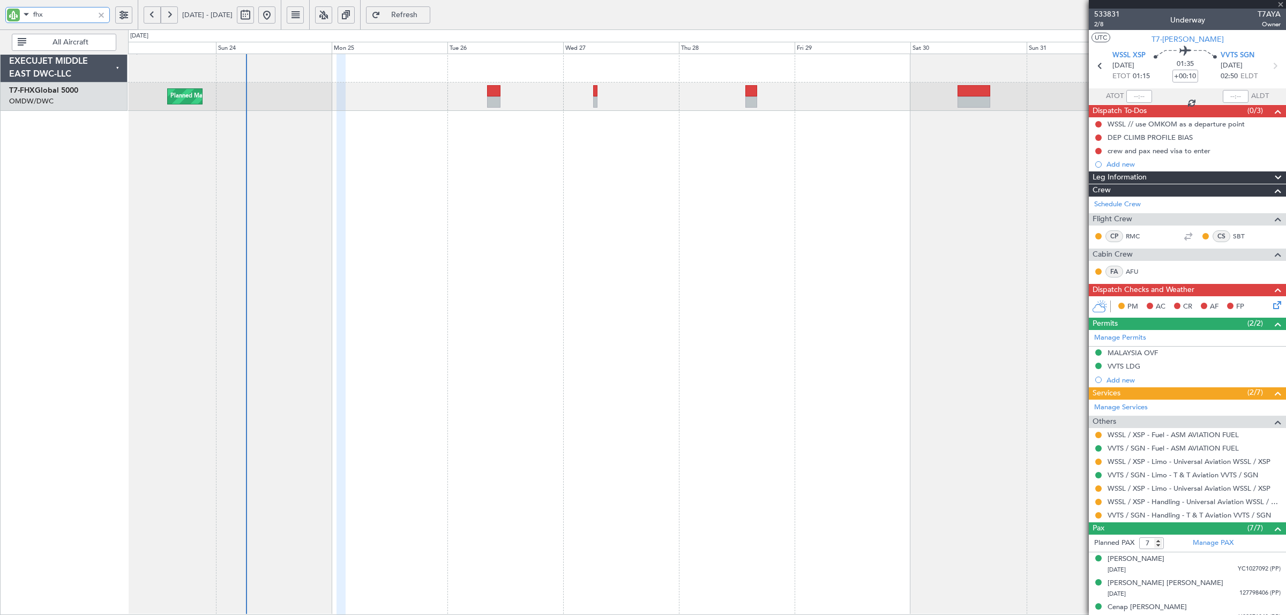
type input "1"
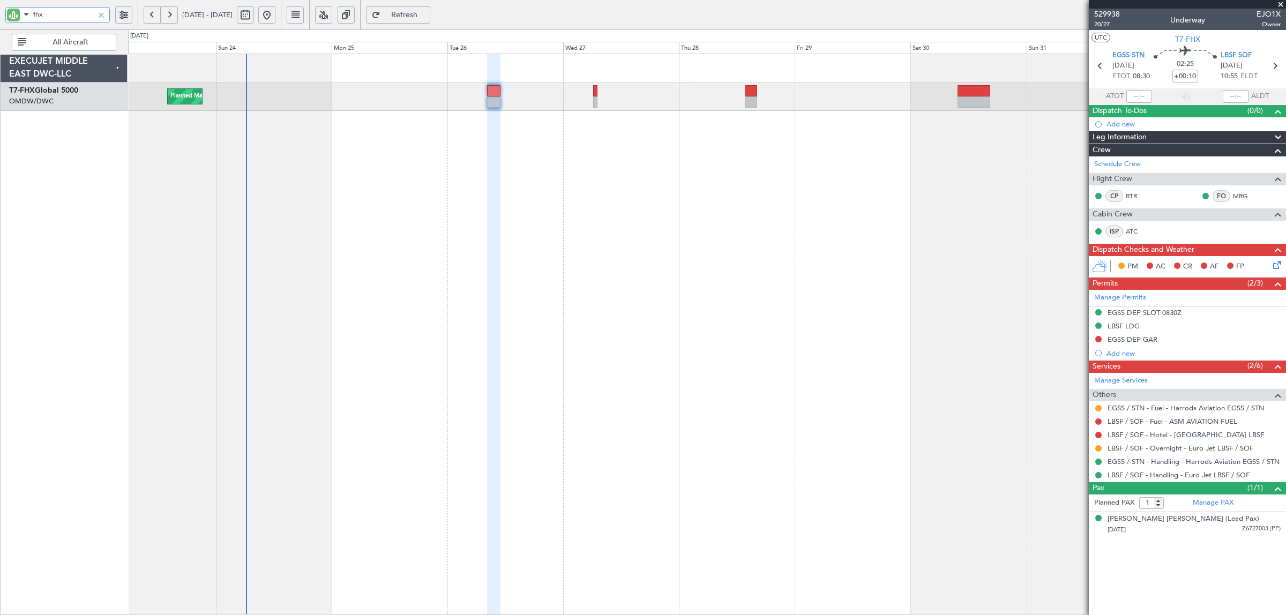
type input "fhx"
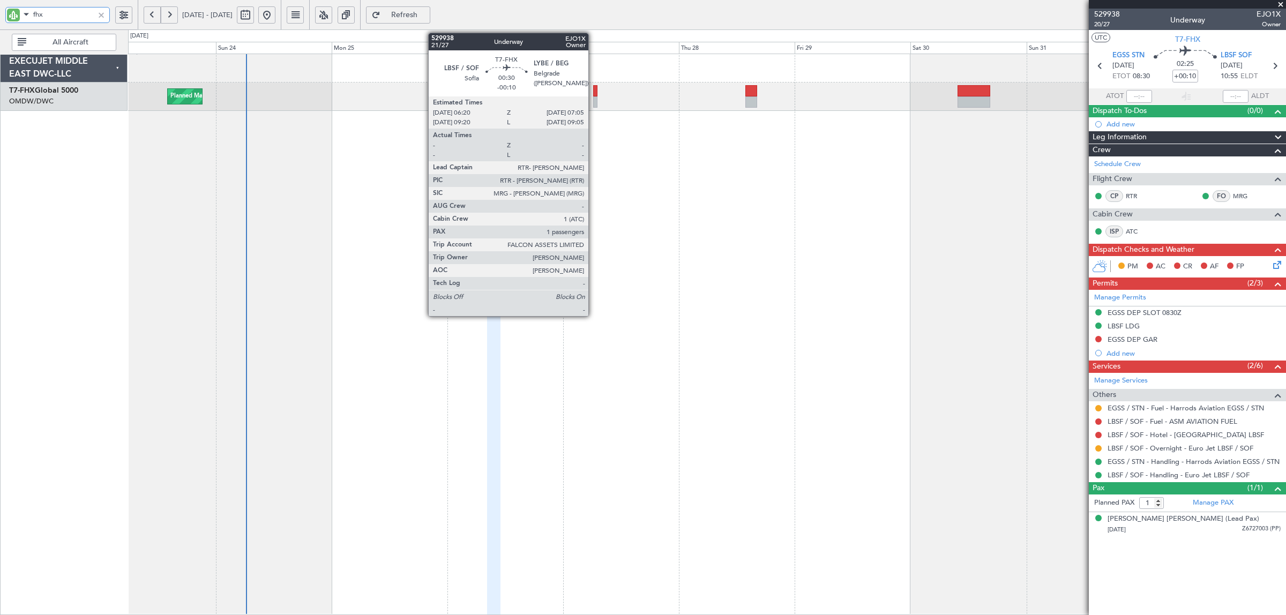
click at [594, 102] on div at bounding box center [595, 101] width 4 height 11
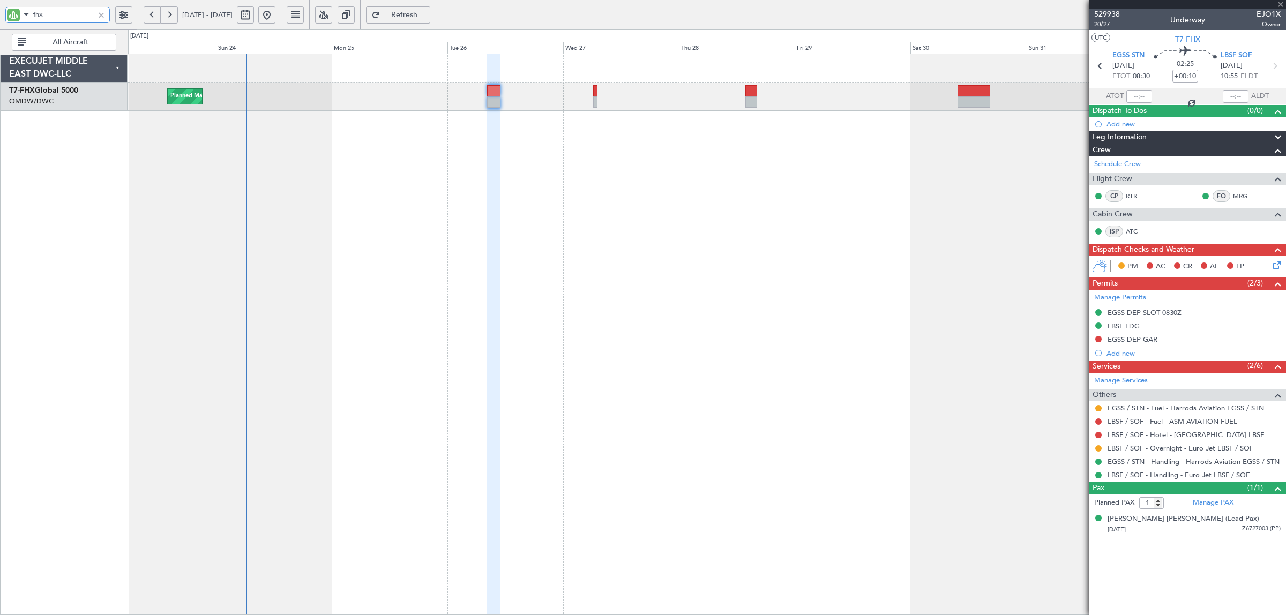
type input "-00:10"
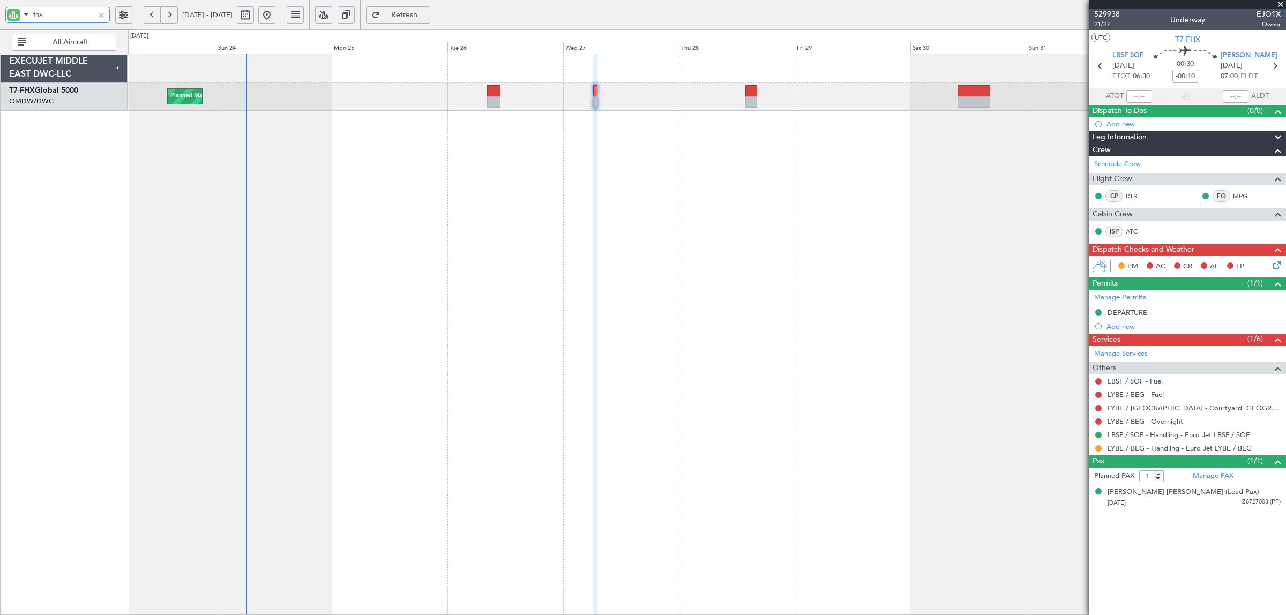
click at [759, 101] on div "Planned Maint [GEOGRAPHIC_DATA] ([GEOGRAPHIC_DATA])" at bounding box center [707, 97] width 1158 height 28
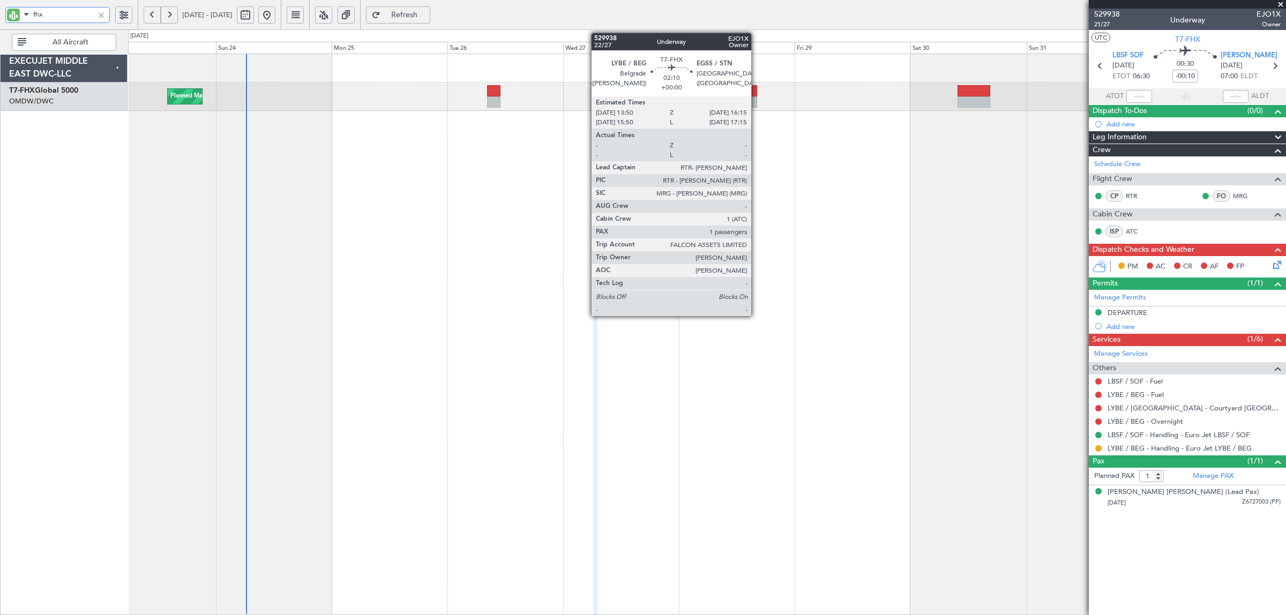
click at [756, 100] on div at bounding box center [752, 101] width 12 height 11
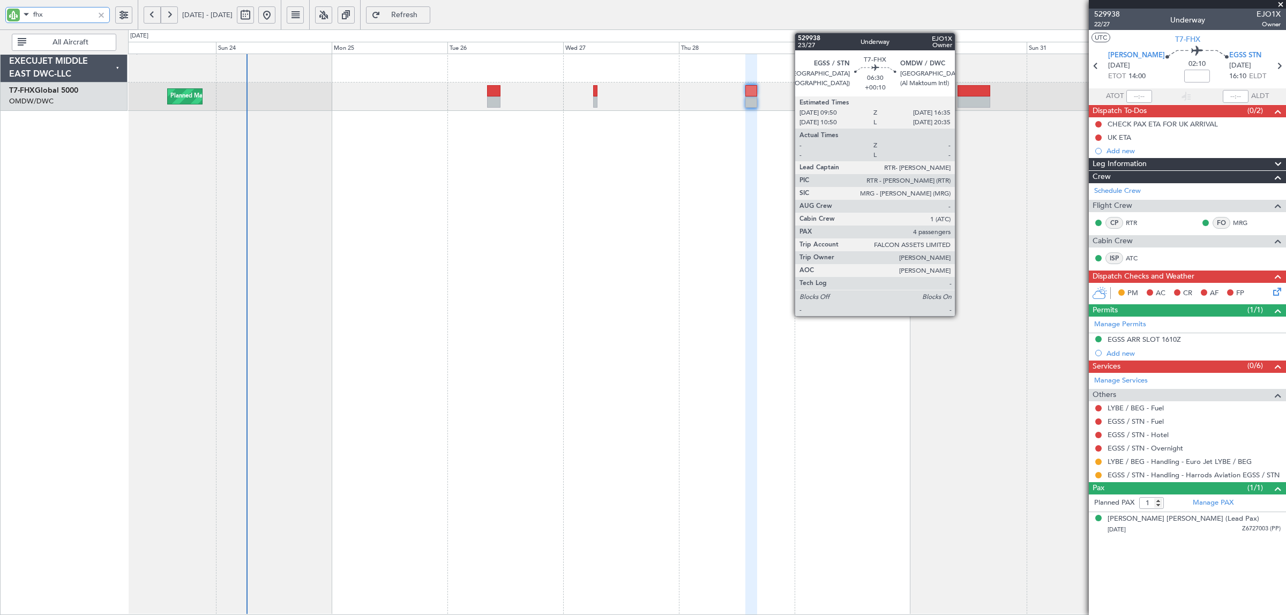
click at [960, 106] on div at bounding box center [974, 101] width 33 height 11
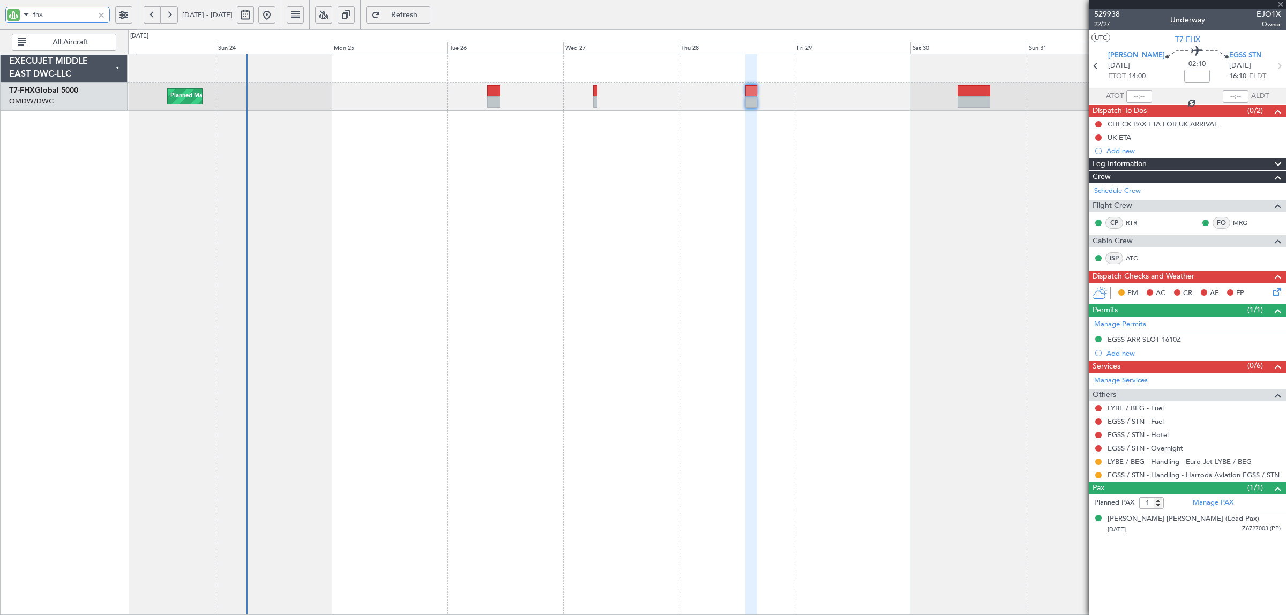
type input "+00:10"
type input "4"
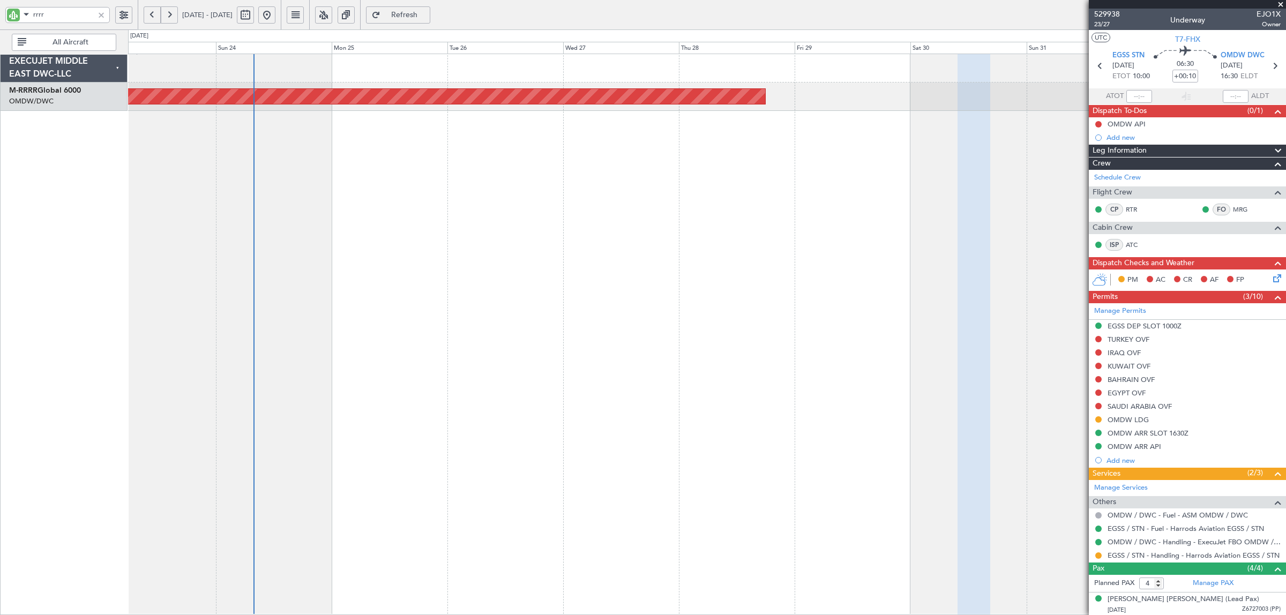
click at [155, 14] on button at bounding box center [152, 14] width 17 height 17
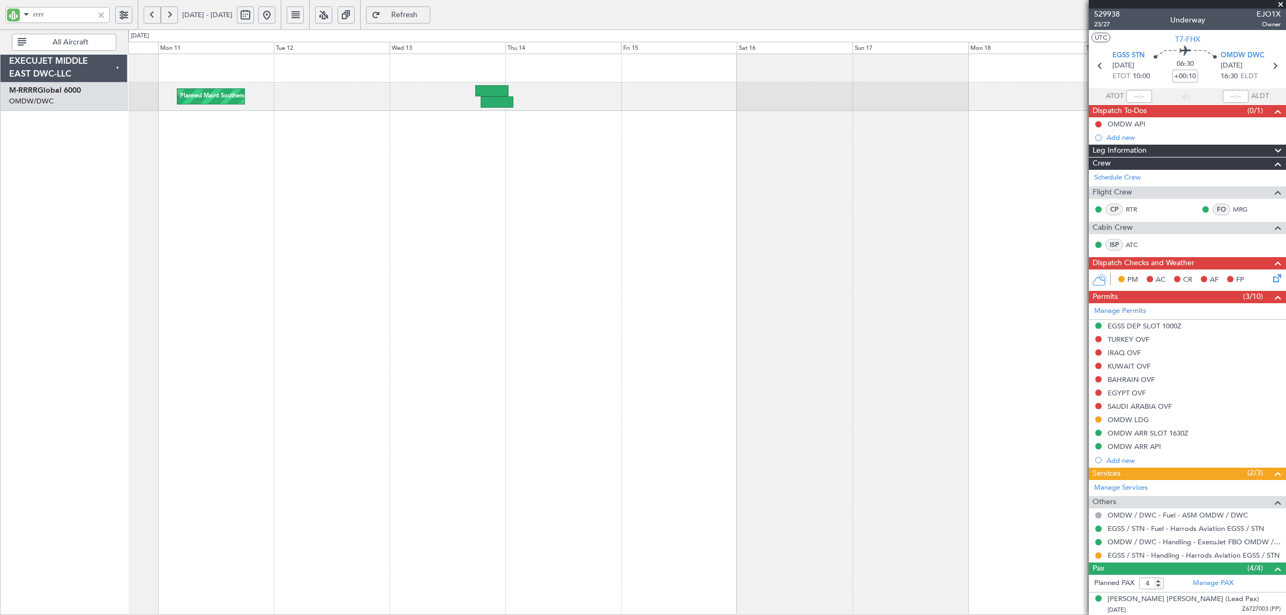
click at [494, 165] on div "Planned Maint Southend Planned Maint [GEOGRAPHIC_DATA] (Al Maktoum Intl)" at bounding box center [707, 335] width 1158 height 562
click at [145, 6] on button at bounding box center [152, 14] width 17 height 17
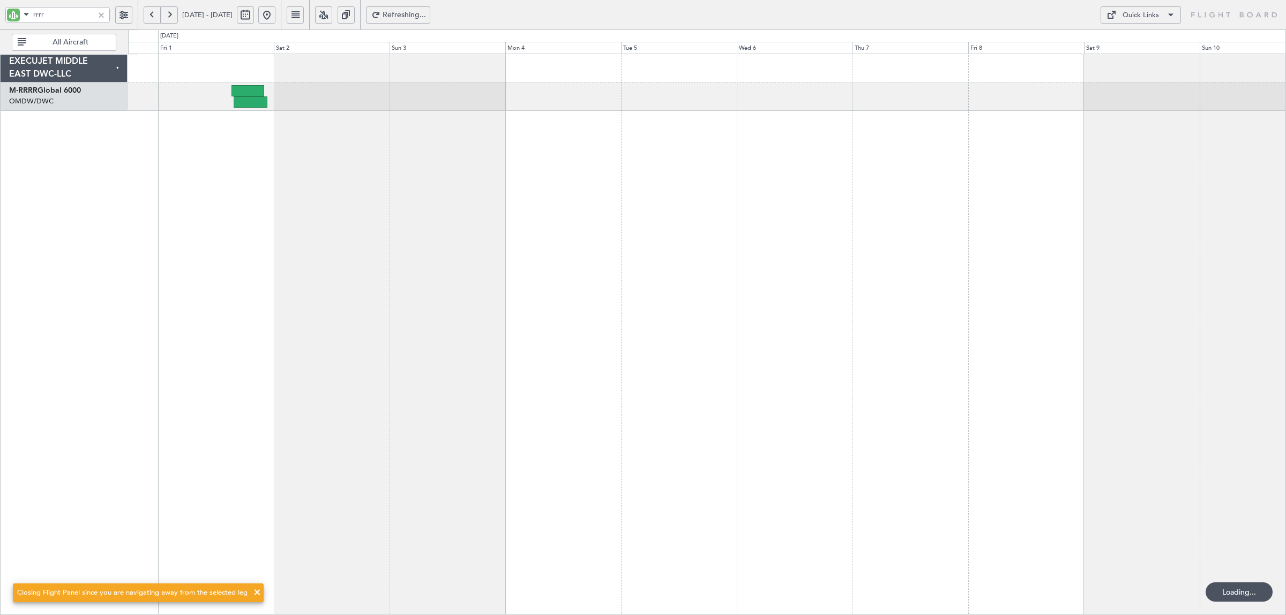
click at [145, 12] on button at bounding box center [152, 14] width 17 height 17
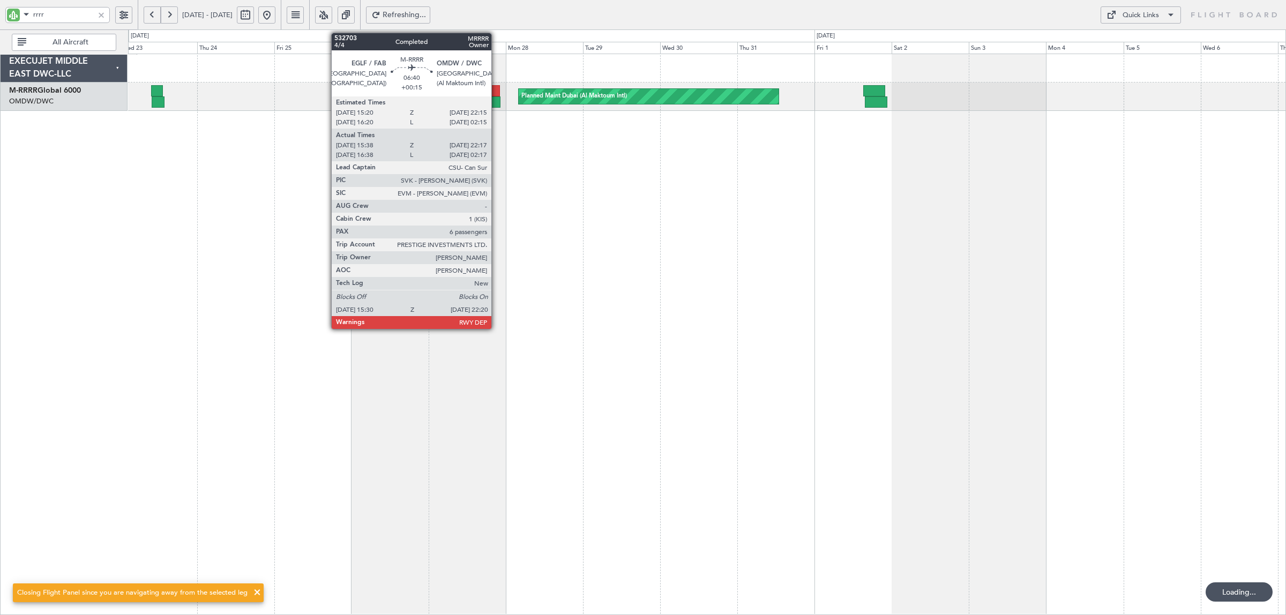
click at [496, 102] on div at bounding box center [489, 101] width 23 height 11
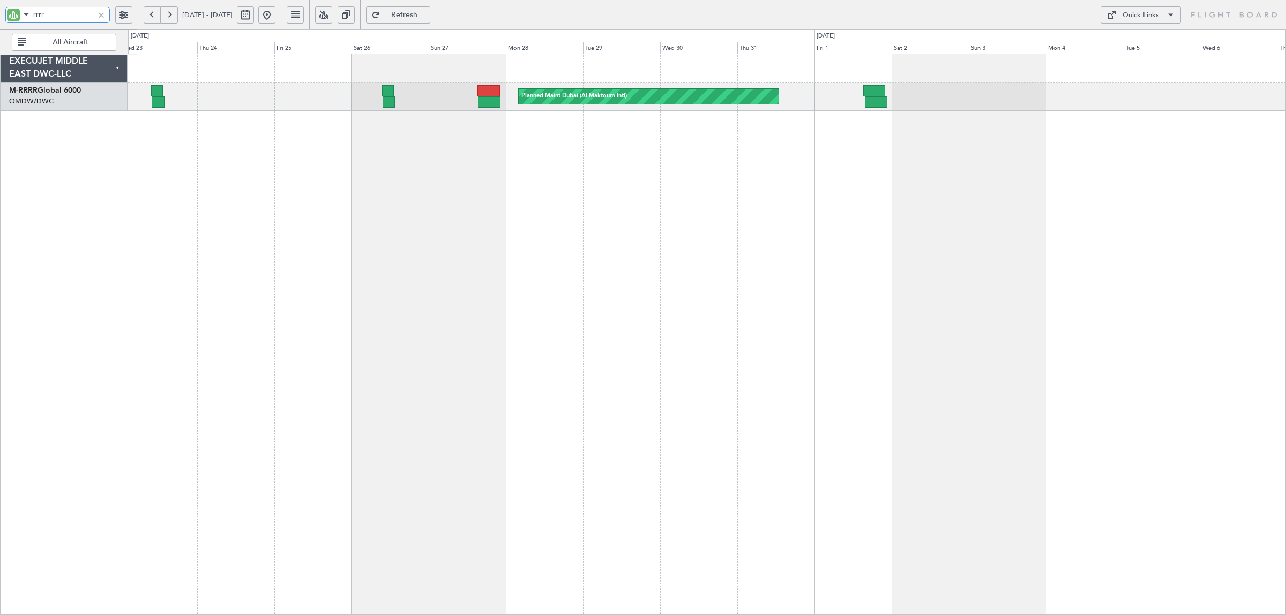
drag, startPoint x: 70, startPoint y: 16, endPoint x: -9, endPoint y: 19, distance: 79.4
click at [0, 19] on html "rrrr [DATE] - [DATE] Refresh Quick Links All Aircraft Planned Maint [GEOGRAPHIC…" at bounding box center [643, 307] width 1286 height 615
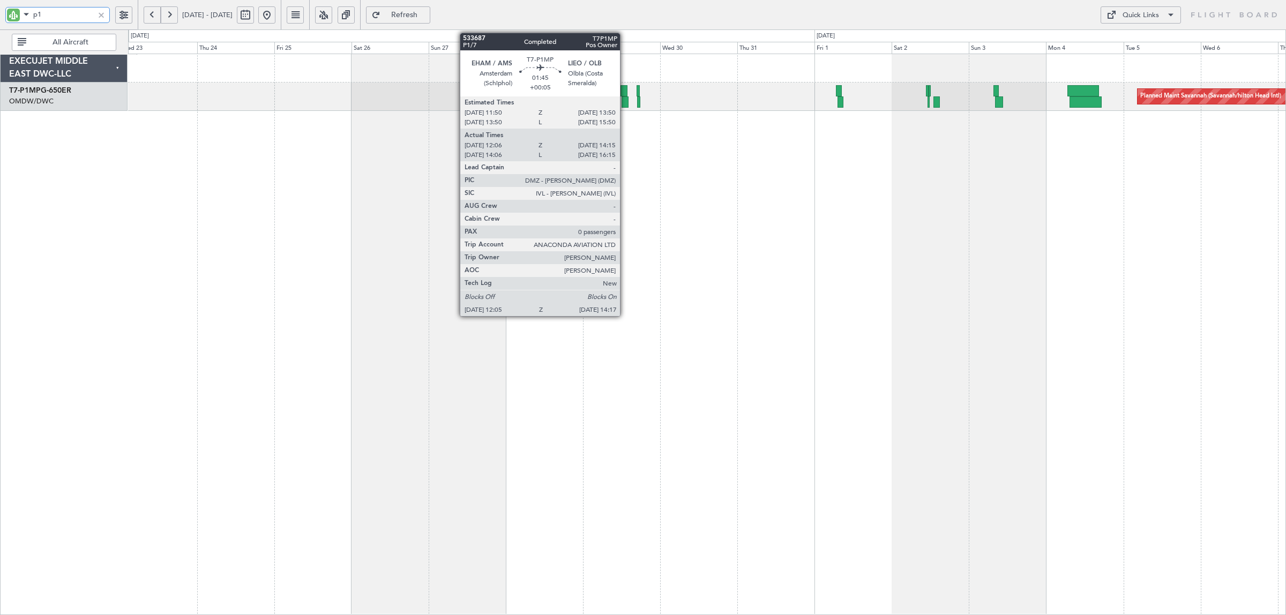
click at [625, 101] on div at bounding box center [626, 101] width 8 height 11
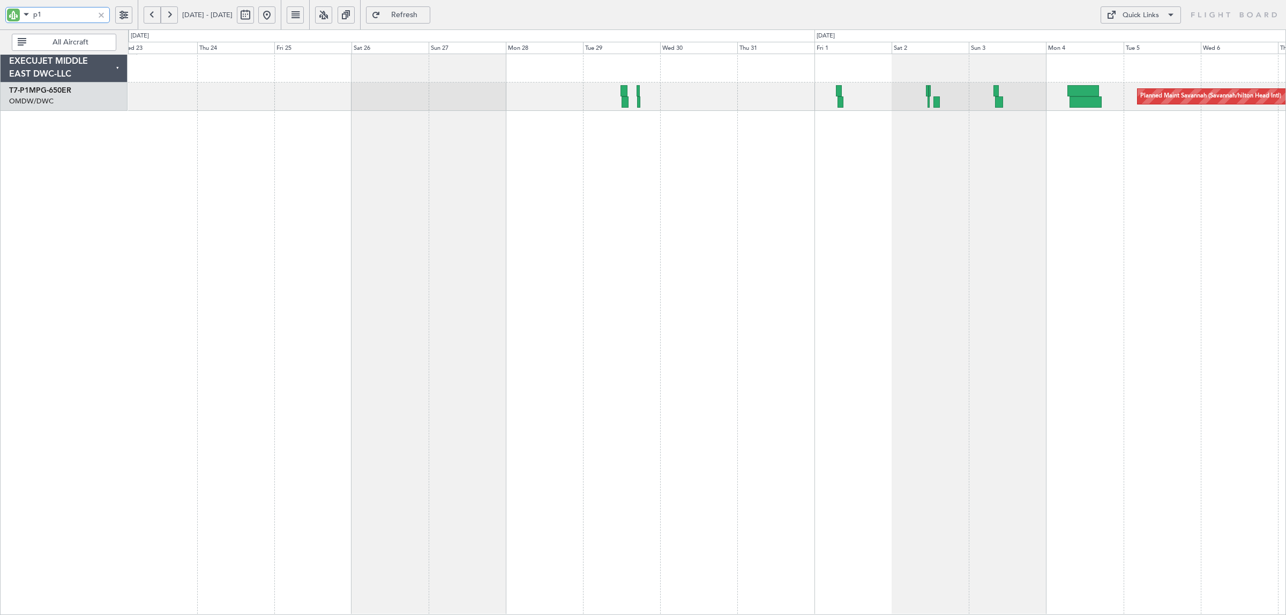
click at [0, 14] on html "p1 [DATE] - [DATE] Refresh Quick Links All Aircraft Planned Maint Savannah ([GE…" at bounding box center [643, 307] width 1286 height 615
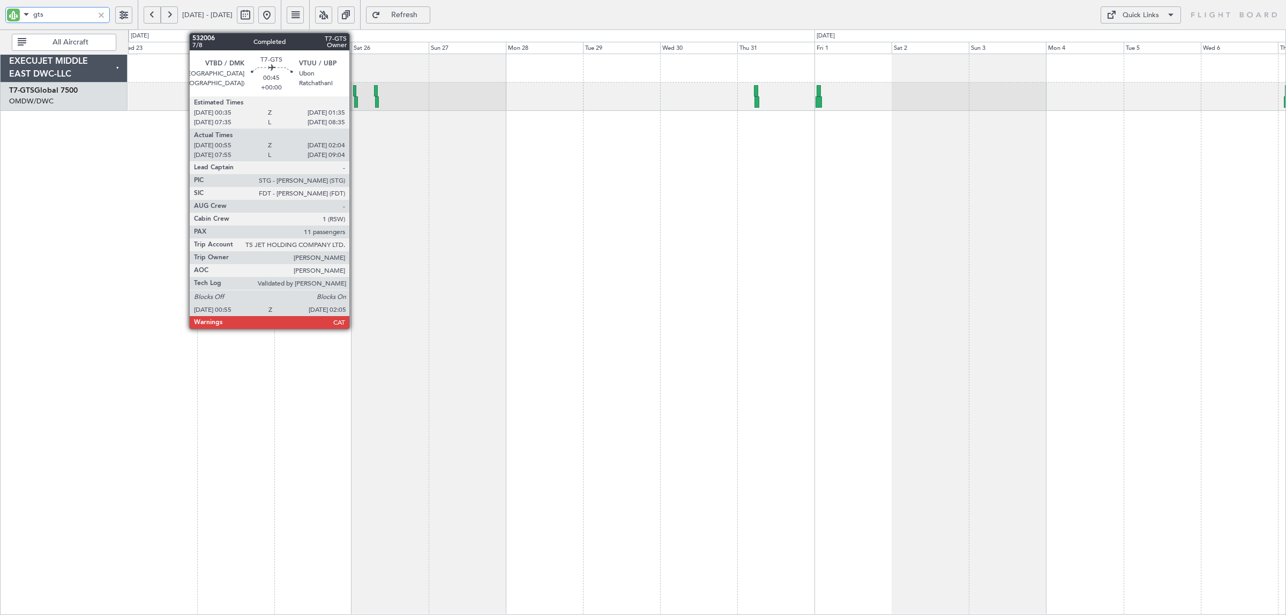
click at [355, 105] on div at bounding box center [356, 101] width 4 height 11
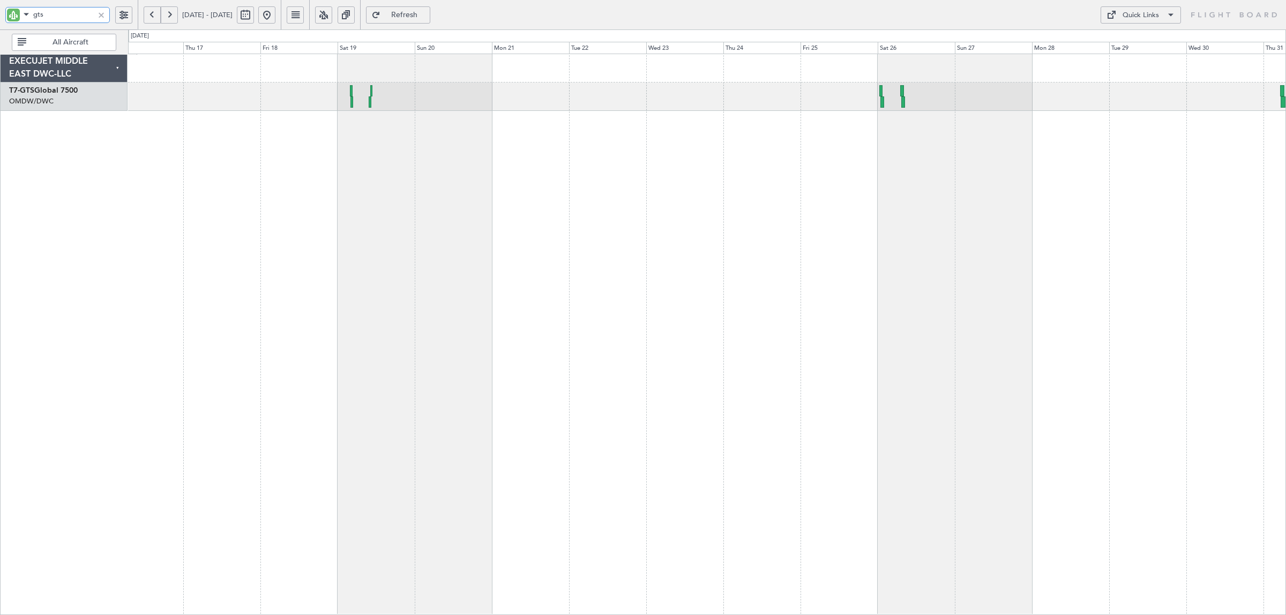
click at [842, 138] on div at bounding box center [707, 335] width 1158 height 562
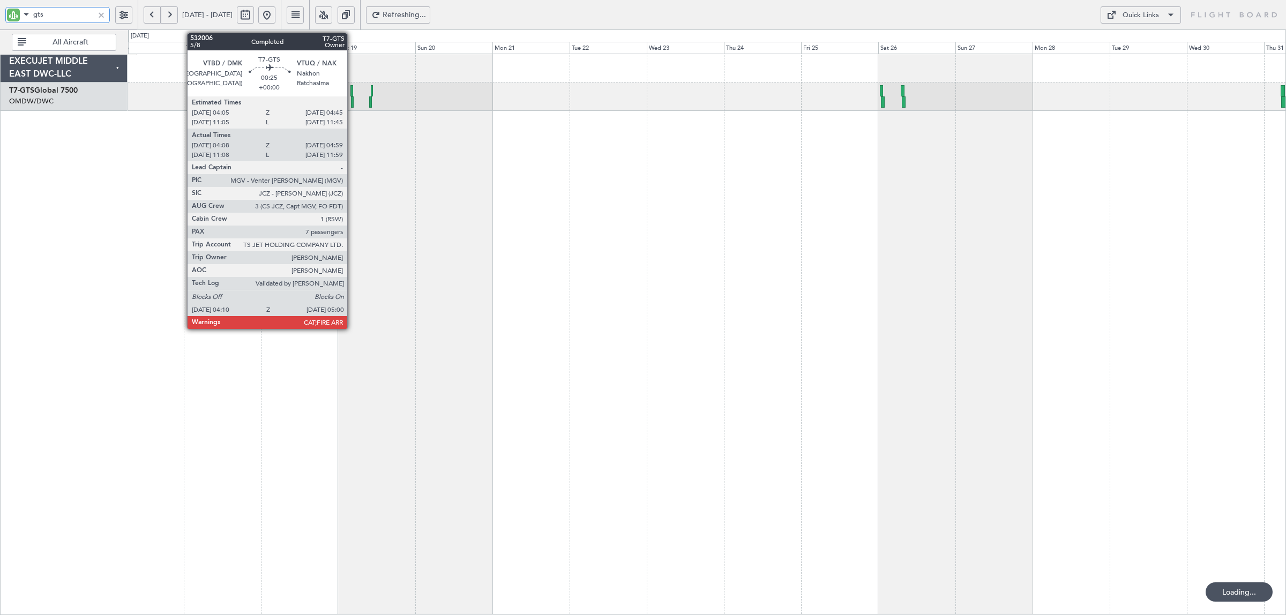
click at [353, 103] on div at bounding box center [352, 101] width 3 height 11
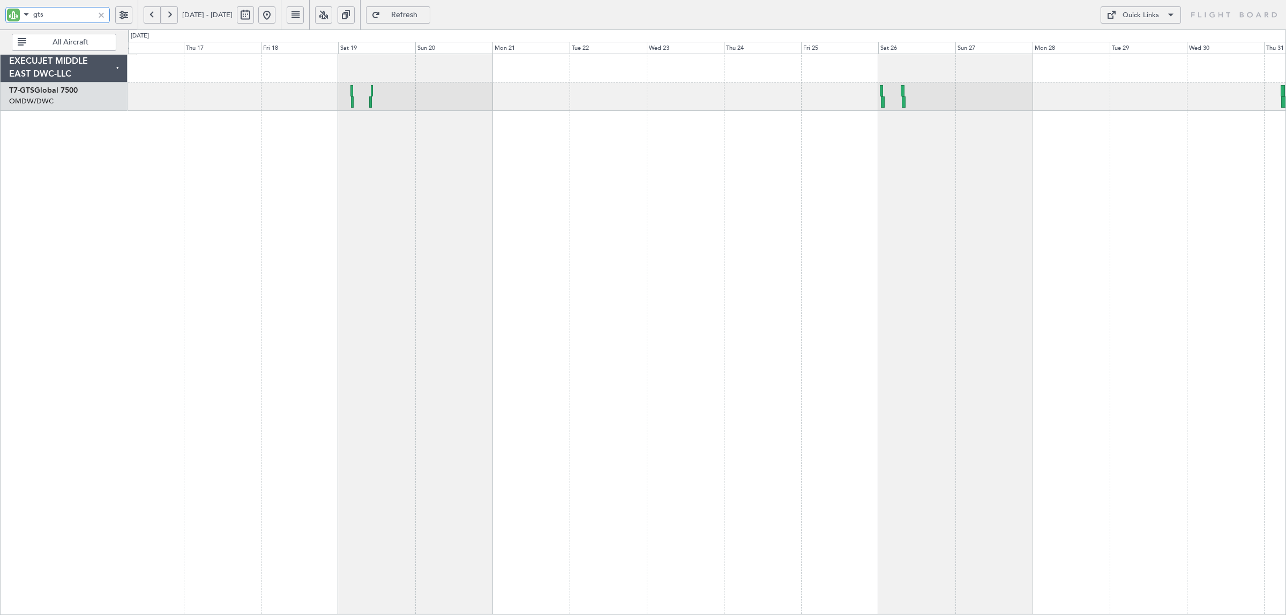
drag, startPoint x: 54, startPoint y: 12, endPoint x: -29, endPoint y: 18, distance: 83.8
click at [0, 18] on html "gts [DATE] - [DATE] Refresh Quick Links All Aircraft EXECUJET MIDDLE EAST DWC-L…" at bounding box center [643, 307] width 1286 height 615
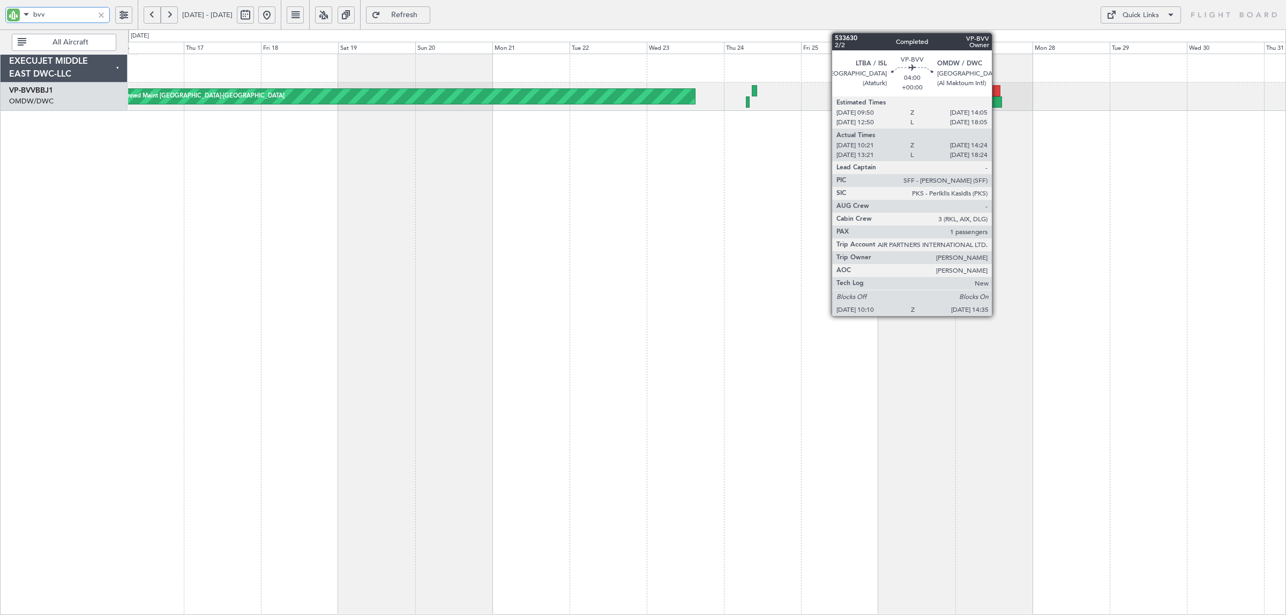
click at [997, 98] on div at bounding box center [995, 101] width 14 height 11
click at [996, 99] on div at bounding box center [995, 101] width 14 height 11
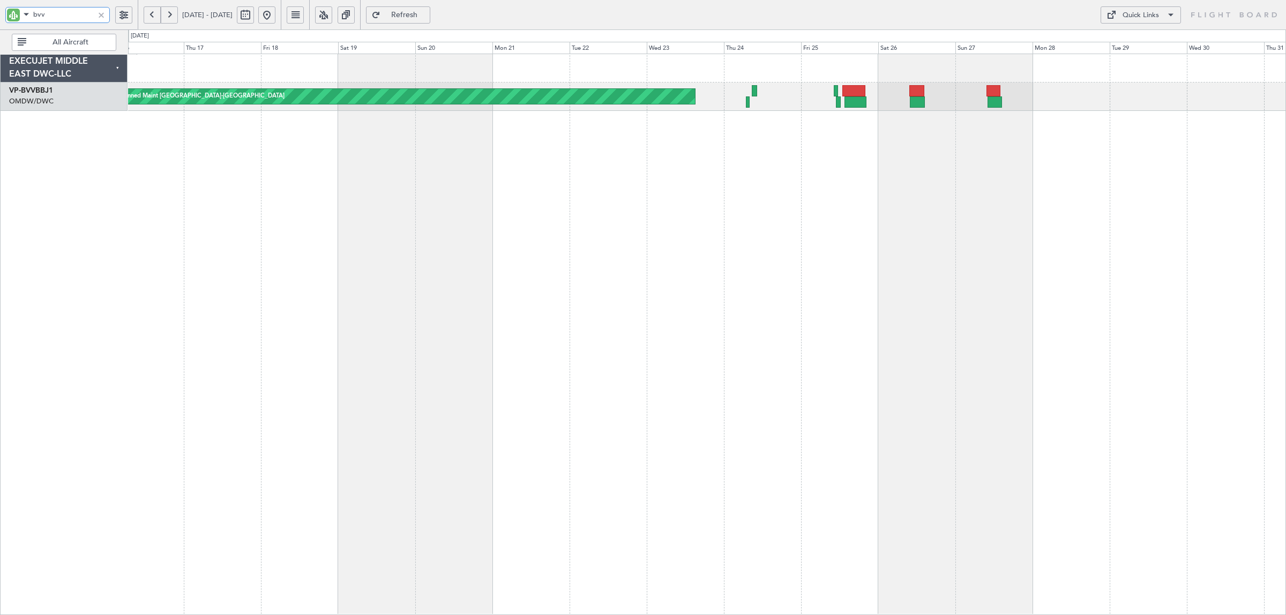
click at [10, 19] on div "bvv" at bounding box center [57, 15] width 105 height 16
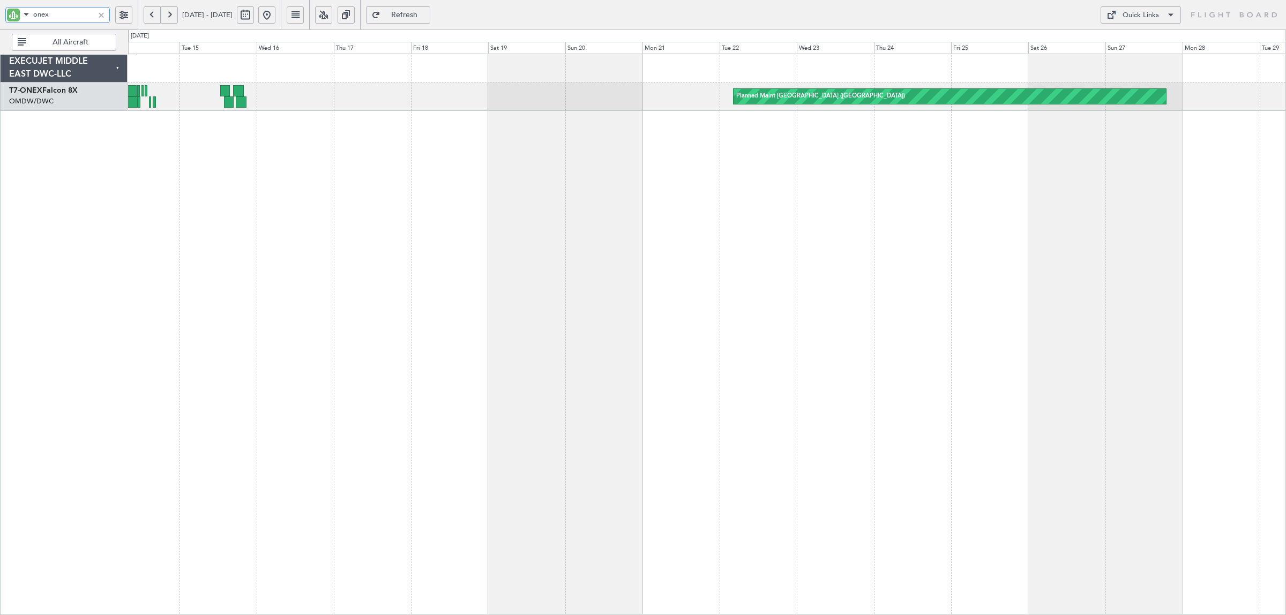
click at [124, 130] on div "Planned Maint [GEOGRAPHIC_DATA] ([GEOGRAPHIC_DATA]) Planned Maint Geneva ([GEOG…" at bounding box center [643, 322] width 1286 height 586
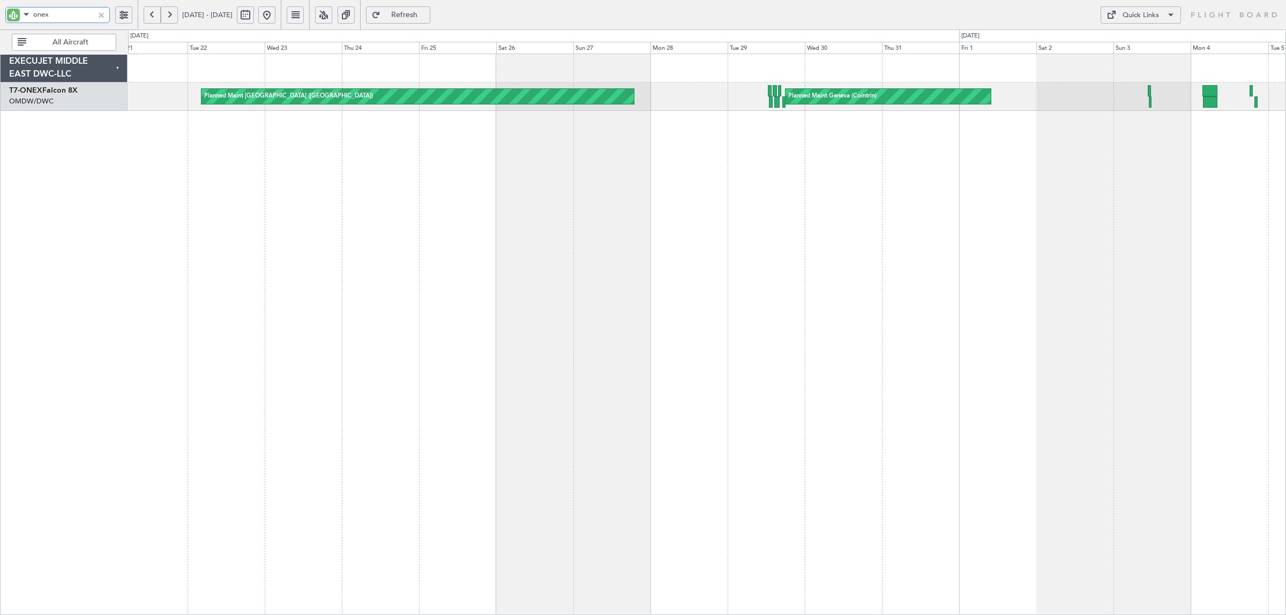
click at [352, 165] on div "Planned Maint [GEOGRAPHIC_DATA] ([GEOGRAPHIC_DATA]) Planned Maint Geneva ([GEOG…" at bounding box center [707, 335] width 1158 height 562
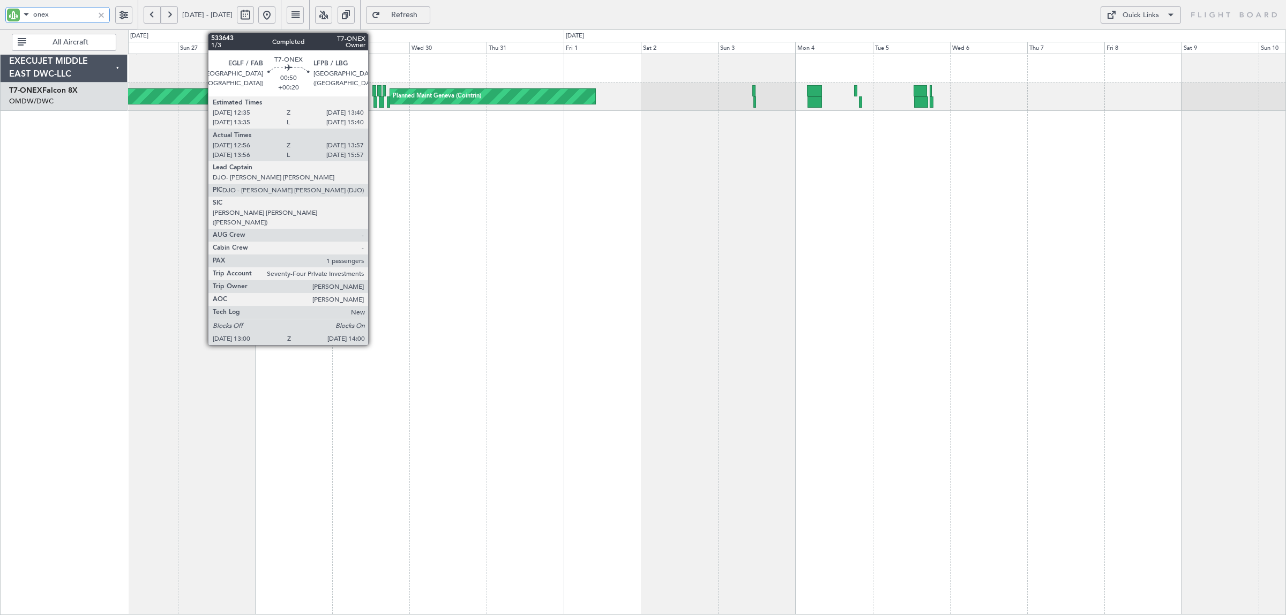
click at [374, 91] on div at bounding box center [374, 90] width 4 height 11
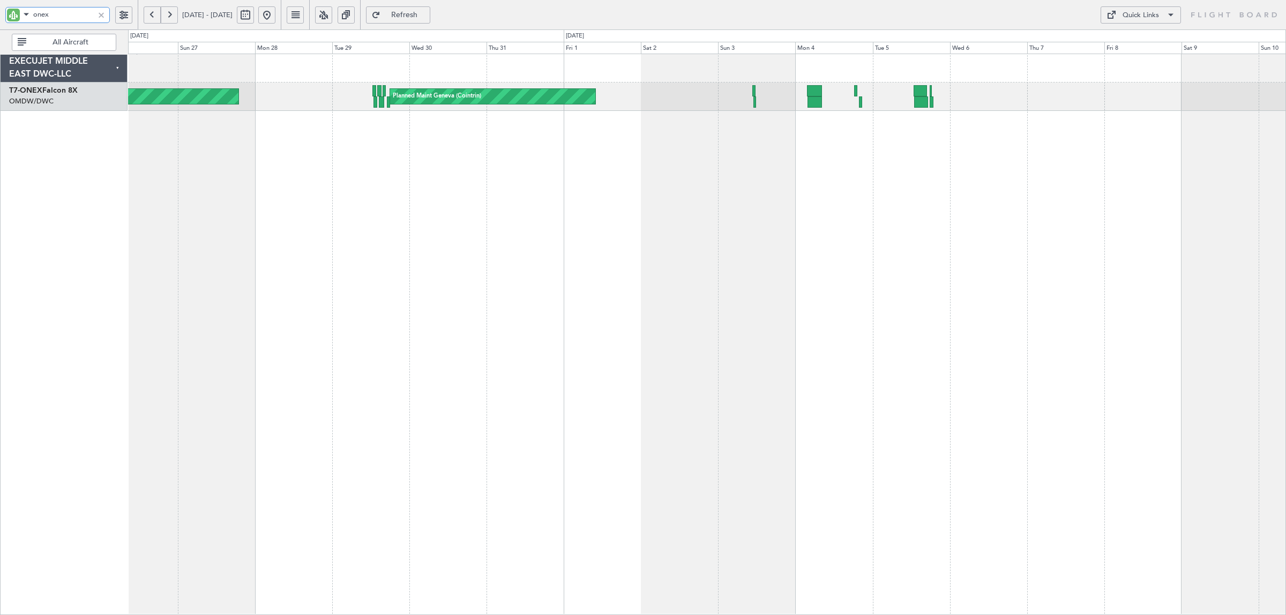
drag, startPoint x: 66, startPoint y: 17, endPoint x: 3, endPoint y: 20, distance: 63.3
click at [10, 20] on div "onex" at bounding box center [57, 15] width 105 height 16
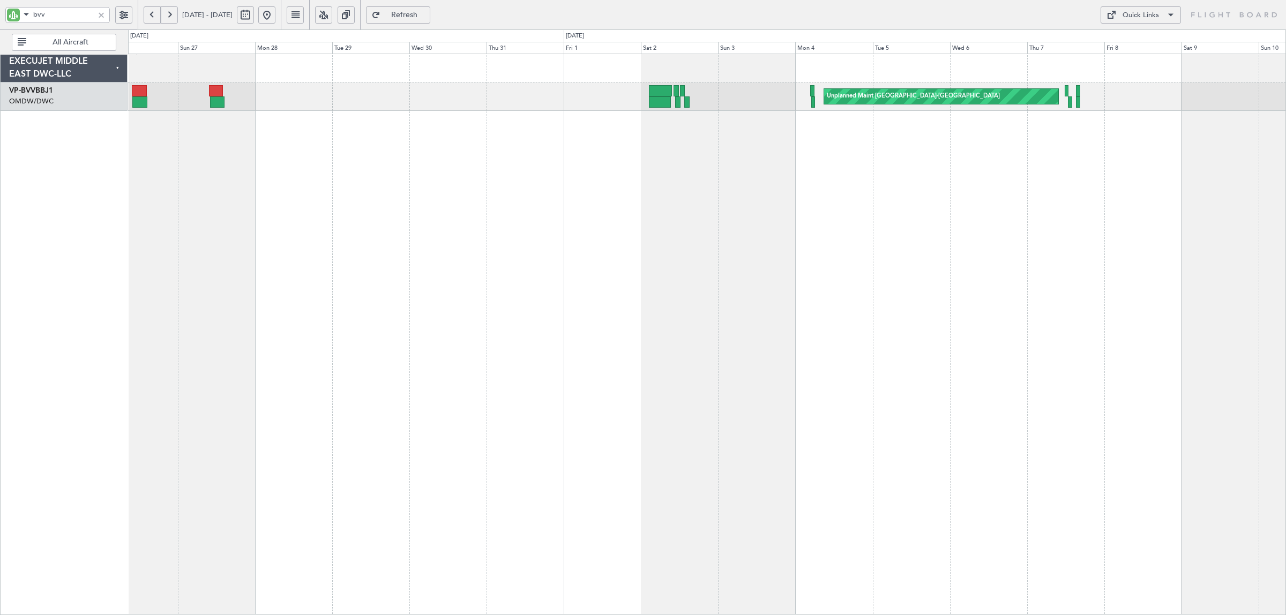
click at [173, 13] on button at bounding box center [169, 14] width 17 height 17
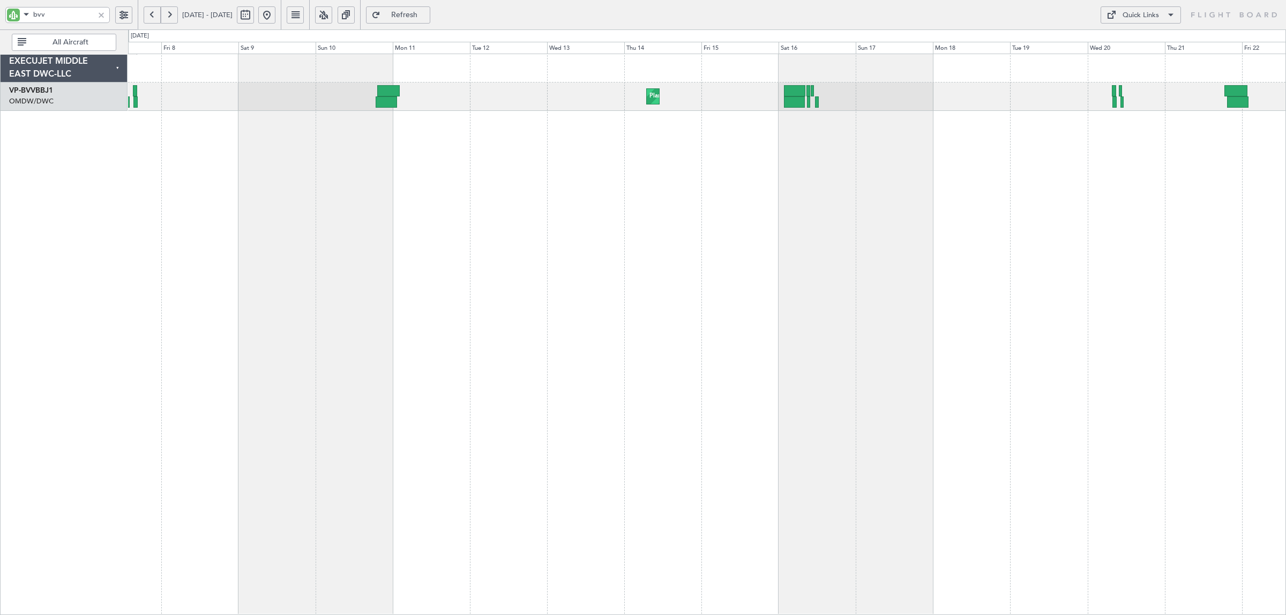
click at [777, 152] on div "Planned Maint Dubai (Al Maktoum Intl) Unplanned Maint [GEOGRAPHIC_DATA]-[GEOGRA…" at bounding box center [707, 335] width 1158 height 562
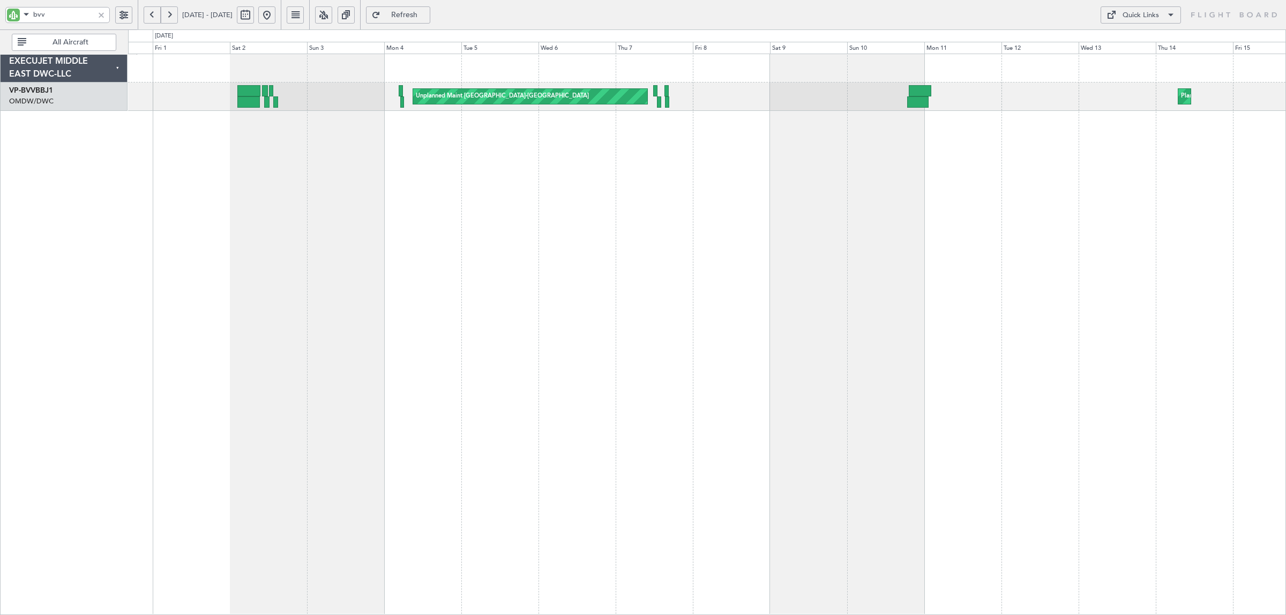
click at [427, 151] on div "Planned Maint Dubai (Al Maktoum Intl) Unplanned Maint [GEOGRAPHIC_DATA]-[GEOGRA…" at bounding box center [707, 335] width 1158 height 562
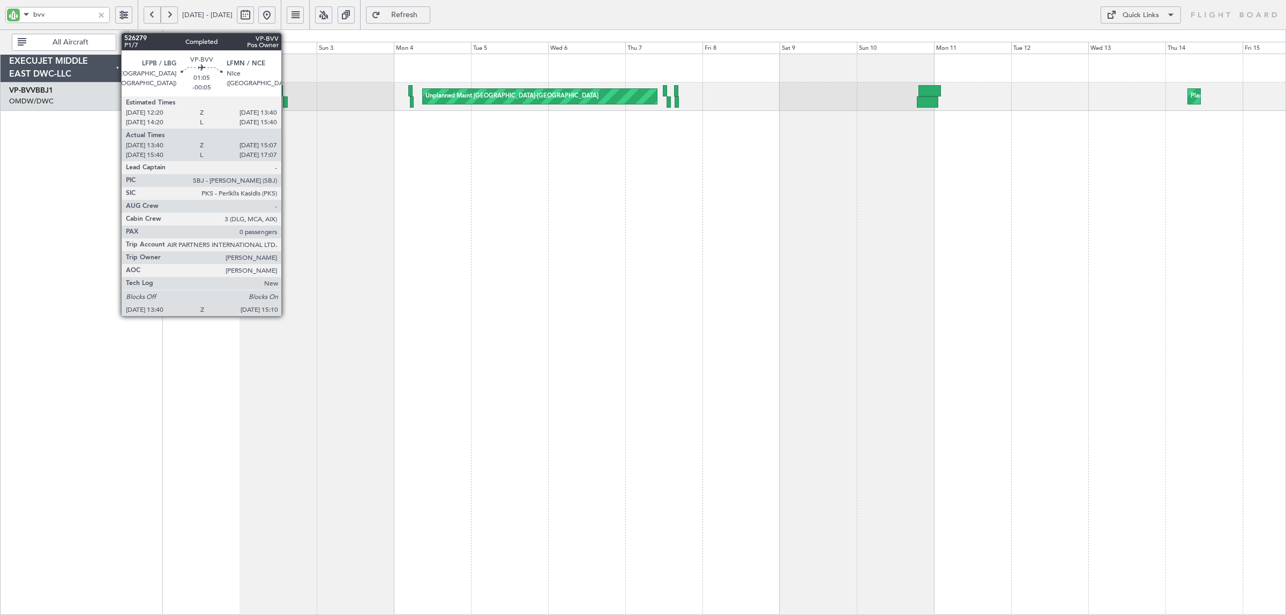
click at [287, 103] on div at bounding box center [285, 101] width 5 height 11
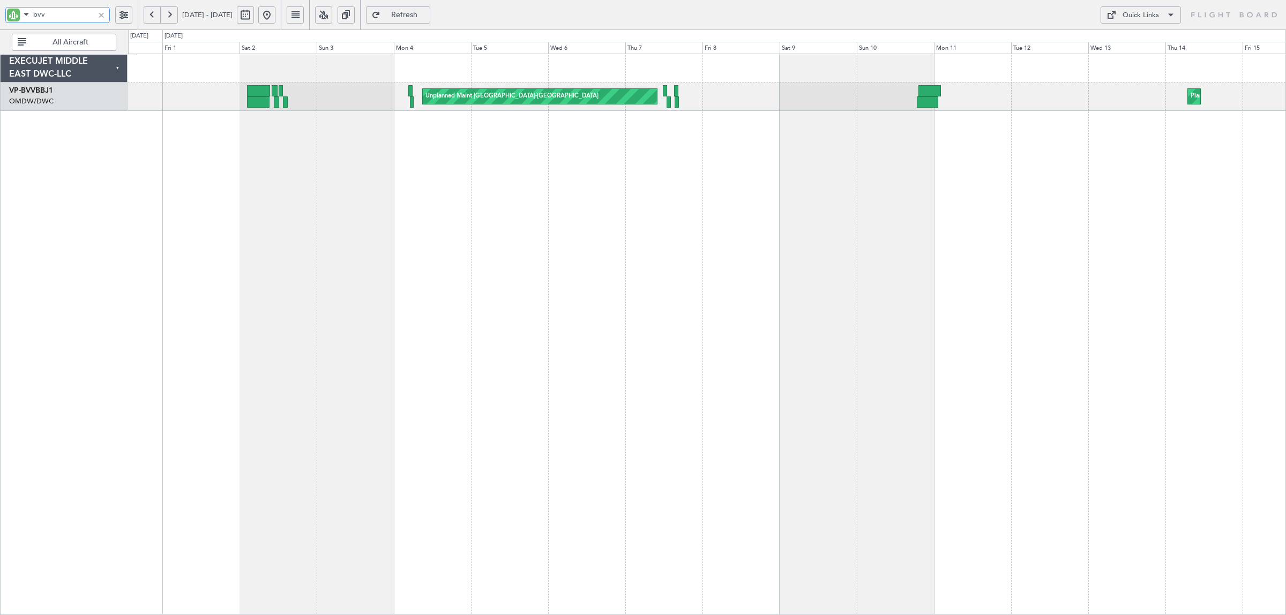
drag, startPoint x: 55, startPoint y: 14, endPoint x: -31, endPoint y: 17, distance: 86.3
click at [0, 17] on html "bvv [DATE] - [DATE] Refresh Quick Links All Aircraft Planned Maint [GEOGRAPHIC_…" at bounding box center [643, 307] width 1286 height 615
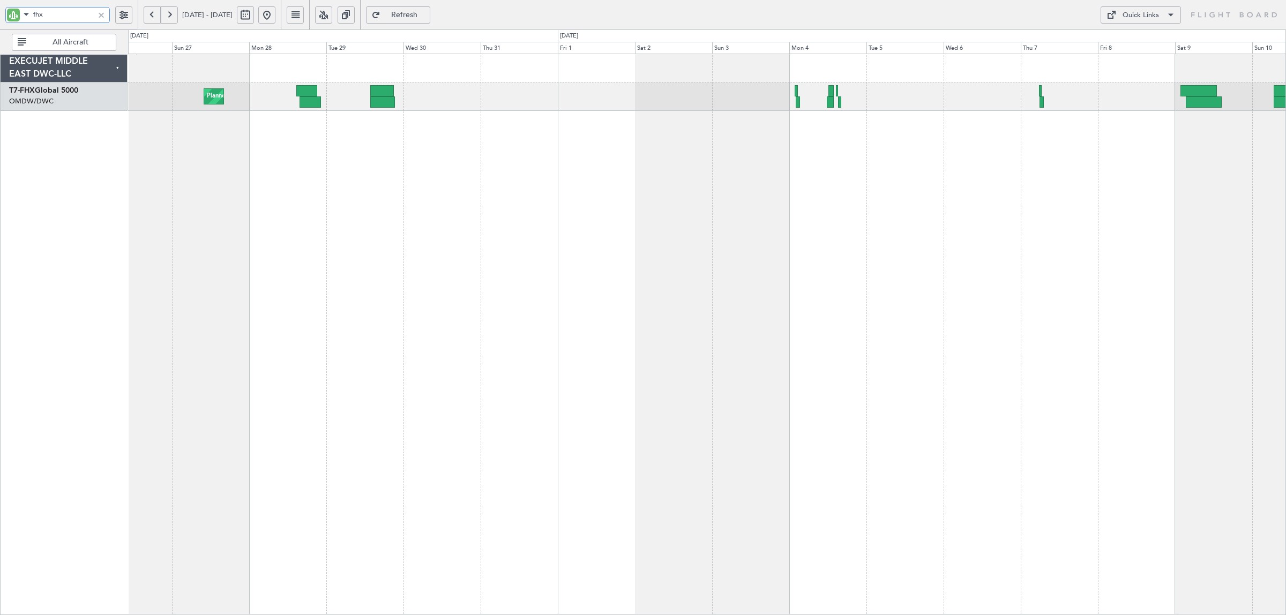
click at [605, 92] on div "Planned Maint [GEOGRAPHIC_DATA] ([GEOGRAPHIC_DATA])" at bounding box center [707, 97] width 1158 height 28
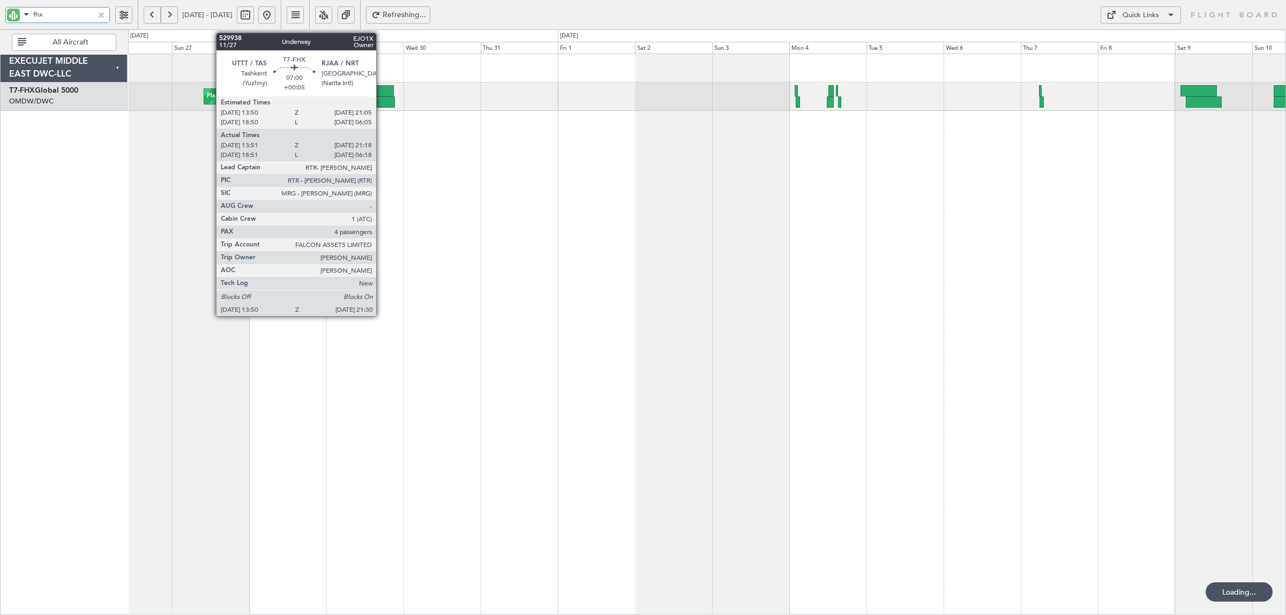
click at [382, 95] on div at bounding box center [382, 90] width 24 height 11
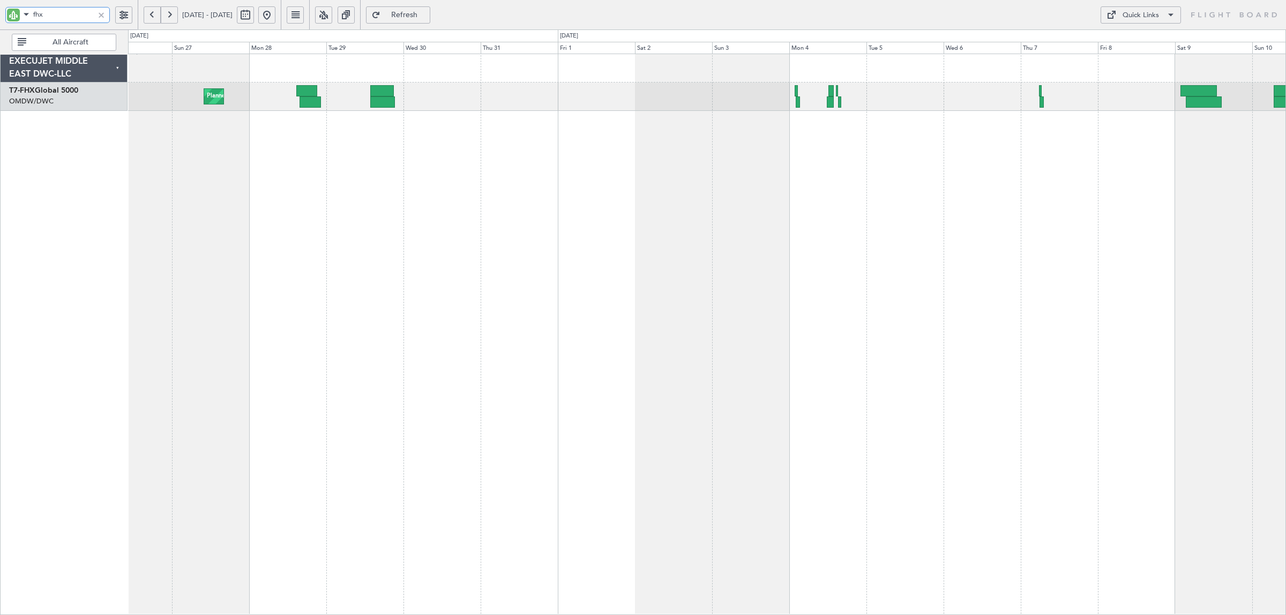
drag, startPoint x: 54, startPoint y: 16, endPoint x: -34, endPoint y: 14, distance: 87.4
click at [0, 14] on html "fhx [DATE] - [DATE] Refresh Quick Links All Aircraft Planned Maint [GEOGRAPHIC_…" at bounding box center [643, 307] width 1286 height 615
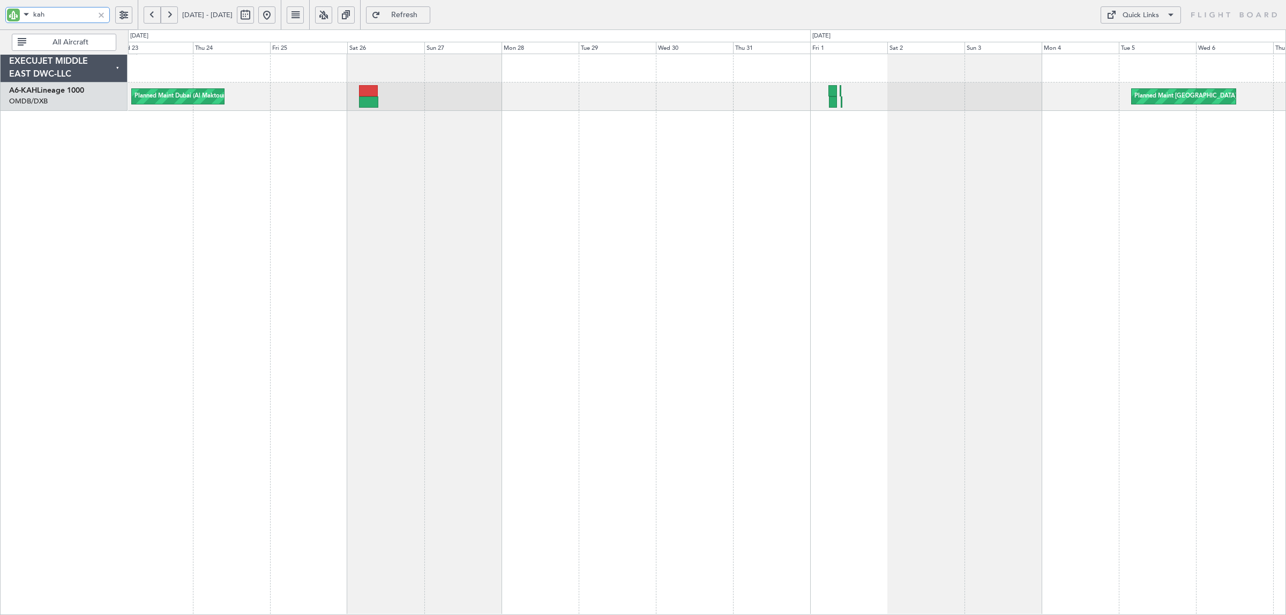
click at [456, 90] on div "Planned Maint [GEOGRAPHIC_DATA] ([GEOGRAPHIC_DATA]) Planned Maint [GEOGRAPHIC_D…" at bounding box center [707, 97] width 1158 height 28
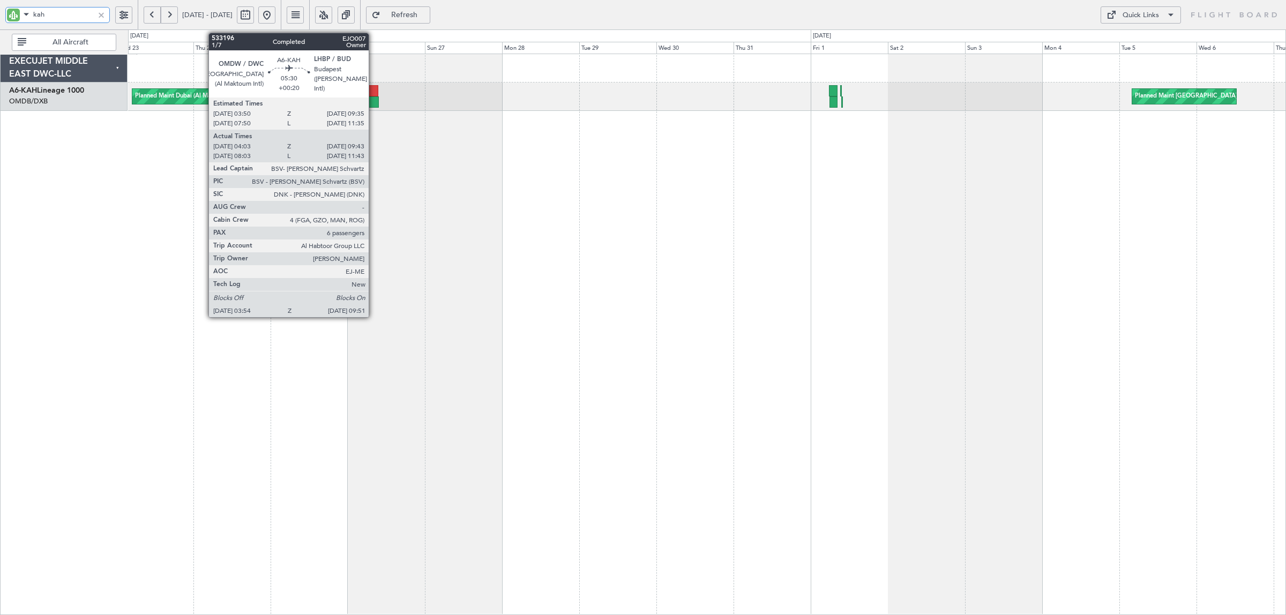
click at [374, 95] on div at bounding box center [369, 90] width 19 height 11
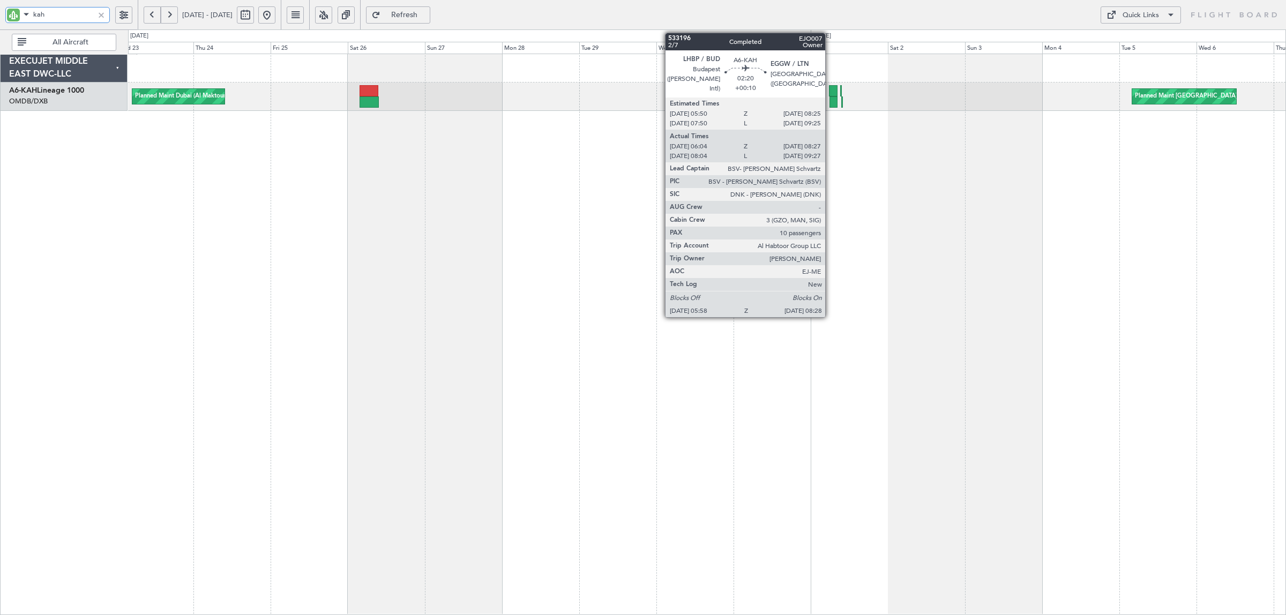
click at [831, 100] on div at bounding box center [834, 101] width 9 height 11
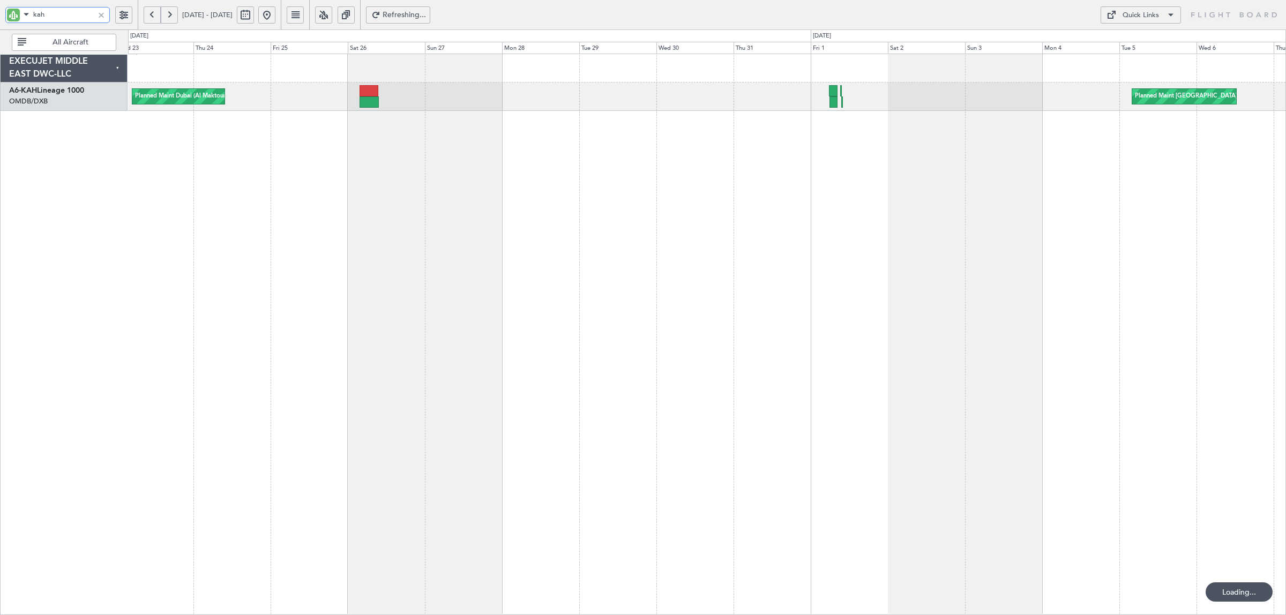
drag, startPoint x: 47, startPoint y: 9, endPoint x: 40, endPoint y: 11, distance: 7.3
click at [40, 11] on input "kah" at bounding box center [63, 14] width 61 height 16
click at [68, 15] on input "kah" at bounding box center [63, 14] width 61 height 16
click at [58, 13] on input "kah" at bounding box center [63, 14] width 61 height 16
drag, startPoint x: 53, startPoint y: 13, endPoint x: -10, endPoint y: 13, distance: 62.2
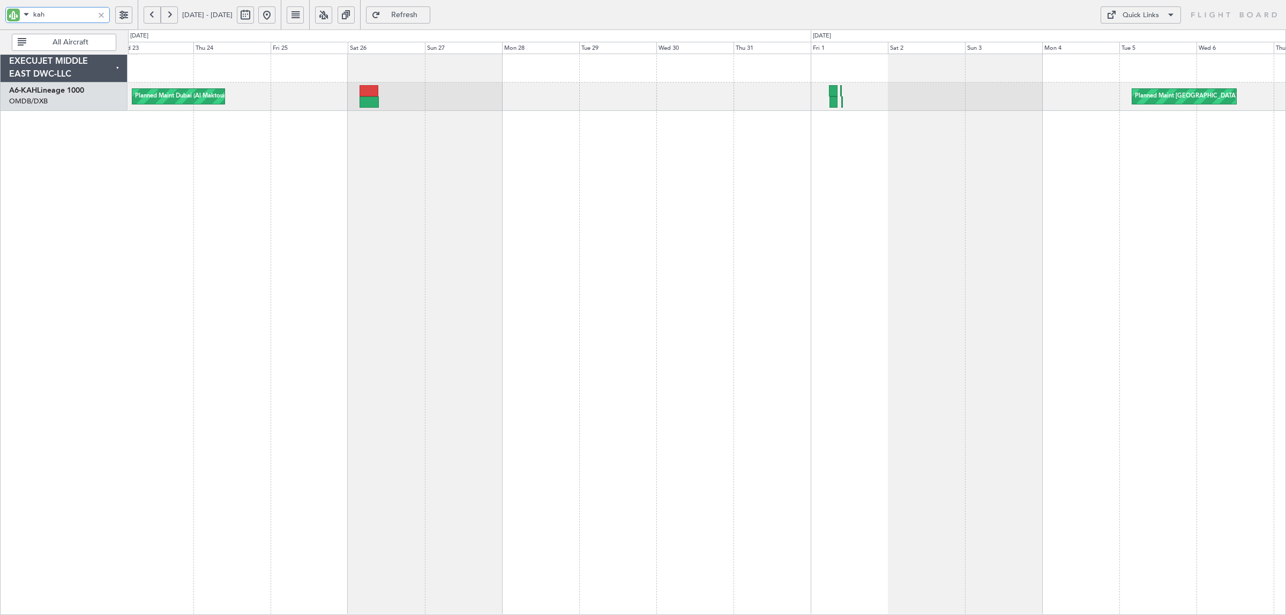
click at [0, 13] on html "kah [DATE] - [DATE] Refresh Quick Links All Aircraft Planned Maint [GEOGRAPHIC_…" at bounding box center [643, 307] width 1286 height 615
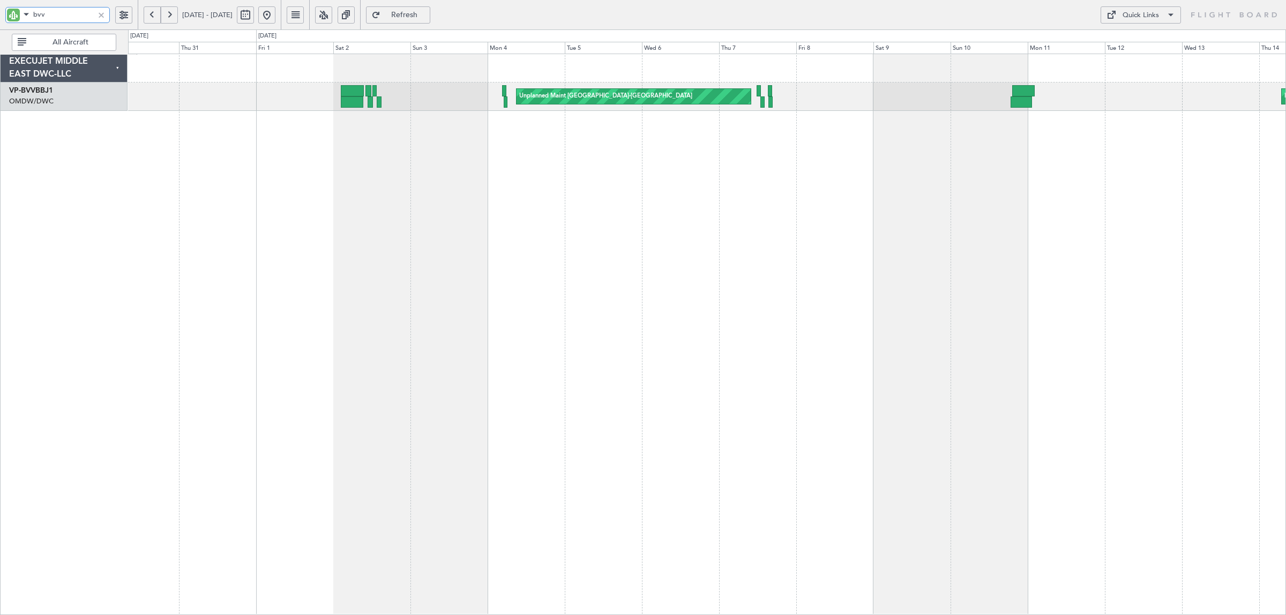
click at [344, 214] on div "Unplanned Maint [GEOGRAPHIC_DATA]-[GEOGRAPHIC_DATA] Planned Maint [GEOGRAPHIC_D…" at bounding box center [707, 335] width 1158 height 562
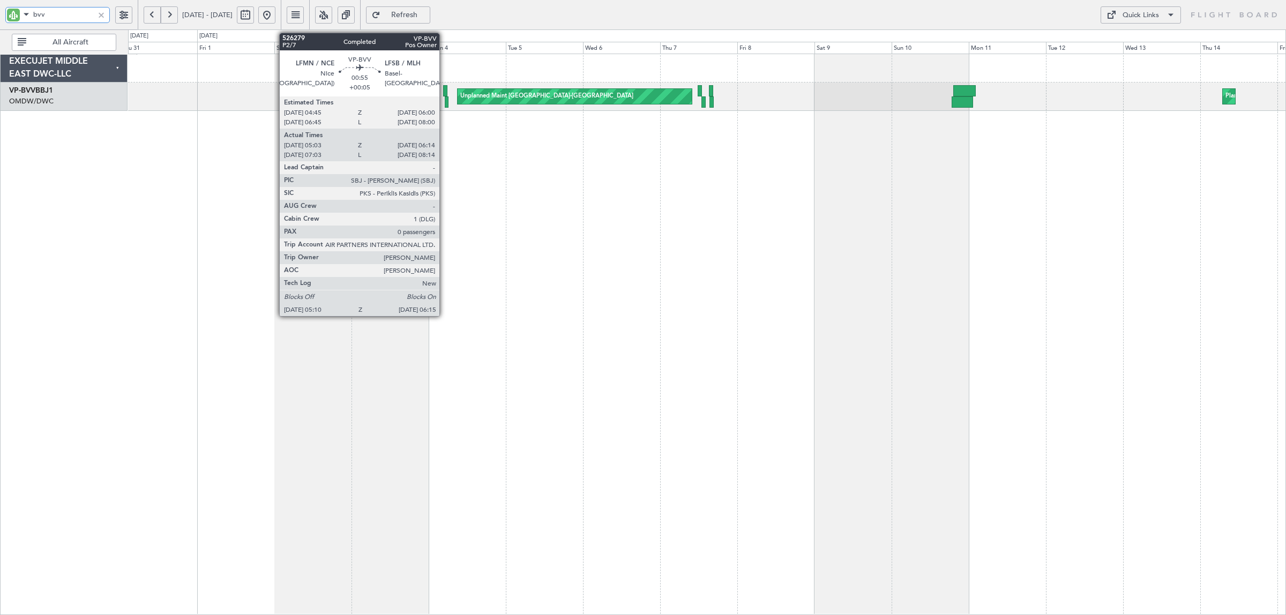
click at [445, 101] on div at bounding box center [447, 101] width 4 height 11
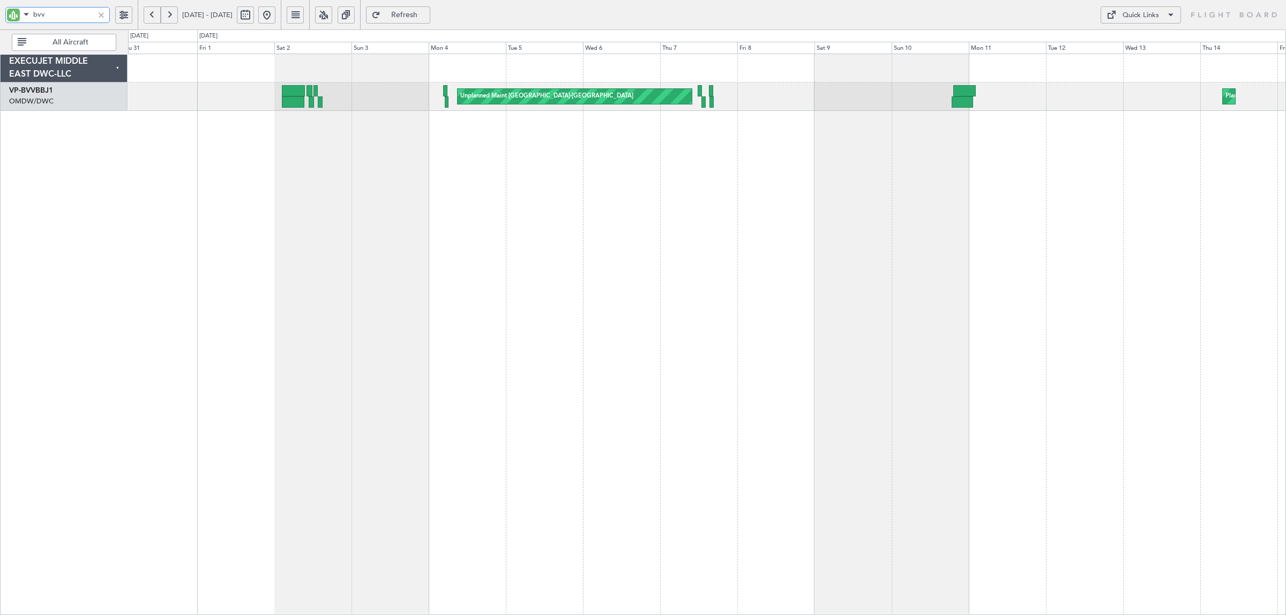
drag, startPoint x: 49, startPoint y: 14, endPoint x: 3, endPoint y: 19, distance: 45.8
click at [4, 19] on div "bvv" at bounding box center [69, 14] width 138 height 29
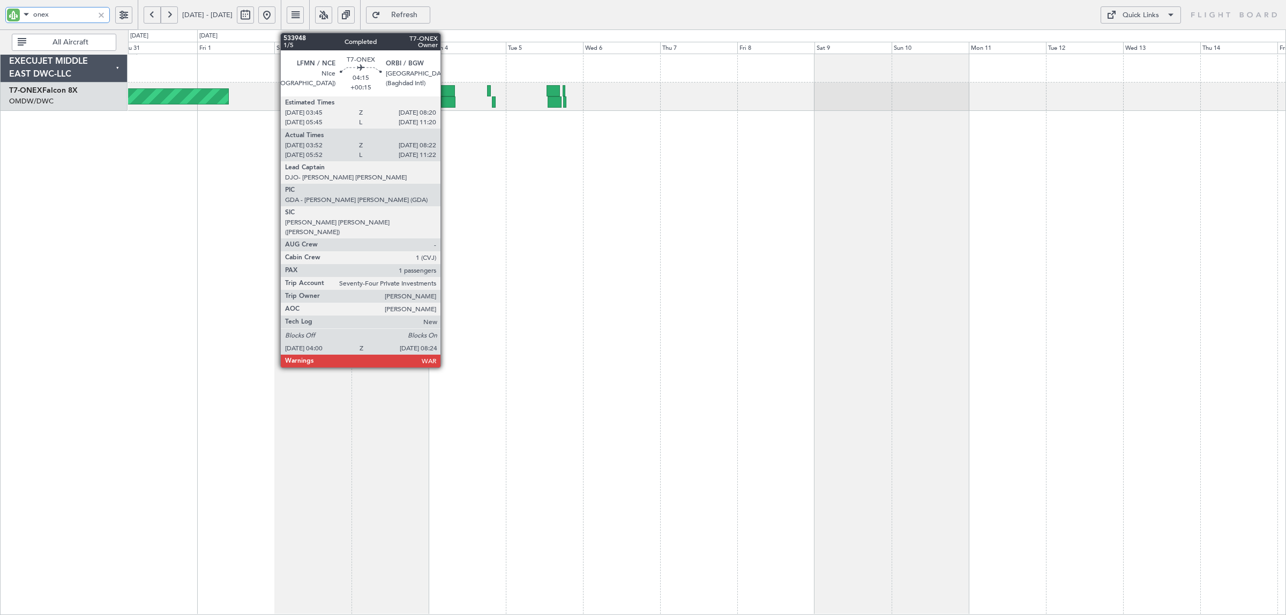
click at [446, 98] on div at bounding box center [448, 101] width 14 height 11
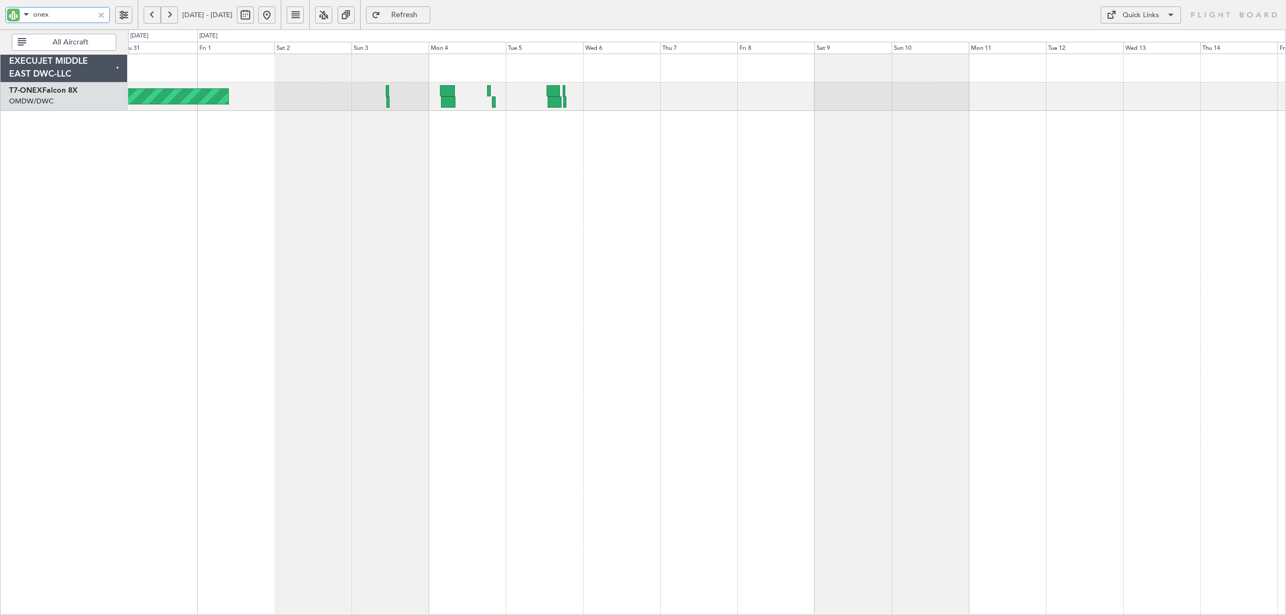
drag, startPoint x: 55, startPoint y: 18, endPoint x: -4, endPoint y: 20, distance: 59.0
click at [0, 20] on html "onex [DATE] - [DATE] Refresh Quick Links All Aircraft Planned Maint Geneva ([GE…" at bounding box center [643, 307] width 1286 height 615
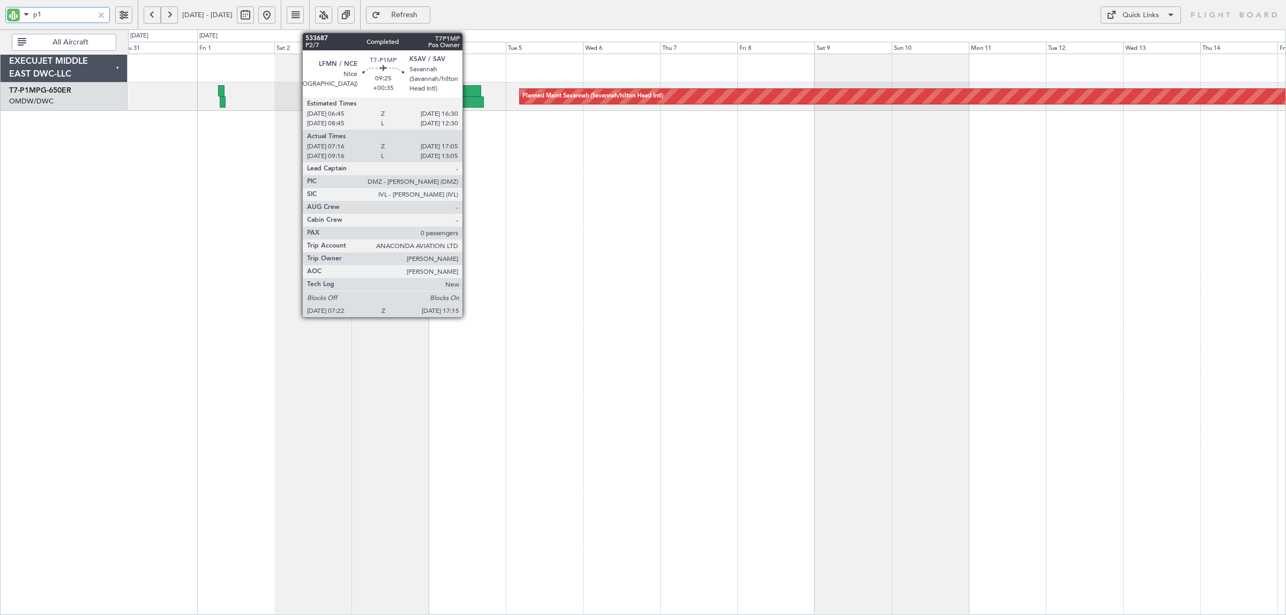
click at [468, 95] on div at bounding box center [466, 90] width 32 height 11
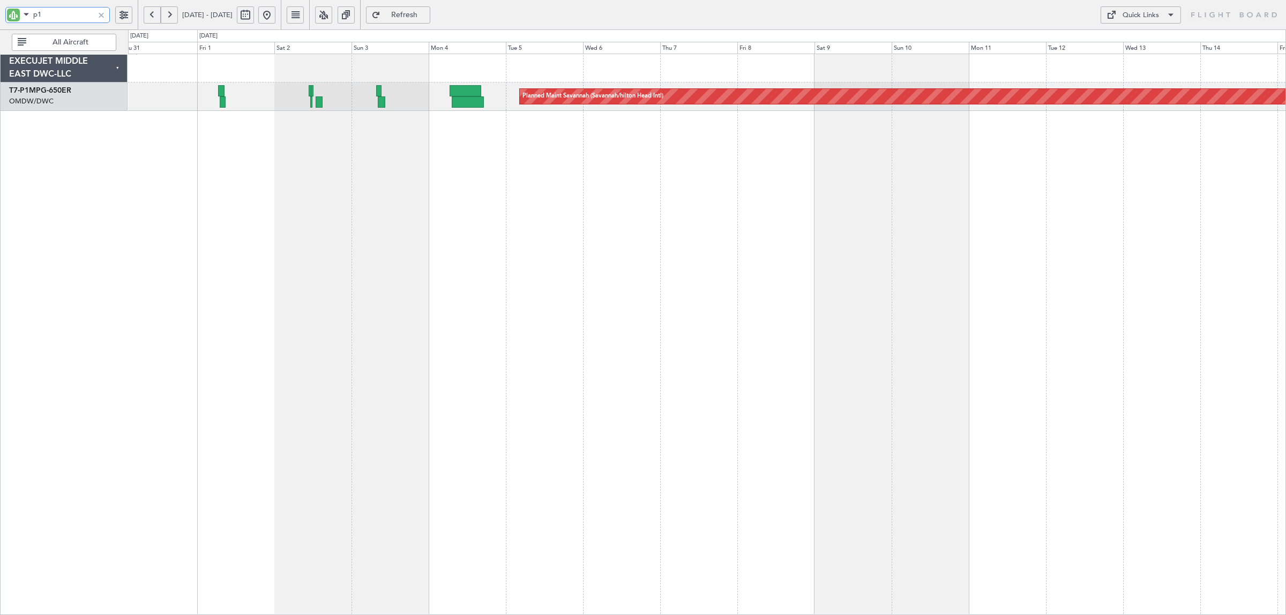
drag, startPoint x: 64, startPoint y: 13, endPoint x: -38, endPoint y: 11, distance: 101.9
click at [0, 11] on html "p1 [DATE] - [DATE] Refresh Quick Links All Aircraft Planned Maint Savannah ([GE…" at bounding box center [643, 307] width 1286 height 615
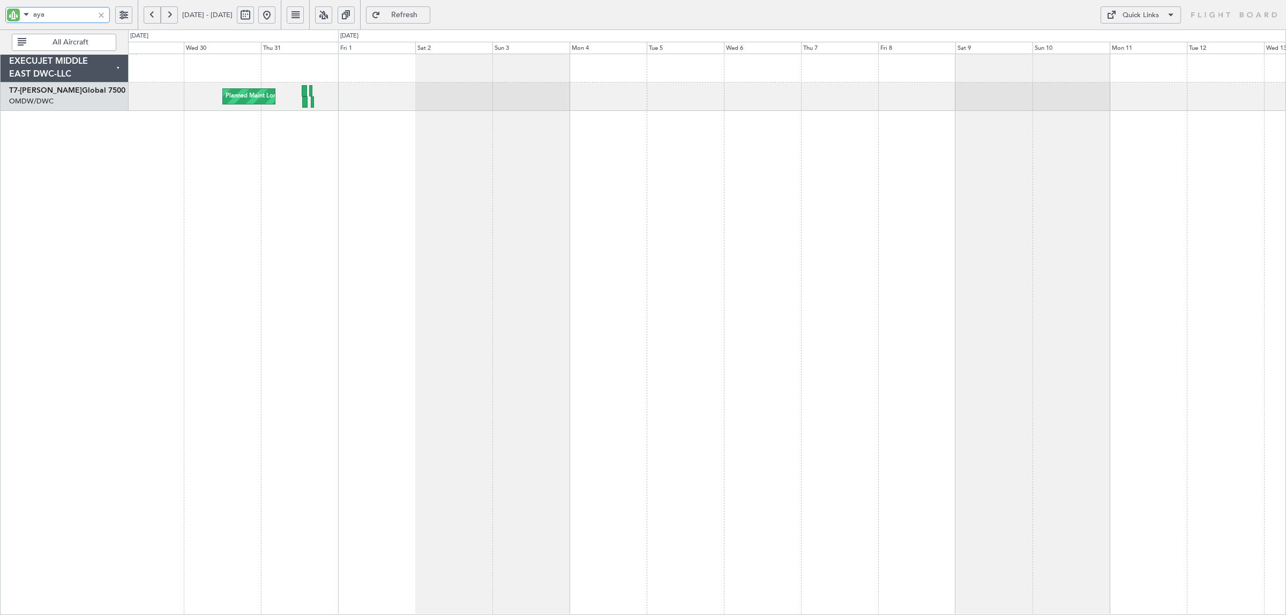
click at [298, 128] on div "Planned Maint London ([GEOGRAPHIC_DATA]) Planned Maint [GEOGRAPHIC_DATA] ([GEOG…" at bounding box center [707, 335] width 1158 height 562
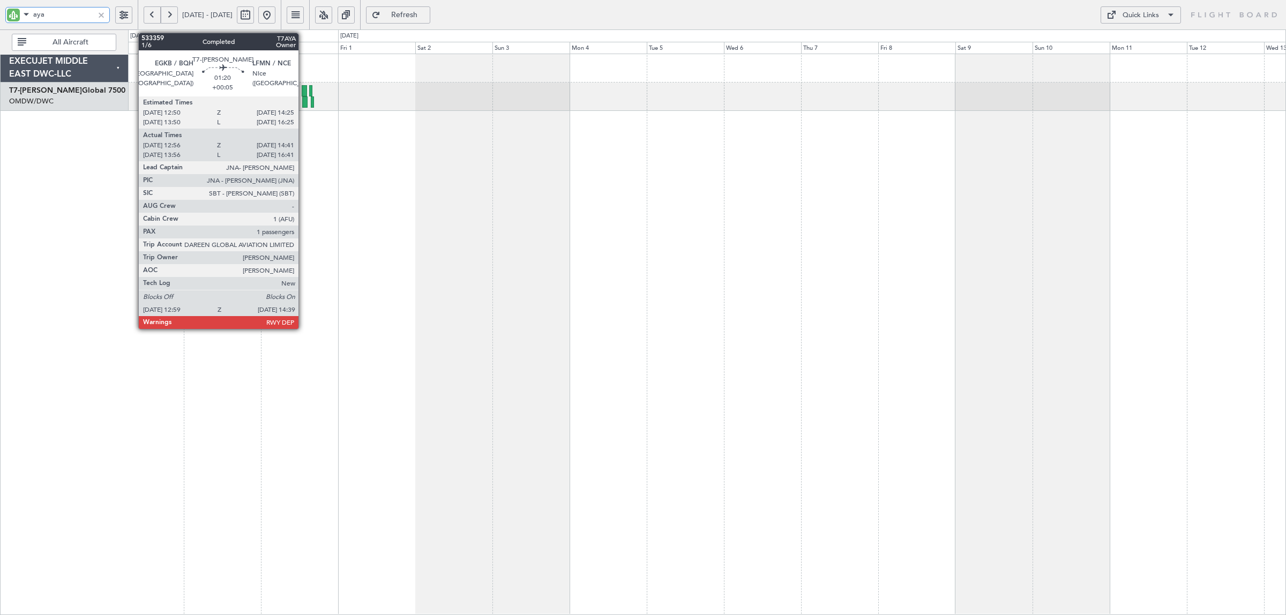
click at [304, 105] on div at bounding box center [305, 101] width 6 height 11
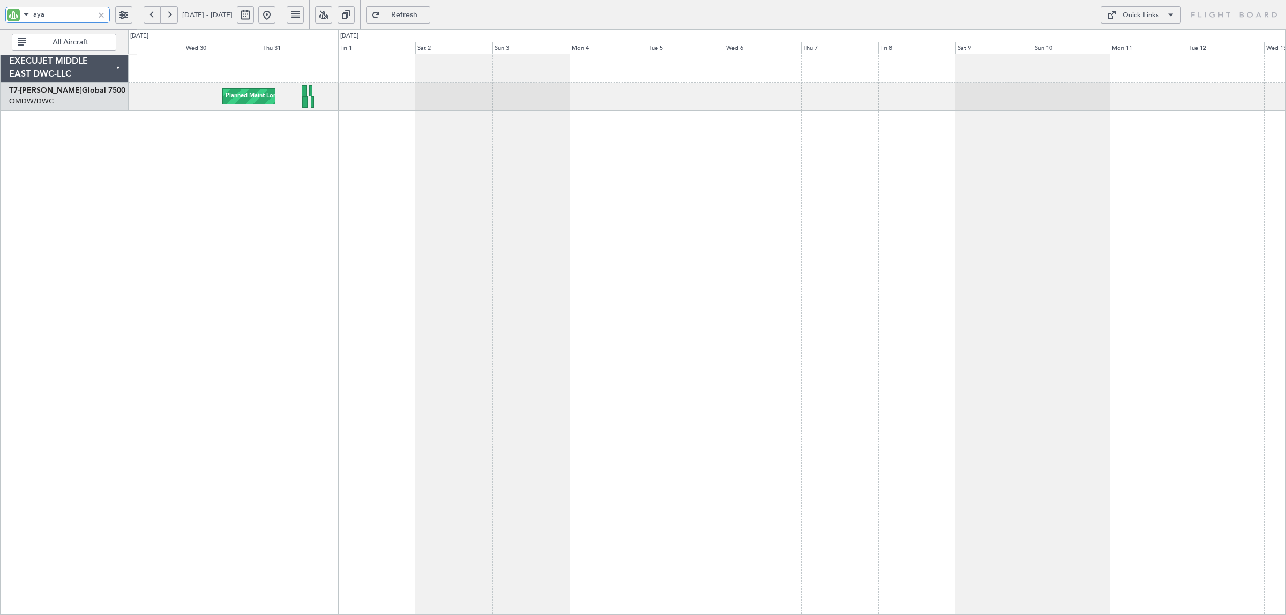
drag, startPoint x: 56, startPoint y: 18, endPoint x: 20, endPoint y: 22, distance: 36.2
click at [20, 22] on div "aya" at bounding box center [57, 15] width 105 height 16
click at [637, 102] on div "Planned Maint Geneva (Cointrin) Planned Maint [GEOGRAPHIC_DATA] ([GEOGRAPHIC_DA…" at bounding box center [707, 97] width 1158 height 28
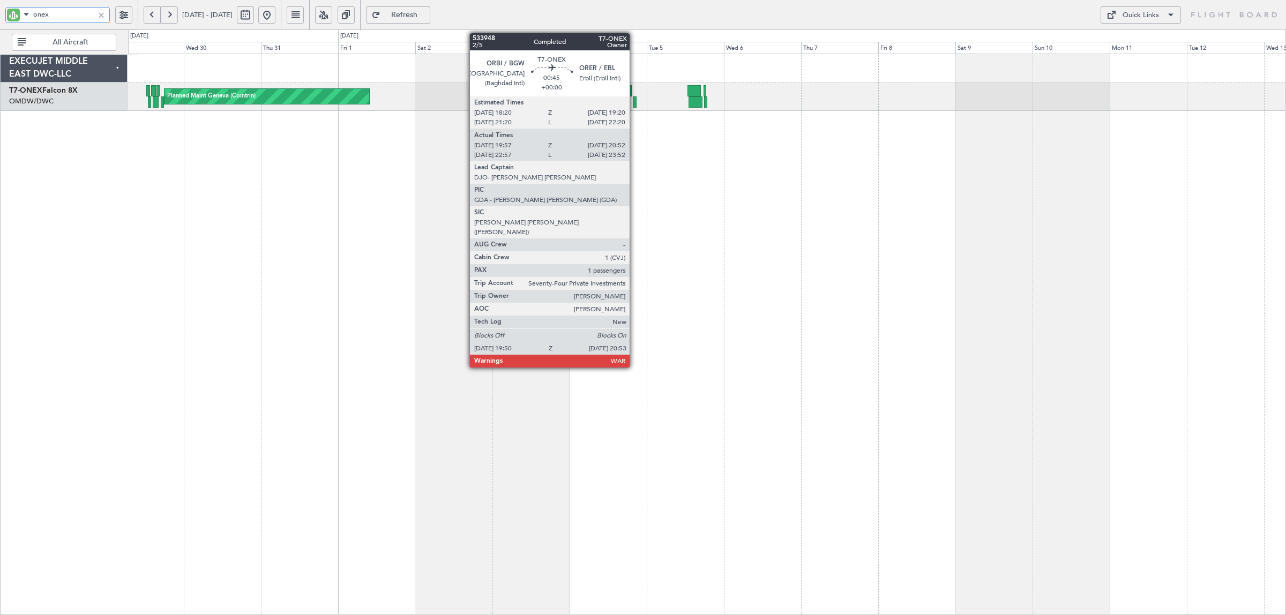
click at [635, 103] on div at bounding box center [635, 101] width 4 height 11
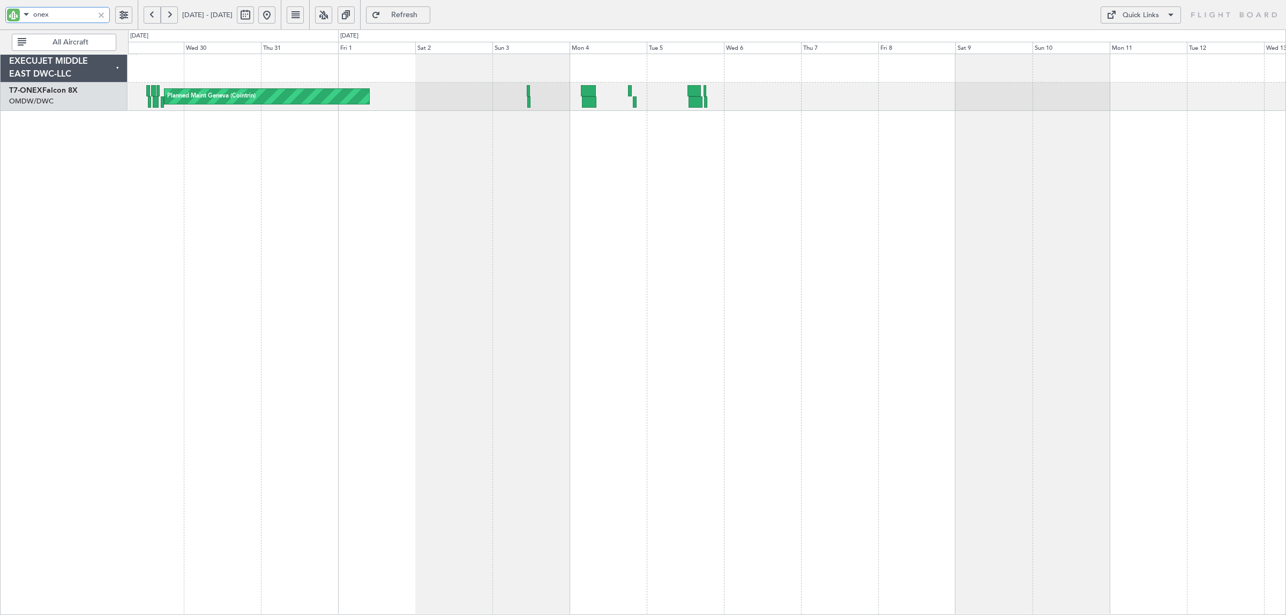
drag, startPoint x: 60, startPoint y: 12, endPoint x: -42, endPoint y: 18, distance: 102.5
click at [0, 18] on html "onex [DATE] - [DATE] Refresh Quick Links All Aircraft Planned Maint Geneva ([GE…" at bounding box center [643, 307] width 1286 height 615
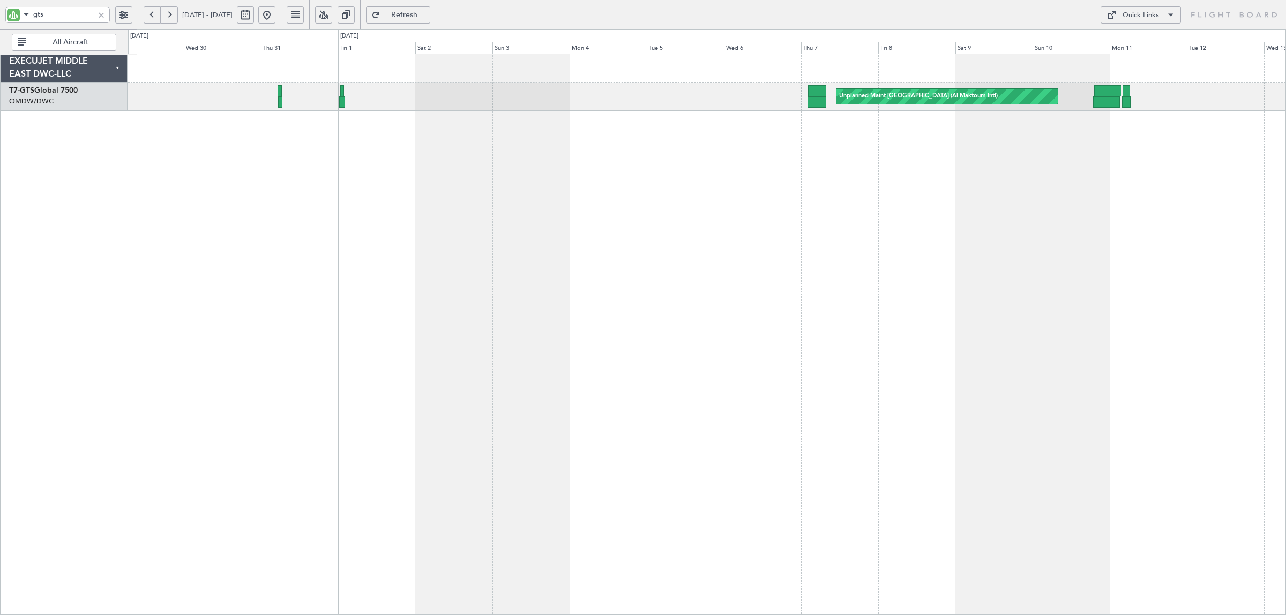
click at [173, 17] on button at bounding box center [169, 14] width 17 height 17
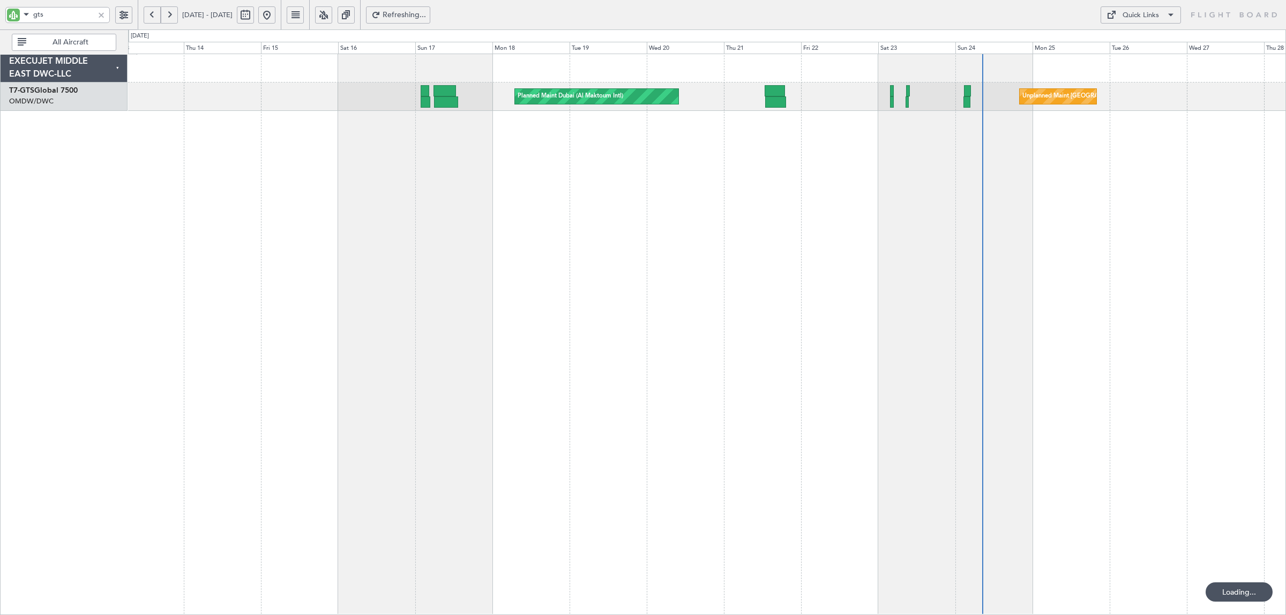
click at [329, 130] on div "Planned Maint Dubai (Al Maktoum Intl) Unplanned Maint [GEOGRAPHIC_DATA] (Seleta…" at bounding box center [707, 335] width 1158 height 562
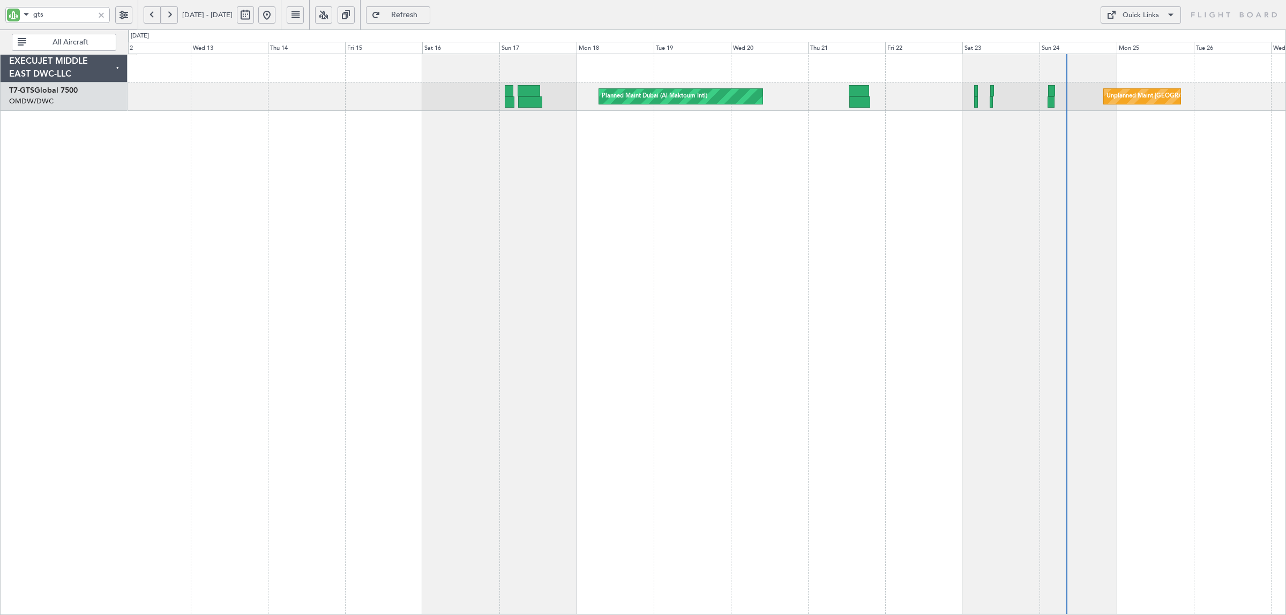
click at [660, 137] on div "Planned Maint Dubai (Al Maktoum Intl) Unplanned Maint [GEOGRAPHIC_DATA] (Seleta…" at bounding box center [707, 335] width 1158 height 562
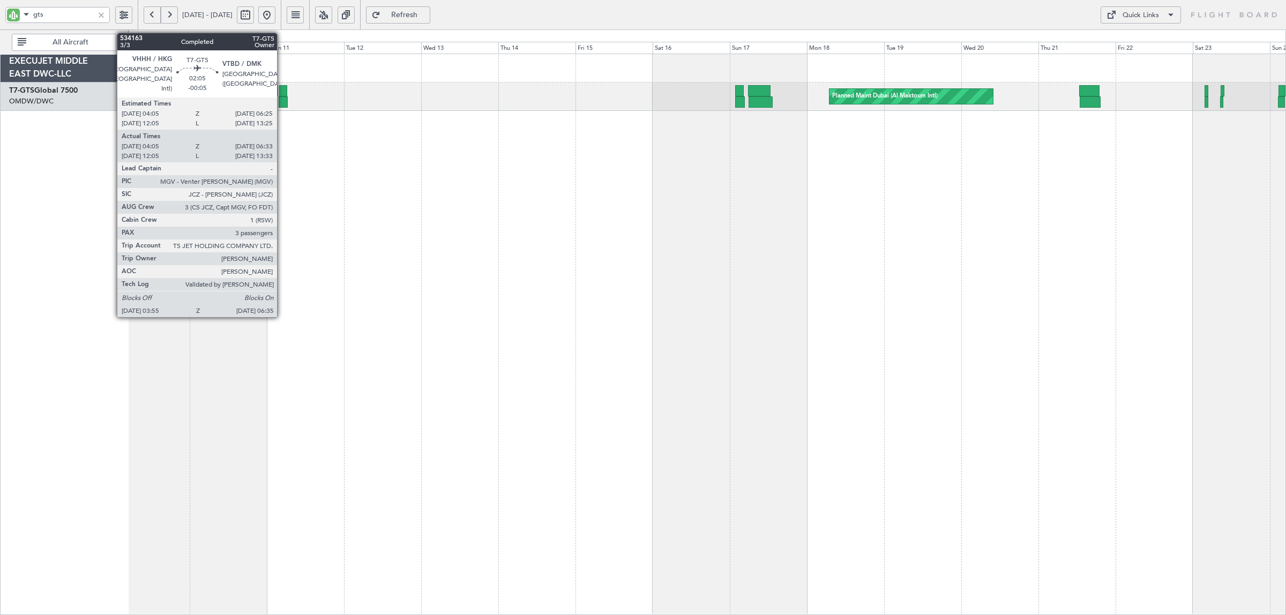
click at [283, 100] on div at bounding box center [283, 101] width 9 height 11
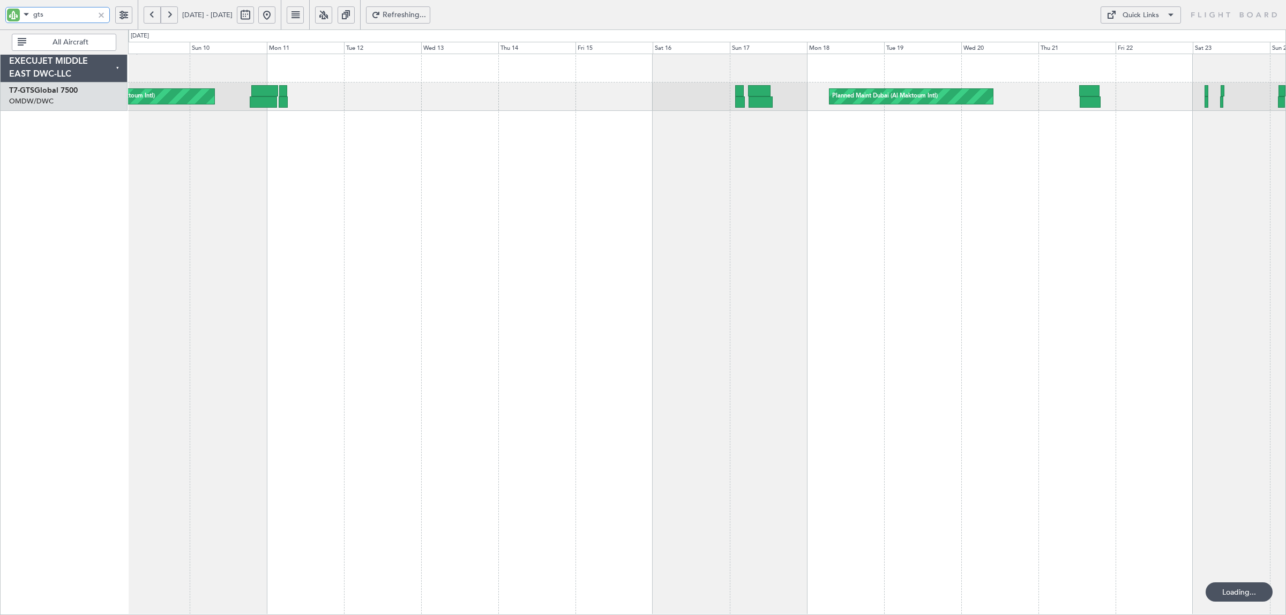
drag, startPoint x: 47, startPoint y: 12, endPoint x: -39, endPoint y: 14, distance: 85.8
click at [0, 14] on html "gts [DATE] - [DATE] Refreshing... Quick Links All Aircraft Planned Maint [GEOGR…" at bounding box center [643, 307] width 1286 height 615
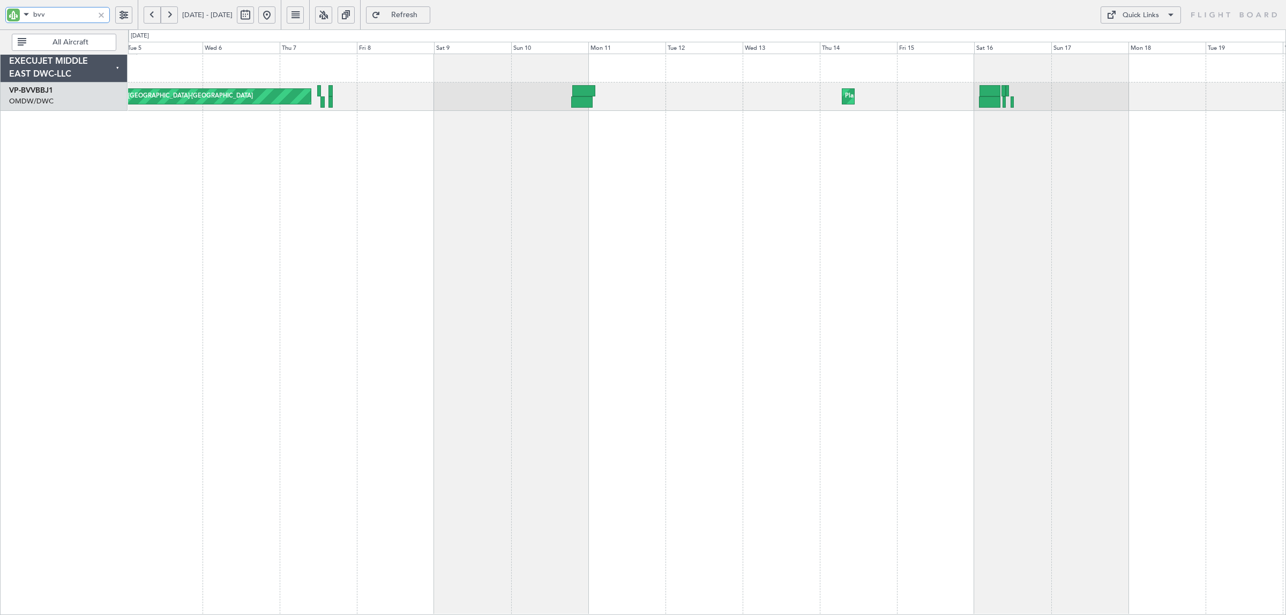
click at [657, 118] on div "Planned Maint Dubai (Al Maktoum Intl) Unplanned Maint [GEOGRAPHIC_DATA]-[GEOGRA…" at bounding box center [707, 335] width 1158 height 562
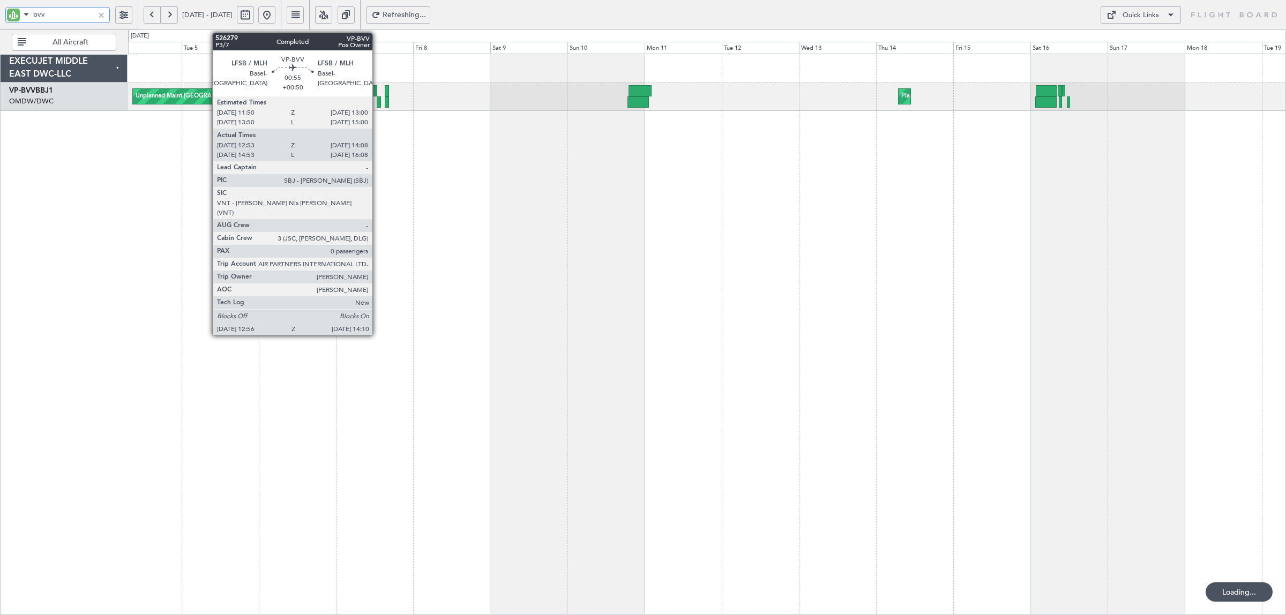
click at [378, 105] on div at bounding box center [379, 101] width 4 height 11
type input "bvv"
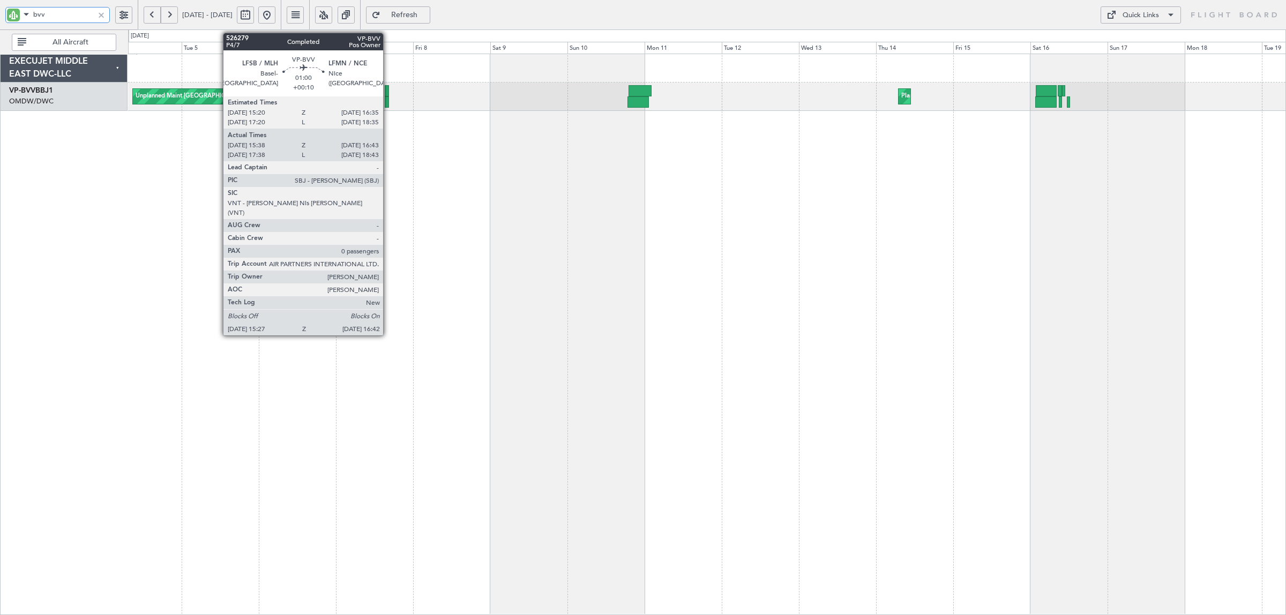
click at [389, 102] on div at bounding box center [387, 101] width 4 height 11
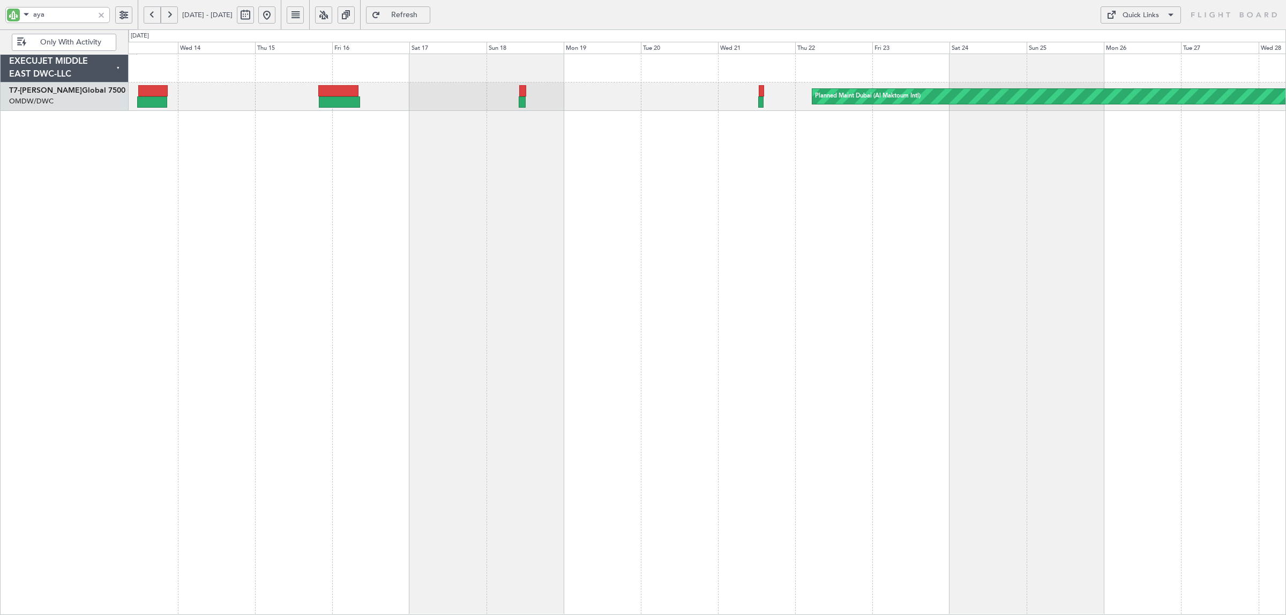
click at [175, 16] on button at bounding box center [169, 14] width 17 height 17
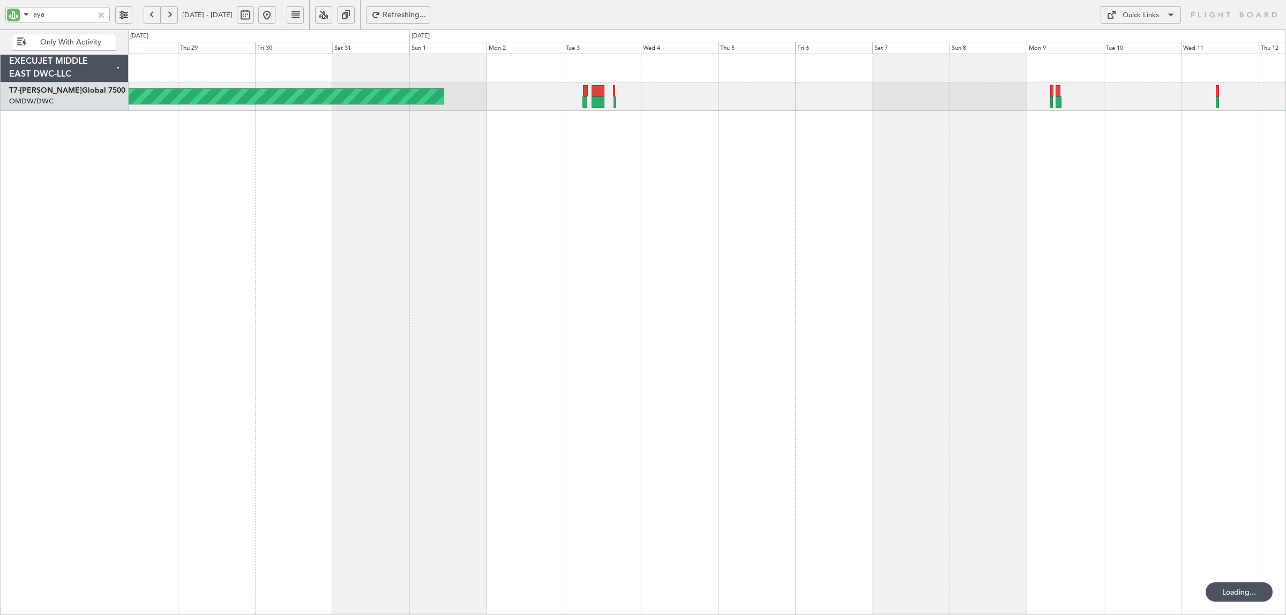
click at [175, 17] on button at bounding box center [169, 14] width 17 height 17
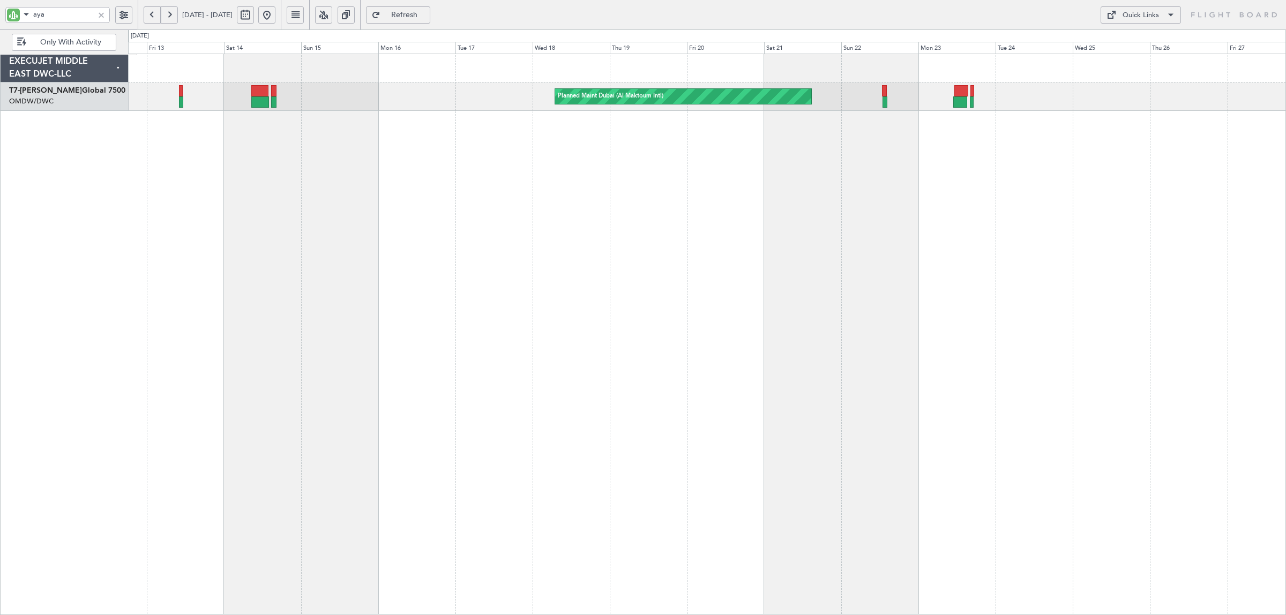
click at [379, 120] on div "Planned Maint Dubai (Al Maktoum Intl)" at bounding box center [707, 335] width 1158 height 562
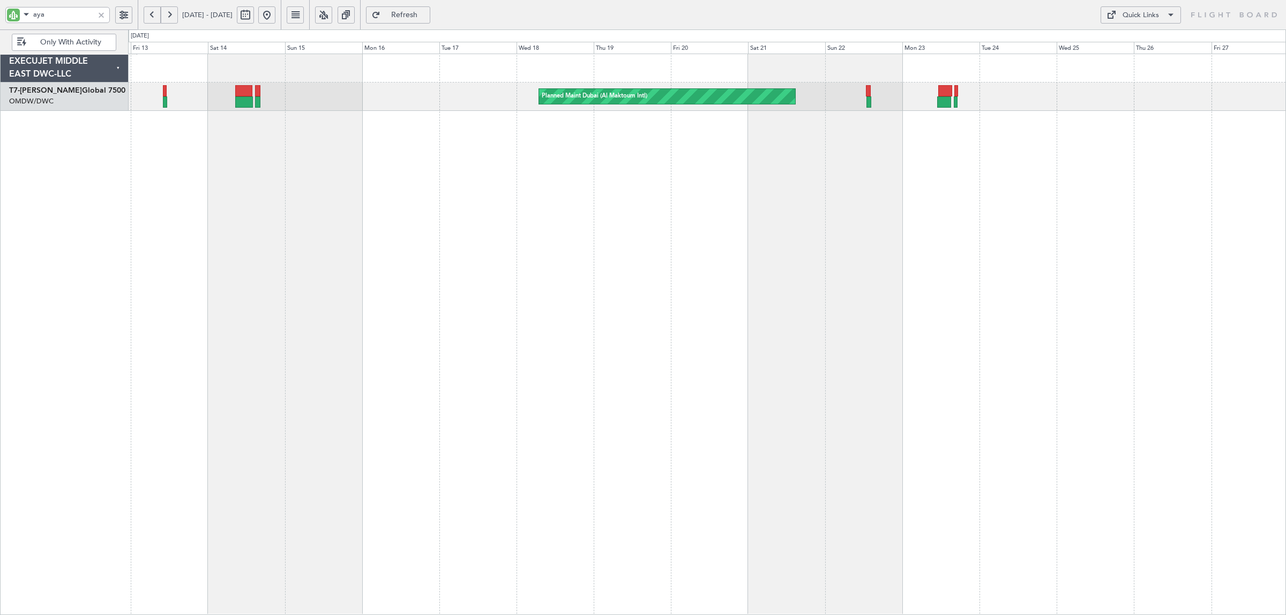
click at [148, 16] on button at bounding box center [152, 14] width 17 height 17
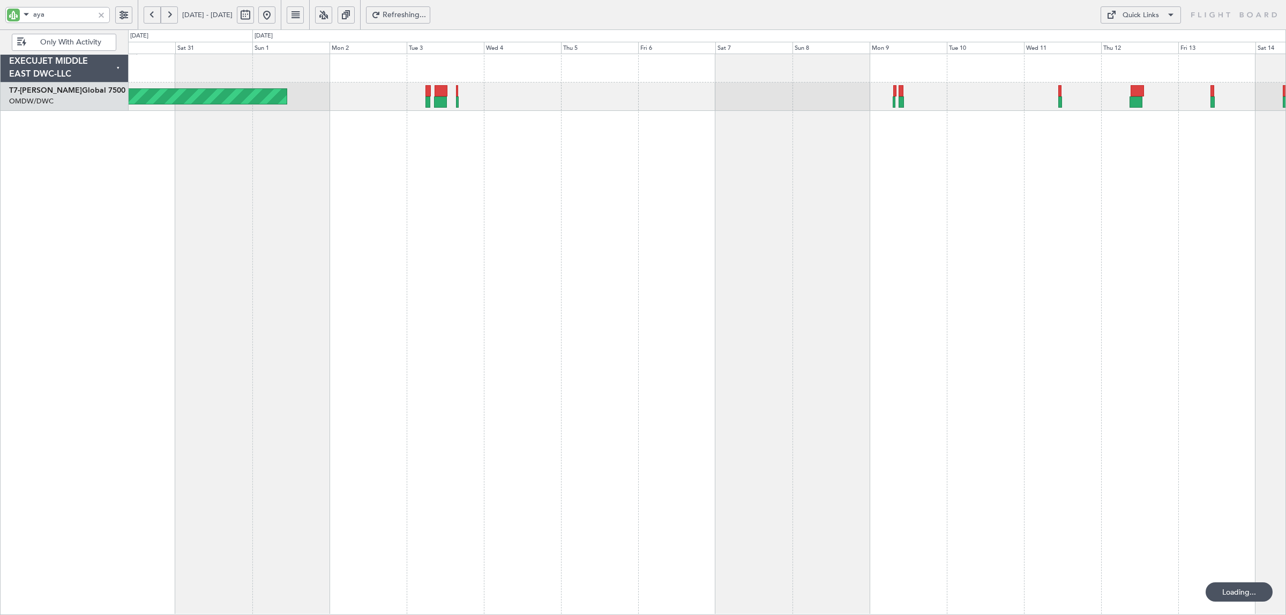
click at [148, 16] on button at bounding box center [152, 14] width 17 height 17
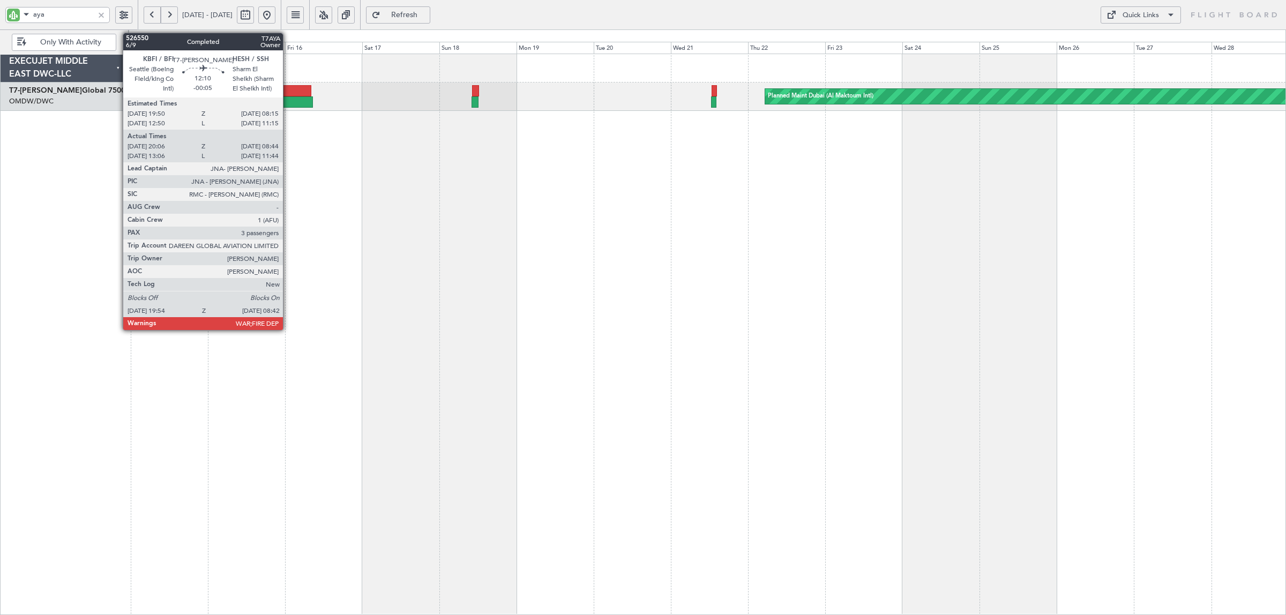
click at [288, 90] on div at bounding box center [291, 90] width 40 height 11
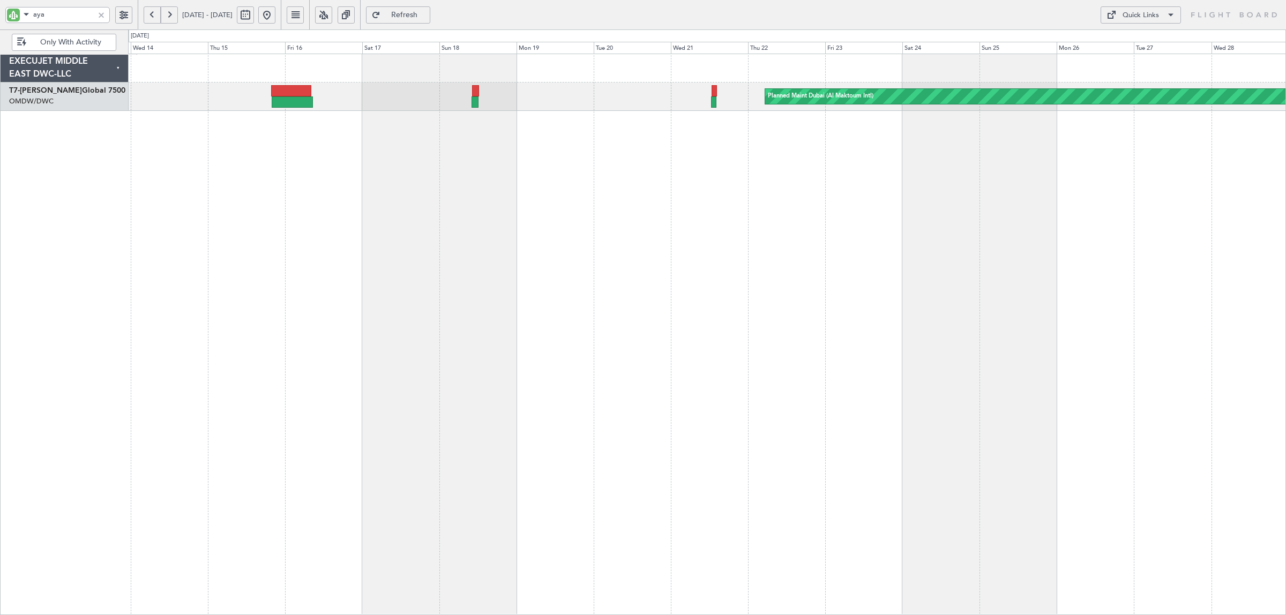
click at [170, 12] on button at bounding box center [169, 14] width 17 height 17
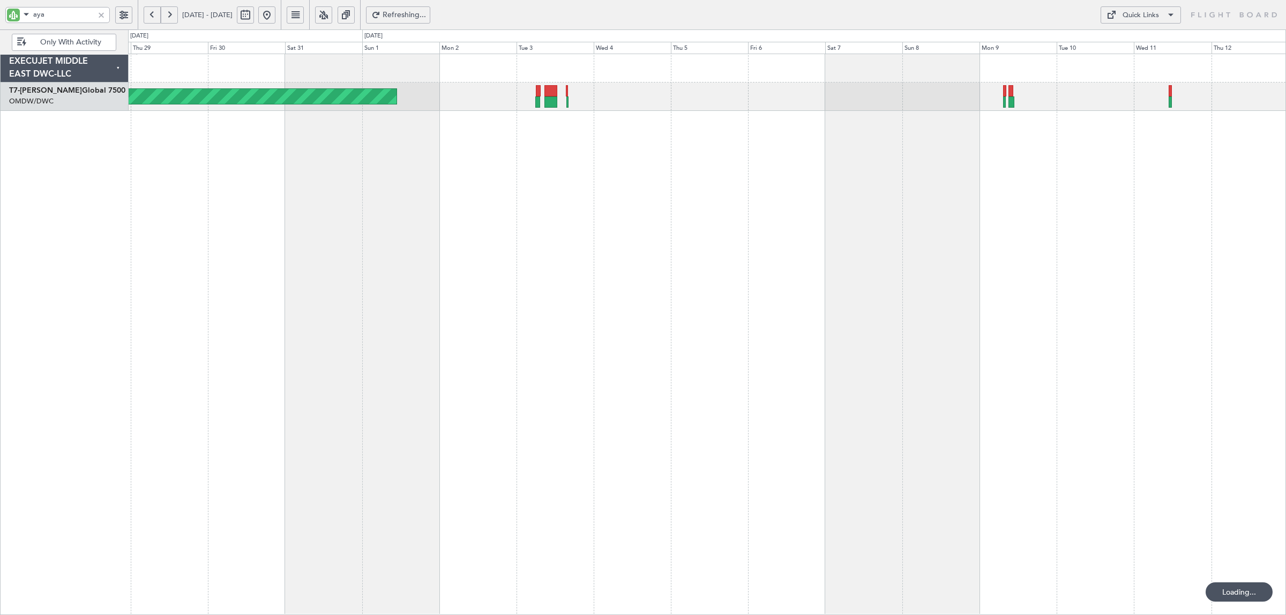
click at [170, 12] on button at bounding box center [169, 14] width 17 height 17
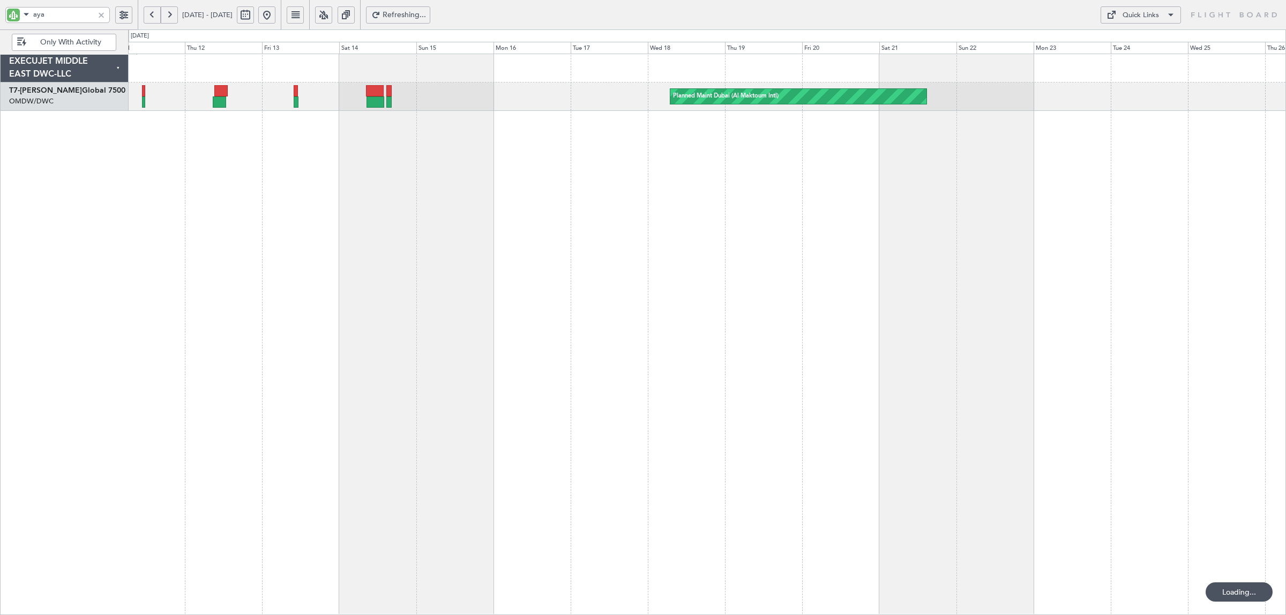
click at [170, 12] on button at bounding box center [169, 14] width 17 height 17
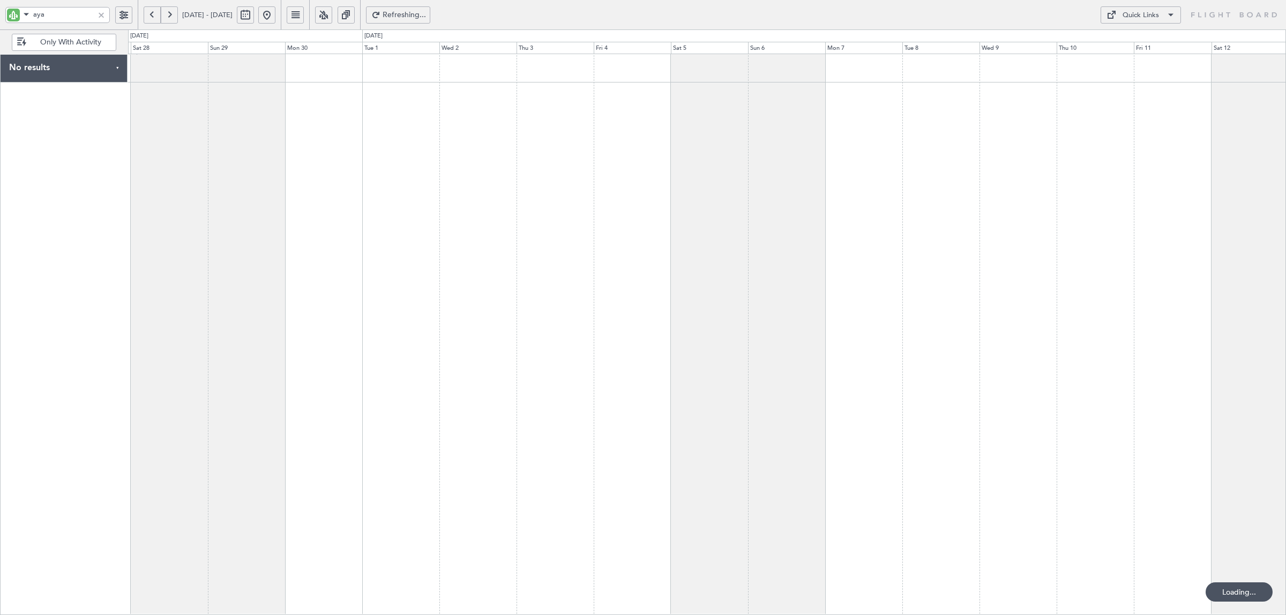
click at [170, 13] on button at bounding box center [169, 14] width 17 height 17
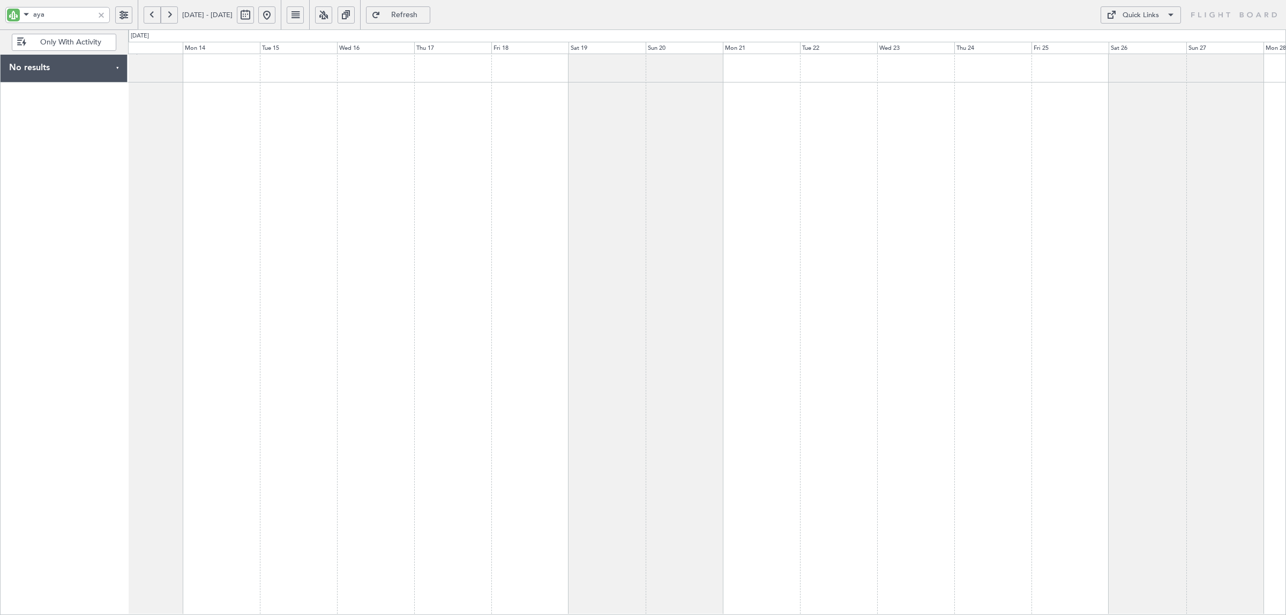
click at [682, 130] on div at bounding box center [707, 335] width 1158 height 562
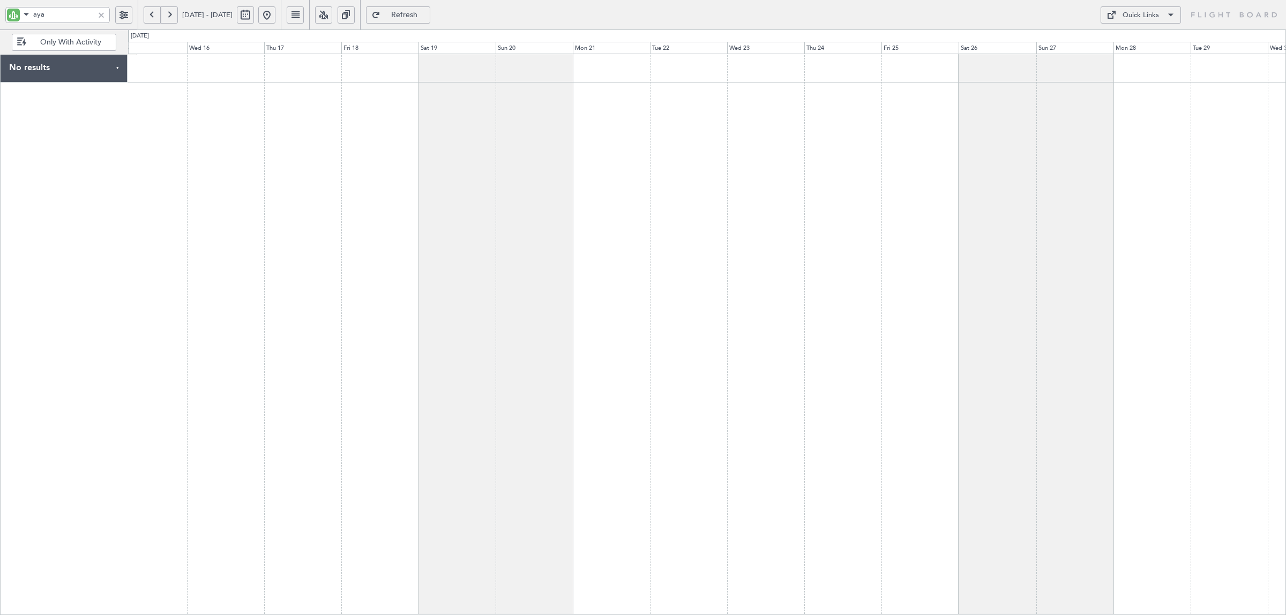
click at [290, 106] on div at bounding box center [707, 335] width 1158 height 562
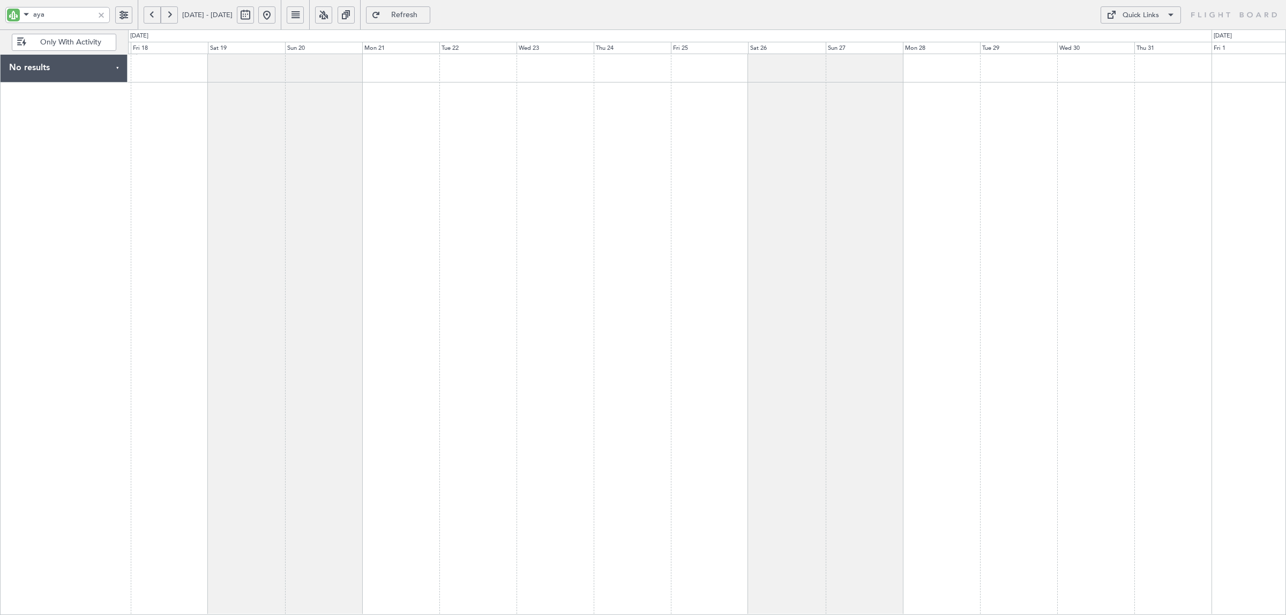
click at [536, 113] on div at bounding box center [707, 335] width 1158 height 562
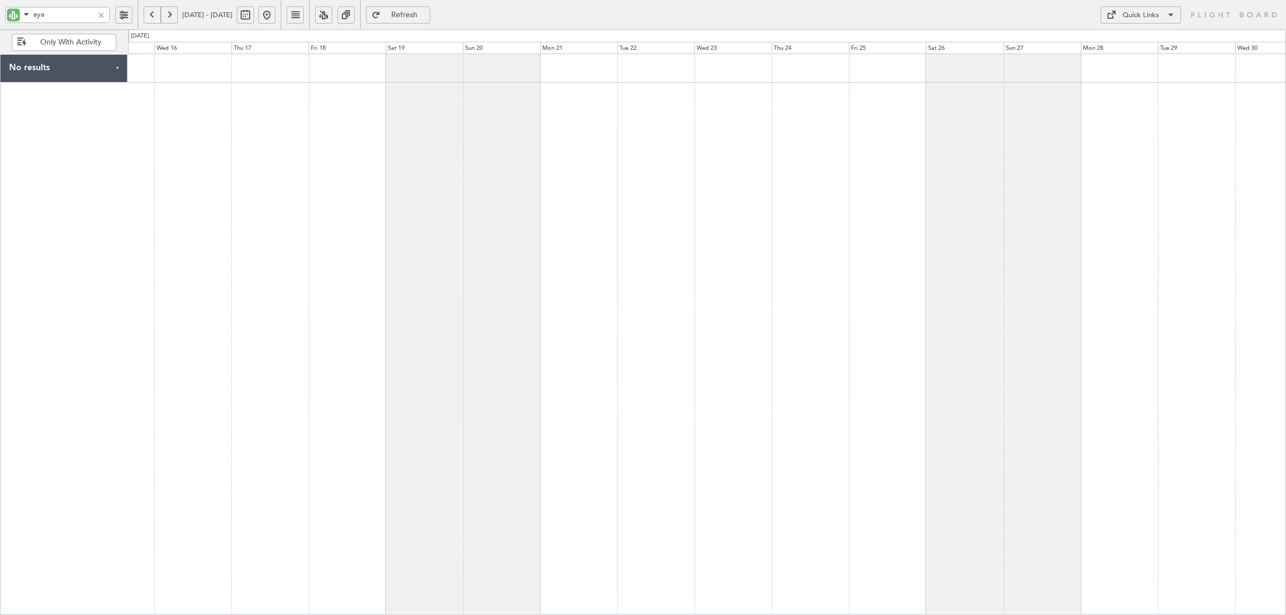
click at [147, 20] on button at bounding box center [152, 14] width 17 height 17
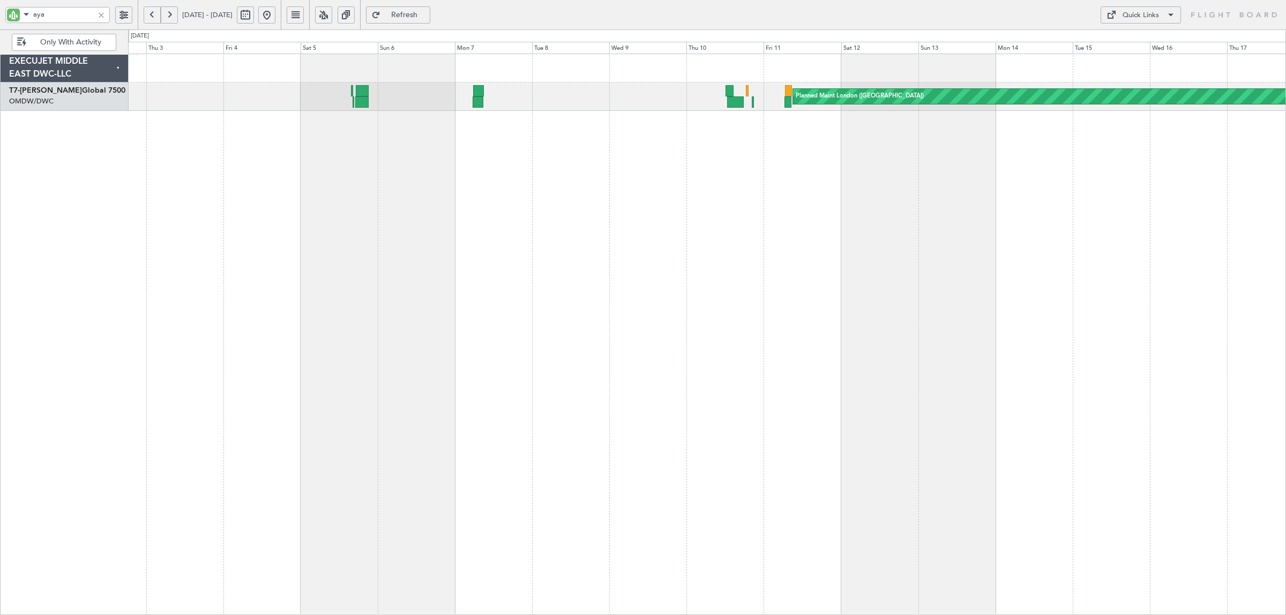
click at [302, 169] on div "Planned Maint London ([GEOGRAPHIC_DATA])" at bounding box center [707, 335] width 1158 height 562
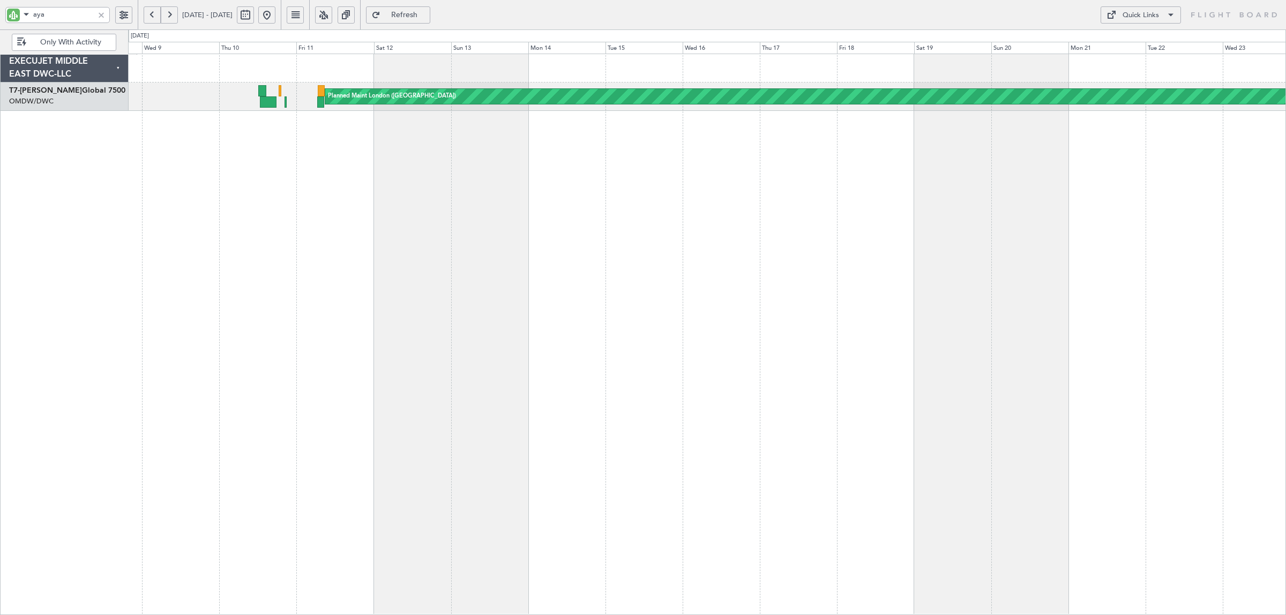
click at [758, 169] on div "Planned Maint London ([GEOGRAPHIC_DATA])" at bounding box center [707, 335] width 1158 height 562
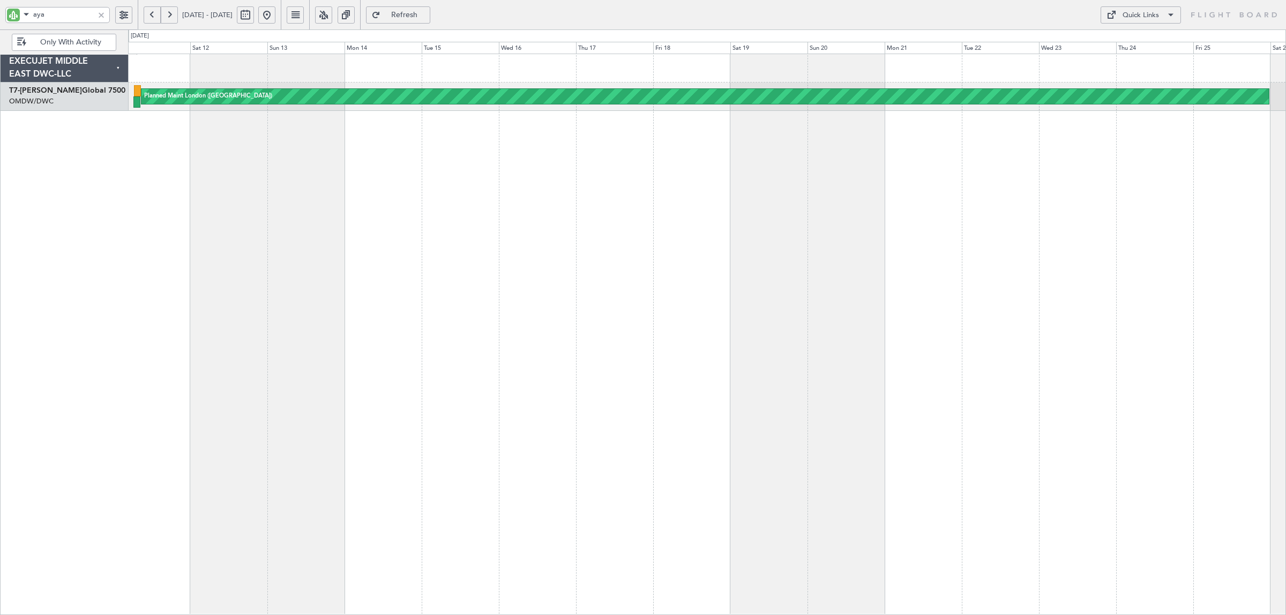
click at [227, 183] on div "Planned Maint London ([GEOGRAPHIC_DATA])" at bounding box center [707, 335] width 1158 height 562
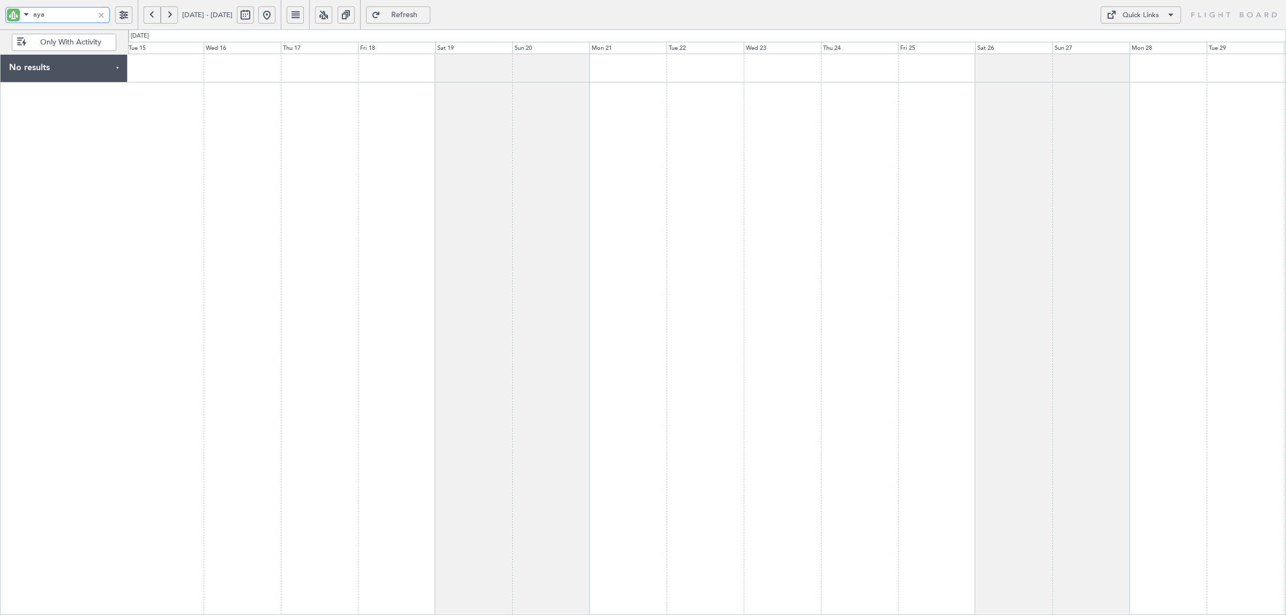
drag, startPoint x: 68, startPoint y: 17, endPoint x: -13, endPoint y: 20, distance: 80.5
click at [0, 20] on html "aya [DATE] - [DATE] Refresh Quick Links Only With Activity No results 0 0 Tue 1…" at bounding box center [643, 307] width 1286 height 615
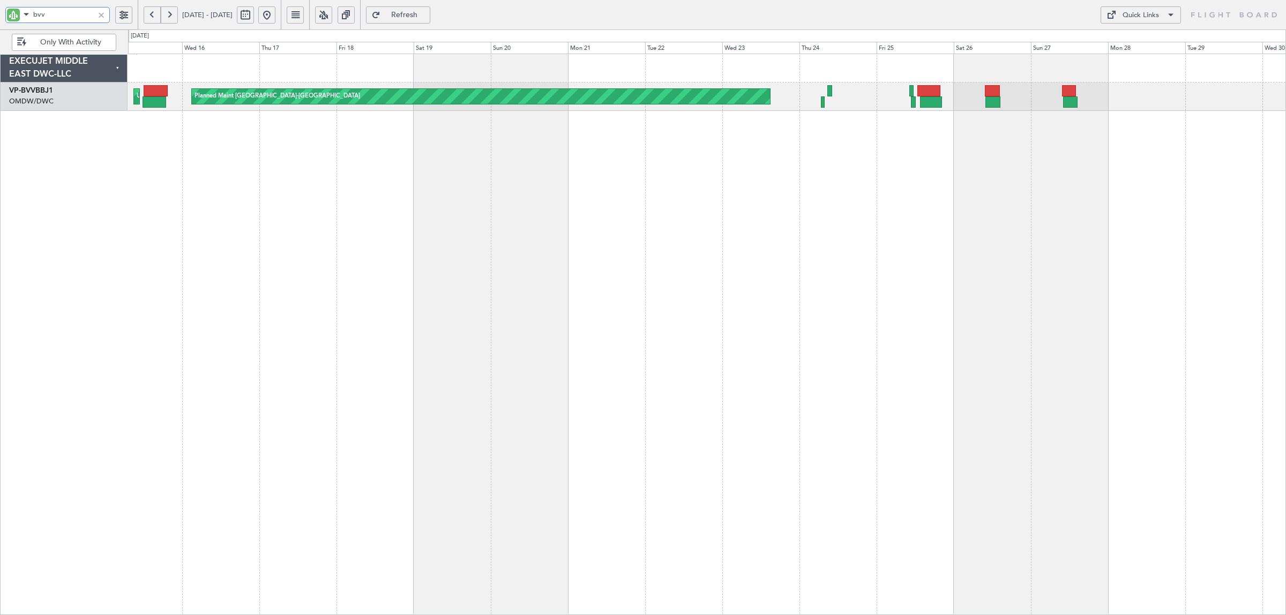
click at [623, 185] on div "Planned Maint [GEOGRAPHIC_DATA]-[GEOGRAPHIC_DATA] Unplanned Maint [GEOGRAPHIC_D…" at bounding box center [707, 335] width 1158 height 562
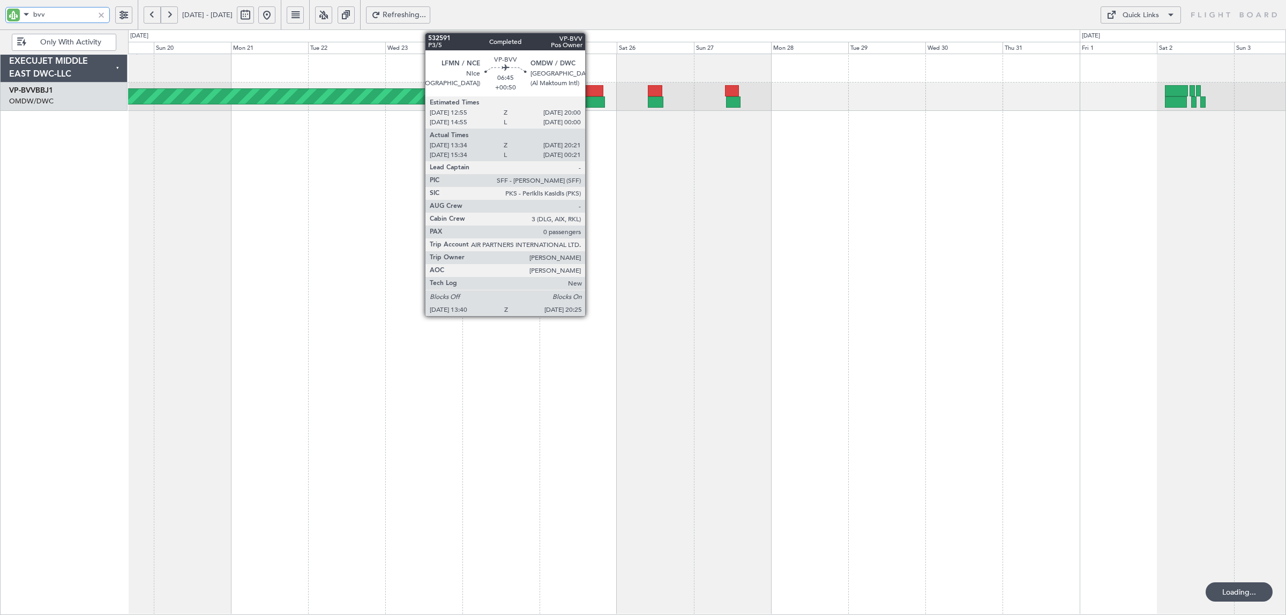
click at [591, 102] on div at bounding box center [594, 101] width 22 height 11
type input "bvv"
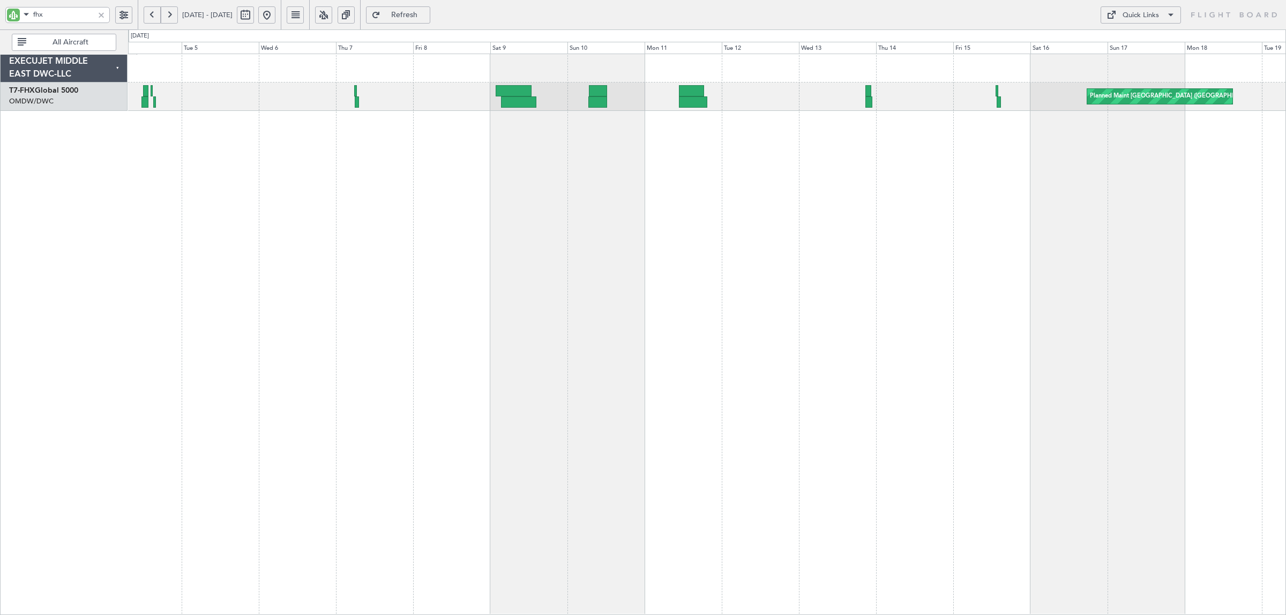
click at [275, 16] on button at bounding box center [266, 14] width 17 height 17
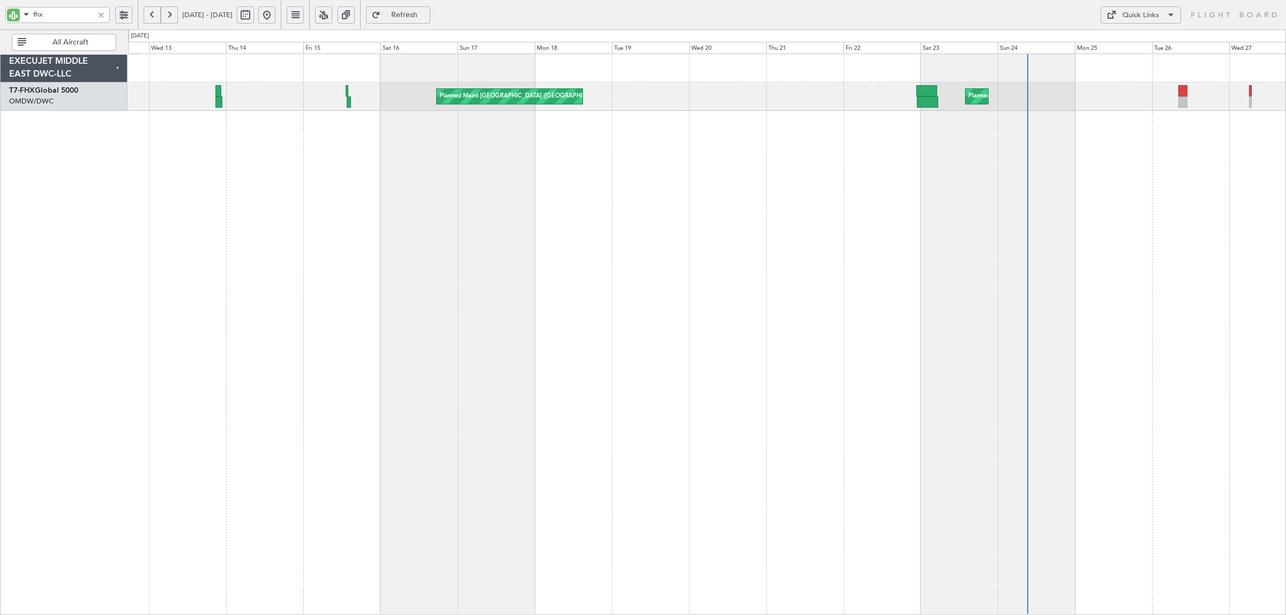
click at [571, 136] on div "Planned Maint [GEOGRAPHIC_DATA] ([GEOGRAPHIC_DATA]) Planned Maint [GEOGRAPHIC_D…" at bounding box center [707, 335] width 1158 height 562
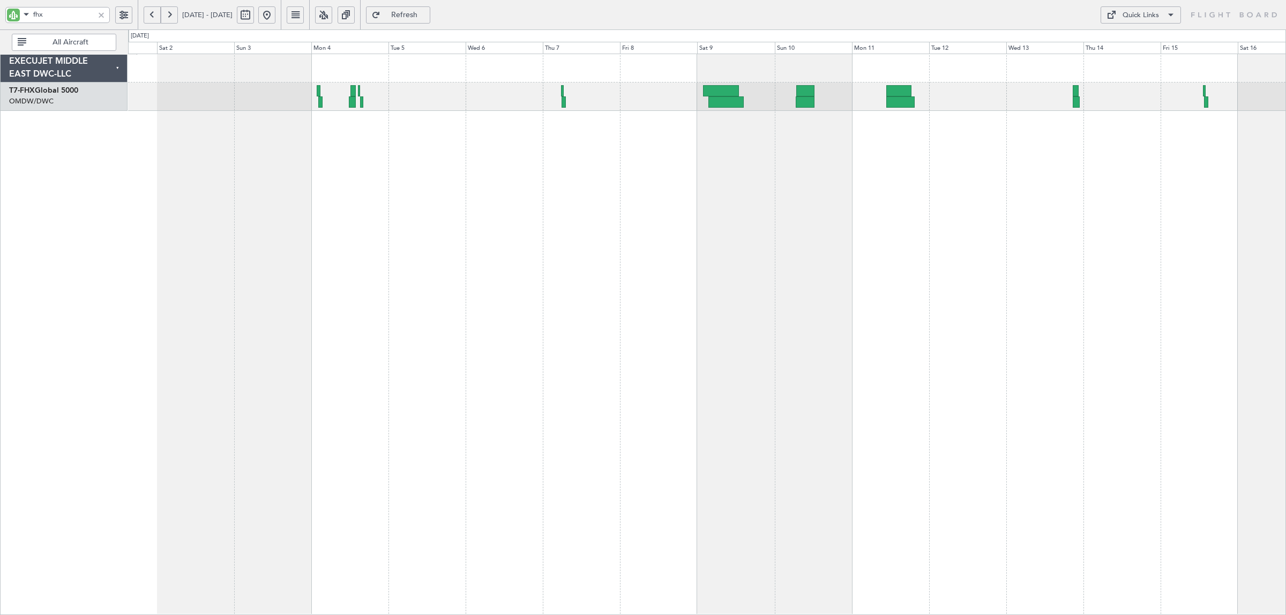
click at [1158, 141] on div "Planned Maint [GEOGRAPHIC_DATA] ([GEOGRAPHIC_DATA][PERSON_NAME])" at bounding box center [707, 335] width 1158 height 562
click at [797, 98] on div at bounding box center [805, 101] width 19 height 11
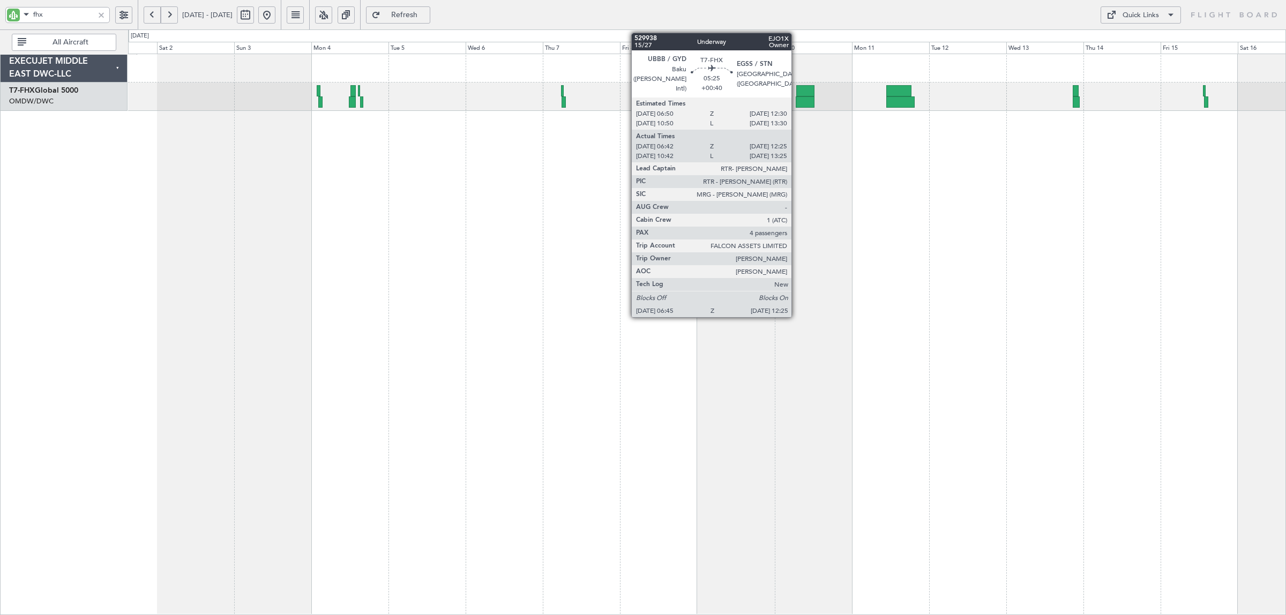
click at [797, 98] on div at bounding box center [805, 101] width 19 height 11
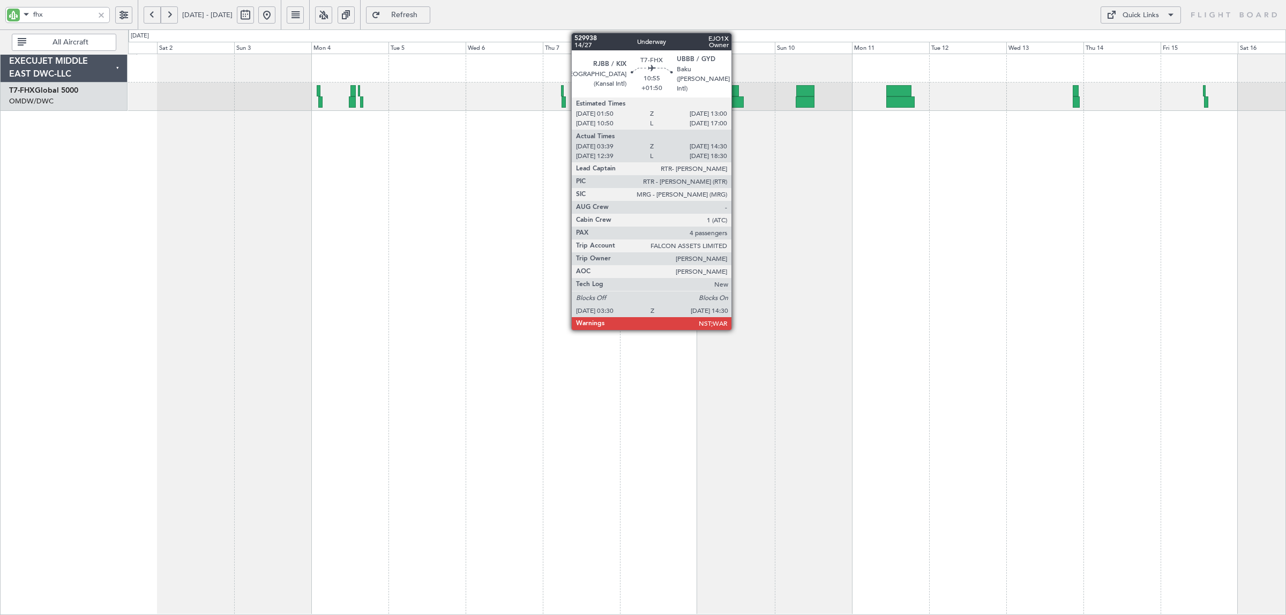
click at [737, 102] on div at bounding box center [727, 101] width 36 height 11
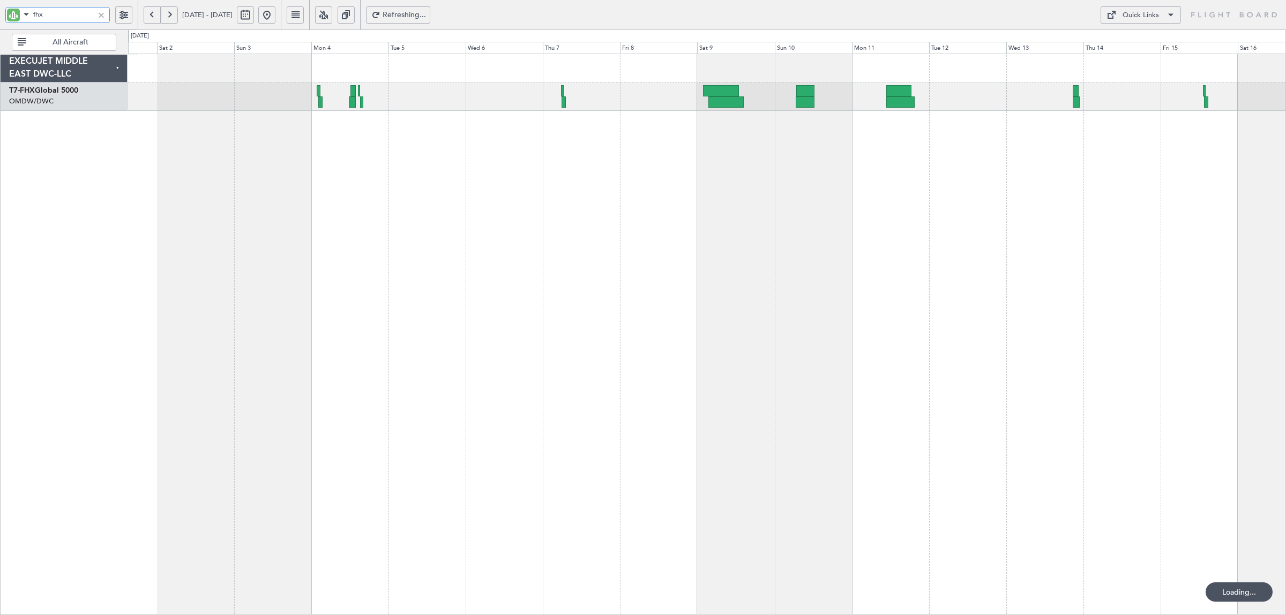
drag, startPoint x: -29, startPoint y: 16, endPoint x: -46, endPoint y: 16, distance: 16.6
click at [0, 16] on html "fhx [DATE] - [DATE] Refreshing... Quick Links All Aircraft Planned Maint [GEOGR…" at bounding box center [643, 307] width 1286 height 615
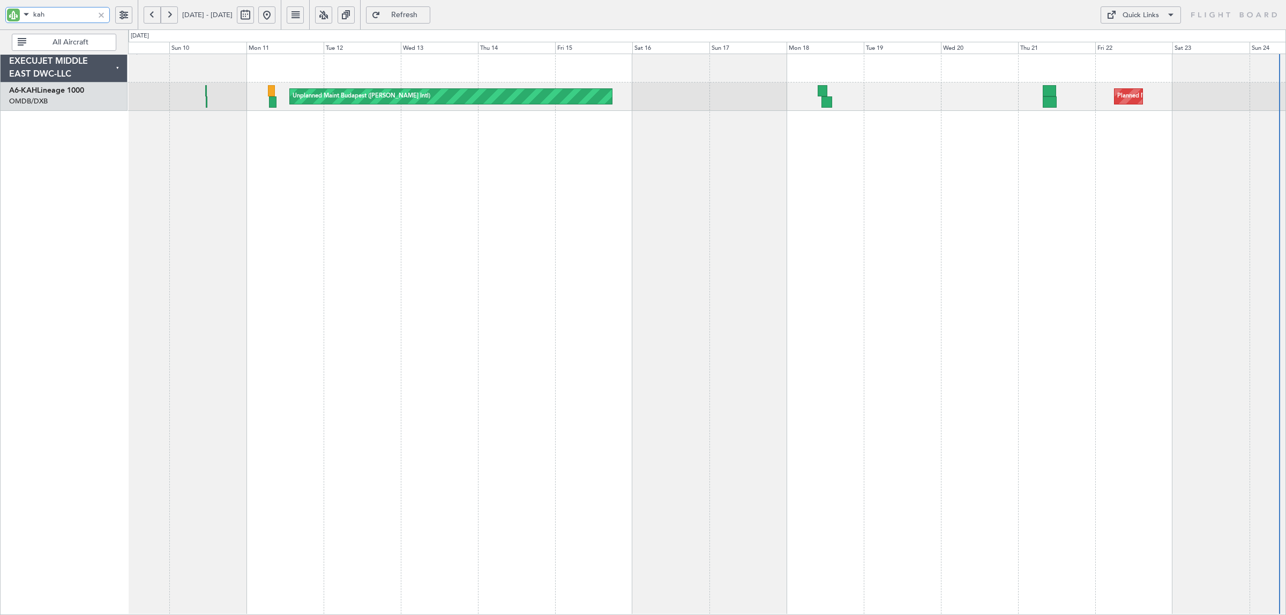
click at [226, 159] on div "Unplanned Maint Budapest ([PERSON_NAME] Intl) Planned Maint [GEOGRAPHIC_DATA] (…" at bounding box center [707, 335] width 1158 height 562
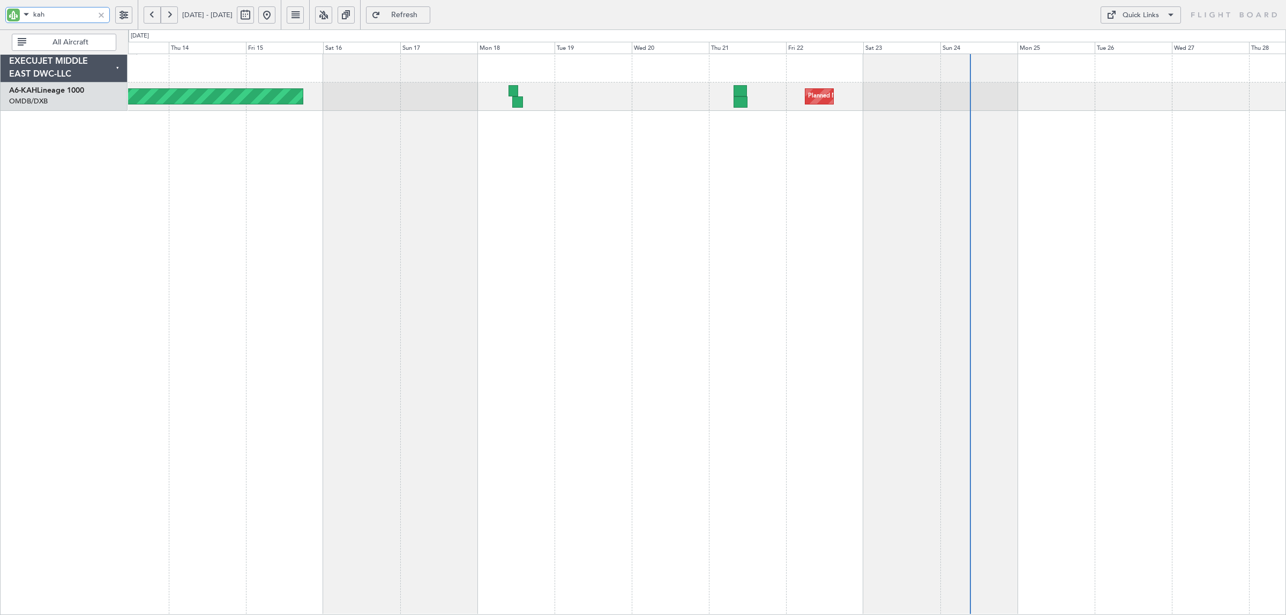
click at [619, 167] on div "Unplanned Maint Budapest ([PERSON_NAME] Intl) Planned Maint [GEOGRAPHIC_DATA] (…" at bounding box center [707, 335] width 1158 height 562
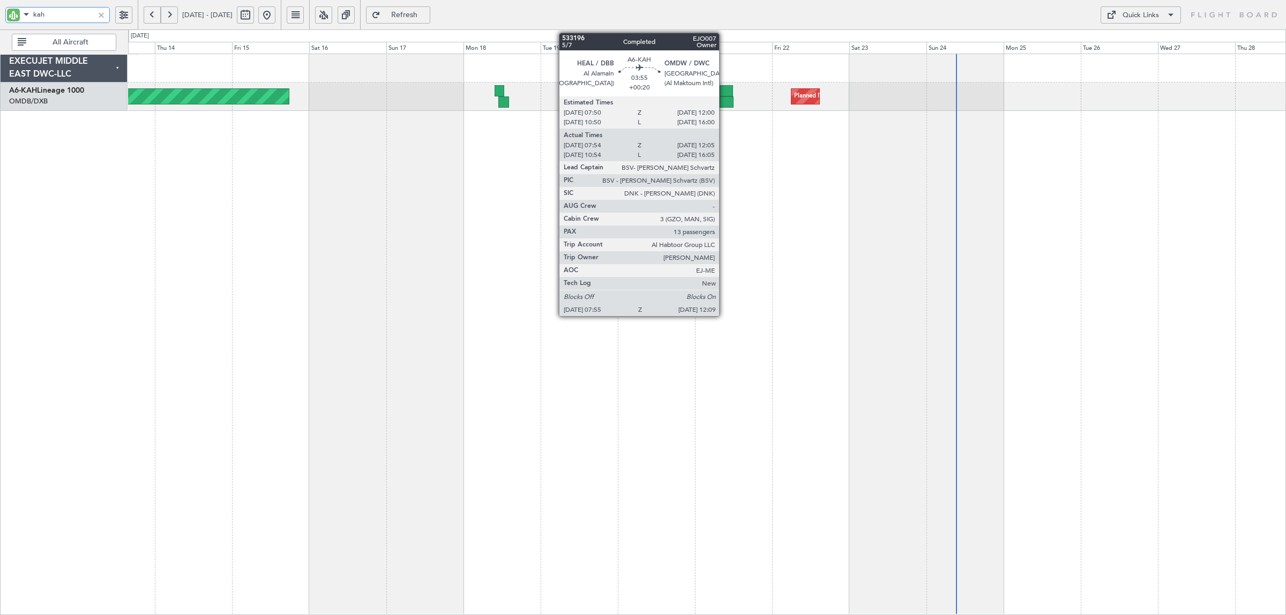
click at [725, 97] on div at bounding box center [727, 101] width 14 height 11
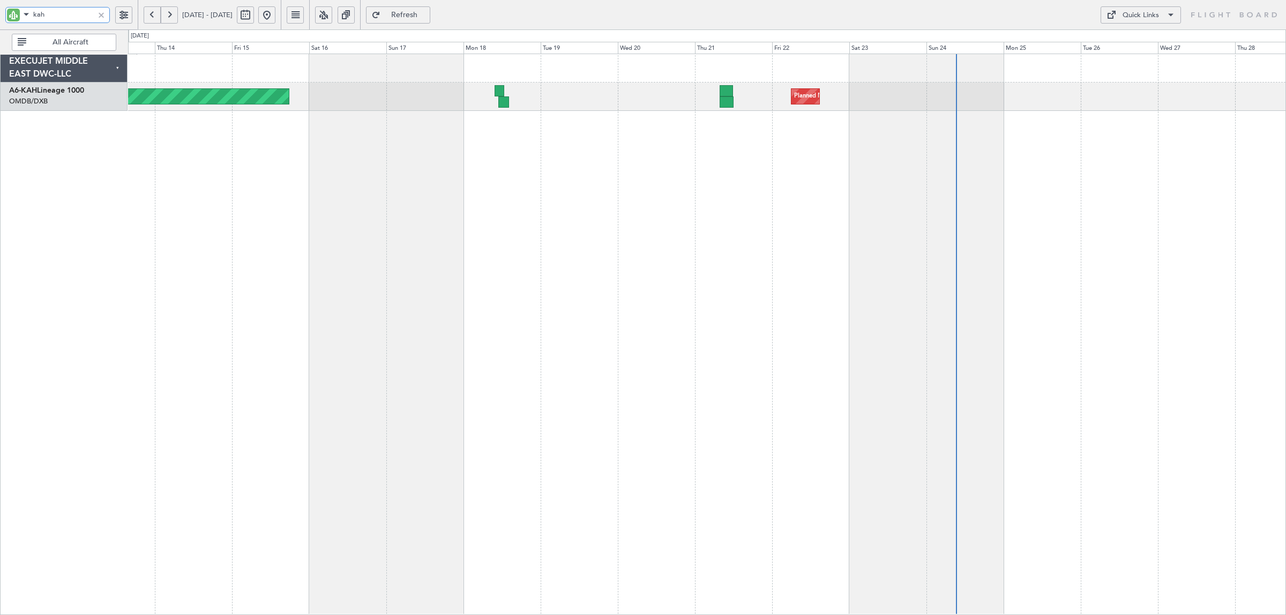
drag, startPoint x: 4, startPoint y: 11, endPoint x: -12, endPoint y: 11, distance: 16.1
click at [0, 11] on html "kah [DATE] - [DATE] Refresh Quick Links All Aircraft Unplanned Maint Budapest (…" at bounding box center [643, 307] width 1286 height 615
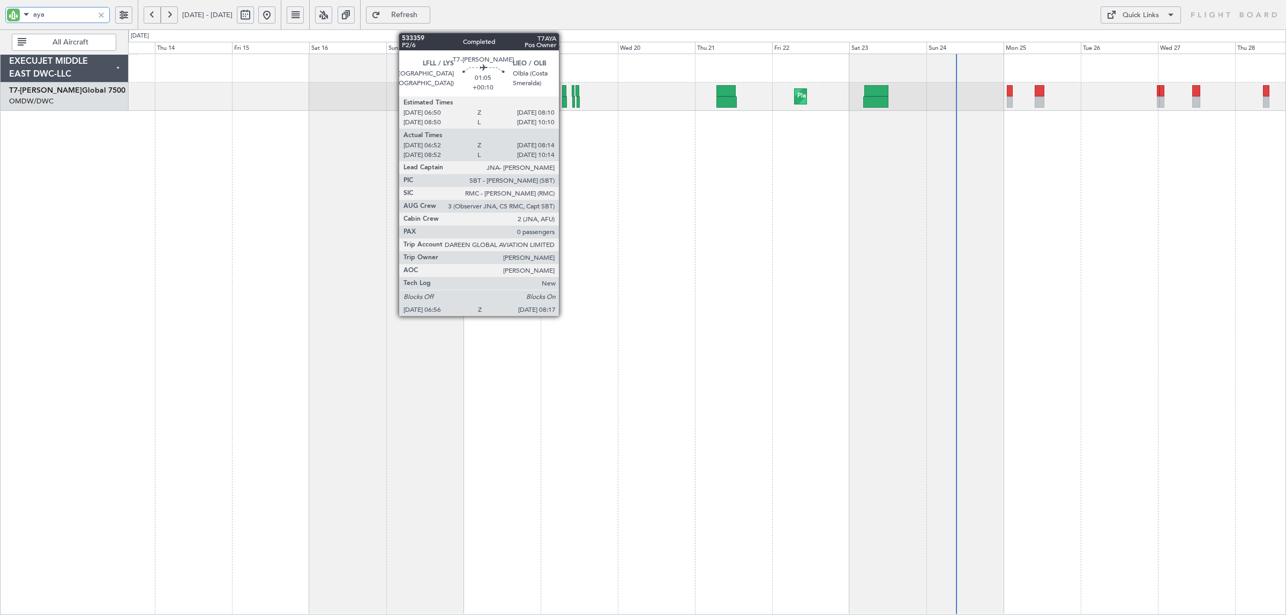
click at [564, 101] on div at bounding box center [564, 101] width 5 height 11
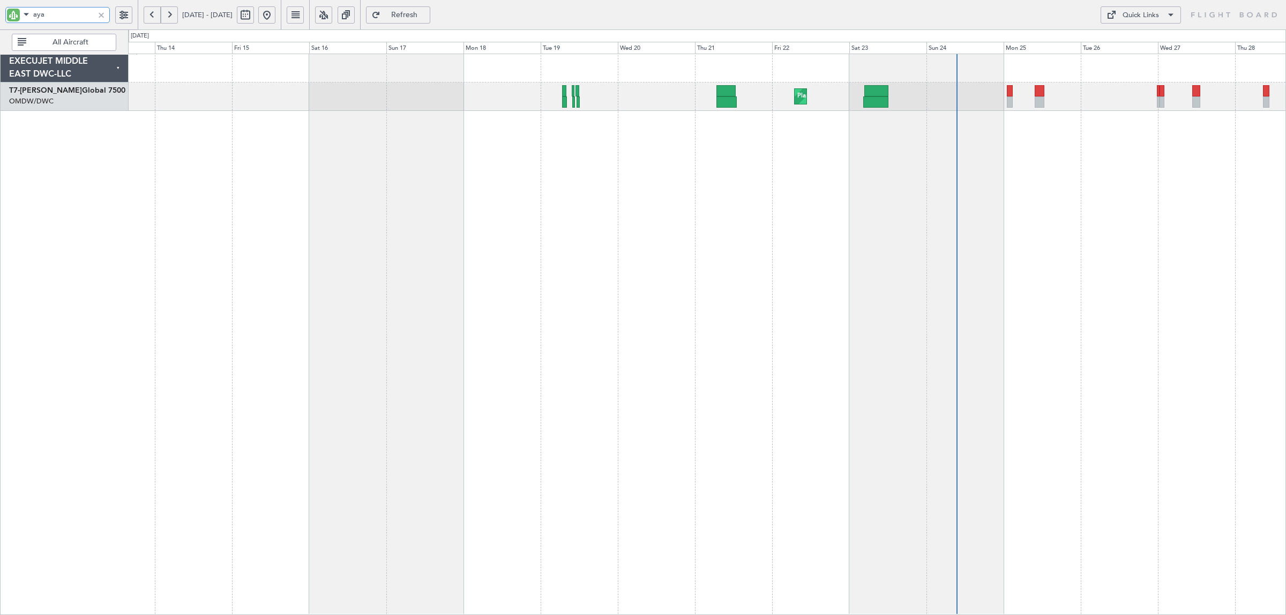
drag, startPoint x: 47, startPoint y: 14, endPoint x: -26, endPoint y: 19, distance: 73.0
click at [0, 19] on html "aya [DATE] - [DATE] Refresh Quick Links All Aircraft Planned Maint [GEOGRAPHIC_…" at bounding box center [643, 307] width 1286 height 615
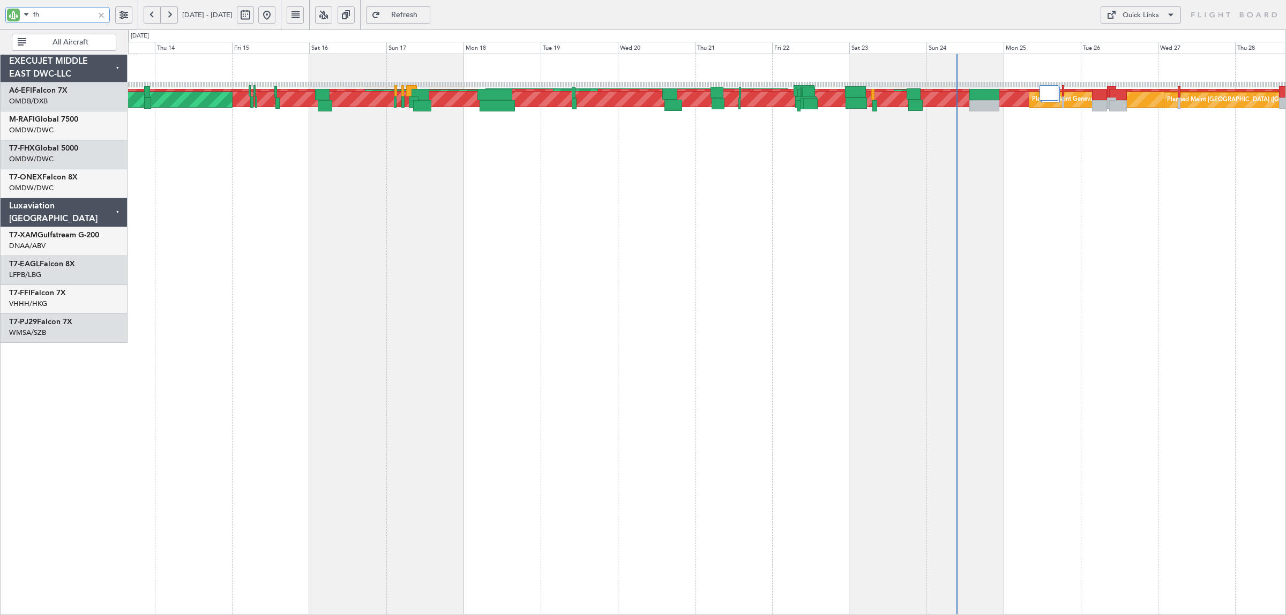
type input "fhx"
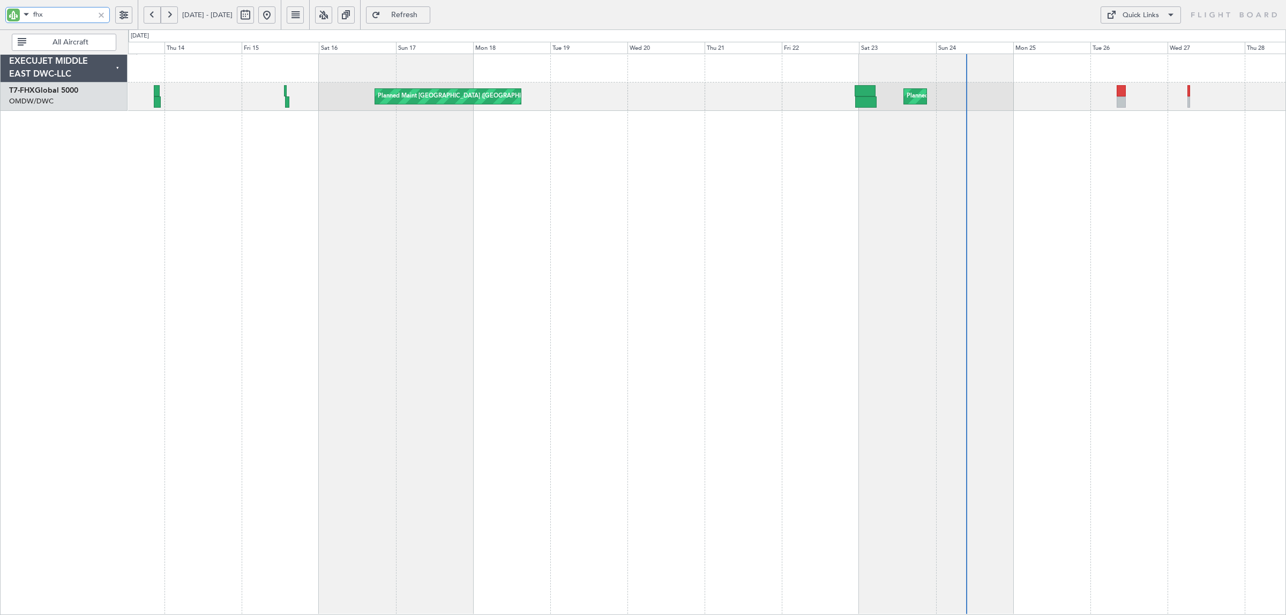
click at [266, 129] on div "Planned Maint [GEOGRAPHIC_DATA] ([GEOGRAPHIC_DATA][PERSON_NAME]) Planned Maint …" at bounding box center [707, 335] width 1158 height 562
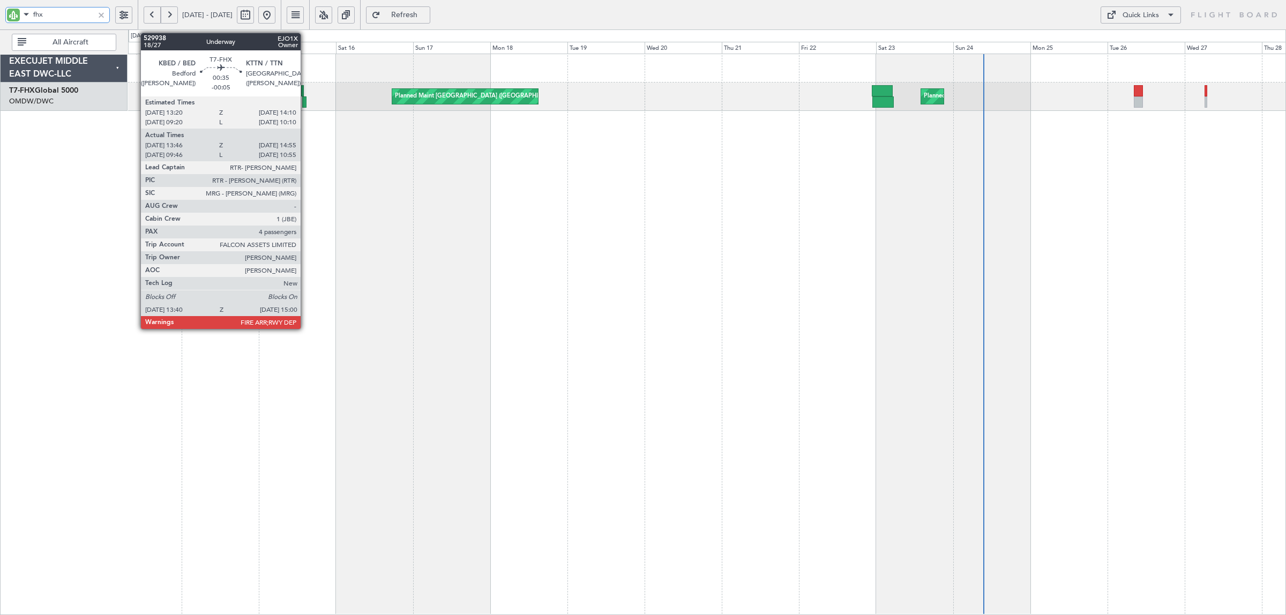
click at [306, 103] on div at bounding box center [304, 101] width 5 height 11
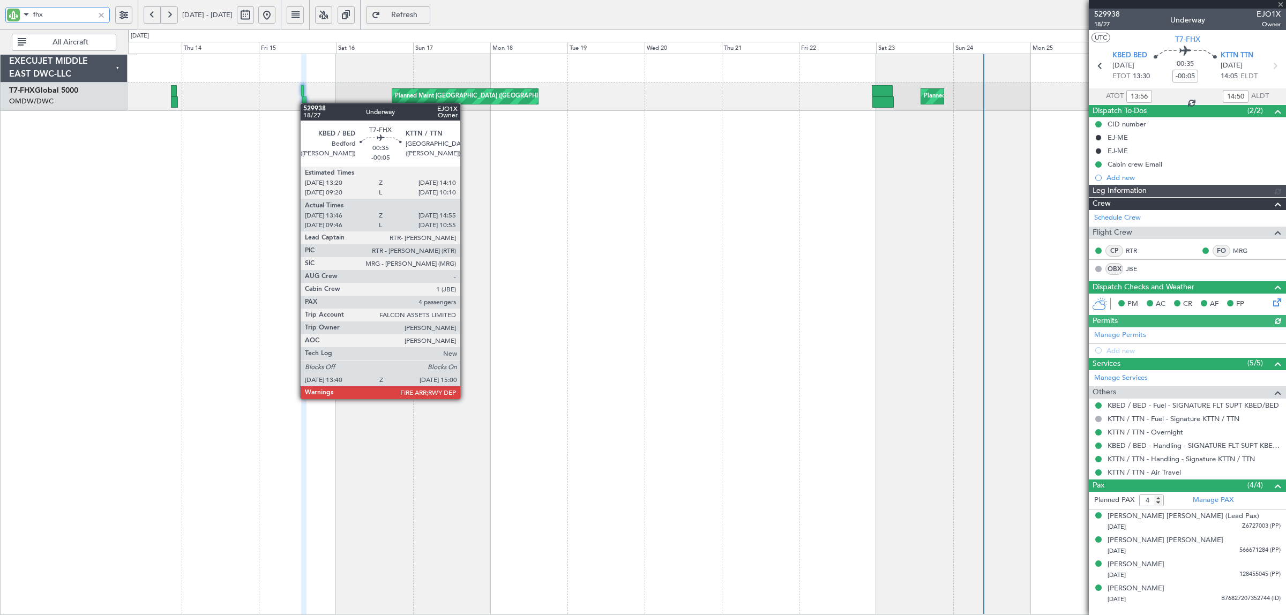
type input "[PERSON_NAME] ([PERSON_NAME])"
type input "7024"
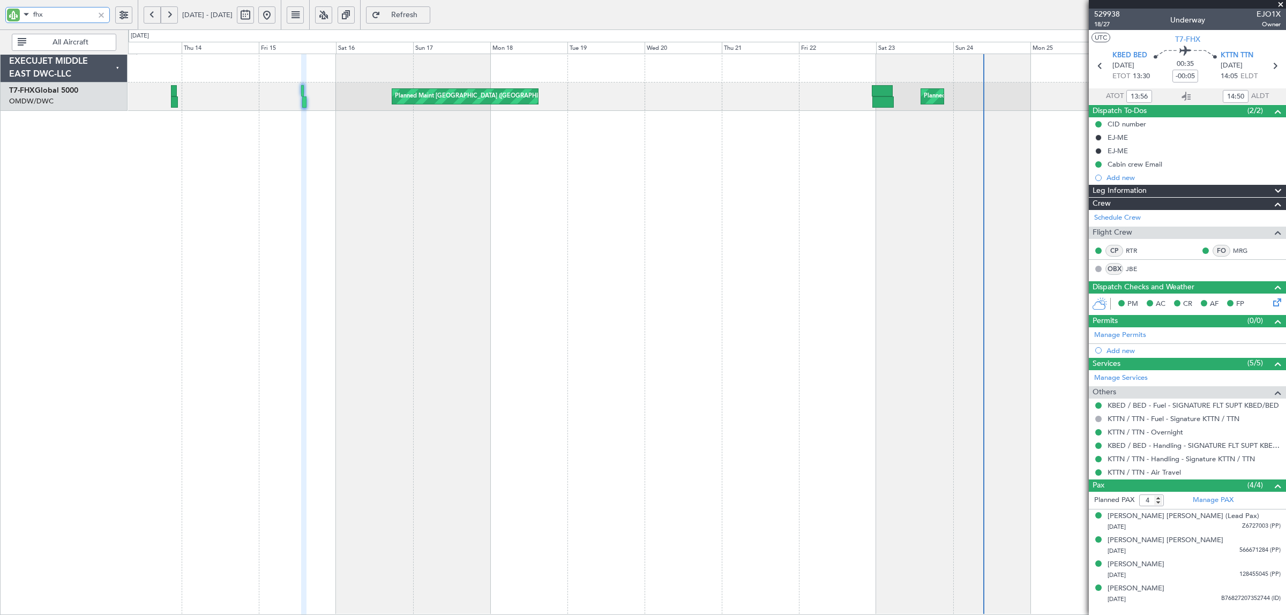
type input "fhx"
type input "[PERSON_NAME] ([PERSON_NAME])"
type input "7024"
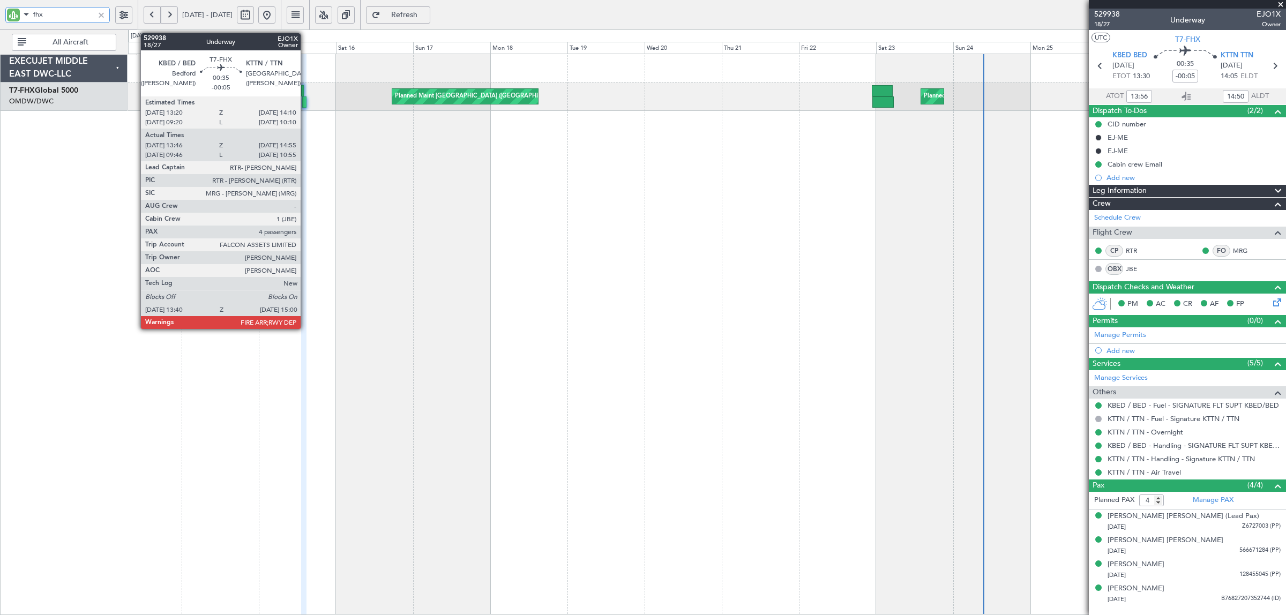
click at [306, 106] on div at bounding box center [304, 101] width 5 height 11
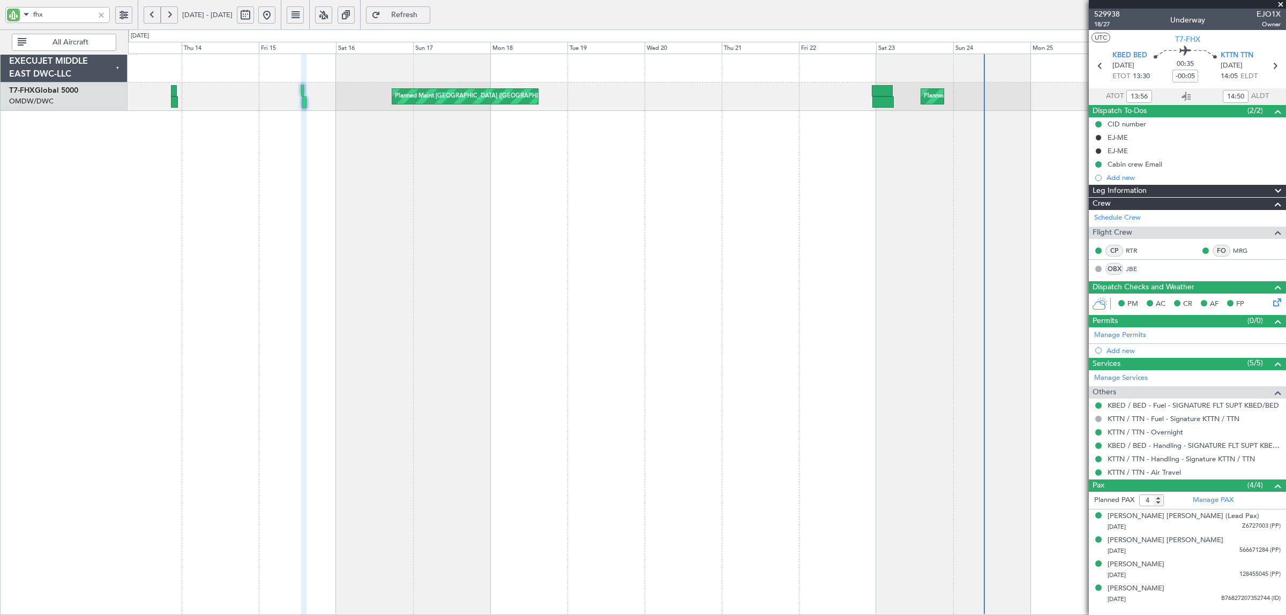
type input "[PERSON_NAME] ([PERSON_NAME])"
type input "7024"
type input "[PERSON_NAME] ([PERSON_NAME])"
type input "7024"
type input "[PERSON_NAME] ([PERSON_NAME])"
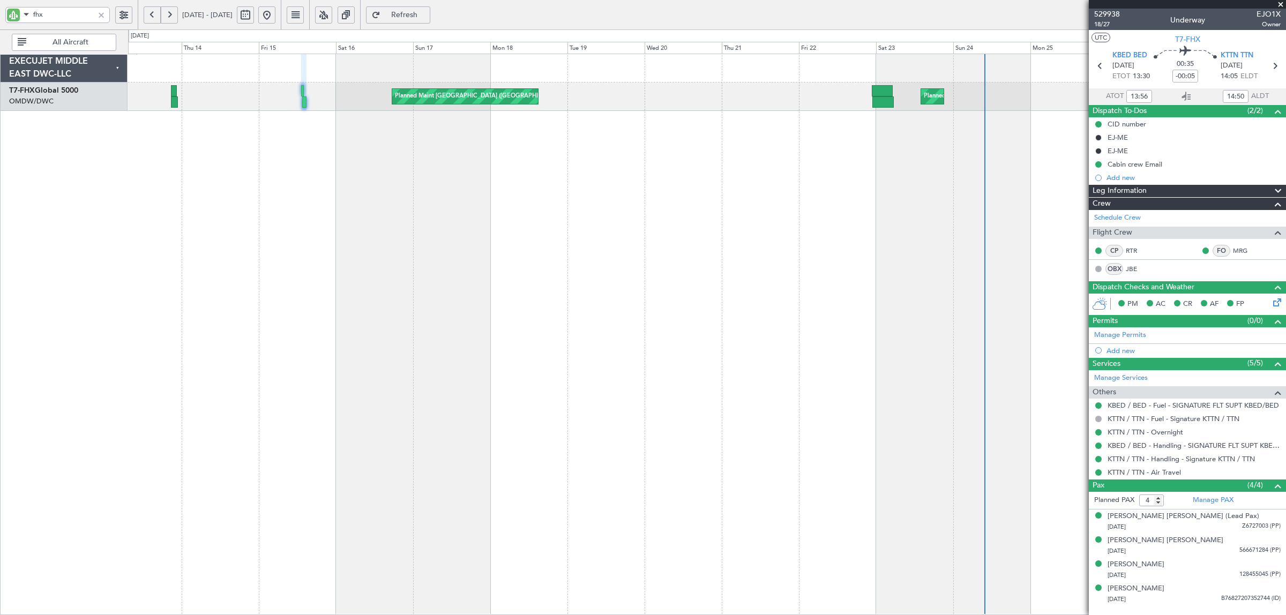
type input "7024"
type input "[PERSON_NAME] ([PERSON_NAME])"
type input "7024"
type input "[PERSON_NAME] ([PERSON_NAME])"
type input "7024"
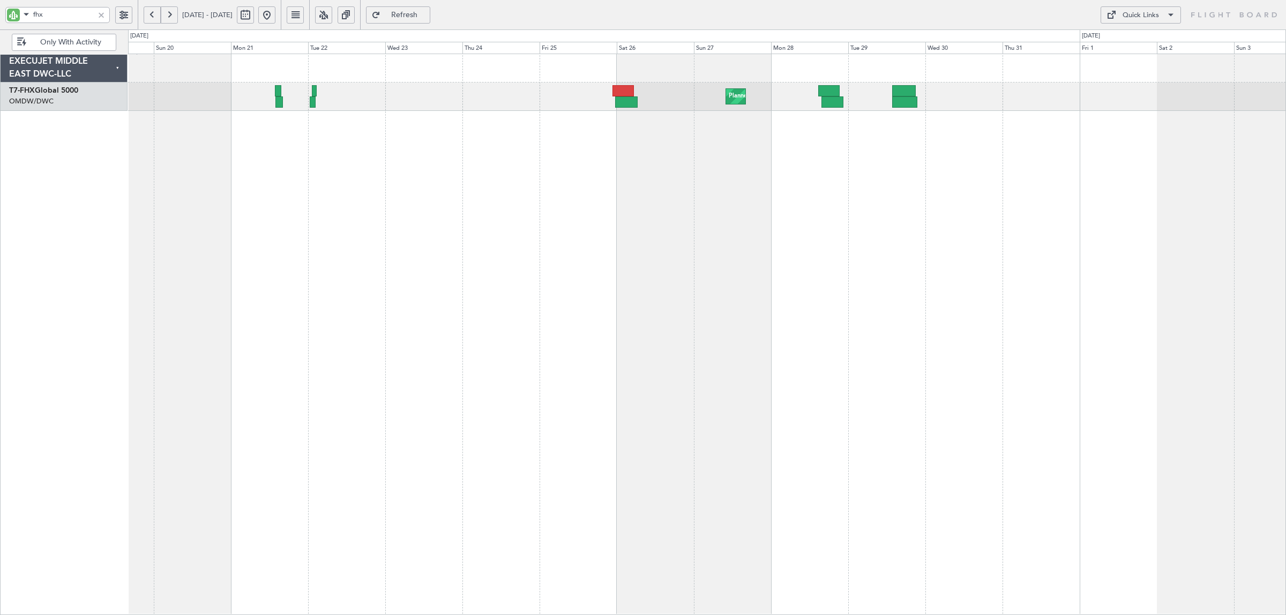
type input "fhx"
click at [275, 20] on button at bounding box center [266, 14] width 17 height 17
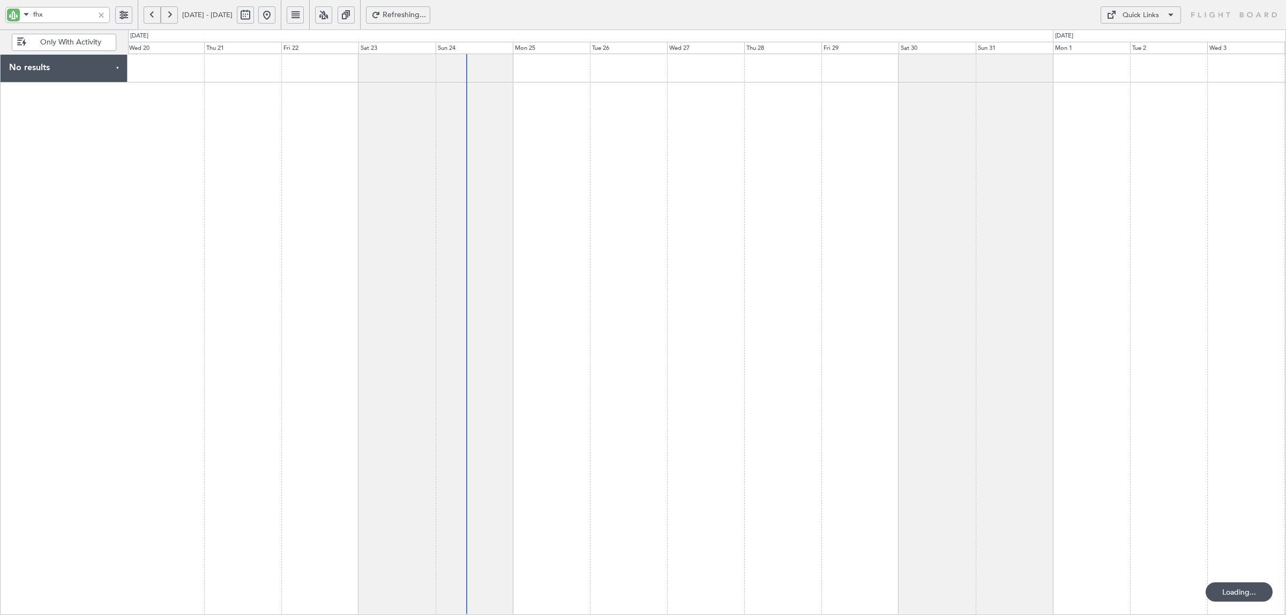
click at [434, 144] on div at bounding box center [707, 335] width 1158 height 562
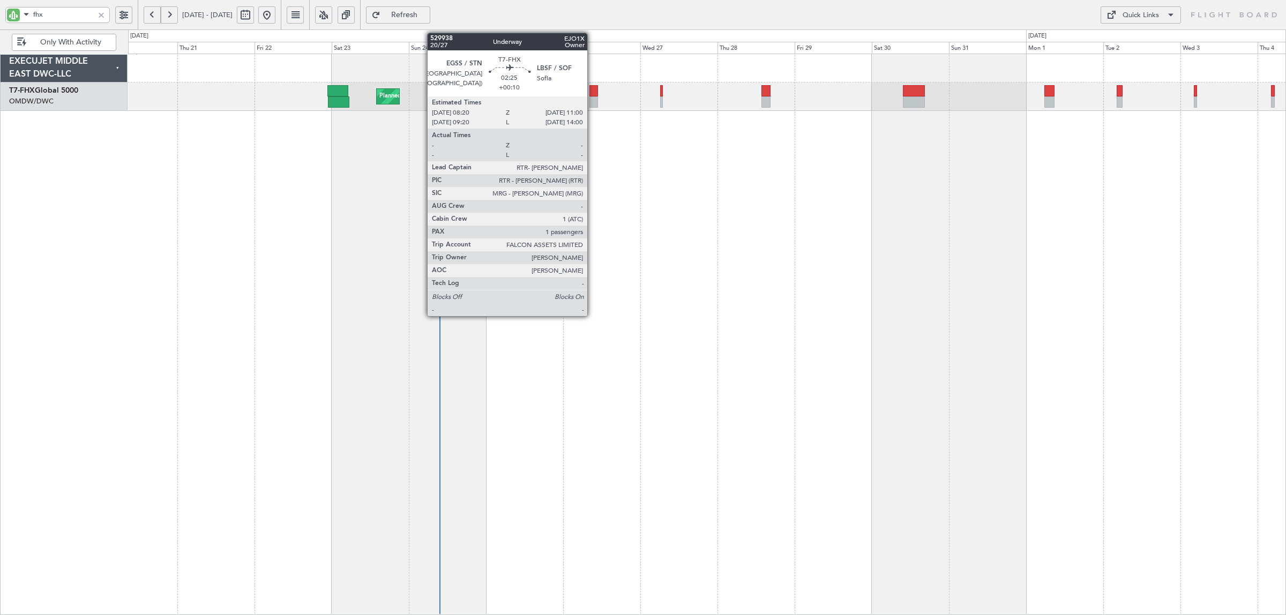
click at [593, 100] on div at bounding box center [594, 101] width 9 height 11
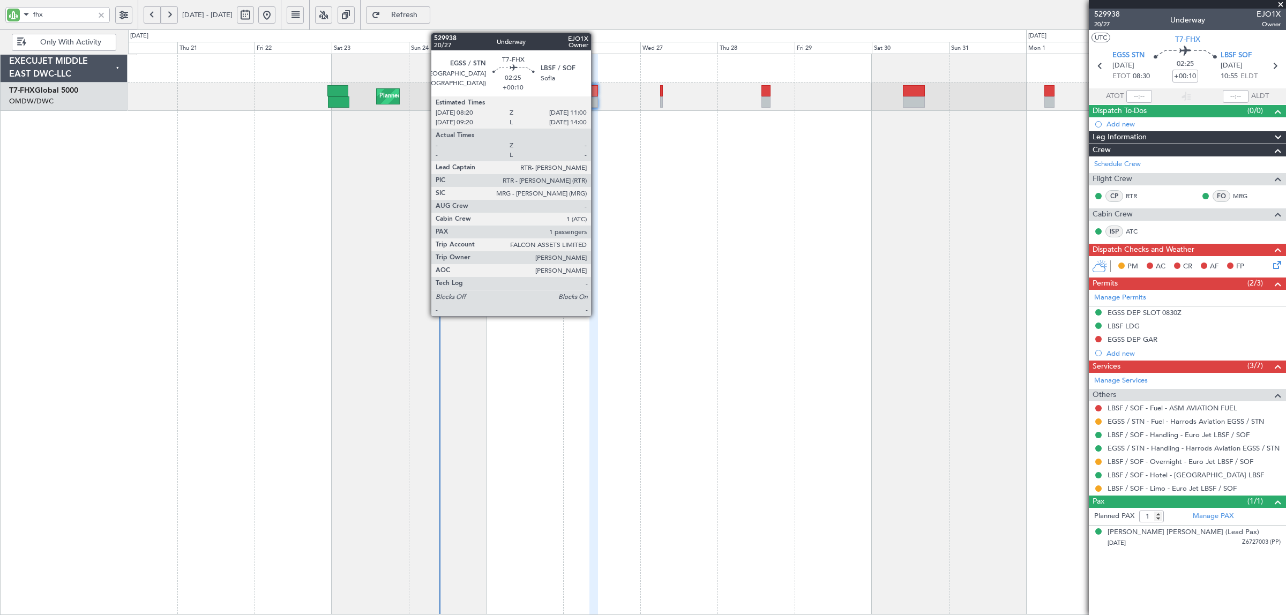
click at [596, 96] on div at bounding box center [594, 90] width 9 height 11
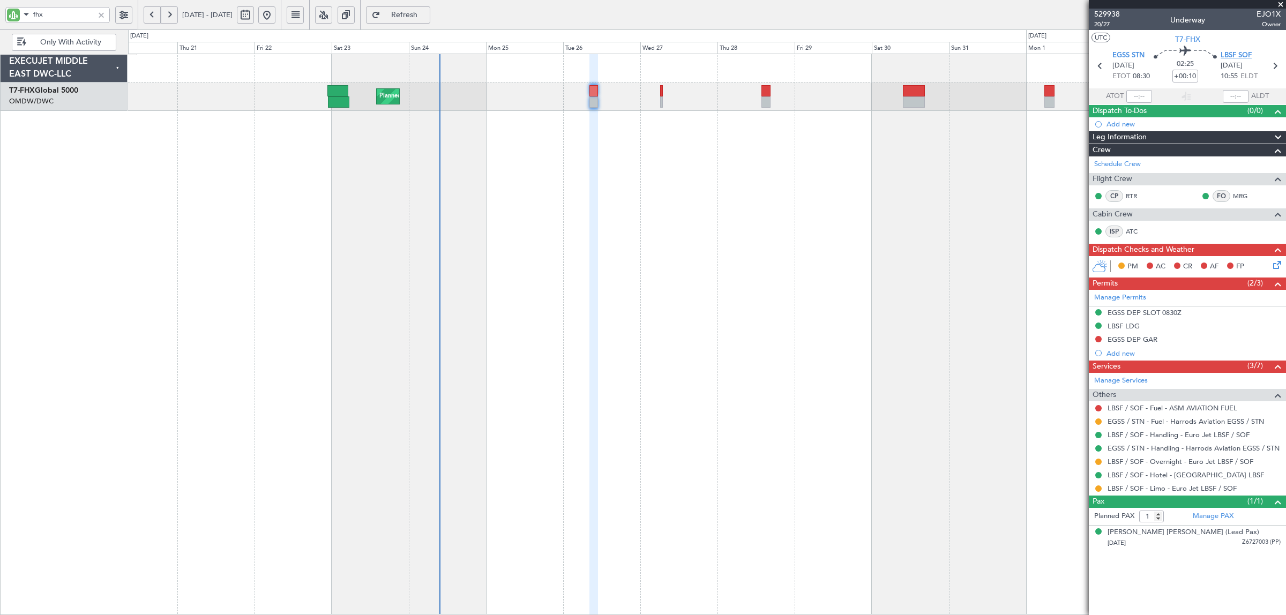
click at [1244, 54] on span "LBSF SOF" at bounding box center [1236, 55] width 31 height 11
click at [1179, 490] on link "LBSF / SOF - Limo - Euro Jet LBSF / SOF" at bounding box center [1172, 488] width 129 height 9
click at [1098, 463] on button at bounding box center [1098, 462] width 6 height 6
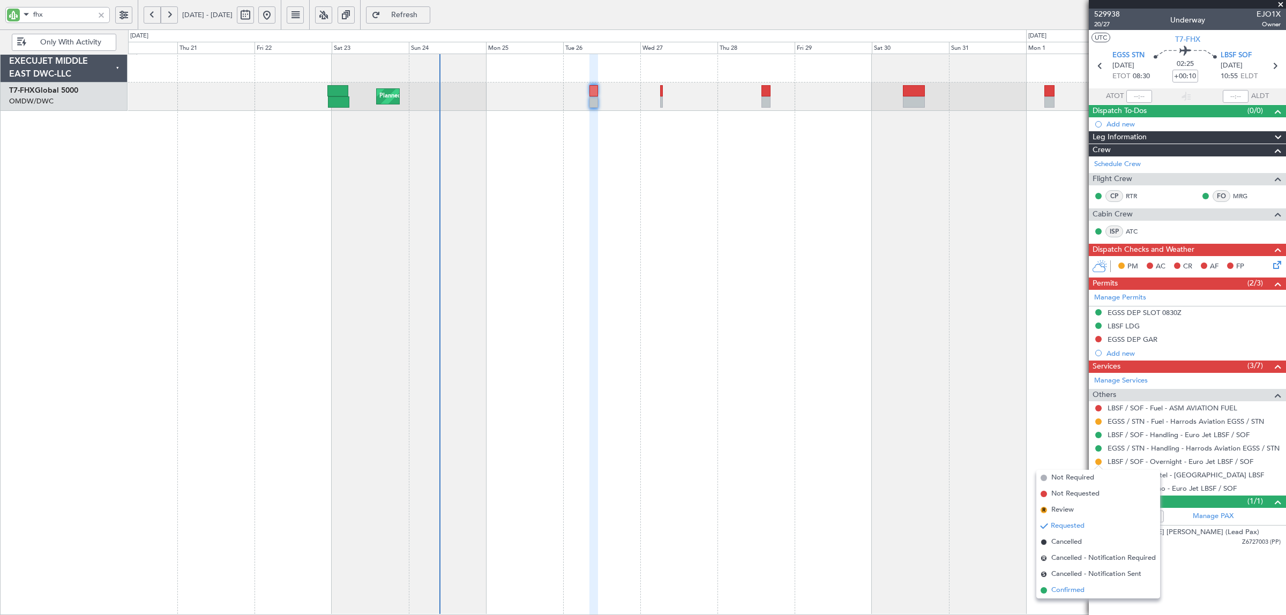
click at [1072, 590] on span "Confirmed" at bounding box center [1068, 590] width 33 height 11
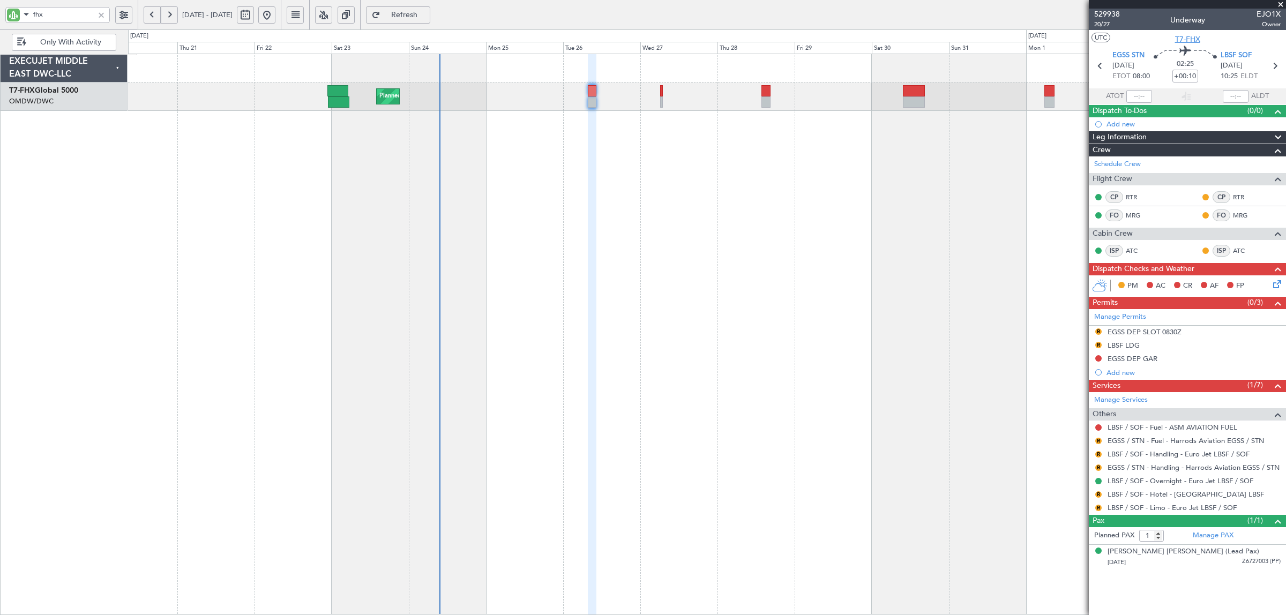
click at [1196, 35] on span "T7-FHX" at bounding box center [1187, 39] width 25 height 11
click at [1099, 330] on button "R" at bounding box center [1098, 332] width 6 height 6
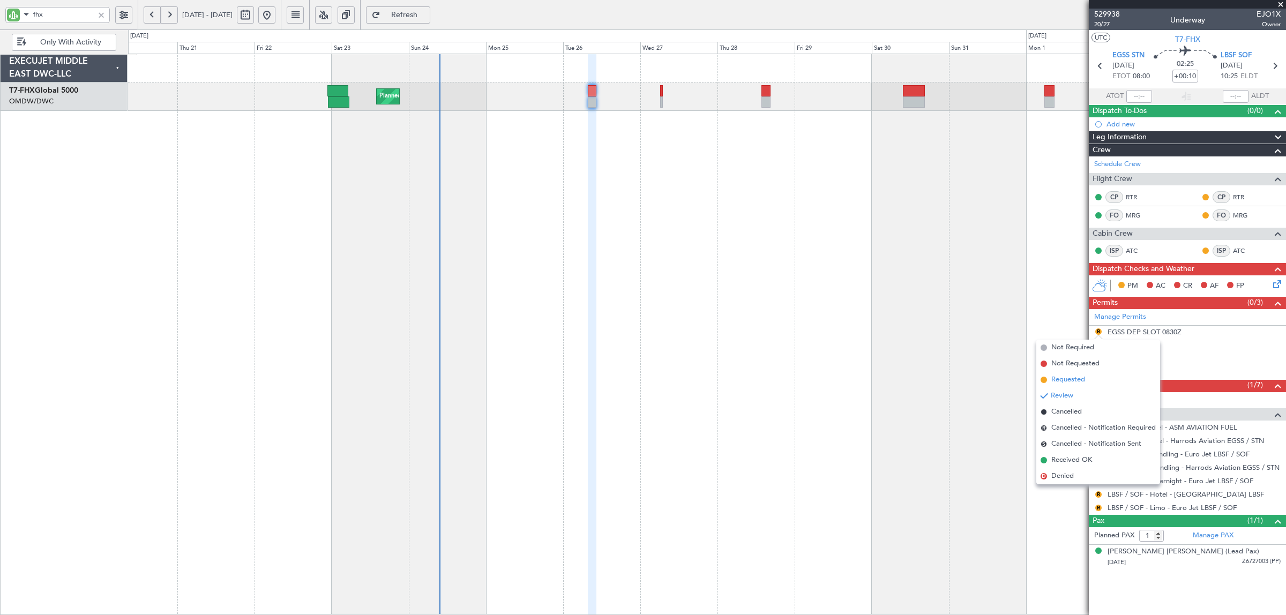
click at [1086, 381] on li "Requested" at bounding box center [1099, 380] width 124 height 16
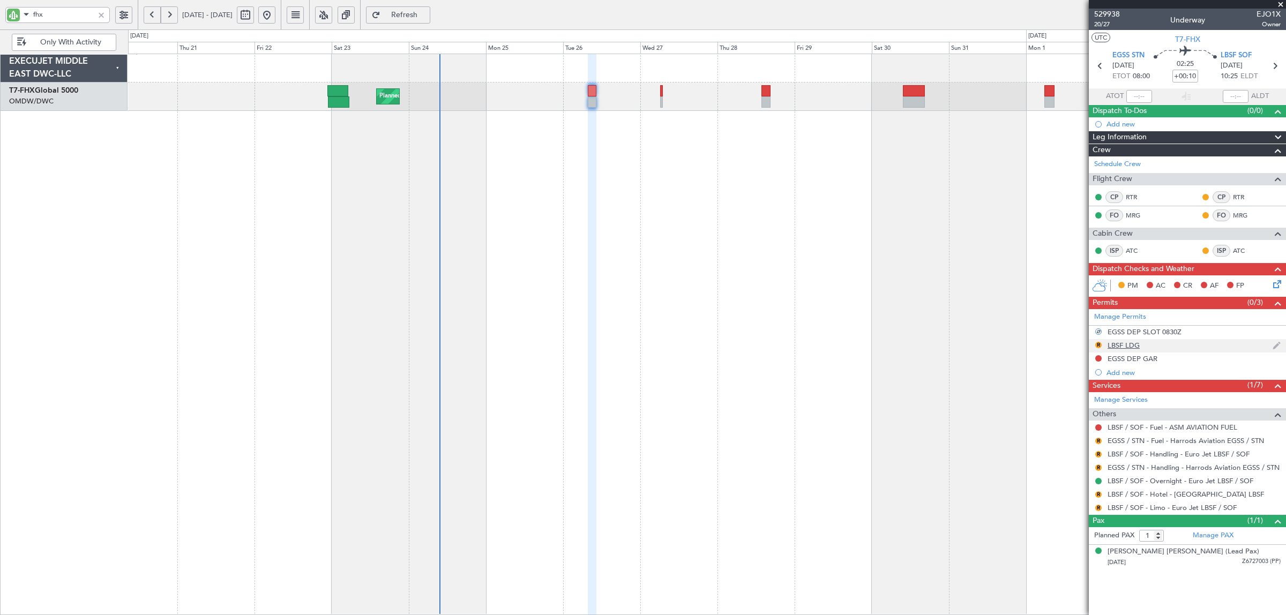
click at [1119, 345] on div "LBSF LDG" at bounding box center [1124, 345] width 32 height 9
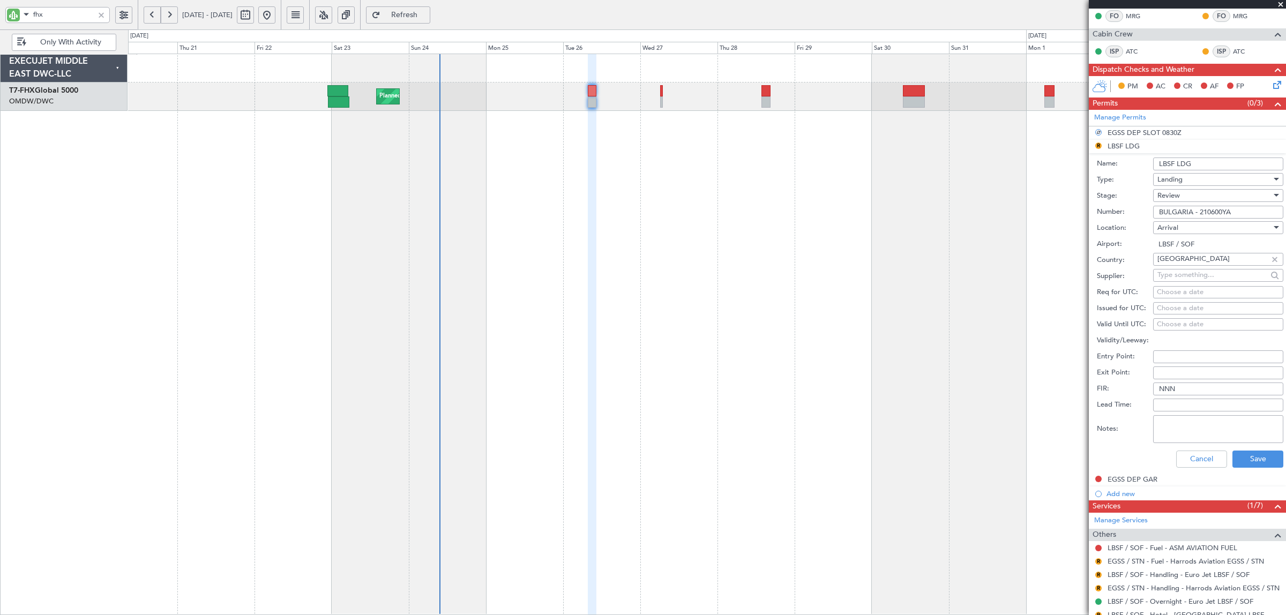
scroll to position [201, 0]
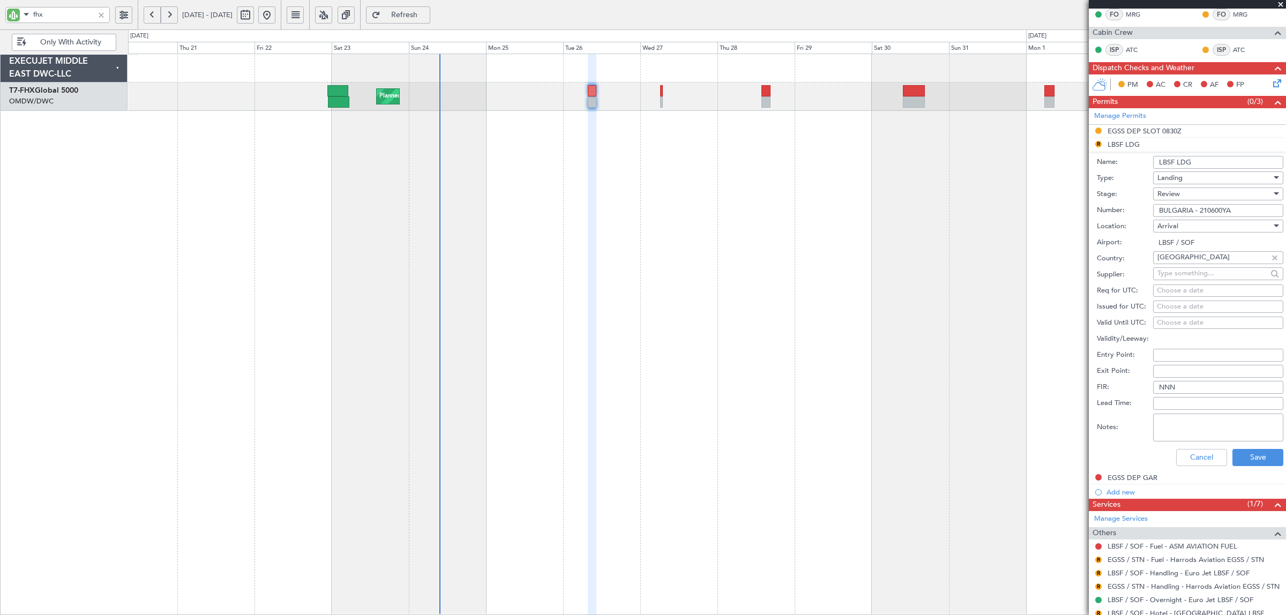
click at [1182, 193] on div "Review" at bounding box center [1215, 194] width 114 height 16
click at [1175, 277] on span "Received OK" at bounding box center [1213, 281] width 110 height 16
click at [1240, 457] on button "Save" at bounding box center [1258, 457] width 51 height 17
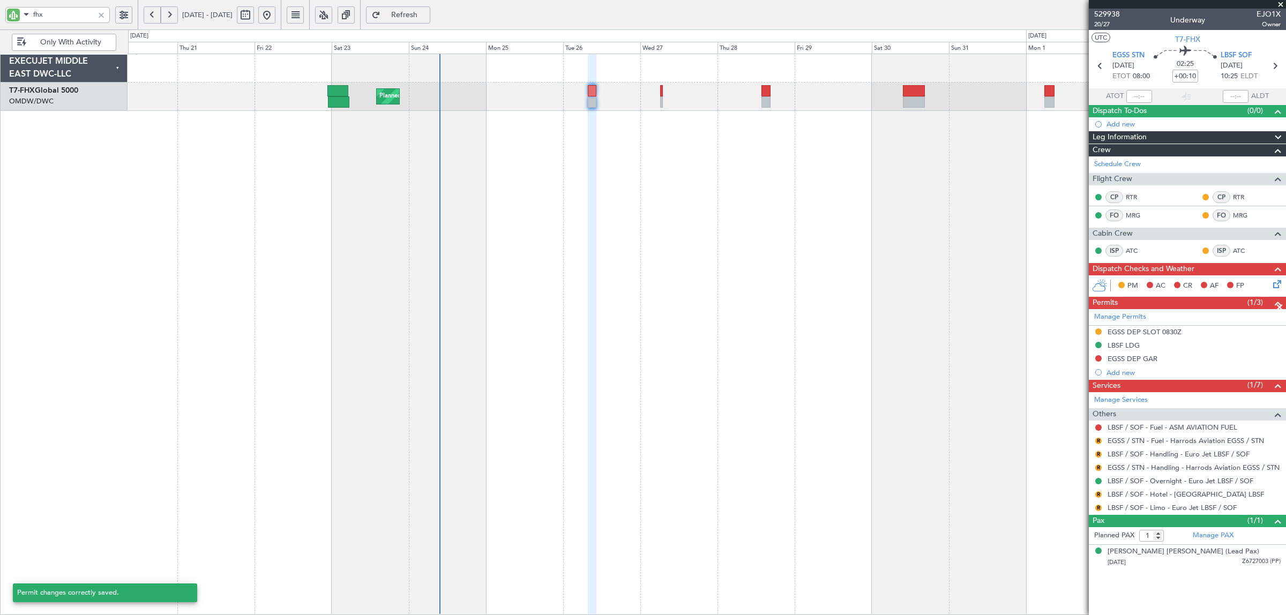
scroll to position [0, 0]
click at [1097, 440] on button "R" at bounding box center [1098, 441] width 6 height 6
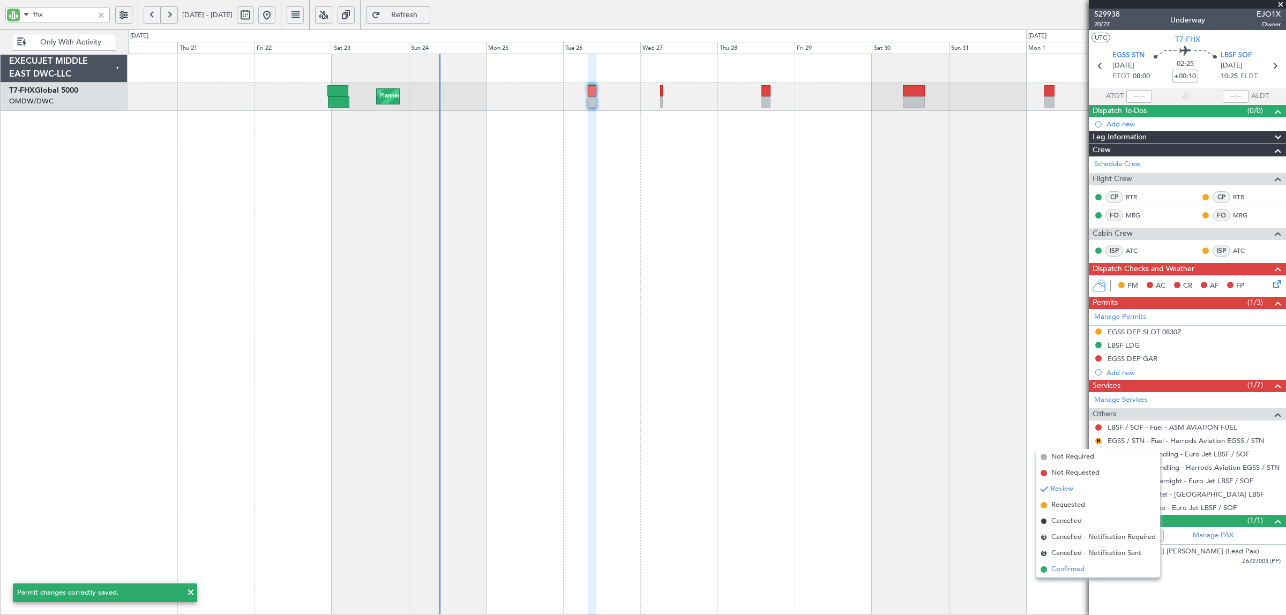
click at [1065, 570] on span "Confirmed" at bounding box center [1068, 569] width 33 height 11
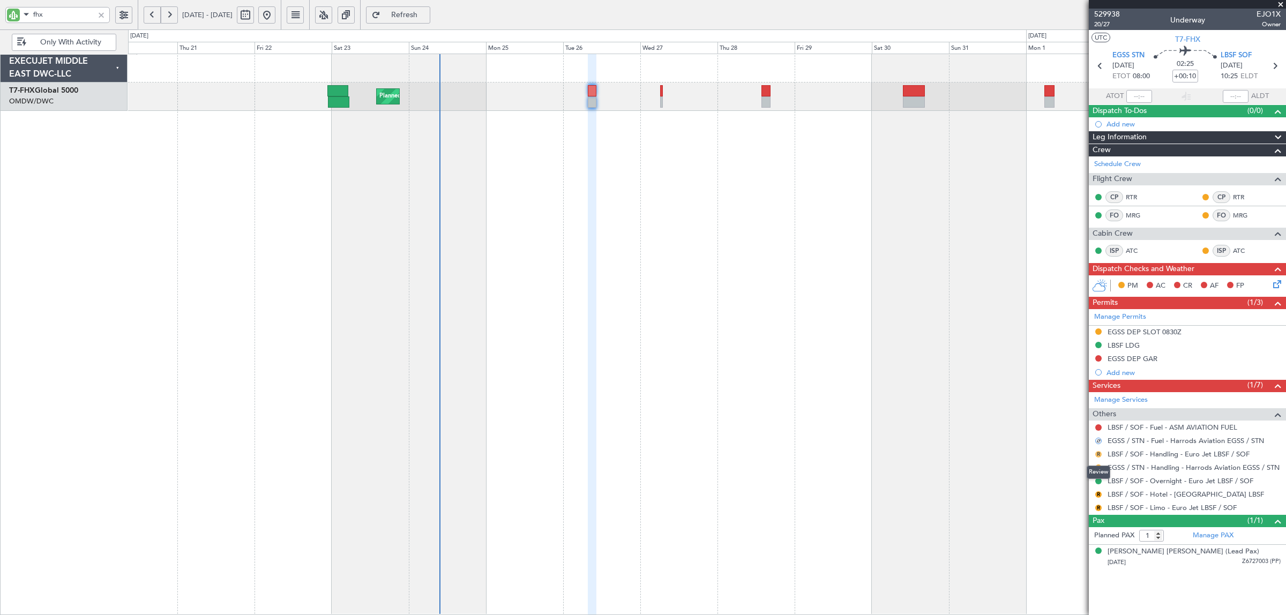
click at [1099, 457] on button "R" at bounding box center [1098, 454] width 6 height 6
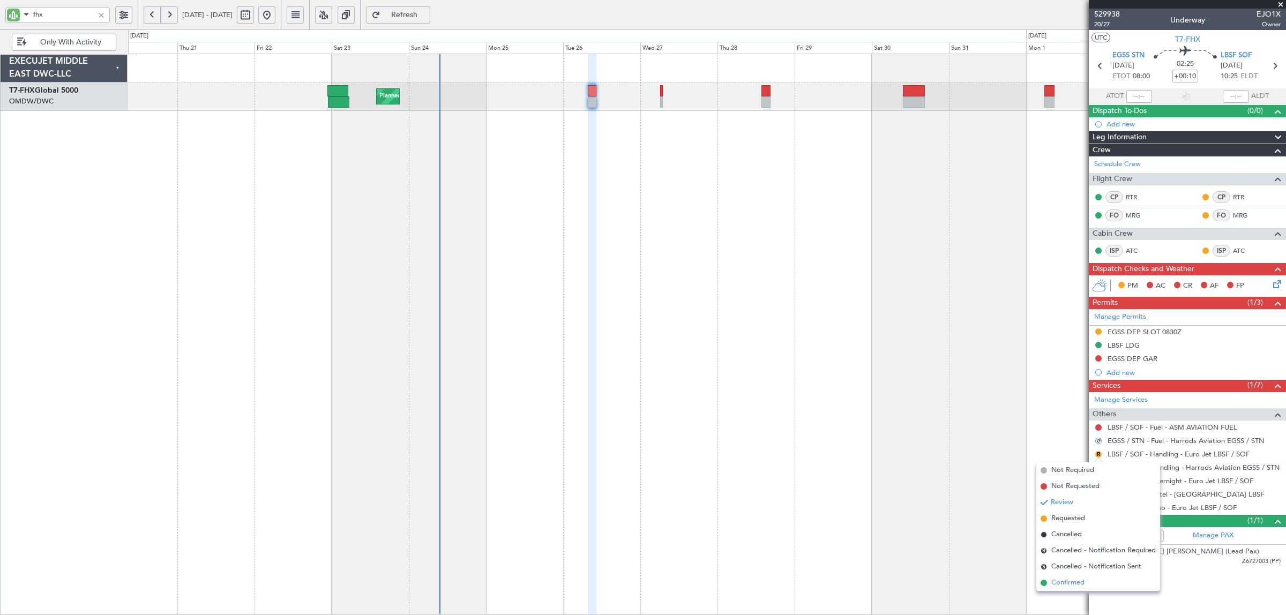
click at [1082, 582] on span "Confirmed" at bounding box center [1068, 583] width 33 height 11
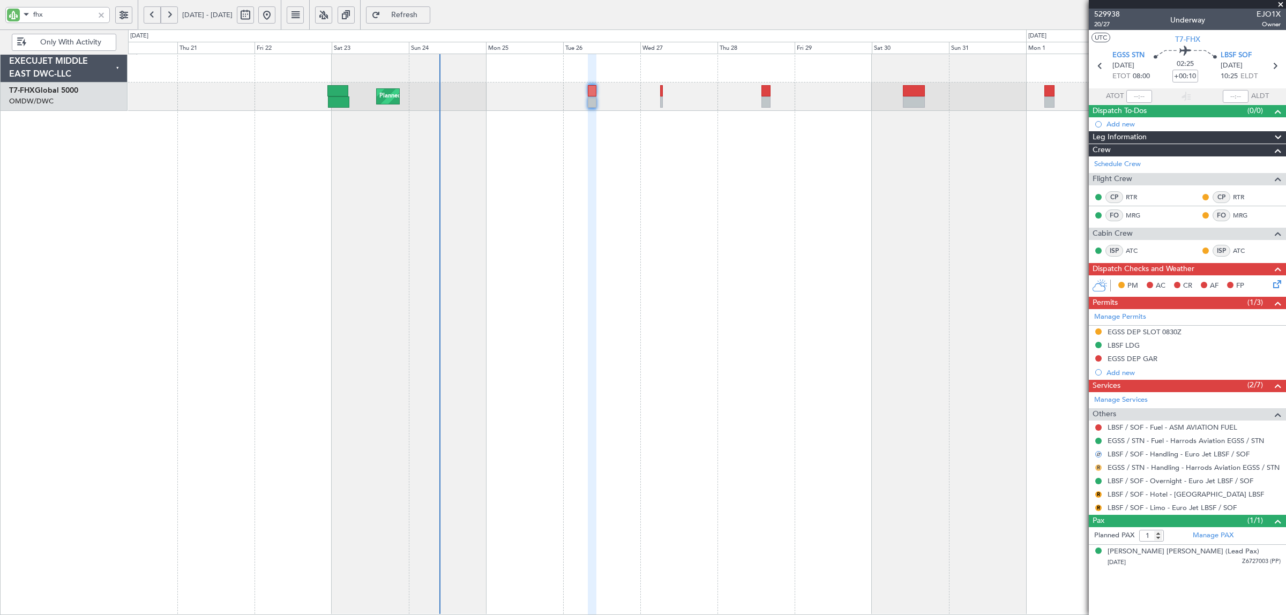
click at [1098, 468] on button "R" at bounding box center [1098, 468] width 6 height 6
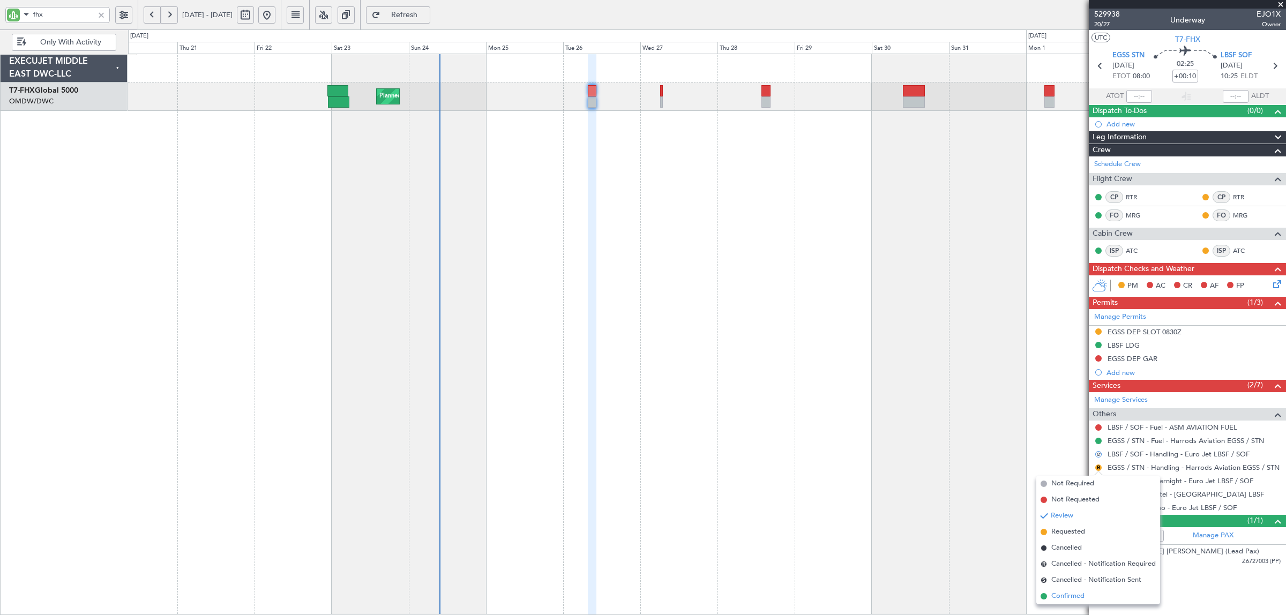
click at [1086, 594] on li "Confirmed" at bounding box center [1099, 596] width 124 height 16
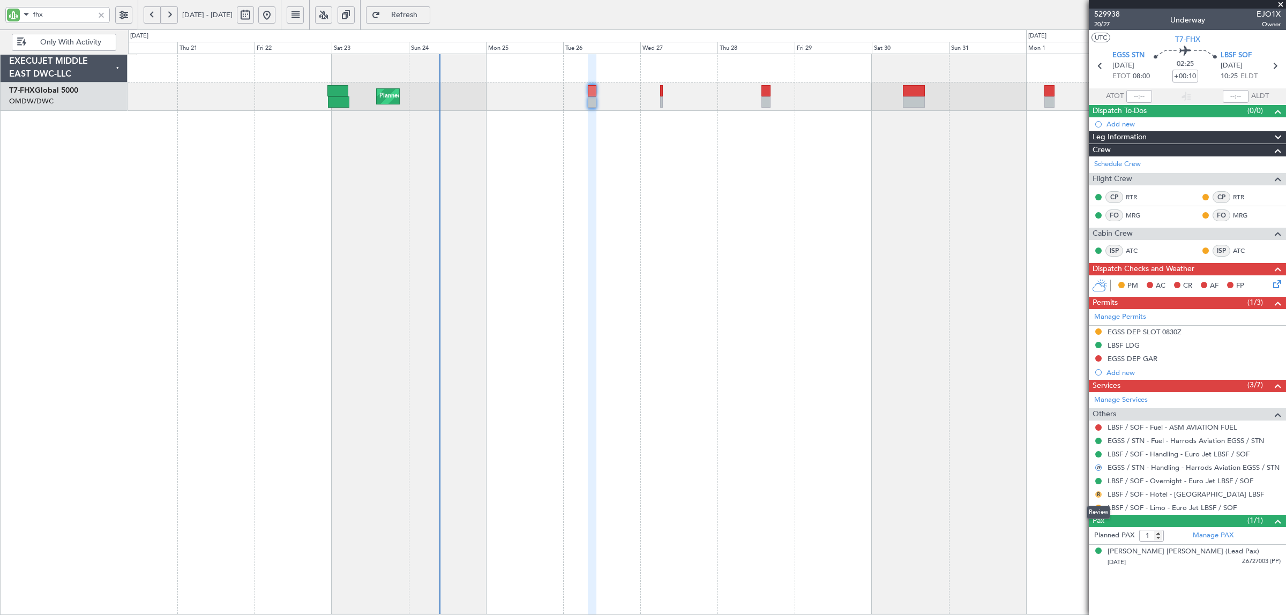
click at [1097, 494] on button "R" at bounding box center [1098, 494] width 6 height 6
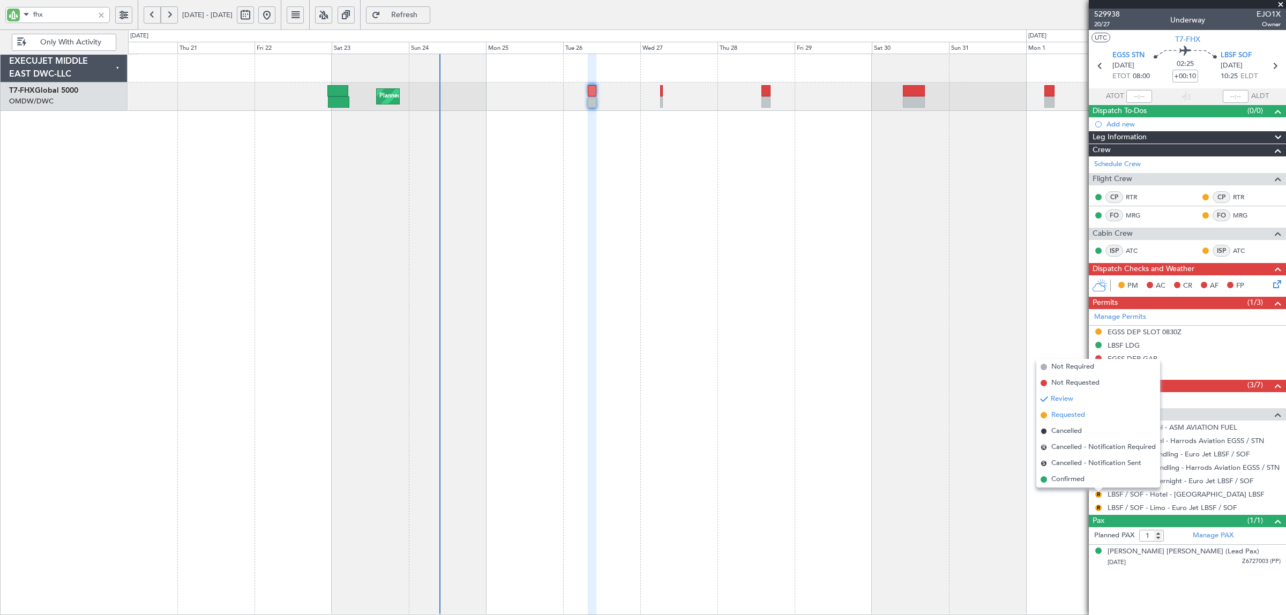
click at [1079, 418] on span "Requested" at bounding box center [1069, 415] width 34 height 11
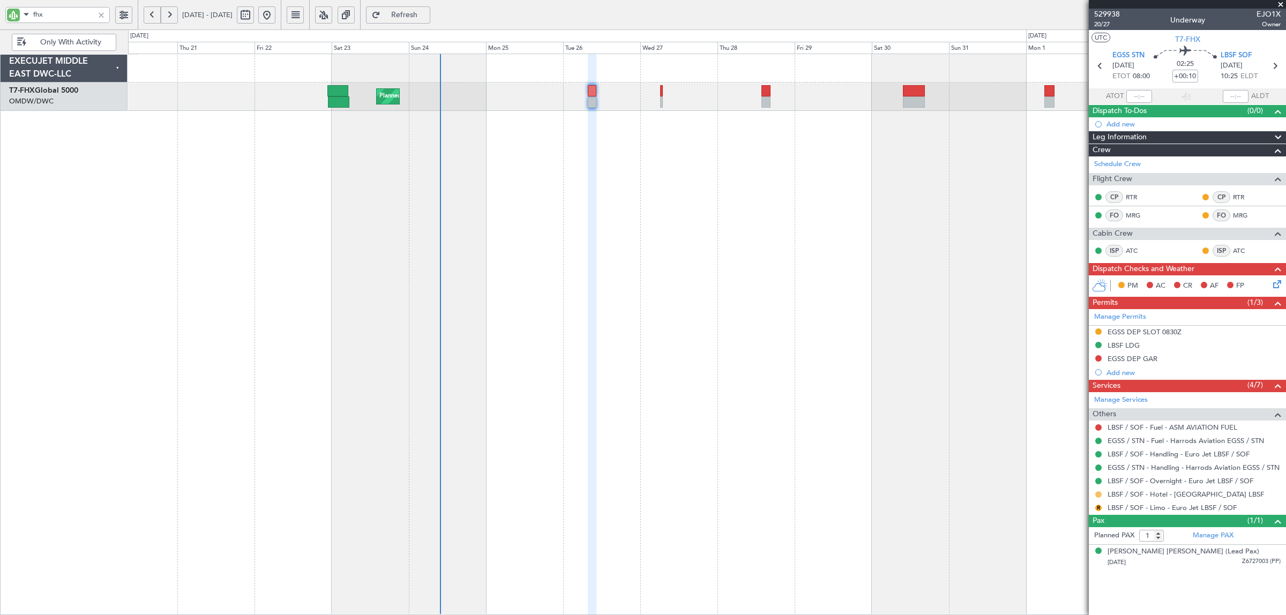
click at [1098, 494] on button at bounding box center [1098, 494] width 6 height 6
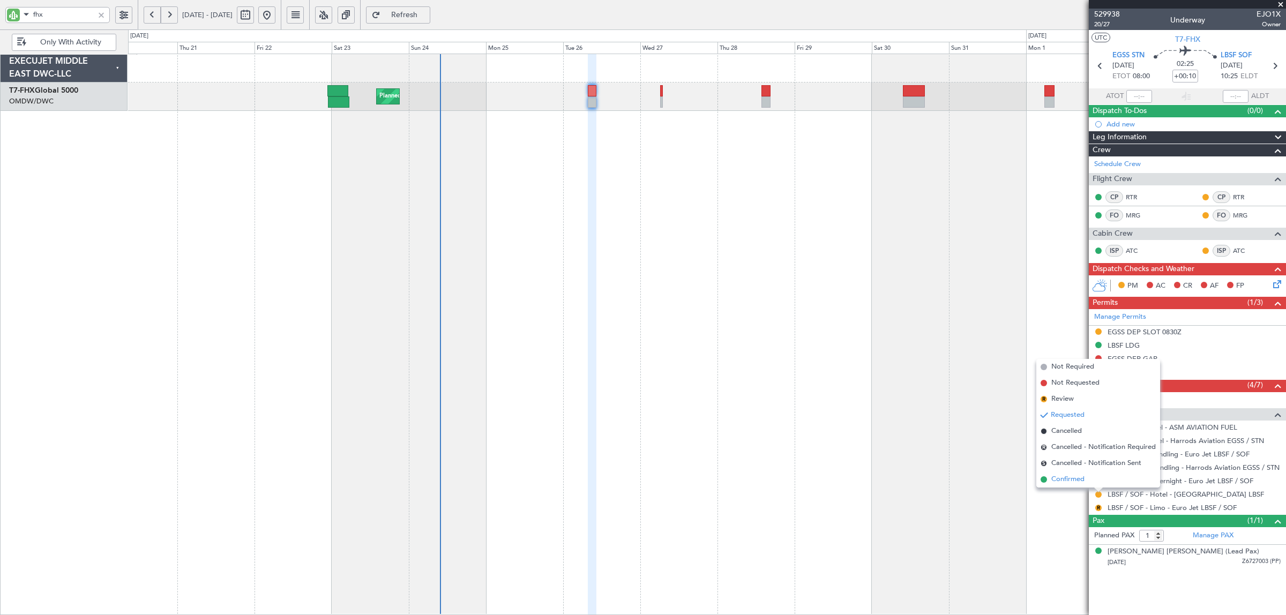
click at [1081, 480] on span "Confirmed" at bounding box center [1068, 479] width 33 height 11
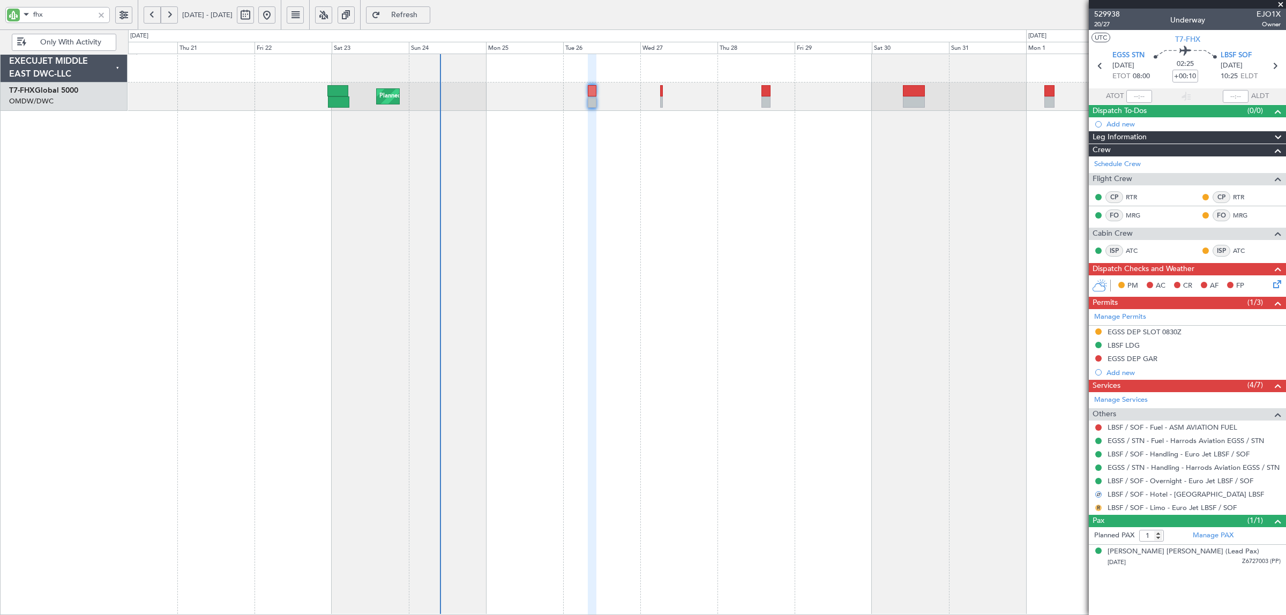
click at [1098, 508] on button "R" at bounding box center [1098, 508] width 6 height 6
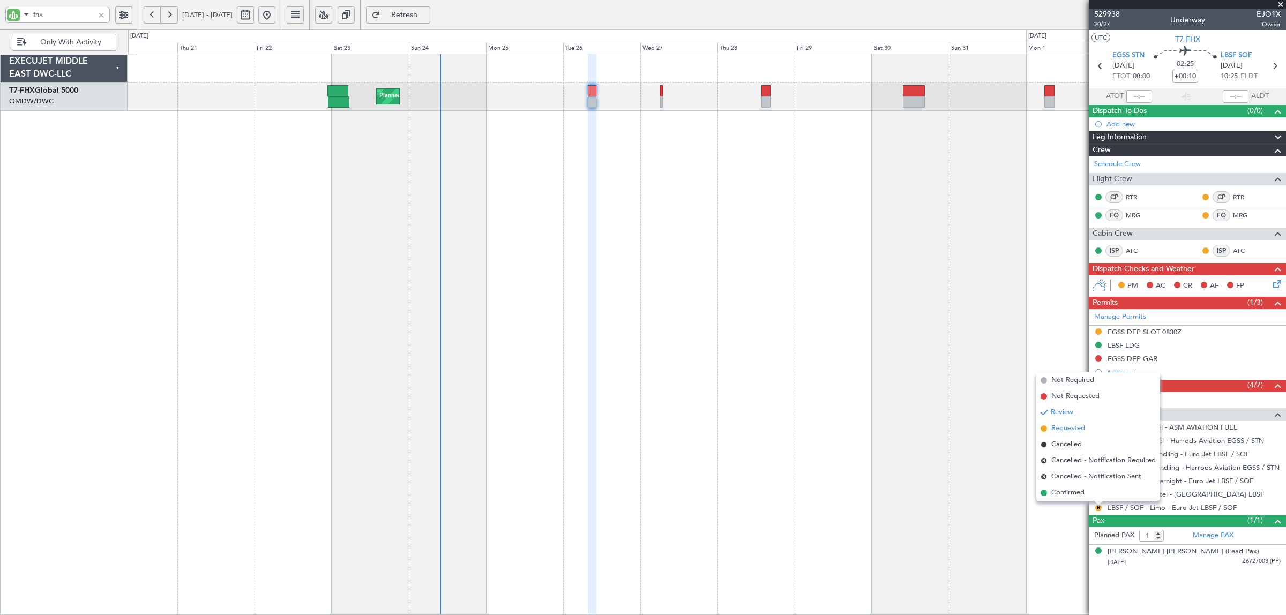
click at [1075, 427] on span "Requested" at bounding box center [1069, 428] width 34 height 11
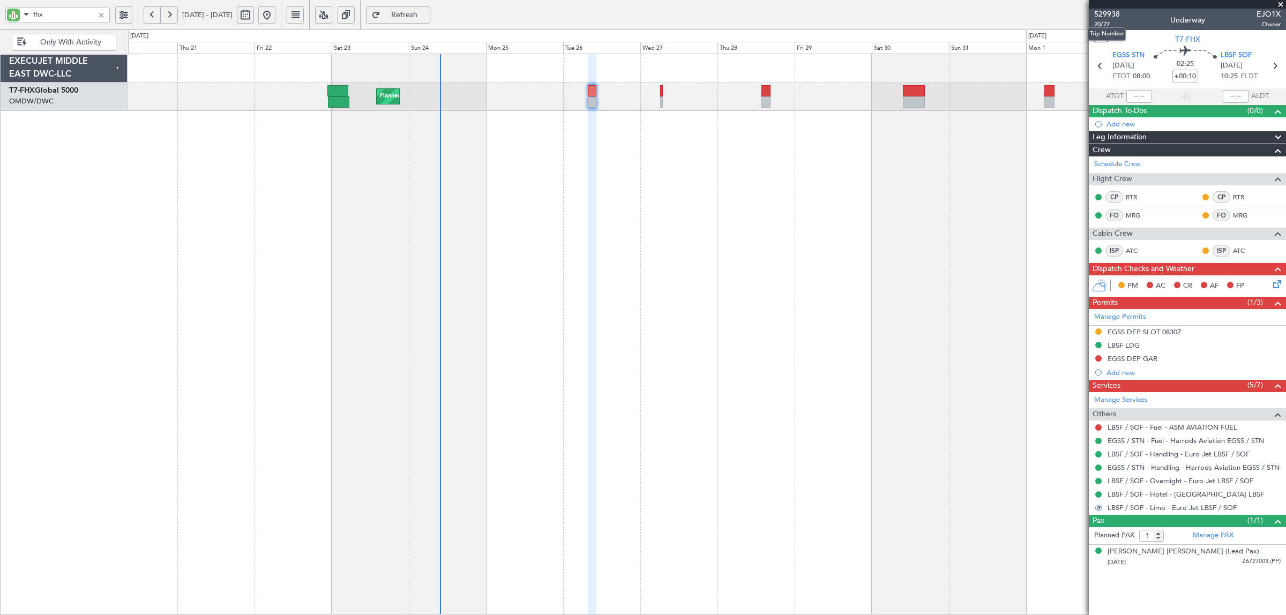
click at [1097, 20] on mat-tooltip-component "Trip Number" at bounding box center [1106, 34] width 53 height 28
click at [1106, 26] on span "20/27" at bounding box center [1107, 24] width 26 height 9
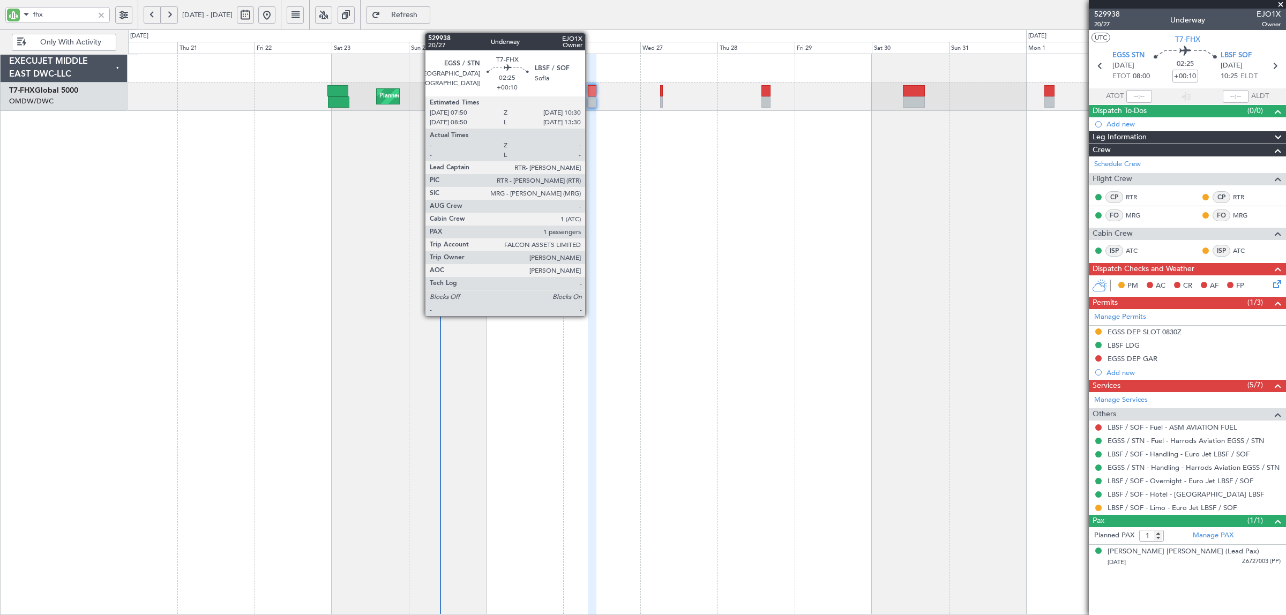
click at [591, 106] on div at bounding box center [592, 101] width 9 height 11
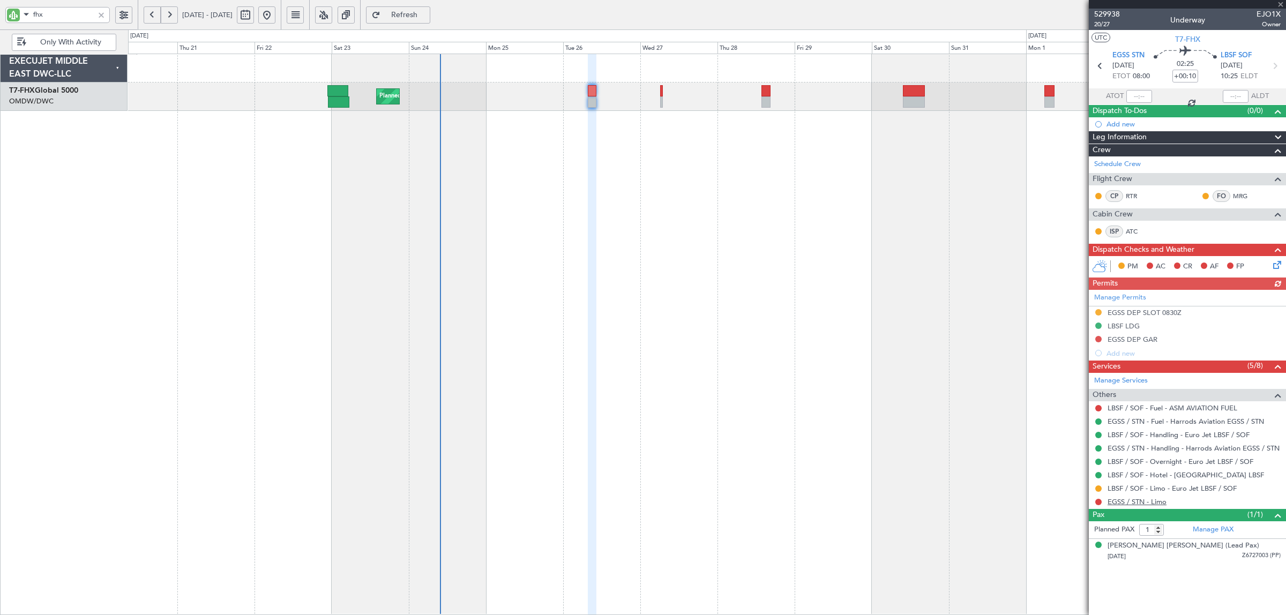
click at [1132, 504] on link "EGSS / STN - Limo" at bounding box center [1137, 501] width 59 height 9
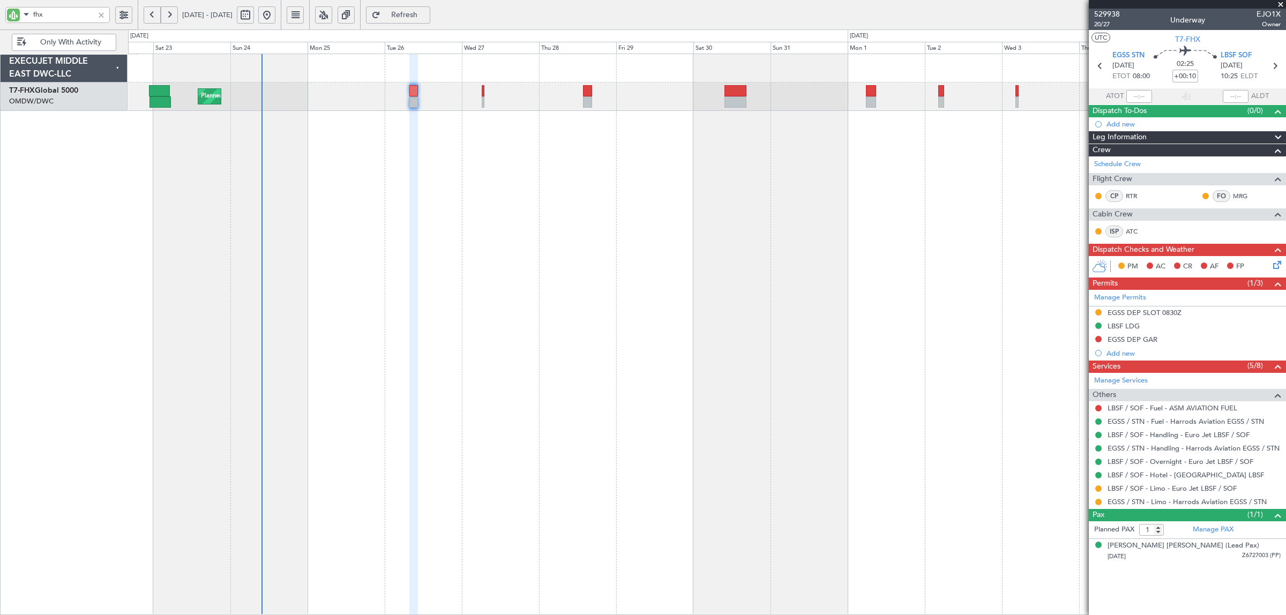
click at [649, 167] on div "Planned Maint [GEOGRAPHIC_DATA] ([GEOGRAPHIC_DATA]) Planned Maint [GEOGRAPHIC_D…" at bounding box center [707, 335] width 1158 height 562
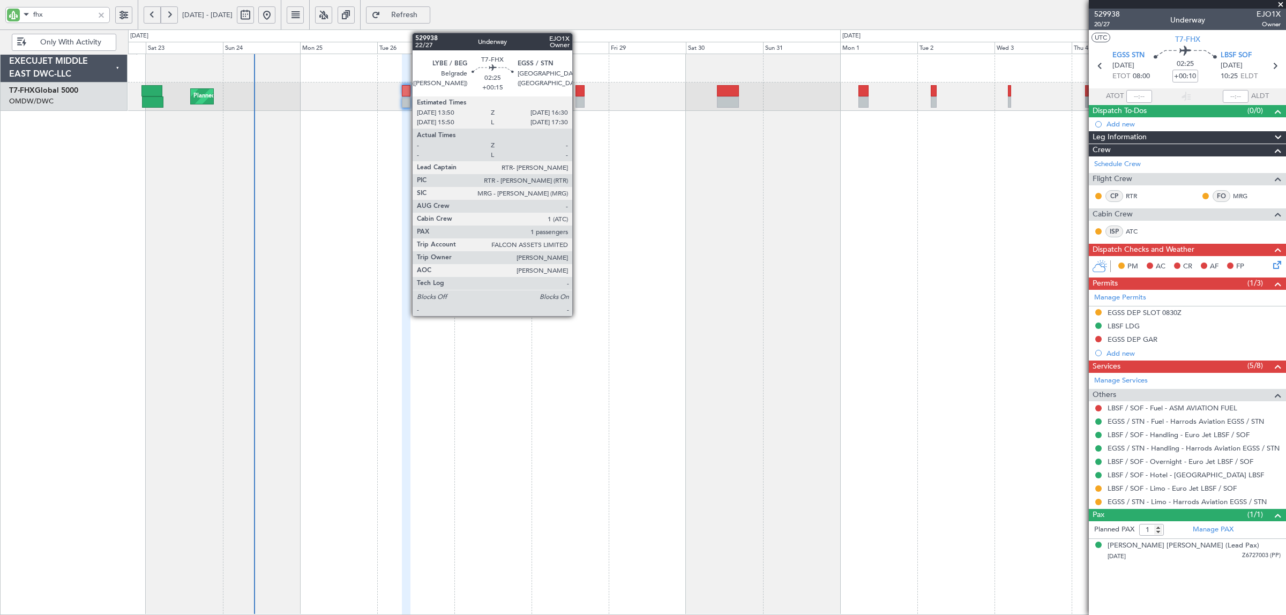
click at [578, 103] on div at bounding box center [580, 101] width 9 height 11
click at [578, 93] on div at bounding box center [580, 90] width 9 height 11
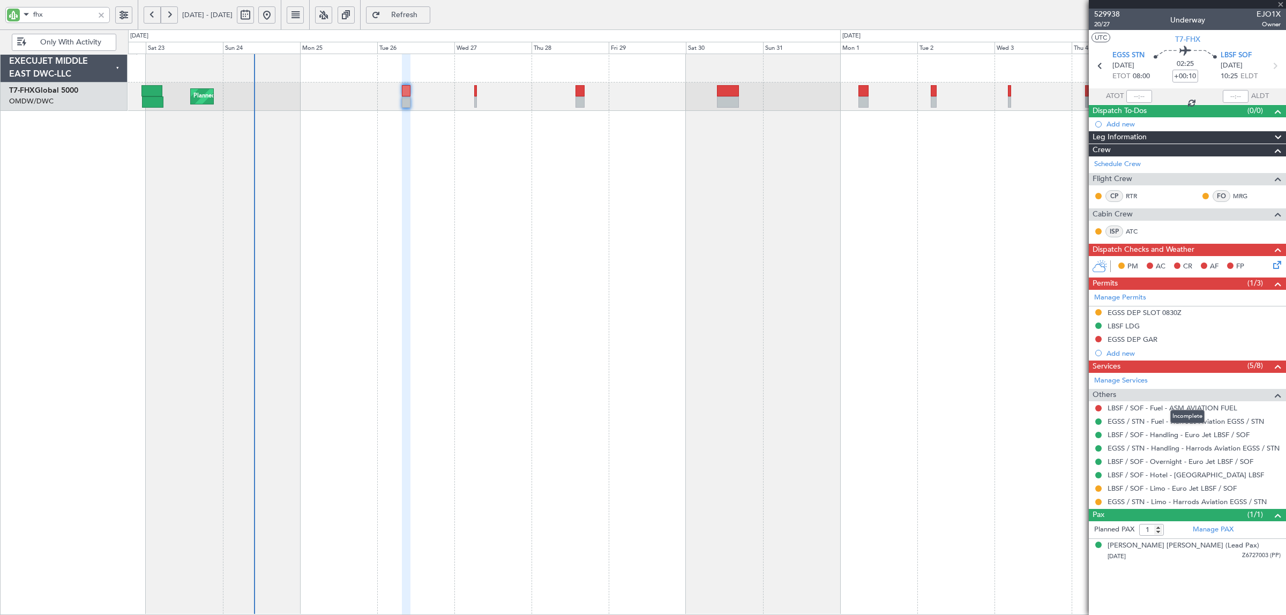
type input "+00:15"
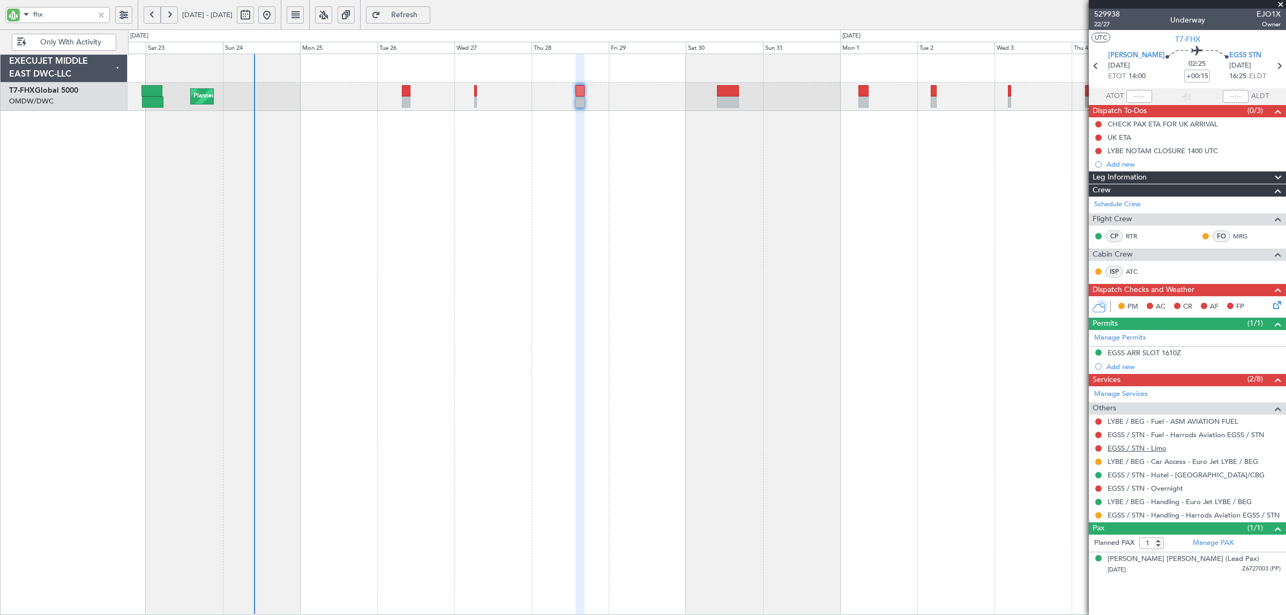
click at [1142, 448] on link "EGSS / STN - Limo" at bounding box center [1137, 448] width 59 height 9
drag, startPoint x: 54, startPoint y: 14, endPoint x: -28, endPoint y: 6, distance: 82.3
click at [0, 6] on html "fhx [DATE] - [DATE] Refresh Quick Links Only With Activity Planned Maint [GEOGR…" at bounding box center [643, 307] width 1286 height 615
type input "aya"
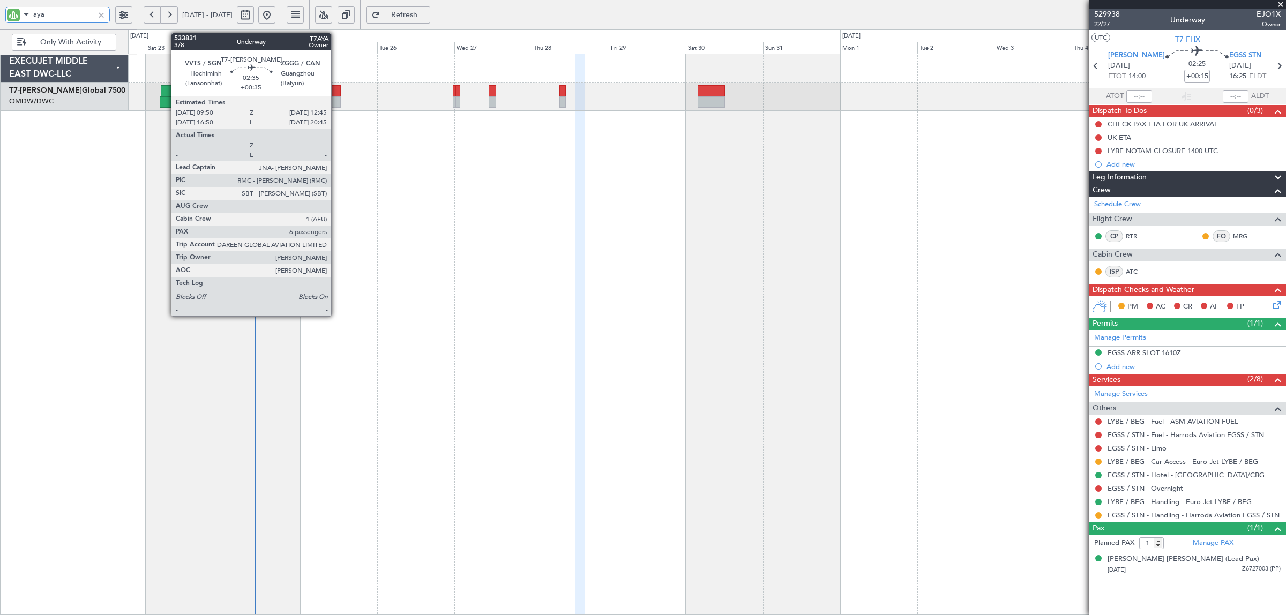
click at [337, 97] on div at bounding box center [336, 101] width 10 height 11
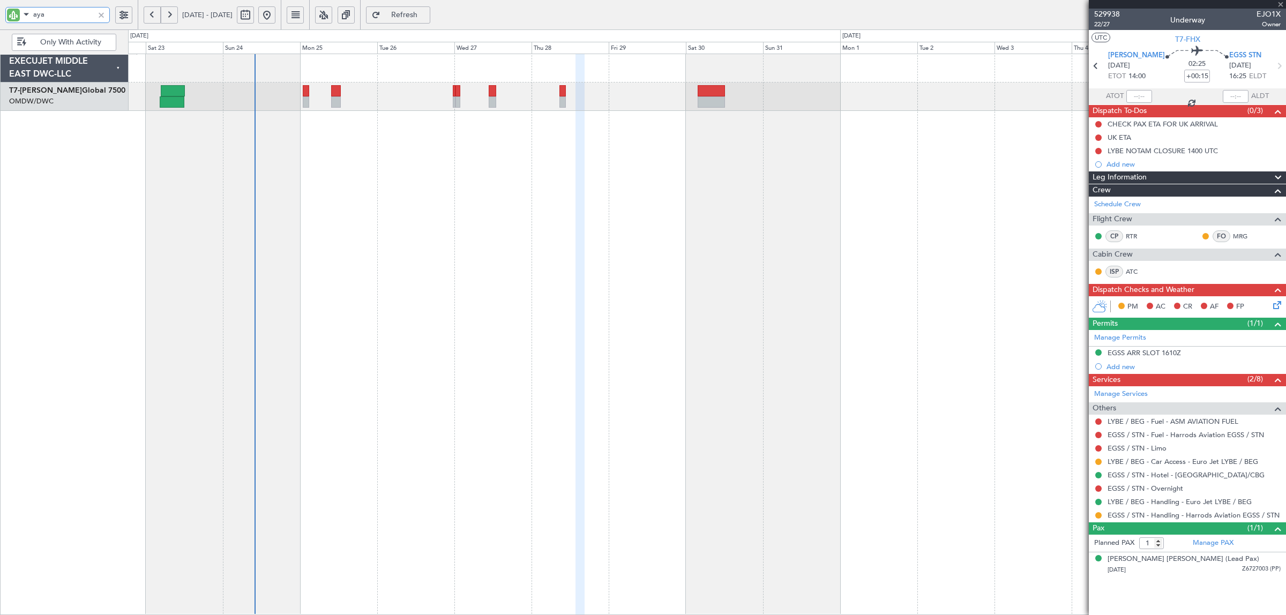
type input "+00:35"
type input "6"
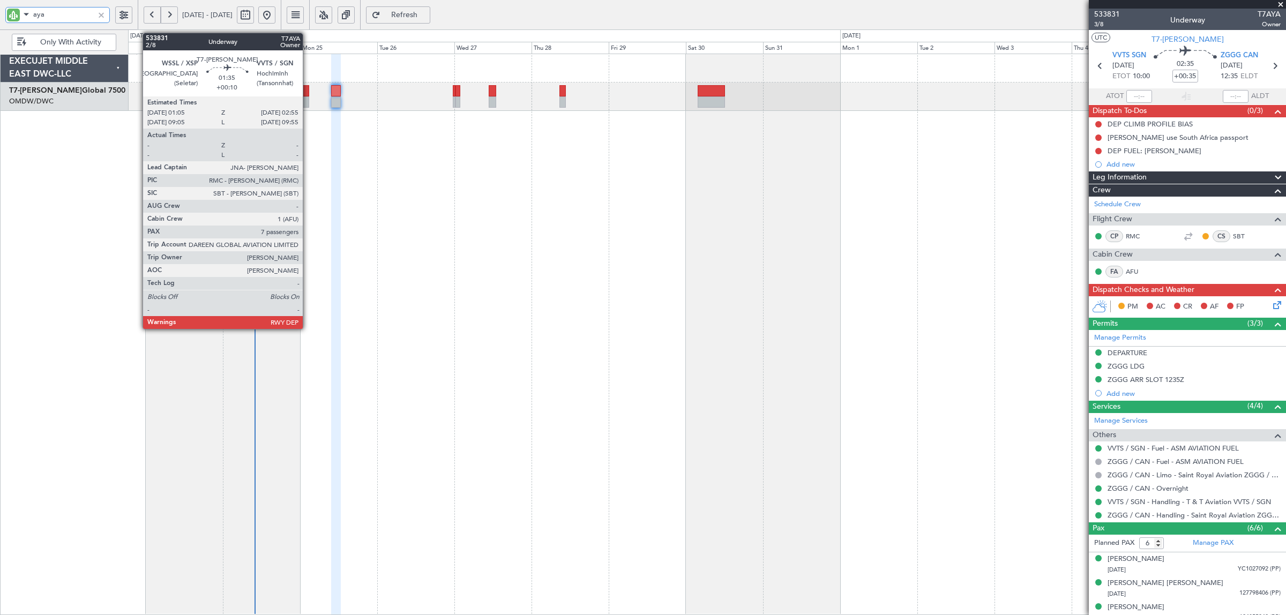
click at [308, 102] on div at bounding box center [306, 101] width 6 height 11
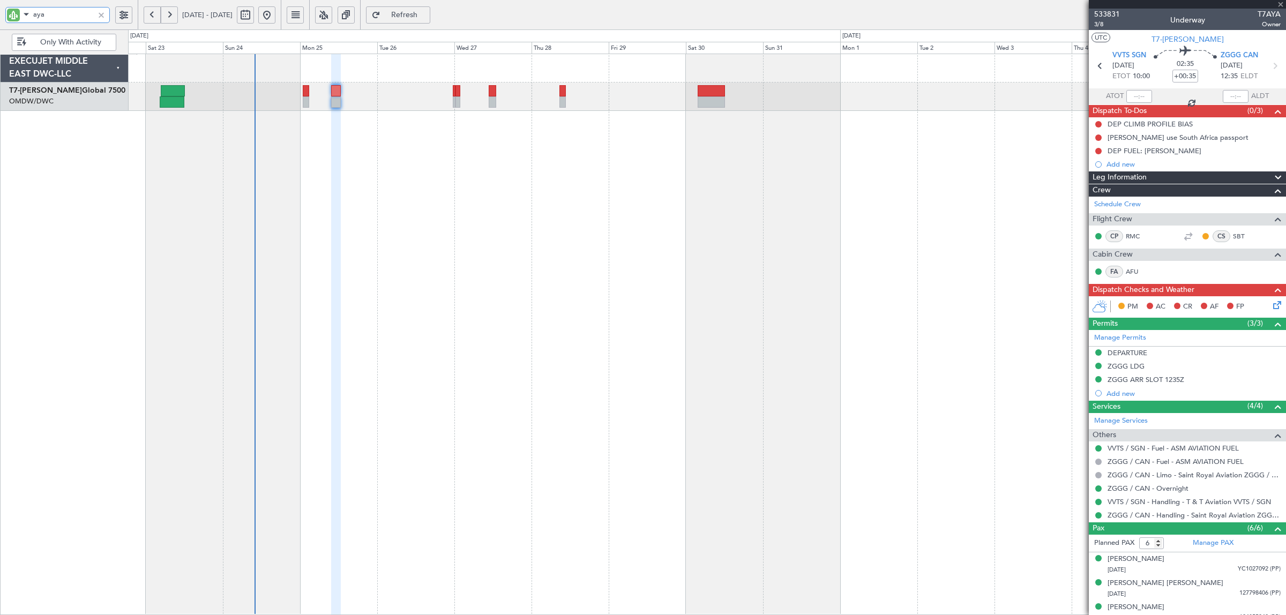
type input "+00:10"
type input "7"
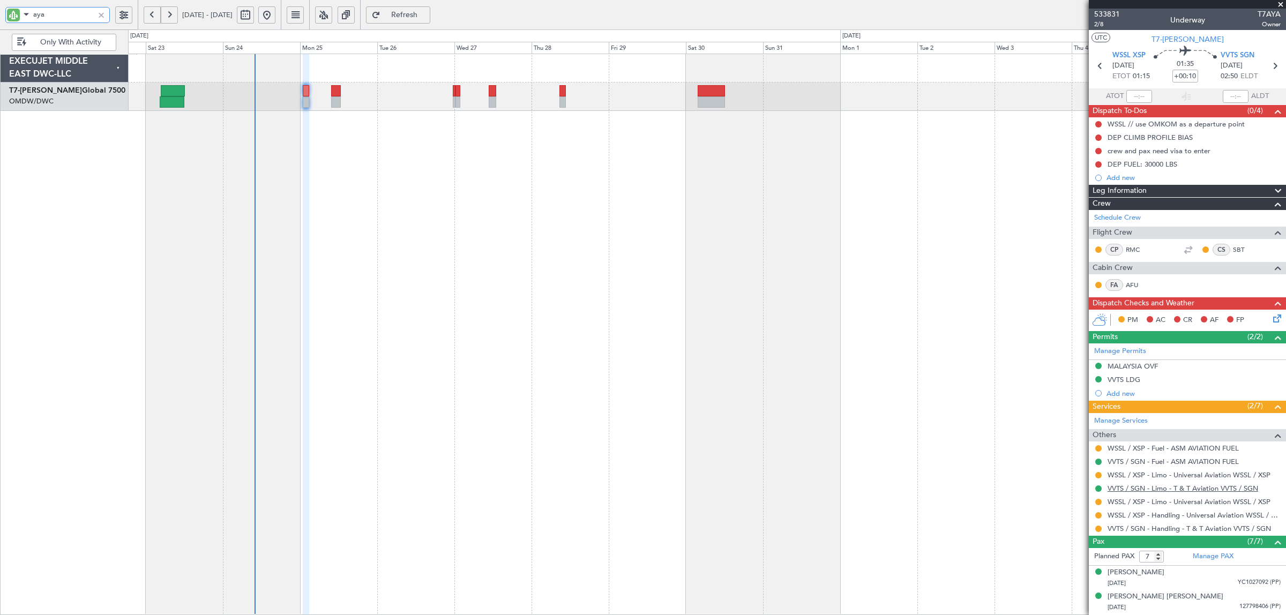
type input "aya"
click at [1164, 486] on link "VVTS / SGN - Limo - T & T Aviation VVTS / SGN" at bounding box center [1183, 488] width 151 height 9
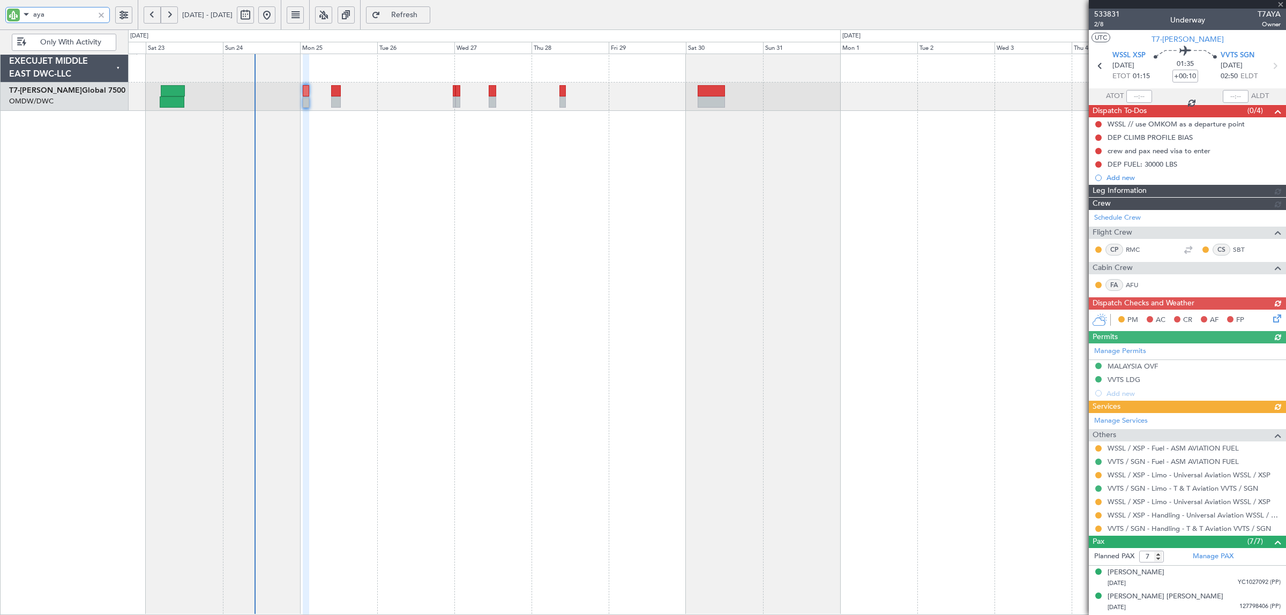
drag, startPoint x: 64, startPoint y: 12, endPoint x: -18, endPoint y: 11, distance: 82.0
click at [0, 11] on html "aya 22 Aug 2025 - 06 Sep 2025 Refresh Quick Links Only With Activity Planned Ma…" at bounding box center [643, 307] width 1286 height 615
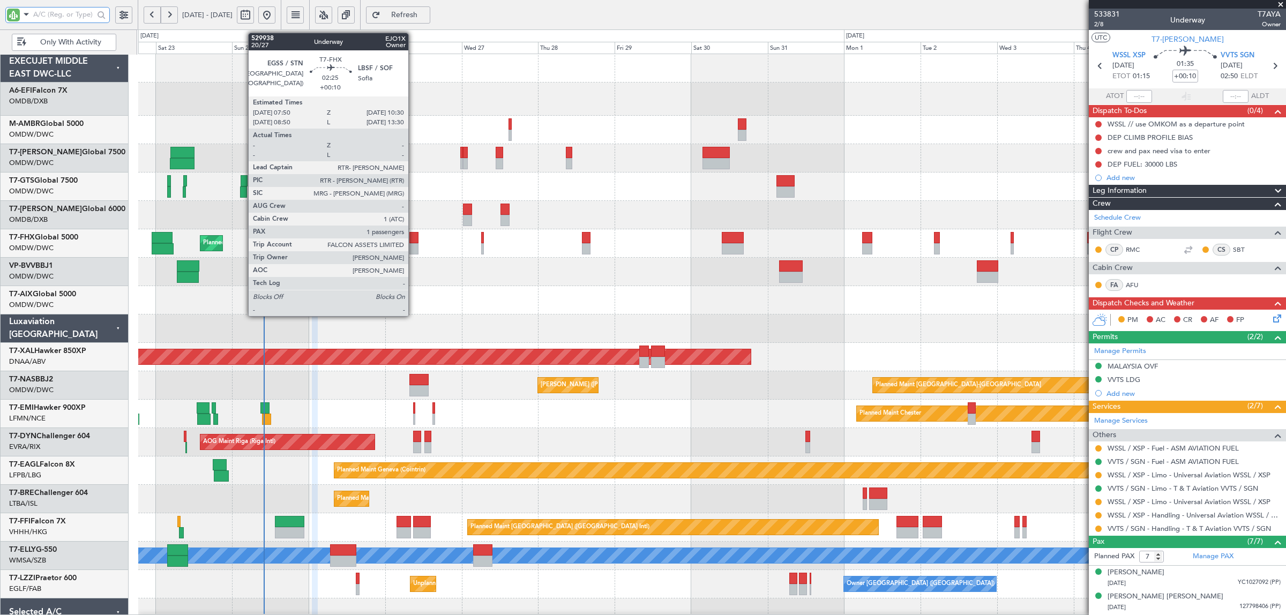
click at [414, 244] on div at bounding box center [413, 248] width 9 height 11
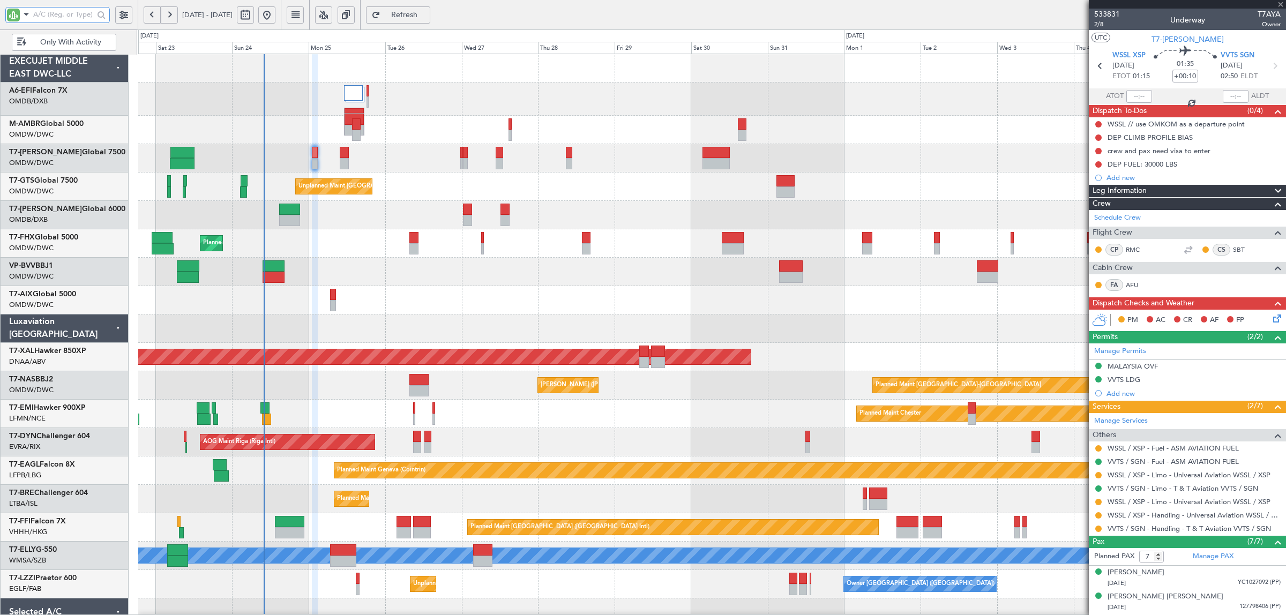
type input "1"
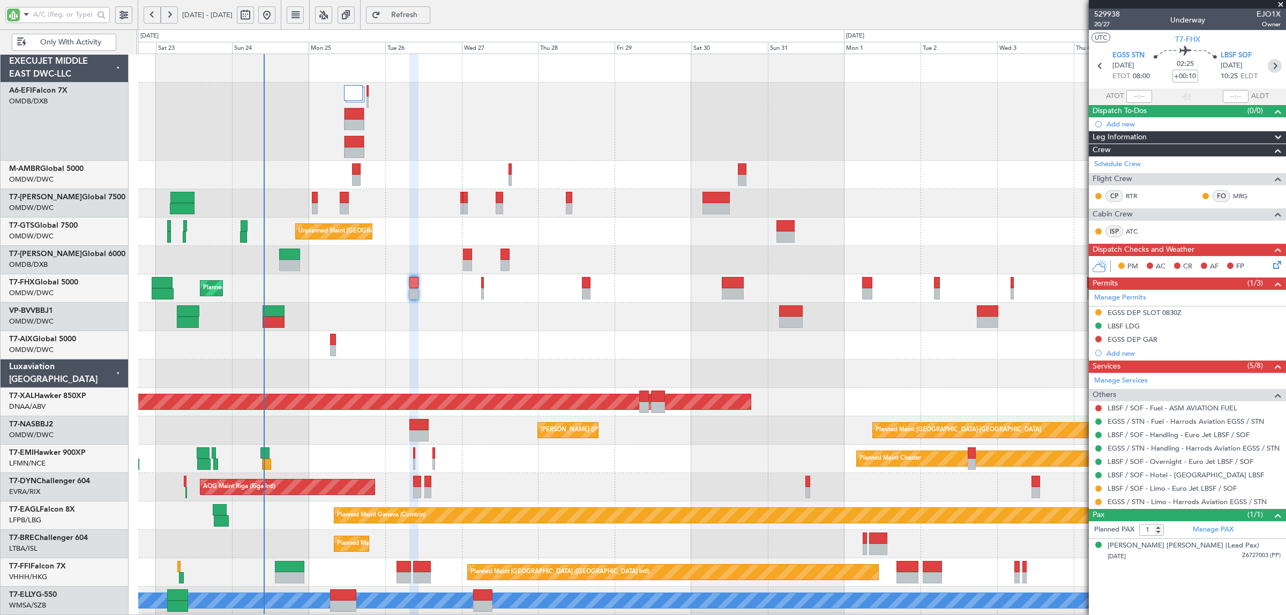
click at [1275, 68] on icon at bounding box center [1275, 66] width 14 height 14
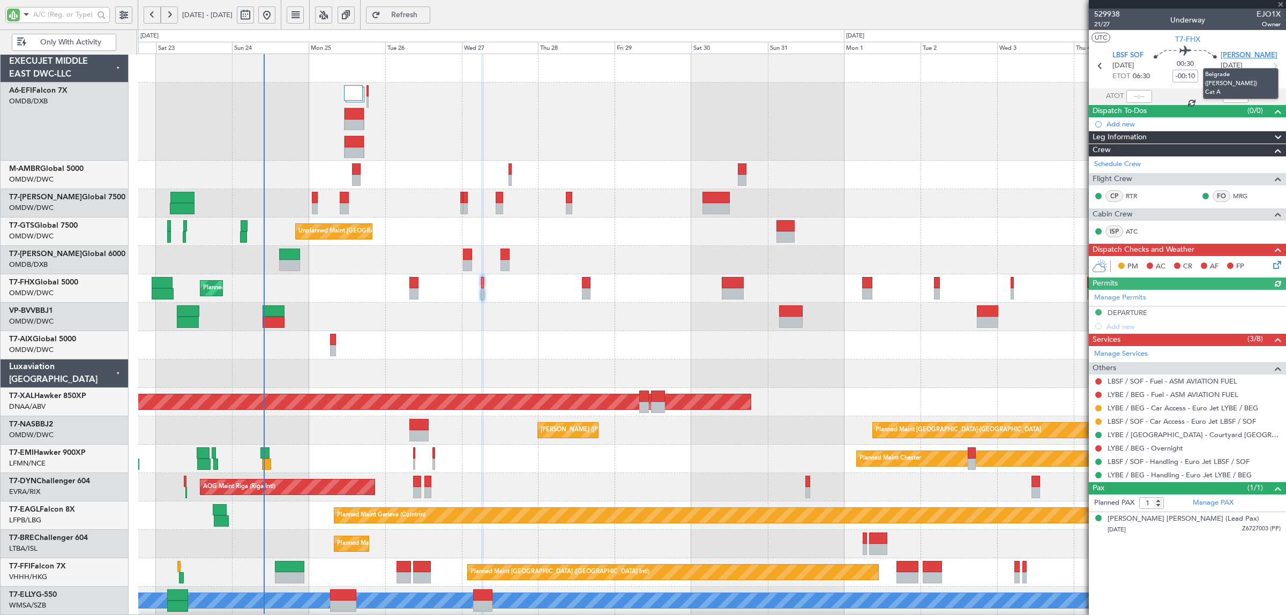
click at [1236, 54] on span "LYBE BEG" at bounding box center [1249, 55] width 57 height 11
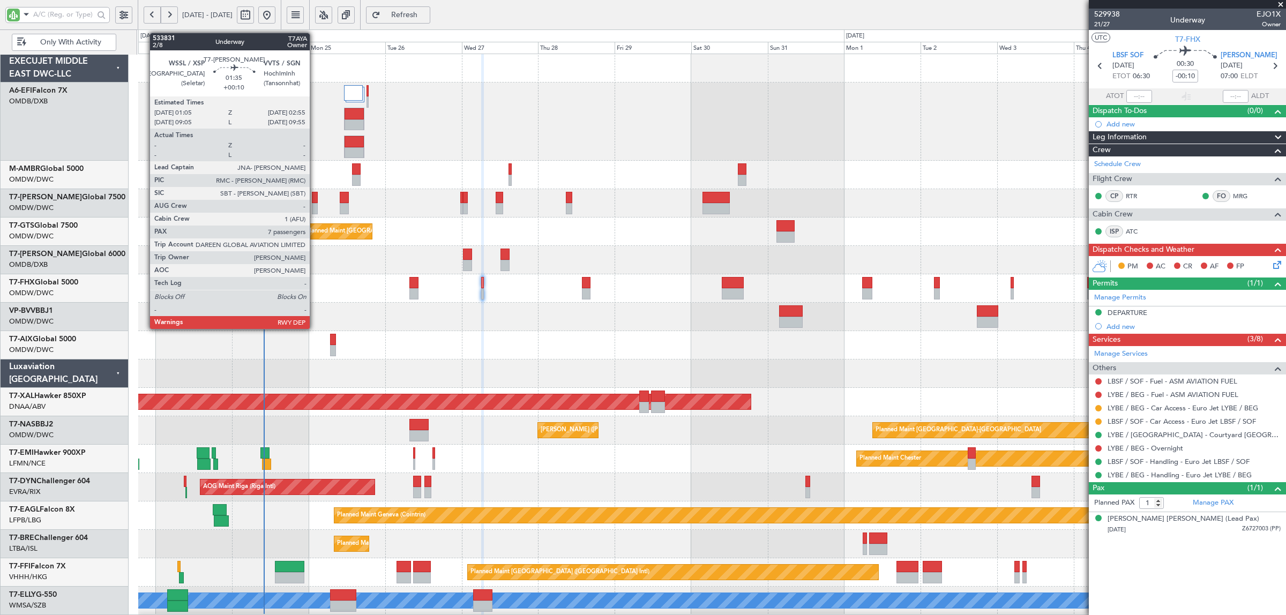
click at [315, 205] on div at bounding box center [315, 208] width 6 height 11
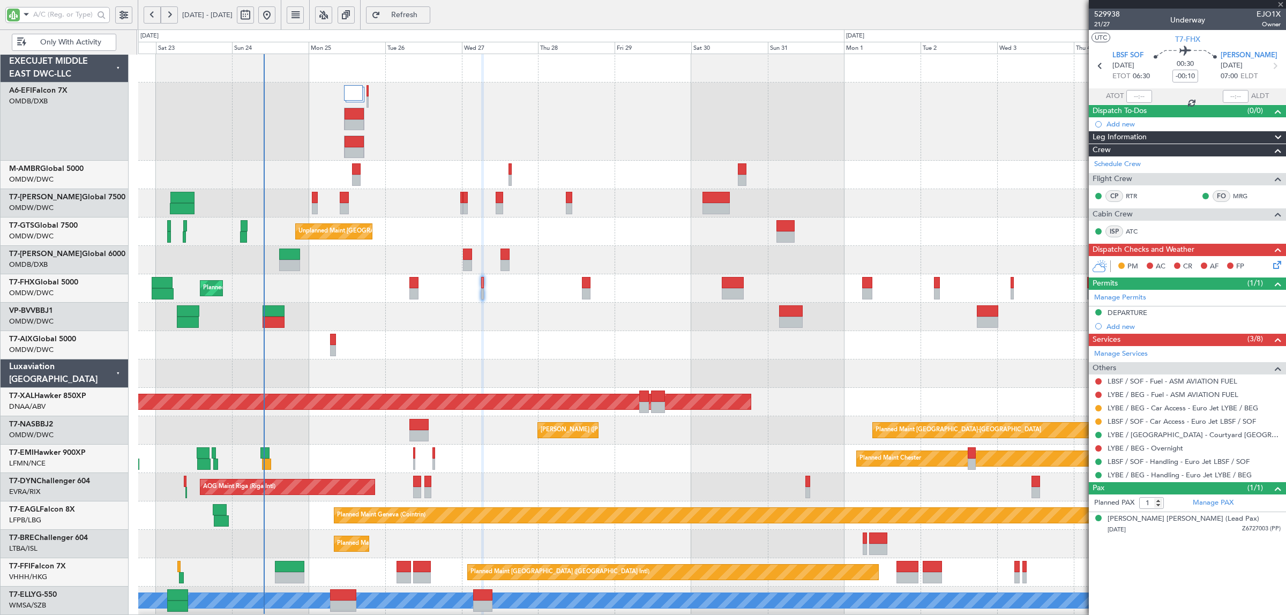
type input "+00:10"
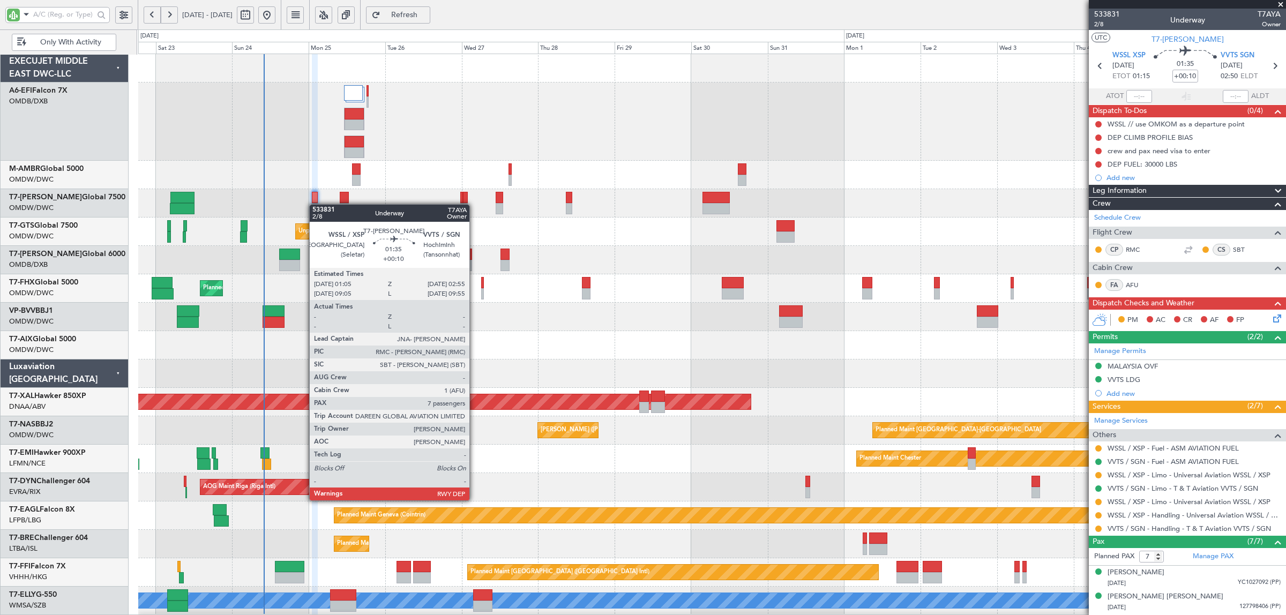
click at [315, 205] on div at bounding box center [315, 208] width 6 height 11
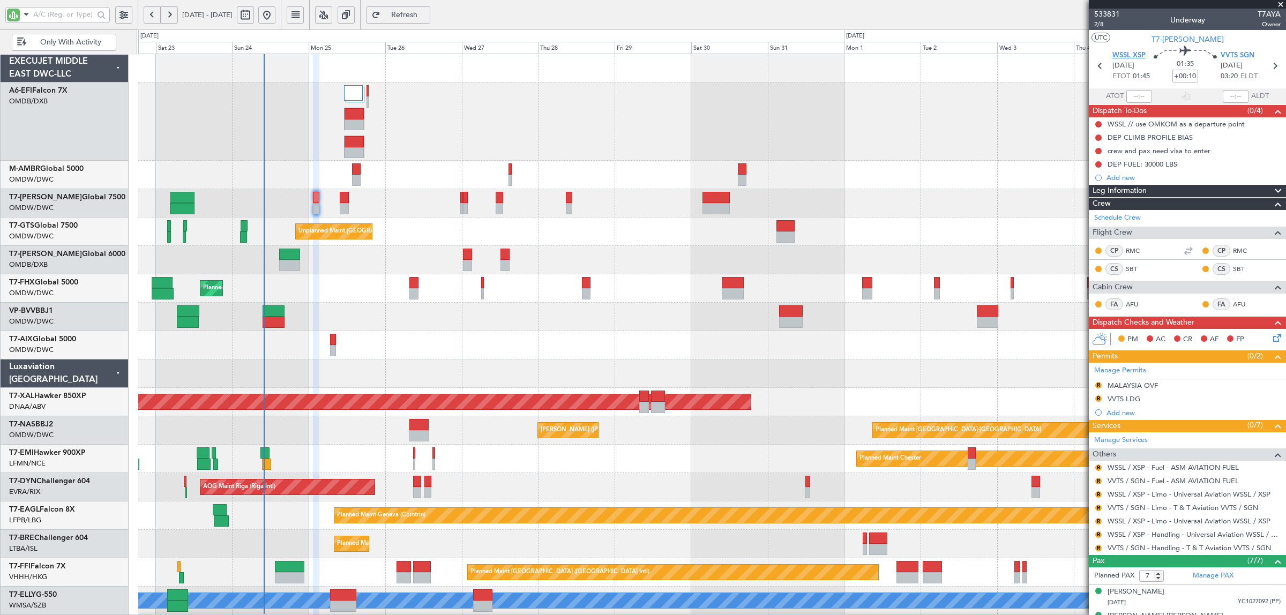
click at [1113, 52] on span "WSSL XSP" at bounding box center [1129, 55] width 33 height 11
click at [66, 339] on link "T7-AIX Global 5000" at bounding box center [42, 340] width 67 height 8
click at [418, 289] on div at bounding box center [413, 293] width 9 height 11
type input "1"
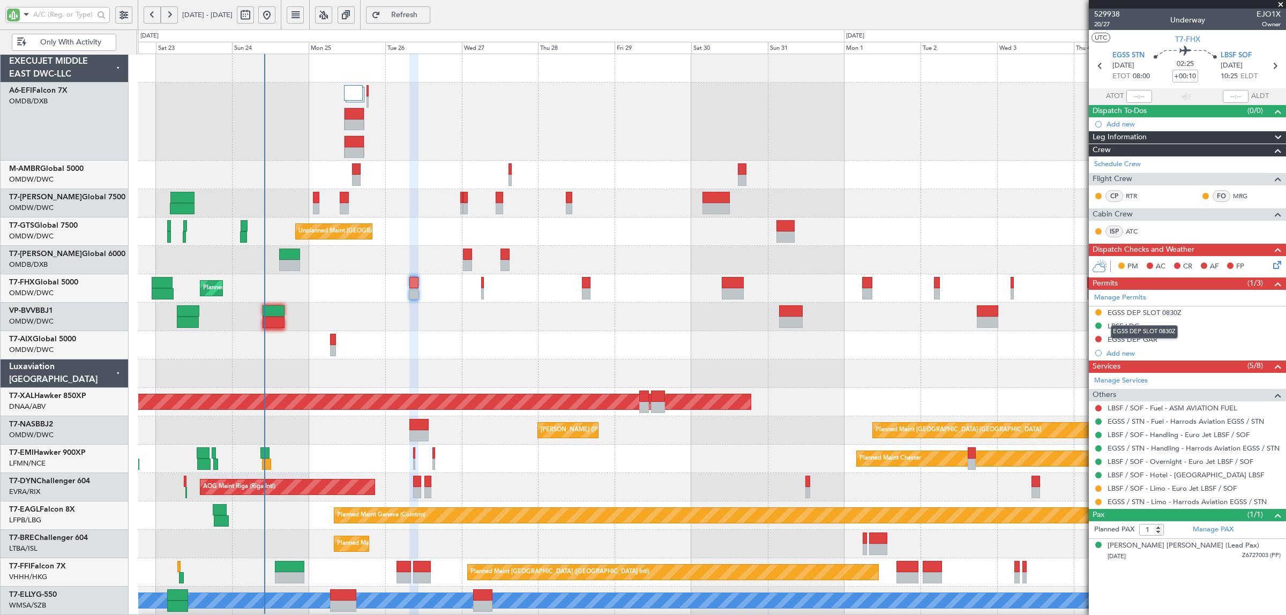
click at [1132, 314] on div "EGSS DEP SLOT 0830Z" at bounding box center [1145, 312] width 74 height 9
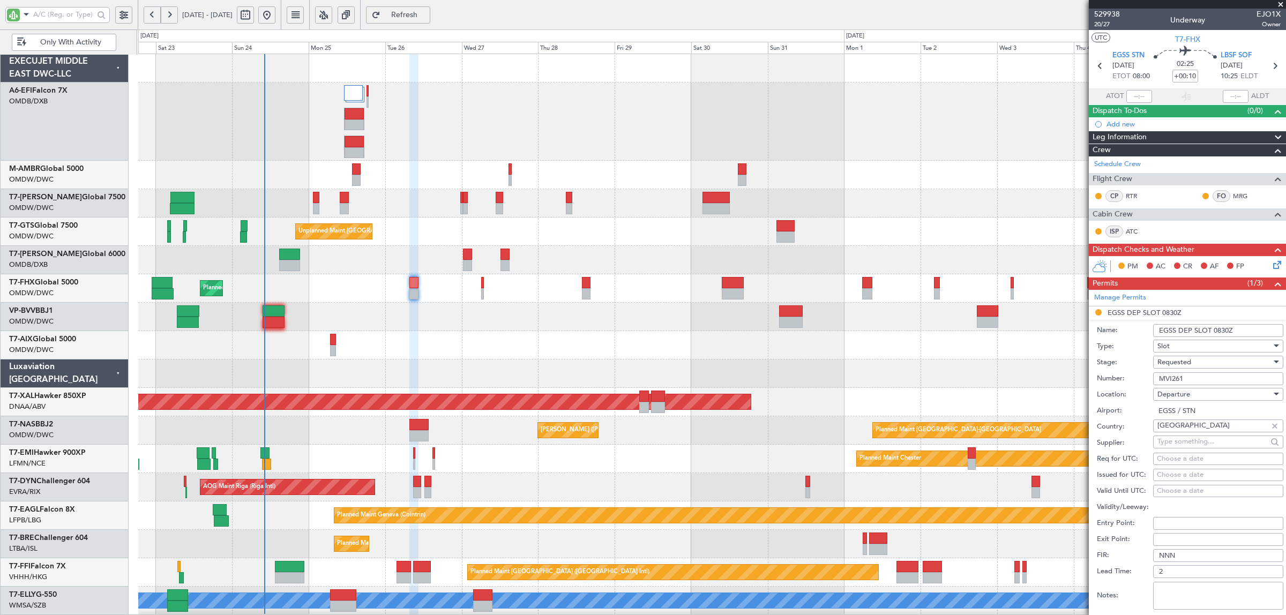
click at [1189, 363] on span "Requested" at bounding box center [1175, 362] width 34 height 10
click at [1196, 446] on span "Received OK" at bounding box center [1213, 445] width 110 height 16
click at [1186, 460] on div "Choose a date" at bounding box center [1218, 459] width 123 height 11
select select "8"
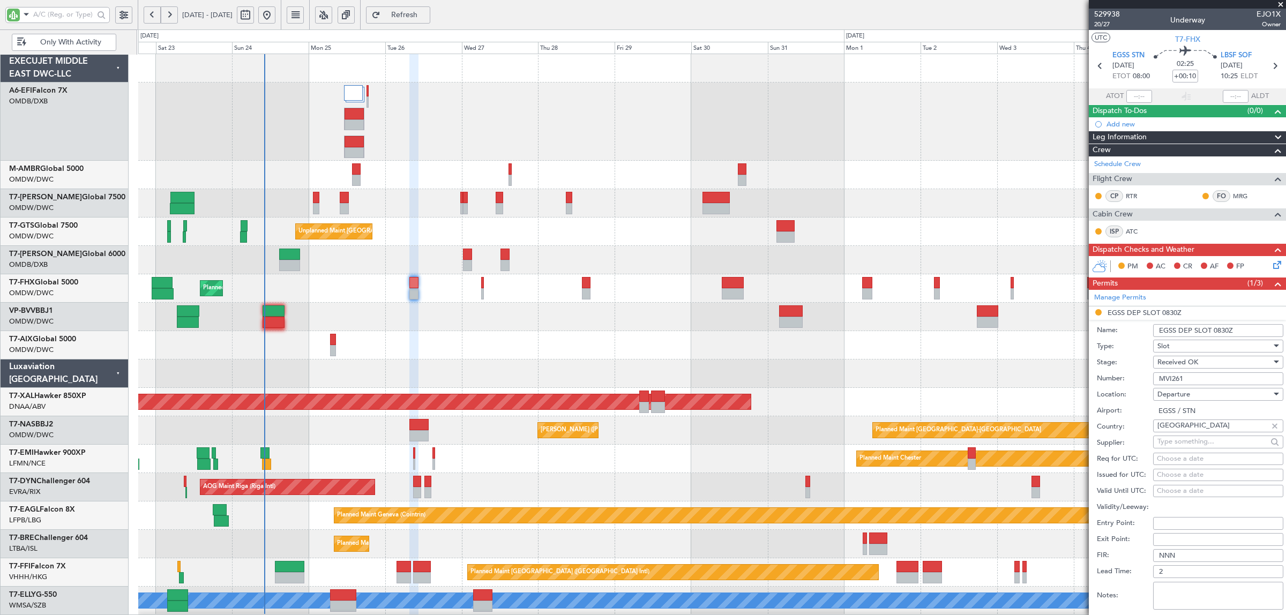
select select "2025"
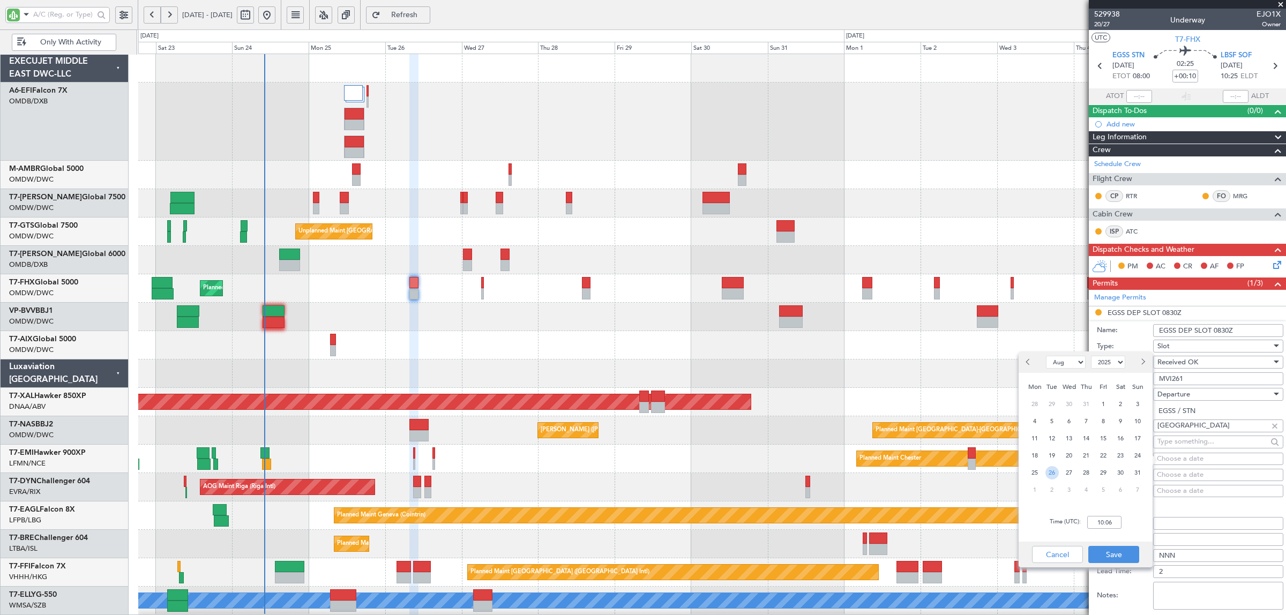
click at [1054, 474] on span "26" at bounding box center [1052, 472] width 13 height 13
click at [1096, 524] on input "00:00" at bounding box center [1104, 522] width 34 height 13
type input "08:00"
click at [1104, 553] on button "Save" at bounding box center [1114, 554] width 51 height 17
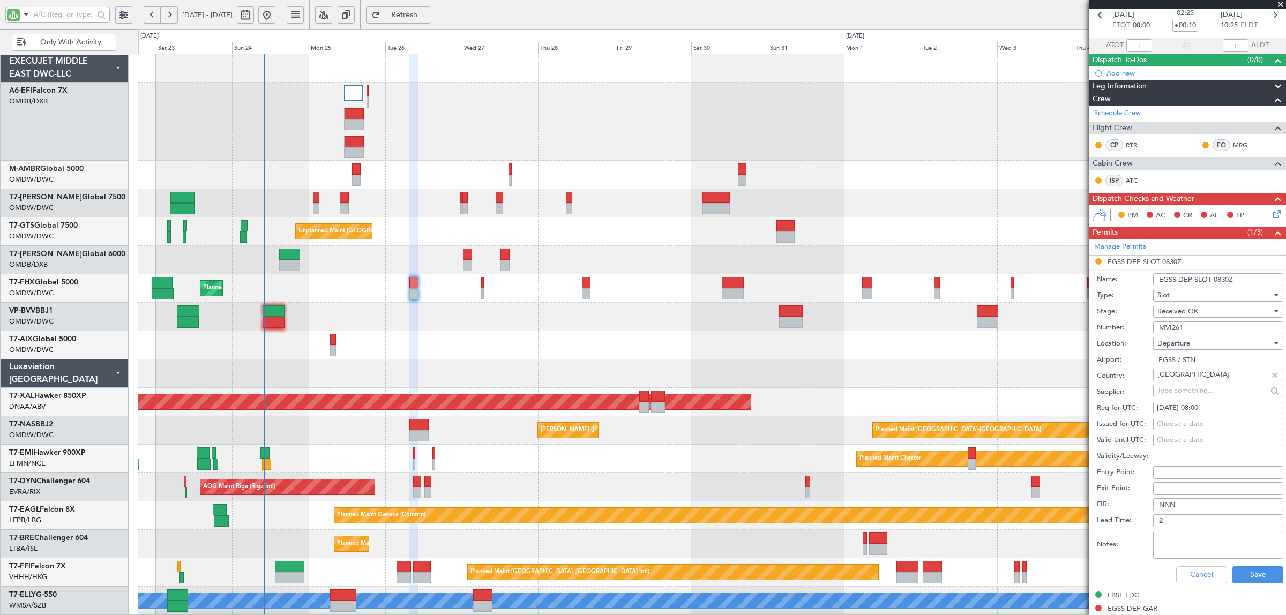
scroll to position [201, 0]
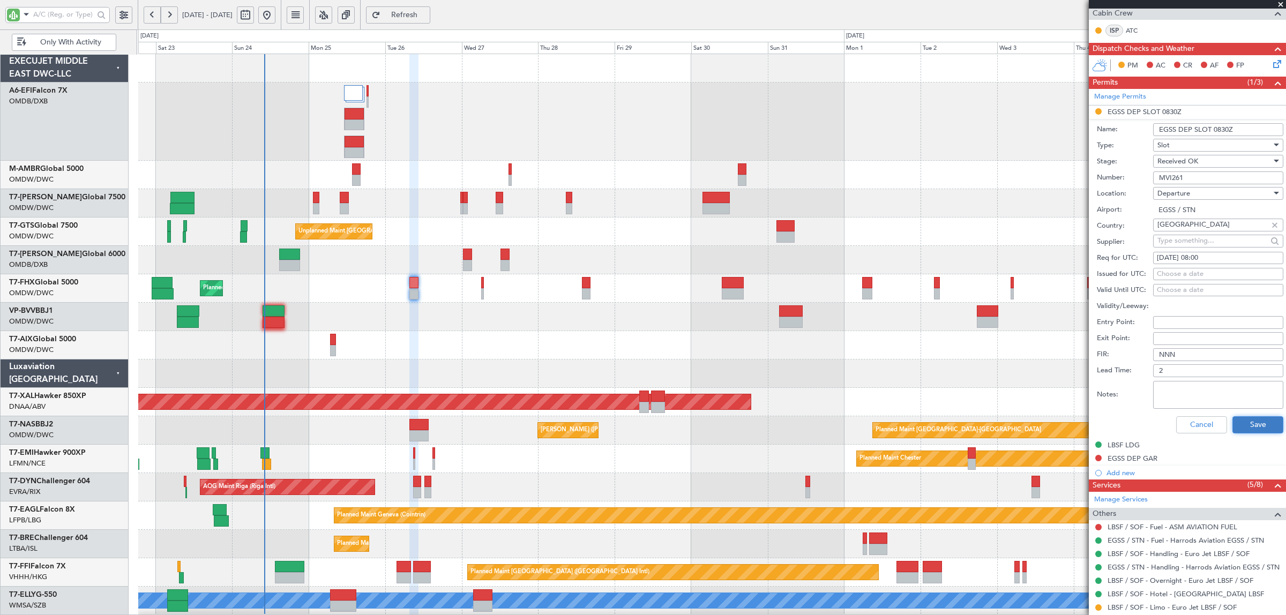
click at [1238, 423] on button "Save" at bounding box center [1258, 424] width 51 height 17
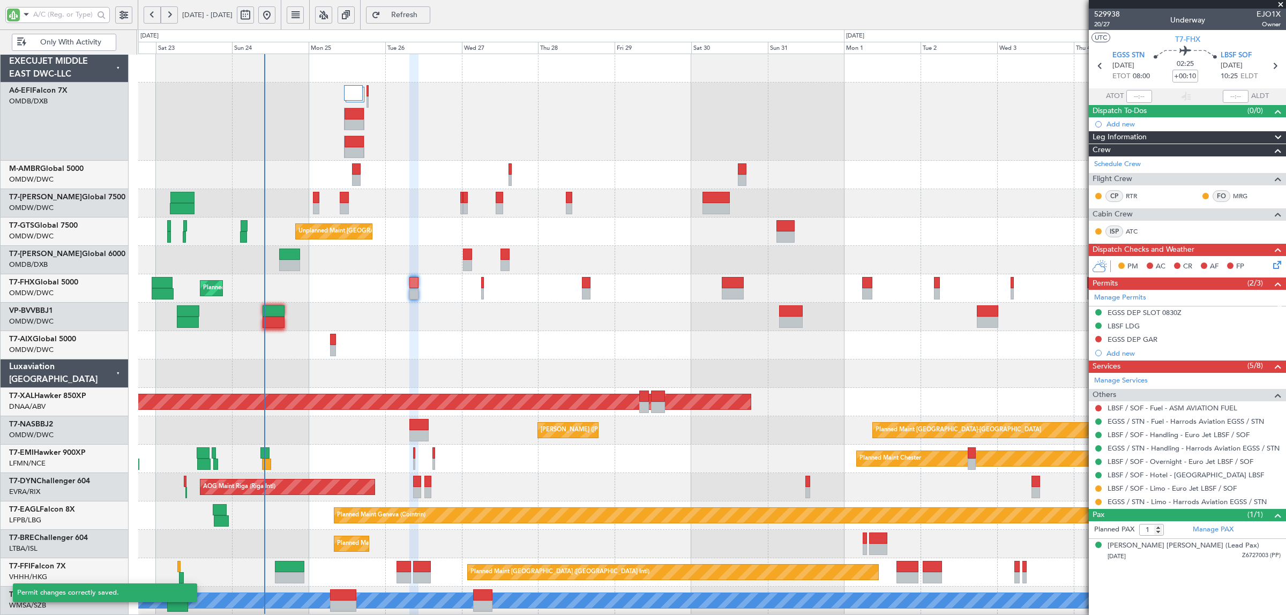
scroll to position [0, 0]
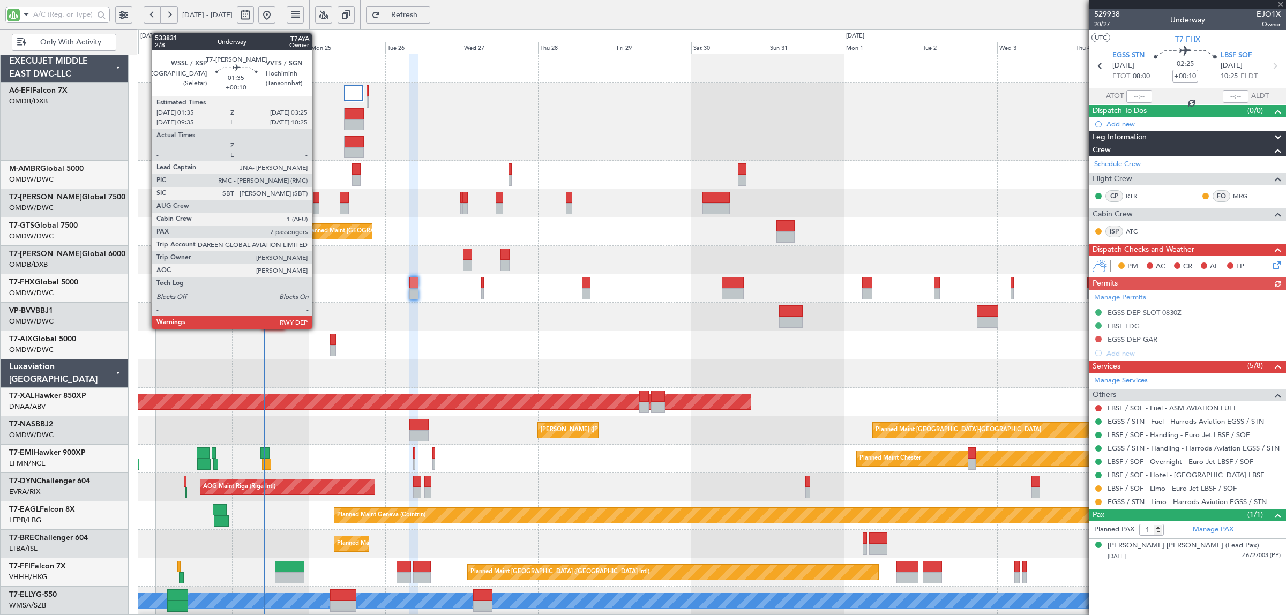
click at [317, 207] on div at bounding box center [316, 208] width 6 height 11
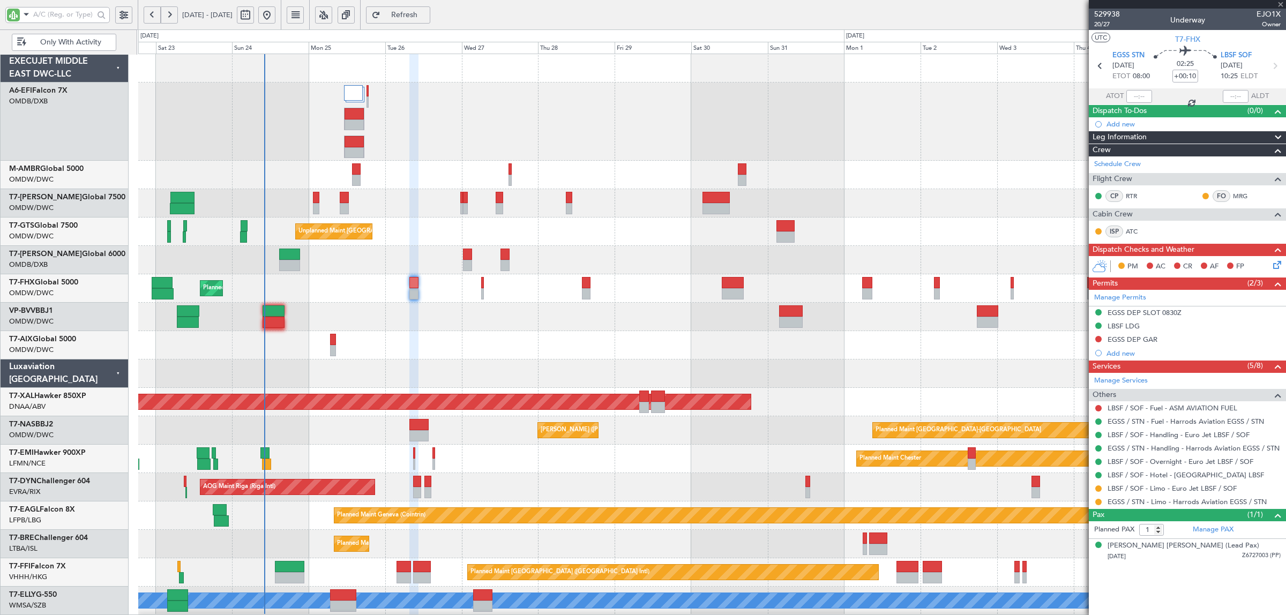
type input "7"
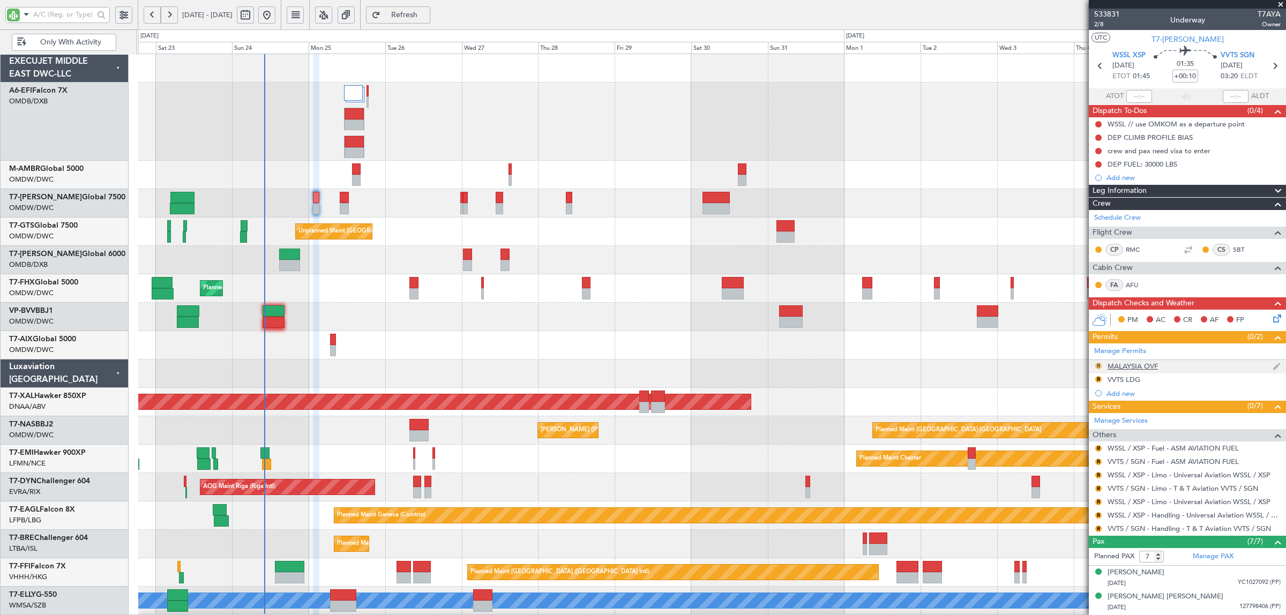
click at [1098, 365] on button "R" at bounding box center [1098, 366] width 6 height 6
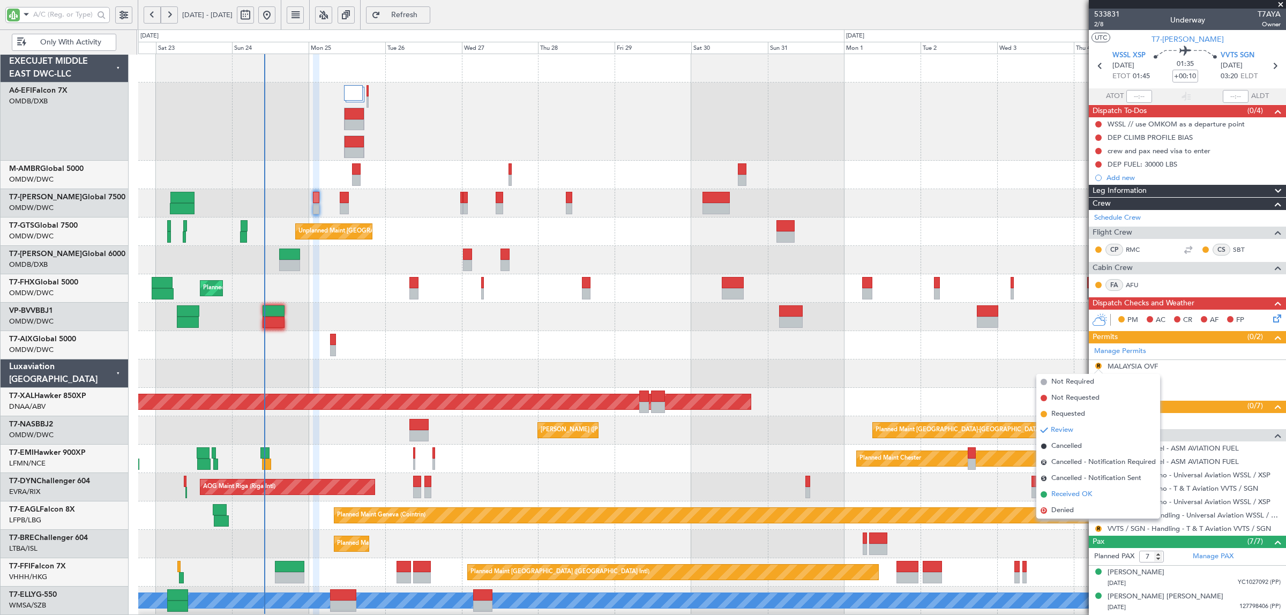
click at [1071, 494] on span "Received OK" at bounding box center [1072, 494] width 41 height 11
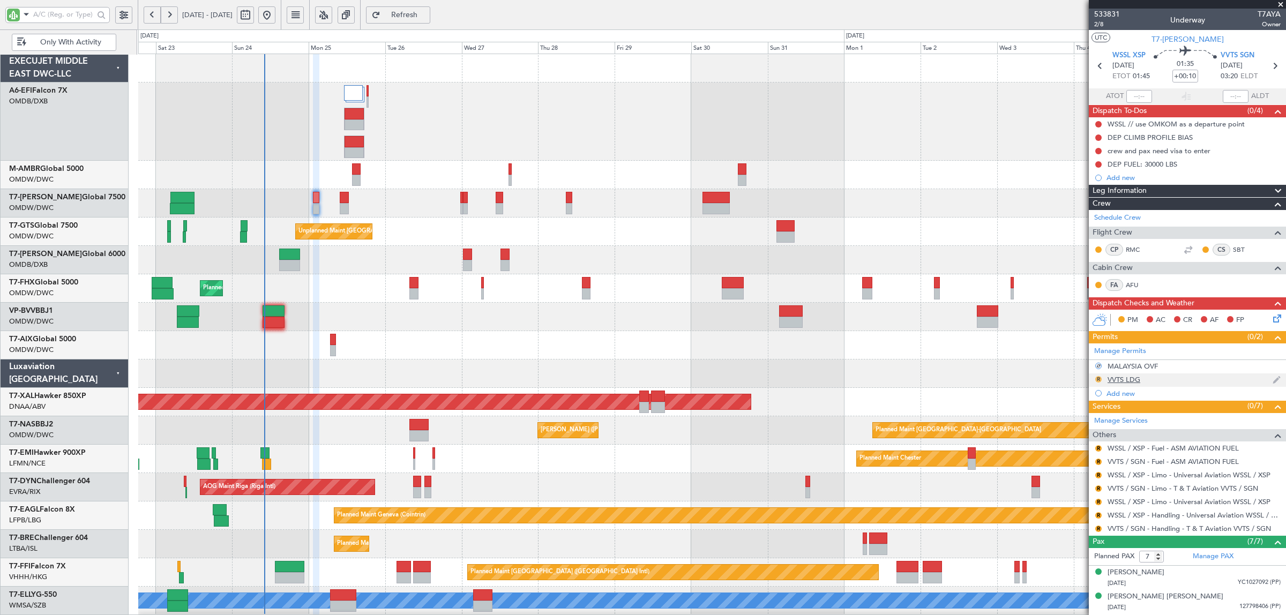
click at [1099, 378] on button "R" at bounding box center [1098, 379] width 6 height 6
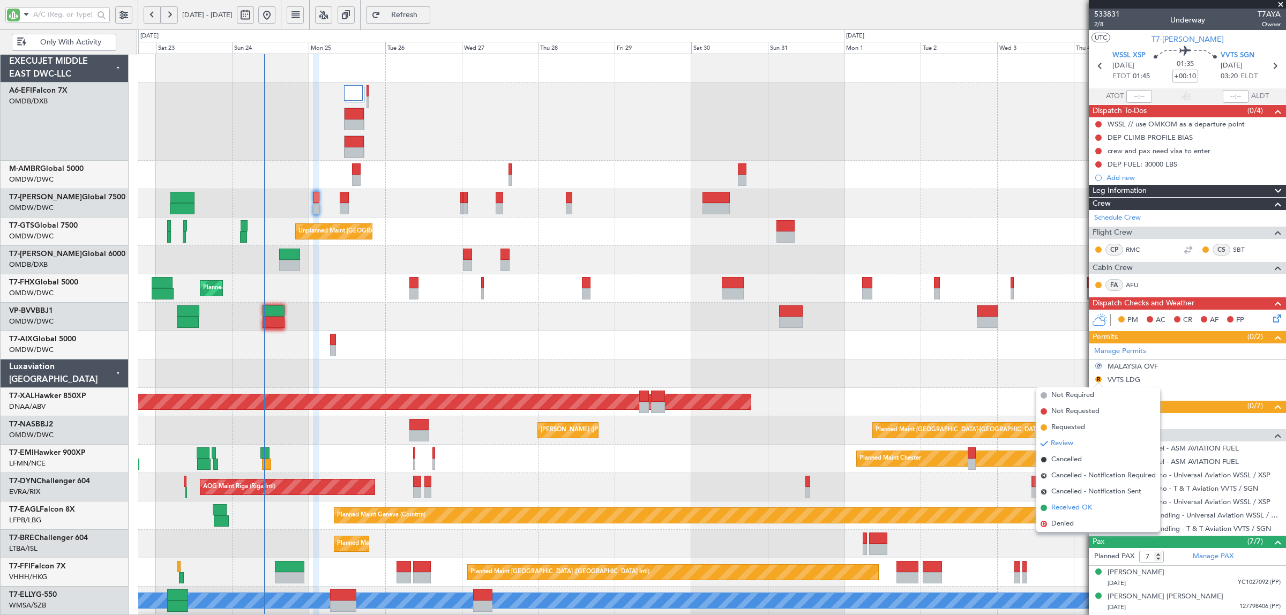
click at [1074, 505] on span "Received OK" at bounding box center [1072, 508] width 41 height 11
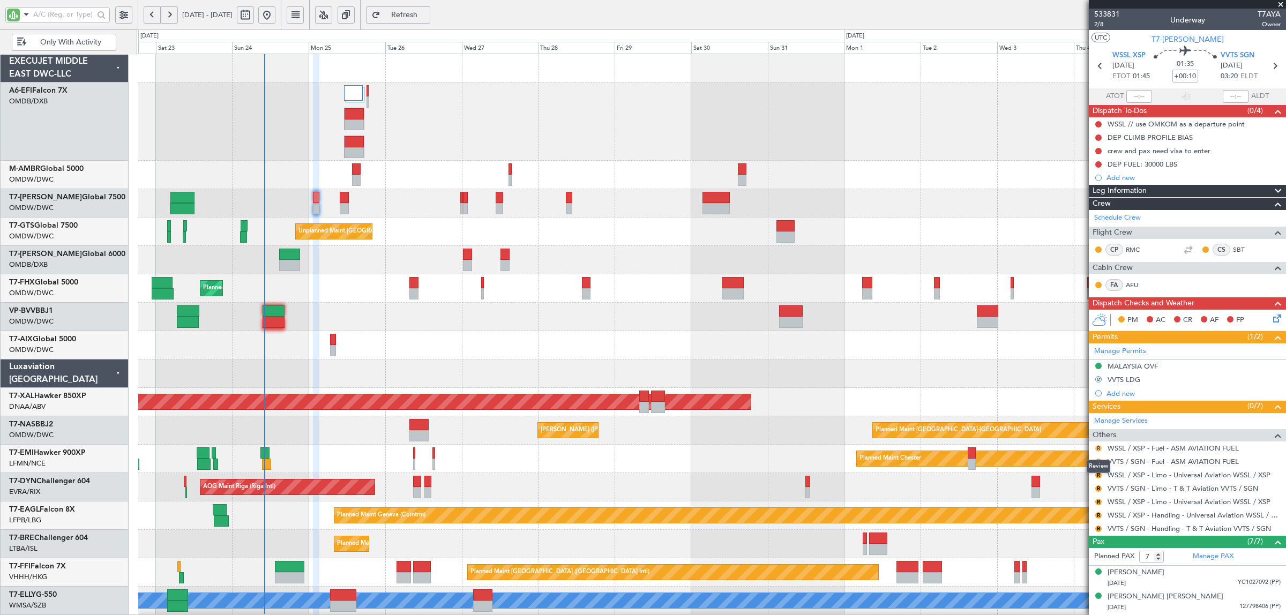
click at [1098, 450] on button "R" at bounding box center [1098, 448] width 6 height 6
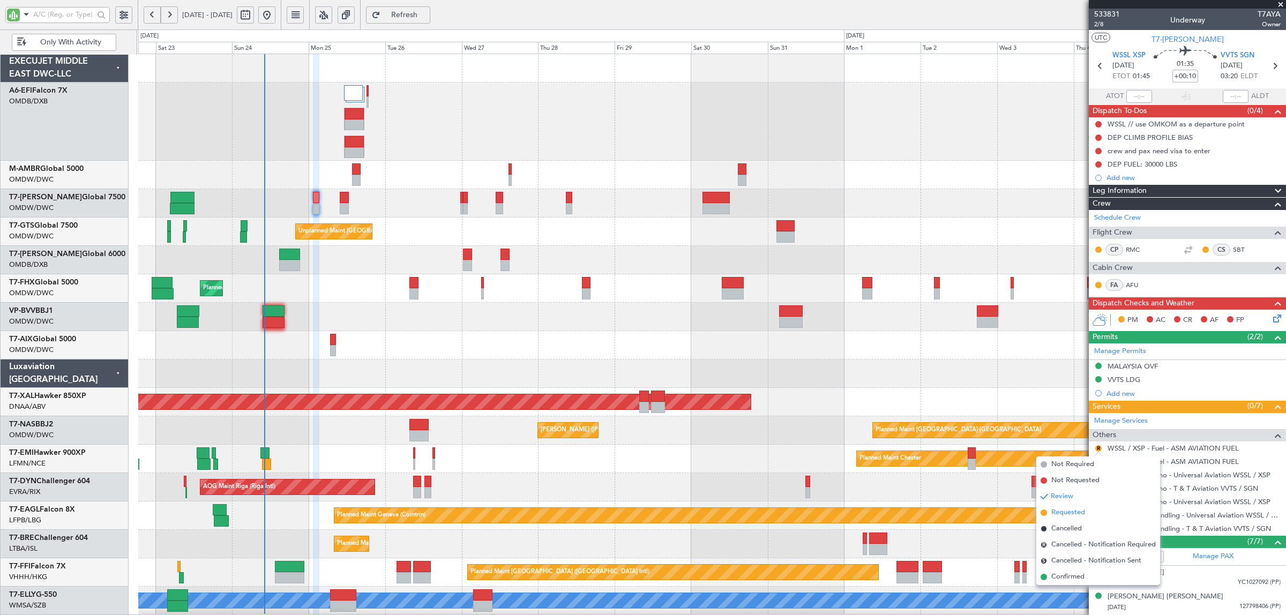
click at [1071, 512] on span "Requested" at bounding box center [1069, 513] width 34 height 11
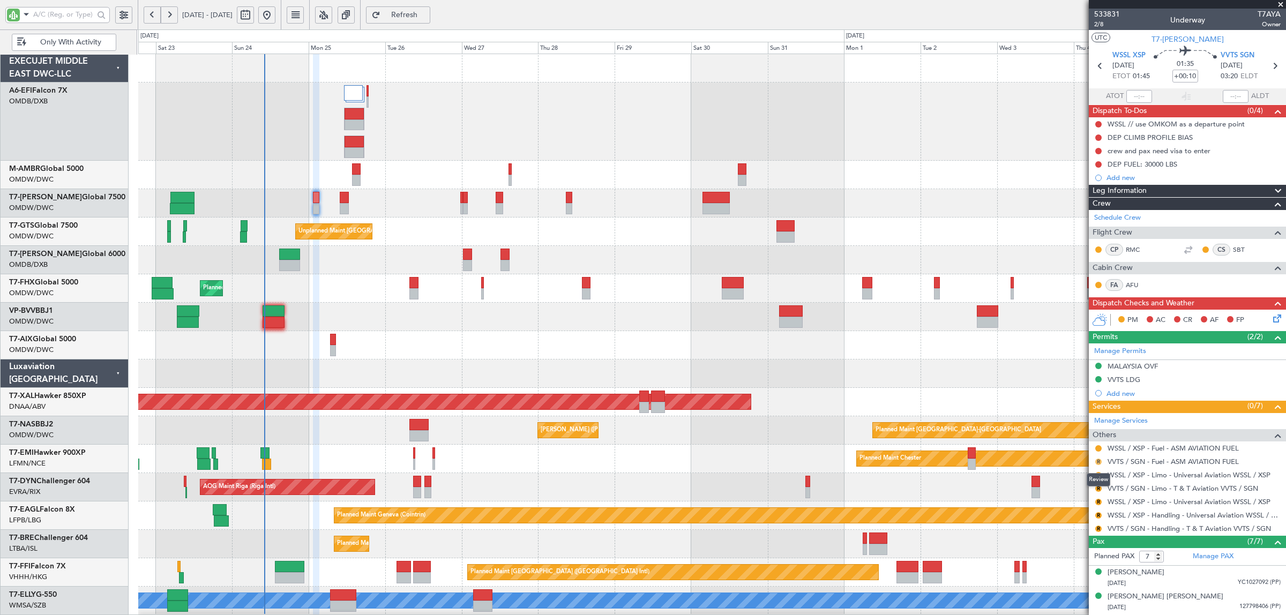
click at [1097, 461] on button "R" at bounding box center [1098, 462] width 6 height 6
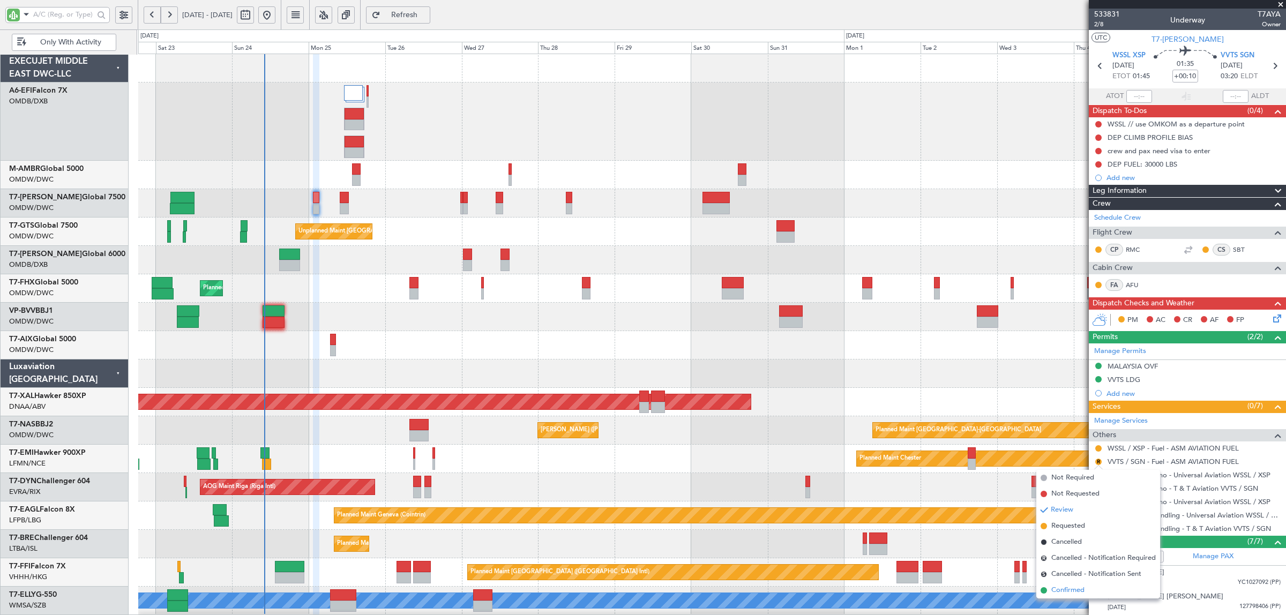
click at [1069, 585] on span "Confirmed" at bounding box center [1068, 590] width 33 height 11
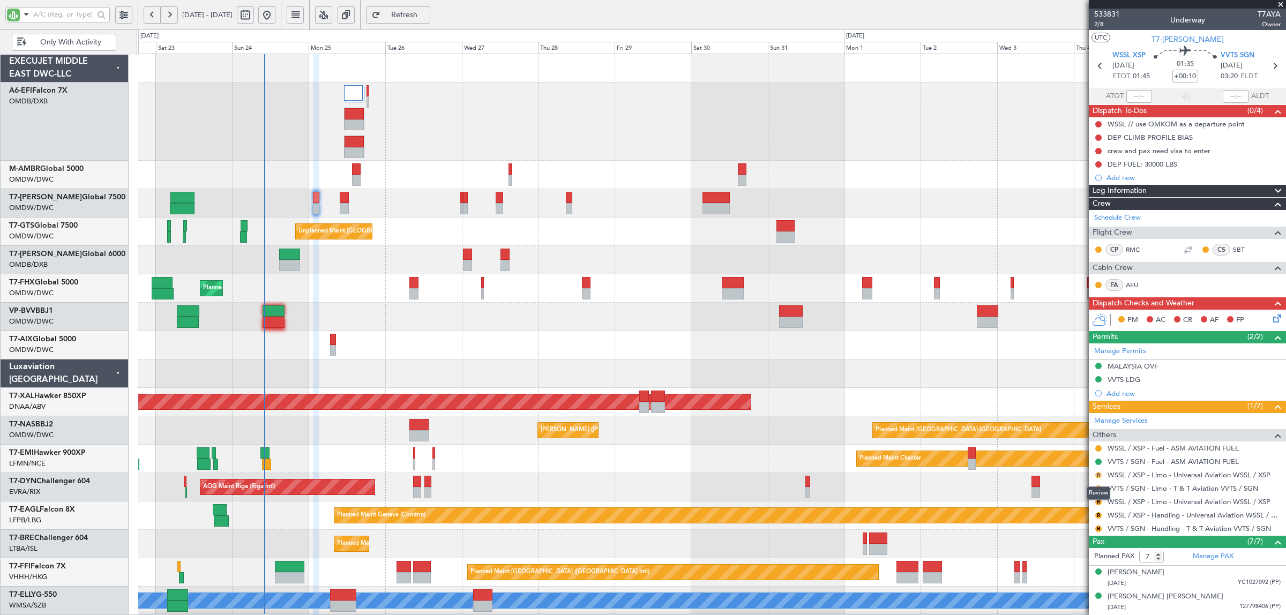
click at [1097, 476] on button "R" at bounding box center [1098, 475] width 6 height 6
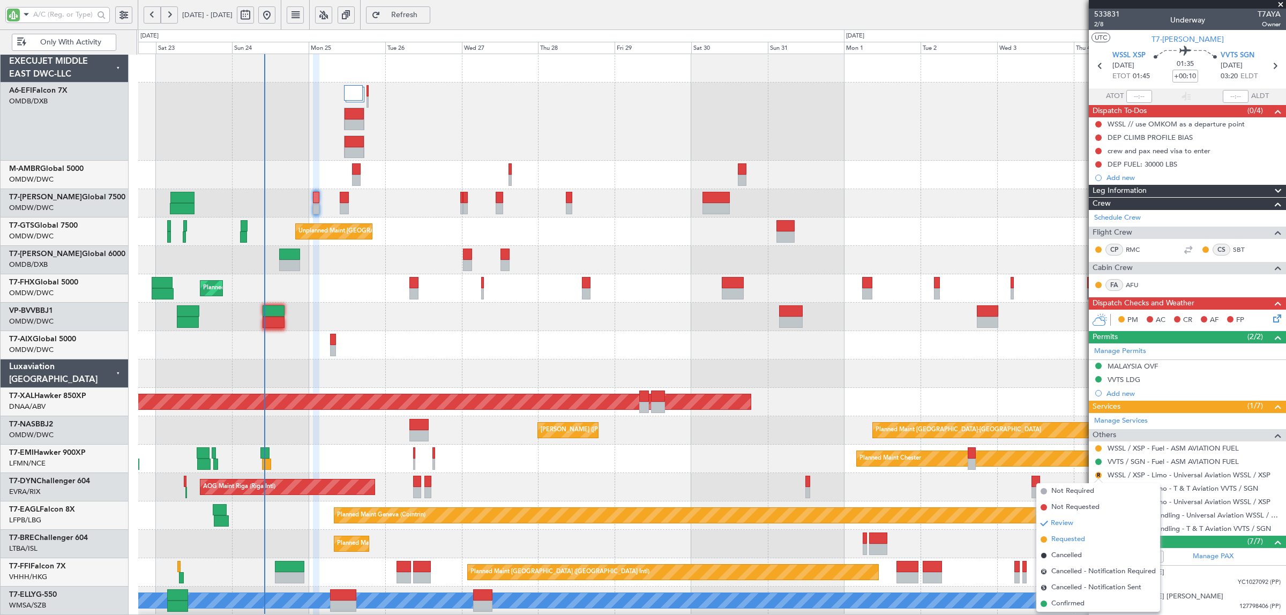
click at [1074, 535] on span "Requested" at bounding box center [1069, 539] width 34 height 11
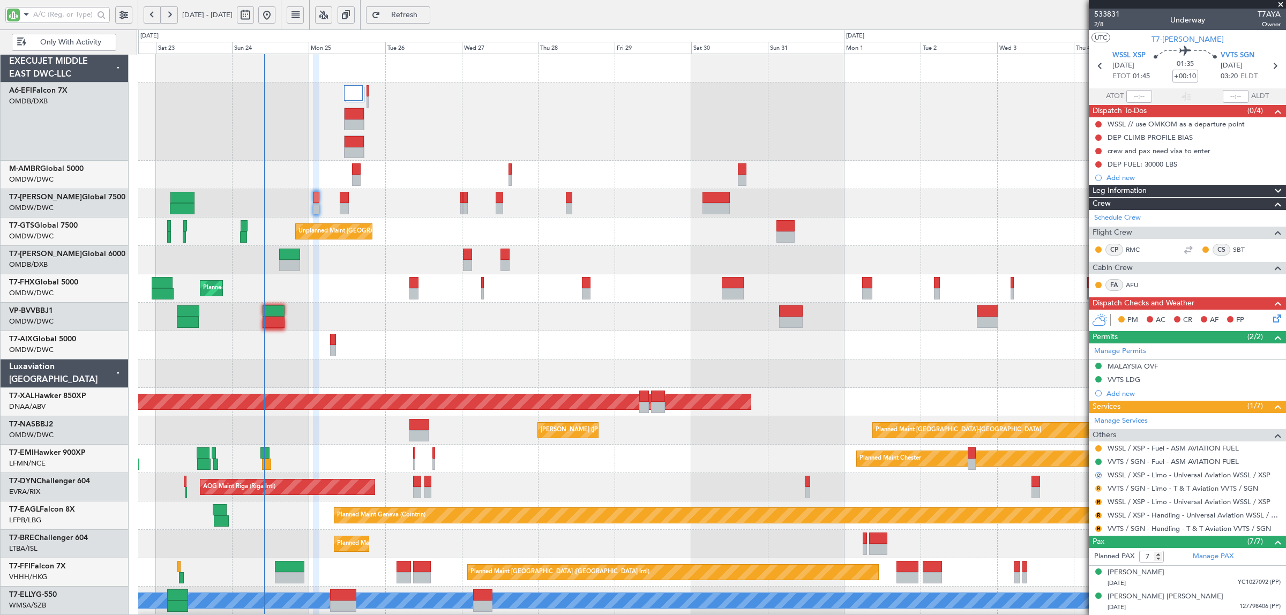
click at [1100, 488] on button "R" at bounding box center [1098, 489] width 6 height 6
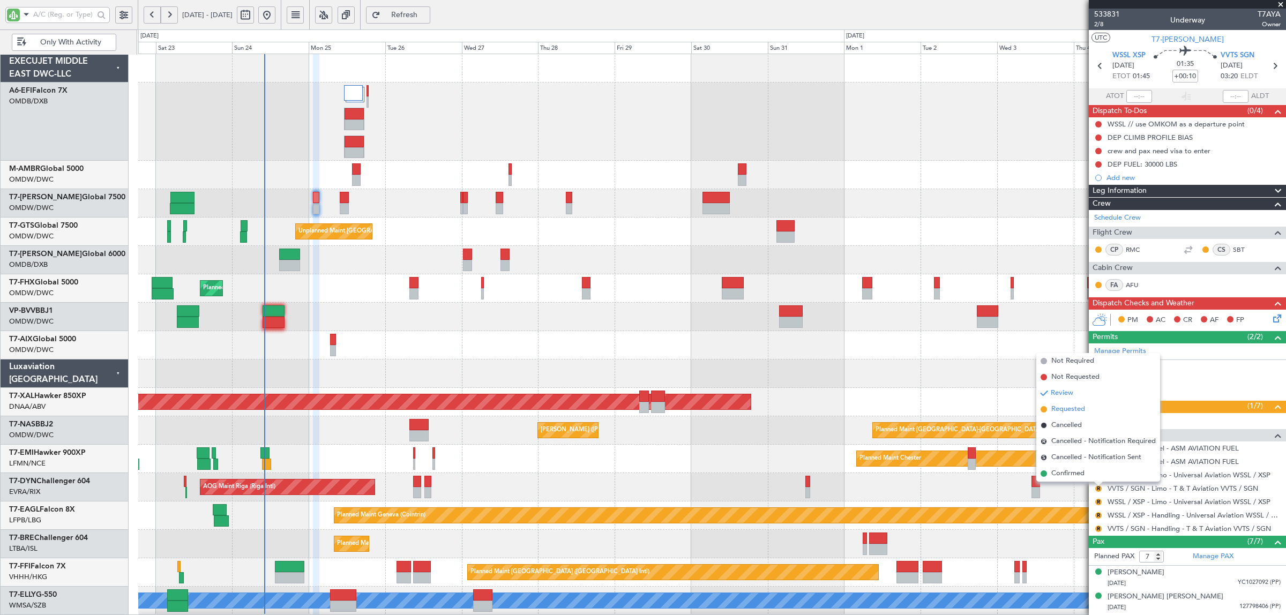
click at [1068, 410] on span "Requested" at bounding box center [1069, 409] width 34 height 11
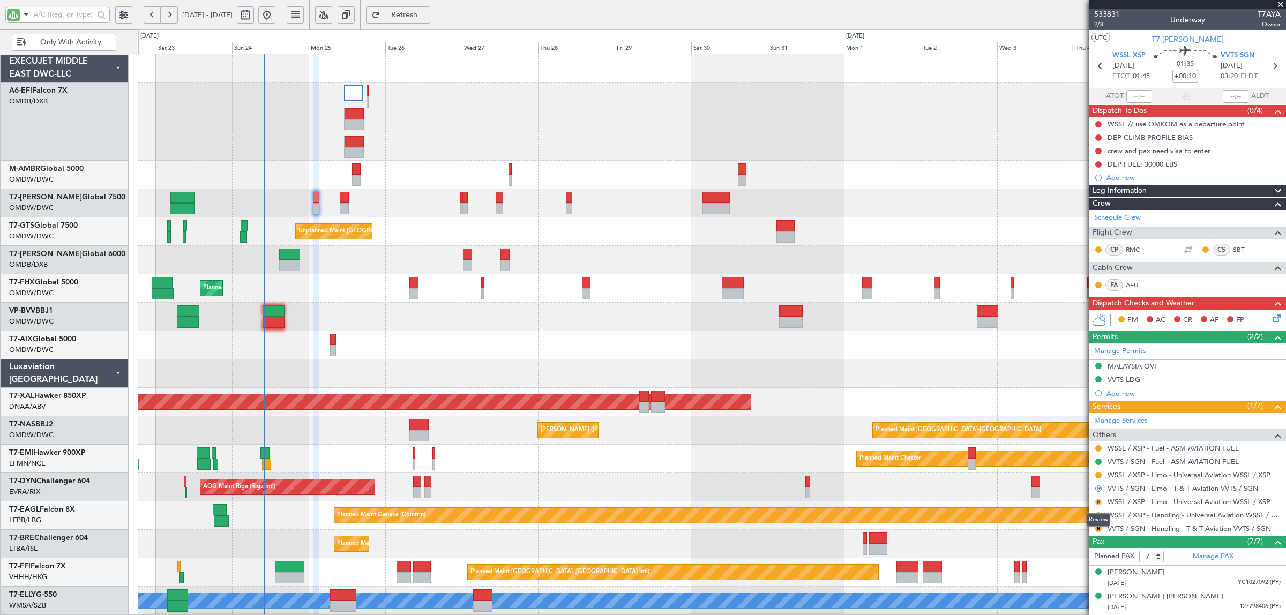
click at [1099, 502] on button "R" at bounding box center [1098, 502] width 6 height 6
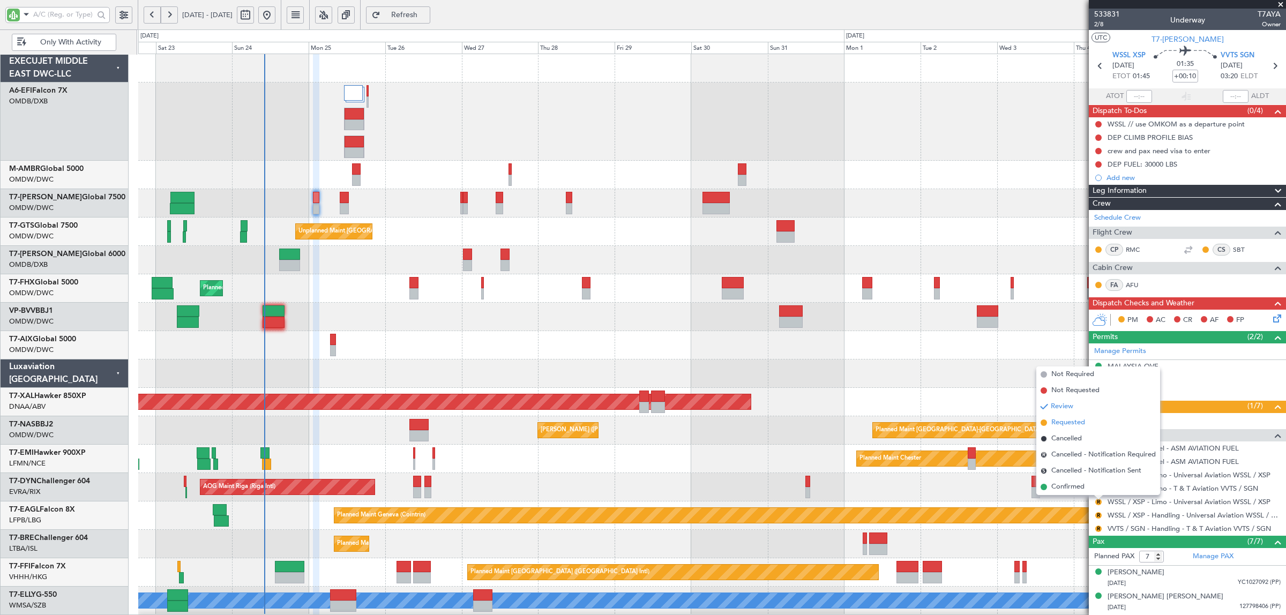
click at [1074, 422] on span "Requested" at bounding box center [1069, 423] width 34 height 11
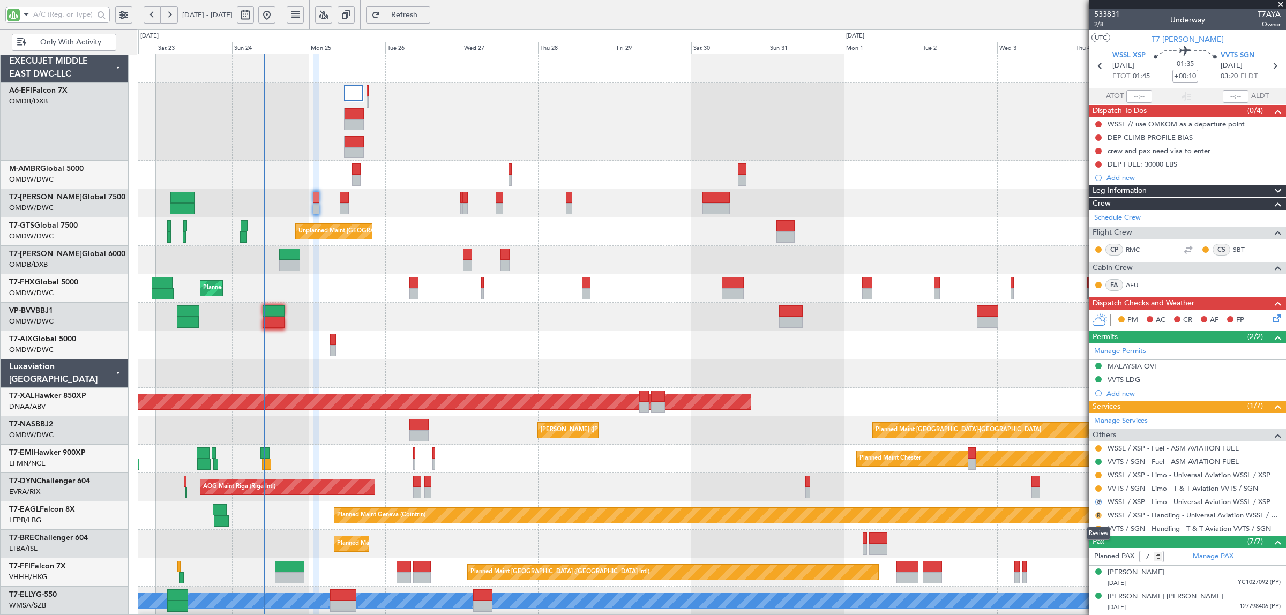
click at [1099, 516] on button "R" at bounding box center [1098, 515] width 6 height 6
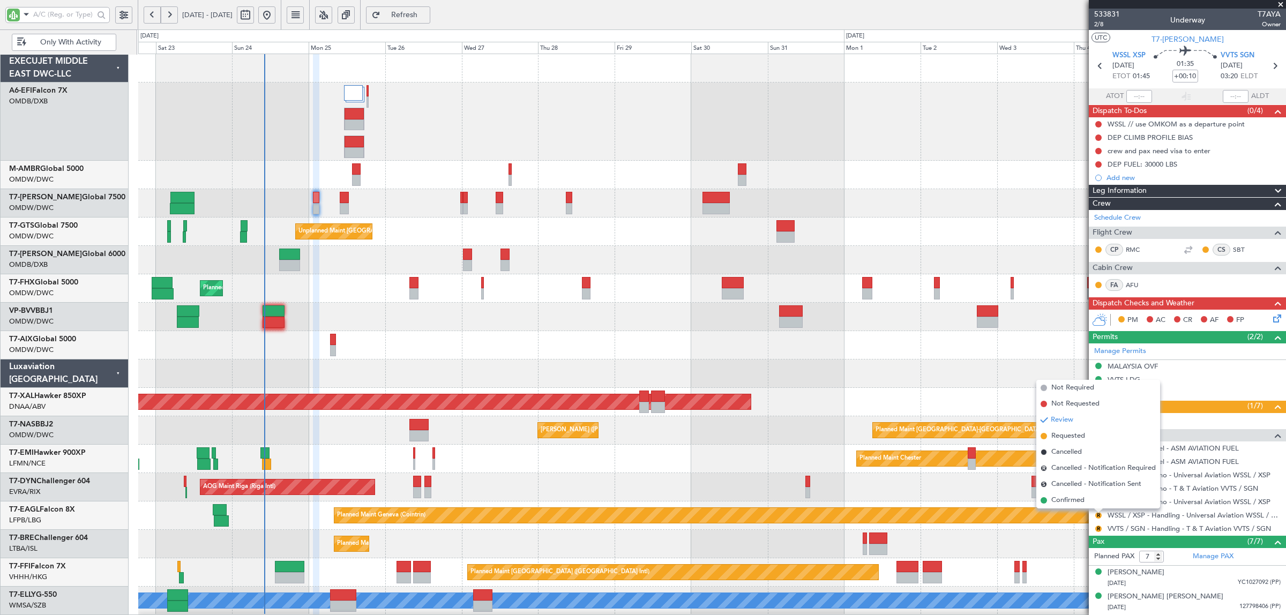
drag, startPoint x: 1075, startPoint y: 499, endPoint x: 1088, endPoint y: 517, distance: 22.6
click at [1075, 500] on span "Confirmed" at bounding box center [1068, 500] width 33 height 11
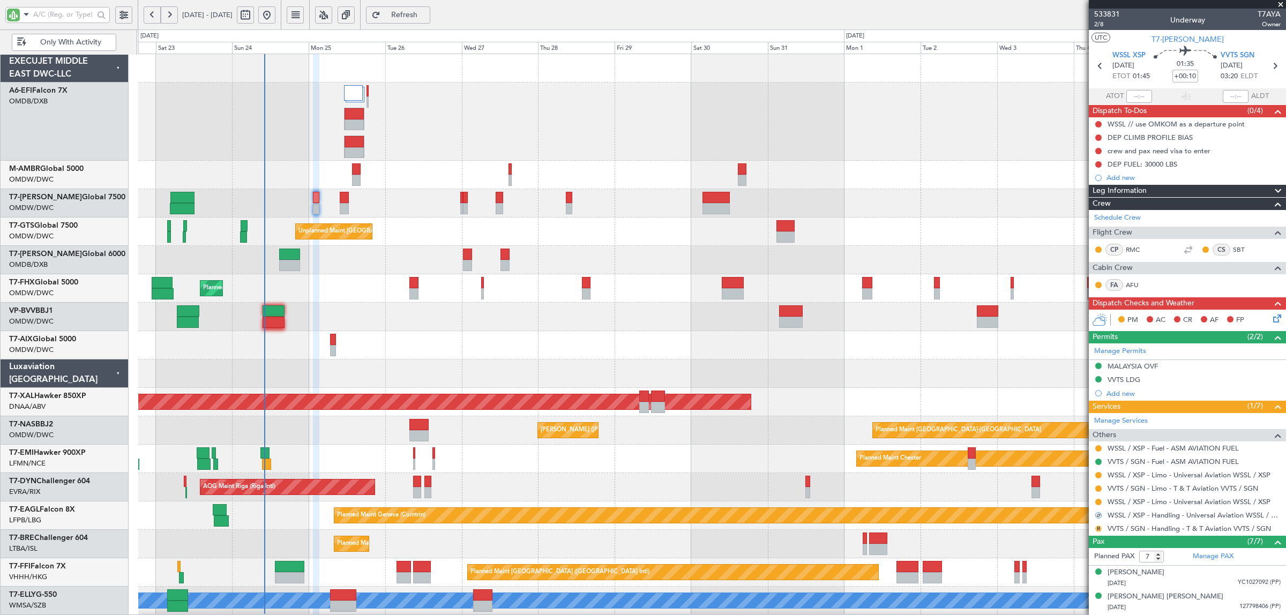
click at [1098, 528] on button "R" at bounding box center [1098, 529] width 6 height 6
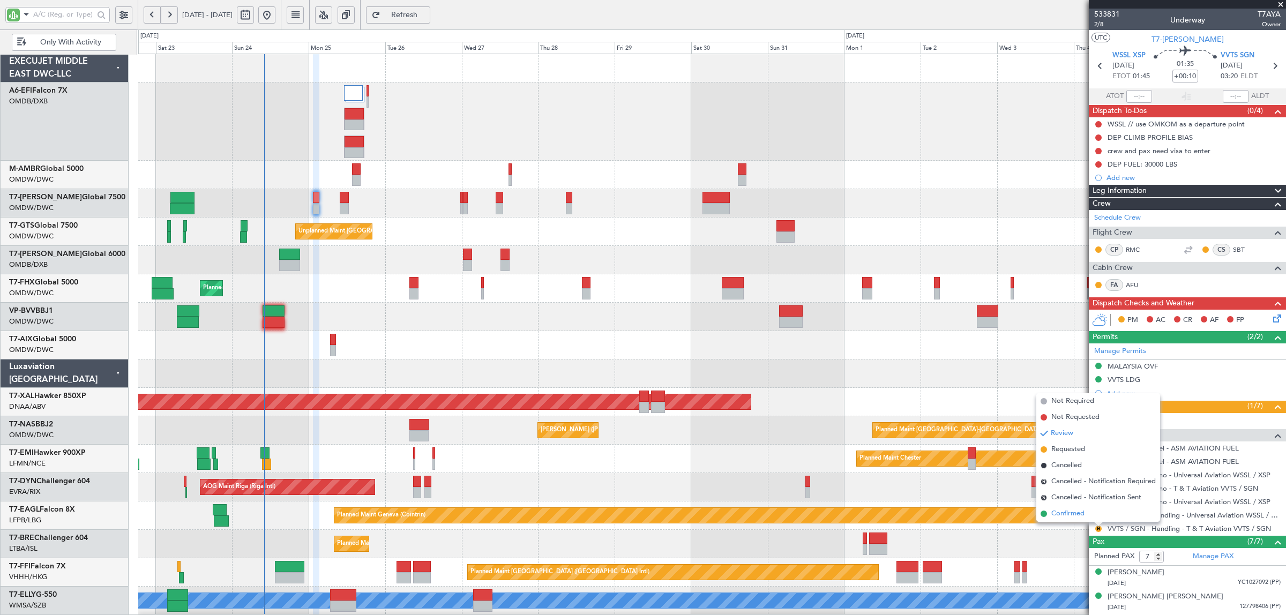
click at [1079, 512] on span "Confirmed" at bounding box center [1068, 514] width 33 height 11
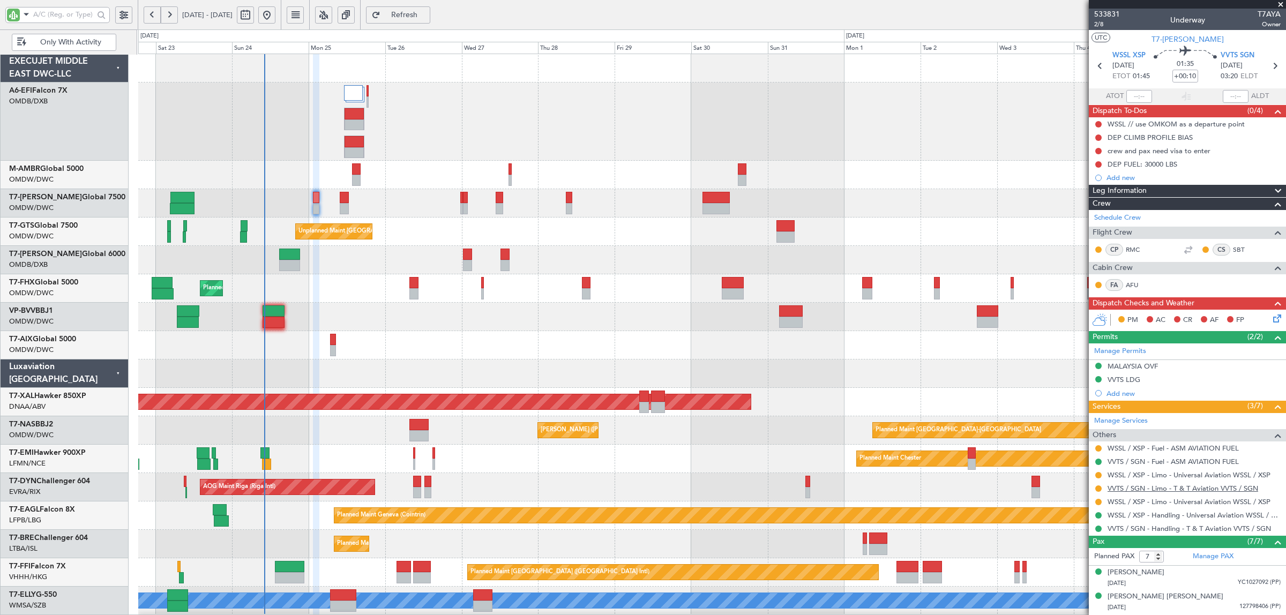
click at [1143, 491] on link "VVTS / SGN - Limo - T & T Aviation VVTS / SGN" at bounding box center [1183, 488] width 151 height 9
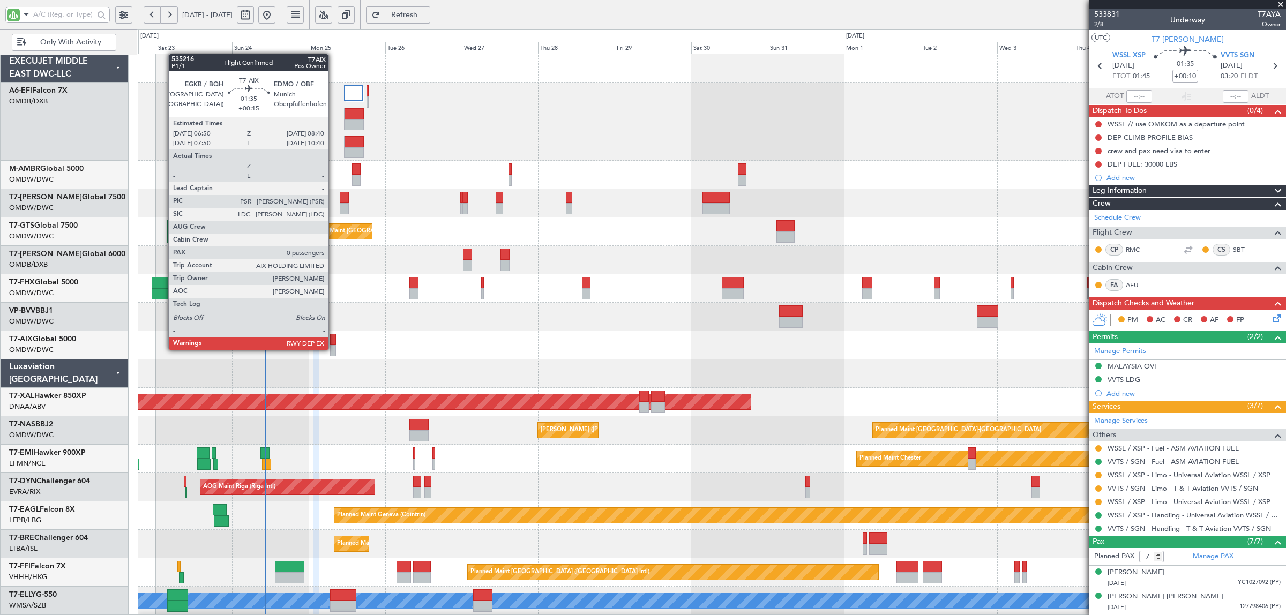
click at [334, 349] on div at bounding box center [333, 350] width 6 height 11
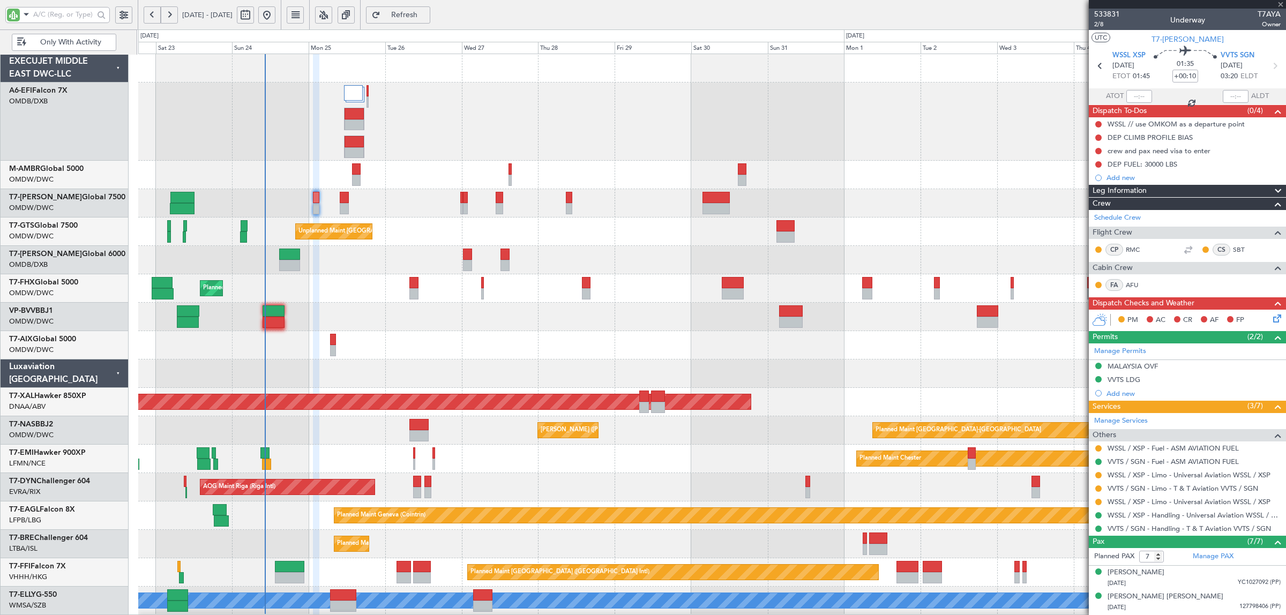
type input "+00:15"
type input "0"
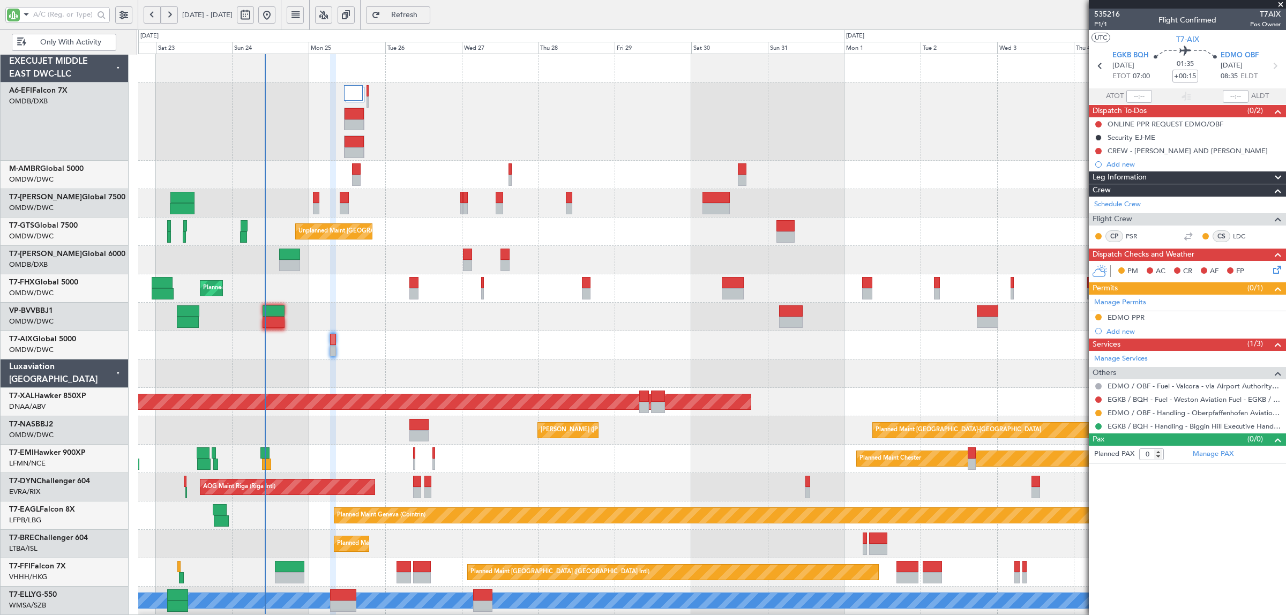
click at [1124, 331] on div "Add new" at bounding box center [1194, 331] width 174 height 9
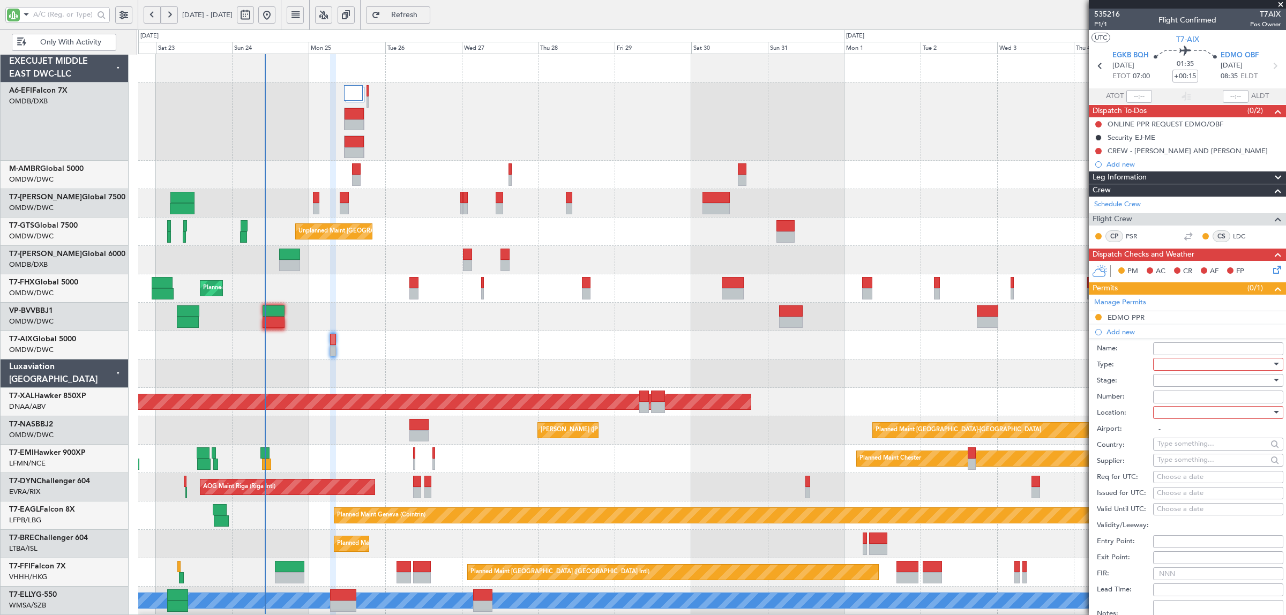
click at [1174, 369] on div at bounding box center [1215, 364] width 114 height 16
click at [1187, 424] on span "API" at bounding box center [1213, 419] width 110 height 16
click at [1174, 385] on div at bounding box center [1215, 380] width 114 height 16
click at [1174, 420] on span "Not Requested" at bounding box center [1213, 419] width 110 height 16
click at [1174, 414] on div at bounding box center [1215, 413] width 114 height 16
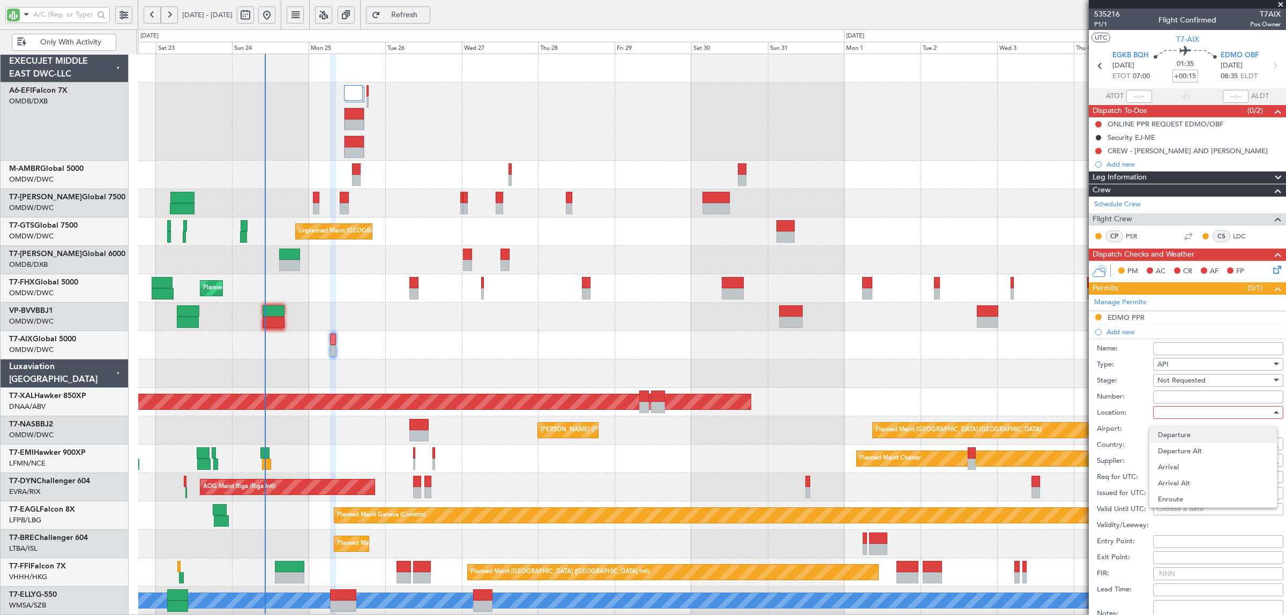
click at [1174, 432] on span "Departure" at bounding box center [1213, 435] width 110 height 16
type input "EGKB / BQH"
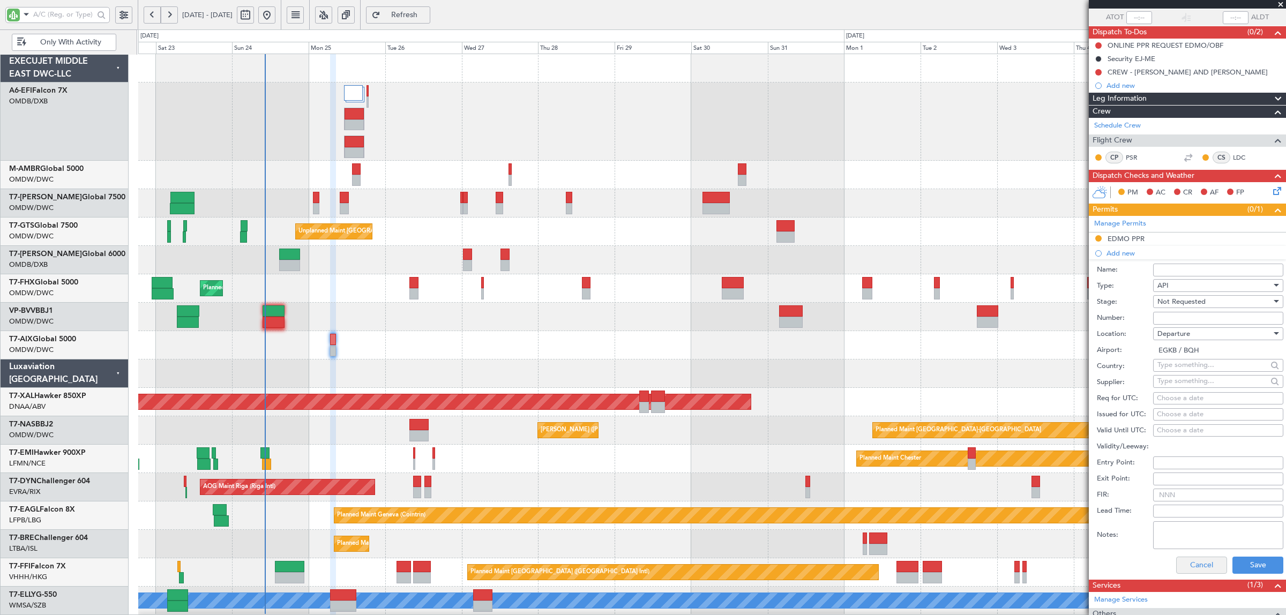
scroll to position [169, 0]
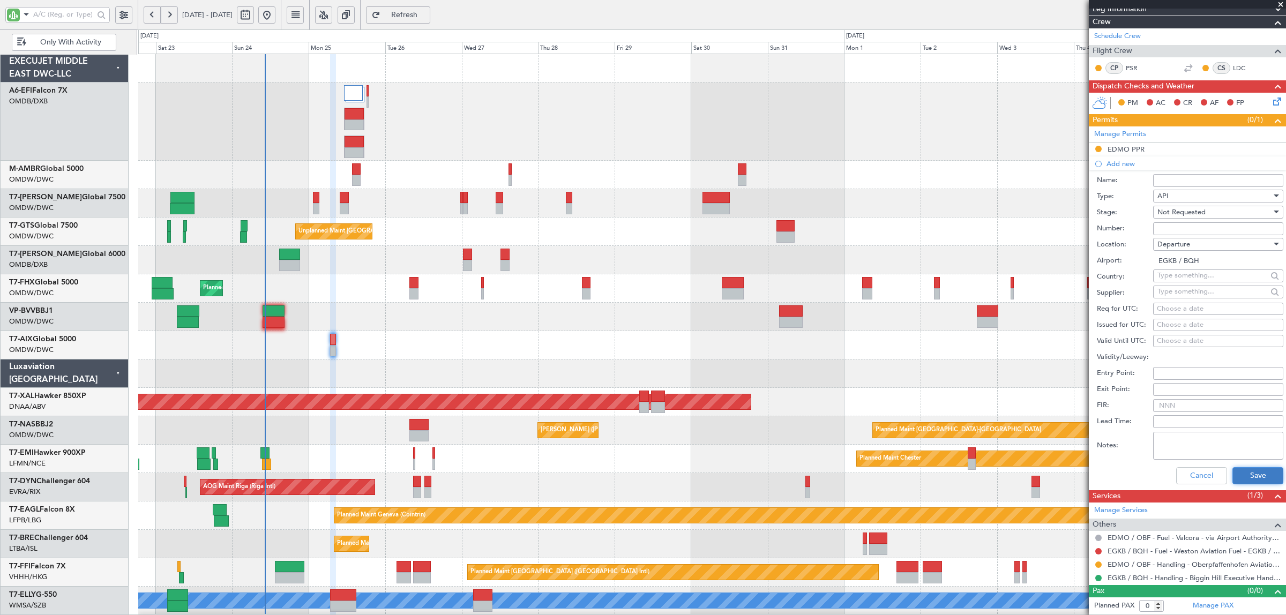
click at [1233, 472] on button "Save" at bounding box center [1258, 475] width 51 height 17
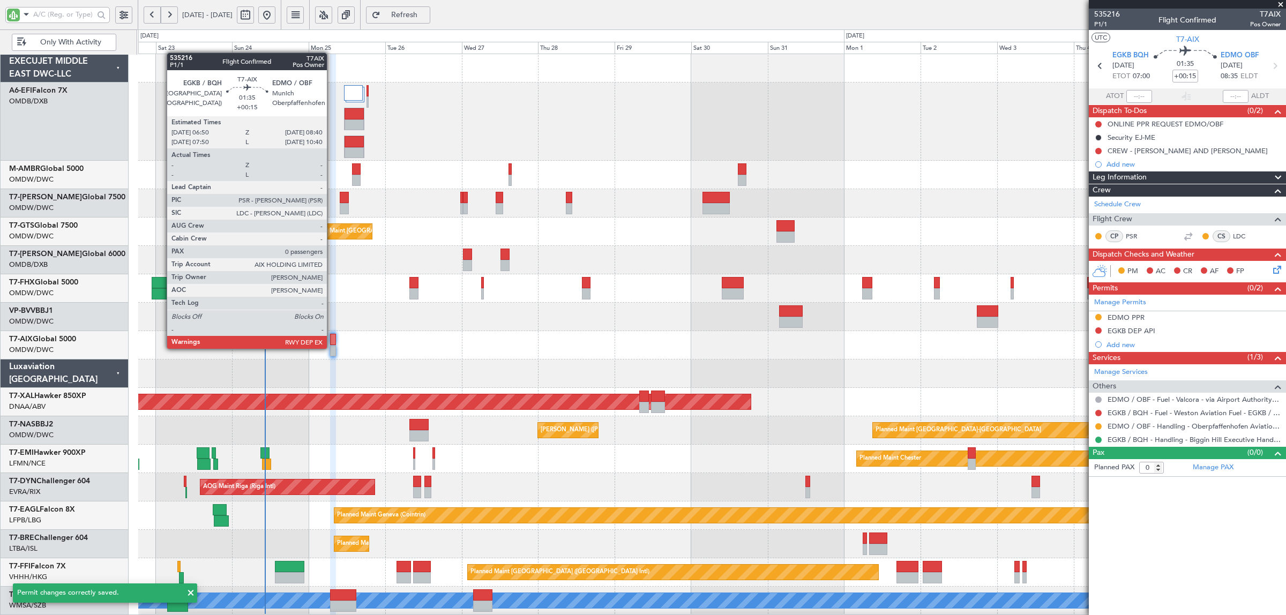
scroll to position [0, 0]
click at [332, 349] on div at bounding box center [333, 350] width 6 height 11
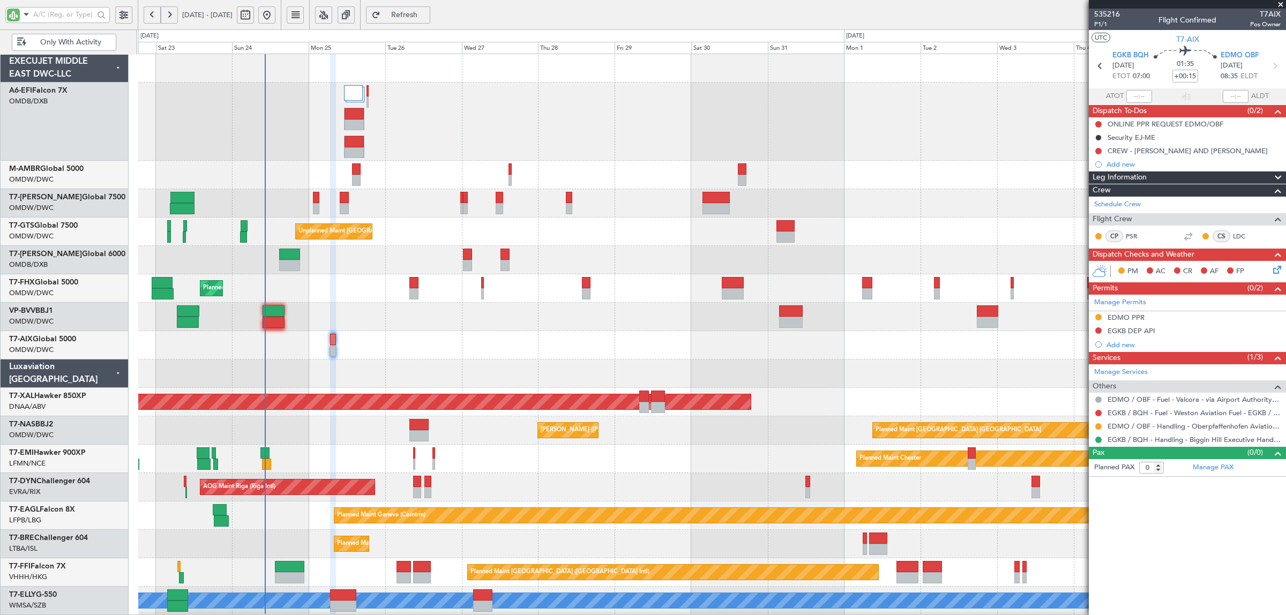
click at [346, 322] on div at bounding box center [711, 317] width 1147 height 28
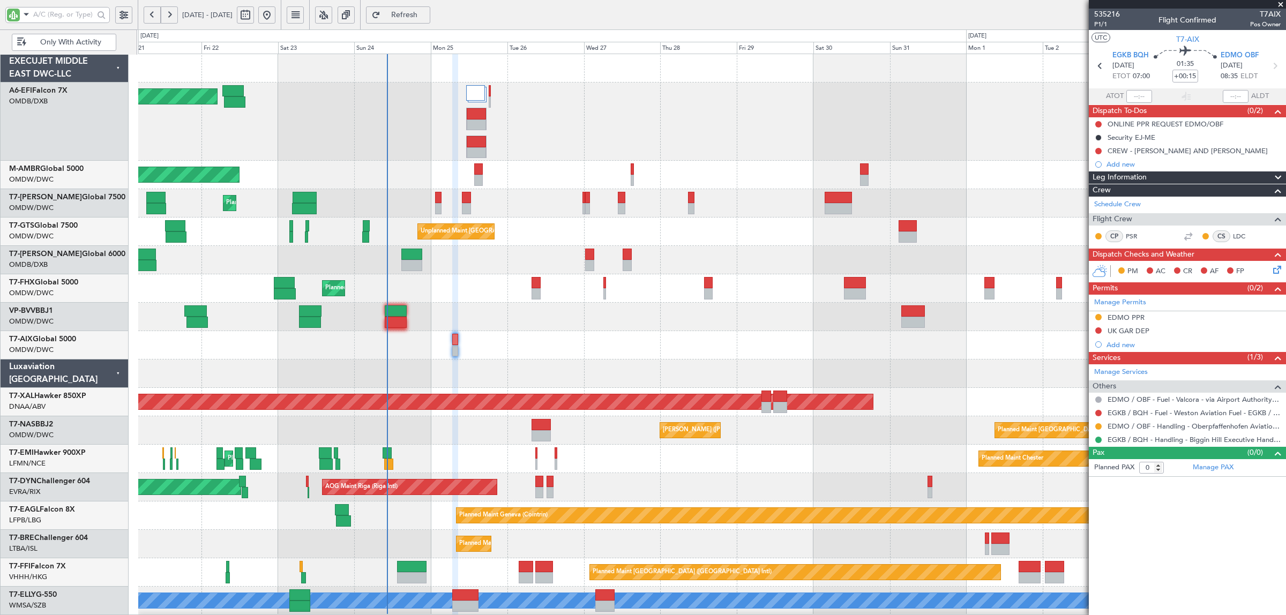
click at [518, 307] on div at bounding box center [711, 317] width 1147 height 28
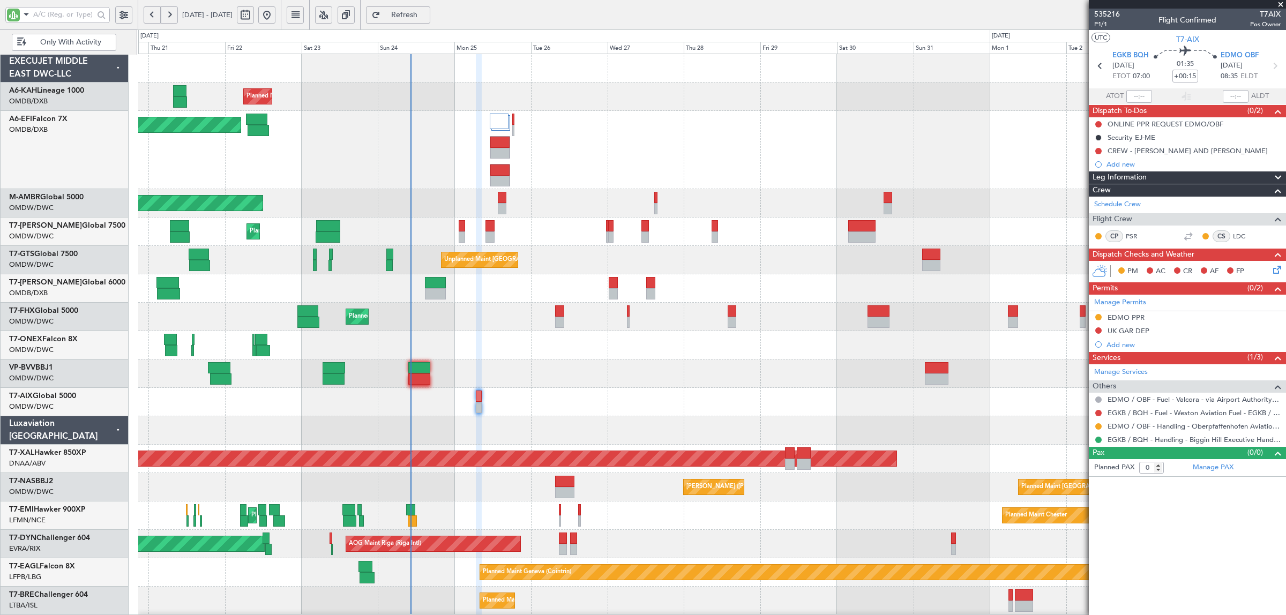
click at [563, 285] on div "Planned Maint [GEOGRAPHIC_DATA] ([GEOGRAPHIC_DATA] Intl)" at bounding box center [711, 288] width 1147 height 28
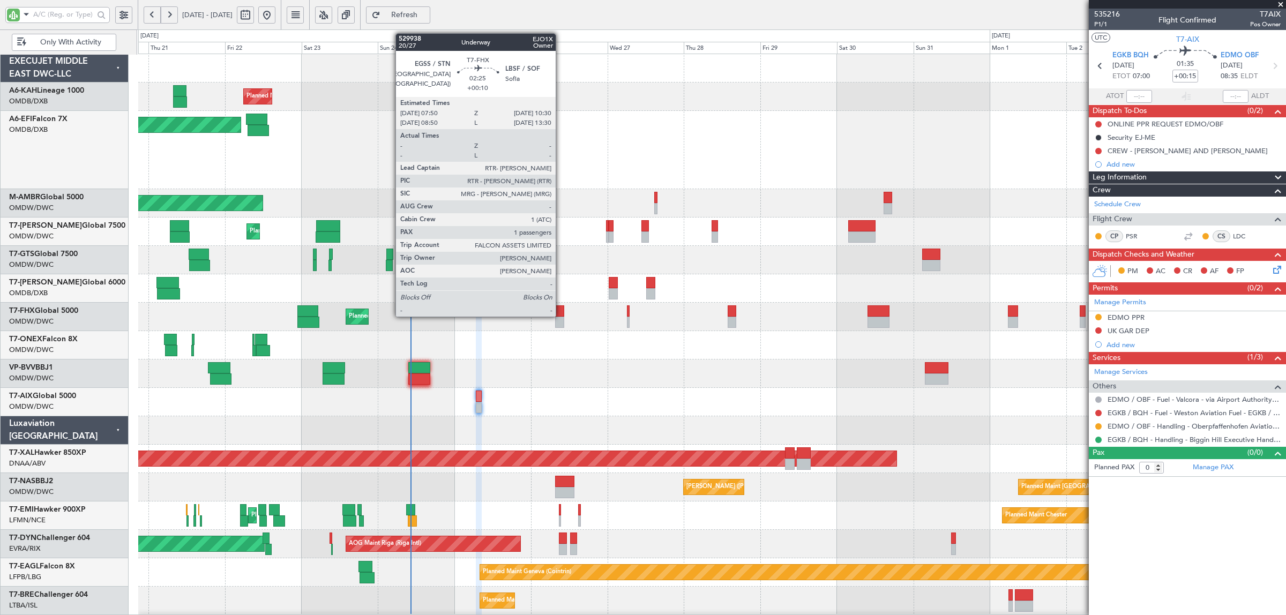
click at [561, 316] on div at bounding box center [559, 310] width 9 height 11
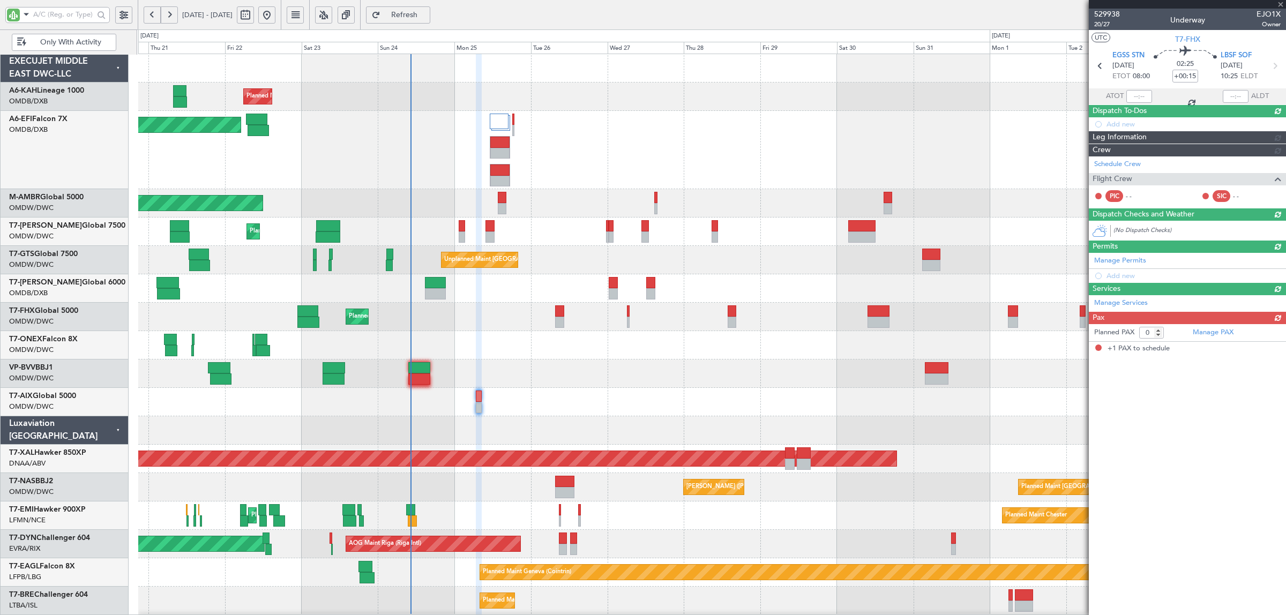
type input "+00:10"
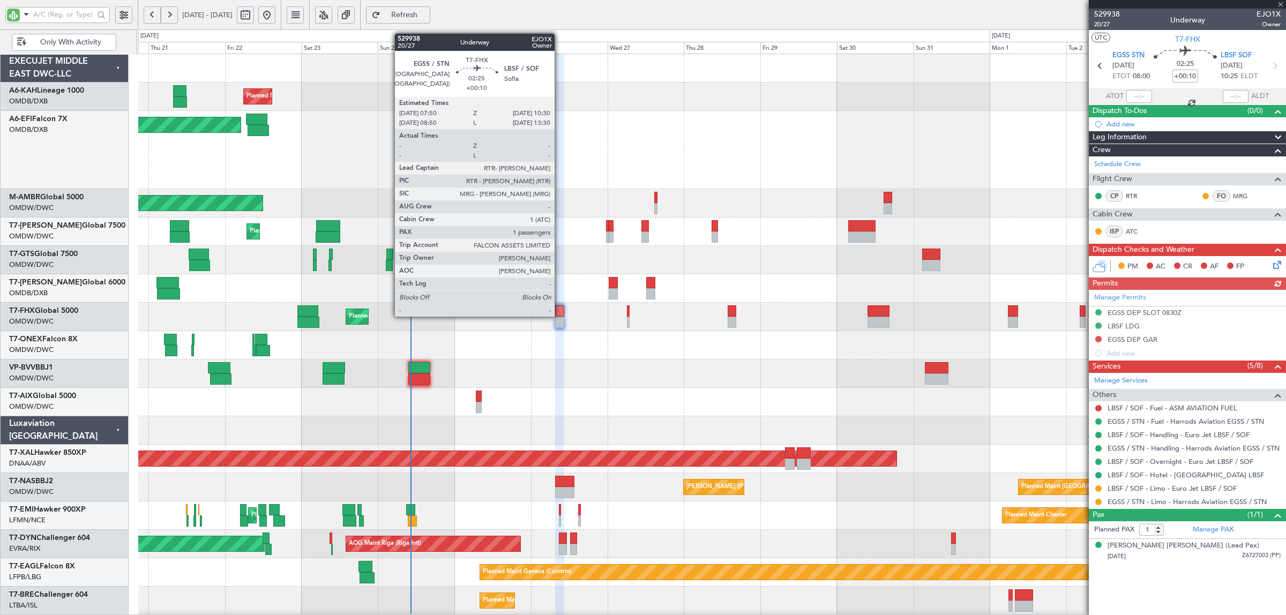
click at [560, 316] on div at bounding box center [559, 310] width 9 height 11
click at [560, 315] on div at bounding box center [559, 310] width 9 height 11
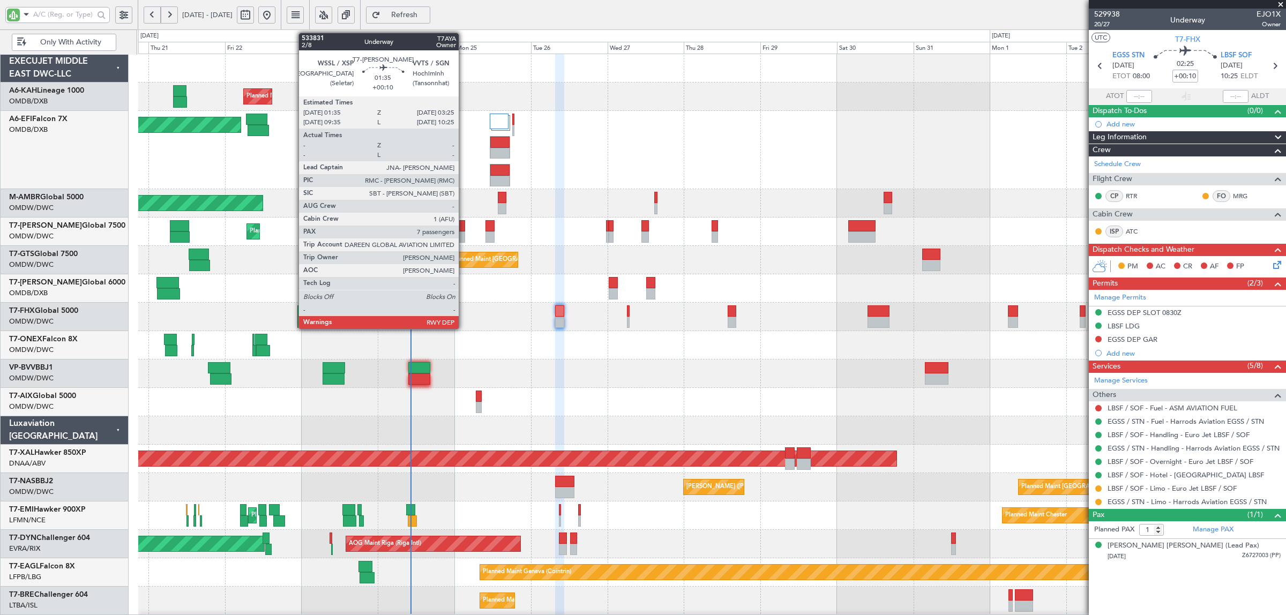
click at [464, 234] on div at bounding box center [462, 237] width 6 height 11
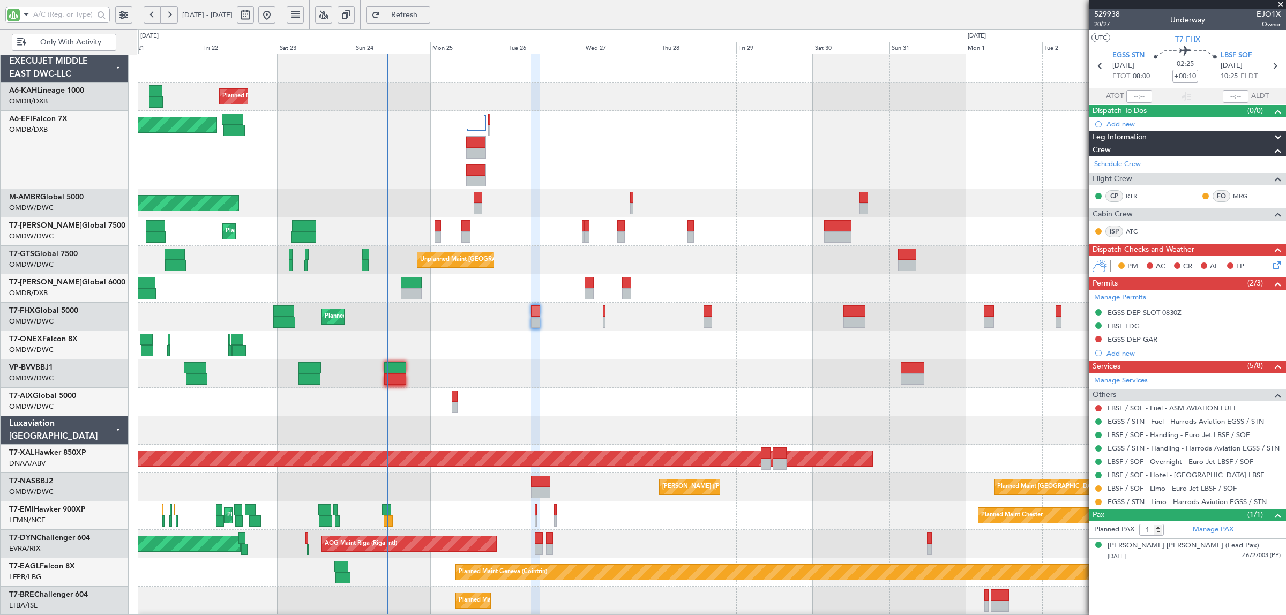
click at [351, 190] on div "Planned Maint Dubai (Al Maktoum Intl) Planned Maint Dubai (Al Maktoum Intl)" at bounding box center [711, 203] width 1147 height 28
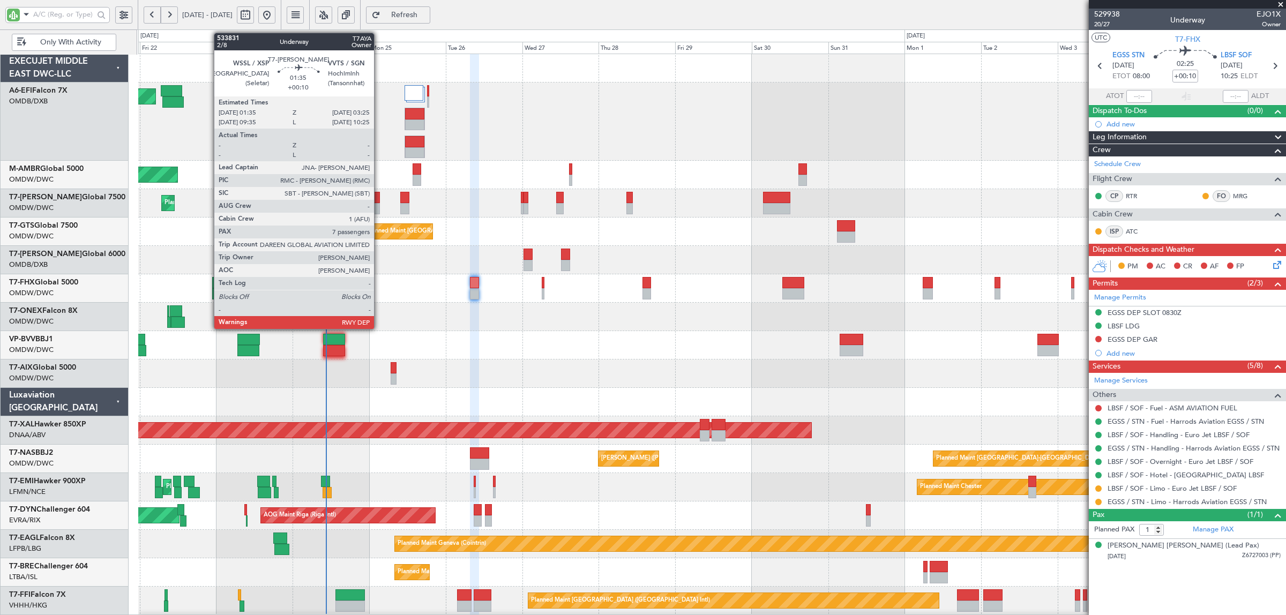
click at [379, 204] on div at bounding box center [377, 208] width 6 height 11
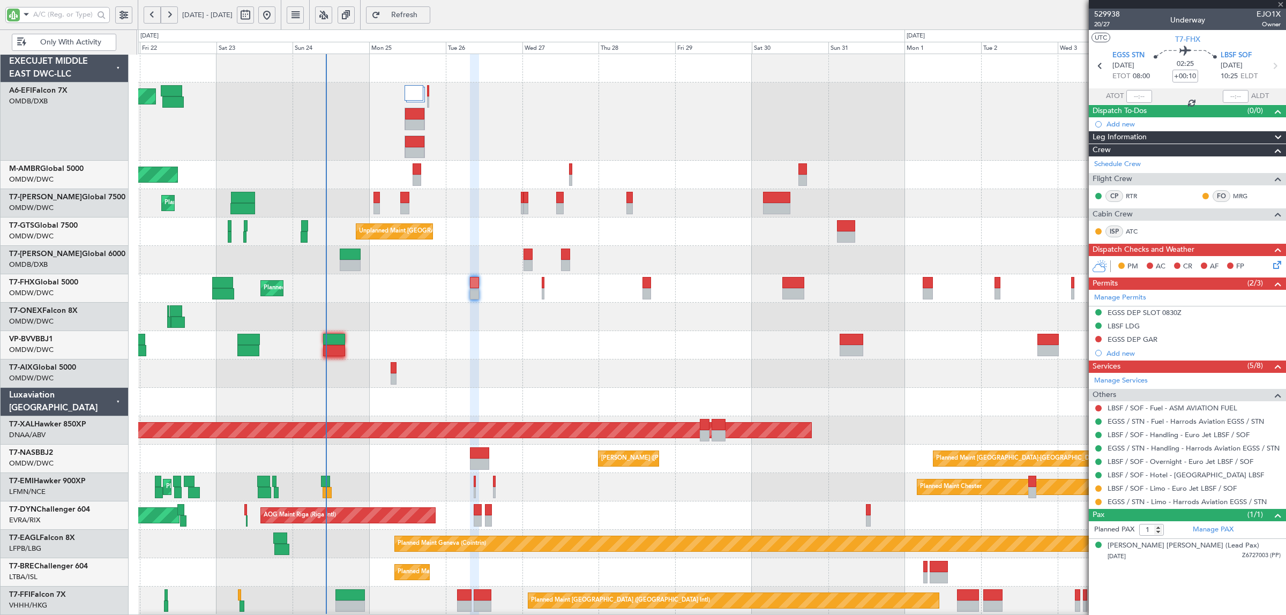
type input "7"
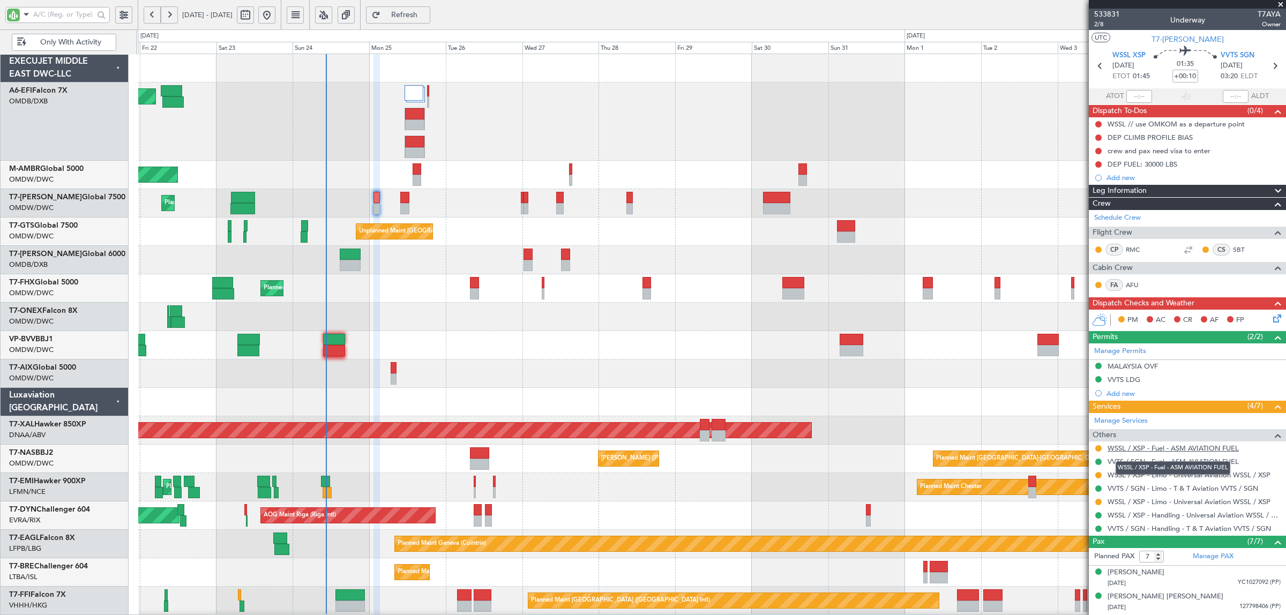
click at [1176, 451] on link "WSSL / XSP - Fuel - ASM AVIATION FUEL" at bounding box center [1173, 448] width 131 height 9
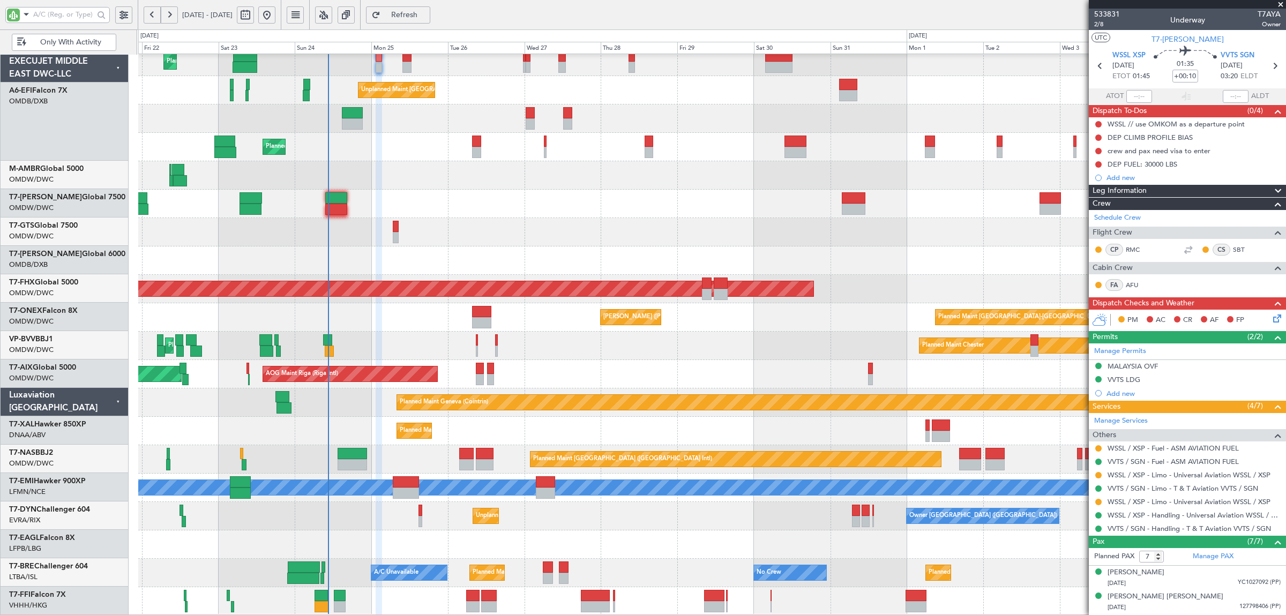
scroll to position [142, 0]
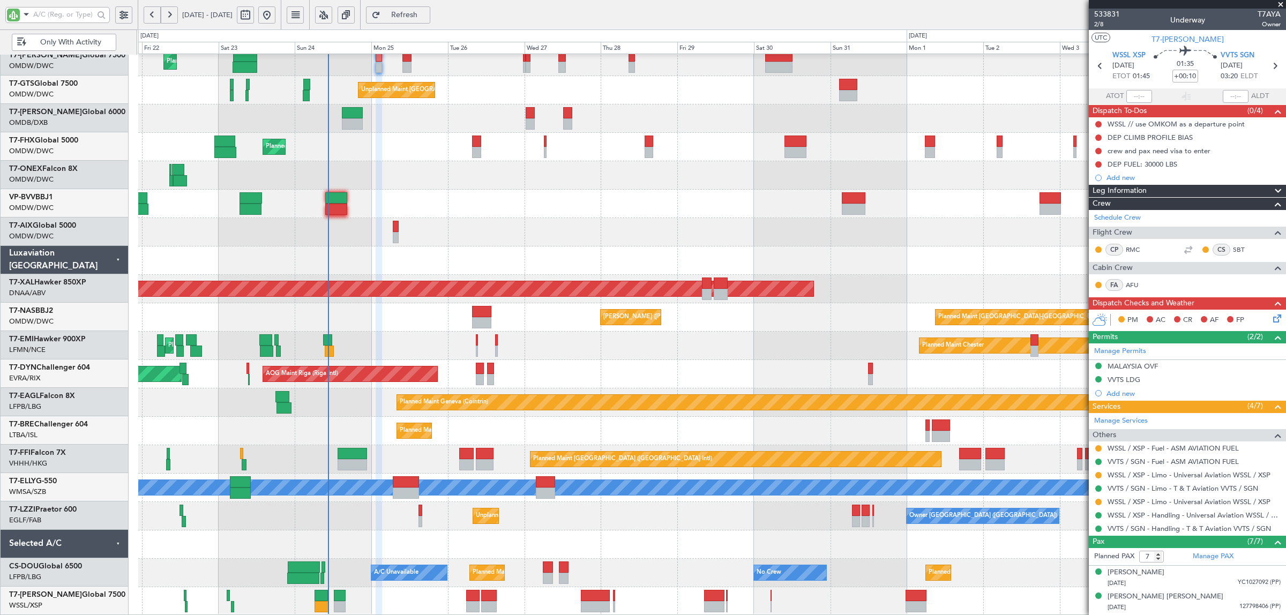
click at [408, 145] on div "Planned Maint Dubai (Al Maktoum Intl) Unplanned Maint Singapore (Seletar) Plann…" at bounding box center [711, 264] width 1147 height 703
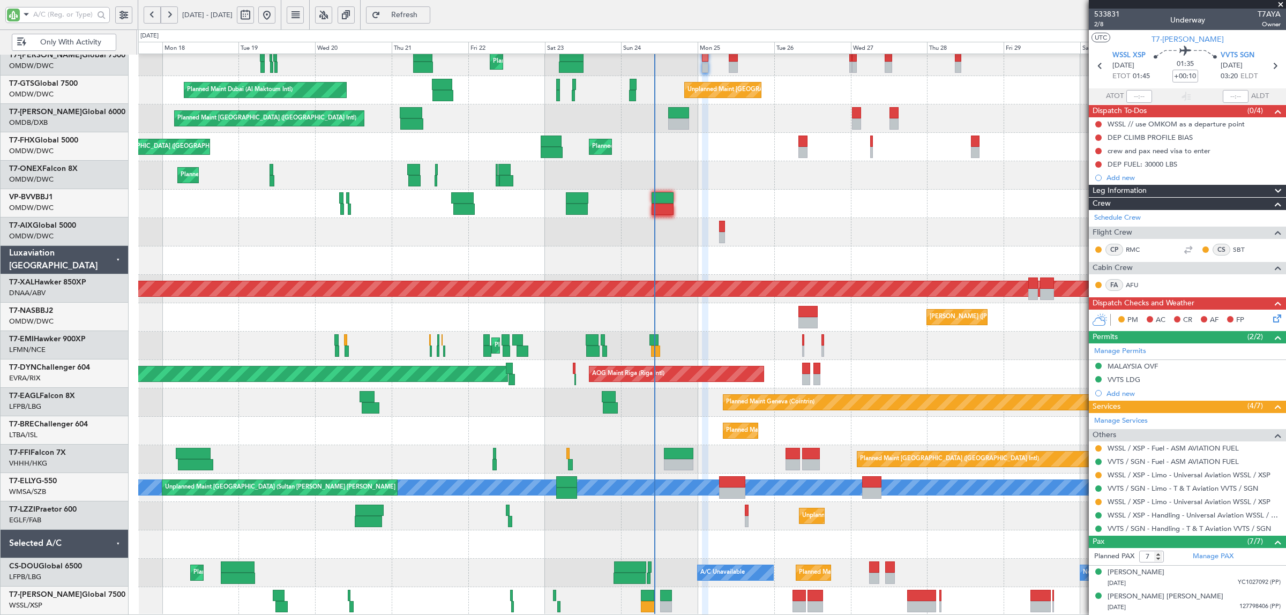
click at [599, 521] on div "Planned Maint Dubai (Al Maktoum Intl) Unplanned Maint Singapore (Seletar) Plann…" at bounding box center [711, 264] width 1147 height 703
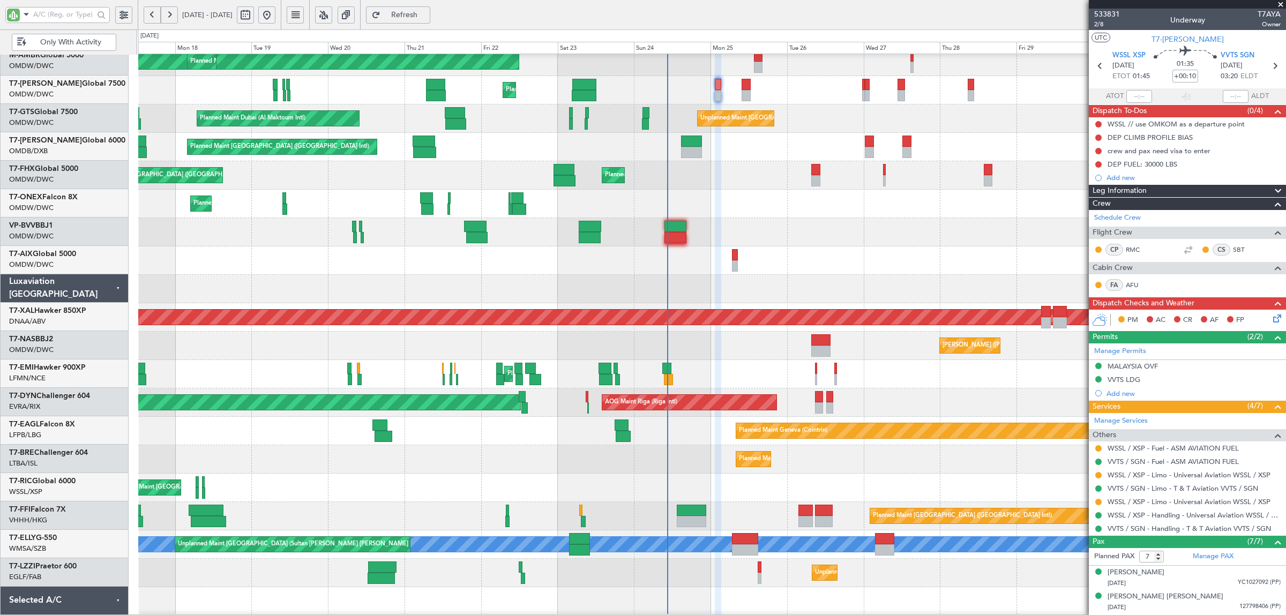
scroll to position [198, 0]
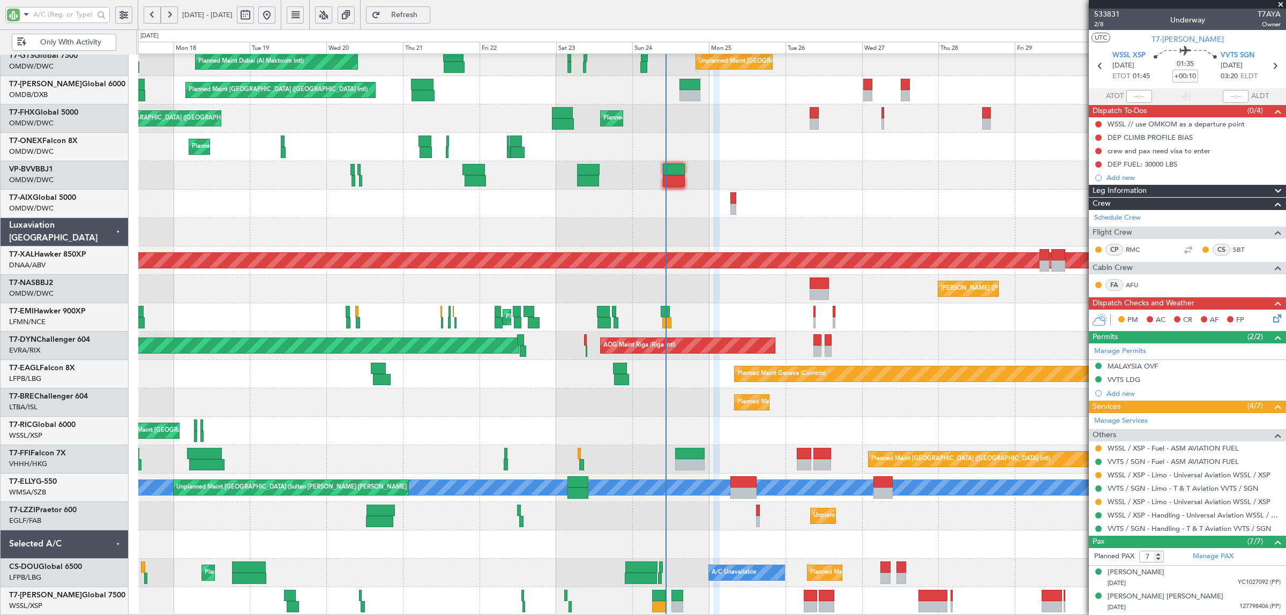
click at [480, 381] on div "Unplanned Maint Singapore (Seletar) Planned Maint Dubai (Al Maktoum Intl) Plann…" at bounding box center [711, 236] width 1147 height 760
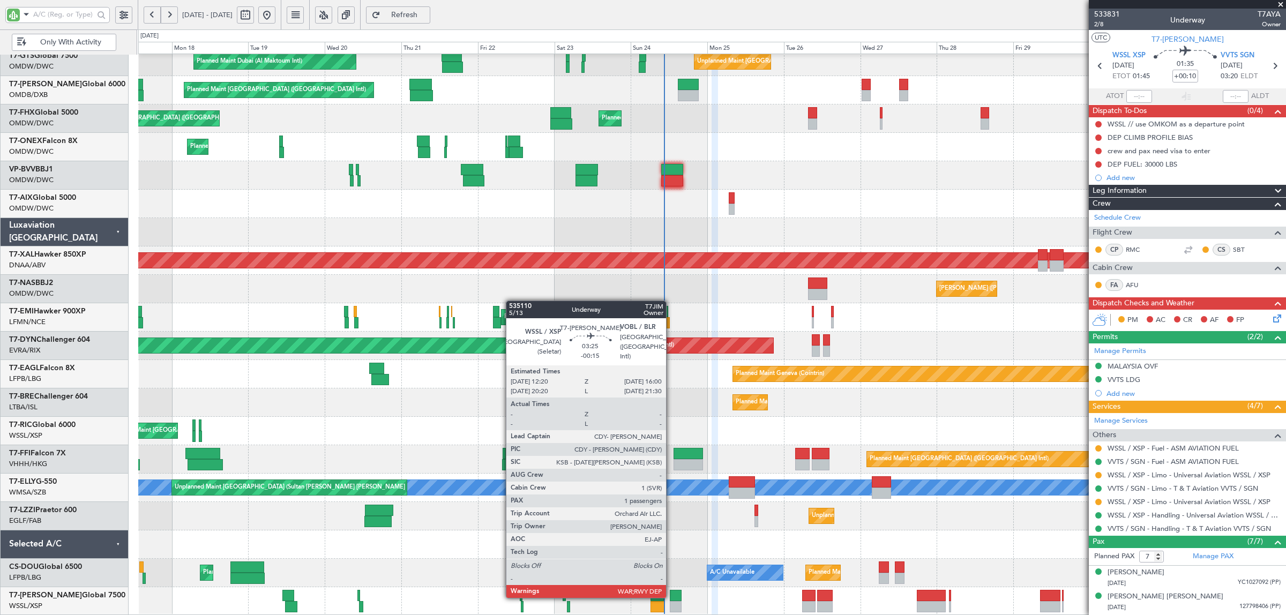
click at [672, 597] on div at bounding box center [676, 595] width 12 height 11
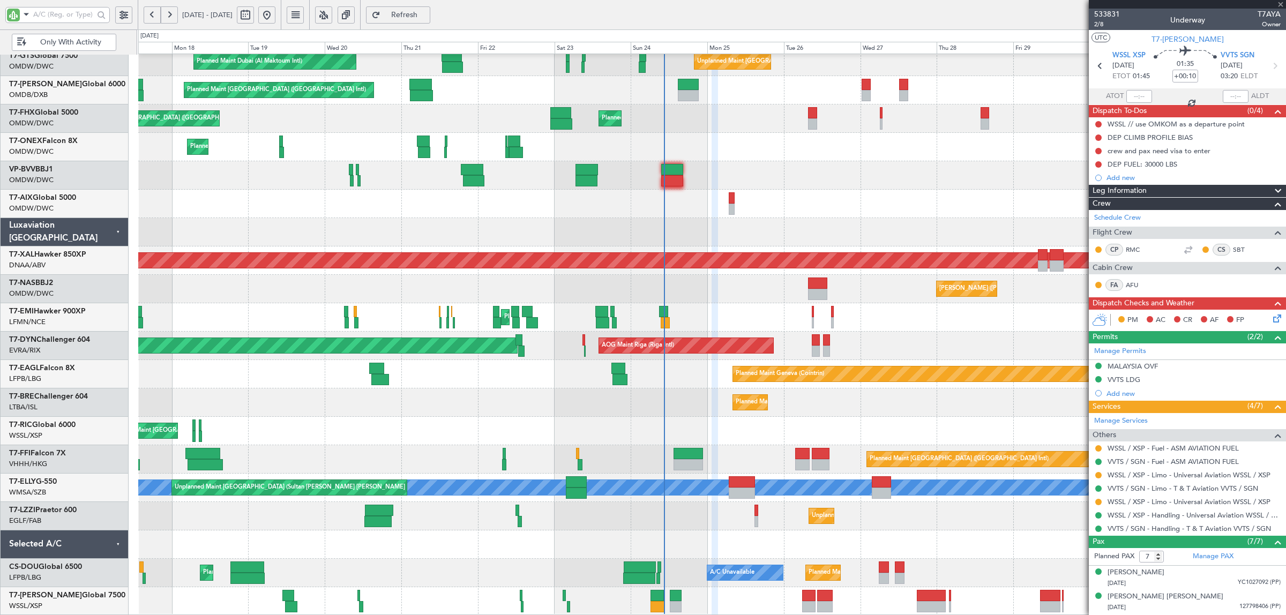
type input "-00:15"
type input "1"
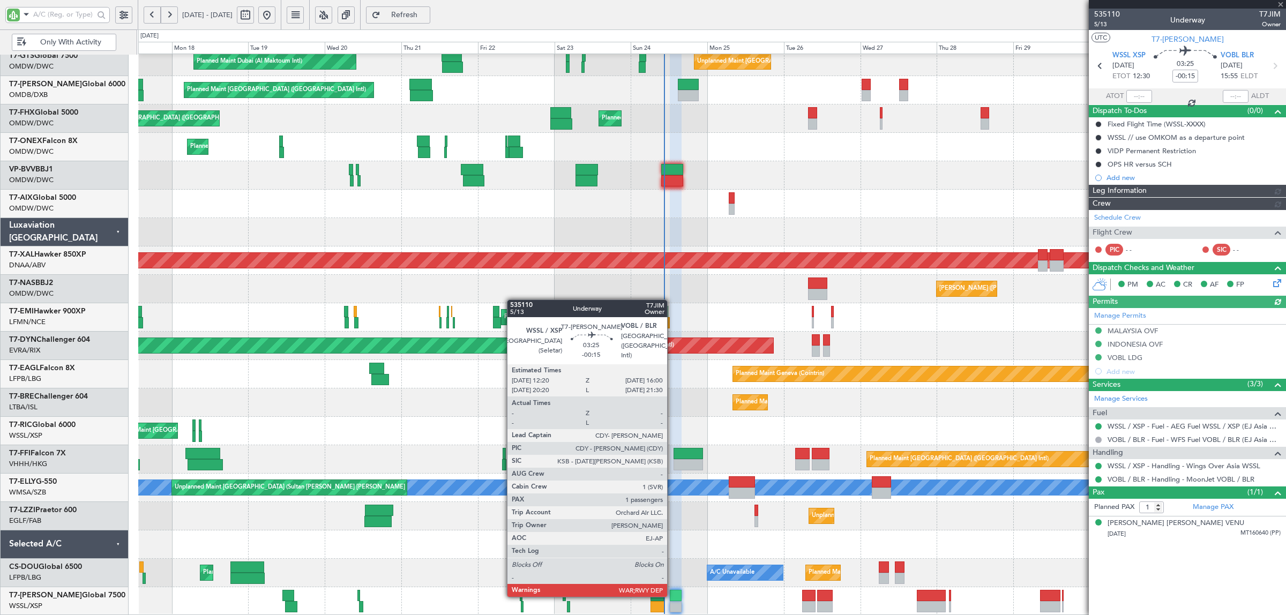
type input "Brien Tan (BTA)"
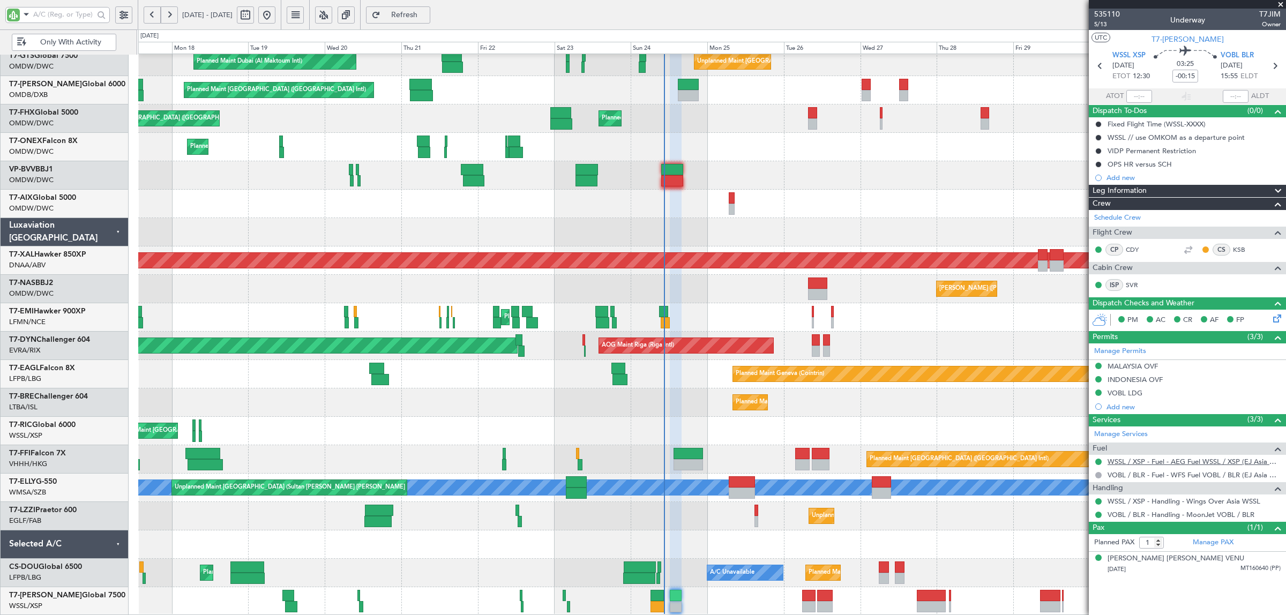
click at [1161, 465] on link "WSSL / XSP - Fuel - AEG Fuel WSSL / XSP (EJ Asia Only)" at bounding box center [1194, 461] width 173 height 9
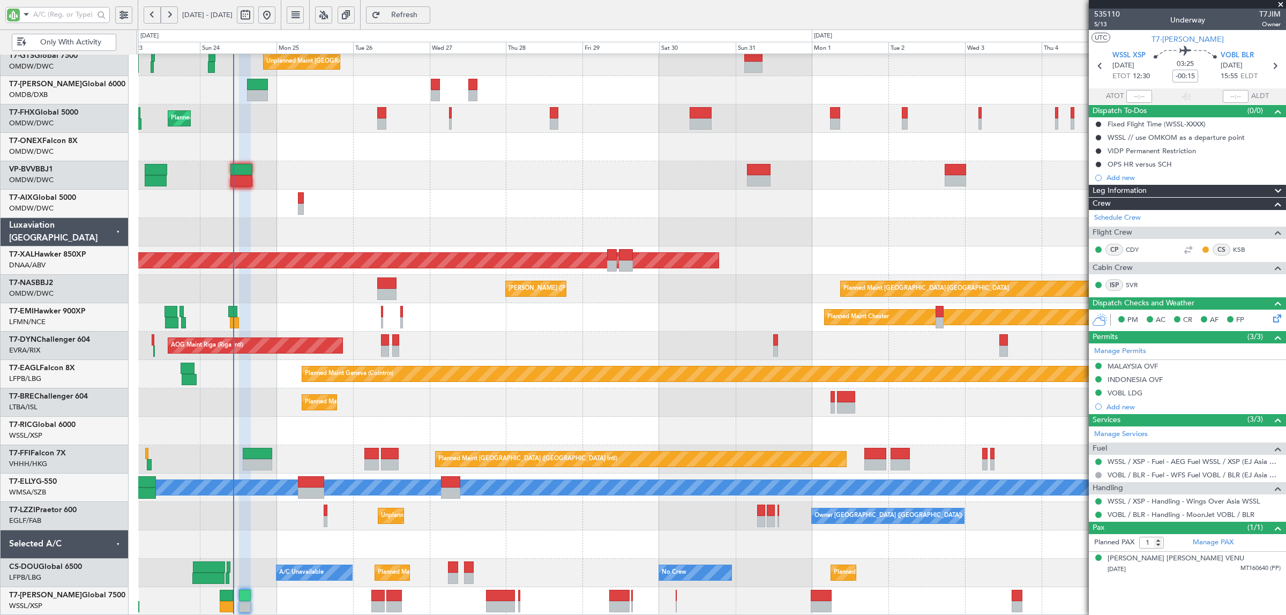
click at [271, 392] on div "Planned Maint Warsaw (Modlin)" at bounding box center [711, 403] width 1147 height 28
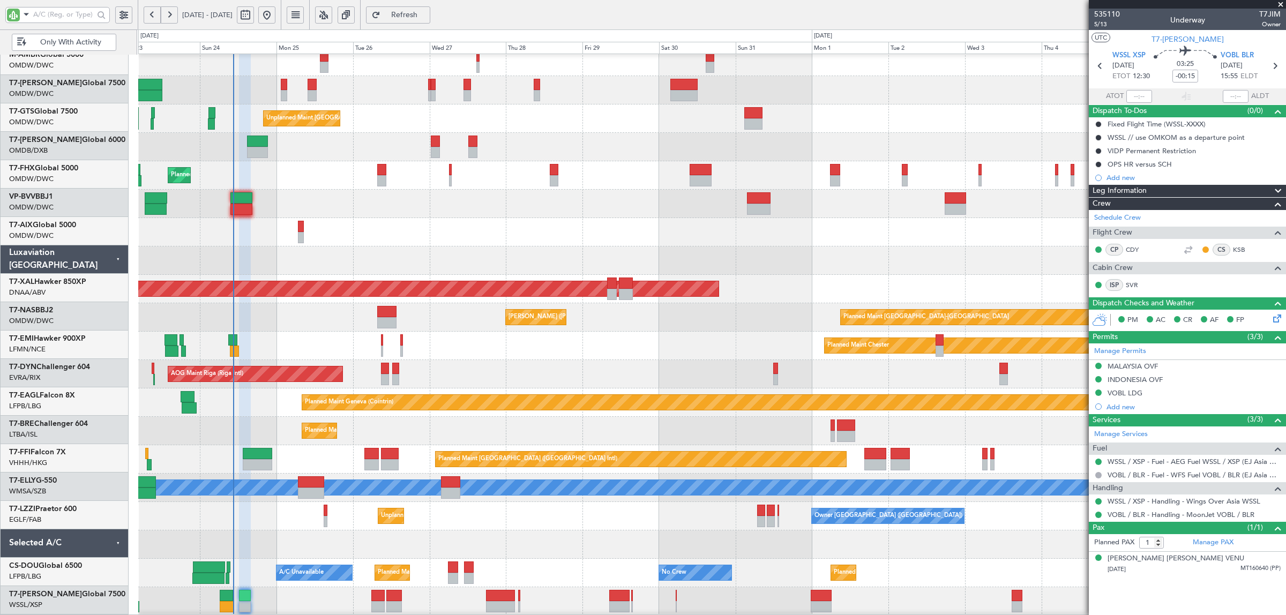
scroll to position [113, 0]
click at [323, 317] on div "MEL Abuja (Nnamdi Azikiwe Intl) Planned Maint Basel-Mulhouse" at bounding box center [711, 317] width 1147 height 28
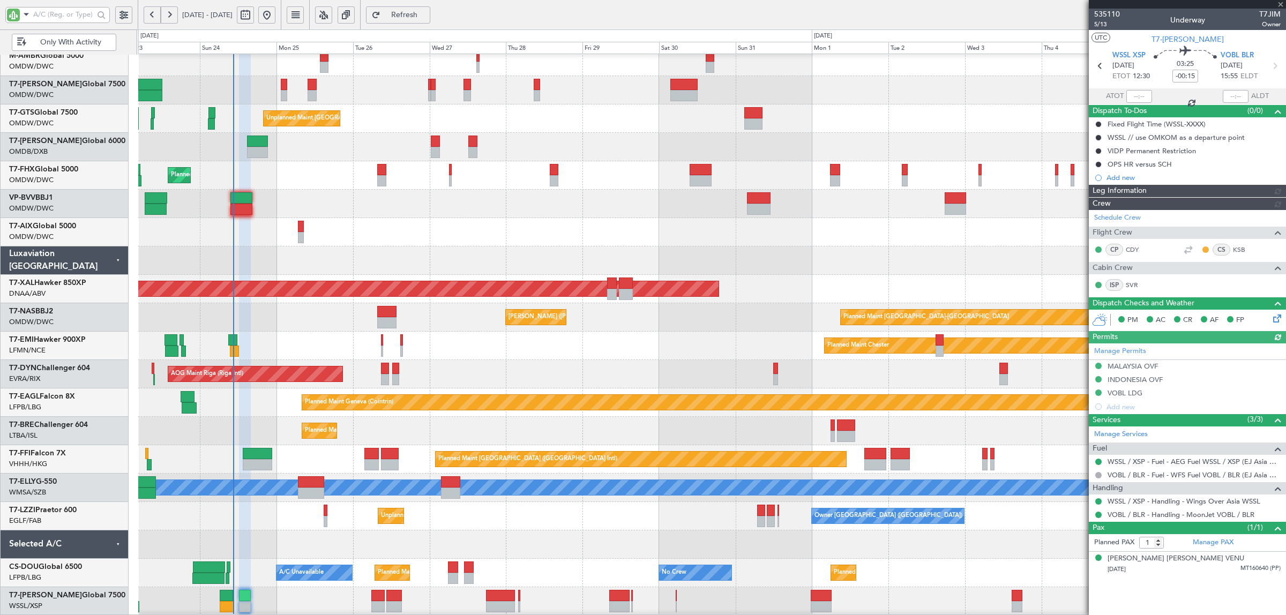
type input "Brien Tan (BTA)"
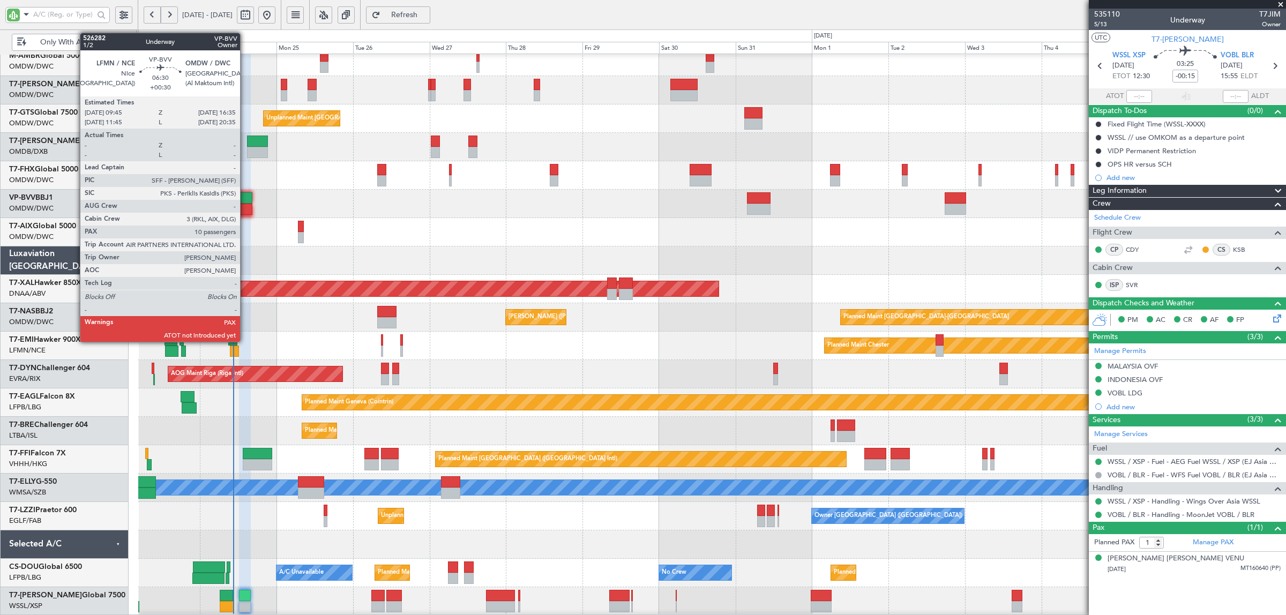
click at [243, 207] on div at bounding box center [241, 209] width 22 height 11
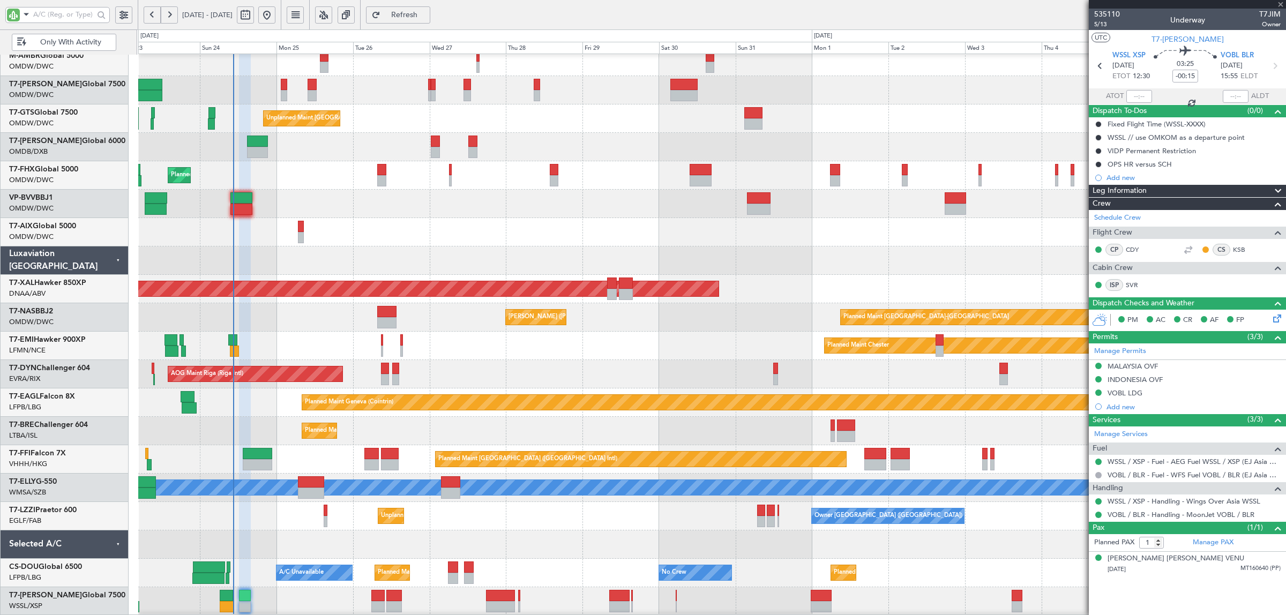
type input "+00:30"
type input "10"
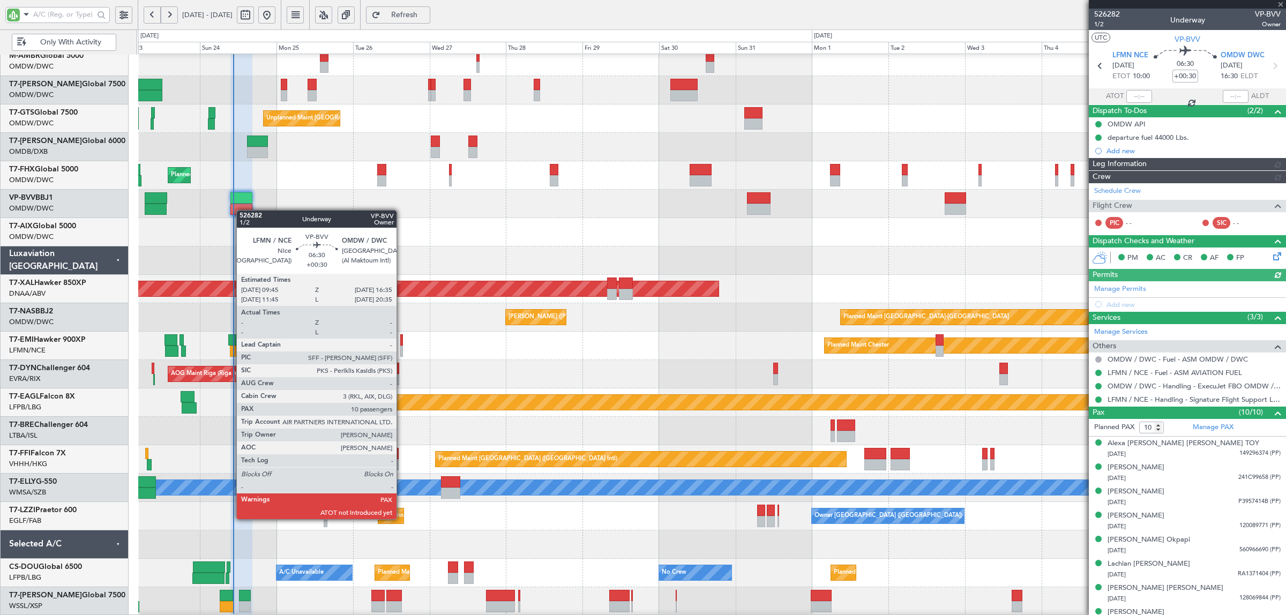
type input "Syed Shakeel (SYS)"
type input "7011"
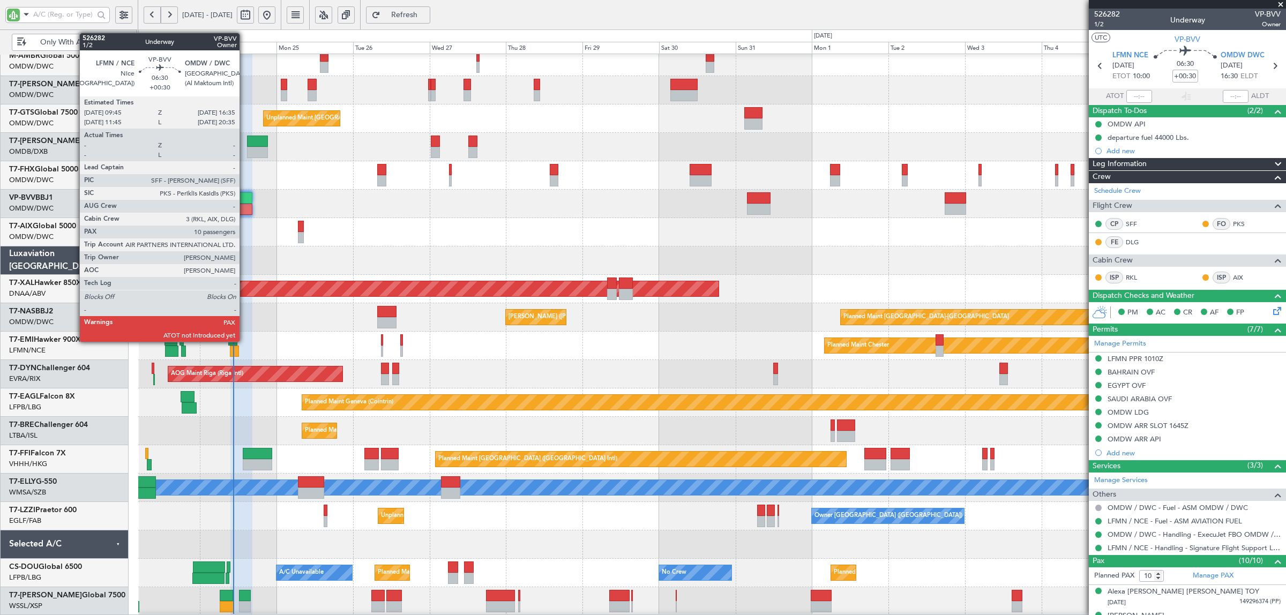
click at [245, 207] on div at bounding box center [241, 209] width 22 height 11
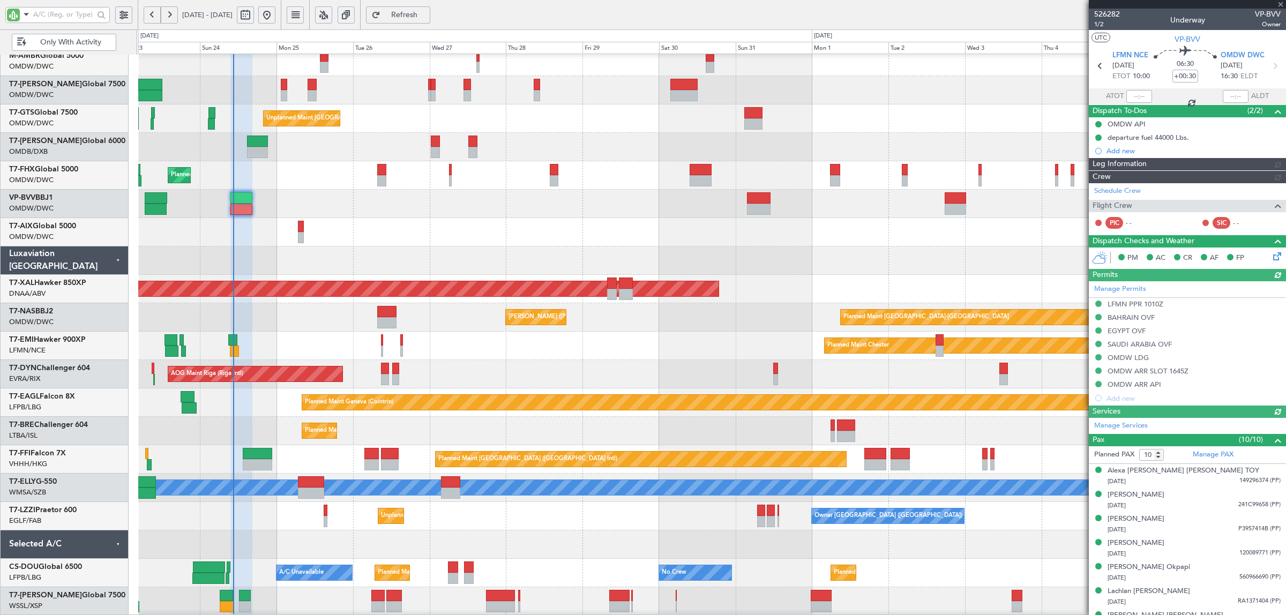
type input "Syed Shakeel (SYS)"
type input "7011"
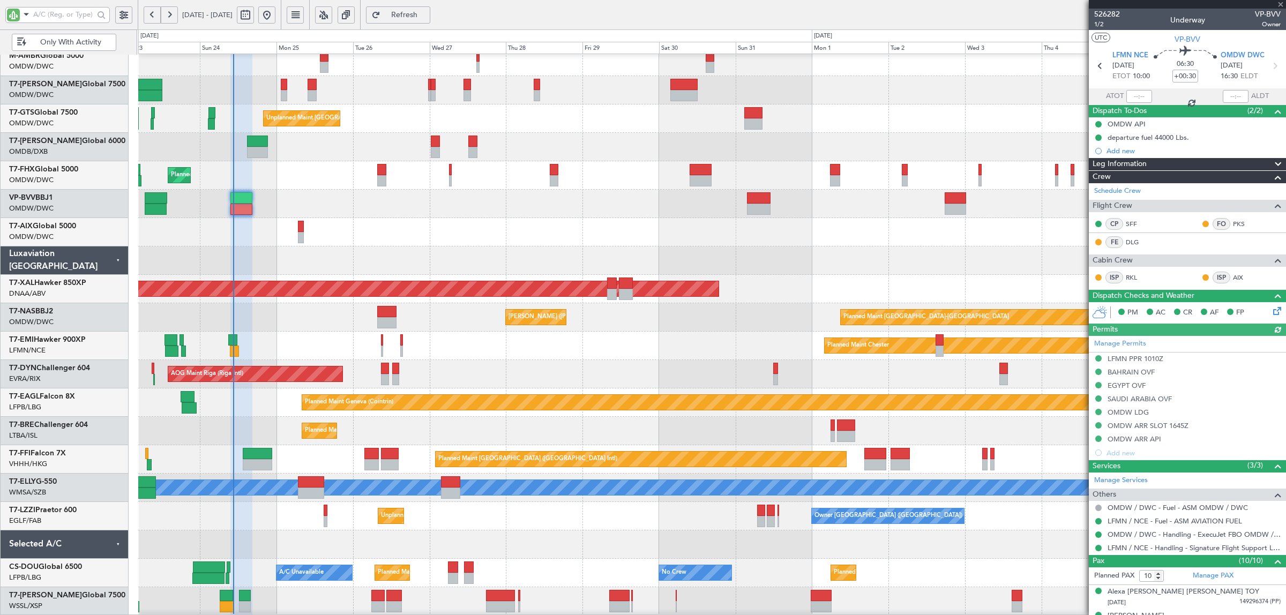
click at [1131, 97] on div at bounding box center [1140, 96] width 26 height 13
click at [1132, 98] on input "text" at bounding box center [1140, 96] width 26 height 13
type input "10:27"
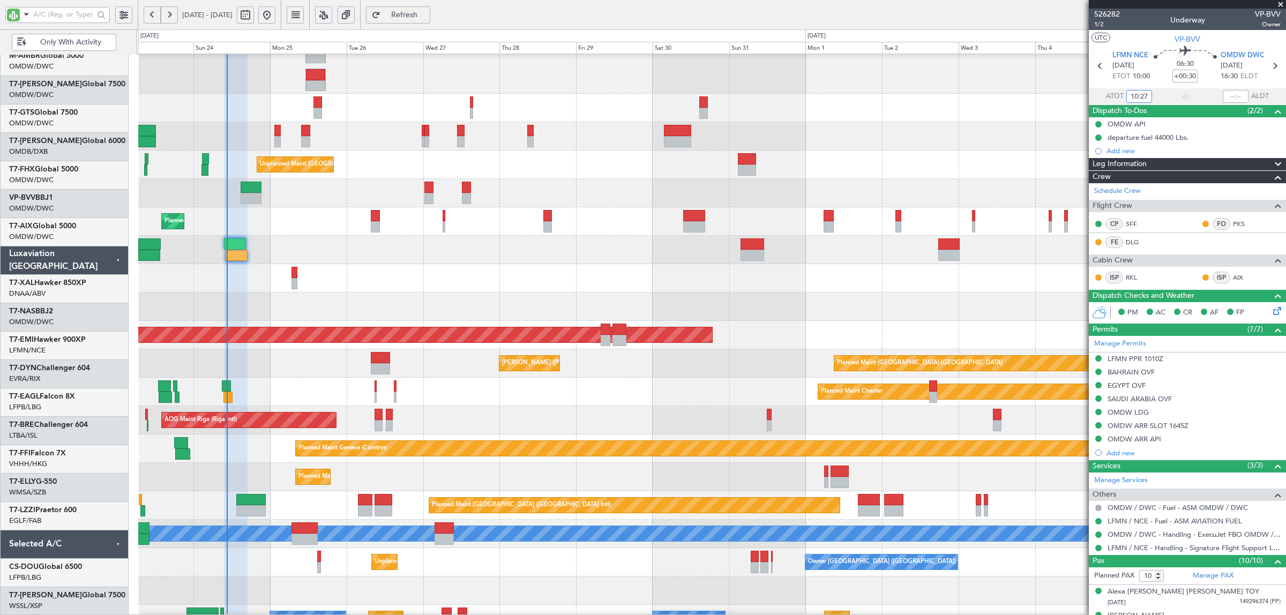
scroll to position [65, 0]
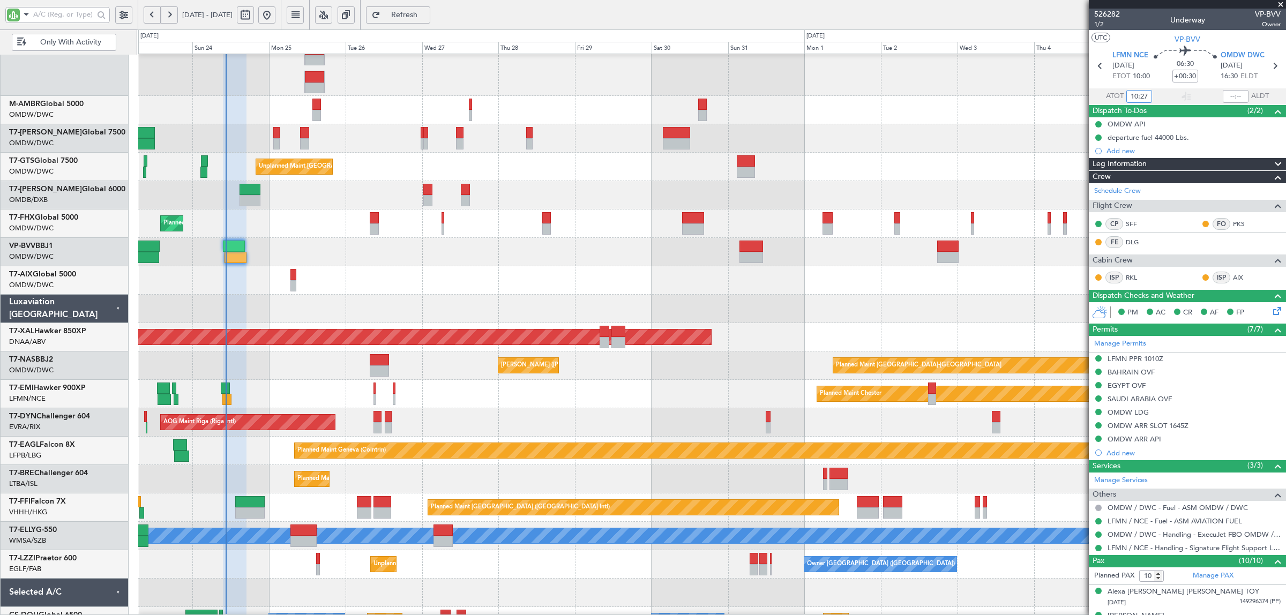
click at [403, 201] on div "Planned Maint [GEOGRAPHIC_DATA] ([GEOGRAPHIC_DATA] Intl)" at bounding box center [711, 195] width 1147 height 28
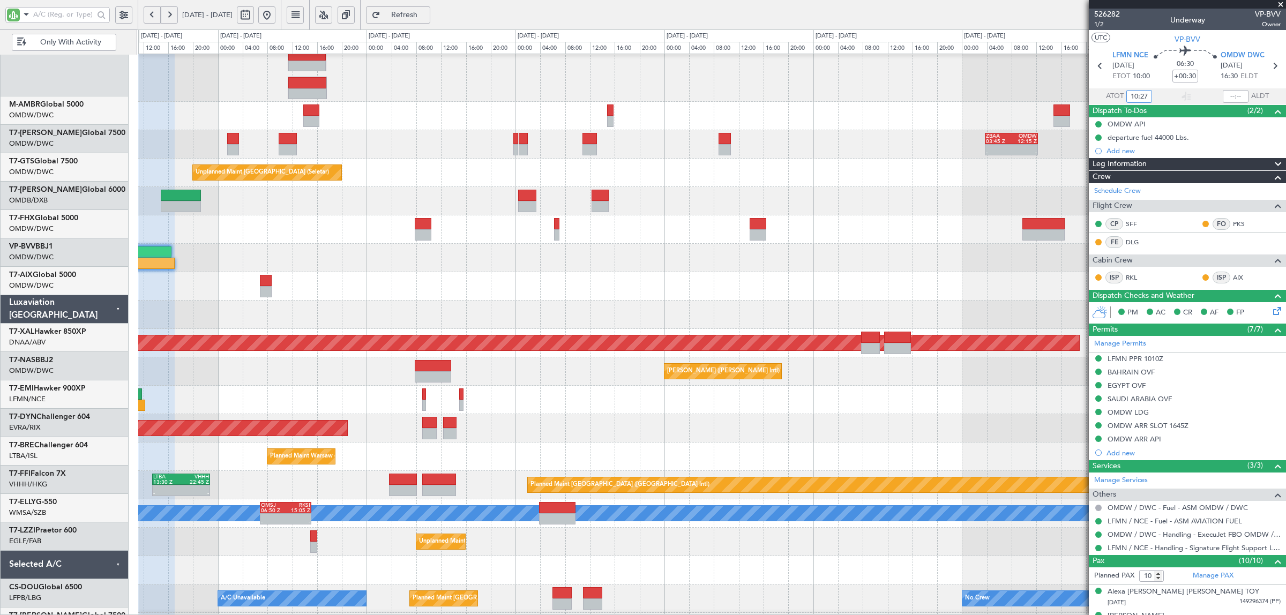
scroll to position [58, 0]
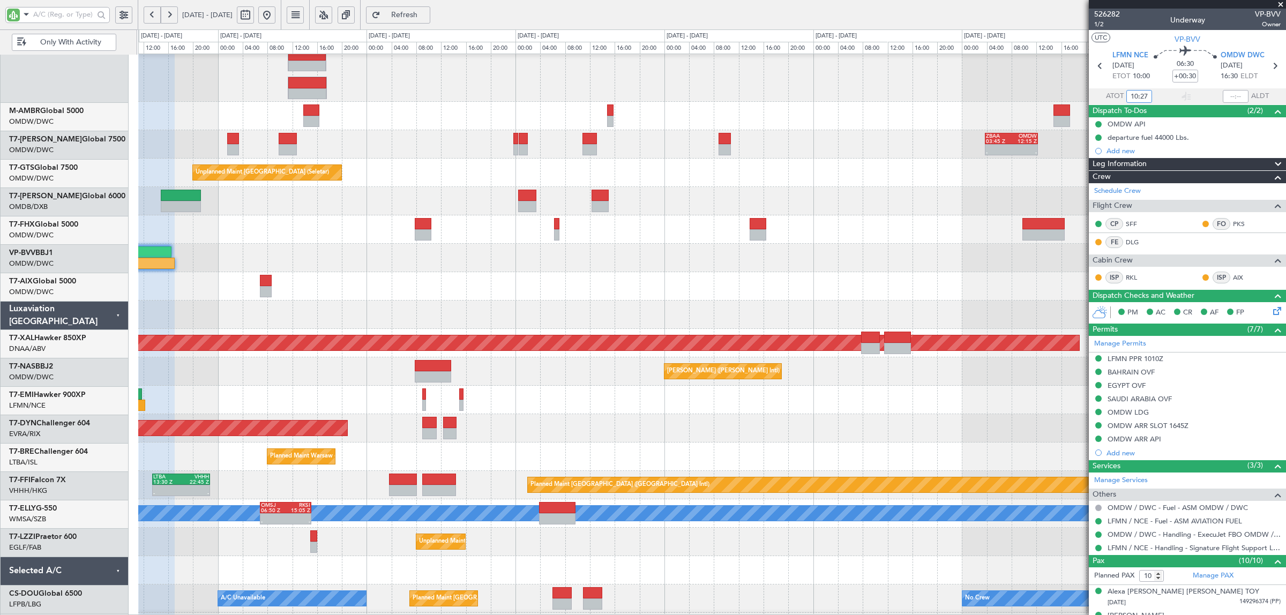
click at [478, 163] on div "Unplanned Maint [GEOGRAPHIC_DATA] (Seletar)" at bounding box center [711, 173] width 1147 height 28
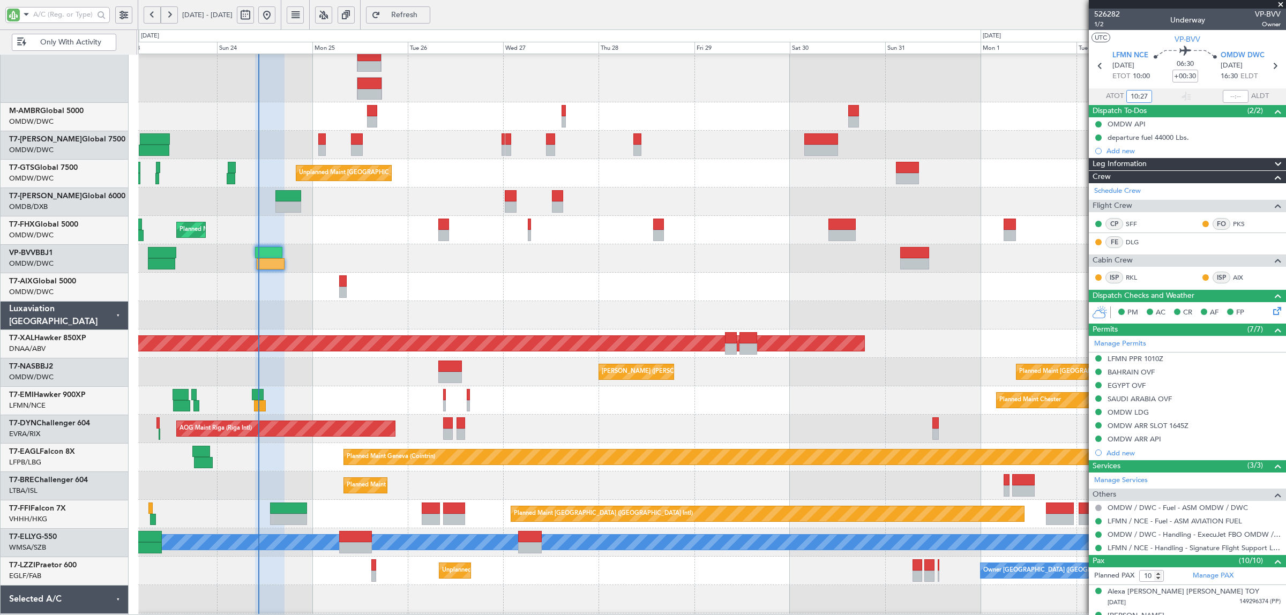
scroll to position [49, 0]
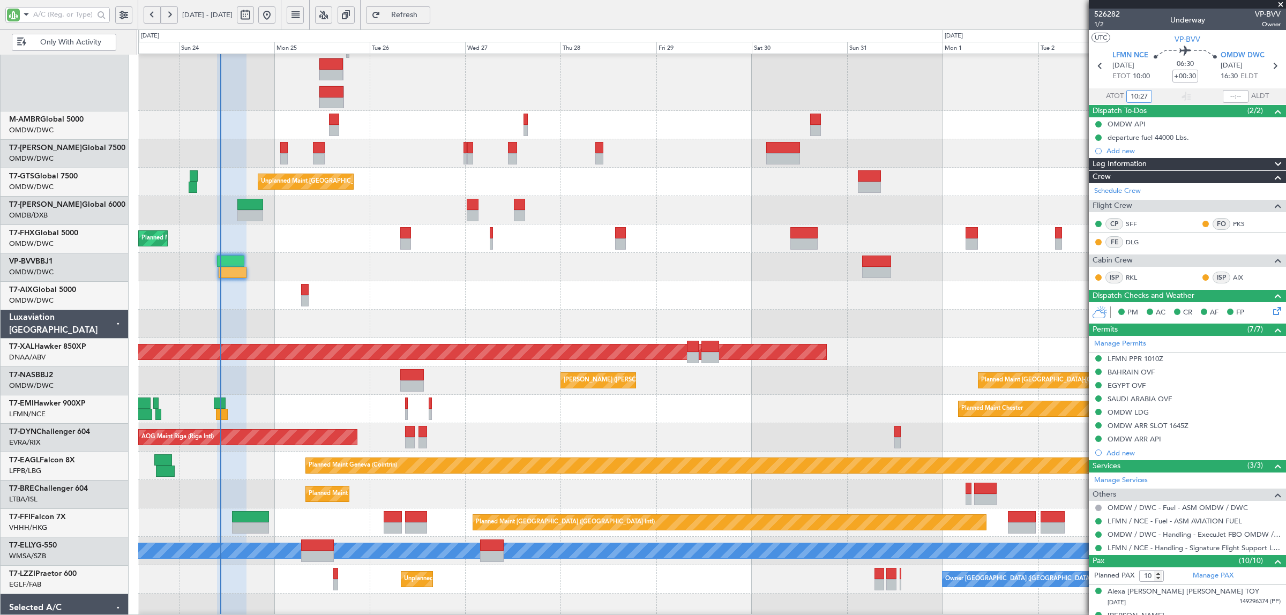
click at [359, 228] on div "Planned Maint London (Stansted) Planned Maint Singapore (Changi)" at bounding box center [711, 239] width 1147 height 28
type input "Syed Shakeel (SYS)"
type input "7011"
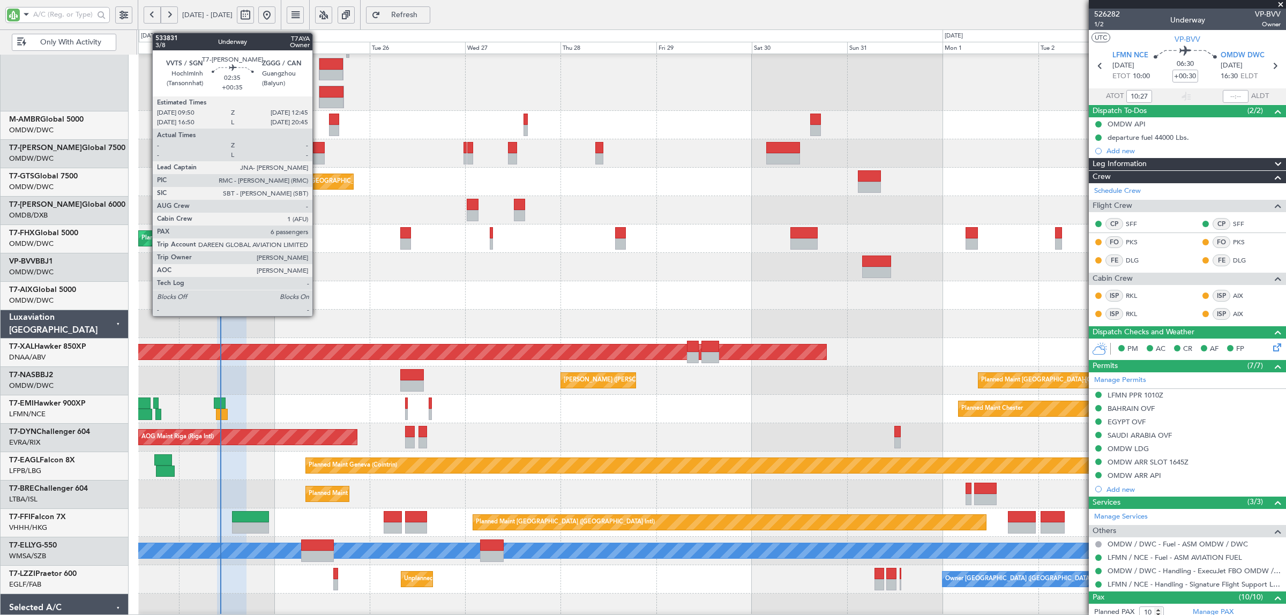
click at [318, 149] on div at bounding box center [319, 147] width 12 height 11
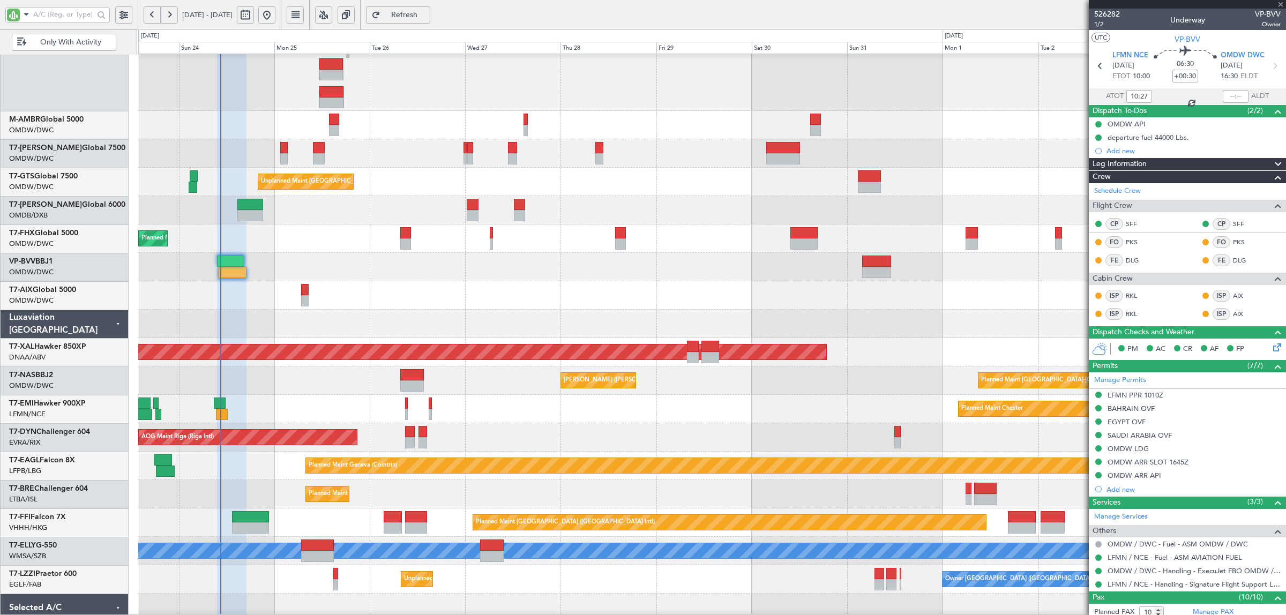
type input "+00:35"
type input "6"
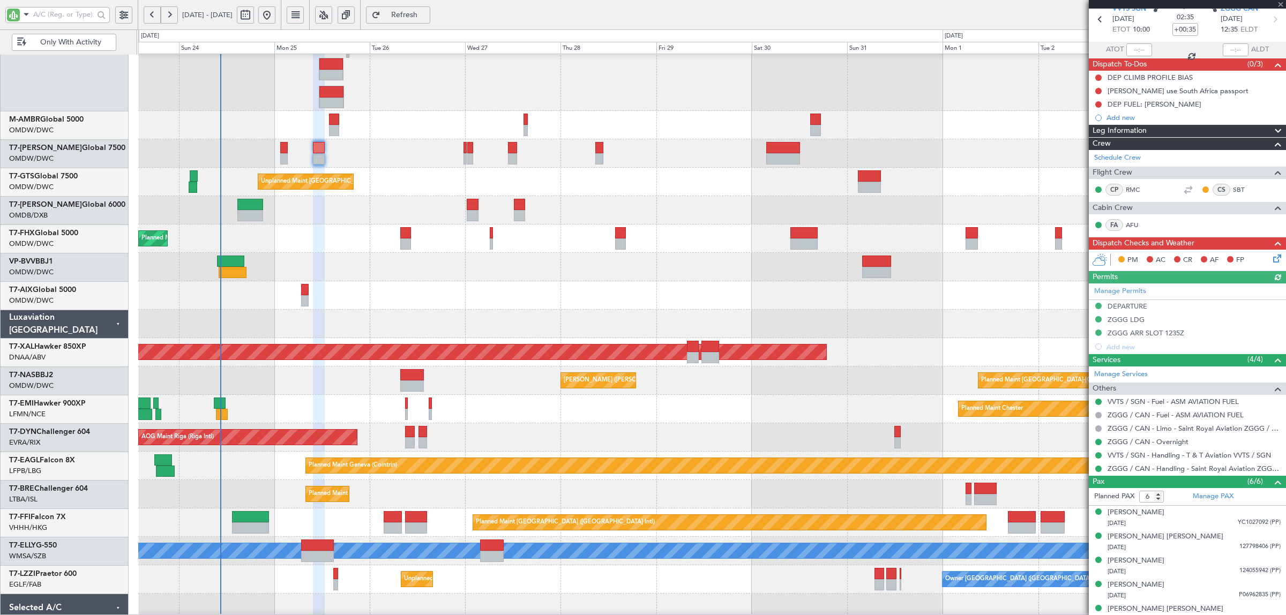
scroll to position [67, 0]
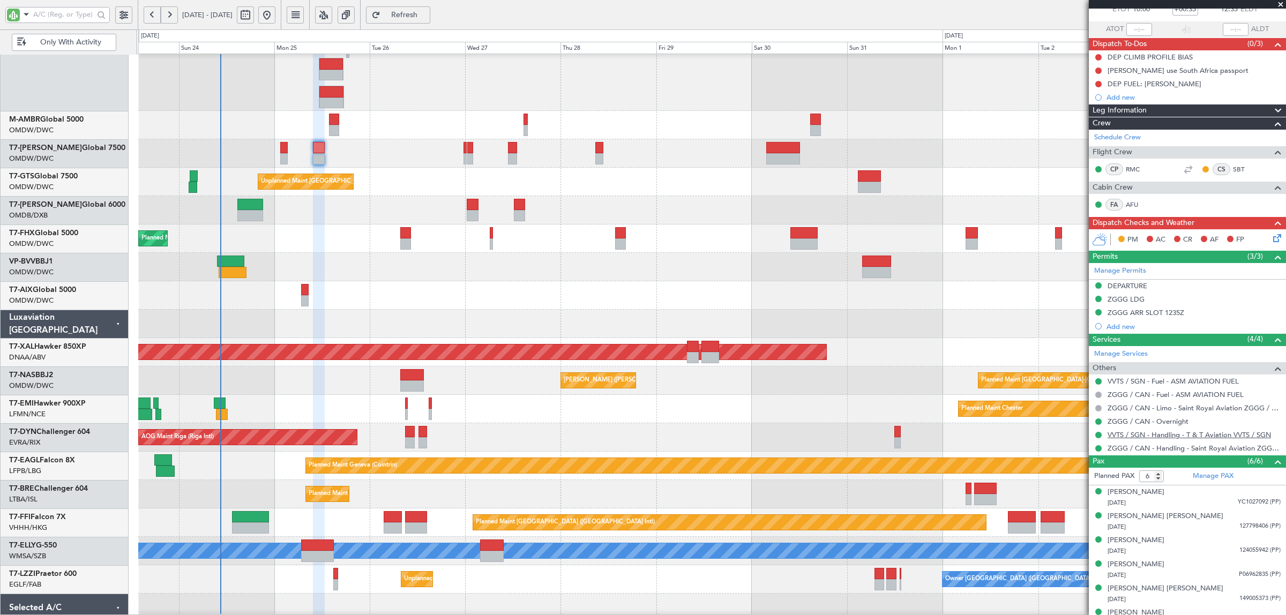
click at [1193, 433] on link "VVTS / SGN - Handling - T & T Aviation VVTS / SGN" at bounding box center [1189, 434] width 163 height 9
click at [1211, 449] on link "ZGGG / CAN - Handling - Saint Royal Aviation ZGGG / CAN" at bounding box center [1194, 448] width 173 height 9
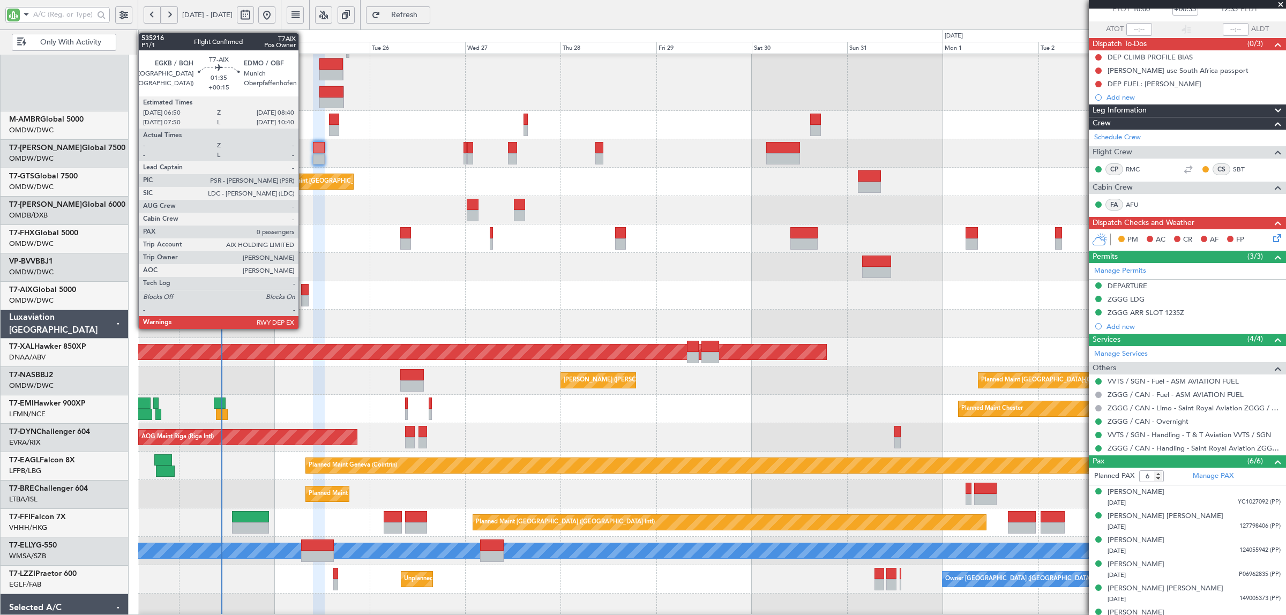
click at [304, 301] on div at bounding box center [305, 300] width 8 height 11
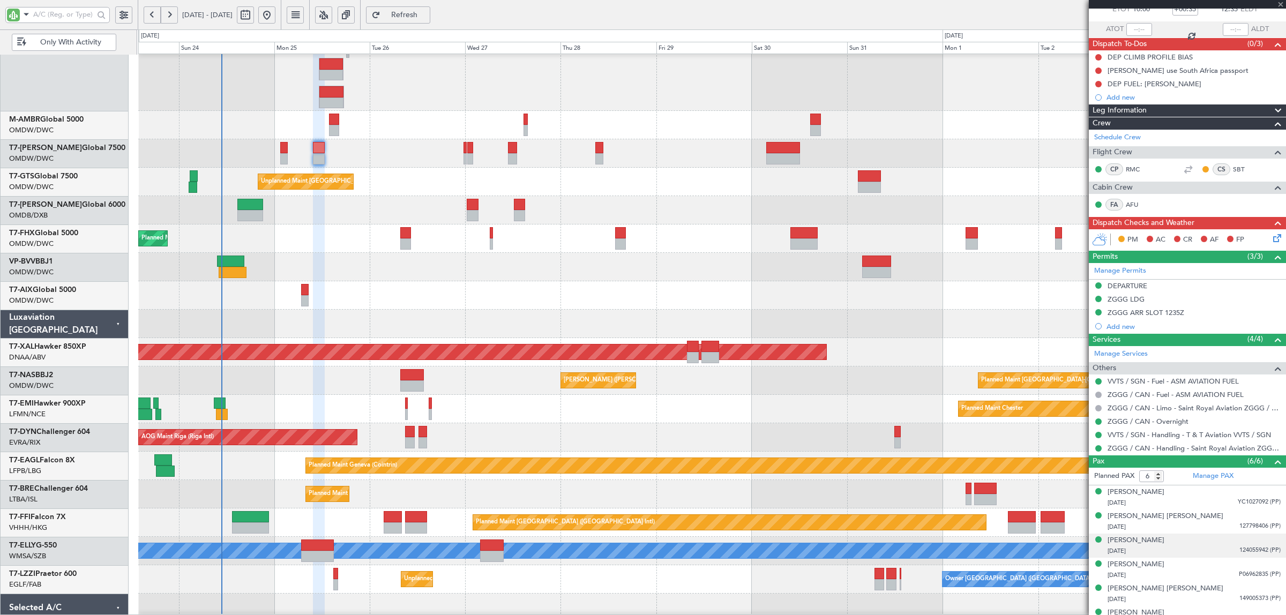
type input "+00:15"
type input "0"
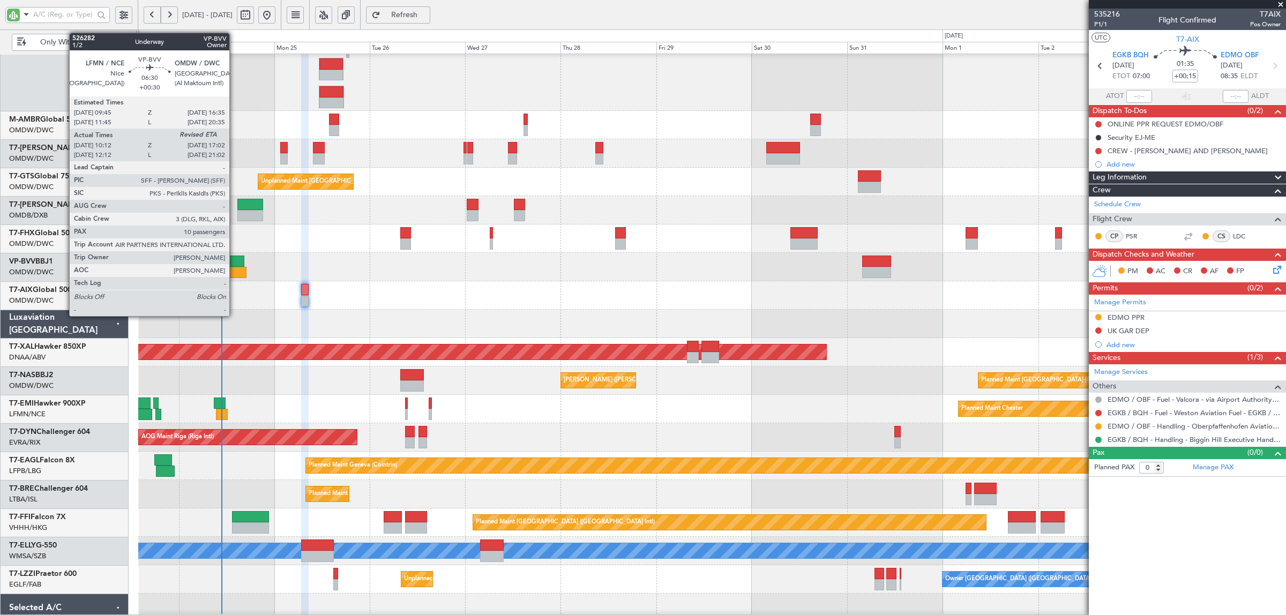
click at [235, 269] on div at bounding box center [232, 272] width 27 height 11
click at [235, 268] on div at bounding box center [232, 272] width 27 height 11
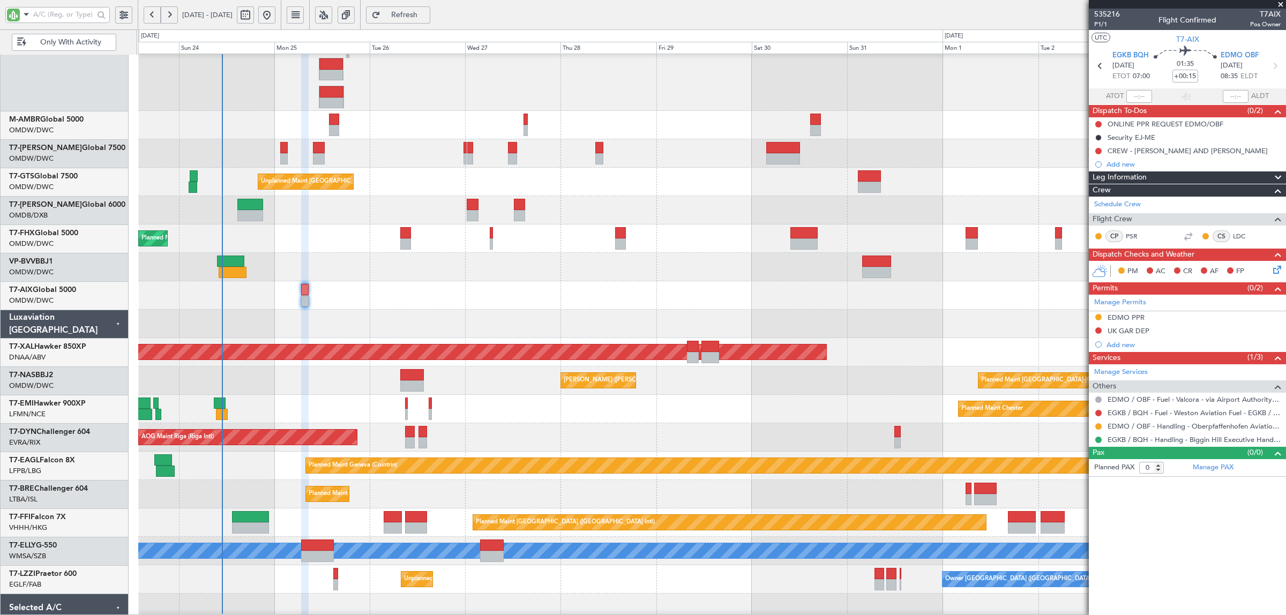
click at [270, 304] on div at bounding box center [711, 295] width 1147 height 28
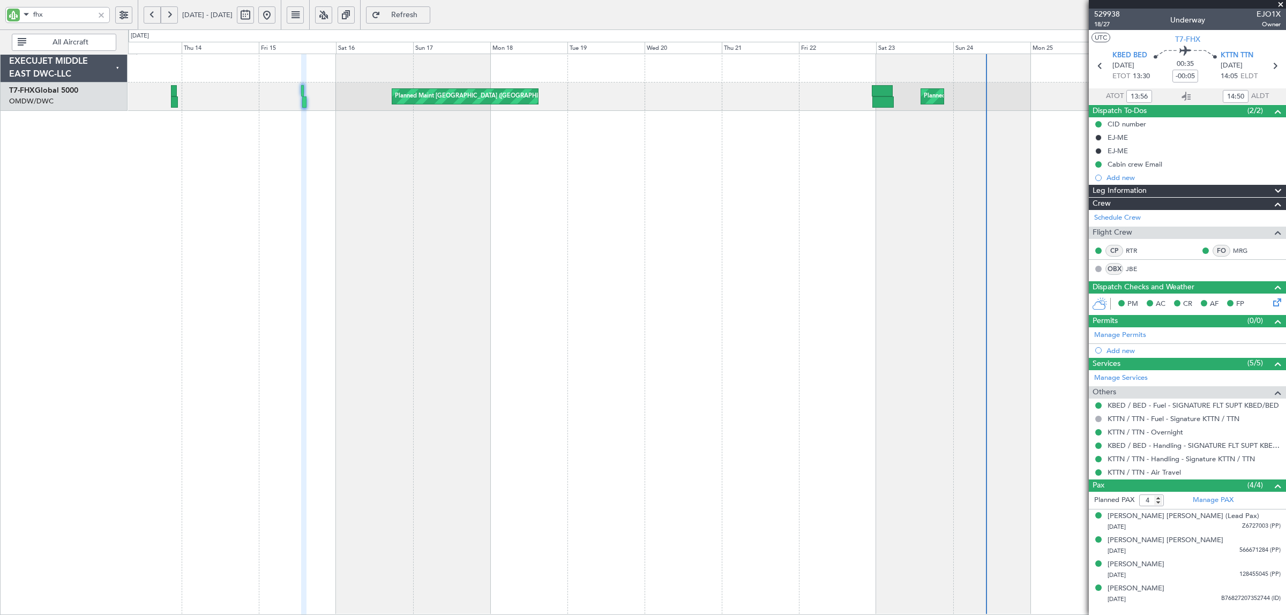
click at [102, 16] on div at bounding box center [101, 15] width 12 height 12
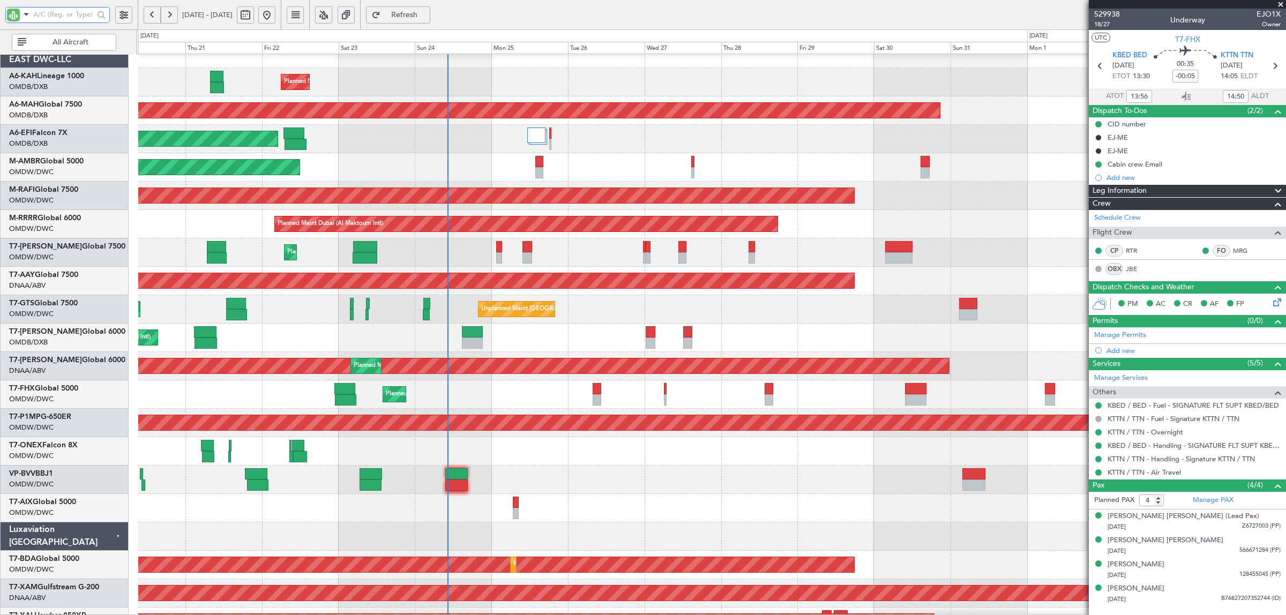
click at [207, 264] on div "Planned Maint Dubai (Al Maktoum Intl)" at bounding box center [711, 253] width 1147 height 28
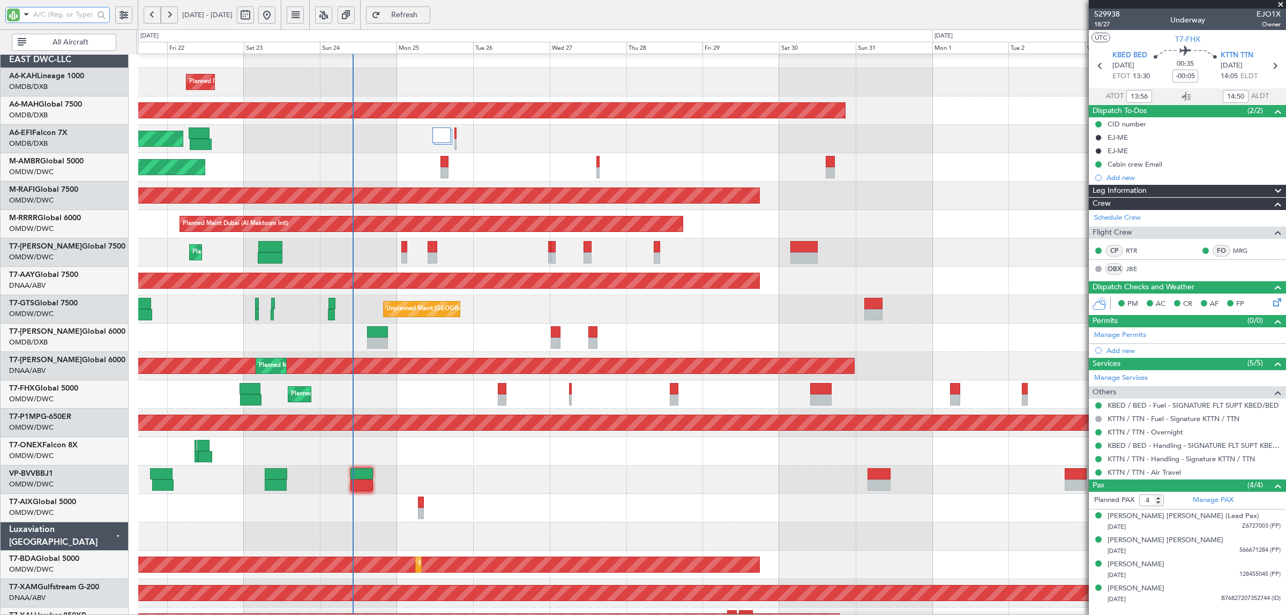
click at [436, 384] on div "Planned Maint [GEOGRAPHIC_DATA] ([GEOGRAPHIC_DATA]) Planned Maint [GEOGRAPHIC_D…" at bounding box center [711, 395] width 1147 height 28
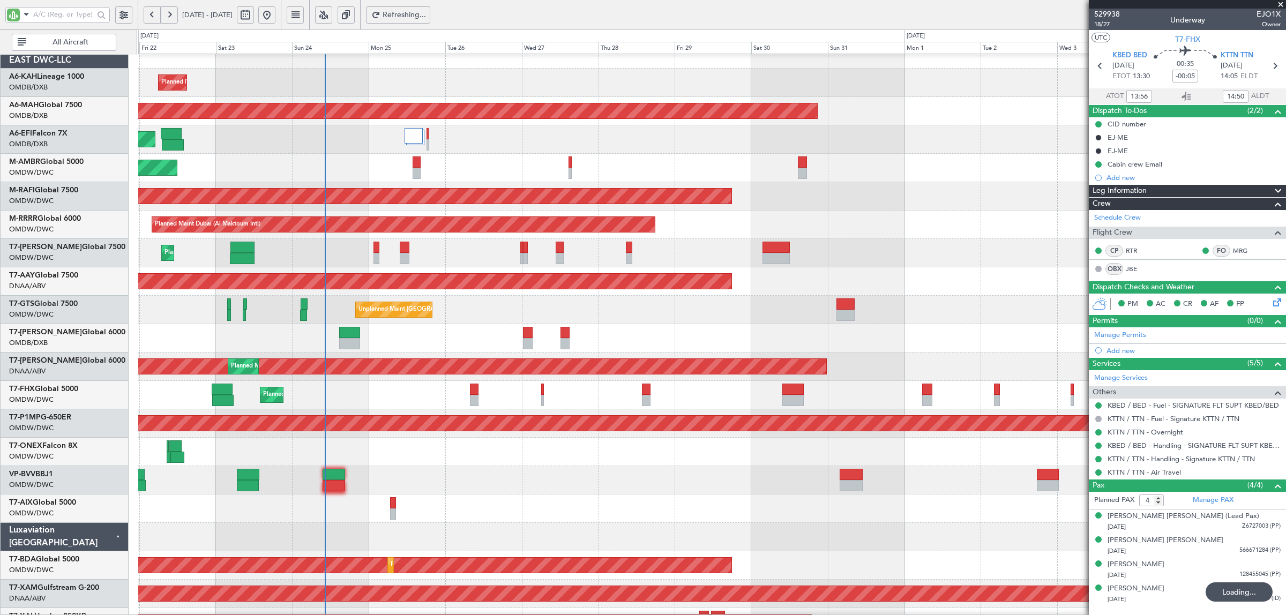
click at [60, 39] on span "All Aircraft" at bounding box center [70, 43] width 84 height 8
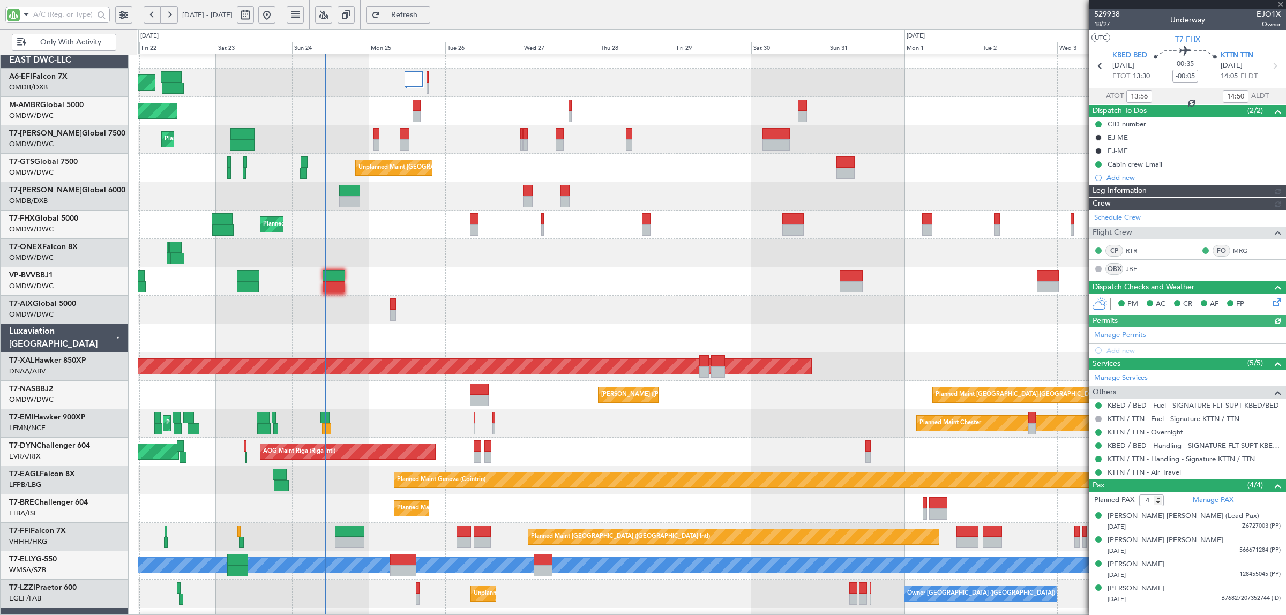
type input "[PERSON_NAME] ([PERSON_NAME])"
type input "7024"
type input "[PERSON_NAME] ([PERSON_NAME])"
type input "7024"
type input "[PERSON_NAME] ([PERSON_NAME])"
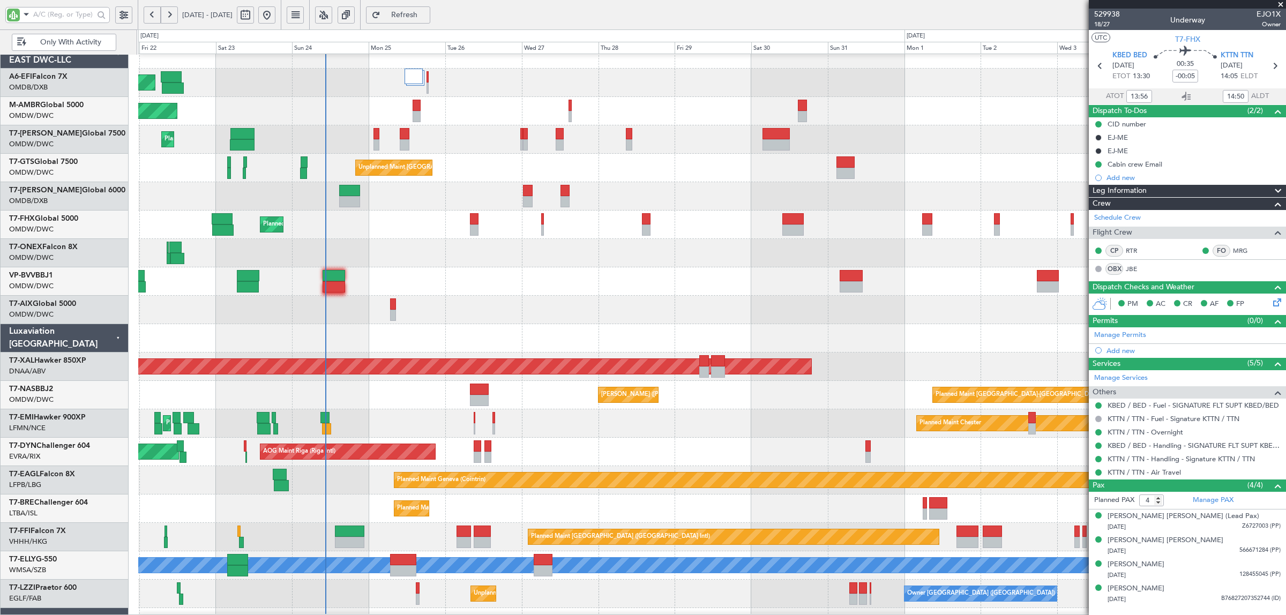
type input "7024"
type input "[PERSON_NAME] ([PERSON_NAME])"
type input "7024"
type input "[PERSON_NAME] ([PERSON_NAME])"
type input "7024"
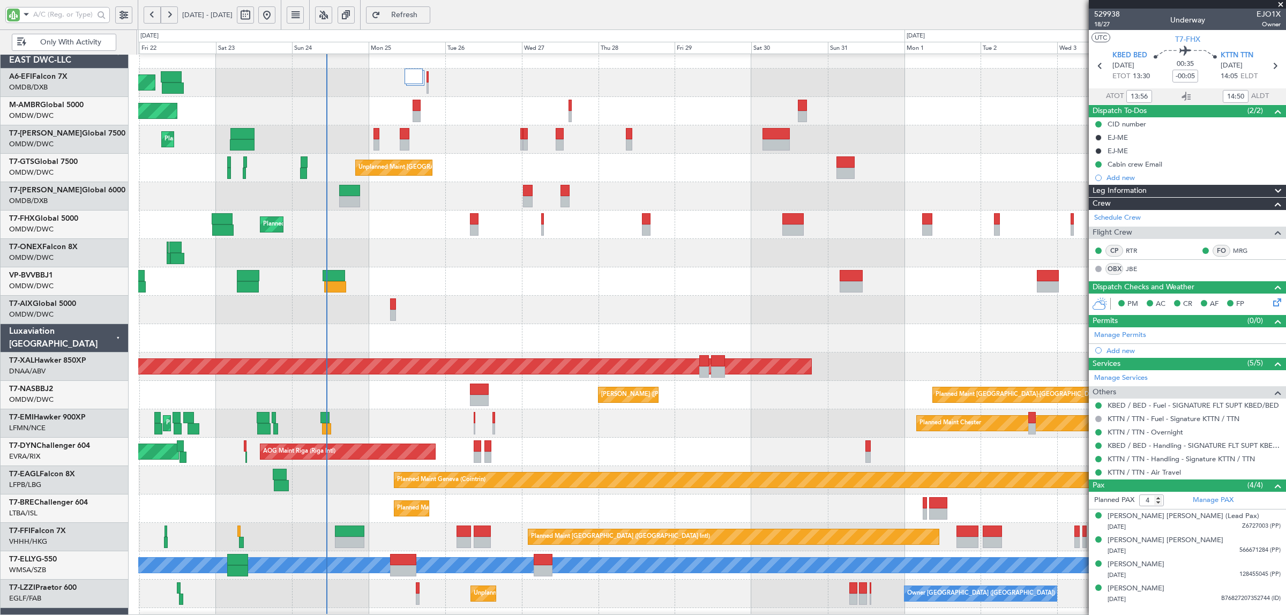
type input "[PERSON_NAME] ([PERSON_NAME])"
type input "7024"
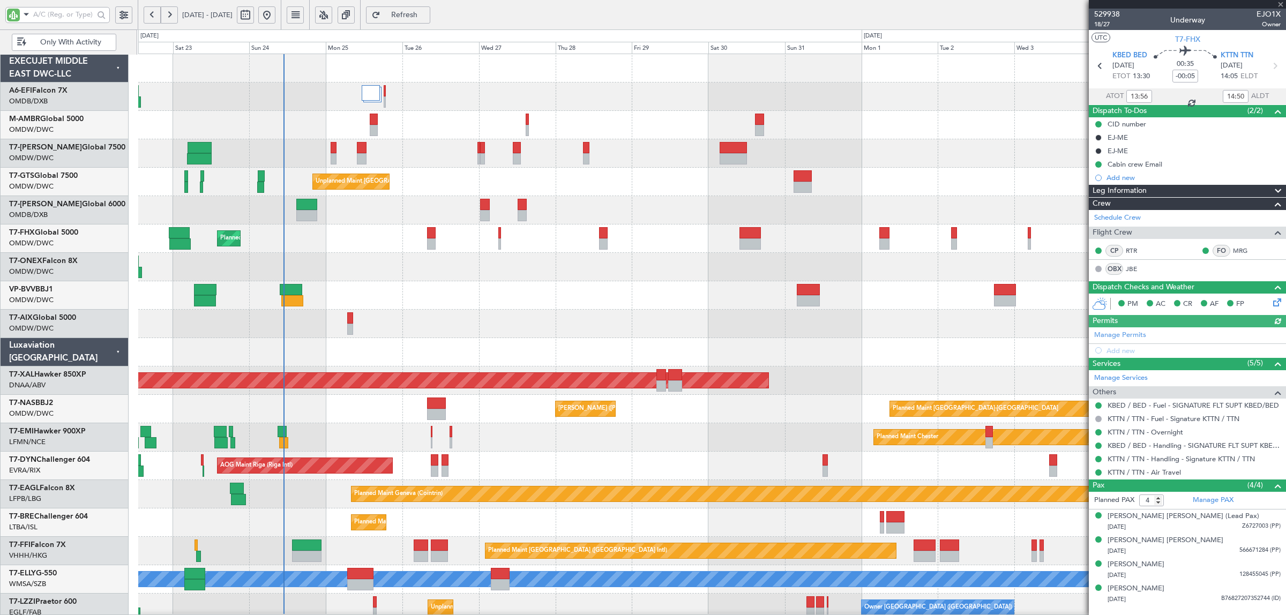
click at [248, 181] on div "Planned Maint Dubai (Al Maktoum Intl) Planned Maint [GEOGRAPHIC_DATA] (Al Makto…" at bounding box center [711, 380] width 1147 height 653
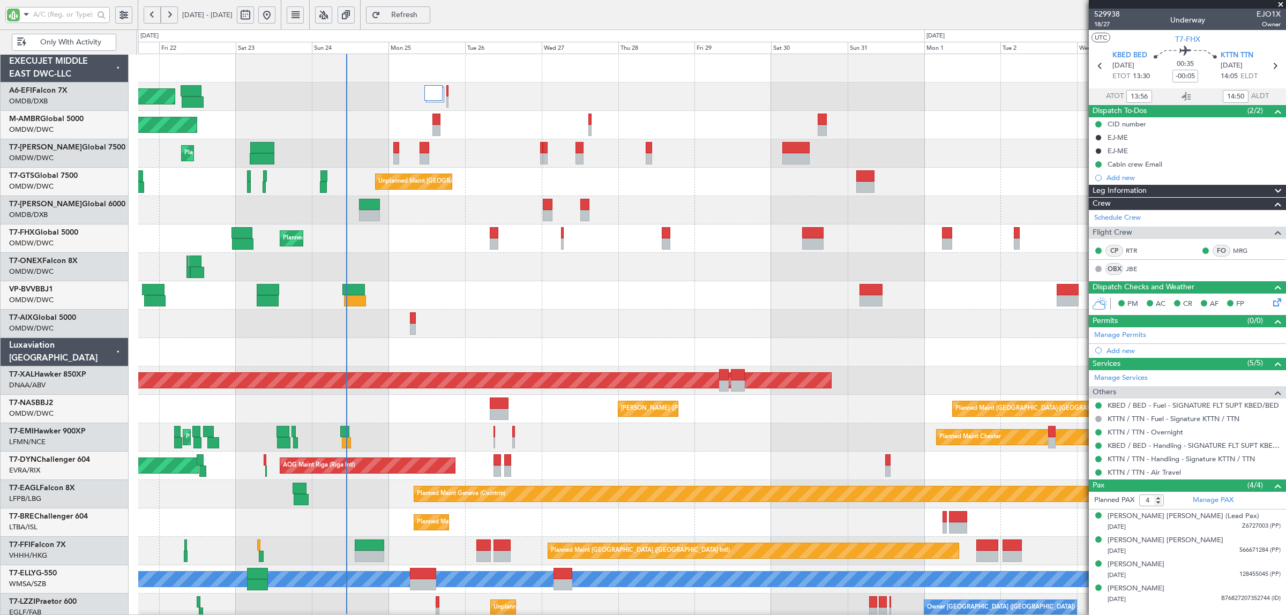
click at [461, 256] on div "Planned Maint Dubai (Al Maktoum Intl) Planned Maint [GEOGRAPHIC_DATA] (Al Makto…" at bounding box center [711, 380] width 1147 height 653
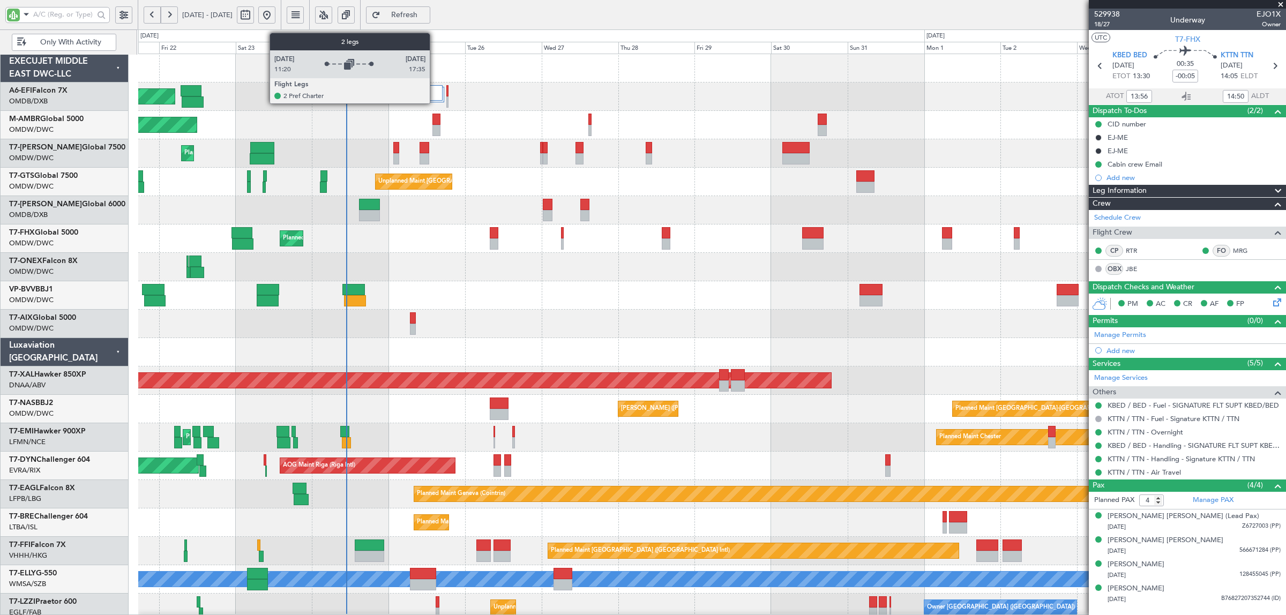
click at [435, 98] on div at bounding box center [433, 93] width 19 height 16
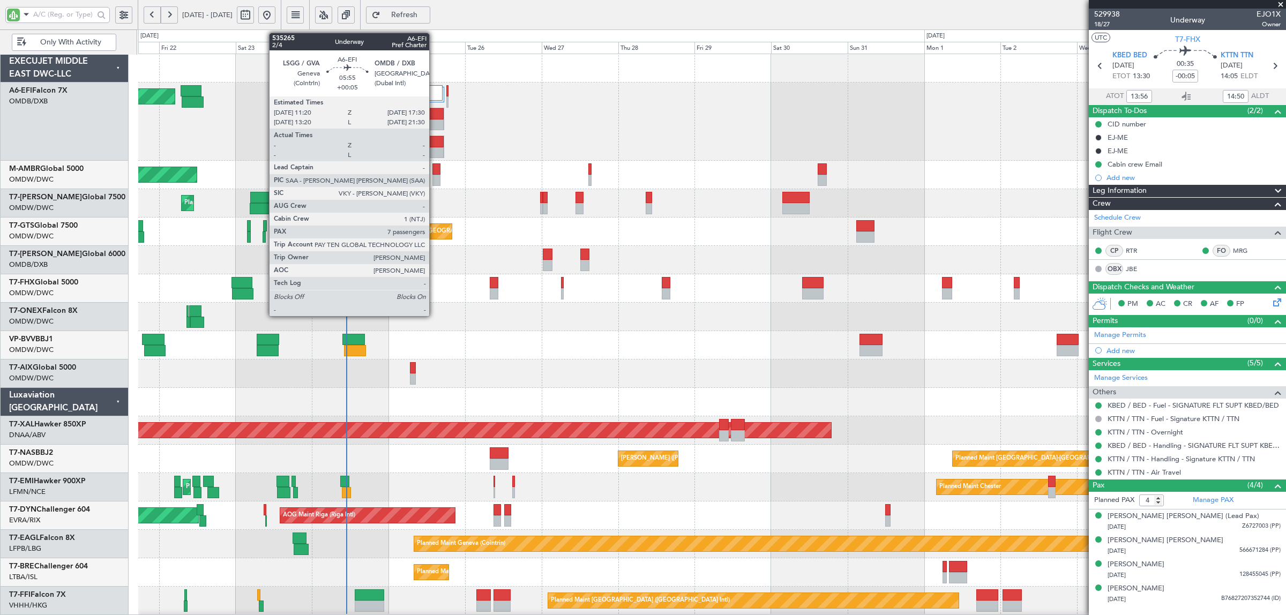
click at [435, 120] on div at bounding box center [434, 125] width 19 height 11
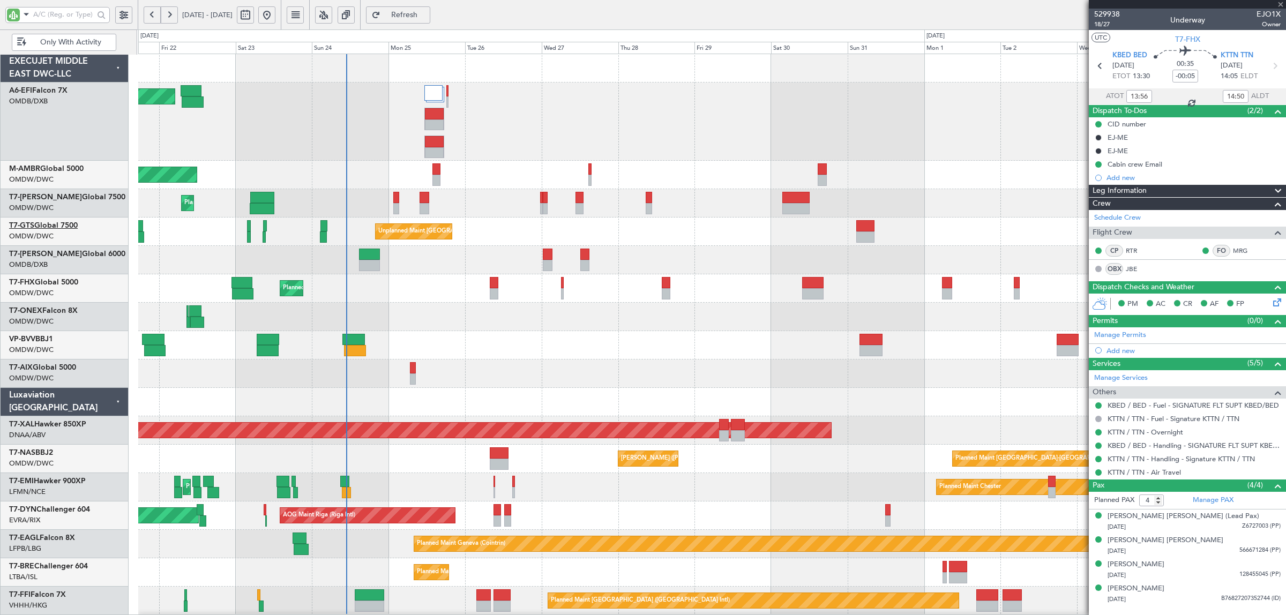
type input "+00:05"
type input "7"
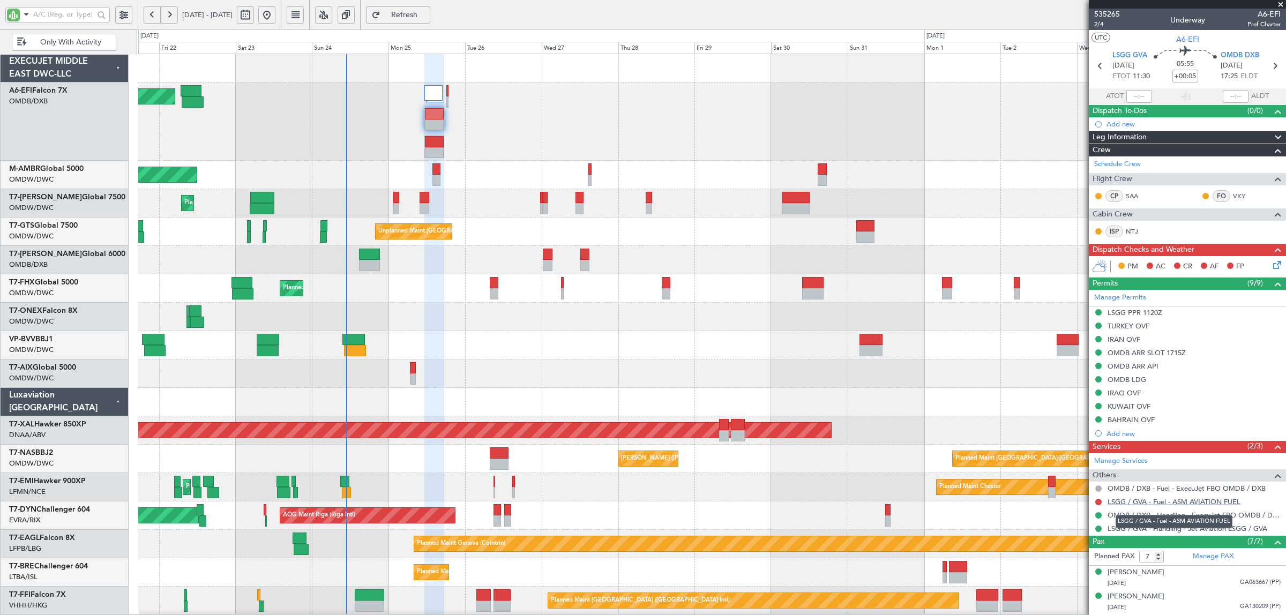
click at [1142, 505] on link "LSGG / GVA - Fuel - ASM AVIATION FUEL" at bounding box center [1174, 501] width 133 height 9
click at [1099, 504] on button at bounding box center [1098, 502] width 6 height 6
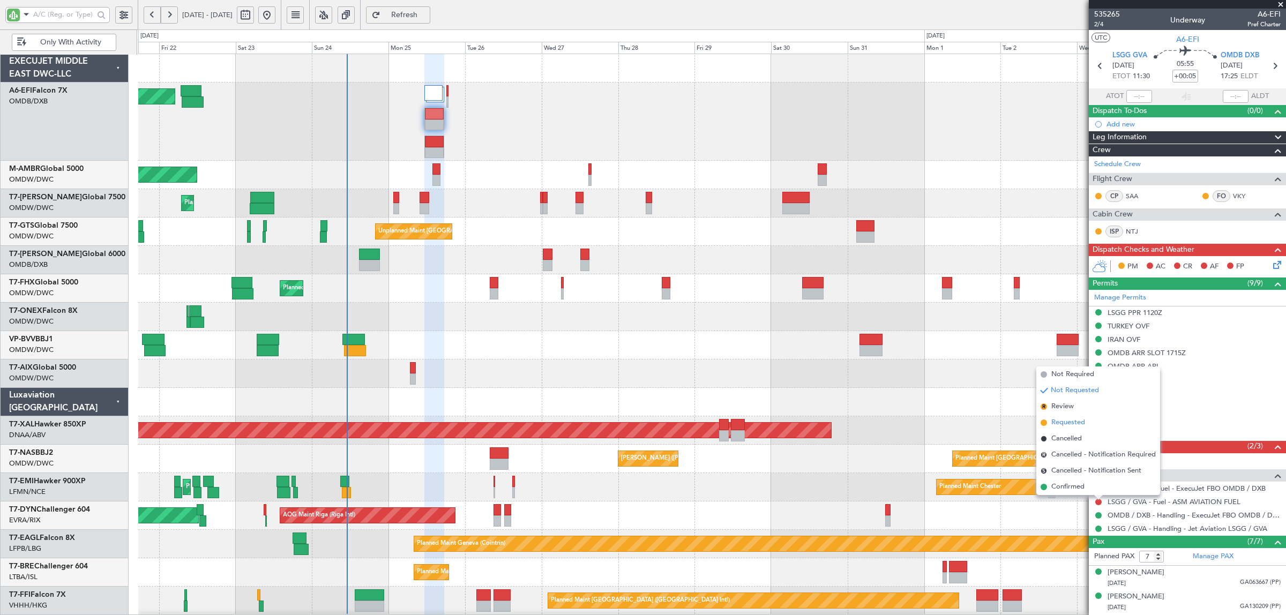
click at [1069, 421] on span "Requested" at bounding box center [1069, 423] width 34 height 11
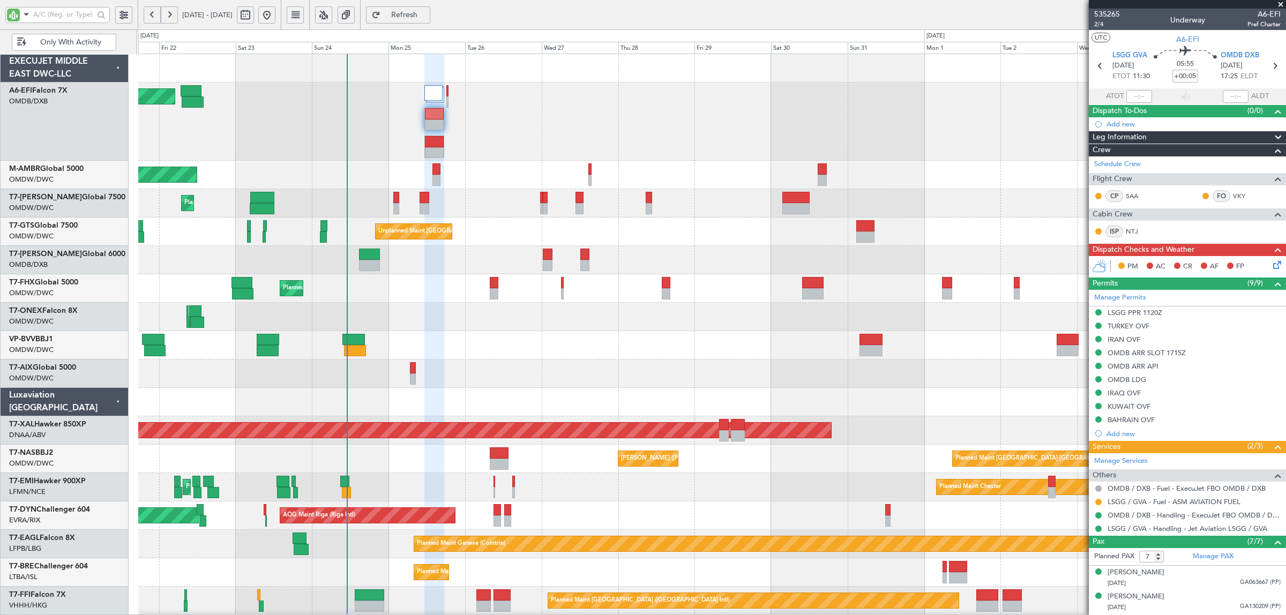
click at [318, 130] on div "Planned Maint Dubai (Al Maktoum Intl)" at bounding box center [711, 122] width 1147 height 78
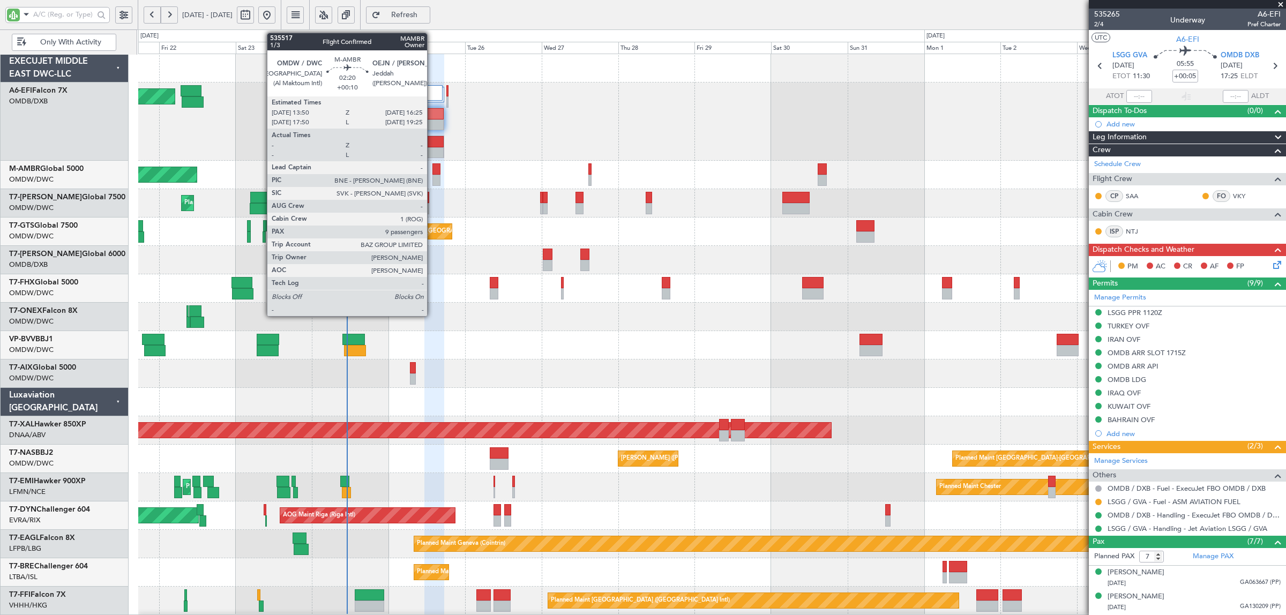
click at [433, 173] on div at bounding box center [437, 168] width 9 height 11
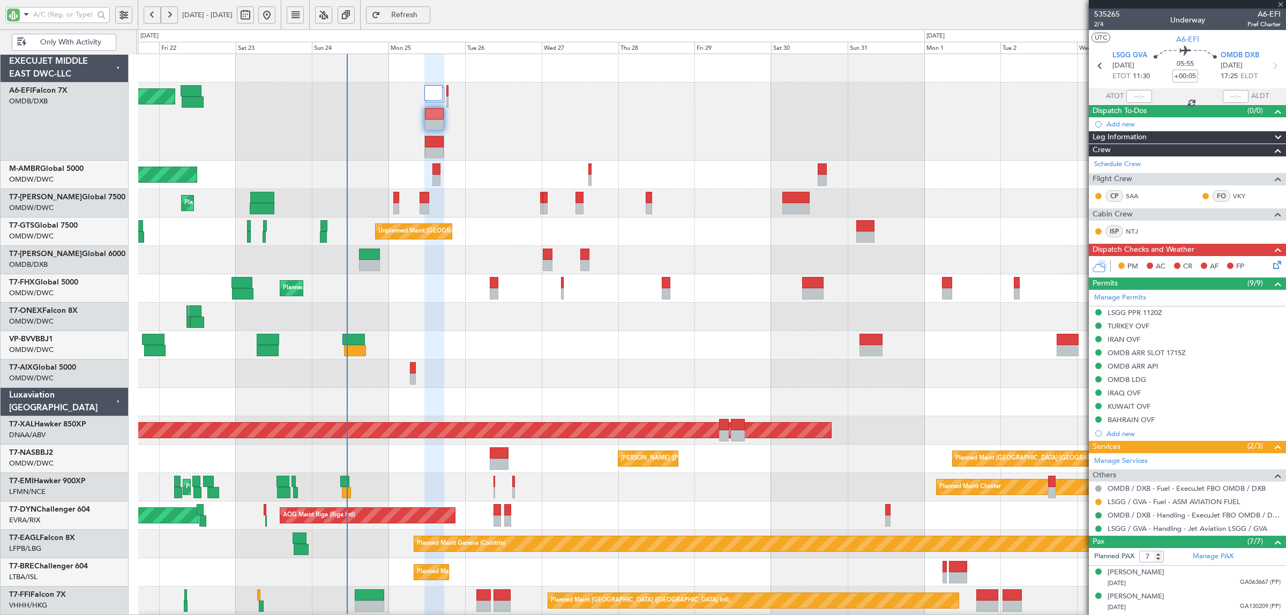
type input "+00:10"
type input "9"
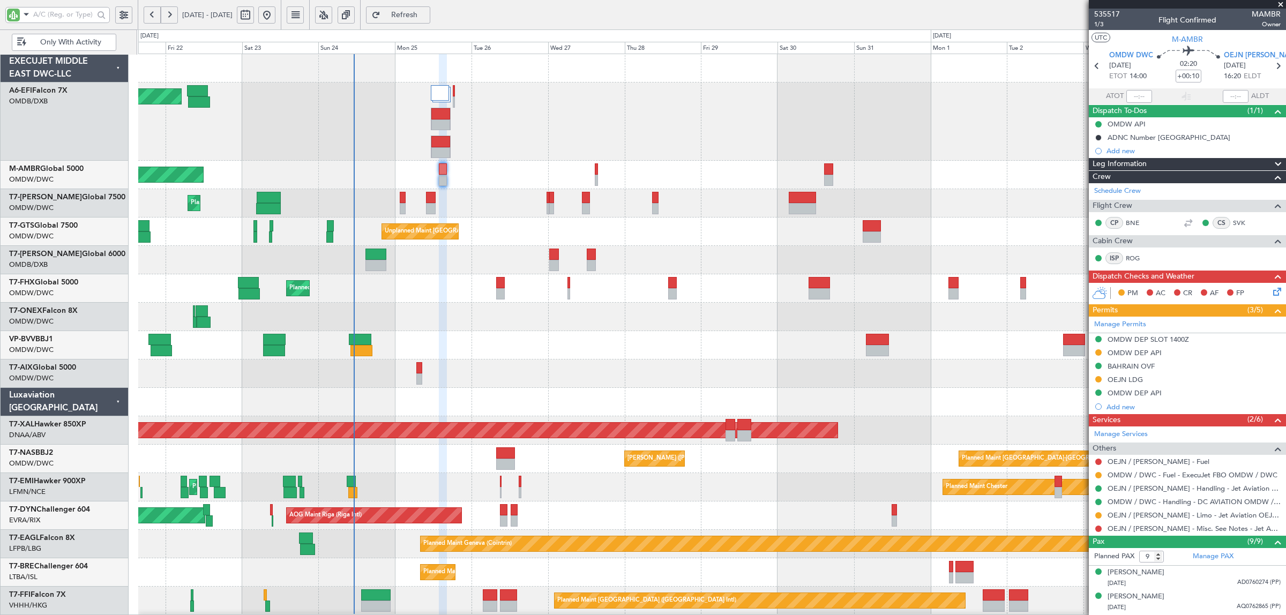
scroll to position [4, 0]
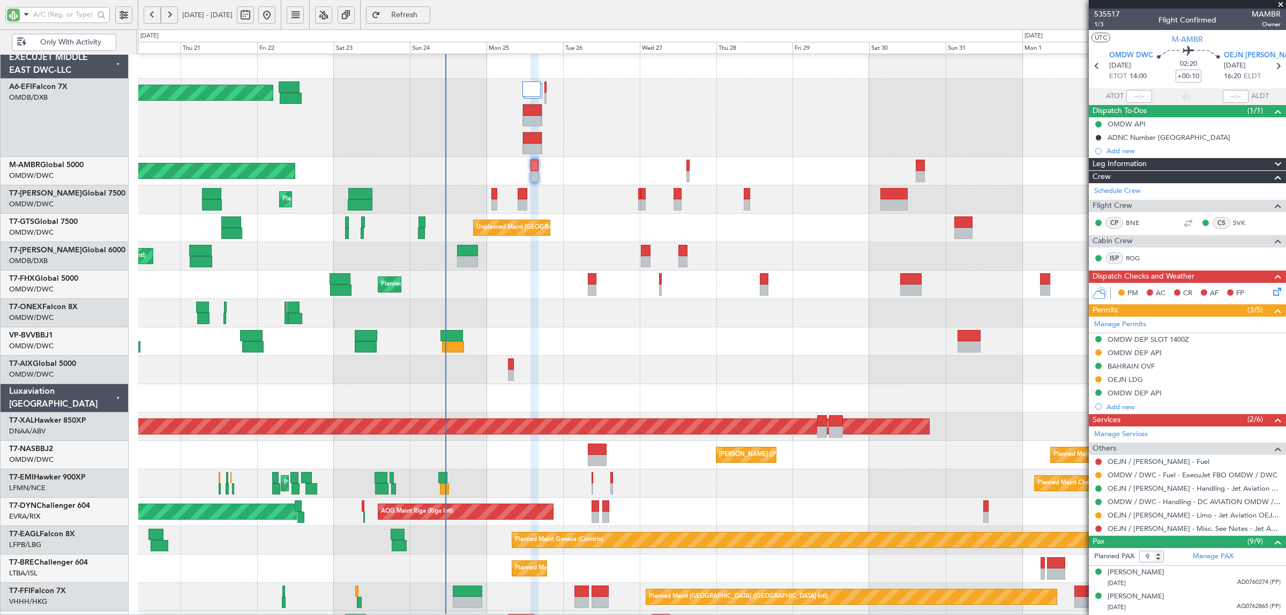
click at [331, 263] on div "Planned Maint [GEOGRAPHIC_DATA] ([GEOGRAPHIC_DATA] Intl)" at bounding box center [711, 256] width 1147 height 28
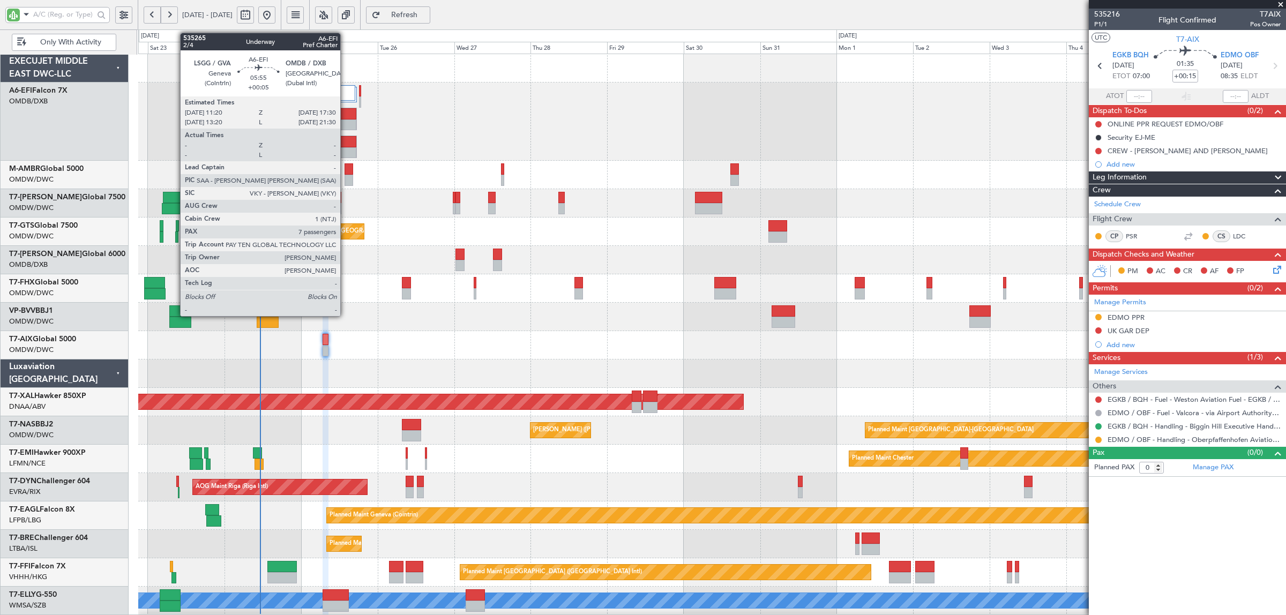
click at [346, 115] on div at bounding box center [346, 113] width 19 height 11
click at [355, 120] on div at bounding box center [346, 125] width 19 height 11
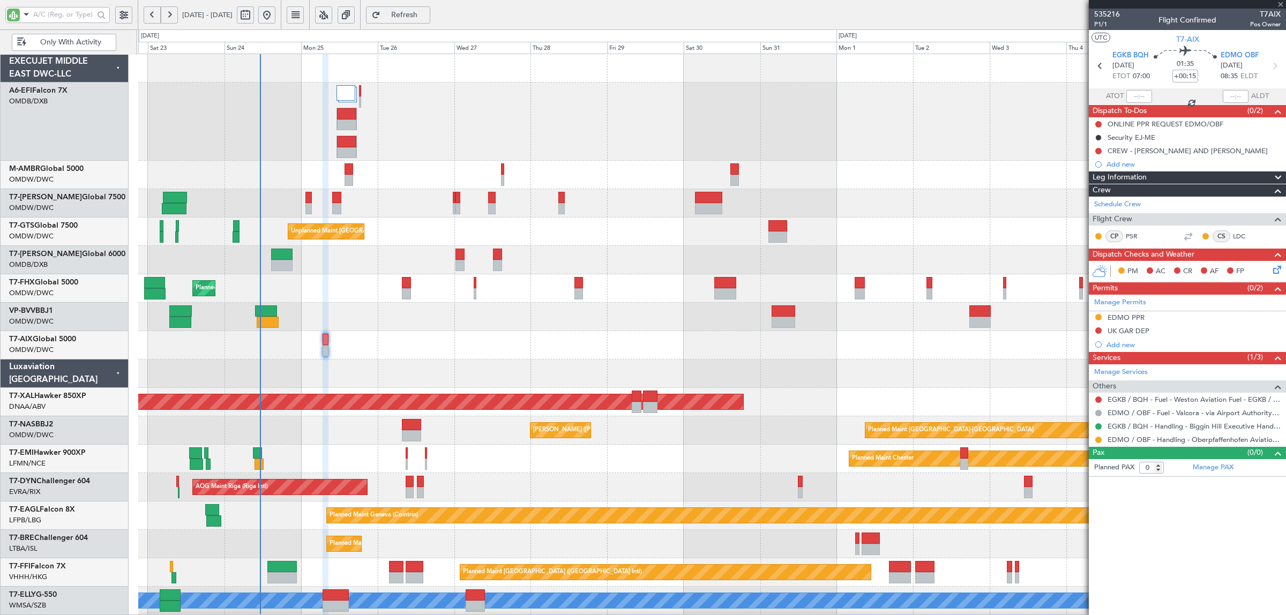
type input "+00:05"
type input "7"
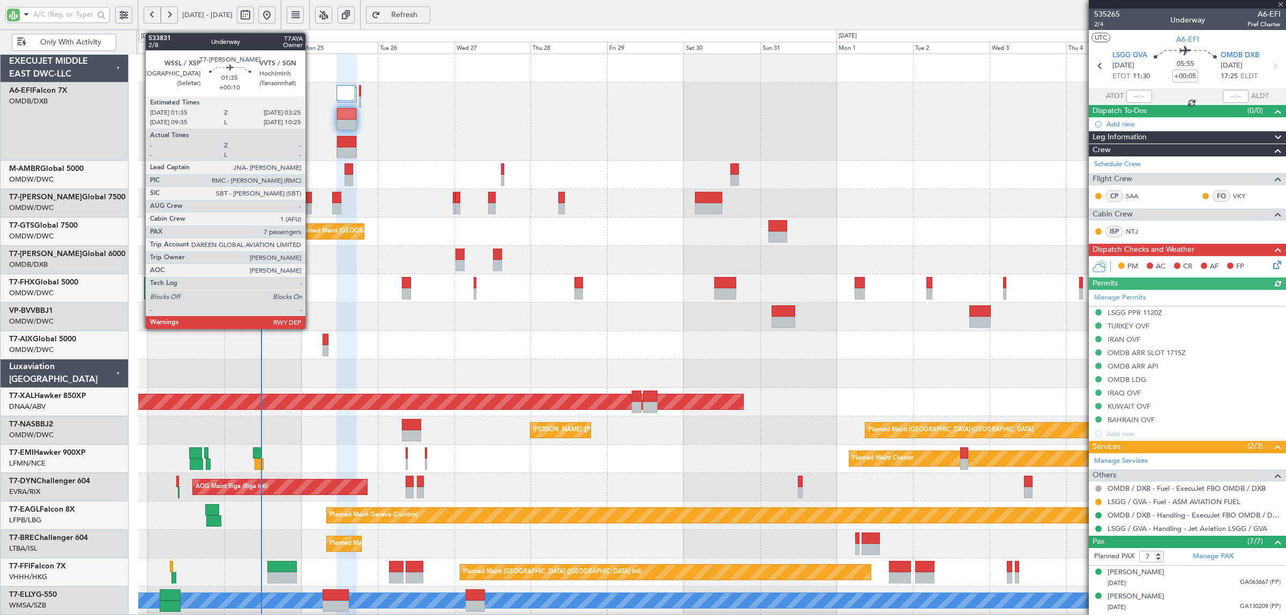
click at [311, 205] on div at bounding box center [308, 208] width 6 height 11
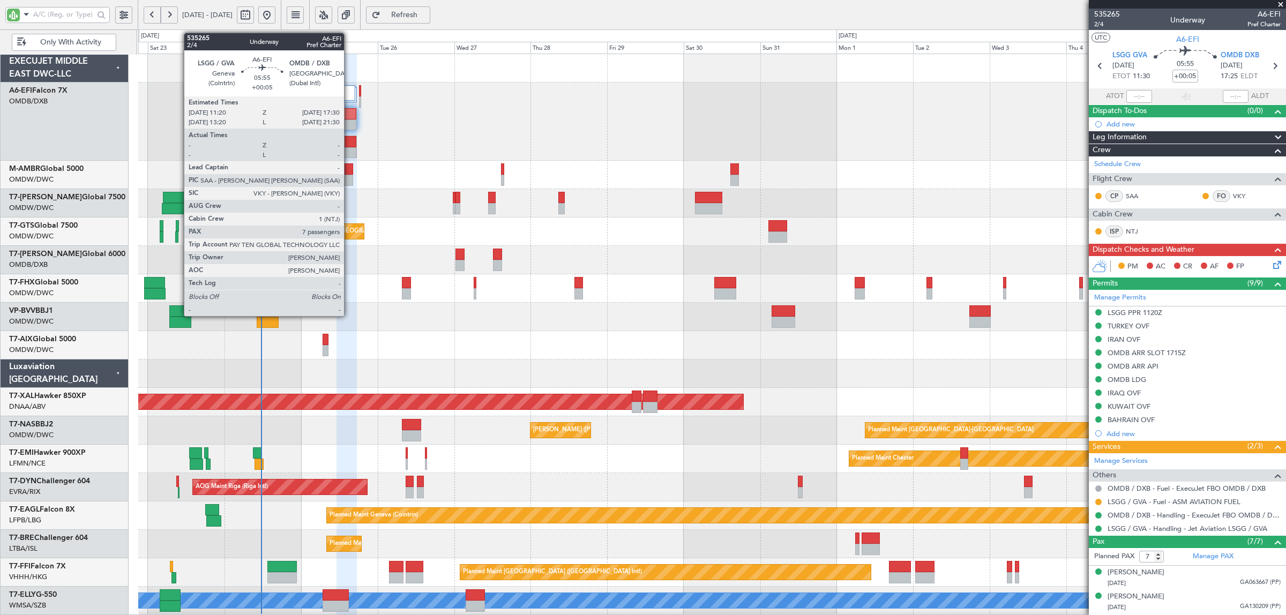
click at [349, 123] on div at bounding box center [346, 125] width 19 height 11
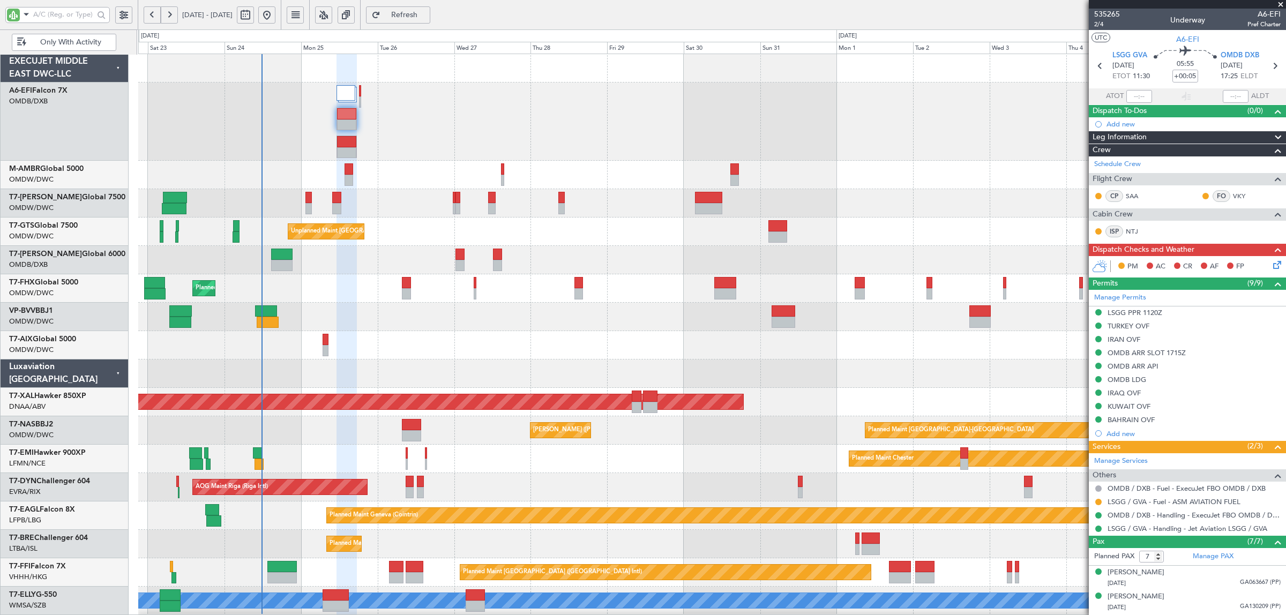
click at [364, 314] on div at bounding box center [711, 317] width 1147 height 28
click at [433, 167] on div "Planned Maint Dubai (Al Maktoum Intl)" at bounding box center [711, 175] width 1147 height 28
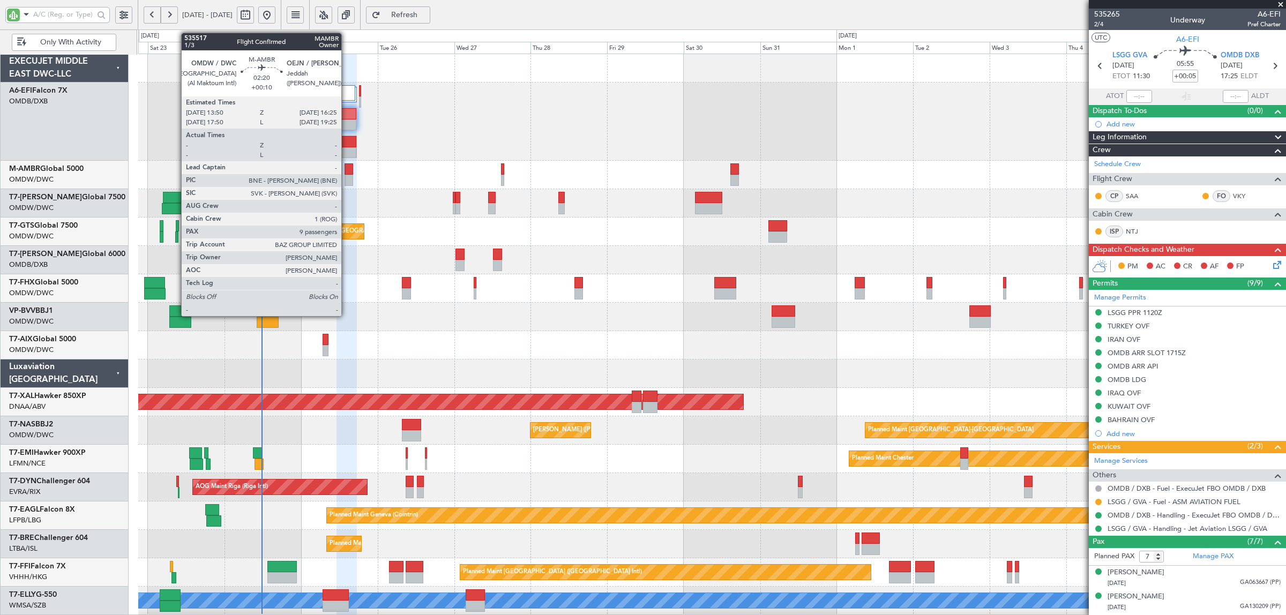
click at [347, 183] on div at bounding box center [349, 180] width 9 height 11
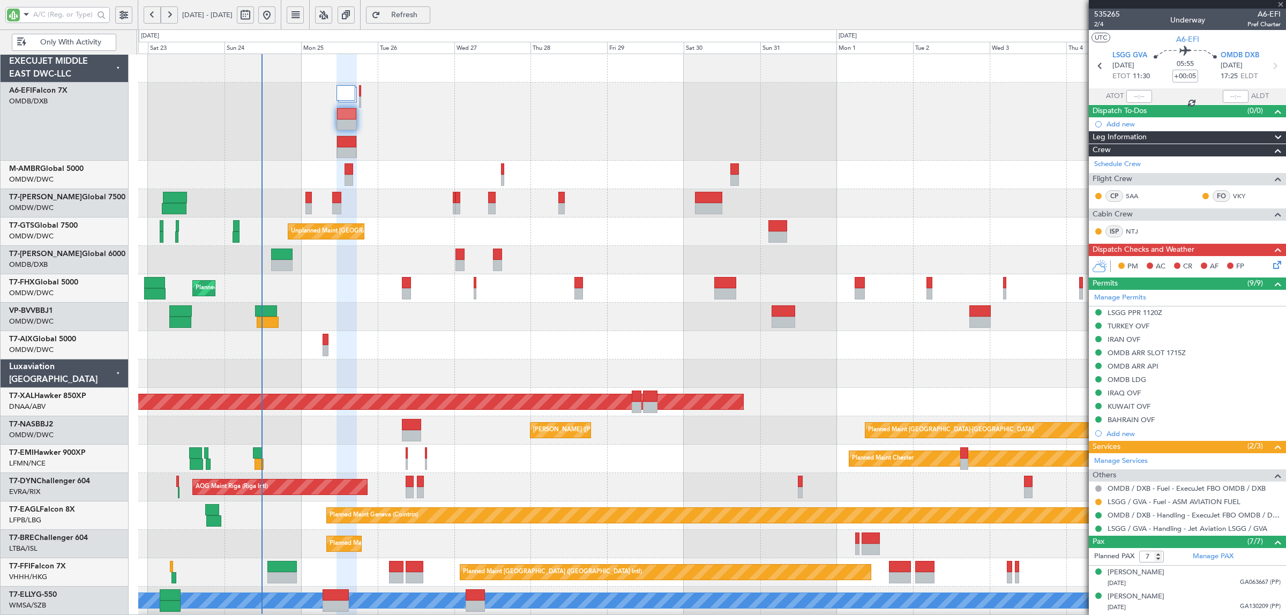
type input "+00:10"
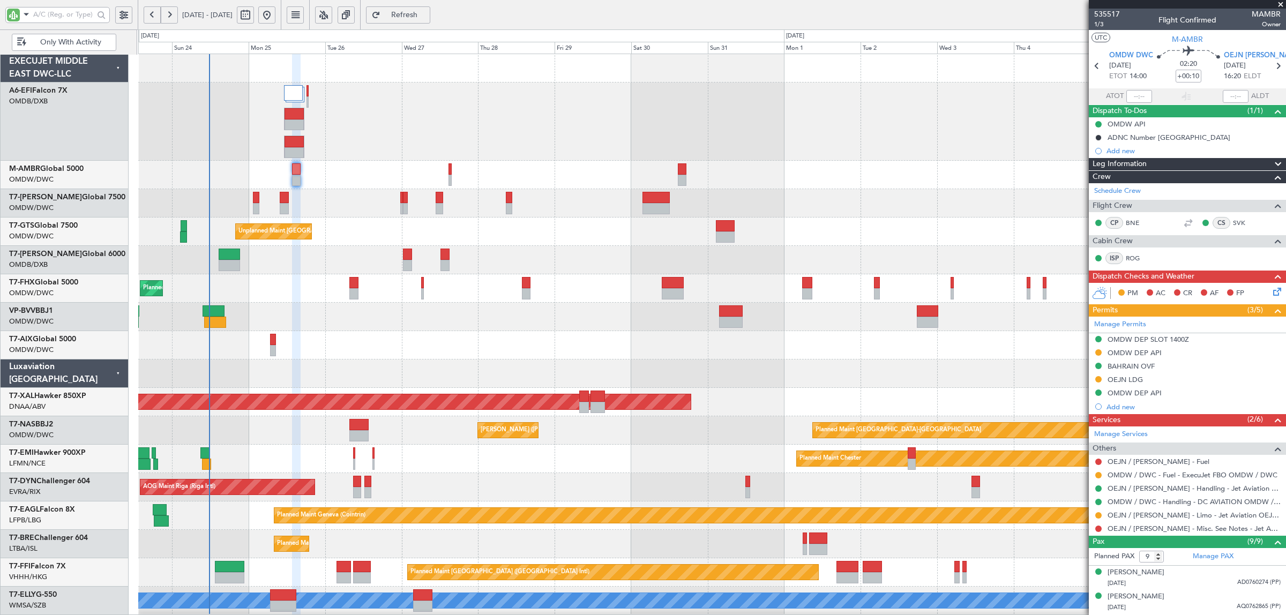
click at [355, 240] on div "Planned Maint Dubai (Al Maktoum Intl) Planned Maint Dubai (Al Maktoum Intl) Pla…" at bounding box center [711, 391] width 1147 height 675
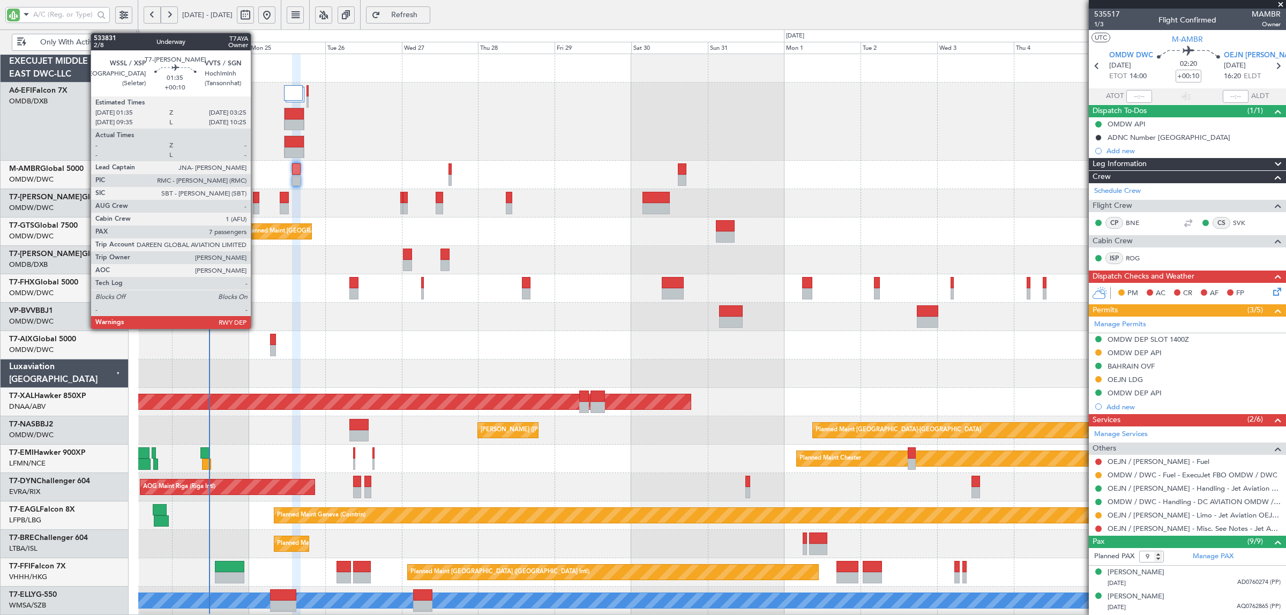
click at [256, 211] on div at bounding box center [256, 208] width 6 height 11
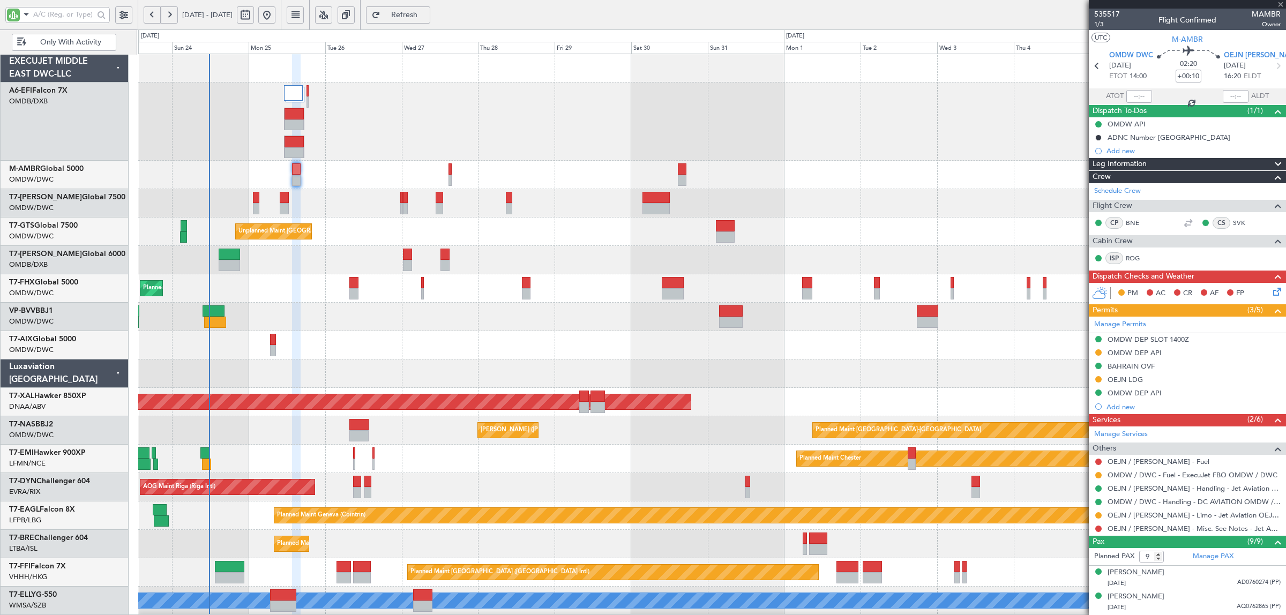
type input "7"
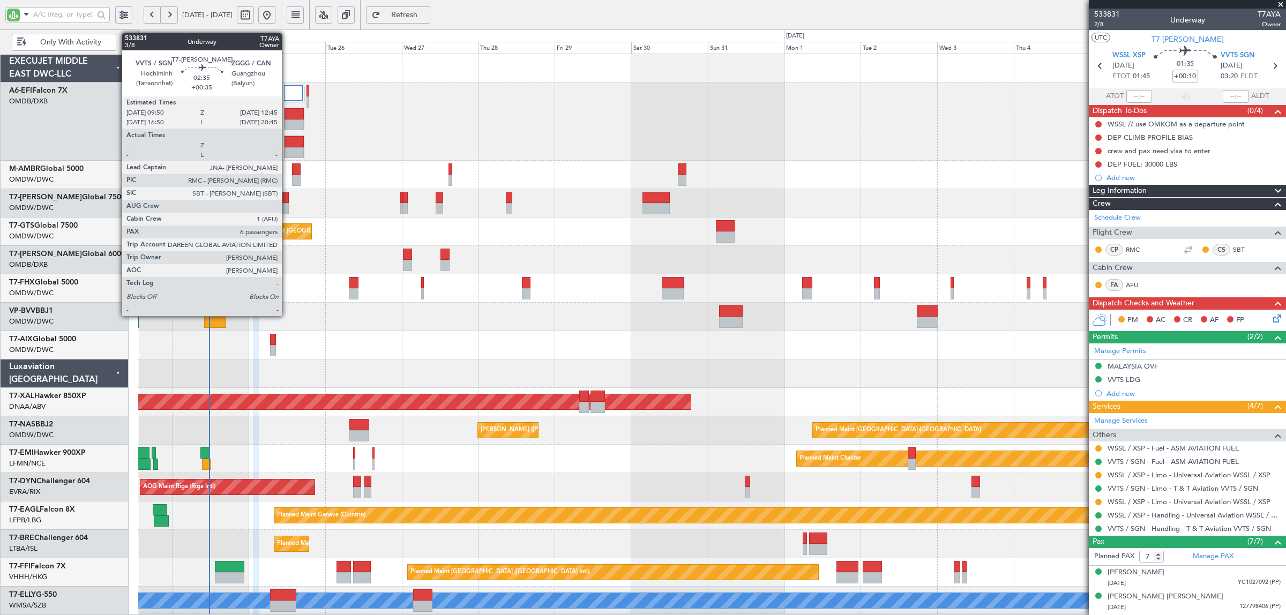
click at [287, 208] on div at bounding box center [285, 208] width 10 height 11
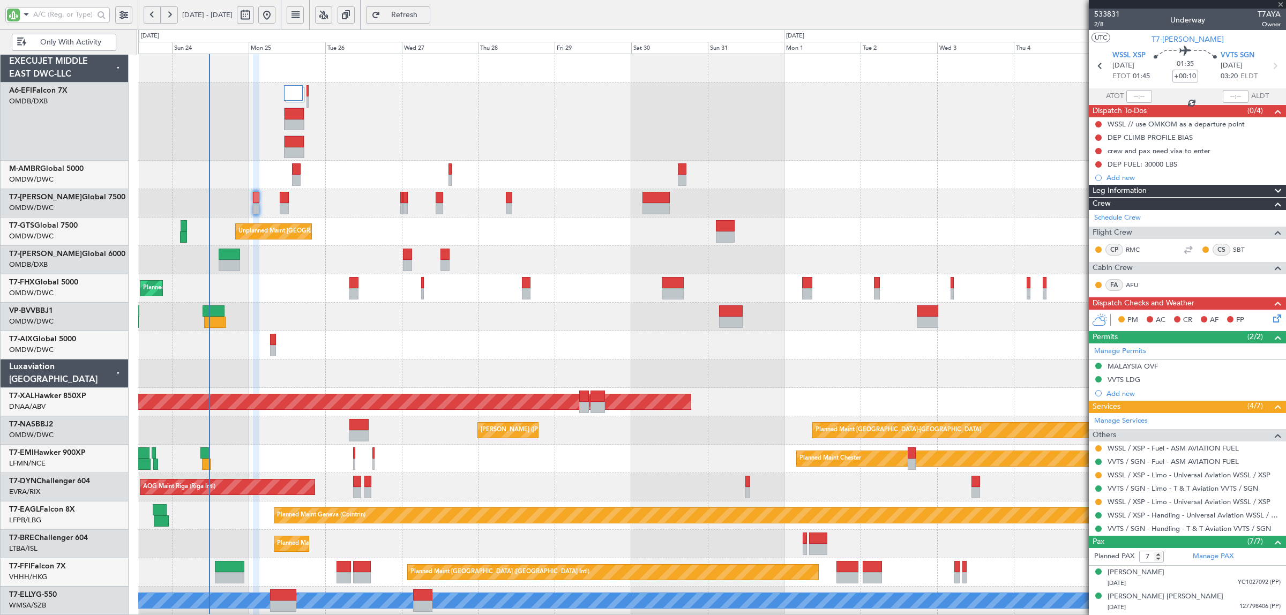
type input "+00:35"
type input "6"
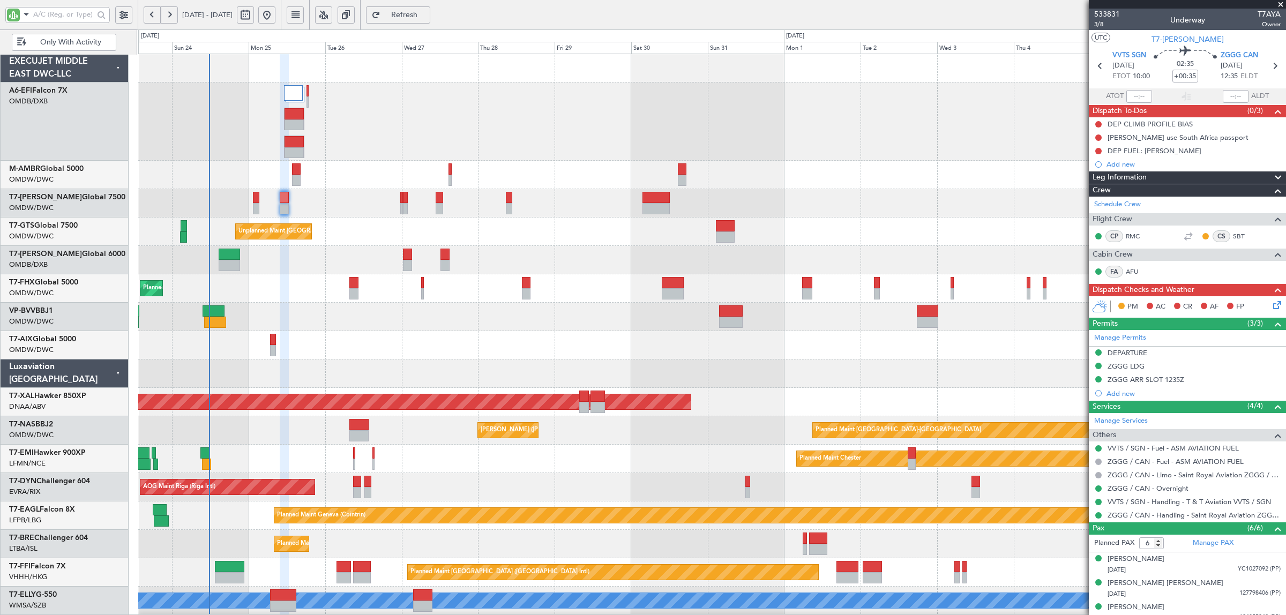
click at [312, 271] on div "Planned Maint [GEOGRAPHIC_DATA] ([GEOGRAPHIC_DATA] Intl)" at bounding box center [711, 260] width 1147 height 28
click at [349, 239] on div "Unplanned Maint Singapore (Seletar) Planned Maint Dubai (Al Maktoum Intl)" at bounding box center [711, 232] width 1147 height 28
click at [294, 265] on div "Planned Maint [GEOGRAPHIC_DATA] ([GEOGRAPHIC_DATA] Intl)" at bounding box center [711, 260] width 1147 height 28
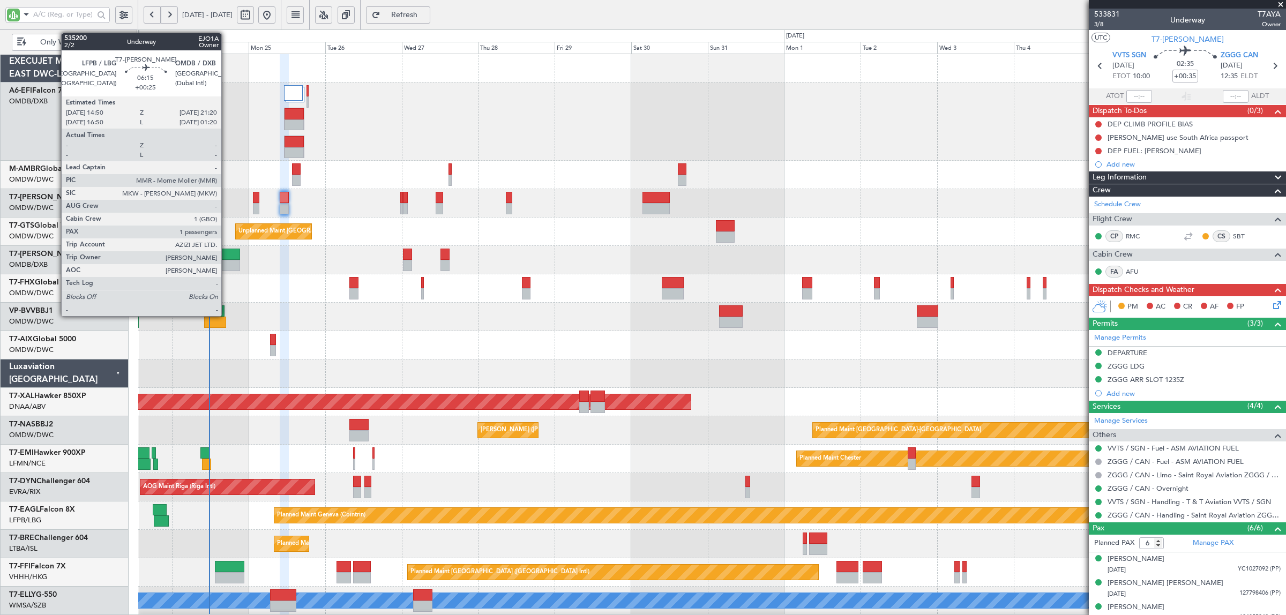
click at [227, 266] on div at bounding box center [229, 265] width 21 height 11
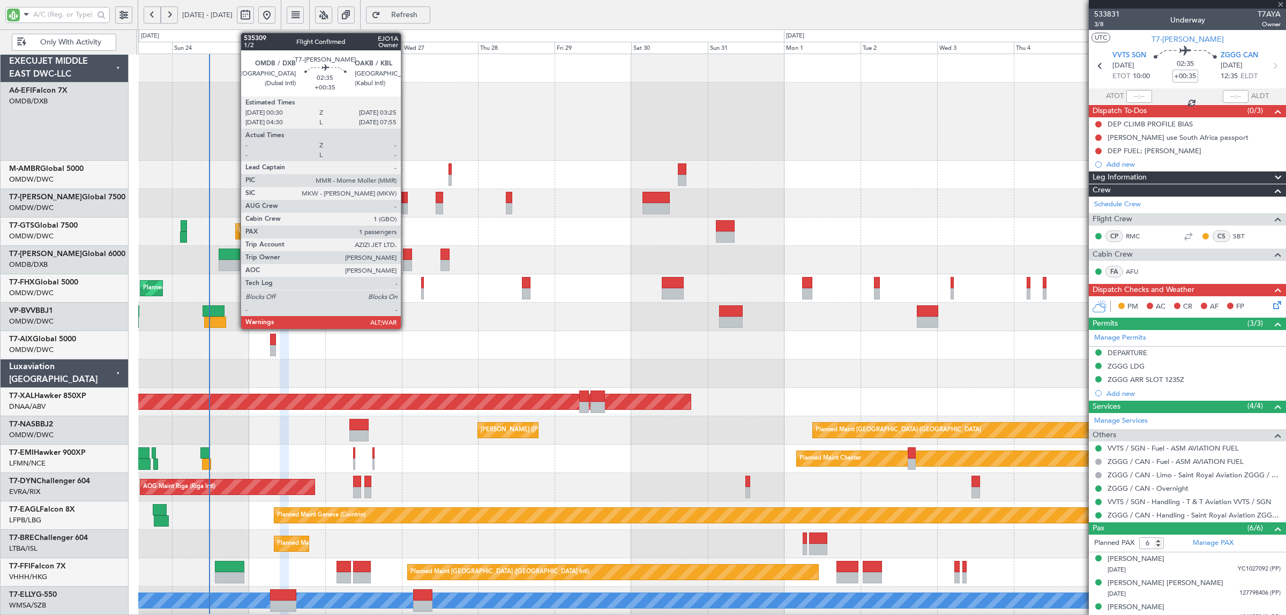
type input "+00:25"
type input "1"
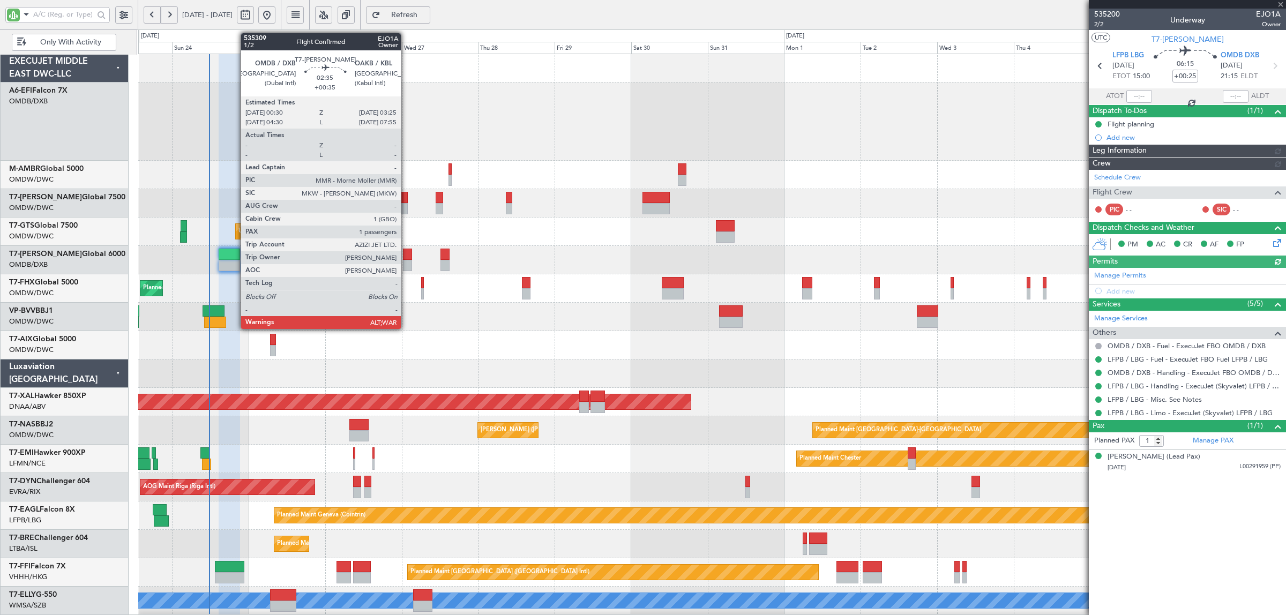
type input "Syed Shakeel (SYS)"
type input "7114"
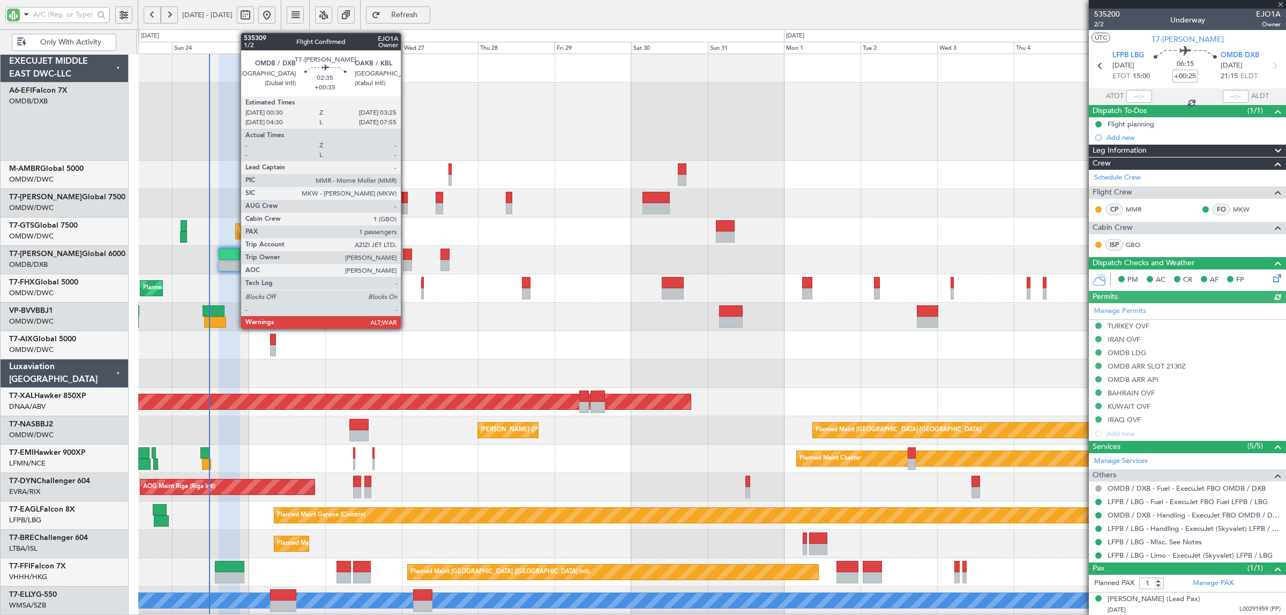
click at [406, 269] on div at bounding box center [408, 265] width 10 height 11
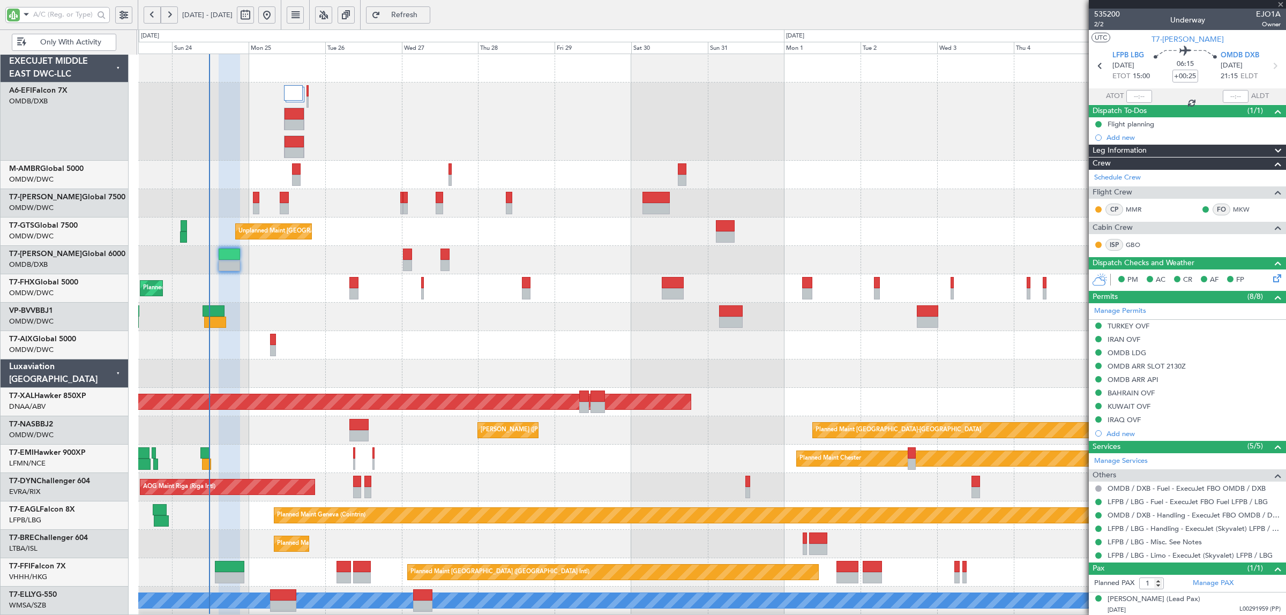
type input "+00:35"
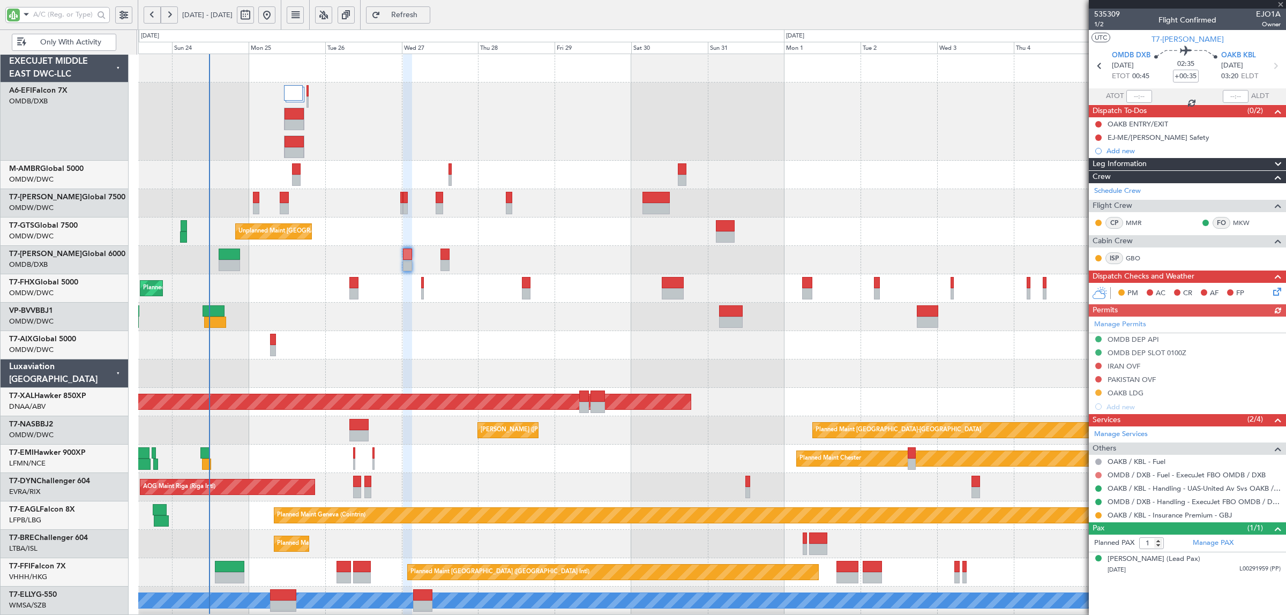
click at [1099, 478] on button at bounding box center [1098, 475] width 6 height 6
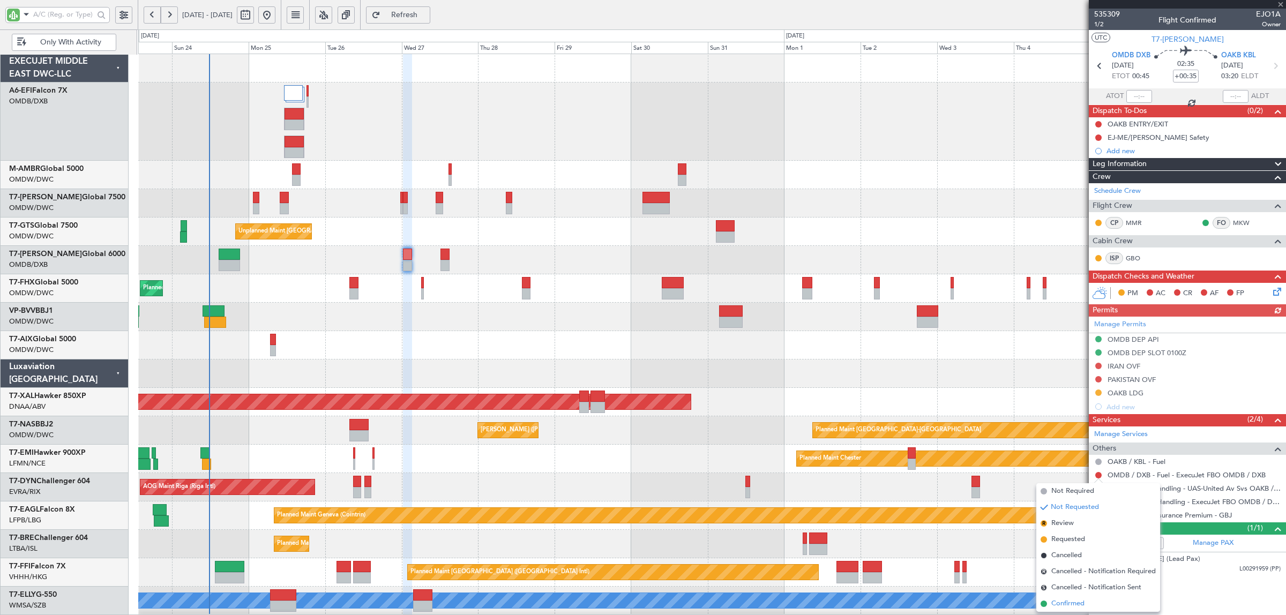
click at [1067, 600] on span "Confirmed" at bounding box center [1068, 604] width 33 height 11
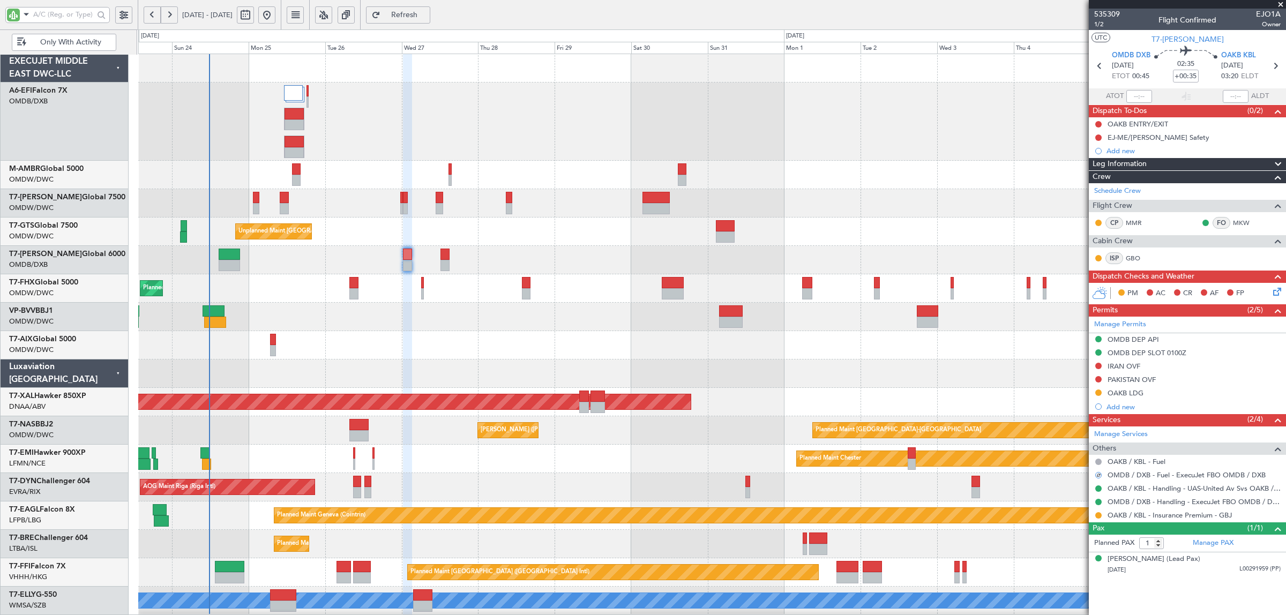
click at [273, 310] on div at bounding box center [711, 317] width 1147 height 28
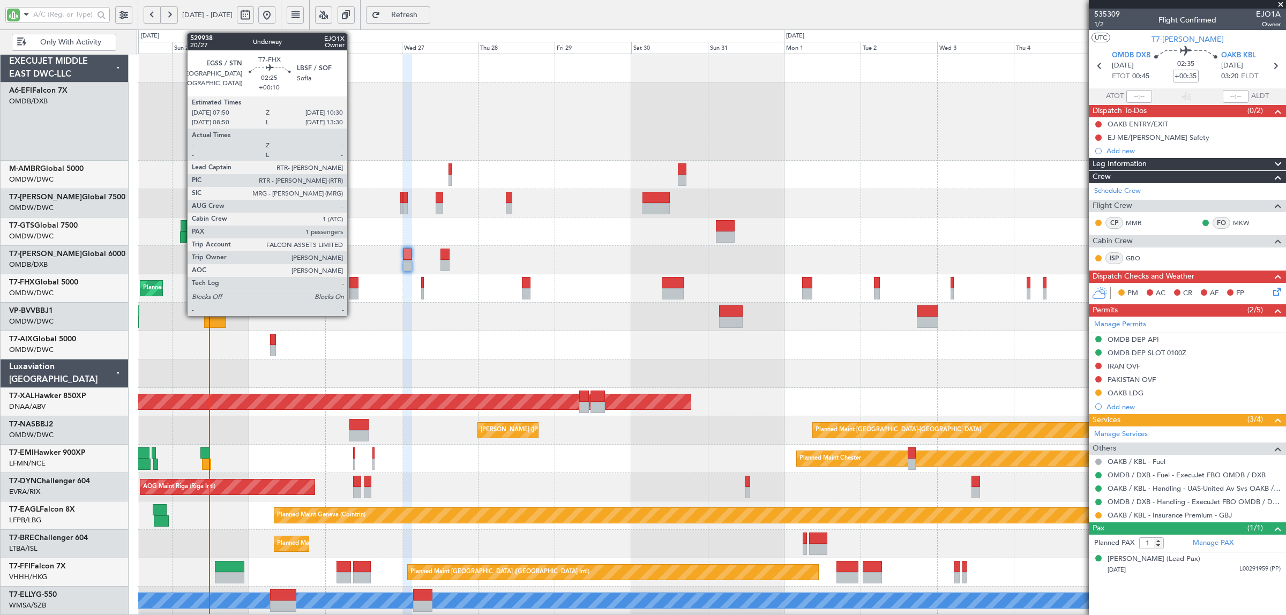
click at [353, 295] on div at bounding box center [353, 293] width 9 height 11
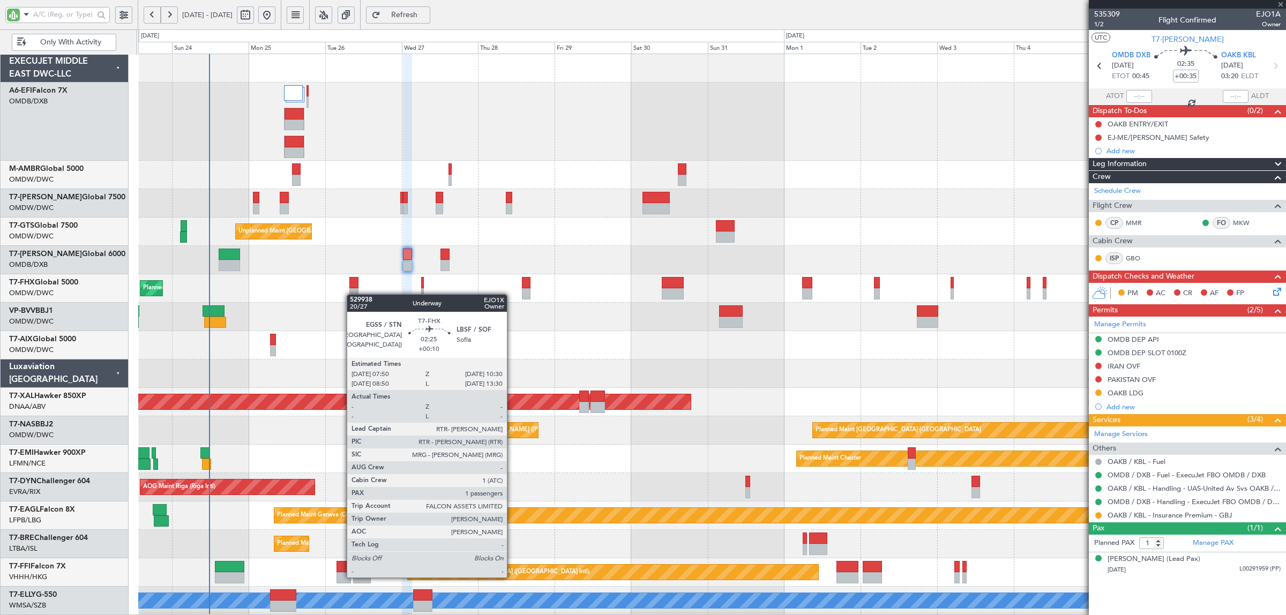
type input "+00:10"
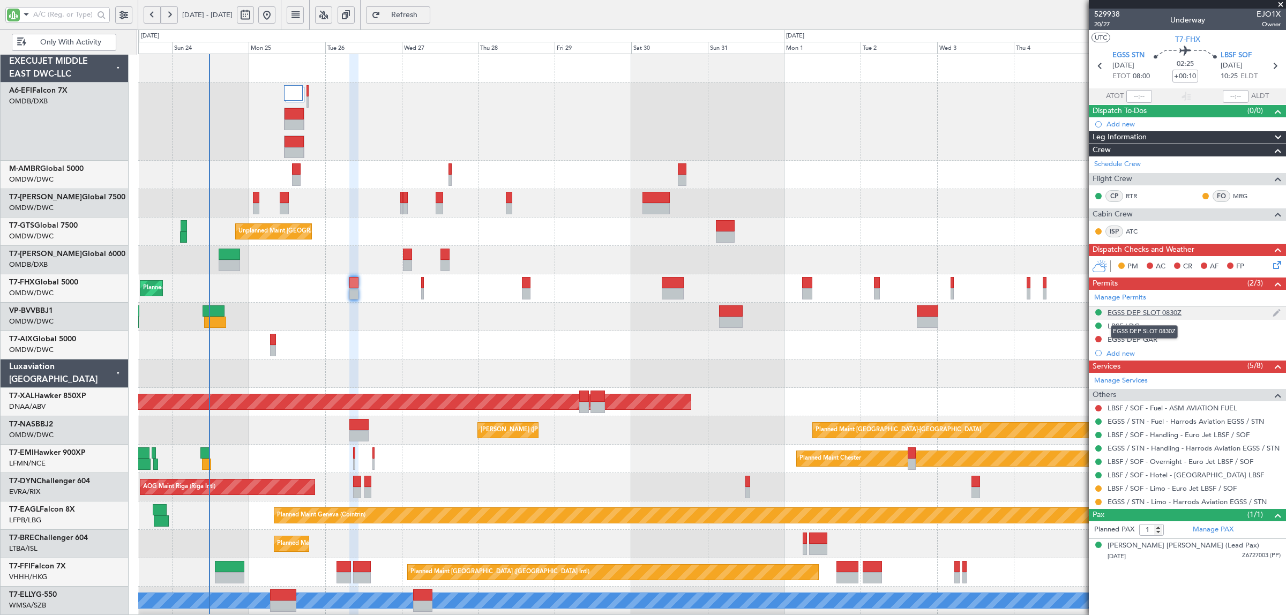
click at [1167, 316] on div "EGSS DEP SLOT 0830Z" at bounding box center [1145, 312] width 74 height 9
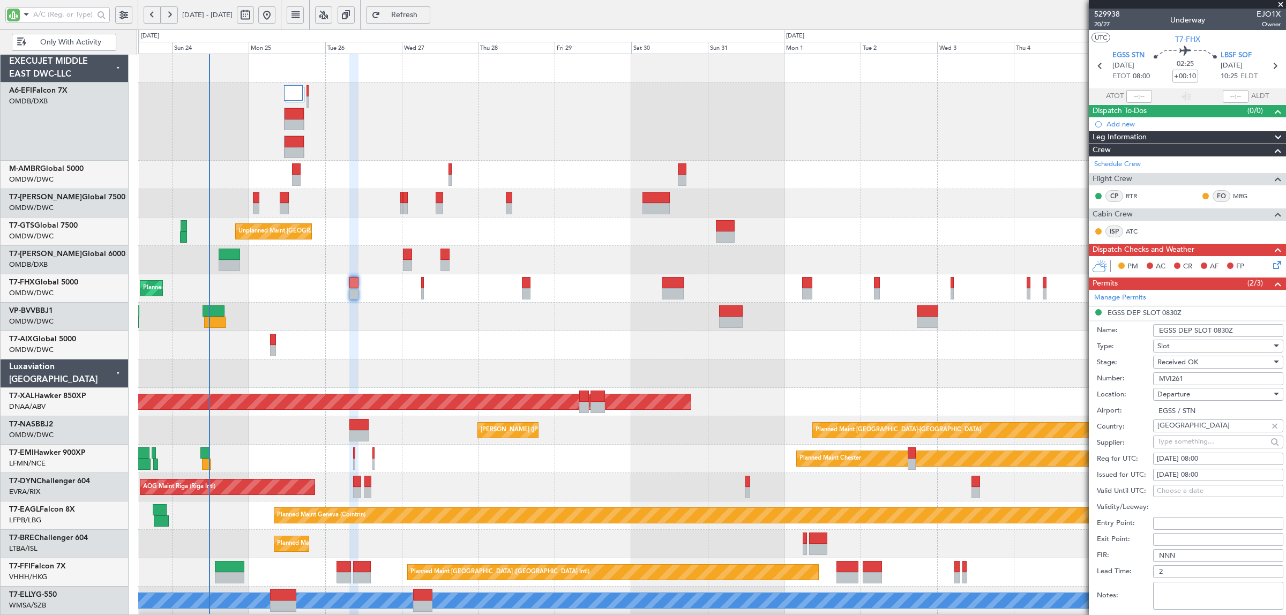
click at [1224, 332] on input "EGSS DEP SLOT 0830Z" at bounding box center [1218, 330] width 130 height 13
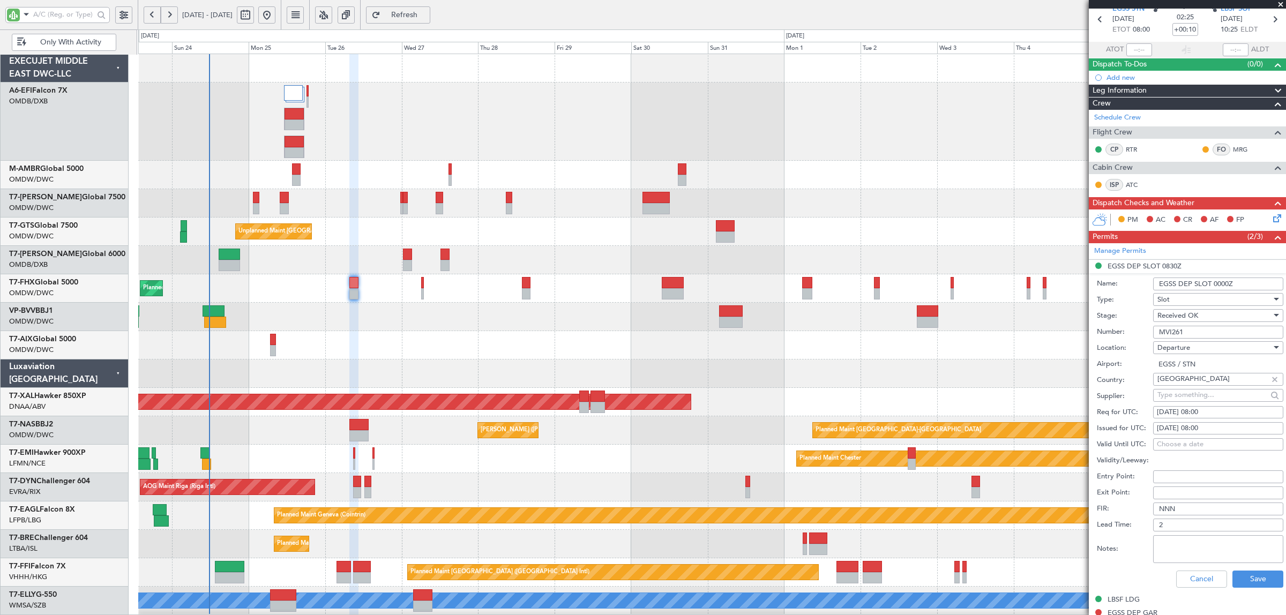
scroll to position [67, 0]
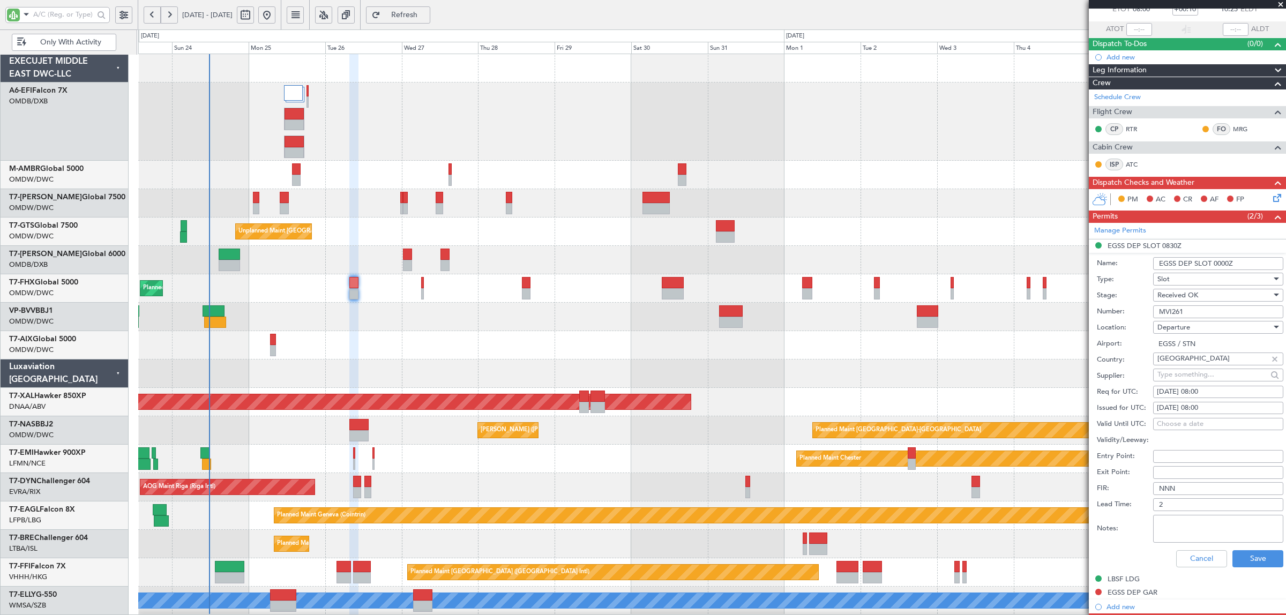
click at [1217, 263] on input "EGSS DEP SLOT 0000Z" at bounding box center [1218, 263] width 130 height 13
type input "EGSS DEP SLOT 0800Z"
click at [1240, 561] on button "Save" at bounding box center [1258, 558] width 51 height 17
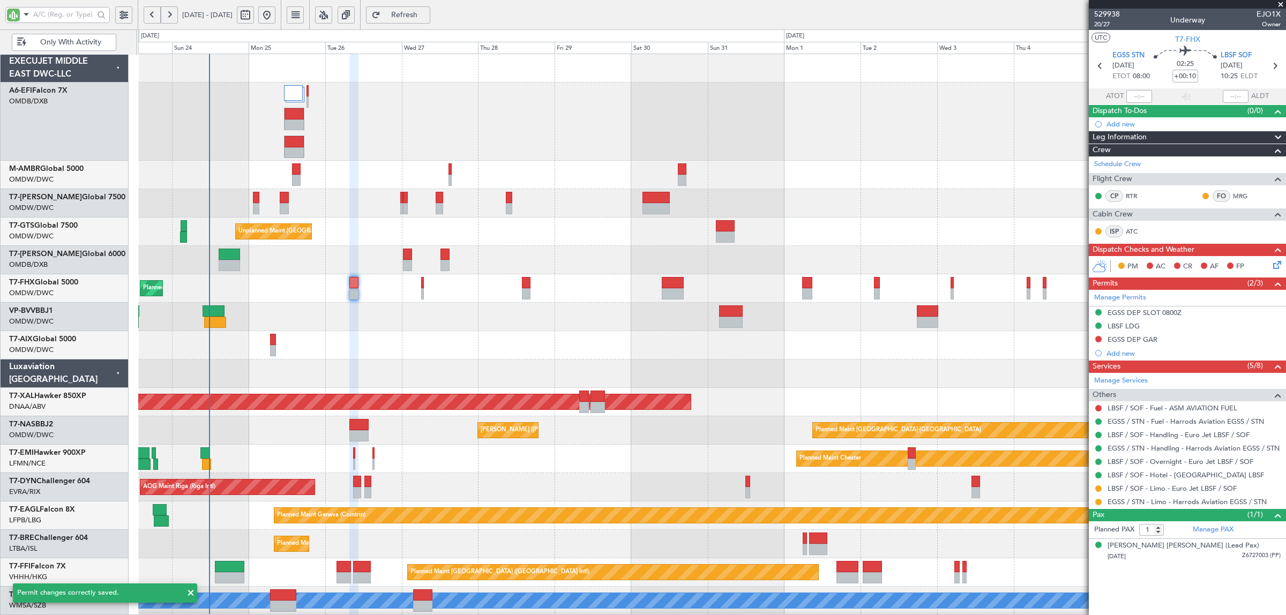
scroll to position [0, 0]
click at [327, 295] on div "Planned Maint London (Stansted) Planned Maint Singapore (Changi)" at bounding box center [711, 288] width 1147 height 28
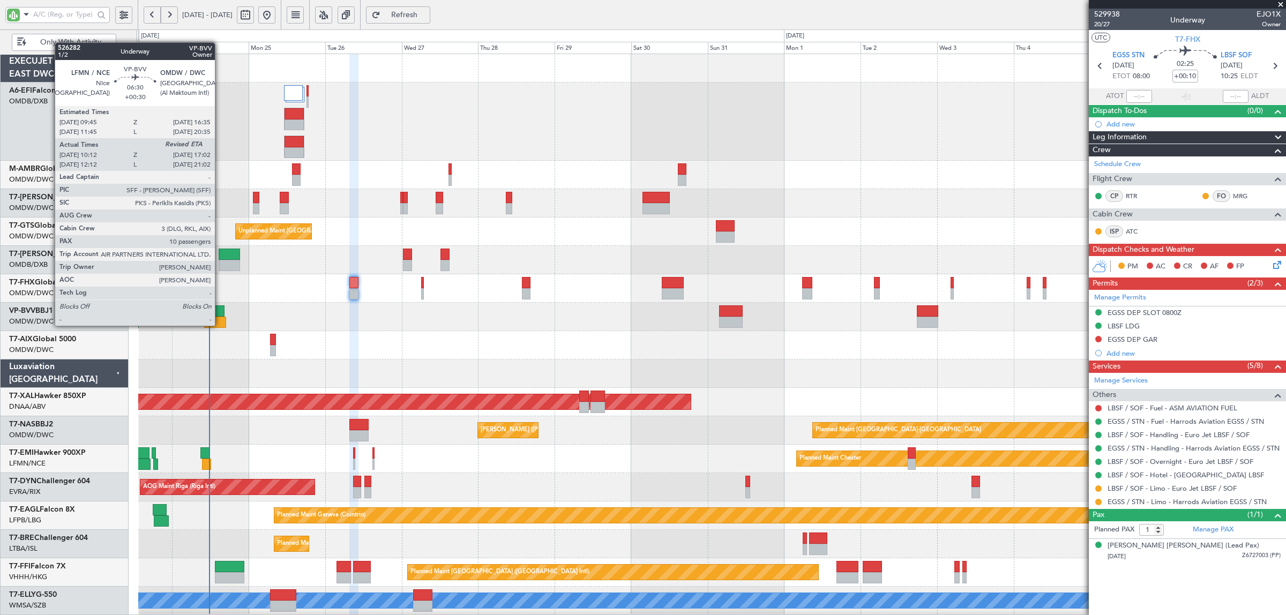
click at [220, 325] on div at bounding box center [215, 322] width 22 height 11
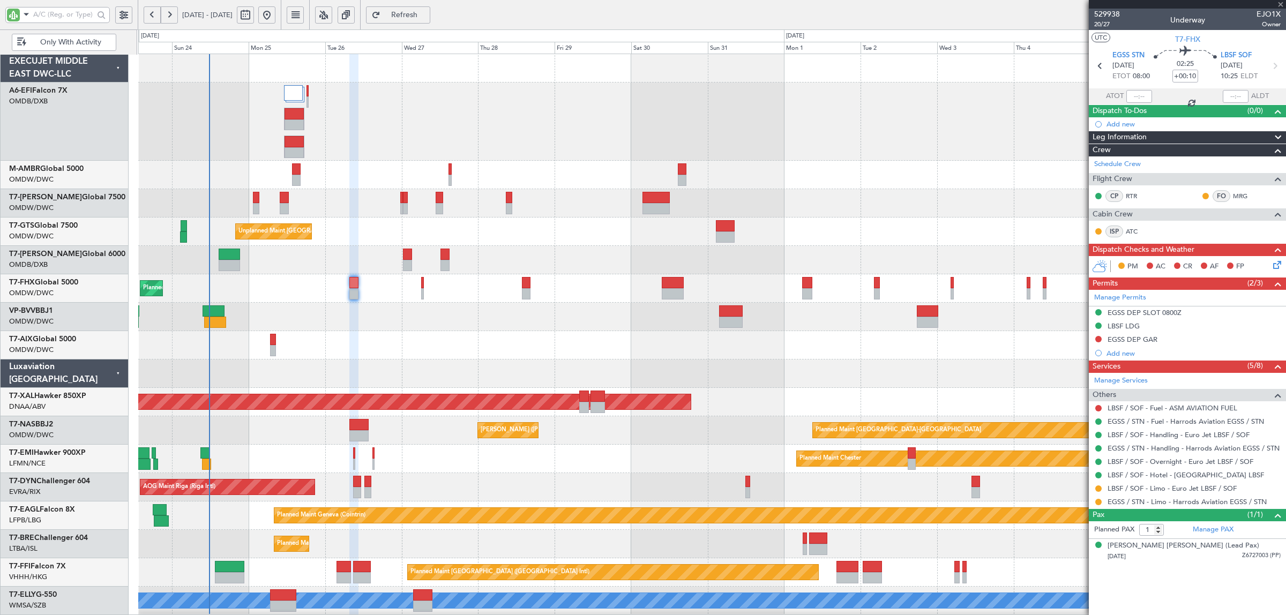
type input "+00:30"
type input "10:27"
type input "10"
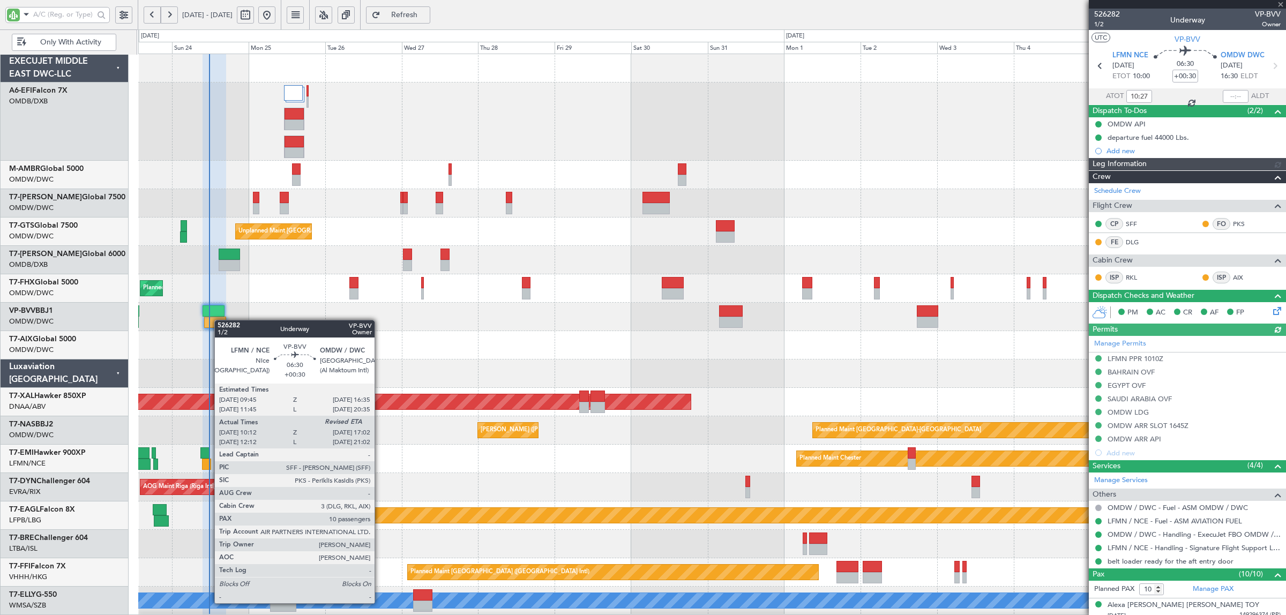
type input "Syed Shakeel (SYS)"
type input "7011"
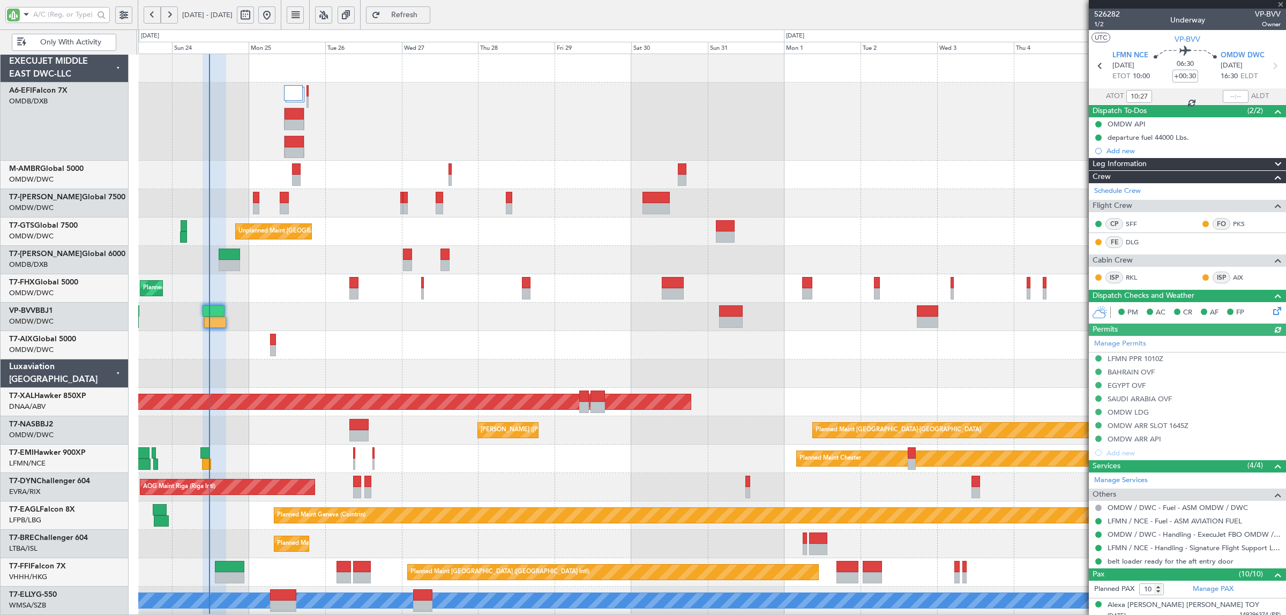
click at [277, 320] on div at bounding box center [711, 317] width 1147 height 28
click at [279, 281] on div "Planned Maint London (Stansted) Planned Maint Singapore (Changi)" at bounding box center [711, 288] width 1147 height 28
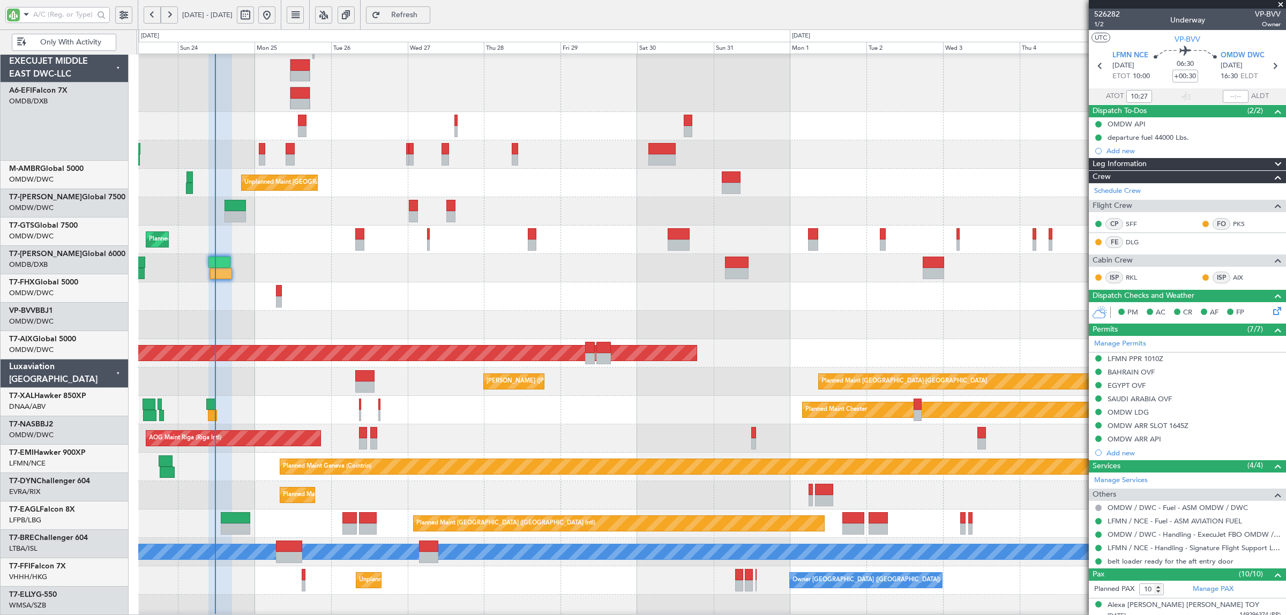
scroll to position [49, 0]
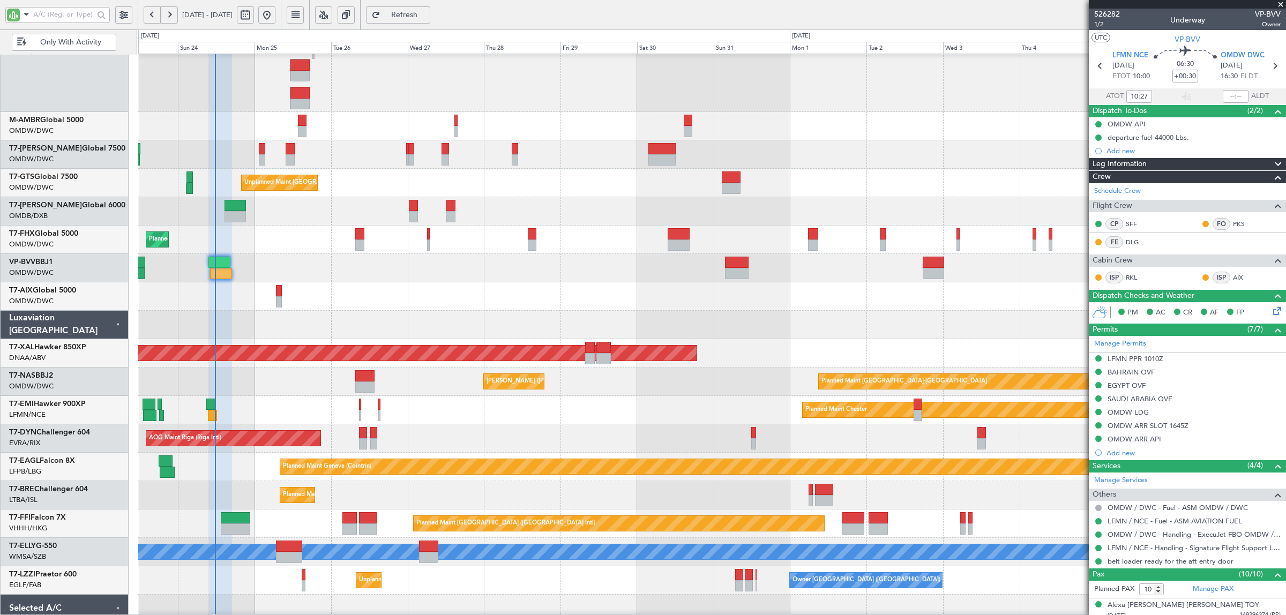
click at [248, 282] on div at bounding box center [711, 296] width 1147 height 28
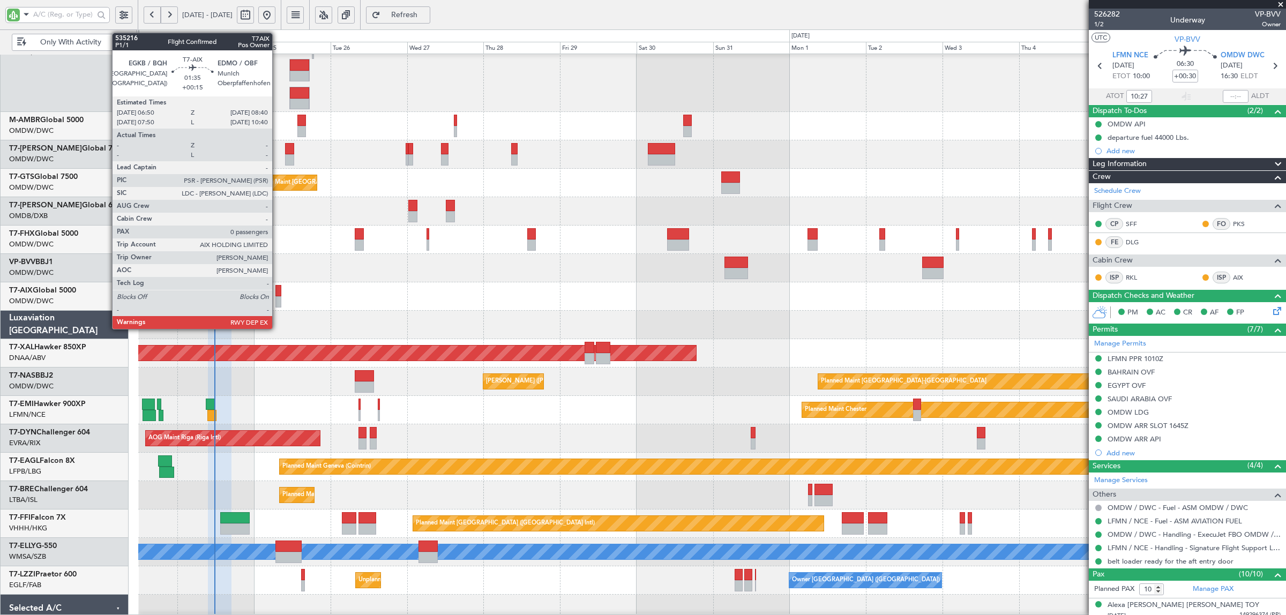
click at [278, 296] on div at bounding box center [278, 301] width 6 height 11
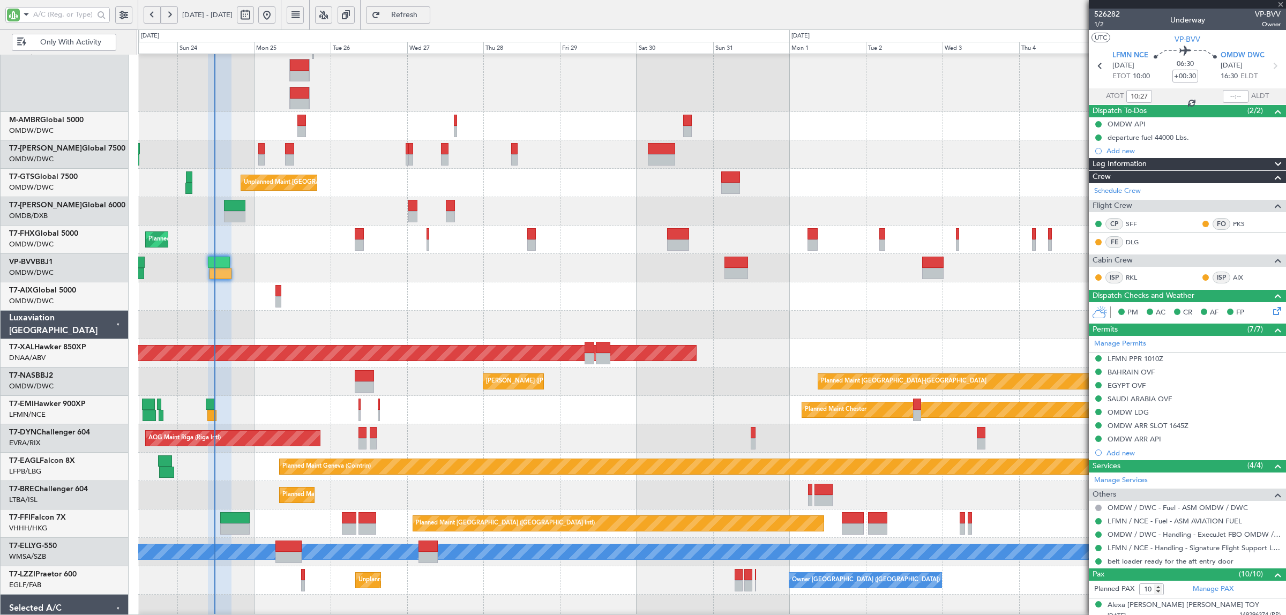
type input "+00:15"
type input "0"
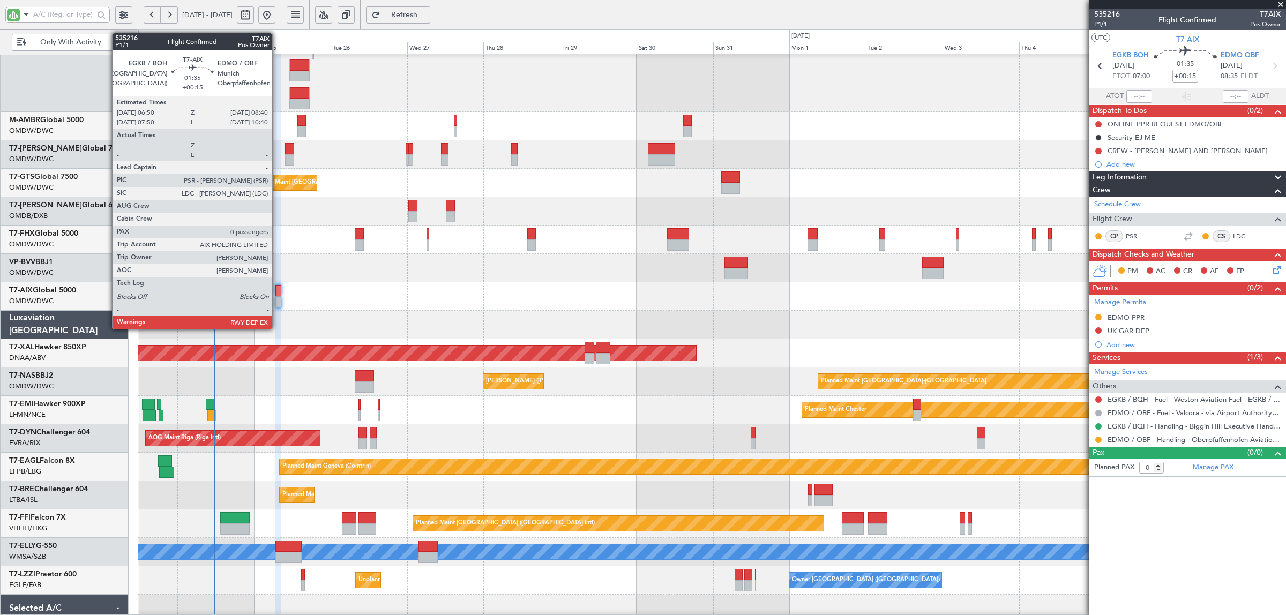
click at [278, 295] on div at bounding box center [278, 290] width 6 height 11
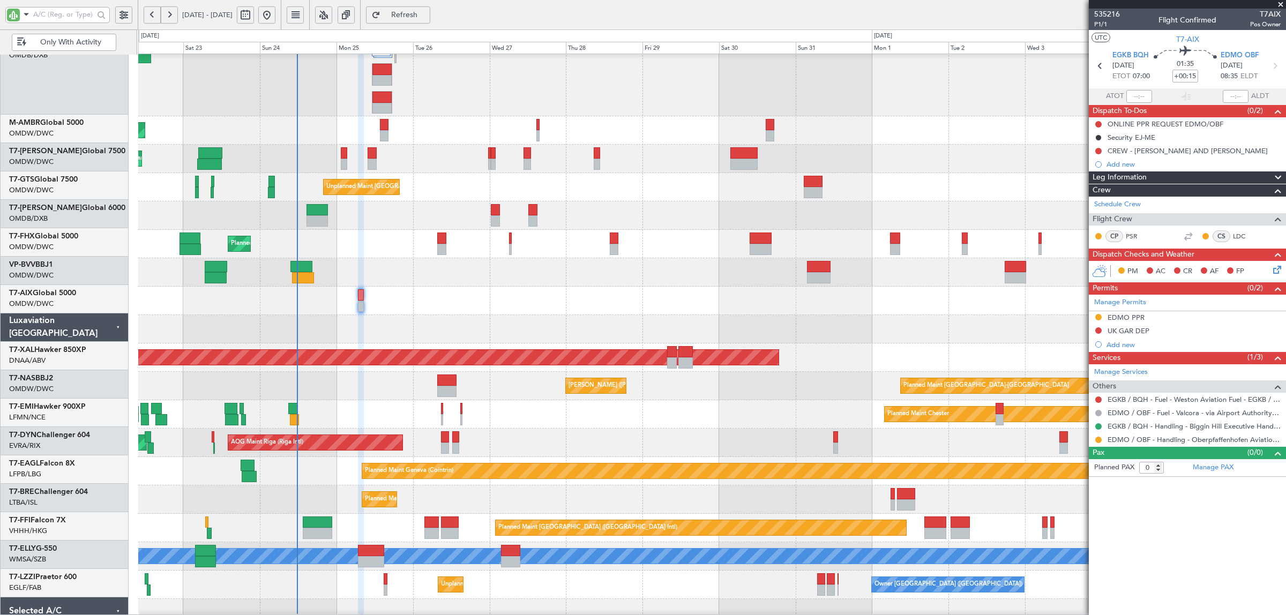
scroll to position [44, 0]
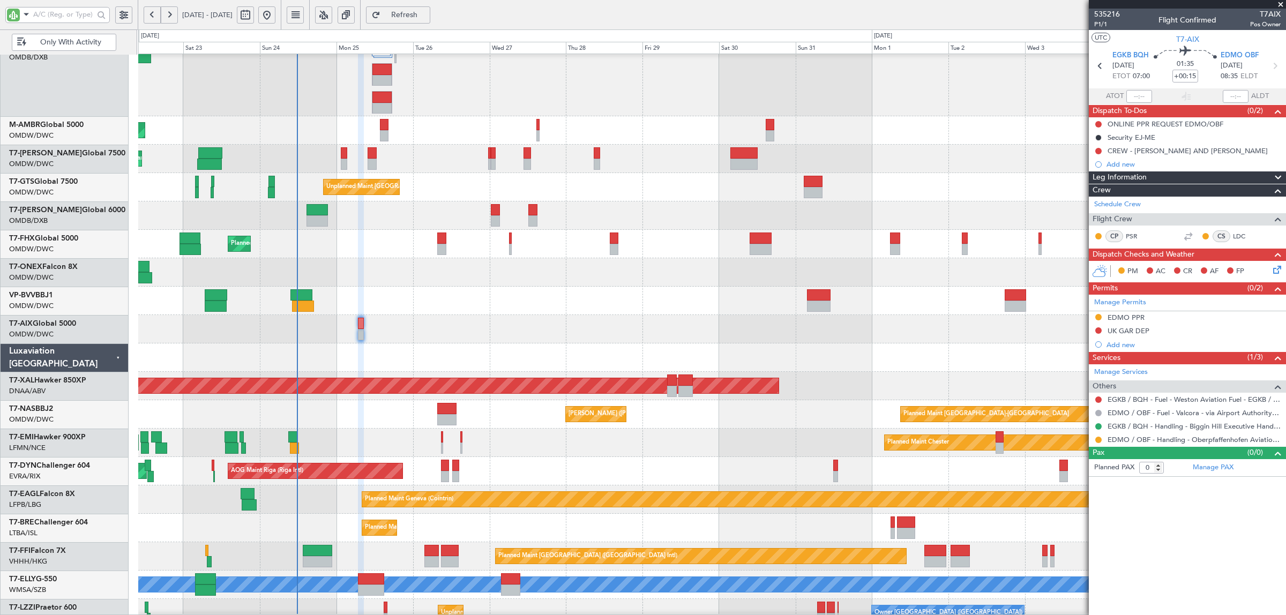
click at [427, 336] on div at bounding box center [711, 329] width 1147 height 28
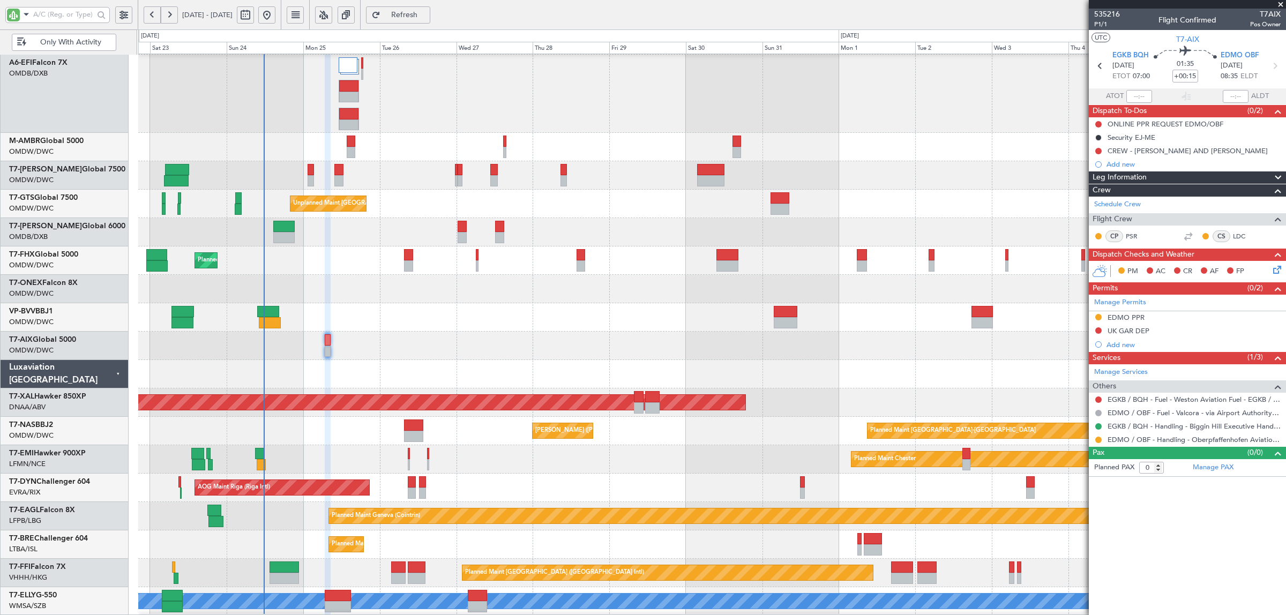
scroll to position [25, 0]
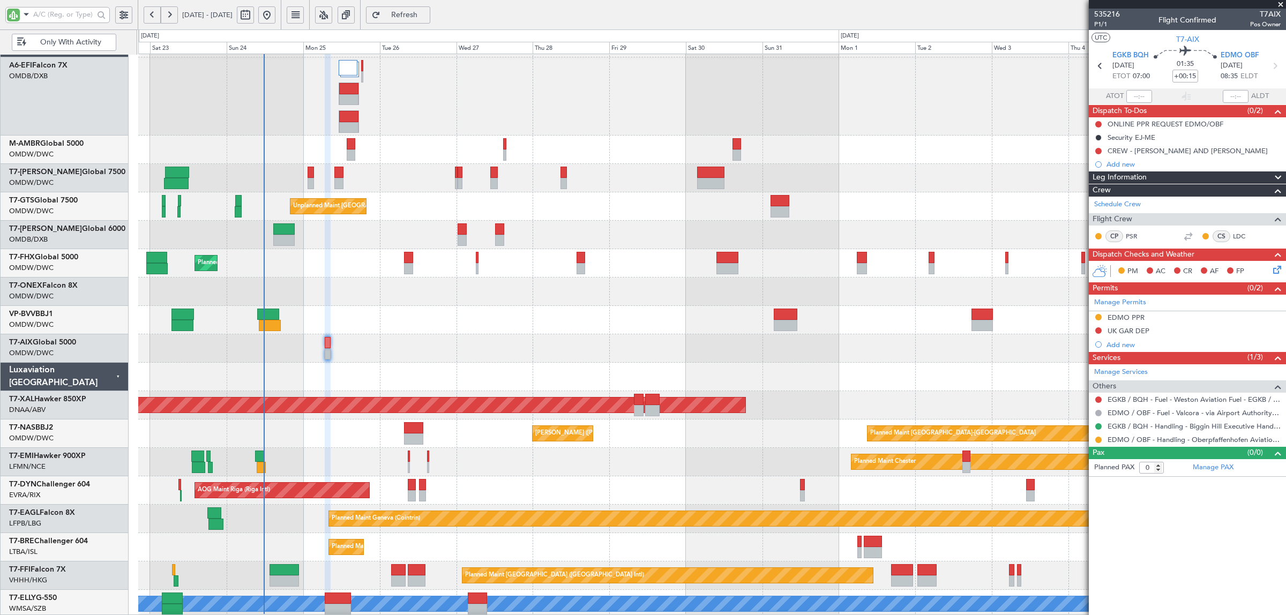
click at [317, 362] on div at bounding box center [711, 348] width 1147 height 28
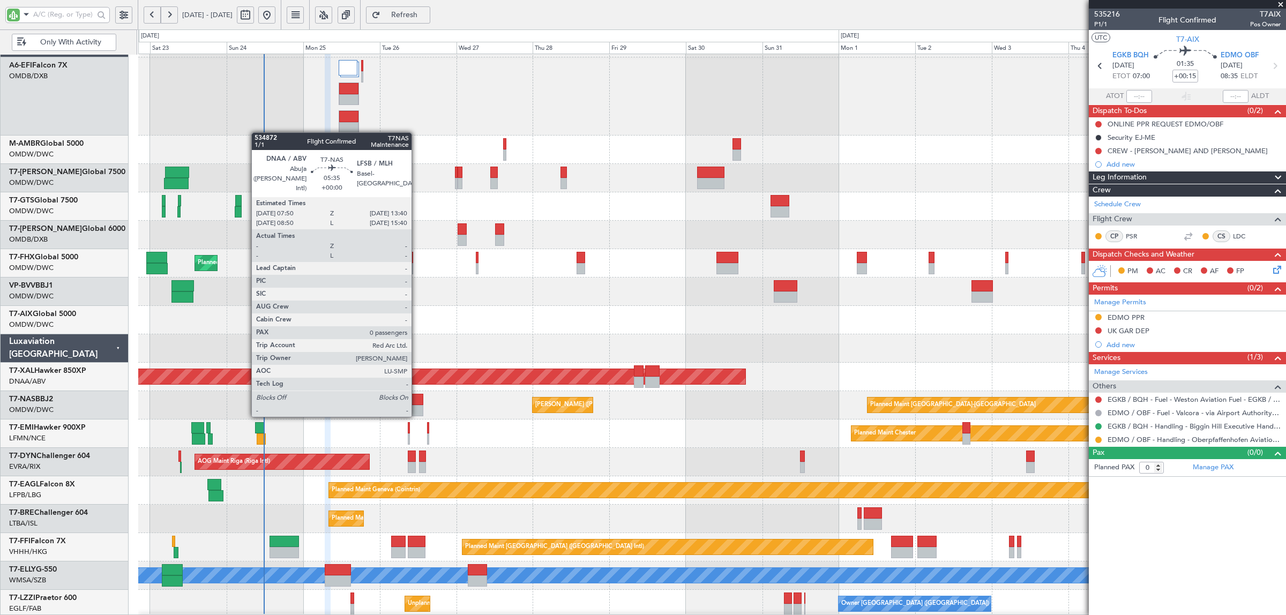
click at [417, 415] on div at bounding box center [413, 410] width 19 height 11
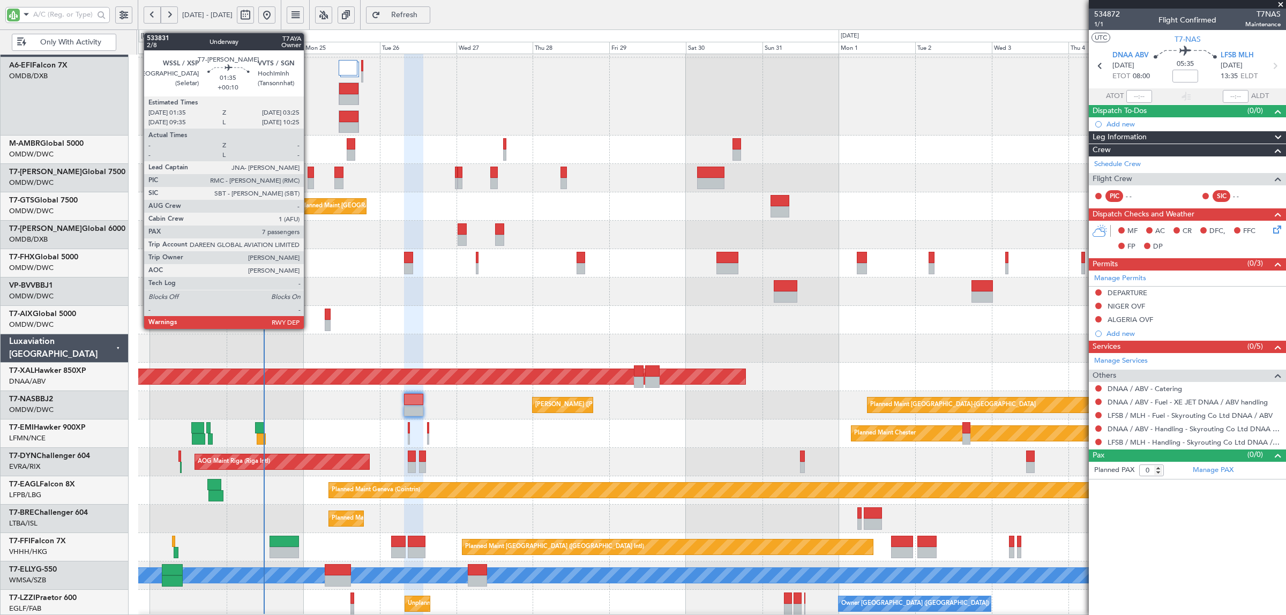
click at [309, 180] on div at bounding box center [311, 183] width 6 height 11
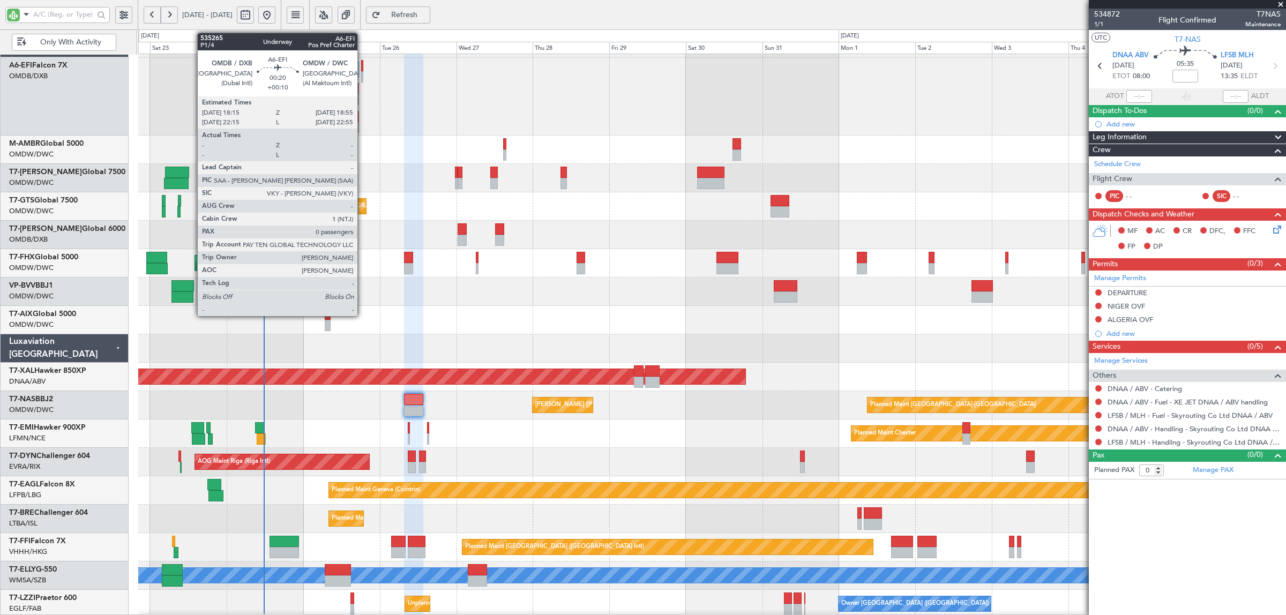
click at [363, 79] on div at bounding box center [362, 76] width 2 height 11
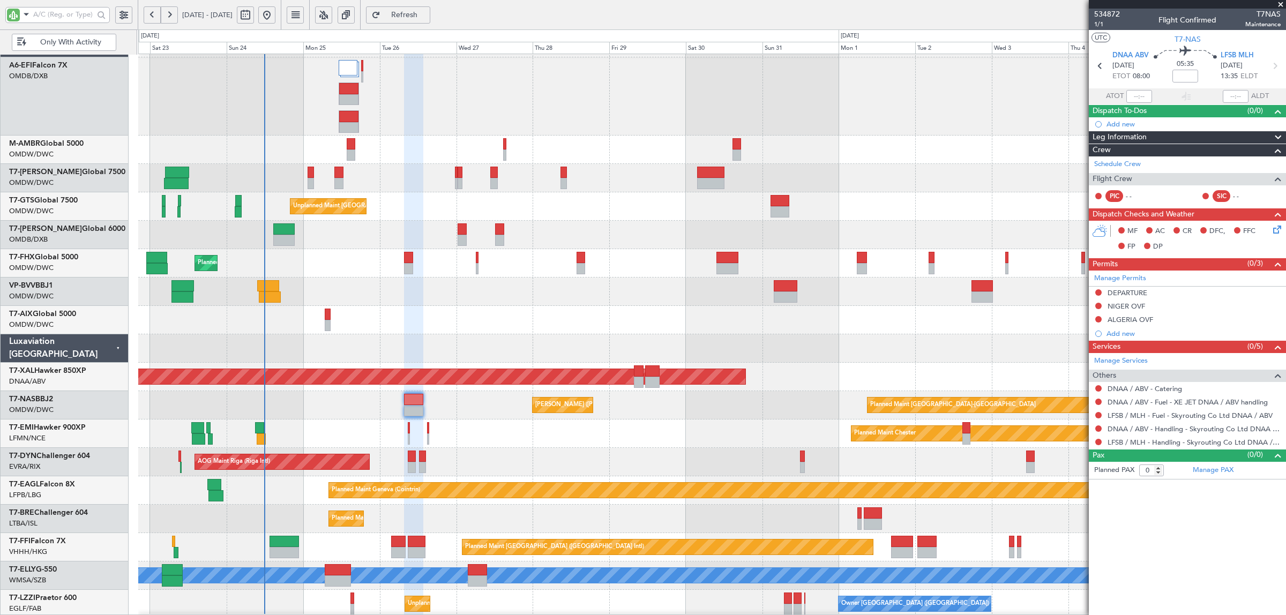
click at [386, 307] on div at bounding box center [711, 320] width 1147 height 28
click at [368, 301] on div at bounding box center [711, 292] width 1147 height 28
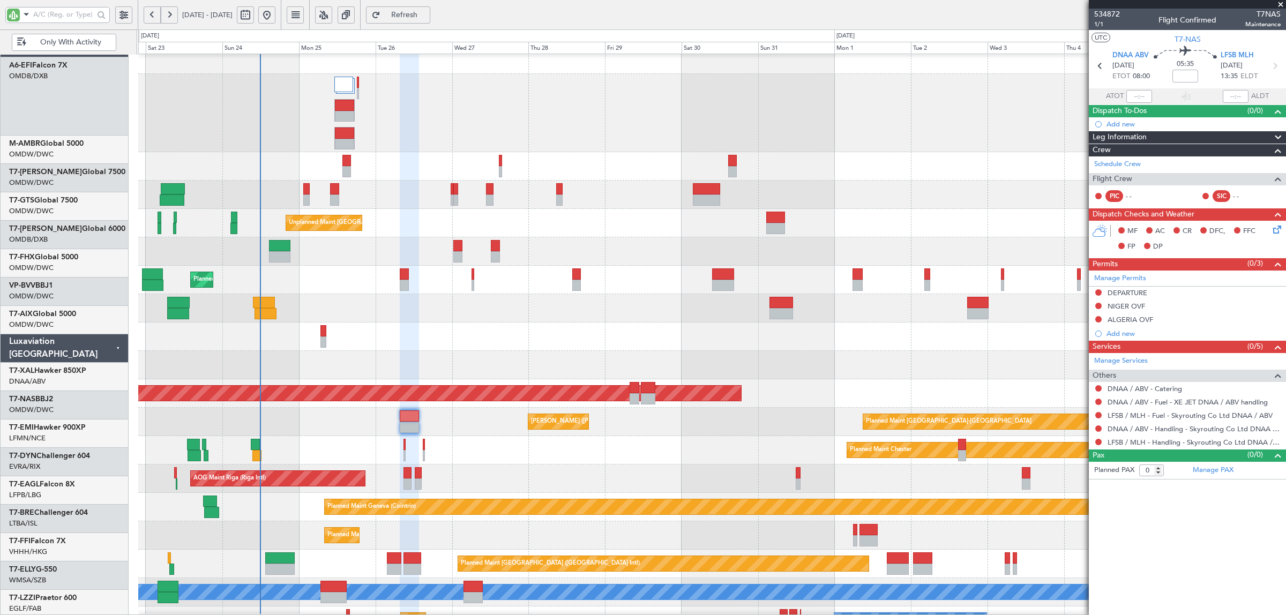
scroll to position [0, 0]
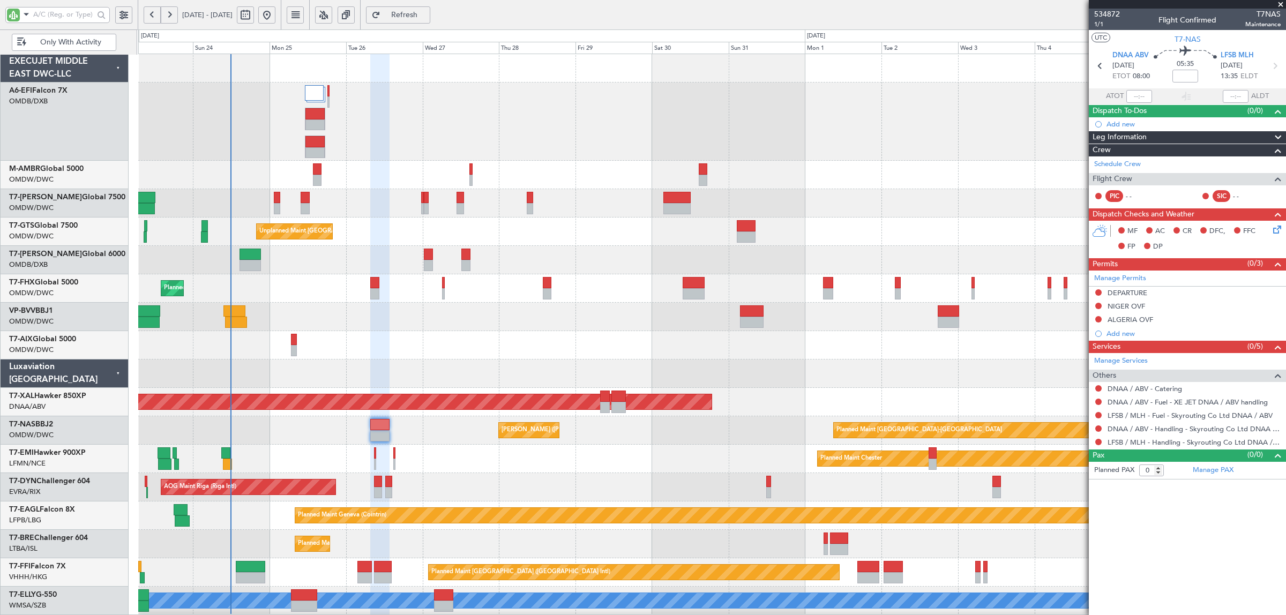
click at [395, 308] on div "Planned Maint Dubai (Al Maktoum Intl) Planned Maint Dubai (Al Maktoum Intl) Pla…" at bounding box center [711, 391] width 1147 height 675
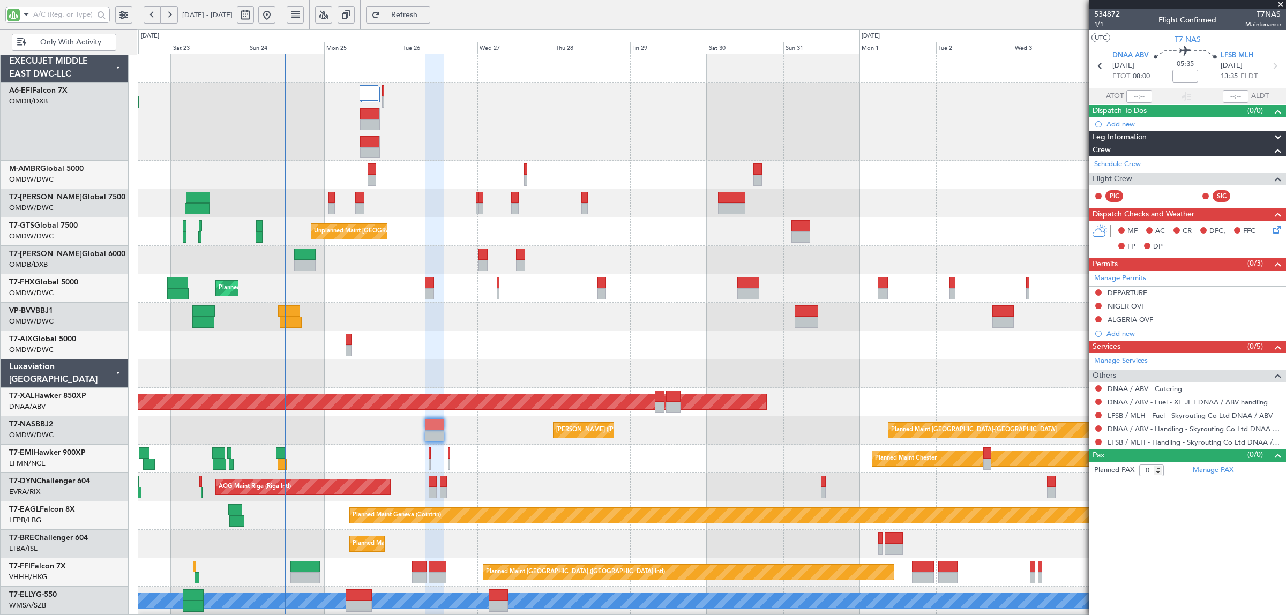
click at [252, 377] on div "Planned Maint Dubai (Al Maktoum Intl) Planned Maint Dubai (Al Maktoum Intl) Pla…" at bounding box center [711, 391] width 1147 height 675
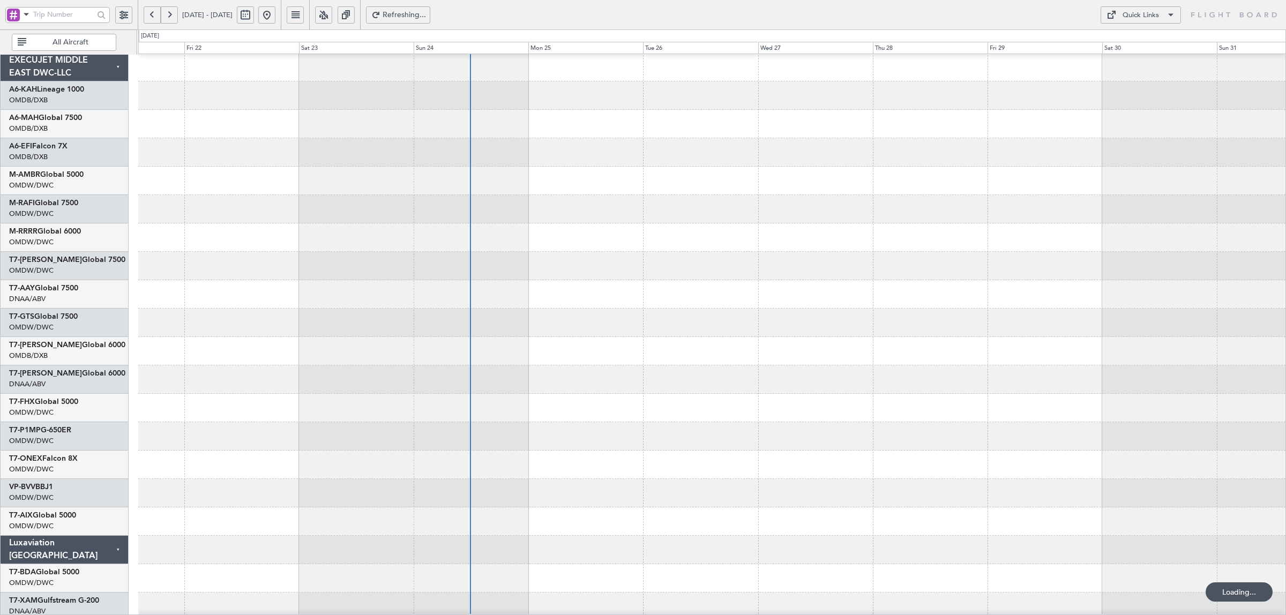
scroll to position [4, 0]
click at [377, 232] on div at bounding box center [711, 237] width 1147 height 28
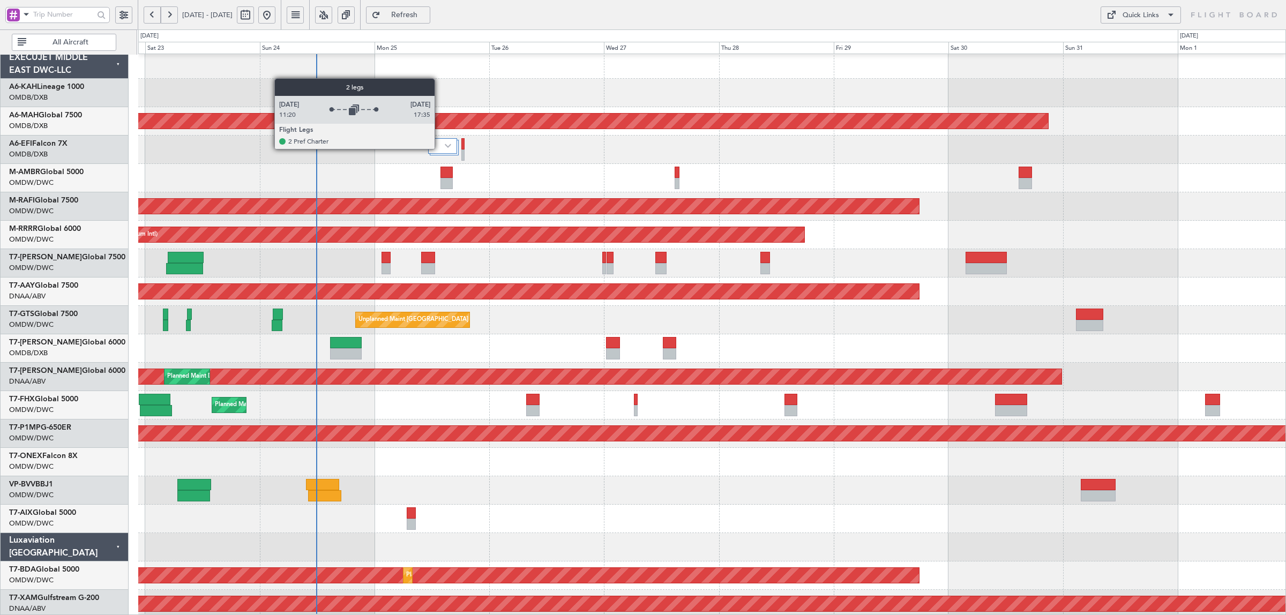
click at [440, 148] on div at bounding box center [442, 146] width 28 height 16
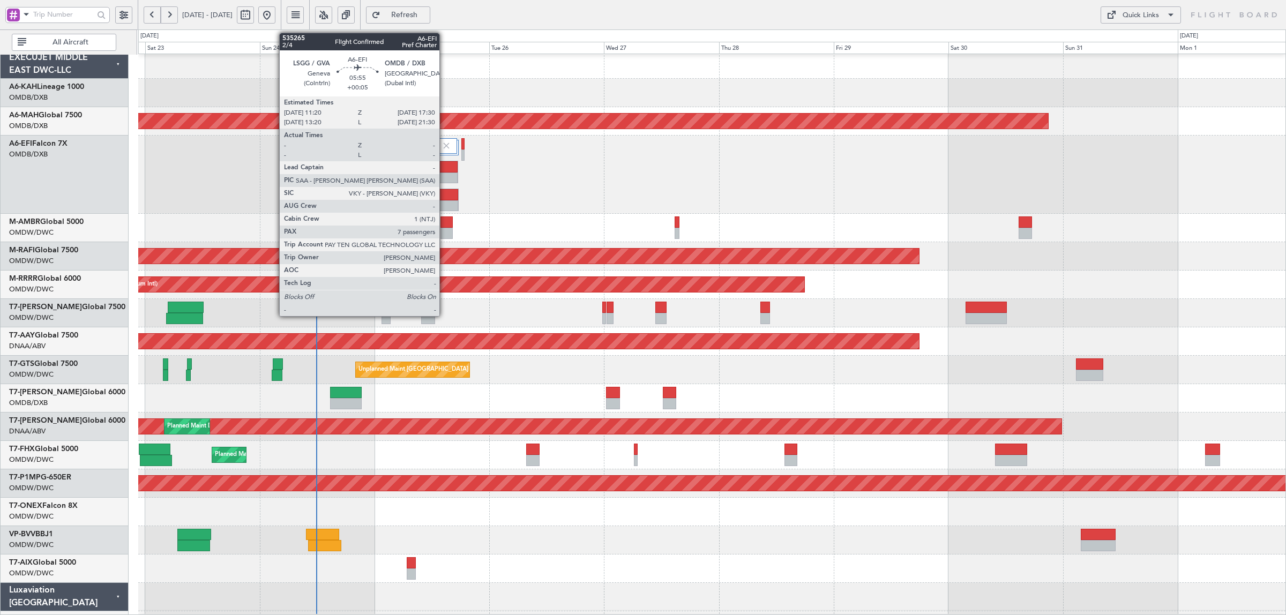
click at [445, 174] on div at bounding box center [443, 178] width 29 height 11
